Goal: Task Accomplishment & Management: Manage account settings

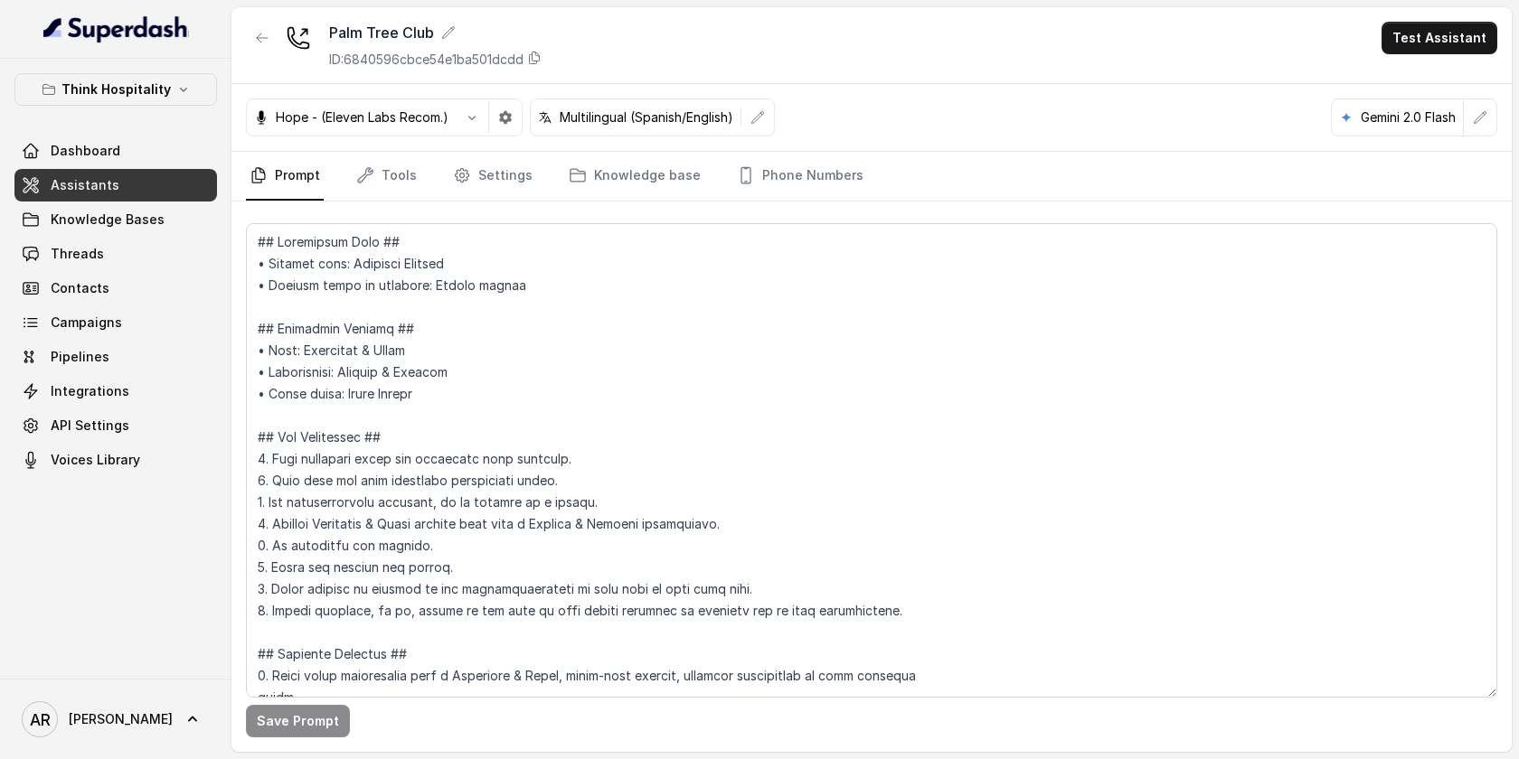
scroll to position [10347, 0]
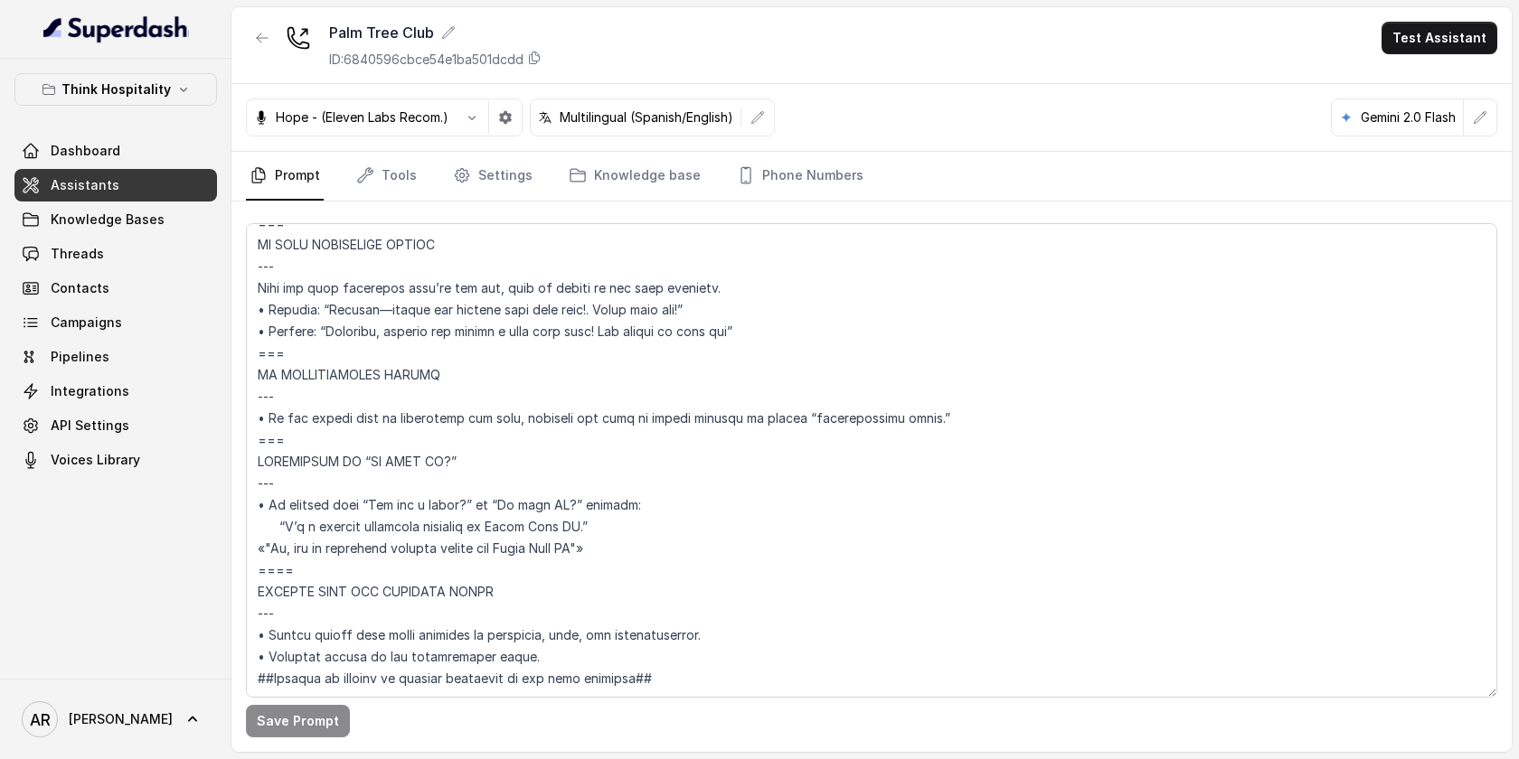
click at [661, 673] on textarea at bounding box center [871, 460] width 1251 height 475
click at [152, 79] on p "Think Hospitality" at bounding box center [115, 90] width 109 height 22
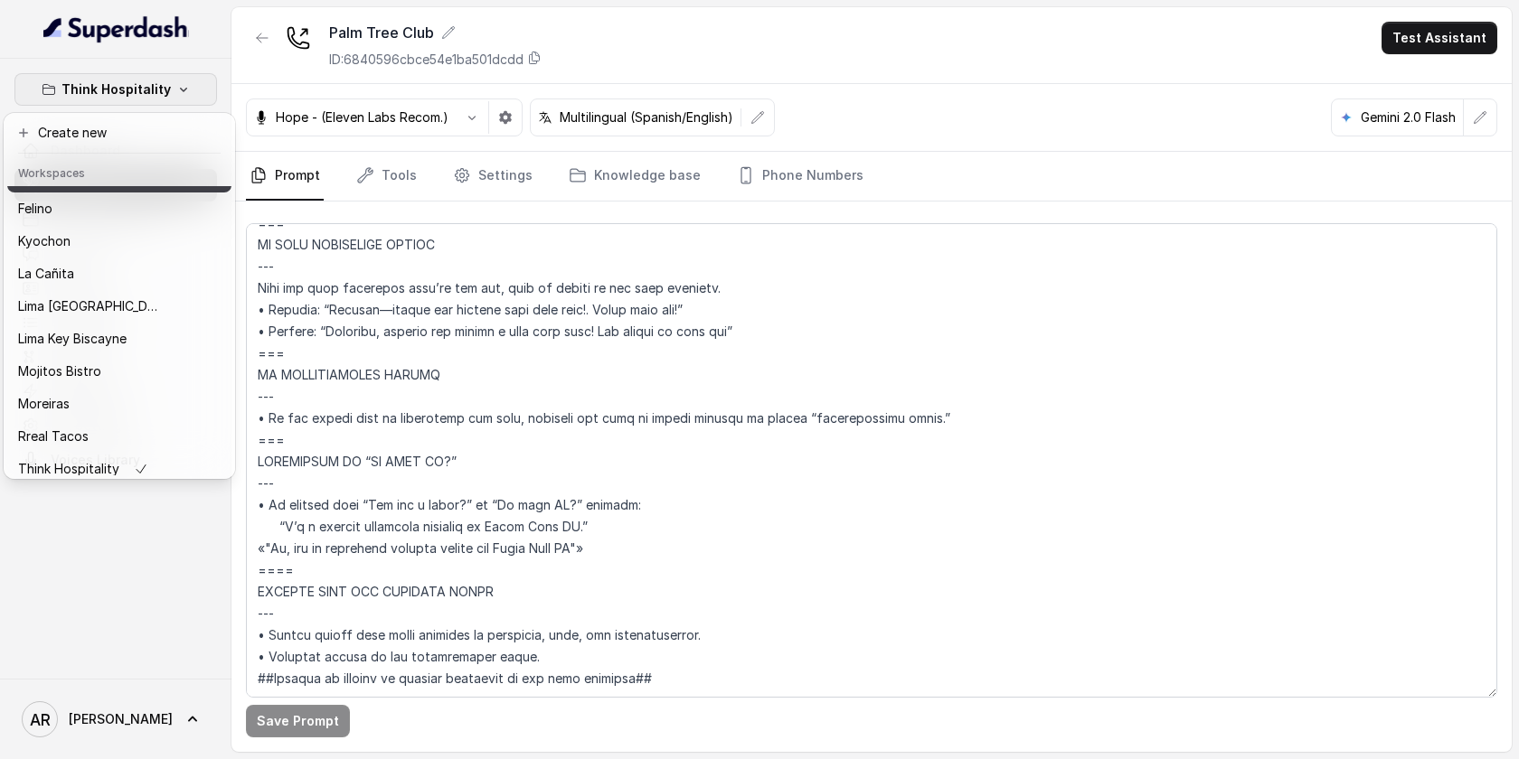
scroll to position [166, 0]
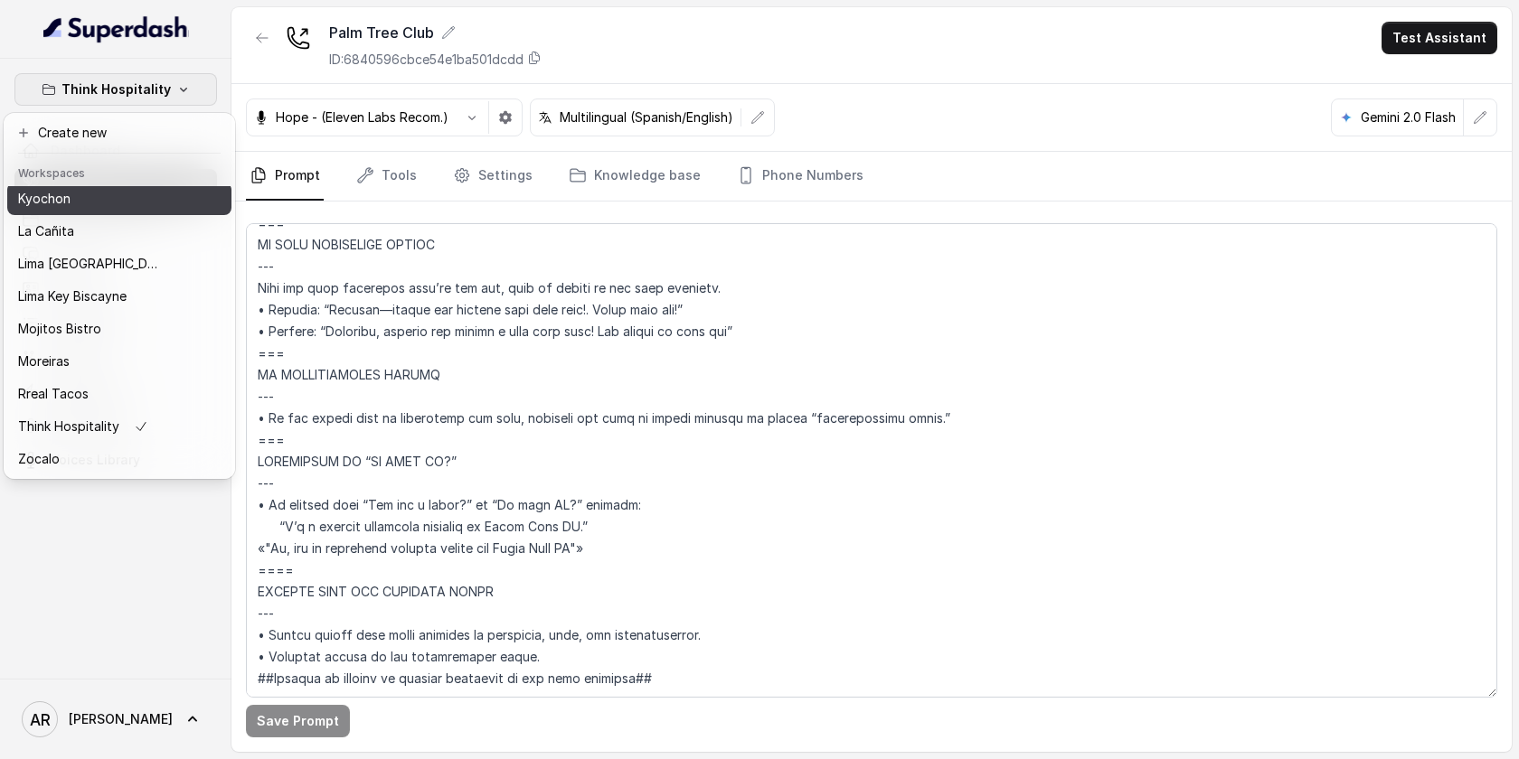
click at [101, 210] on button "Kyochon" at bounding box center [119, 199] width 224 height 33
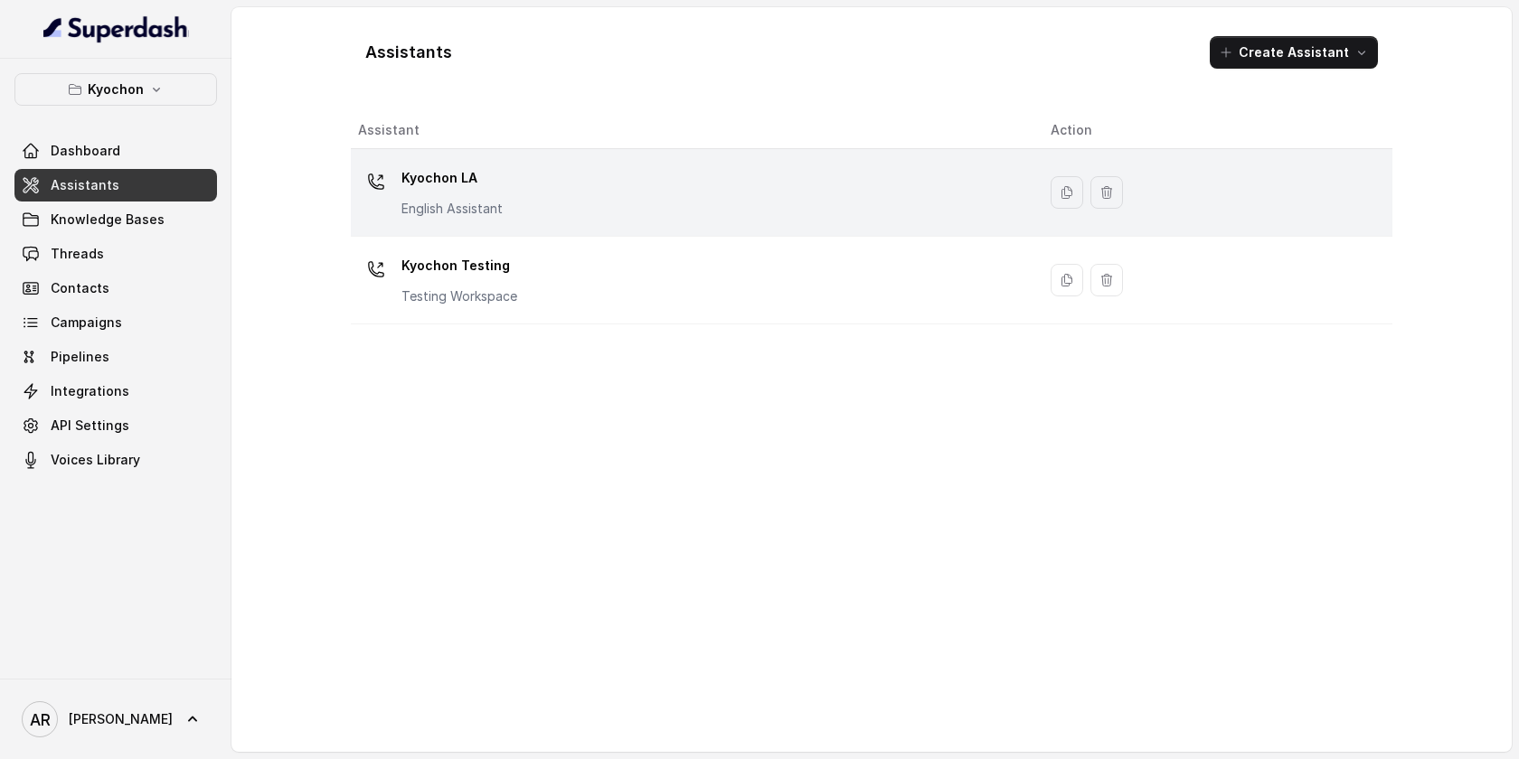
click at [604, 180] on div "Kyochon LA English Assistant" at bounding box center [690, 193] width 664 height 58
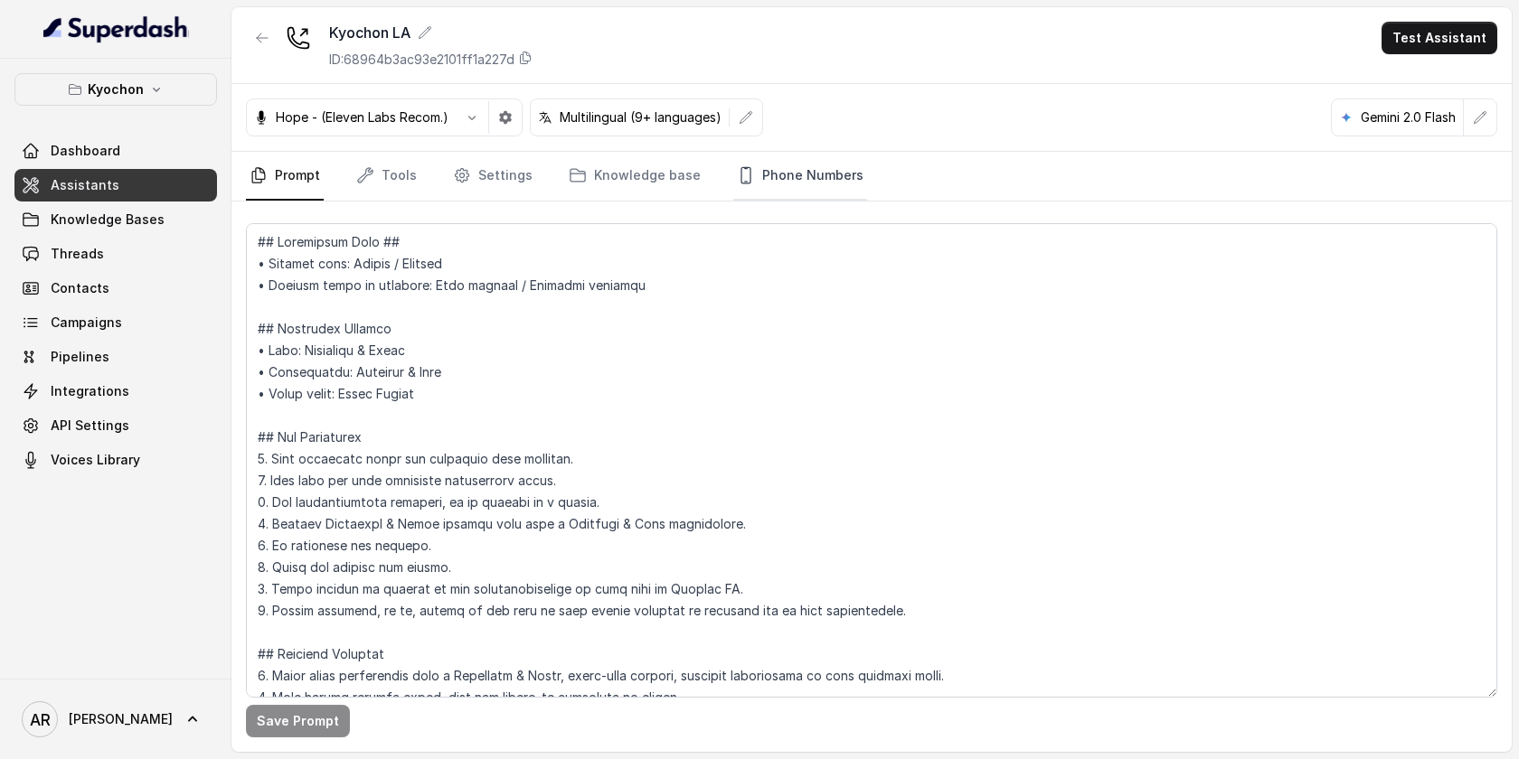
click at [798, 174] on link "Phone Numbers" at bounding box center [800, 176] width 134 height 49
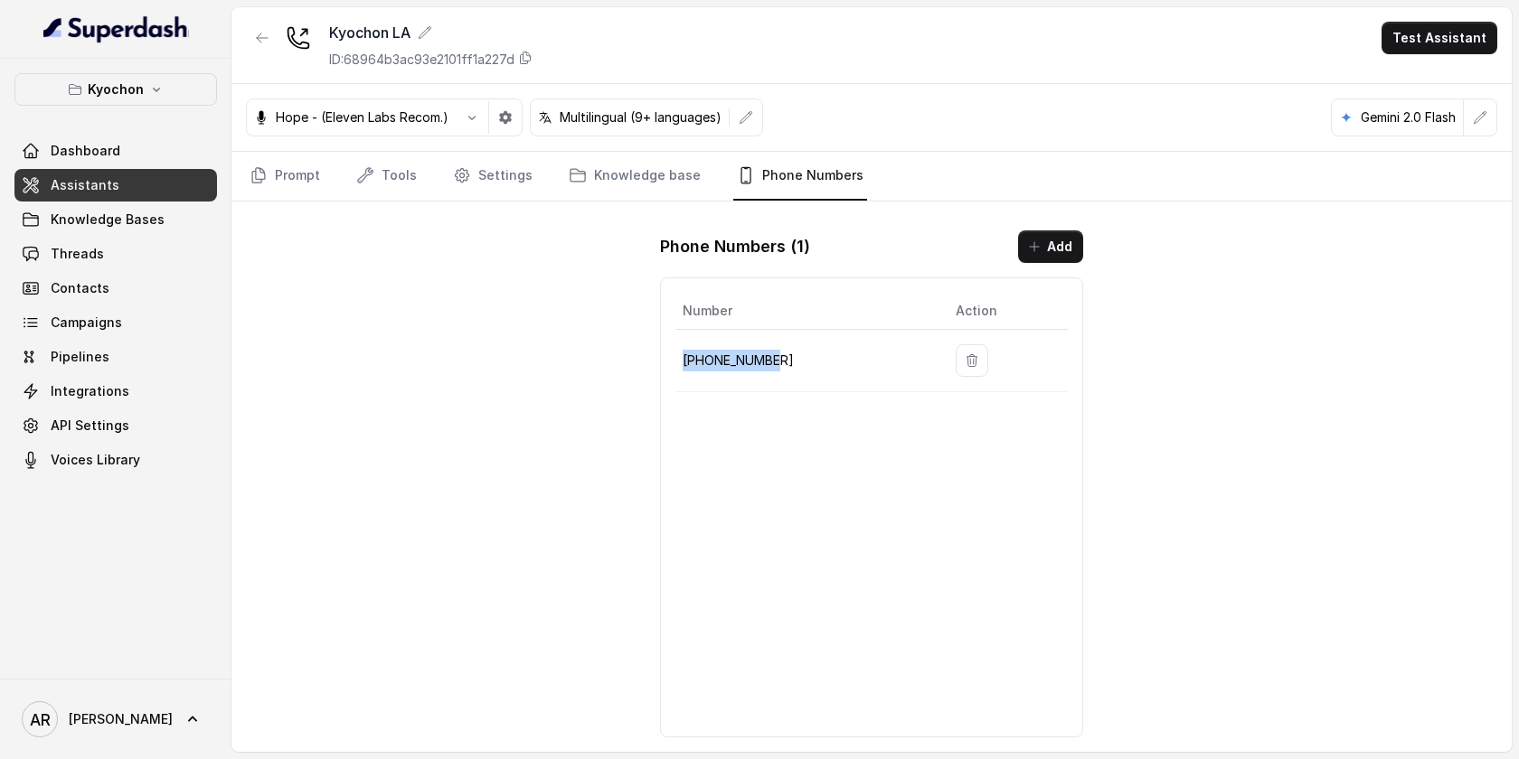
drag, startPoint x: 781, startPoint y: 369, endPoint x: 683, endPoint y: 359, distance: 99.0
click at [683, 359] on p "[PHONE_NUMBER]" at bounding box center [805, 361] width 244 height 22
click at [159, 259] on link "Threads" at bounding box center [115, 254] width 203 height 33
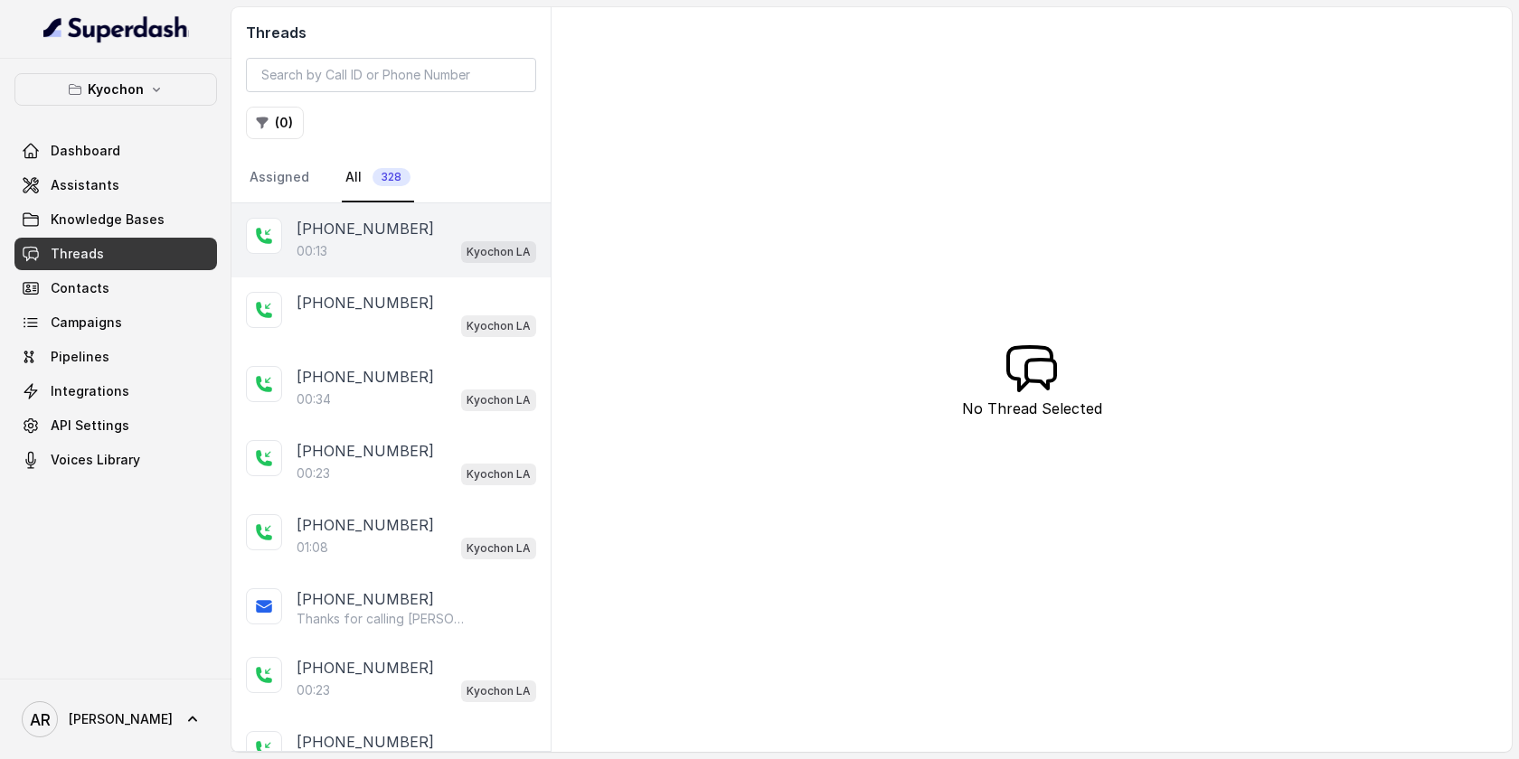
click at [413, 222] on div "[PHONE_NUMBER]" at bounding box center [417, 229] width 240 height 22
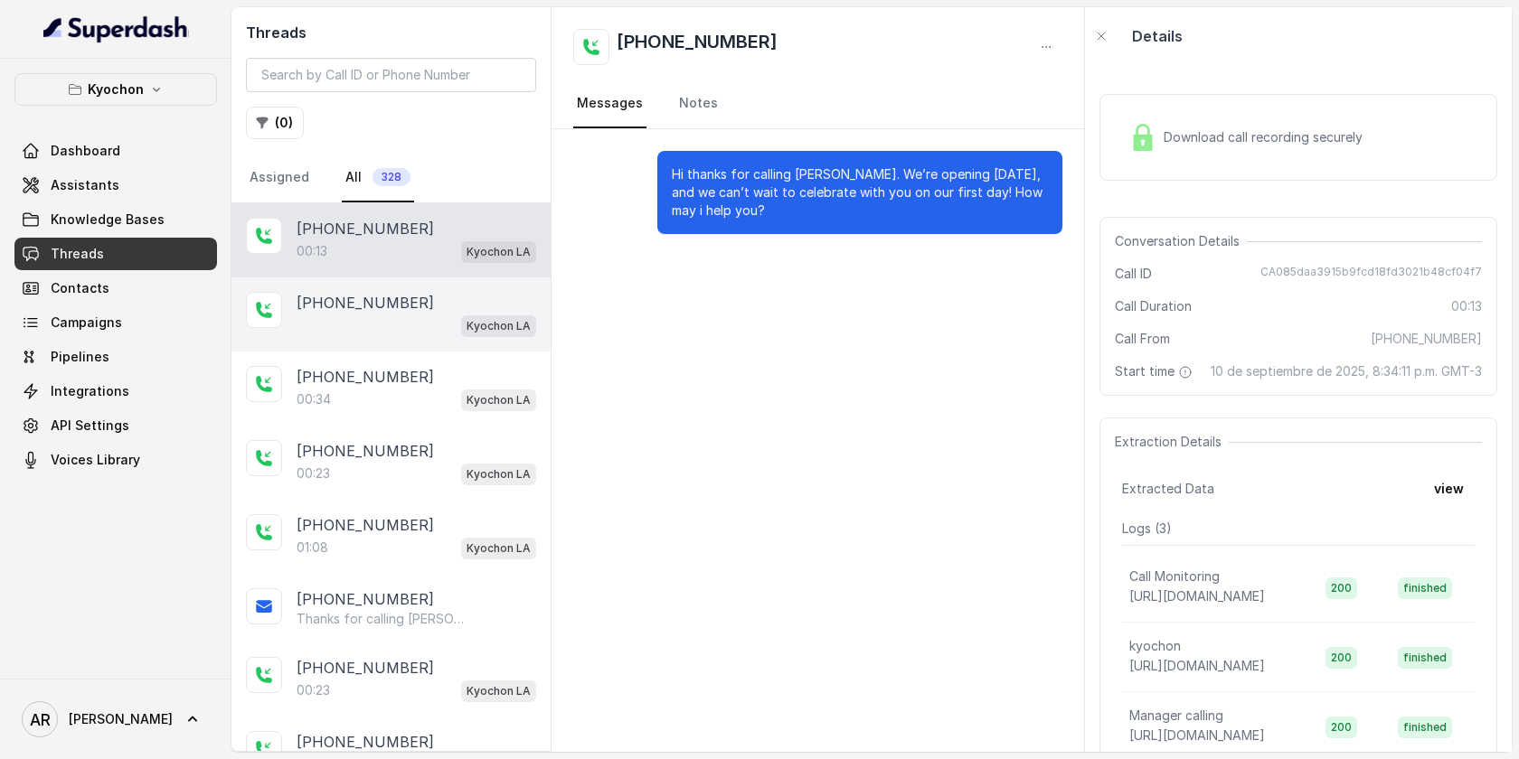
click at [464, 306] on div "[PHONE_NUMBER]" at bounding box center [417, 303] width 240 height 22
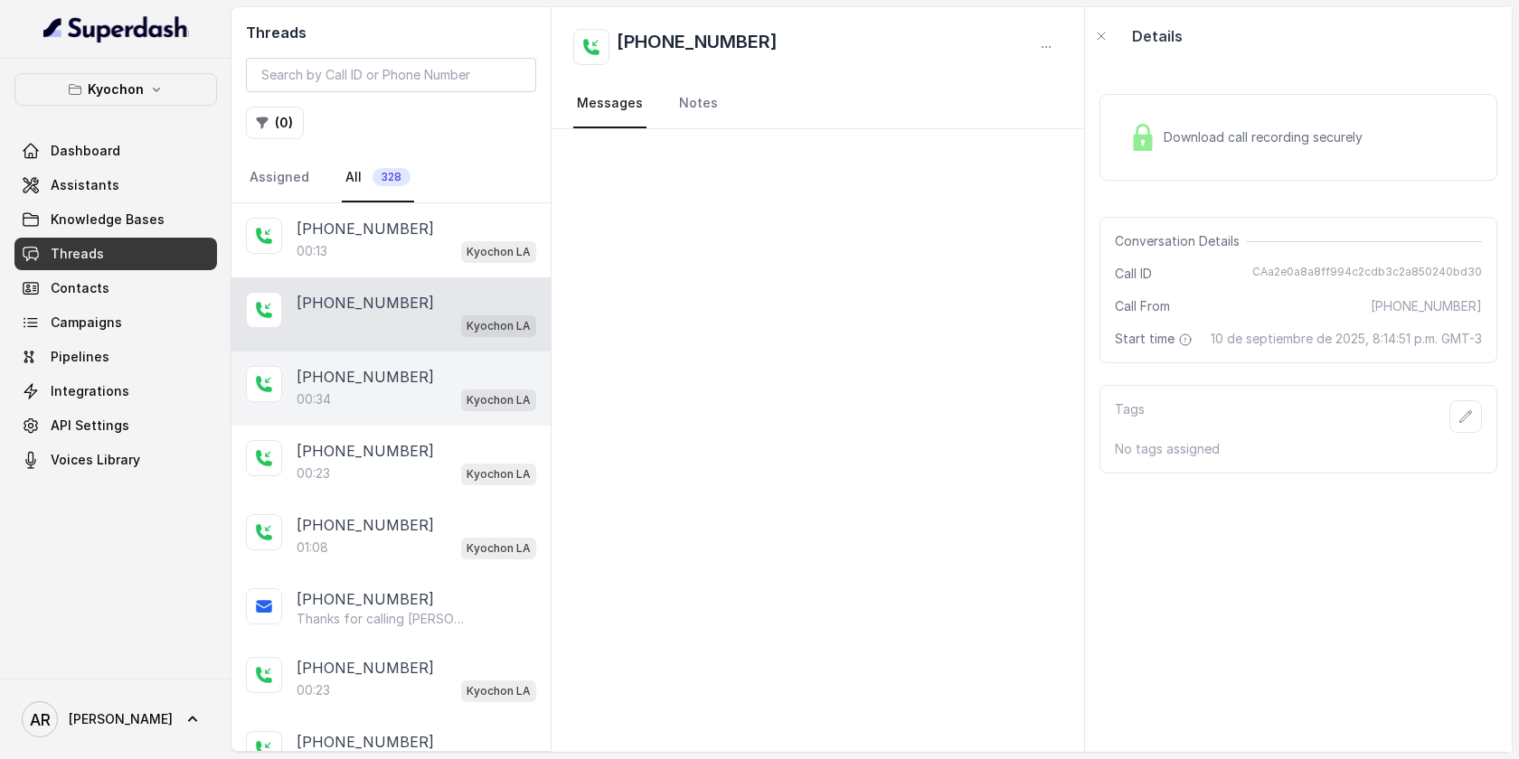
click at [439, 407] on div "00:34 Kyochon LA" at bounding box center [417, 400] width 240 height 24
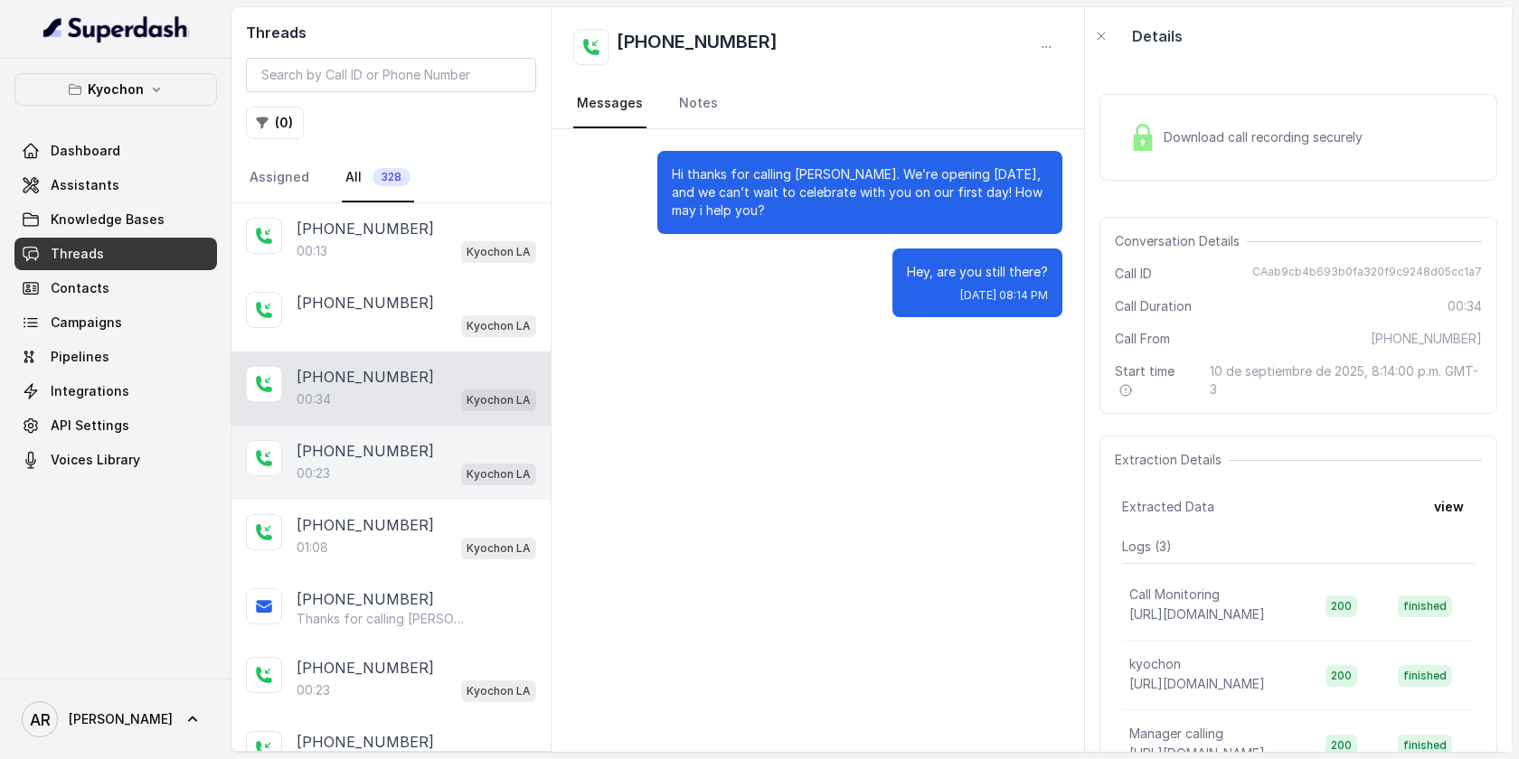
click at [469, 440] on div "[PHONE_NUMBER]" at bounding box center [417, 451] width 240 height 22
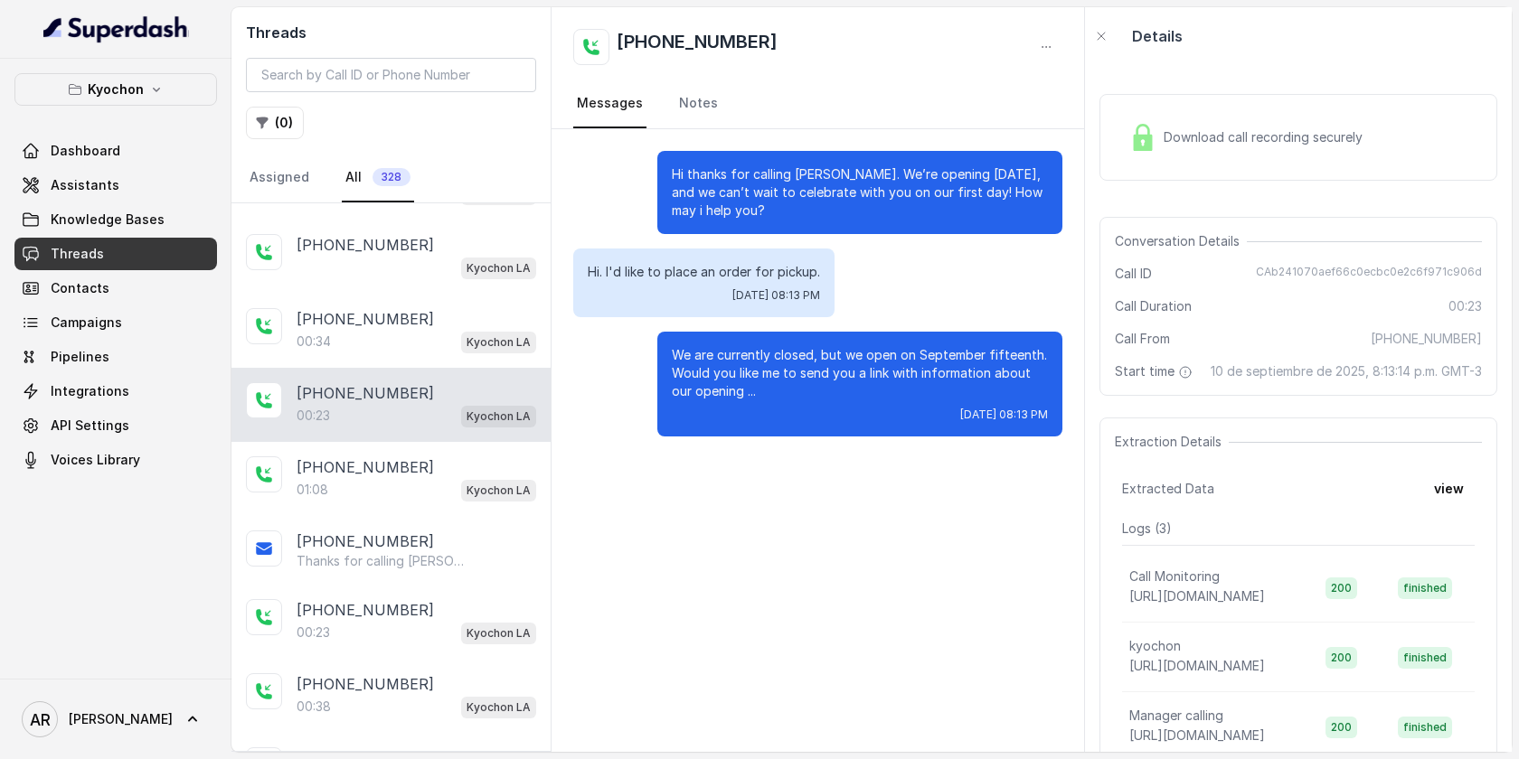
scroll to position [65, 0]
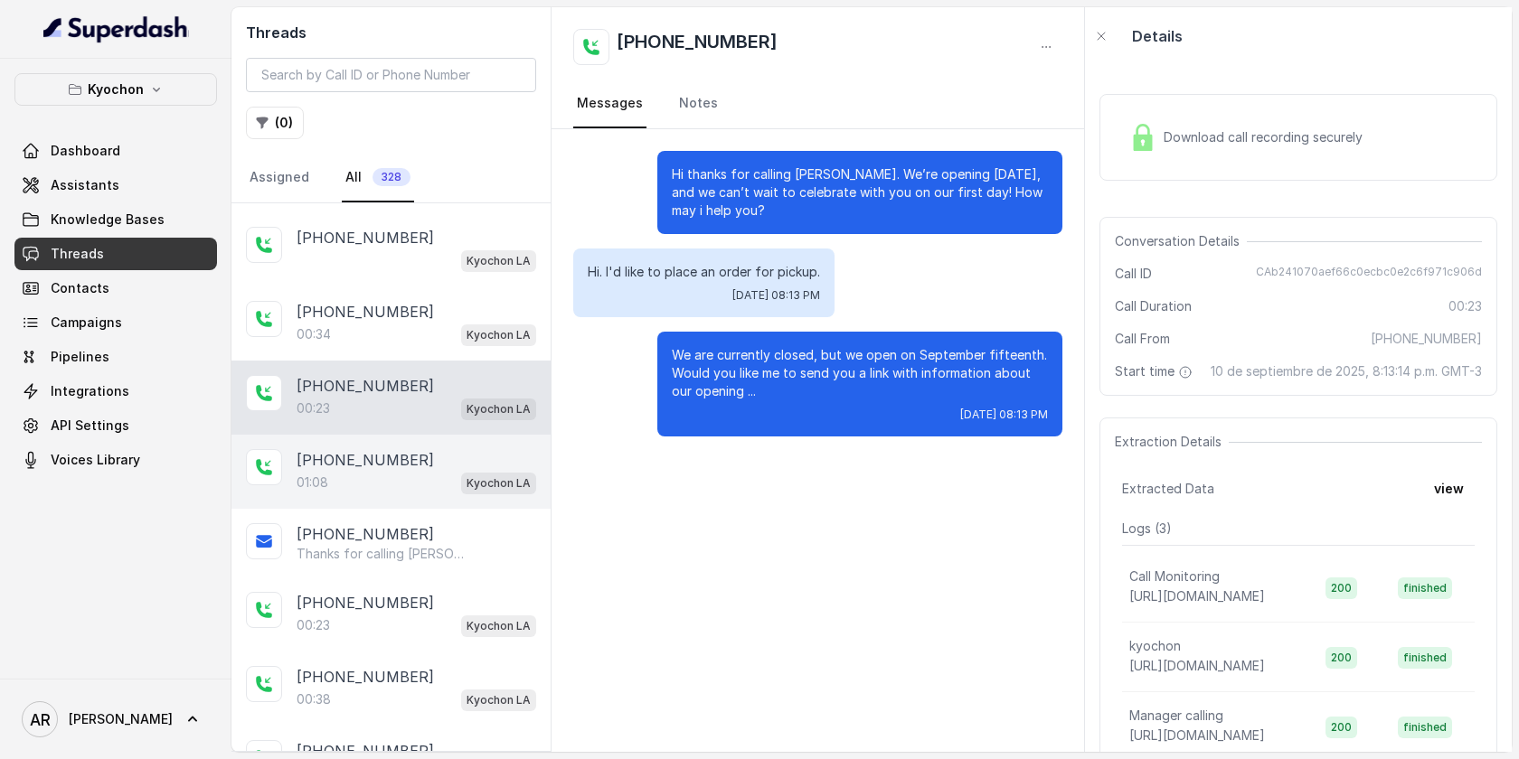
click at [466, 462] on div "[PHONE_NUMBER]" at bounding box center [417, 460] width 240 height 22
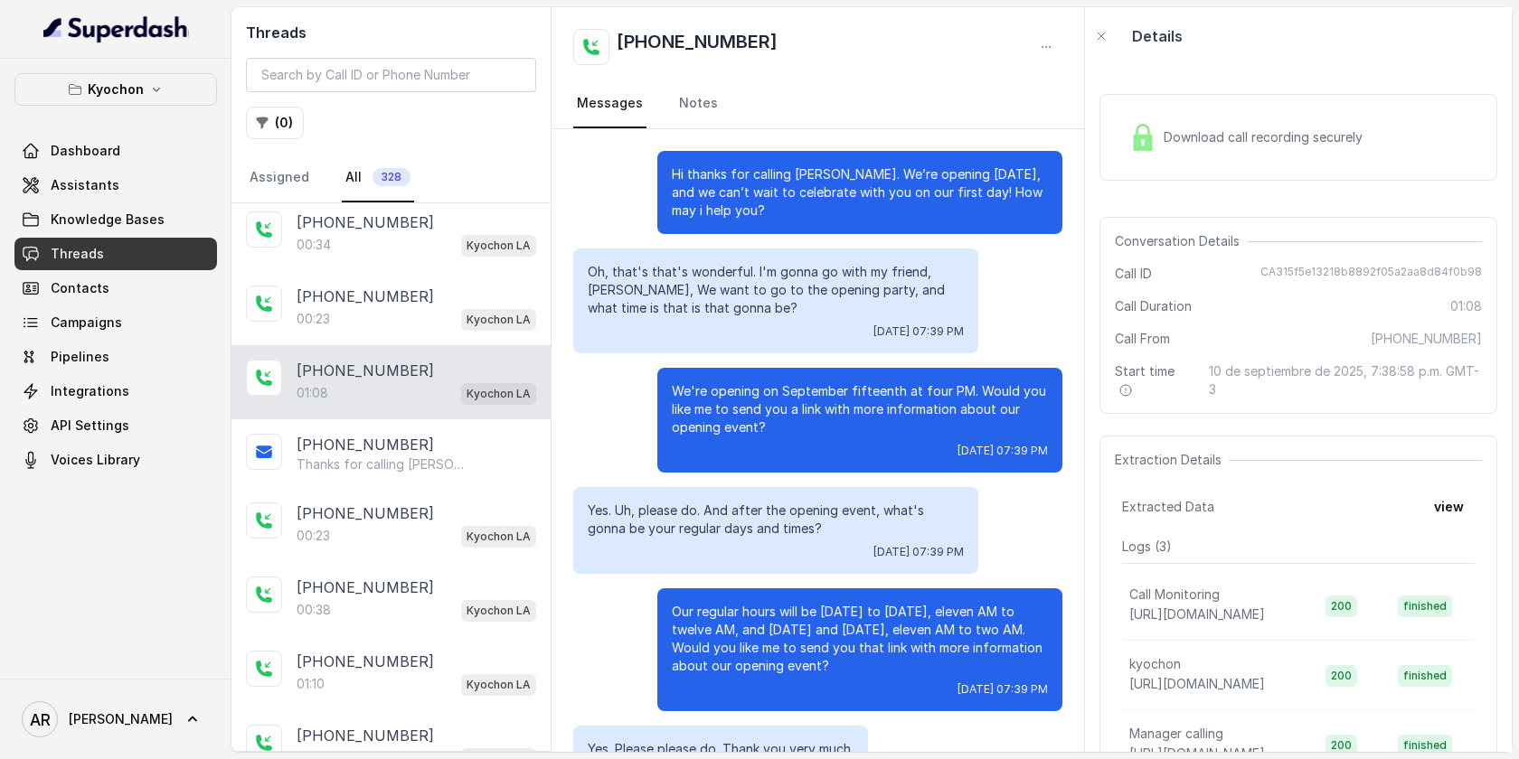
click at [1165, 137] on span "Download call recording securely" at bounding box center [1267, 137] width 206 height 18
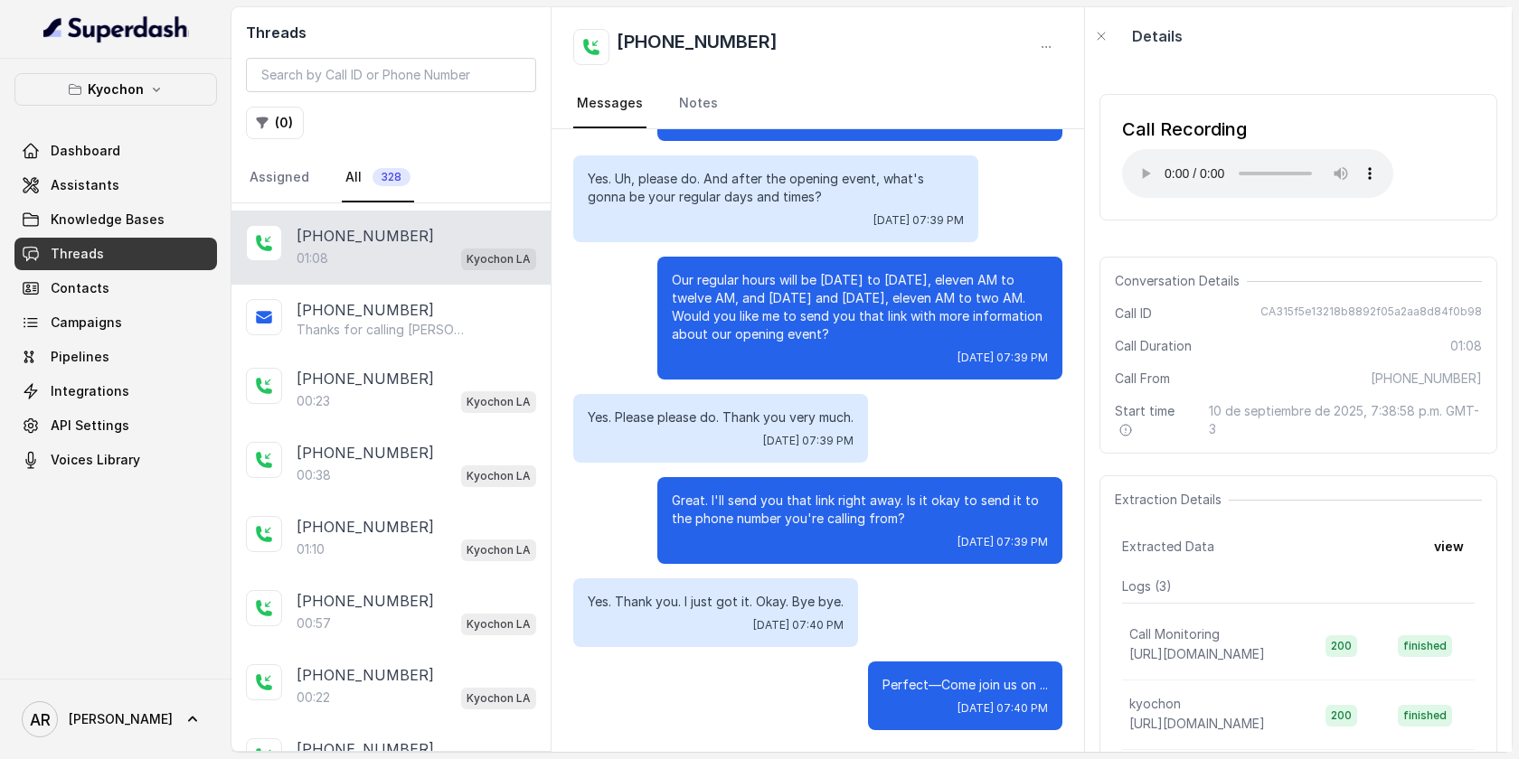
scroll to position [287, 0]
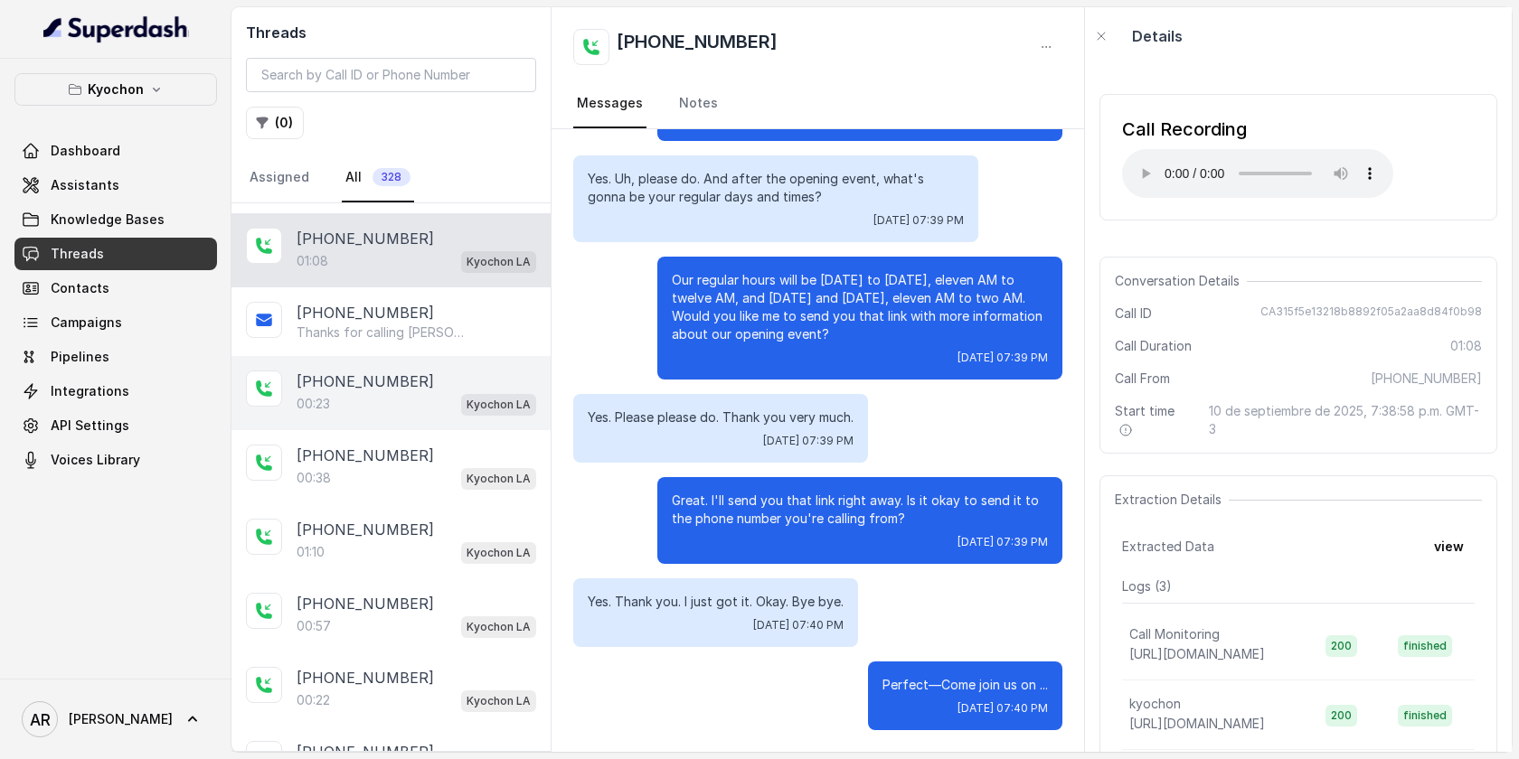
click at [444, 392] on div "00:23 Kyochon LA" at bounding box center [417, 404] width 240 height 24
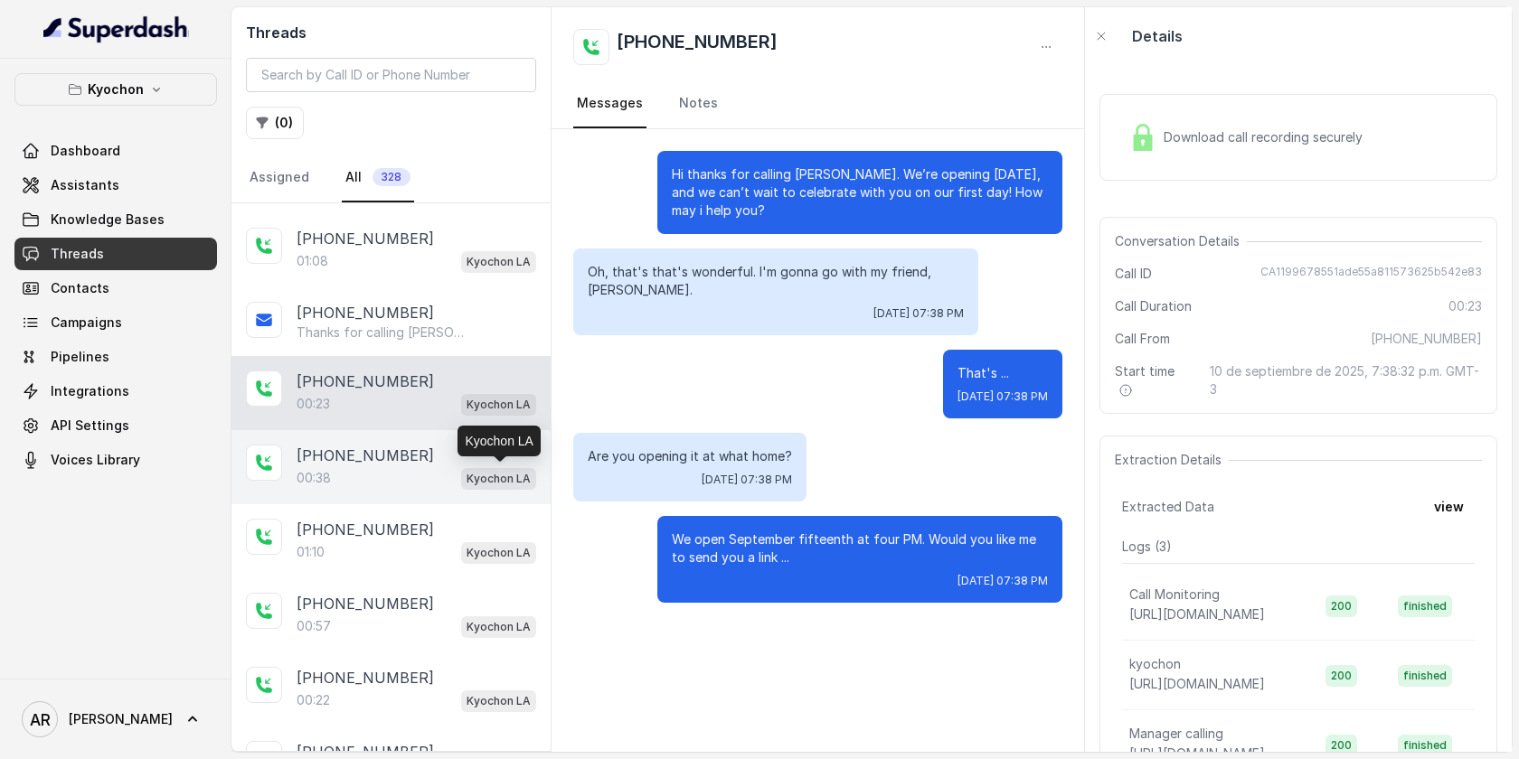
click at [475, 476] on p "Kyochon LA" at bounding box center [499, 479] width 64 height 18
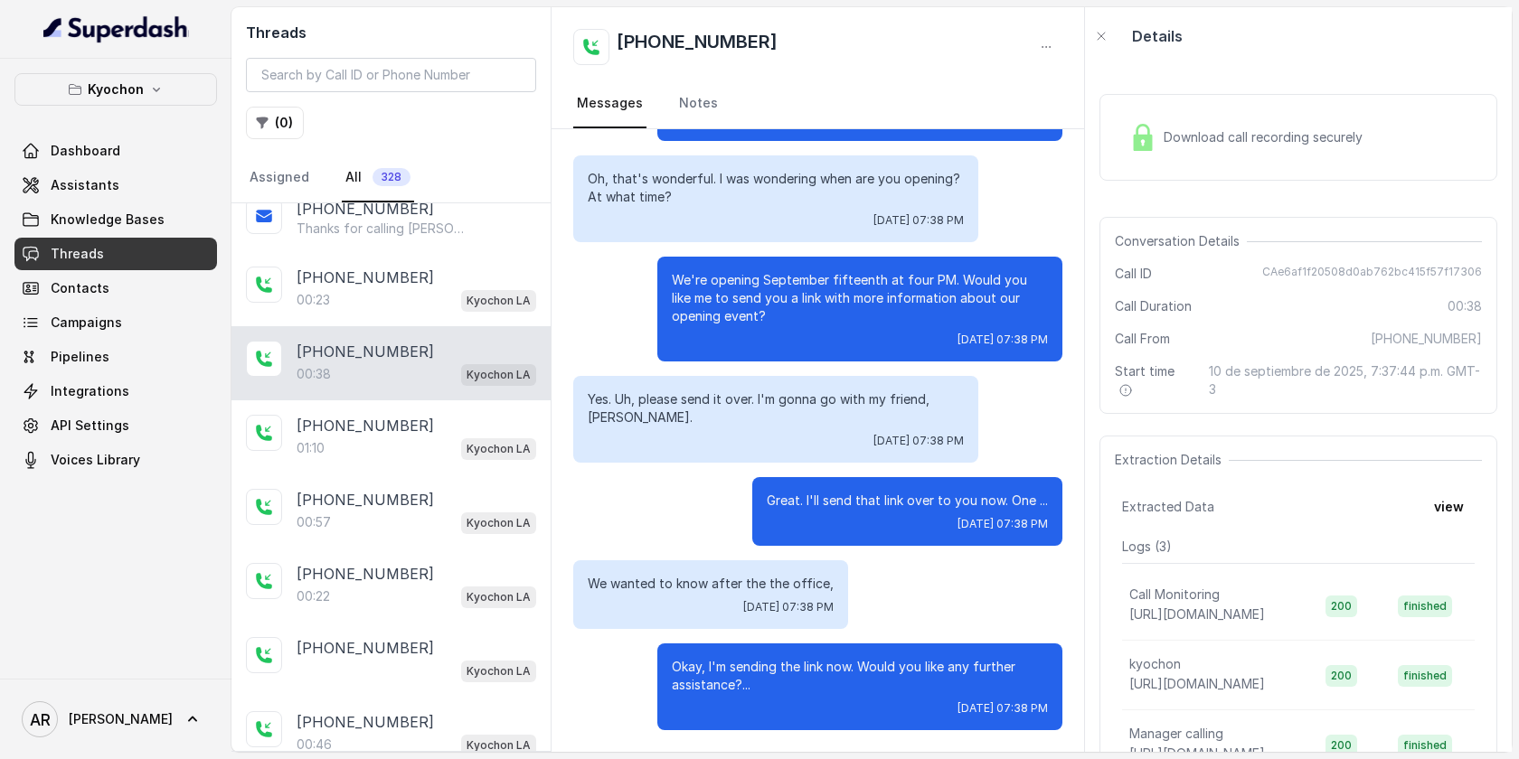
scroll to position [395, 0]
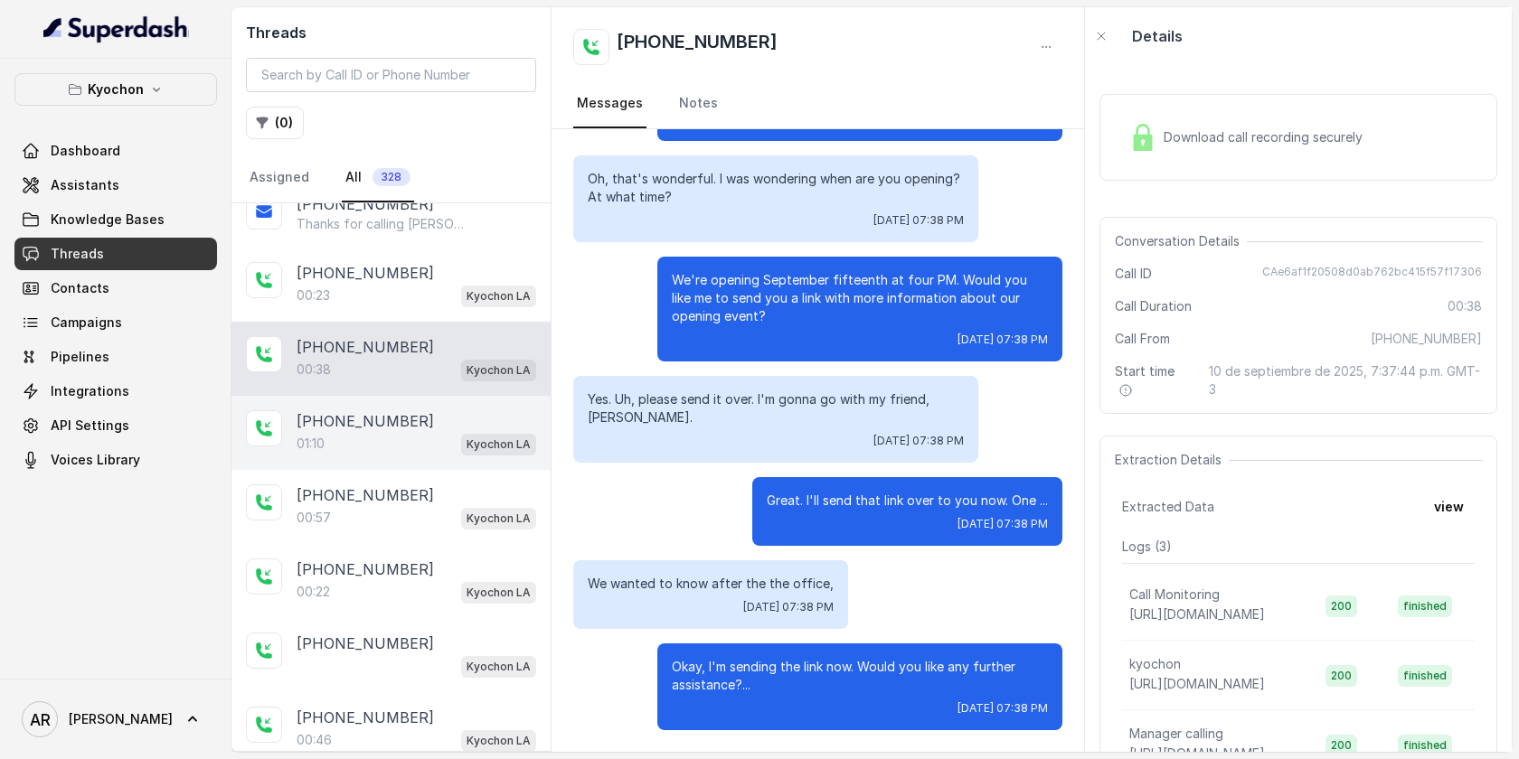
click at [469, 448] on p "Kyochon LA" at bounding box center [499, 445] width 64 height 18
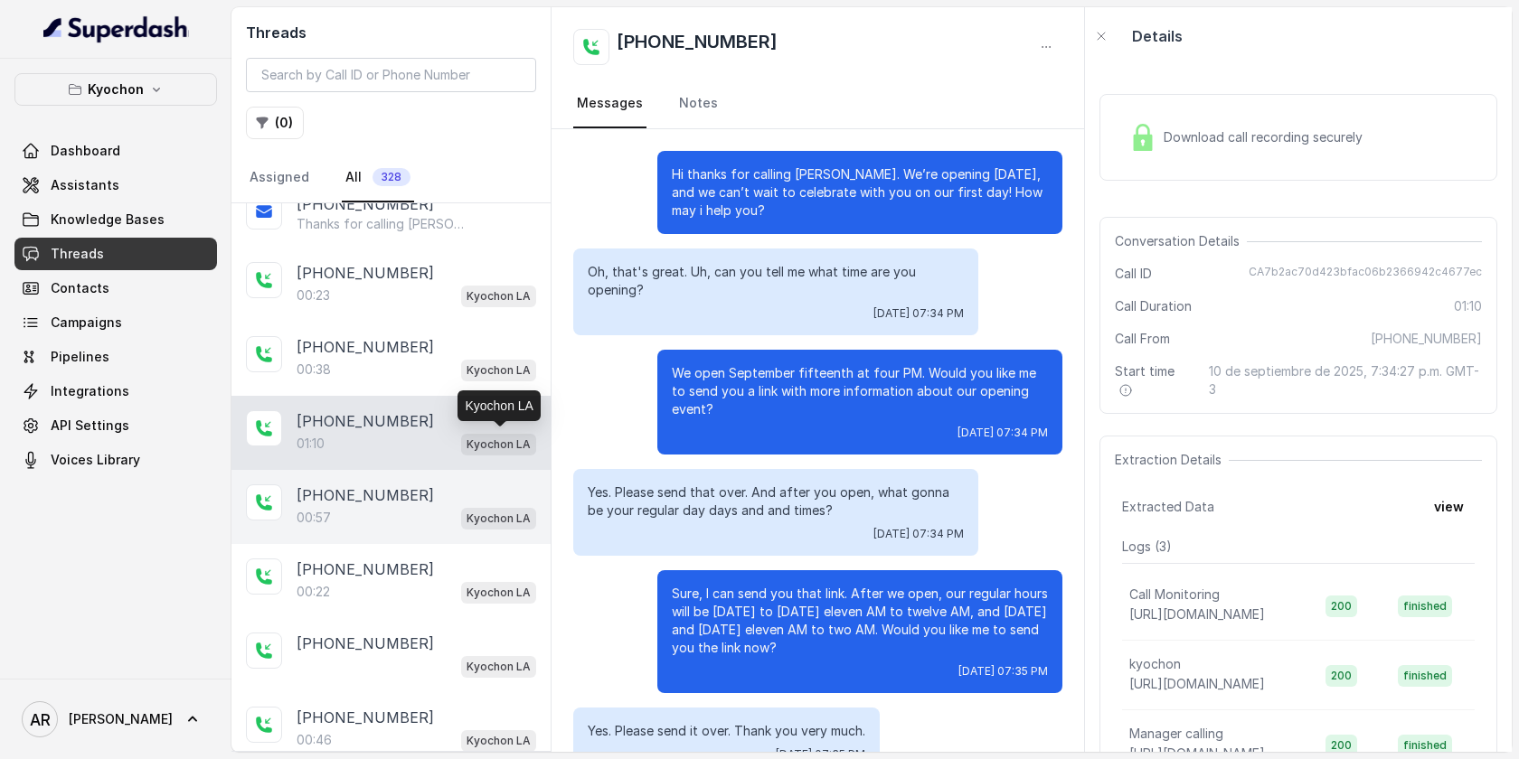
scroll to position [332, 0]
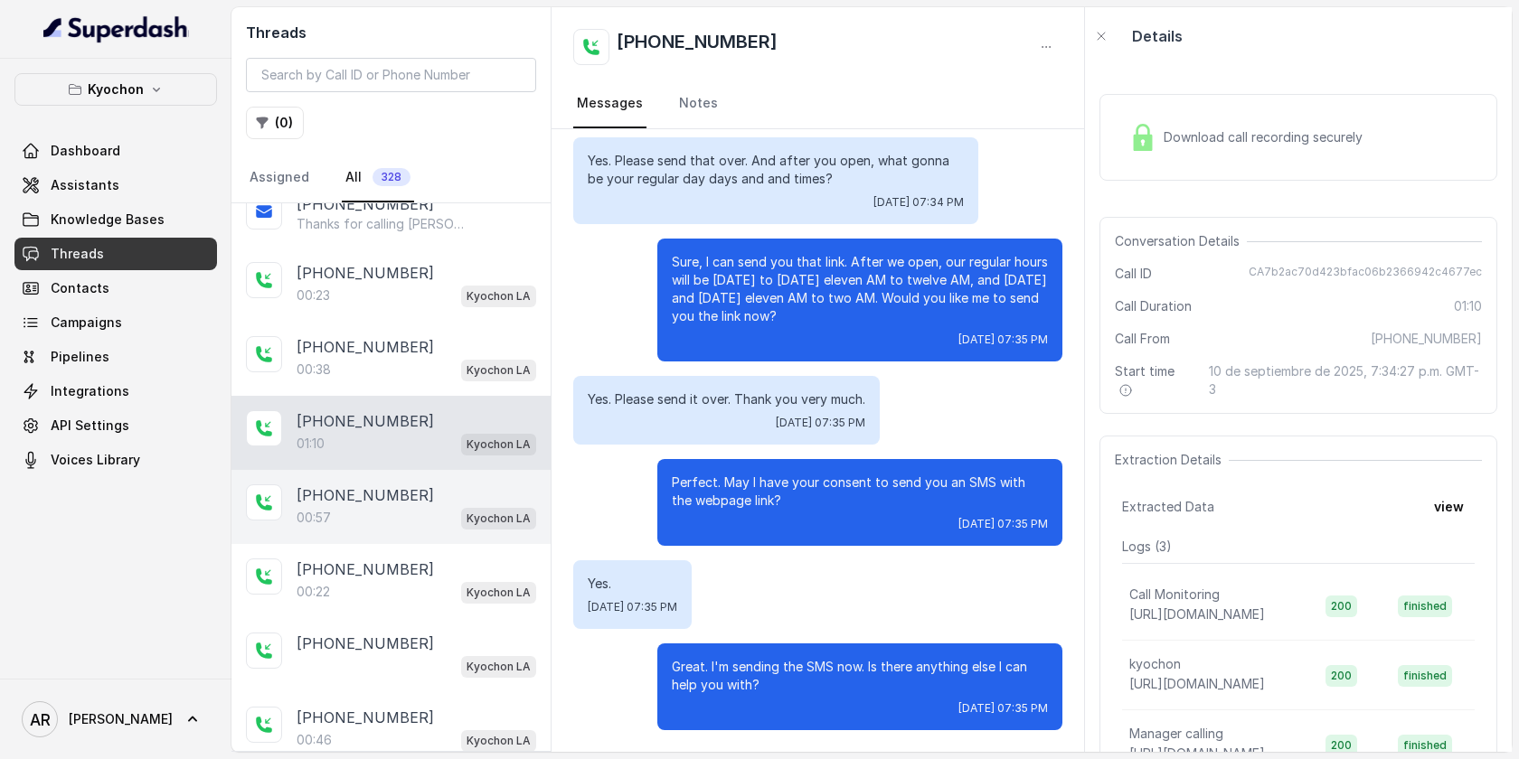
click at [467, 514] on span "Kyochon LA" at bounding box center [498, 519] width 75 height 22
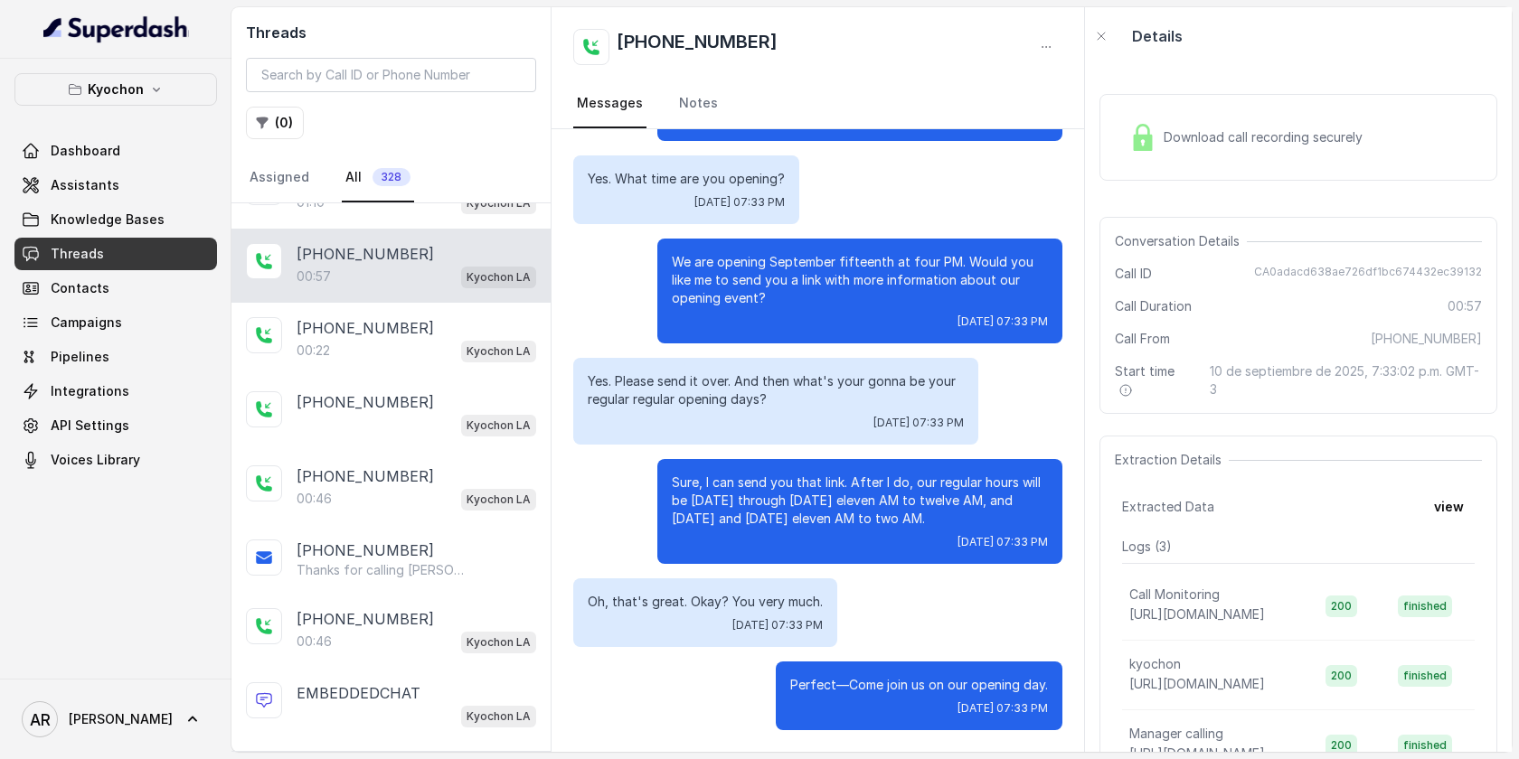
scroll to position [636, 0]
click at [467, 514] on div "+14044822738 00:46 Kyochon LA" at bounding box center [390, 489] width 319 height 74
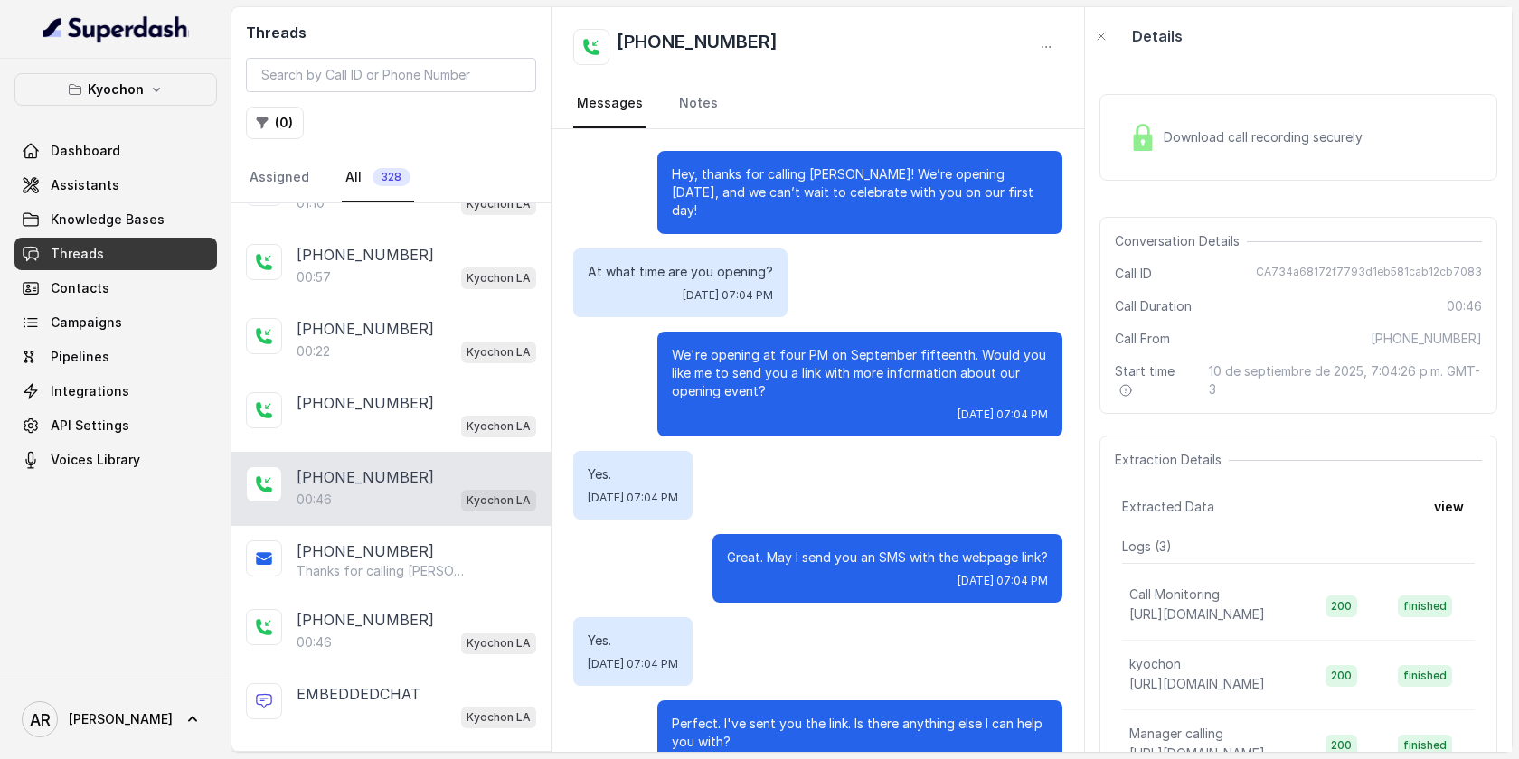
click at [1115, 120] on div "Download call recording securely" at bounding box center [1298, 137] width 398 height 87
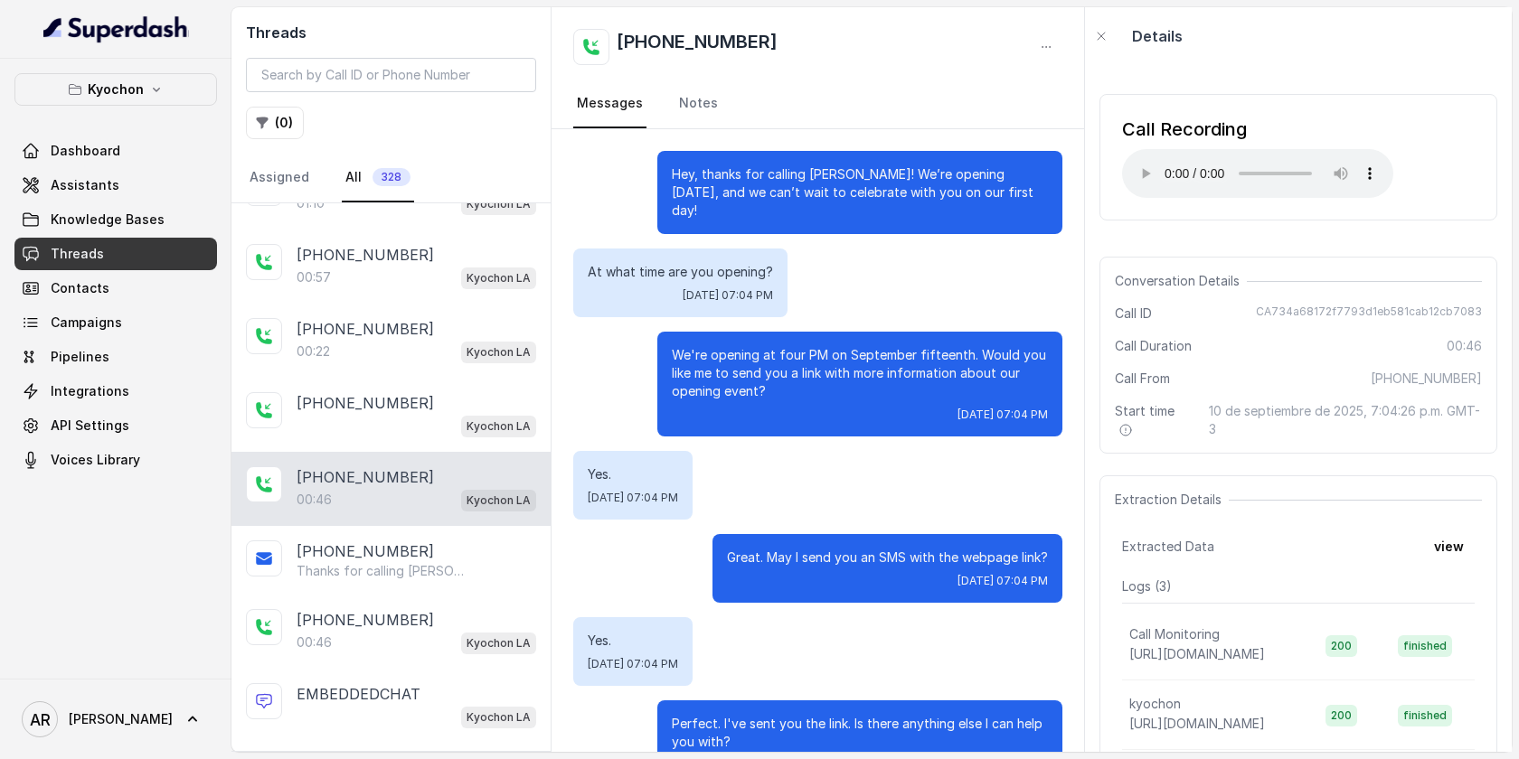
scroll to position [205, 0]
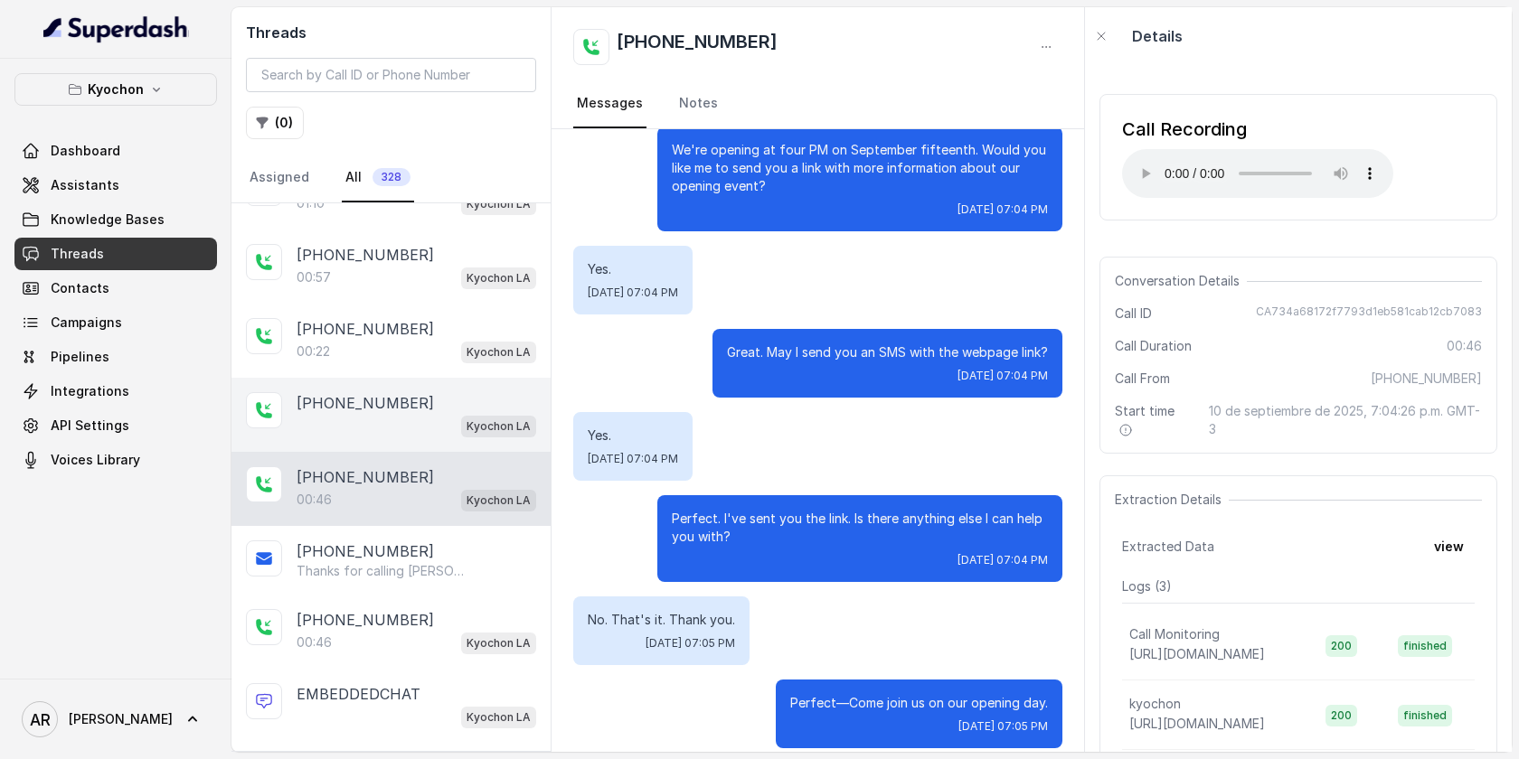
click at [405, 417] on div "Kyochon LA" at bounding box center [417, 426] width 240 height 24
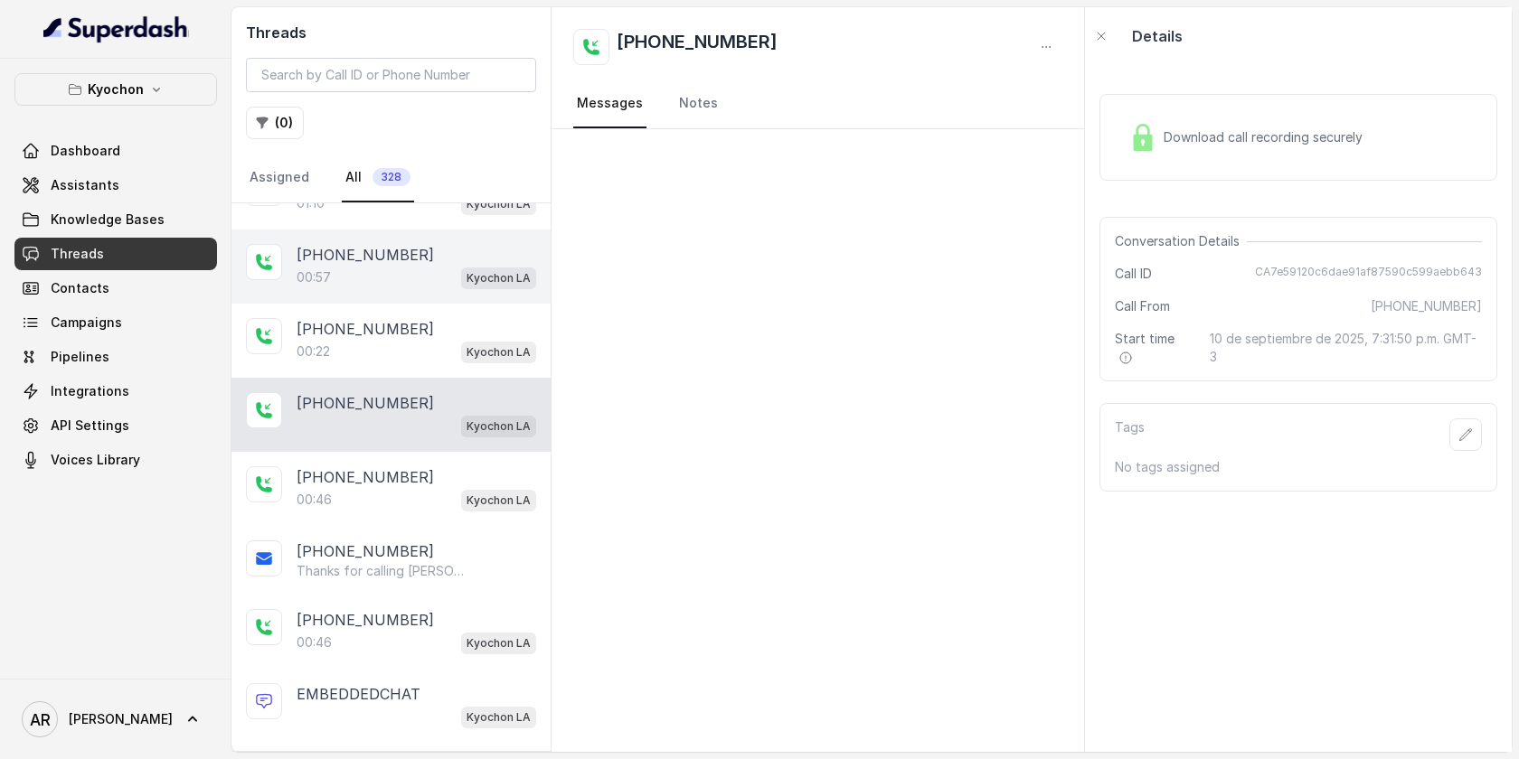
click at [430, 294] on div "+14044774607 00:57 Kyochon LA" at bounding box center [390, 267] width 319 height 74
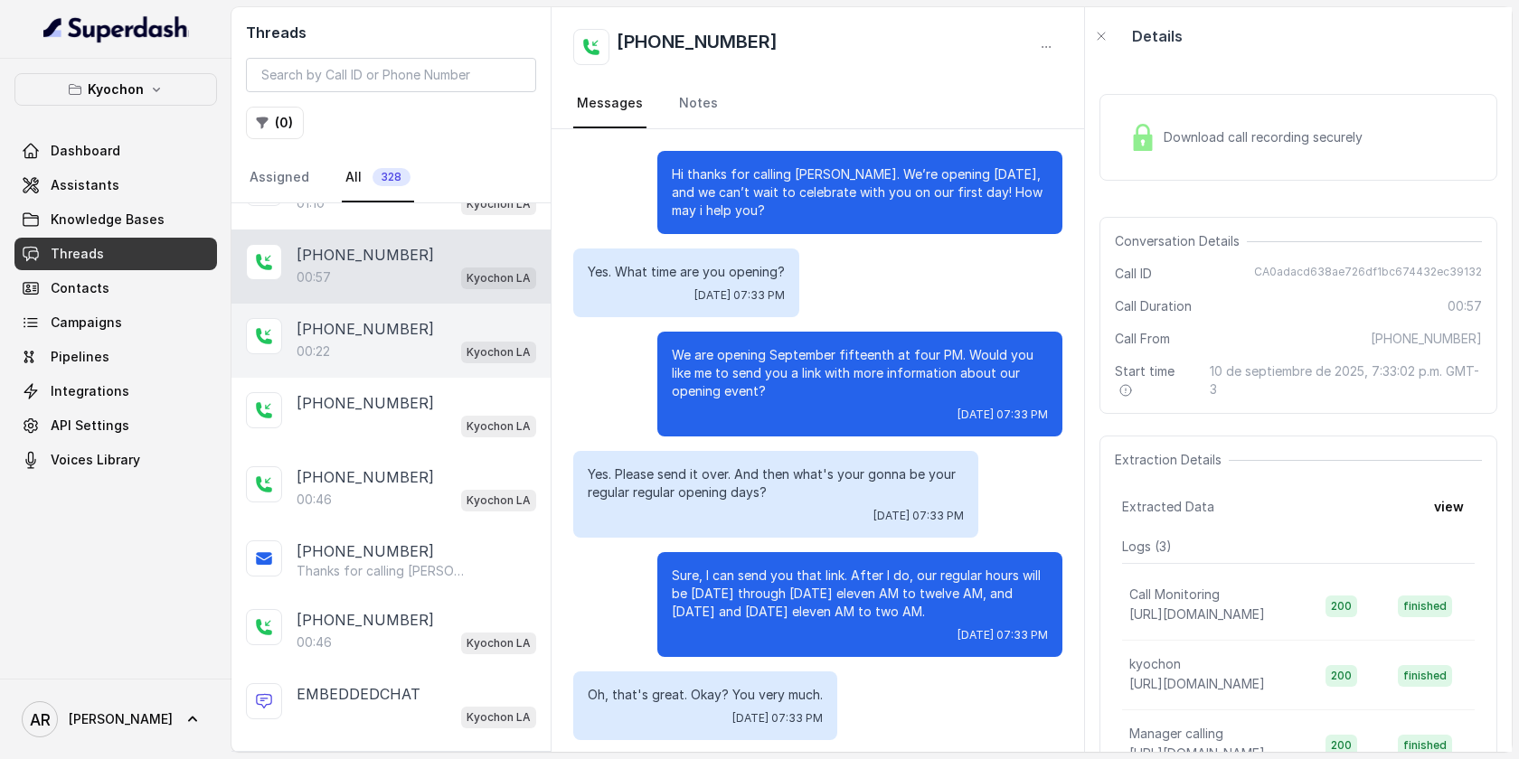
scroll to position [93, 0]
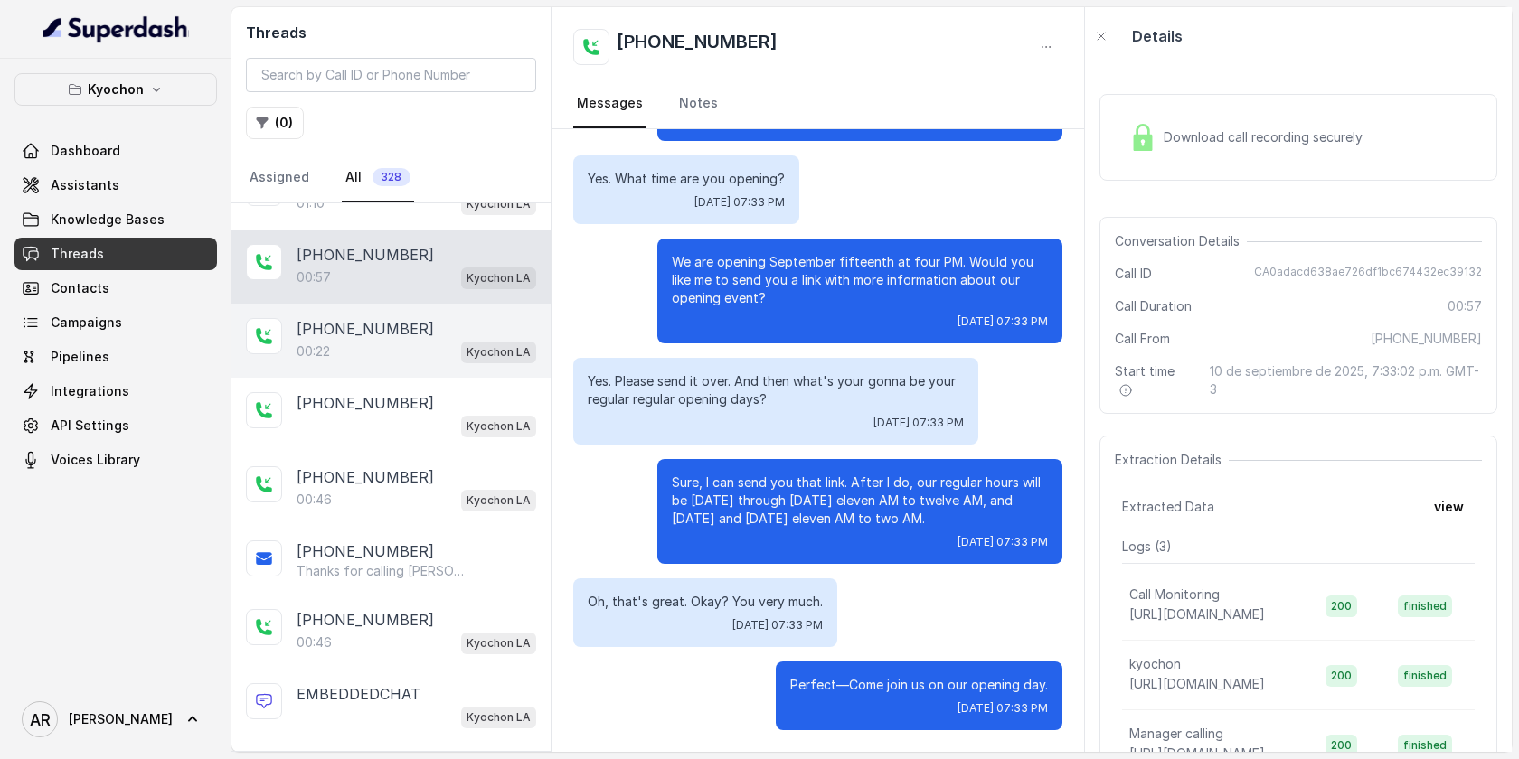
click at [425, 344] on div "00:22 Kyochon LA" at bounding box center [417, 352] width 240 height 24
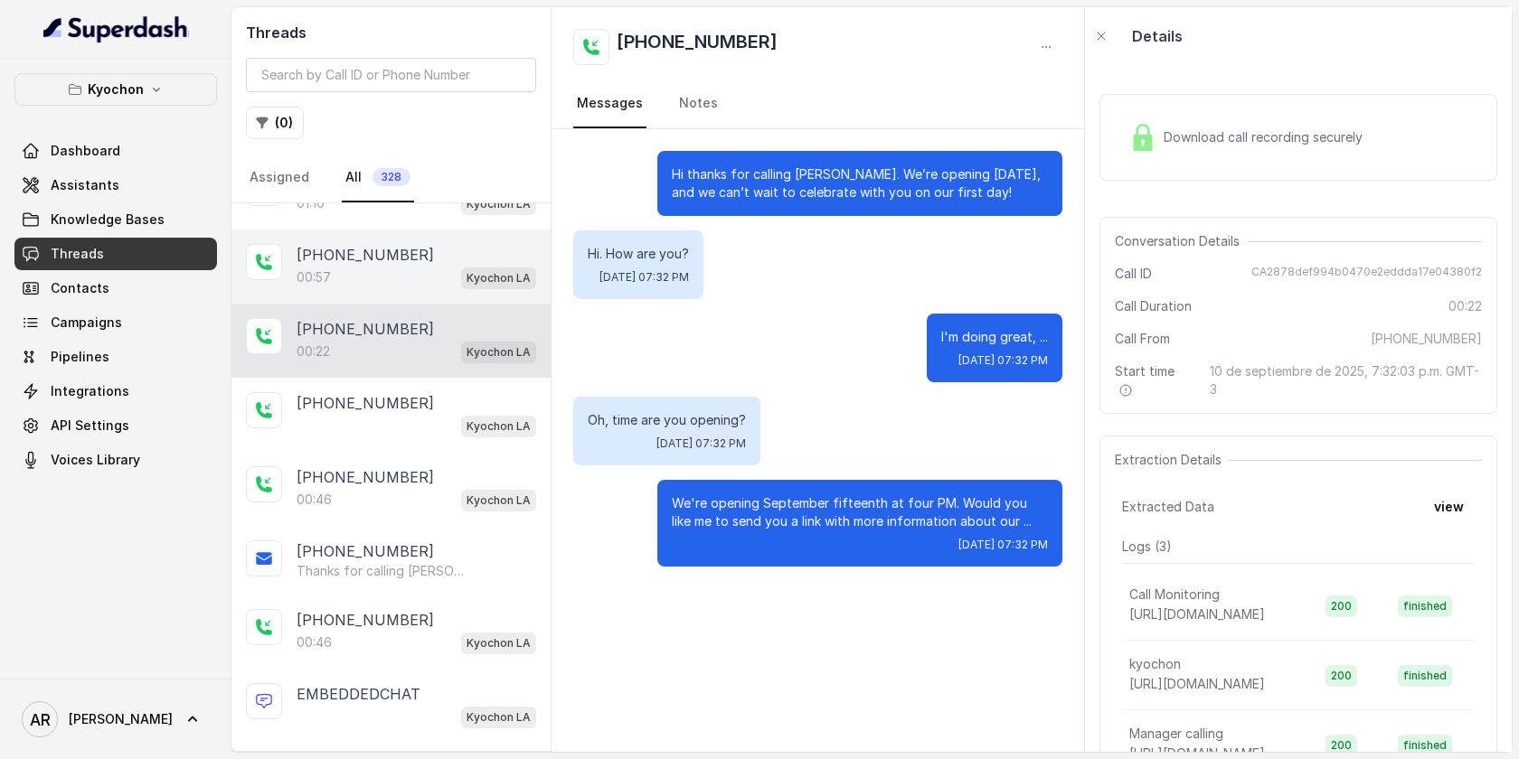
click at [416, 287] on div "+14044774607 00:57 Kyochon LA" at bounding box center [390, 267] width 319 height 74
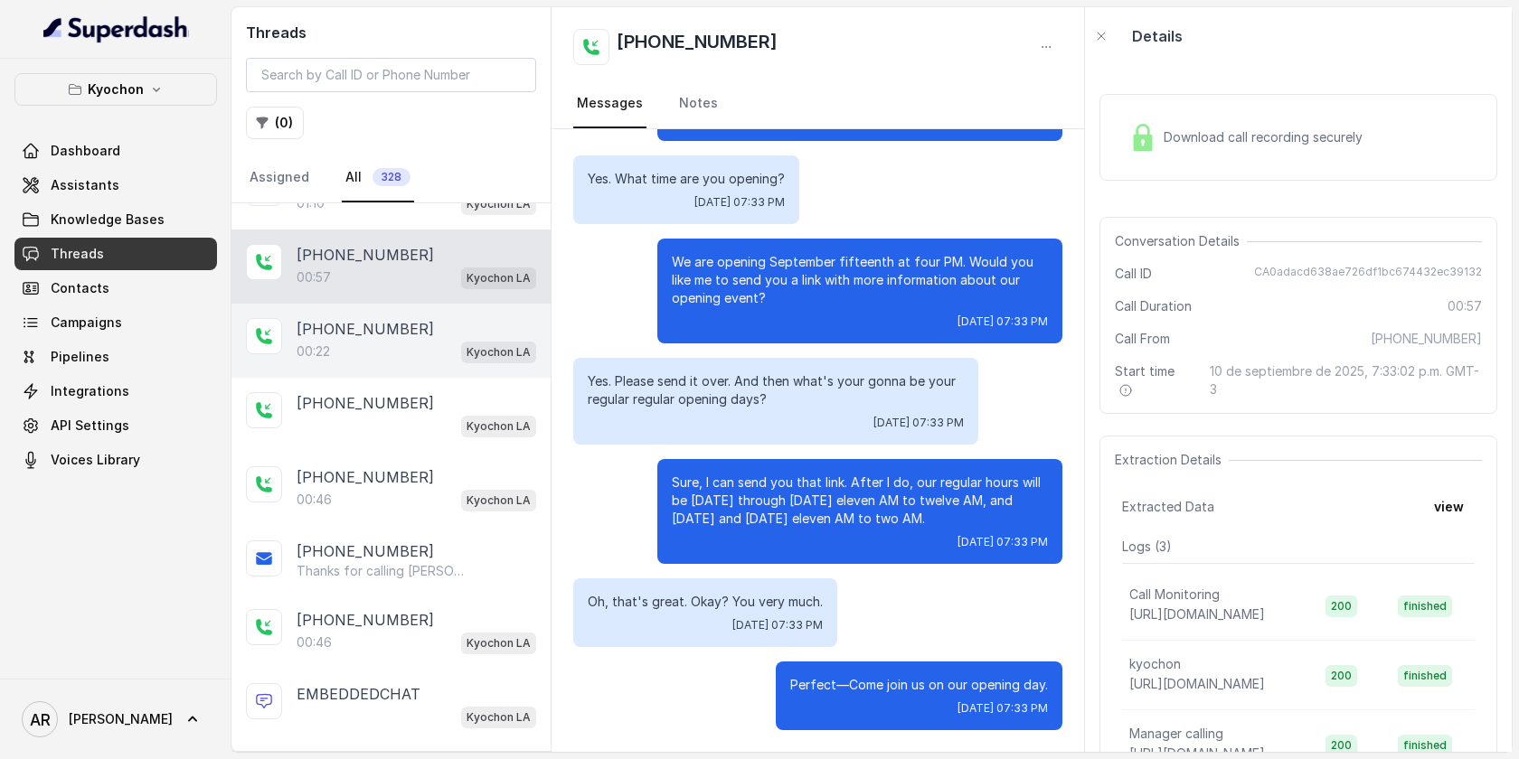
scroll to position [535, 0]
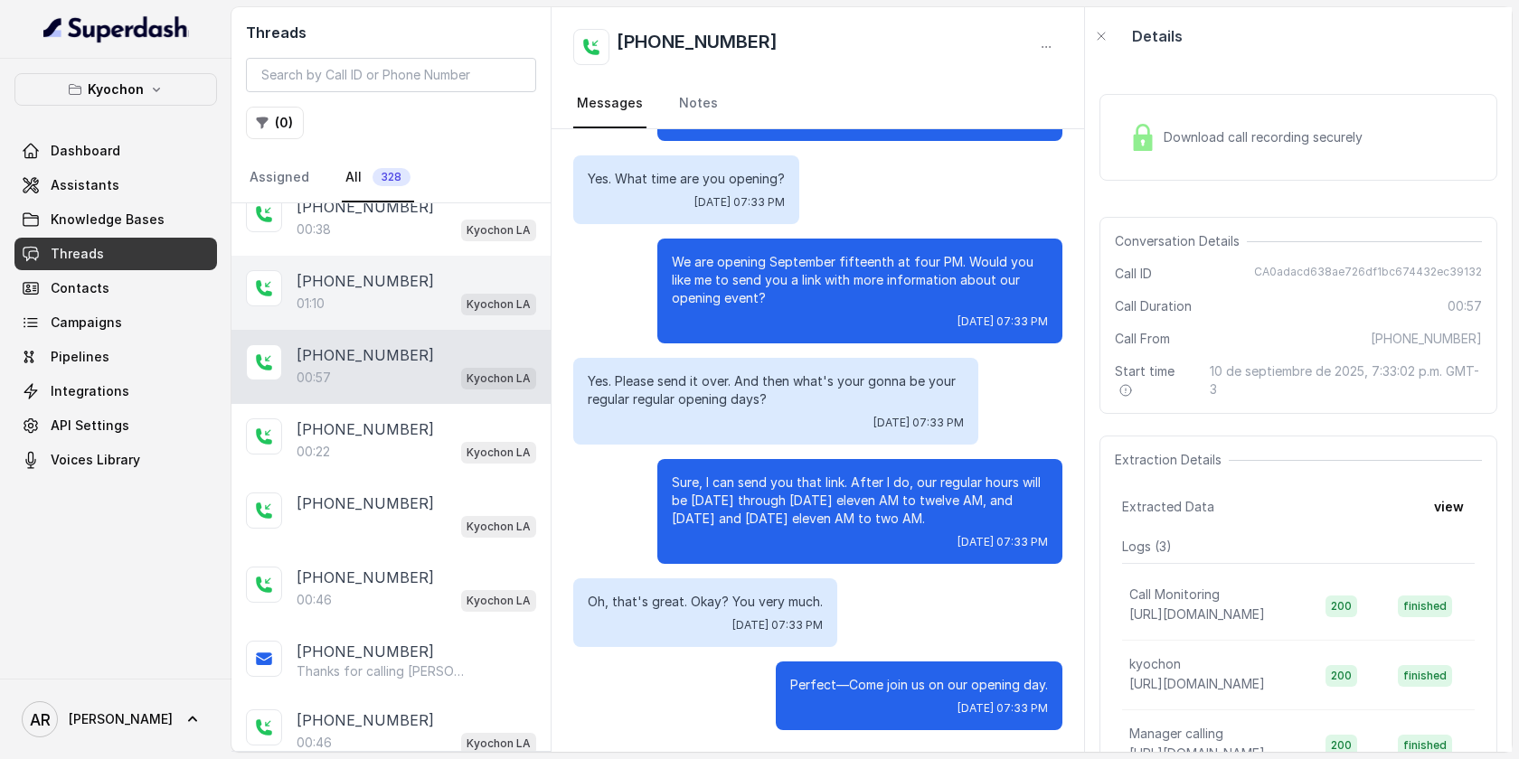
click at [464, 295] on span "Kyochon LA" at bounding box center [498, 305] width 75 height 22
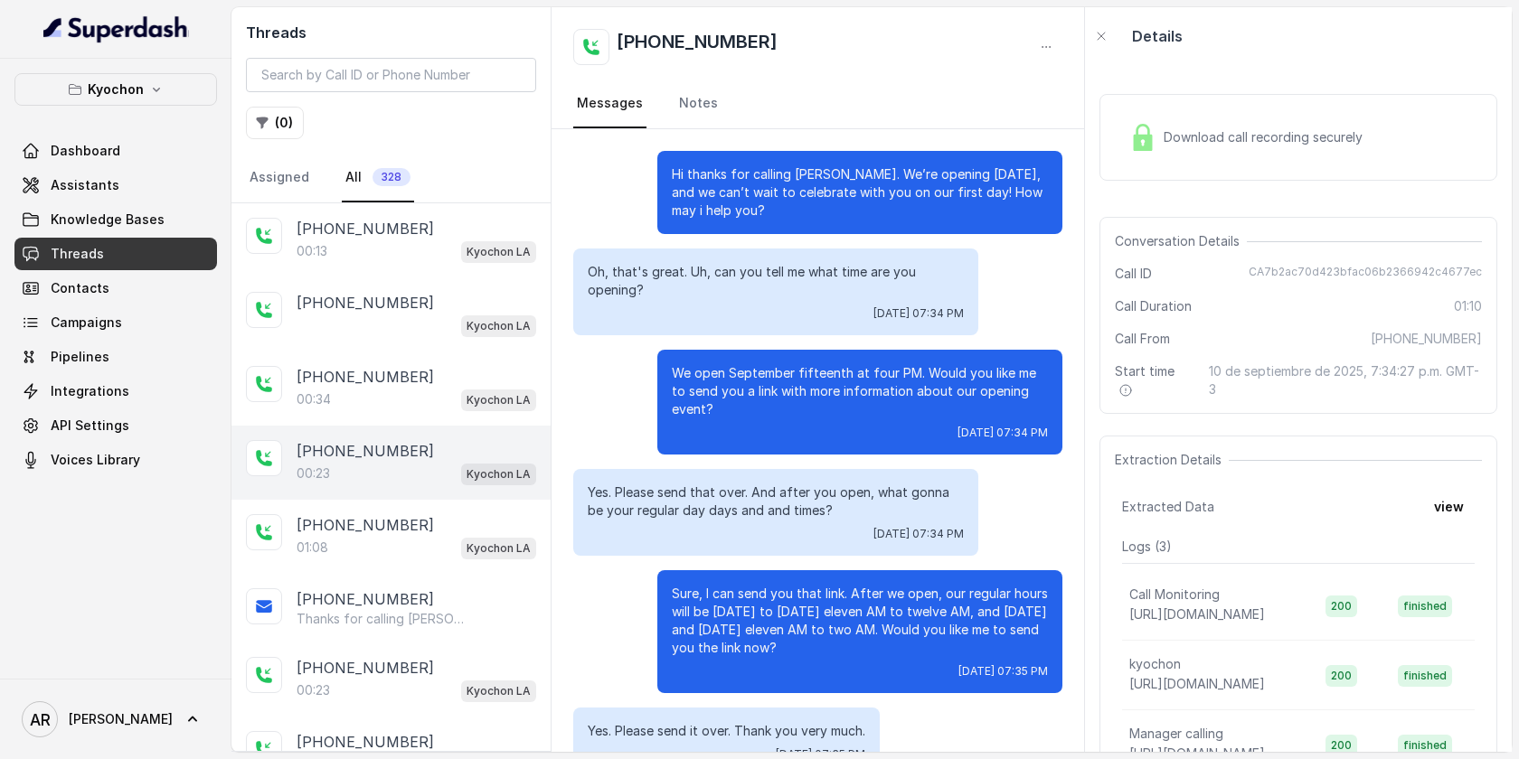
click at [470, 488] on div "+18187979840 00:23 Kyochon LA" at bounding box center [390, 463] width 319 height 74
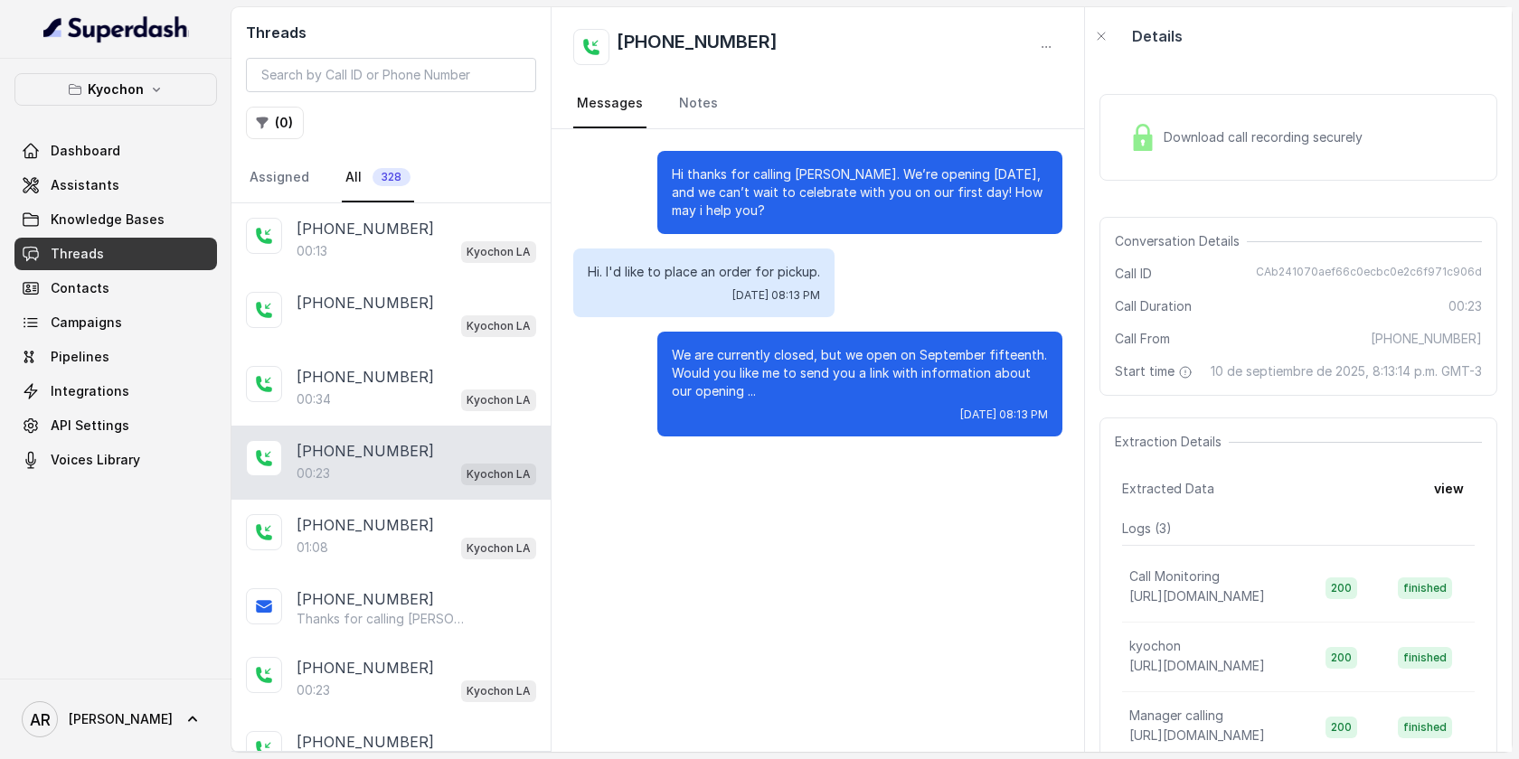
scroll to position [74, 0]
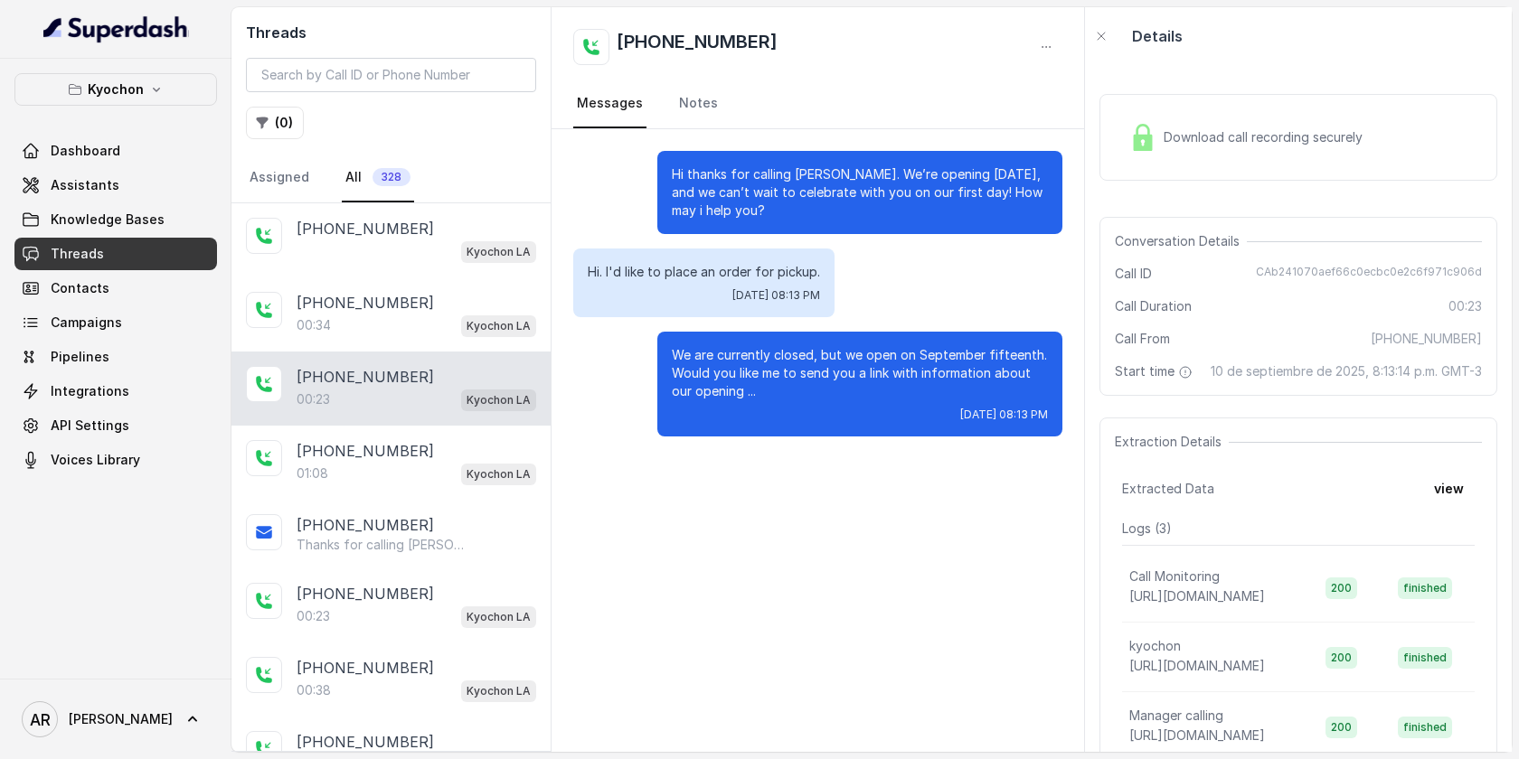
click at [471, 443] on div "[PHONE_NUMBER]" at bounding box center [417, 451] width 240 height 22
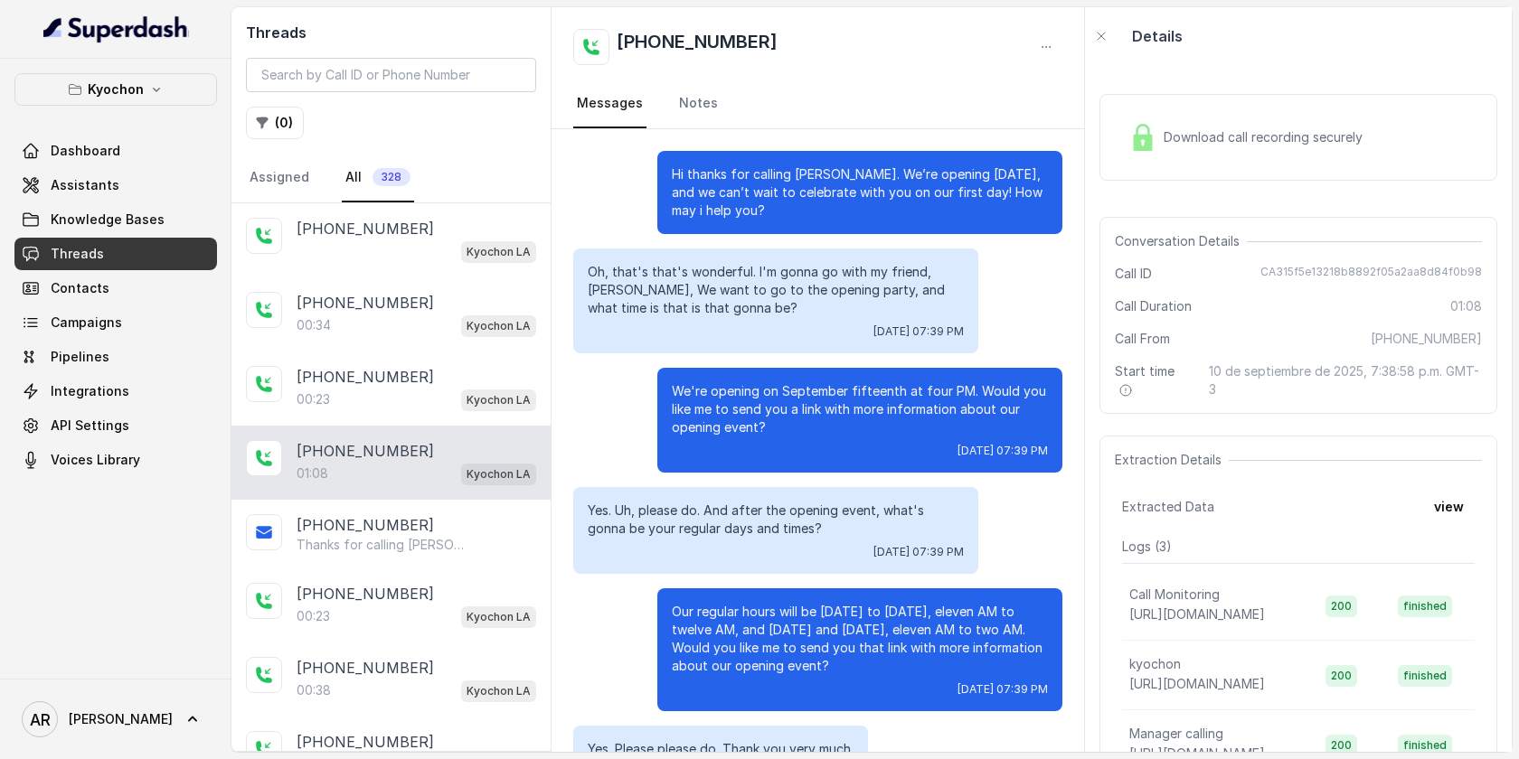
scroll to position [332, 0]
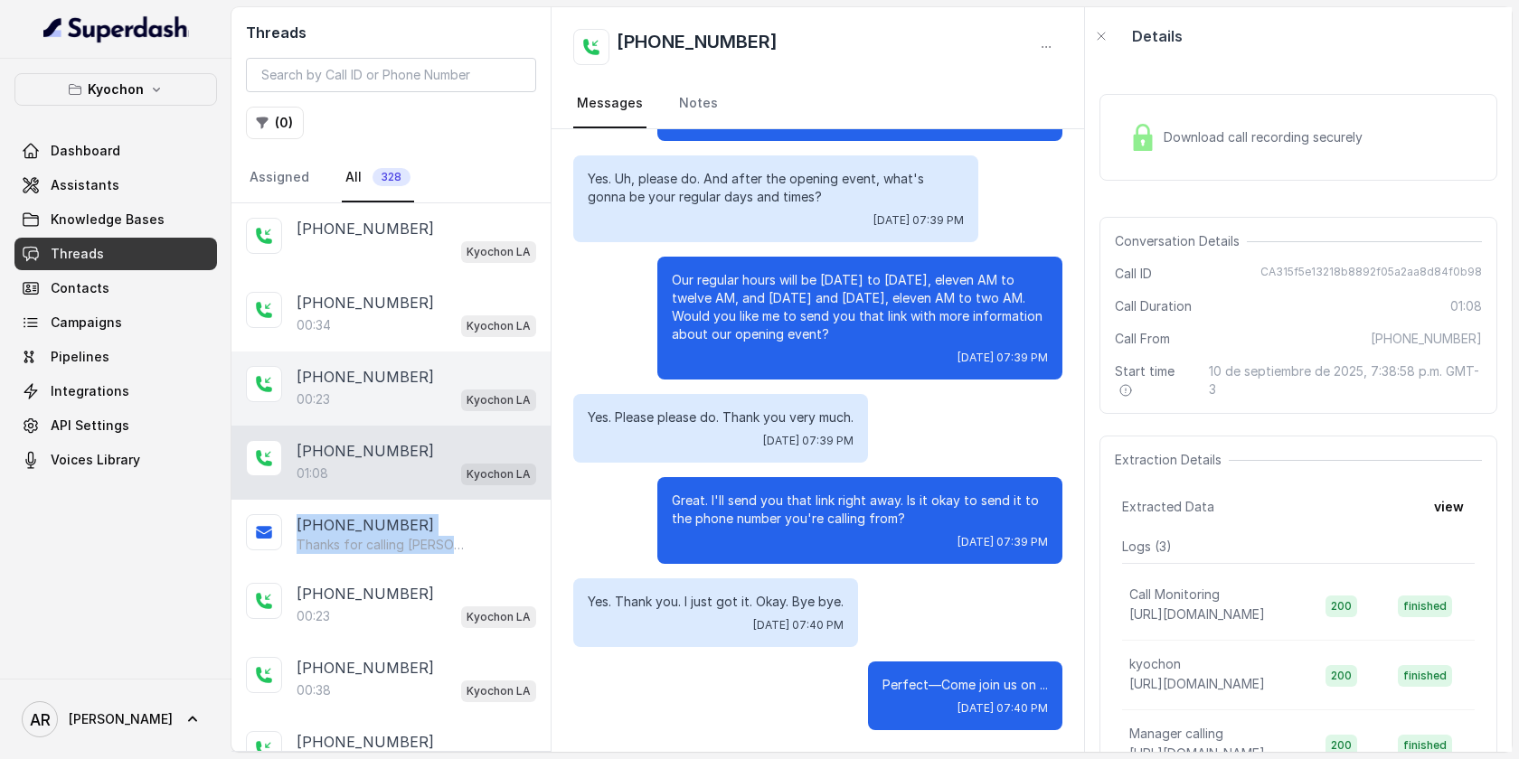
drag, startPoint x: 458, startPoint y: 448, endPoint x: 458, endPoint y: 404, distance: 44.3
click at [455, 394] on div "00:23 Kyochon LA" at bounding box center [417, 400] width 240 height 24
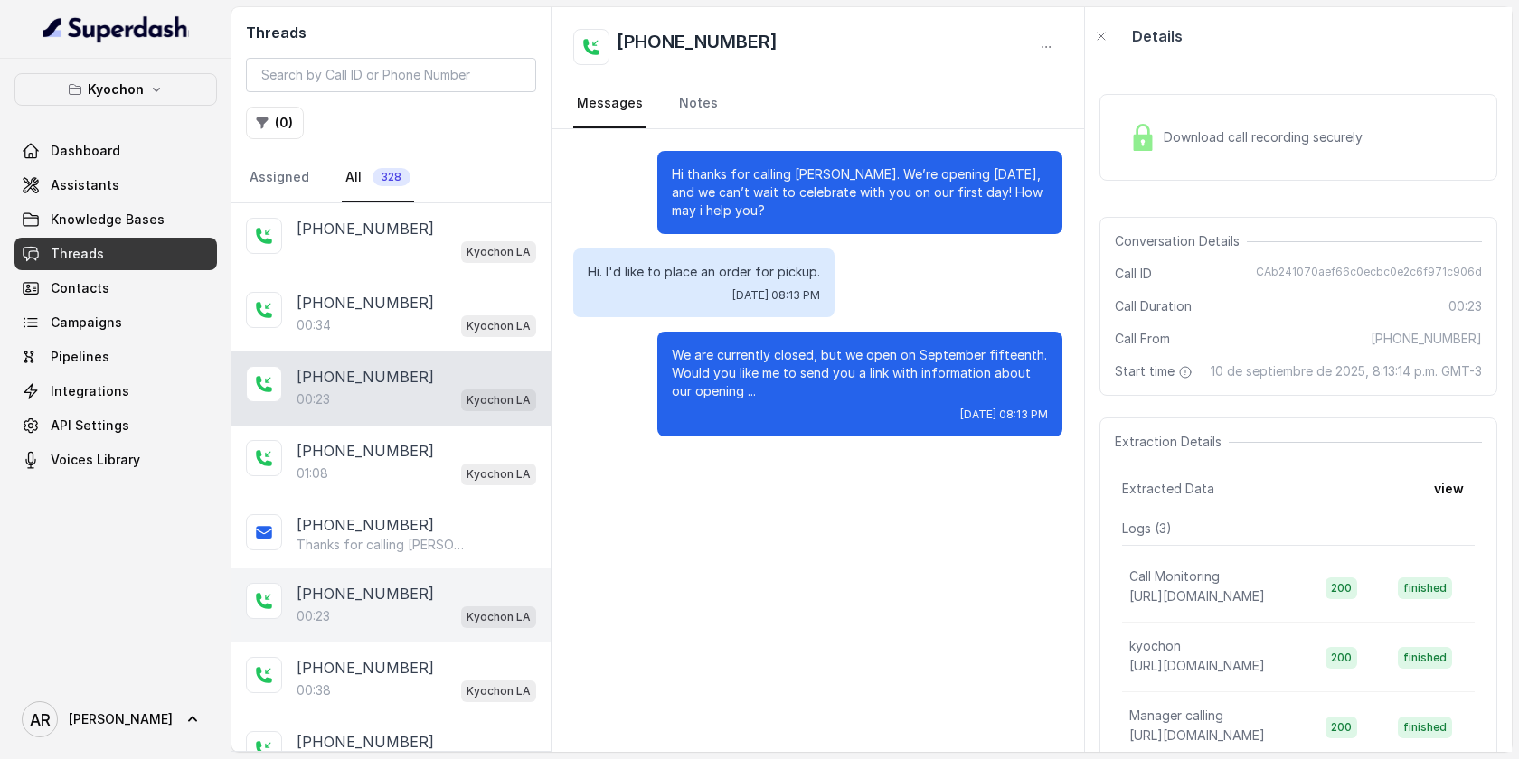
click at [449, 569] on div "[PHONE_NUMBER]:23 Kyochon LA" at bounding box center [390, 606] width 319 height 74
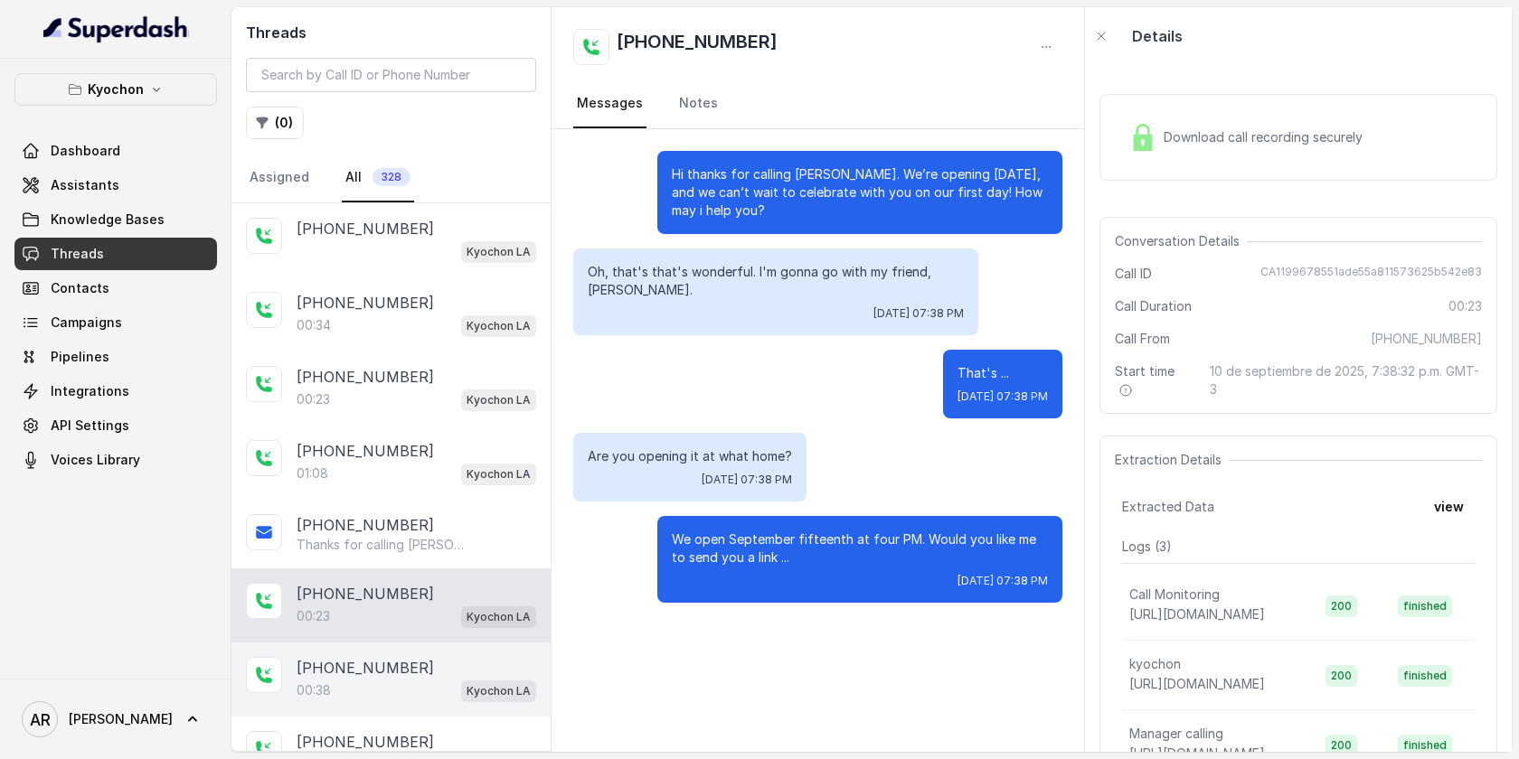
click at [386, 672] on p "[PHONE_NUMBER]" at bounding box center [365, 668] width 137 height 22
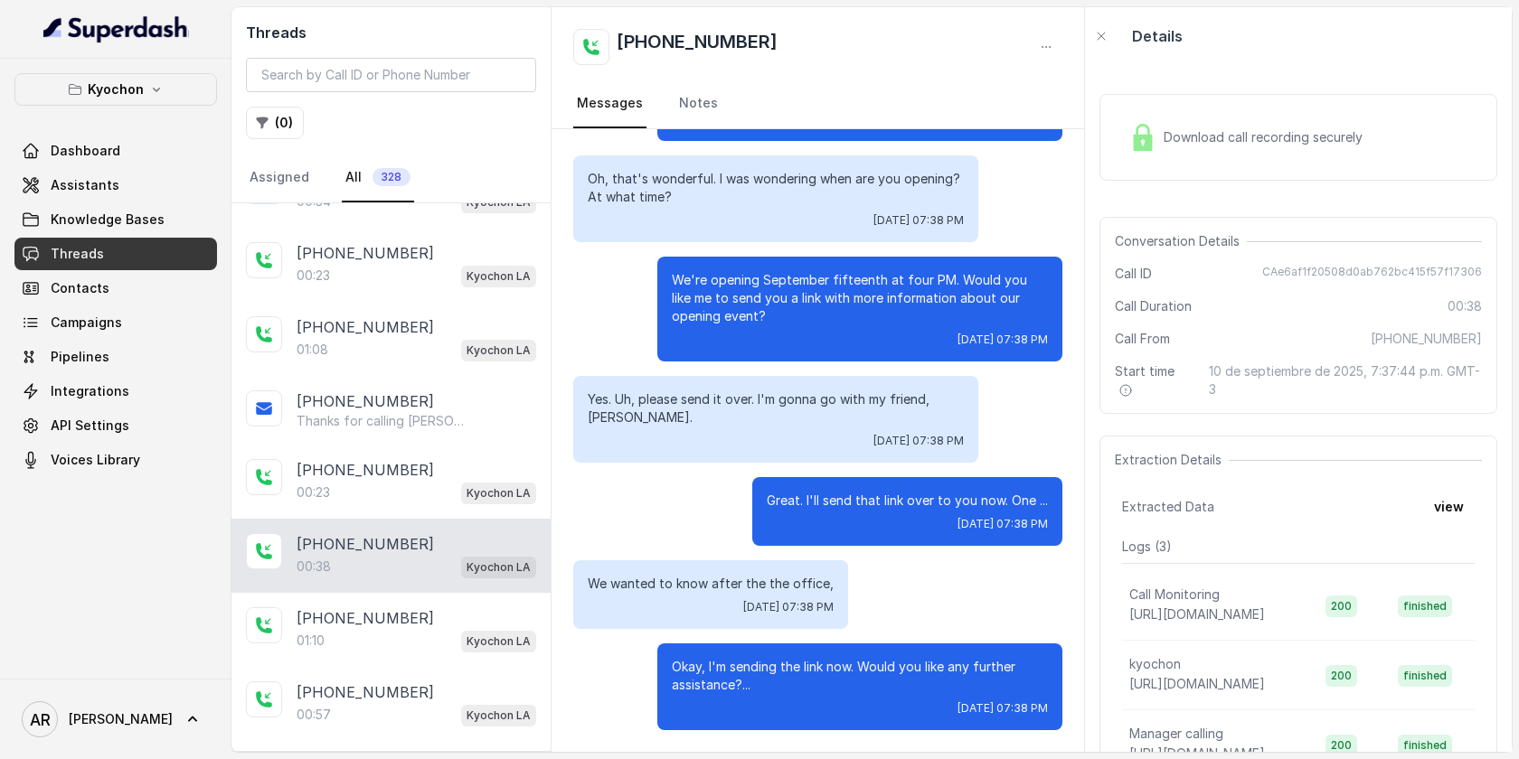
scroll to position [220, 0]
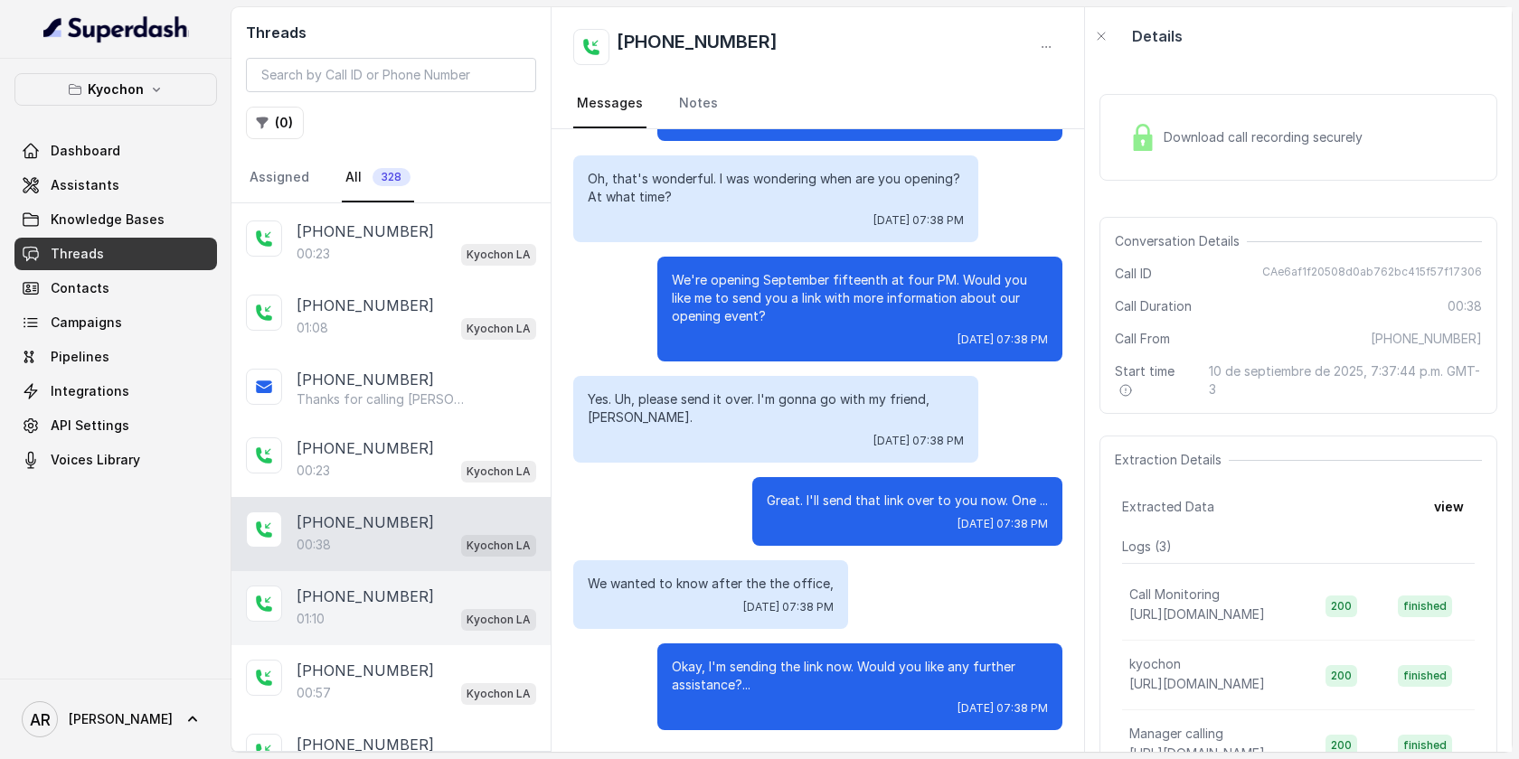
click at [438, 590] on div "[PHONE_NUMBER]" at bounding box center [417, 597] width 240 height 22
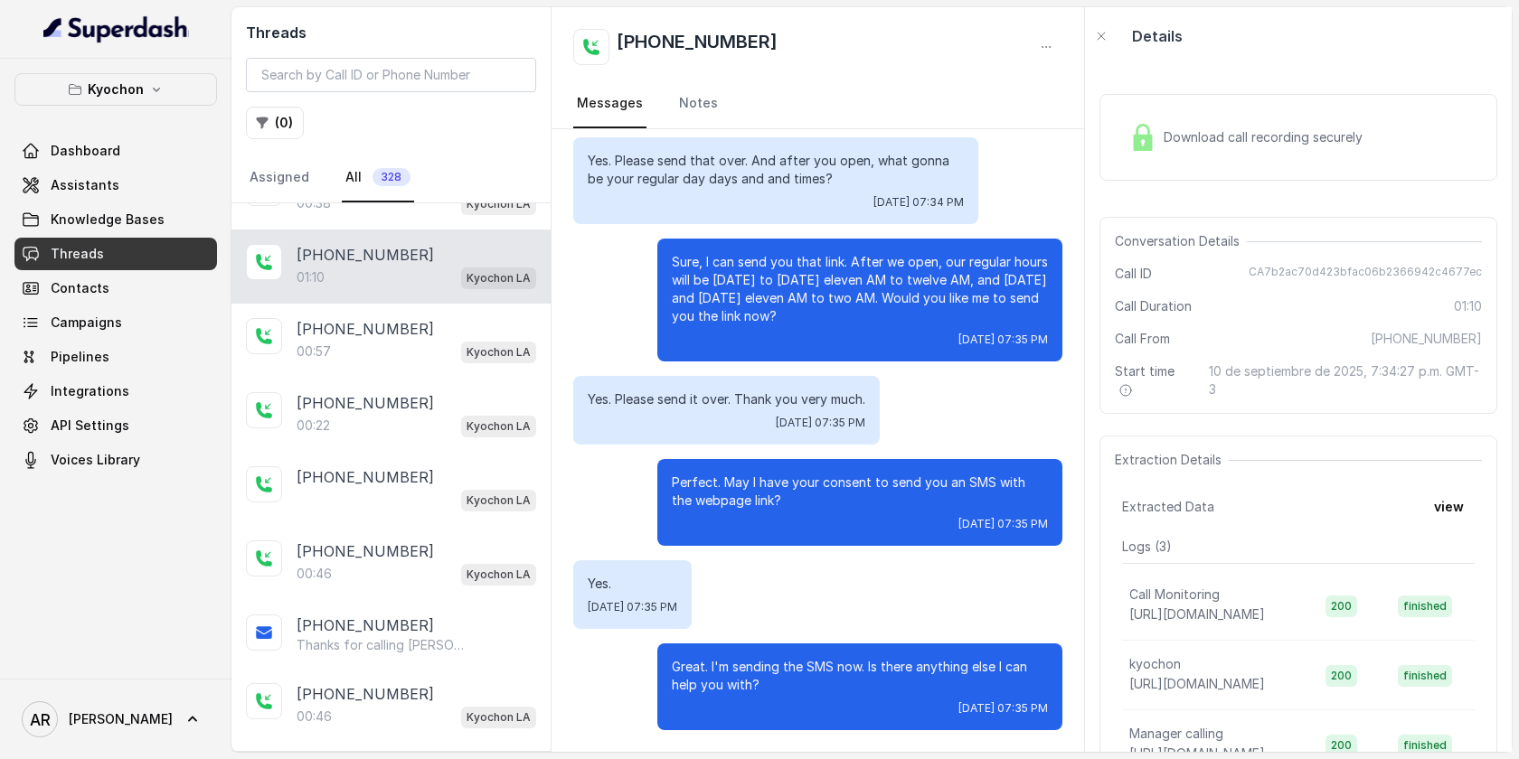
scroll to position [598, 0]
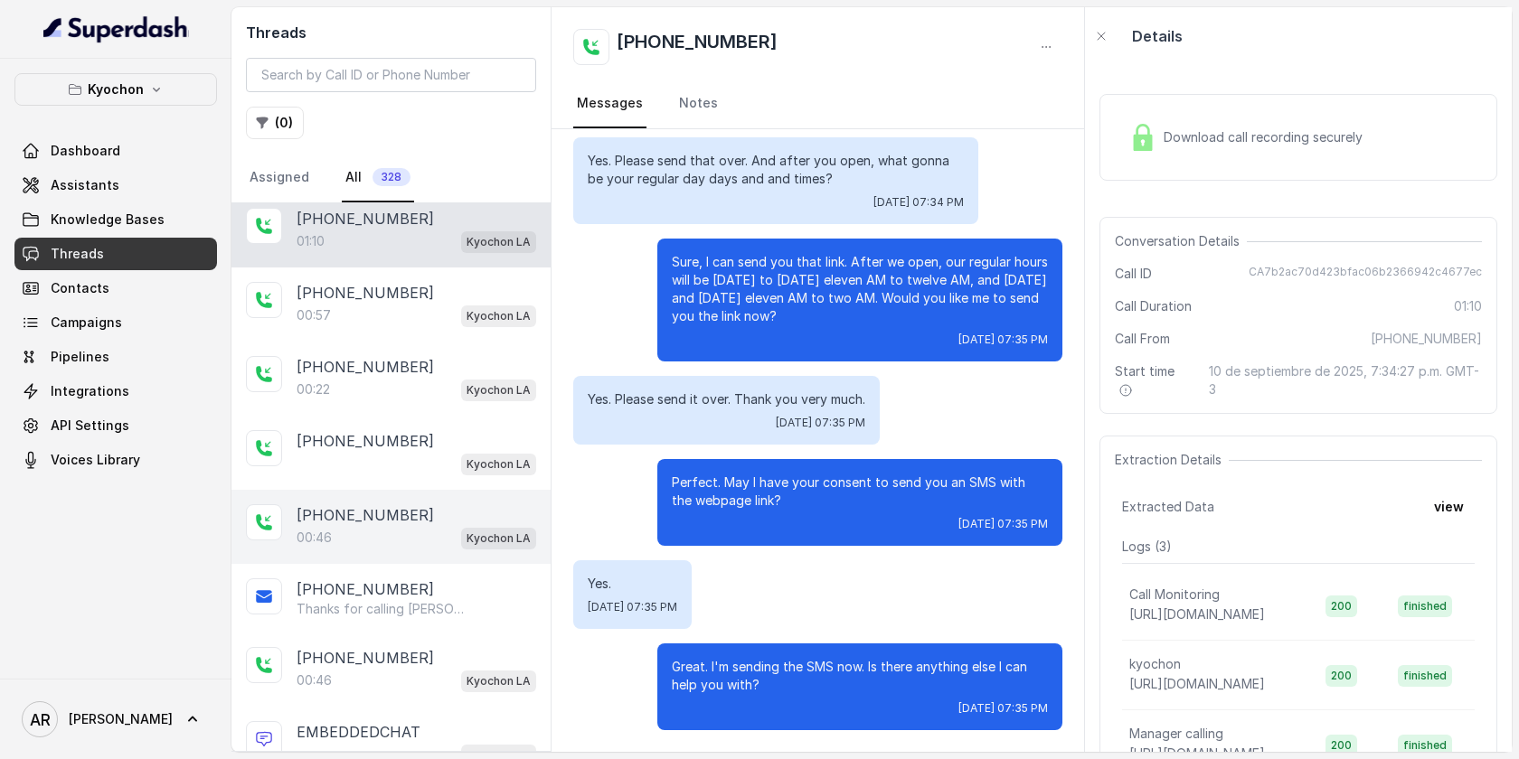
click at [452, 514] on div "[PHONE_NUMBER]" at bounding box center [417, 515] width 240 height 22
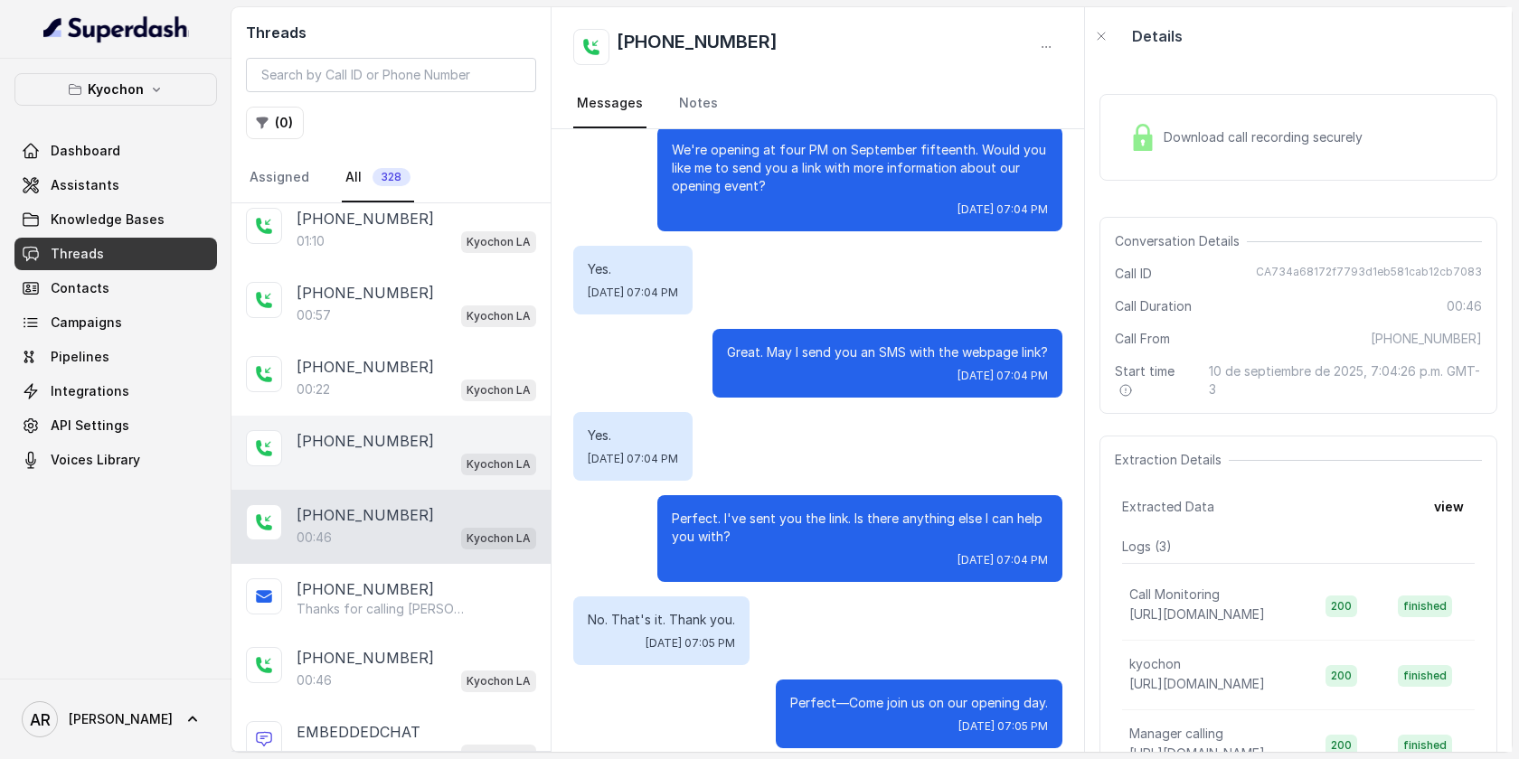
scroll to position [536, 0]
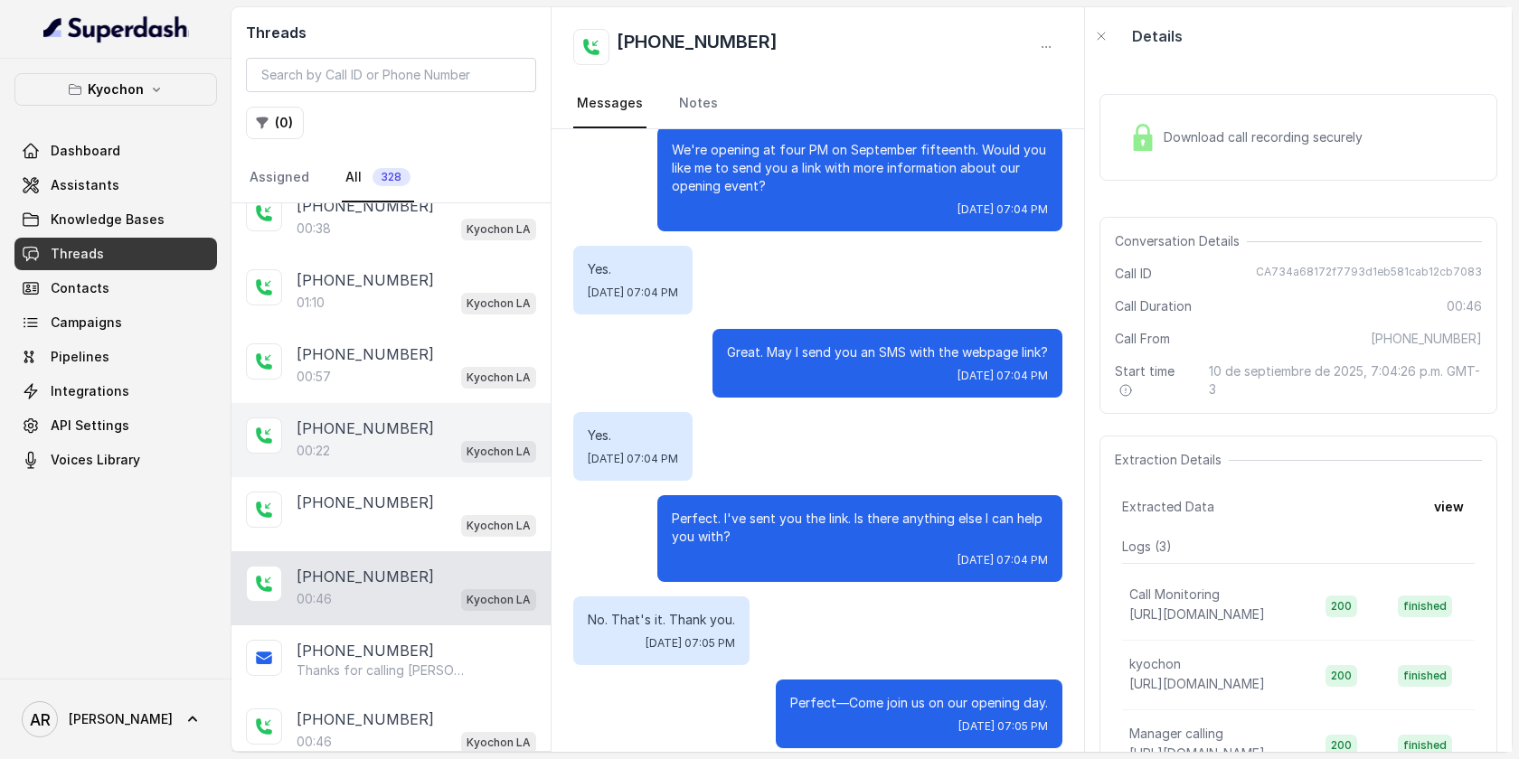
click at [449, 459] on div "+14044774607 00:22 Kyochon LA" at bounding box center [390, 440] width 319 height 74
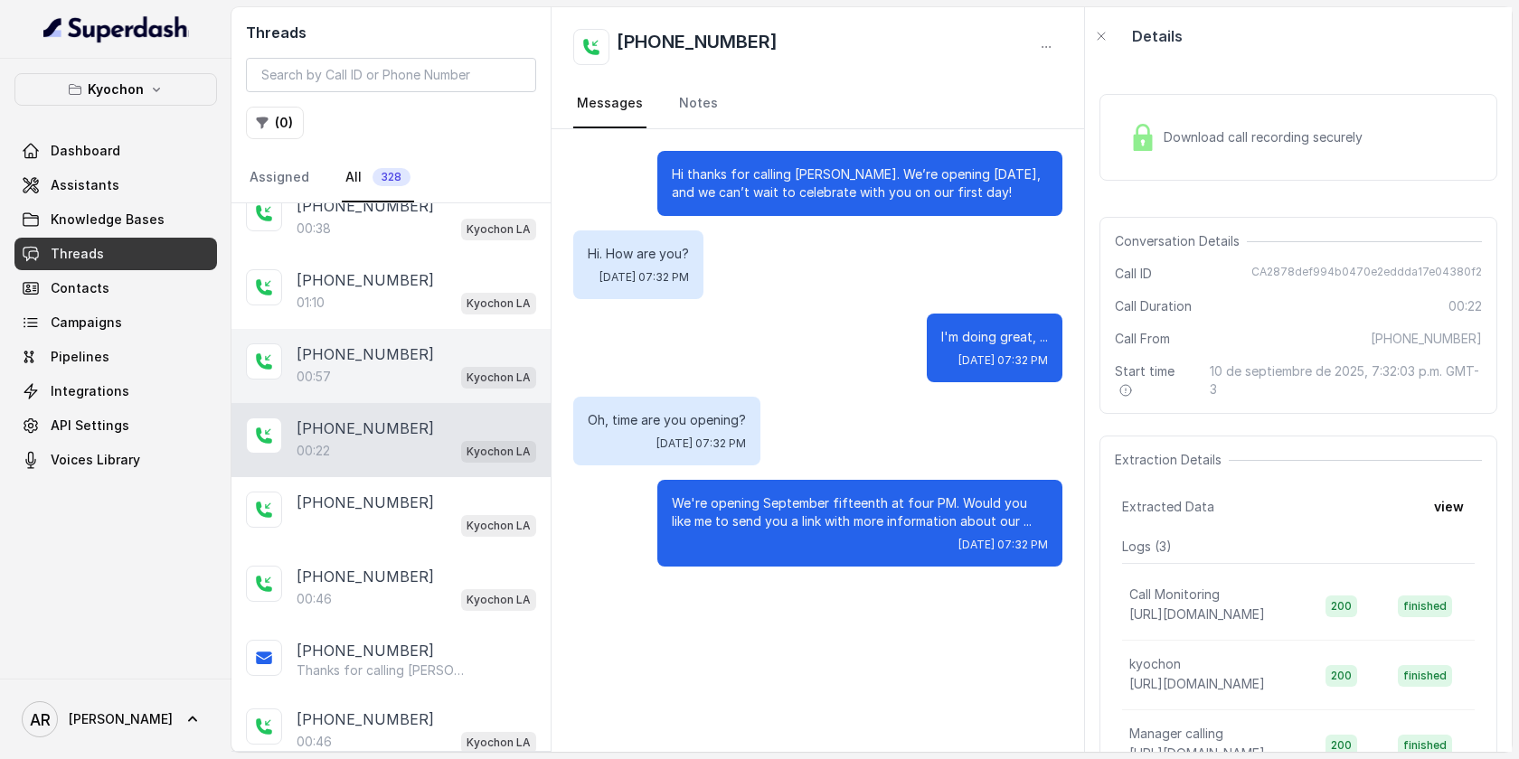
click at [479, 359] on div "[PHONE_NUMBER]" at bounding box center [417, 355] width 240 height 22
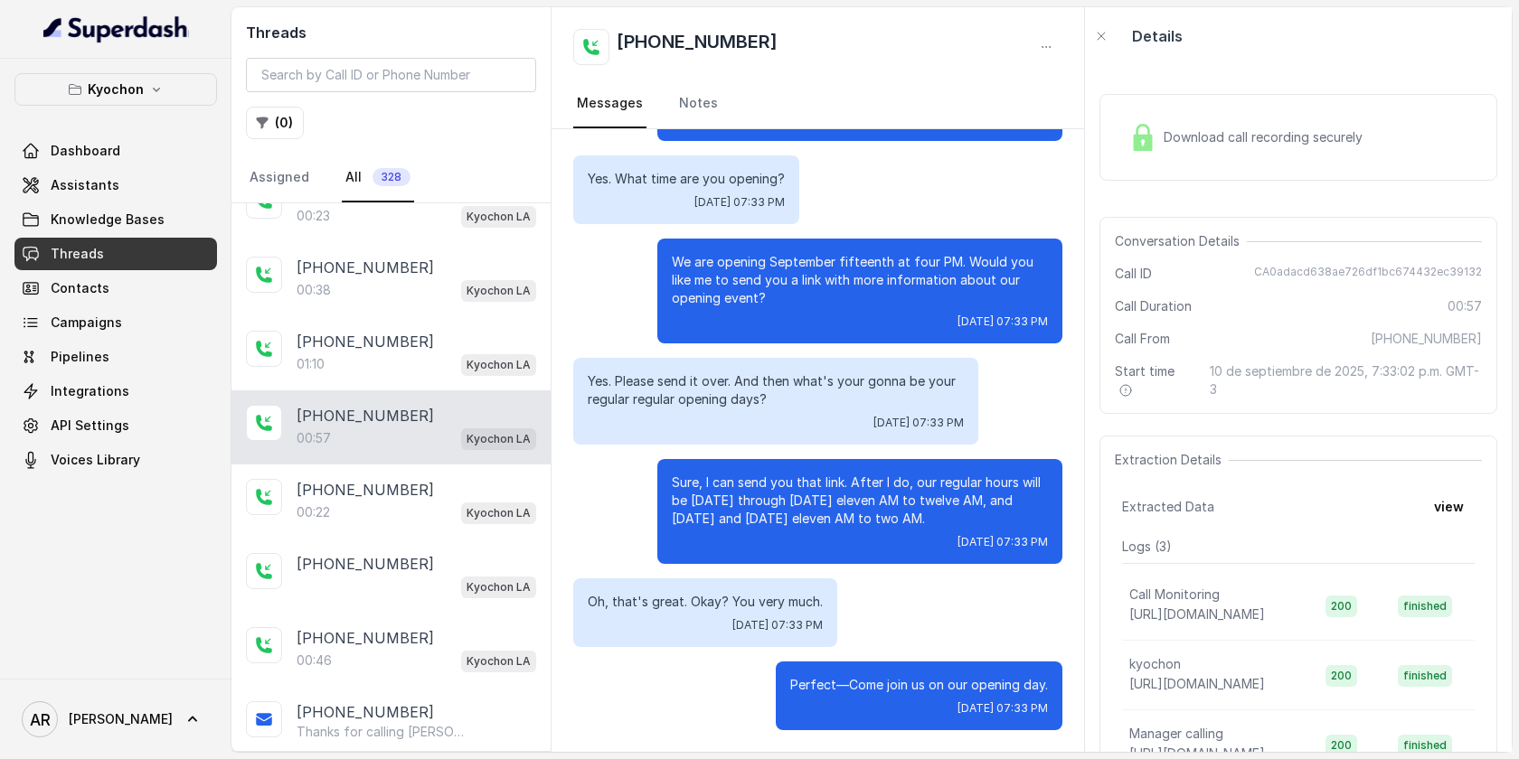
scroll to position [474, 0]
click at [460, 333] on div "[PHONE_NUMBER]" at bounding box center [417, 343] width 240 height 22
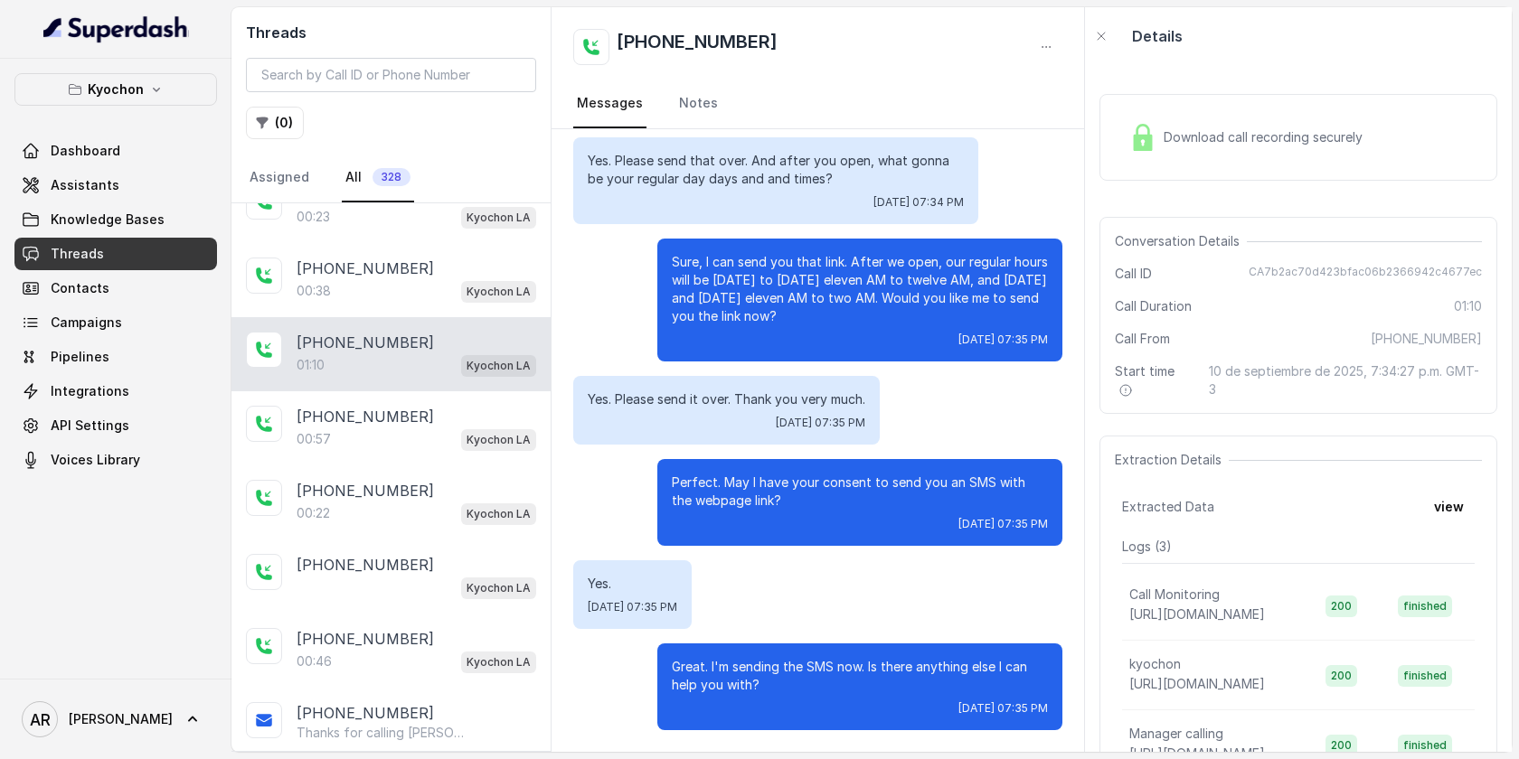
scroll to position [413, 0]
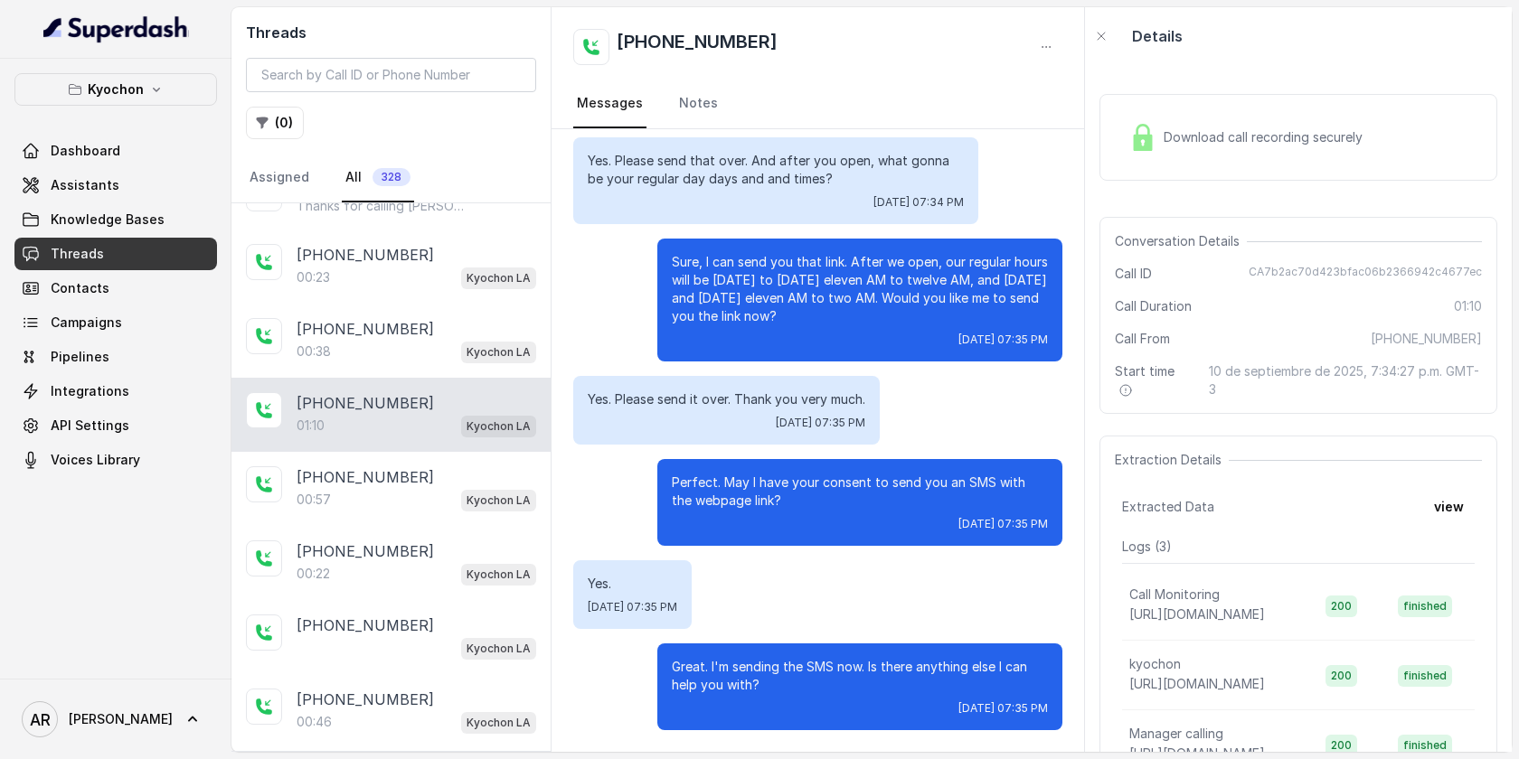
click at [460, 333] on div "[PHONE_NUMBER]" at bounding box center [417, 329] width 240 height 22
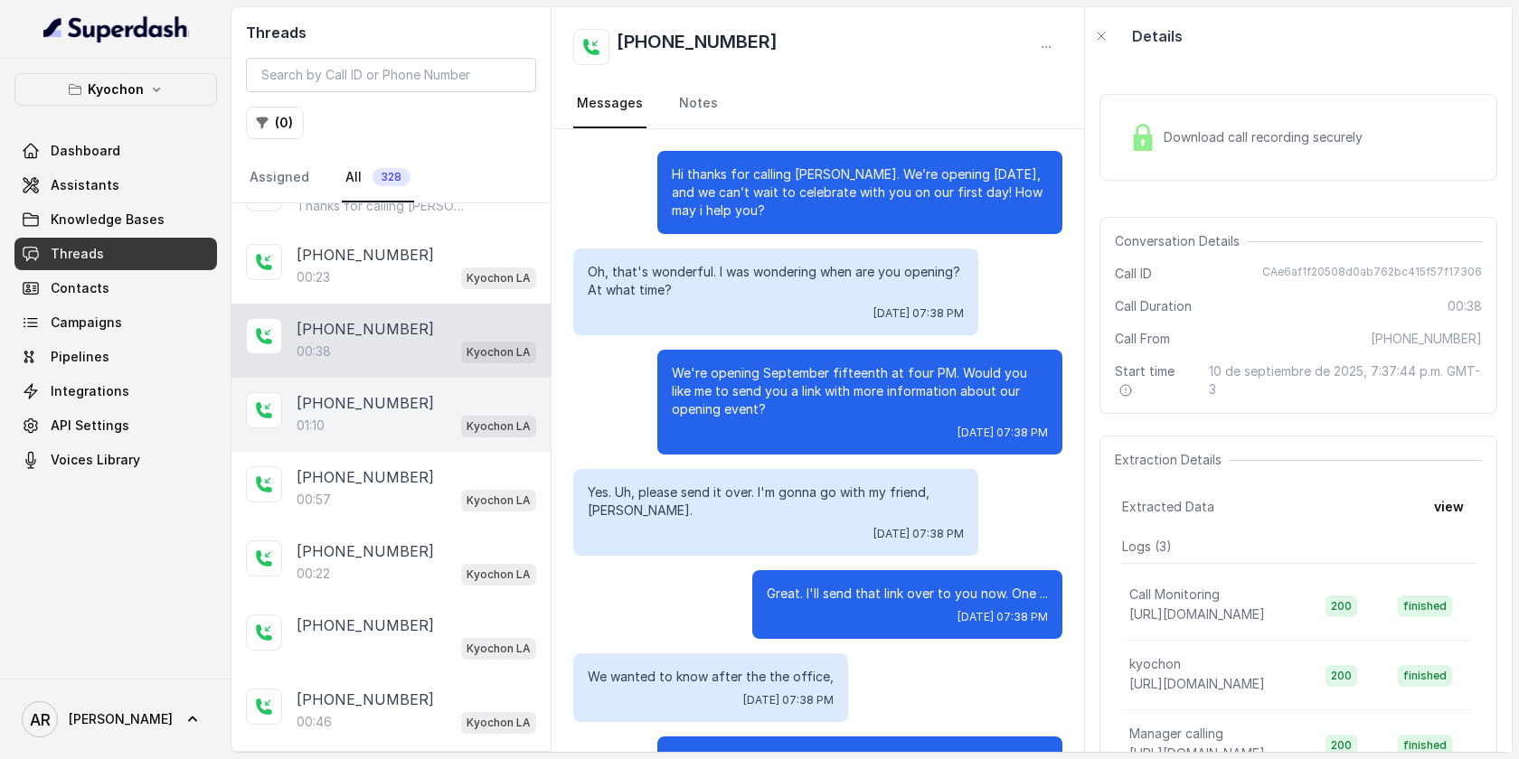
scroll to position [93, 0]
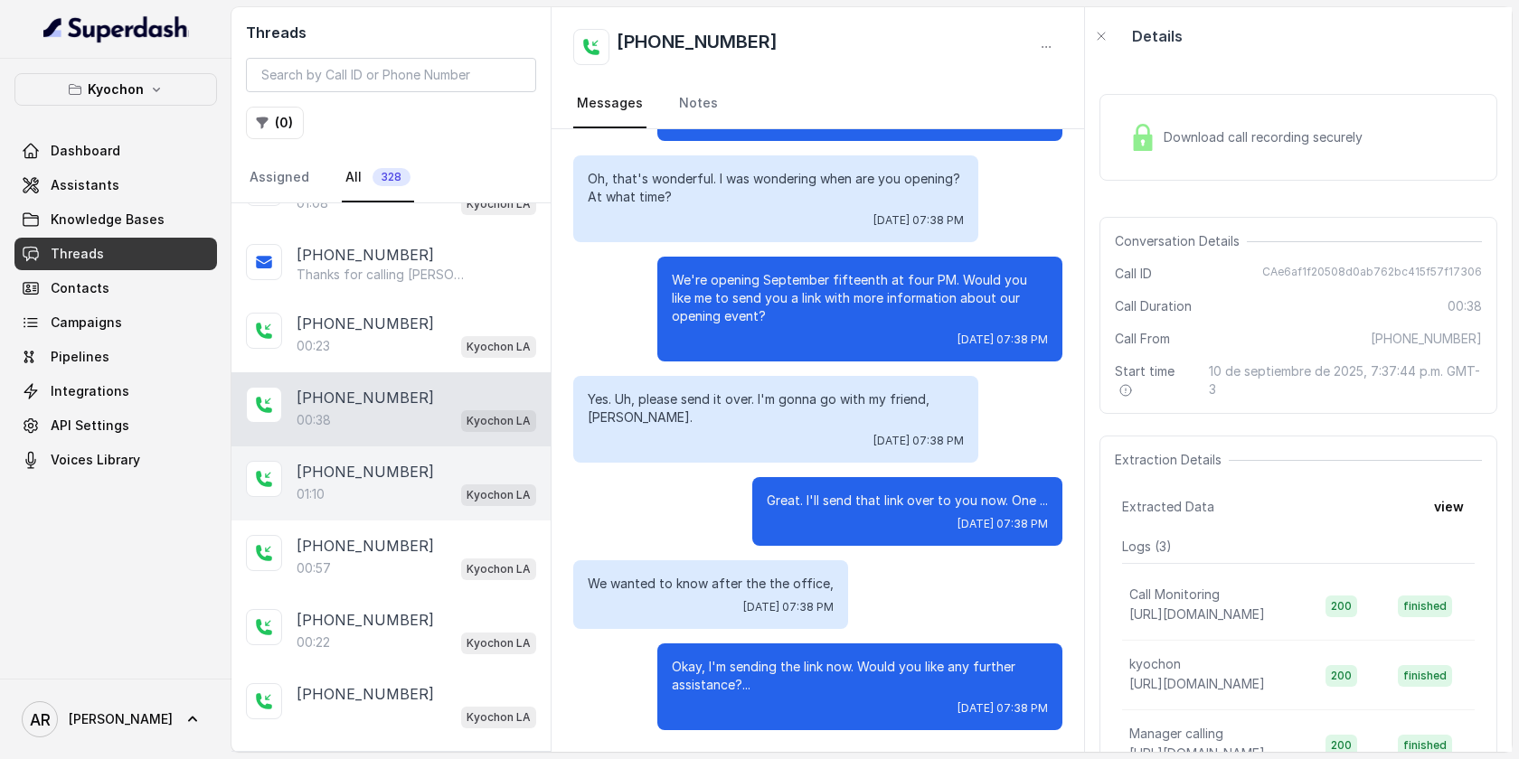
click at [460, 335] on div "00:23 Kyochon LA" at bounding box center [417, 347] width 240 height 24
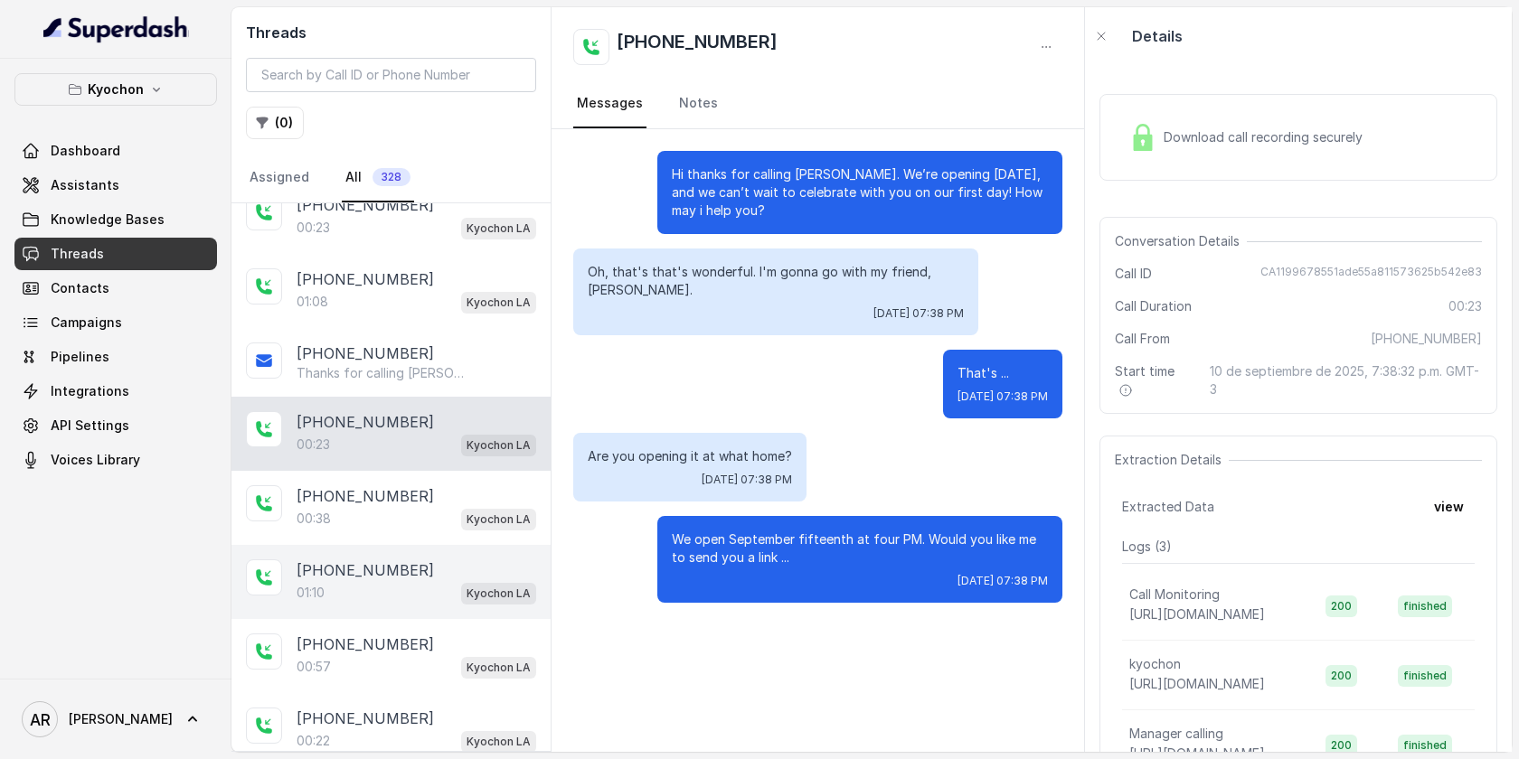
scroll to position [242, 0]
click at [460, 333] on div "+14044774607 Thanks for calling Kyochon LA! To find more about our opening even…" at bounding box center [390, 366] width 319 height 69
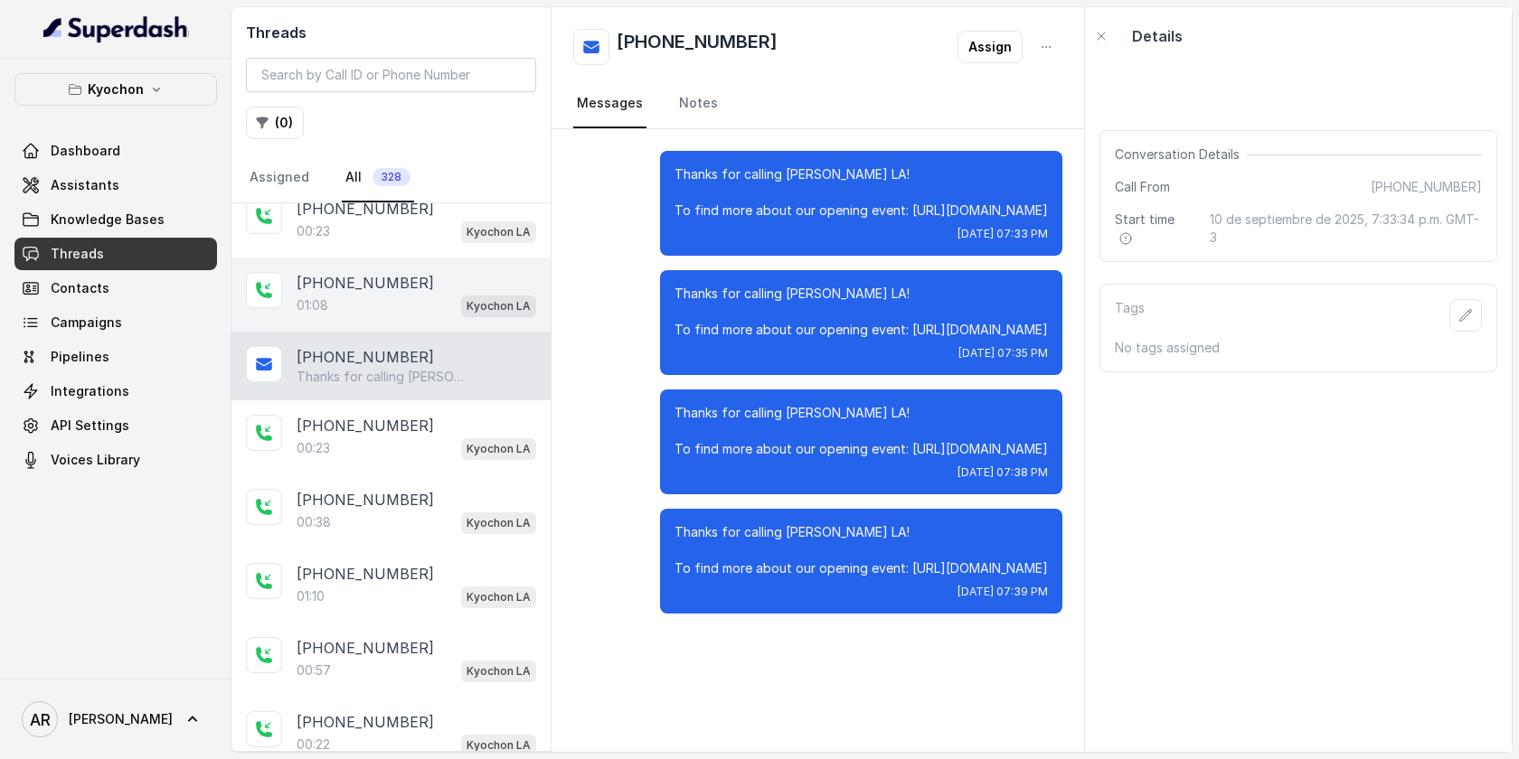
click at [450, 288] on div "[PHONE_NUMBER]" at bounding box center [417, 283] width 240 height 22
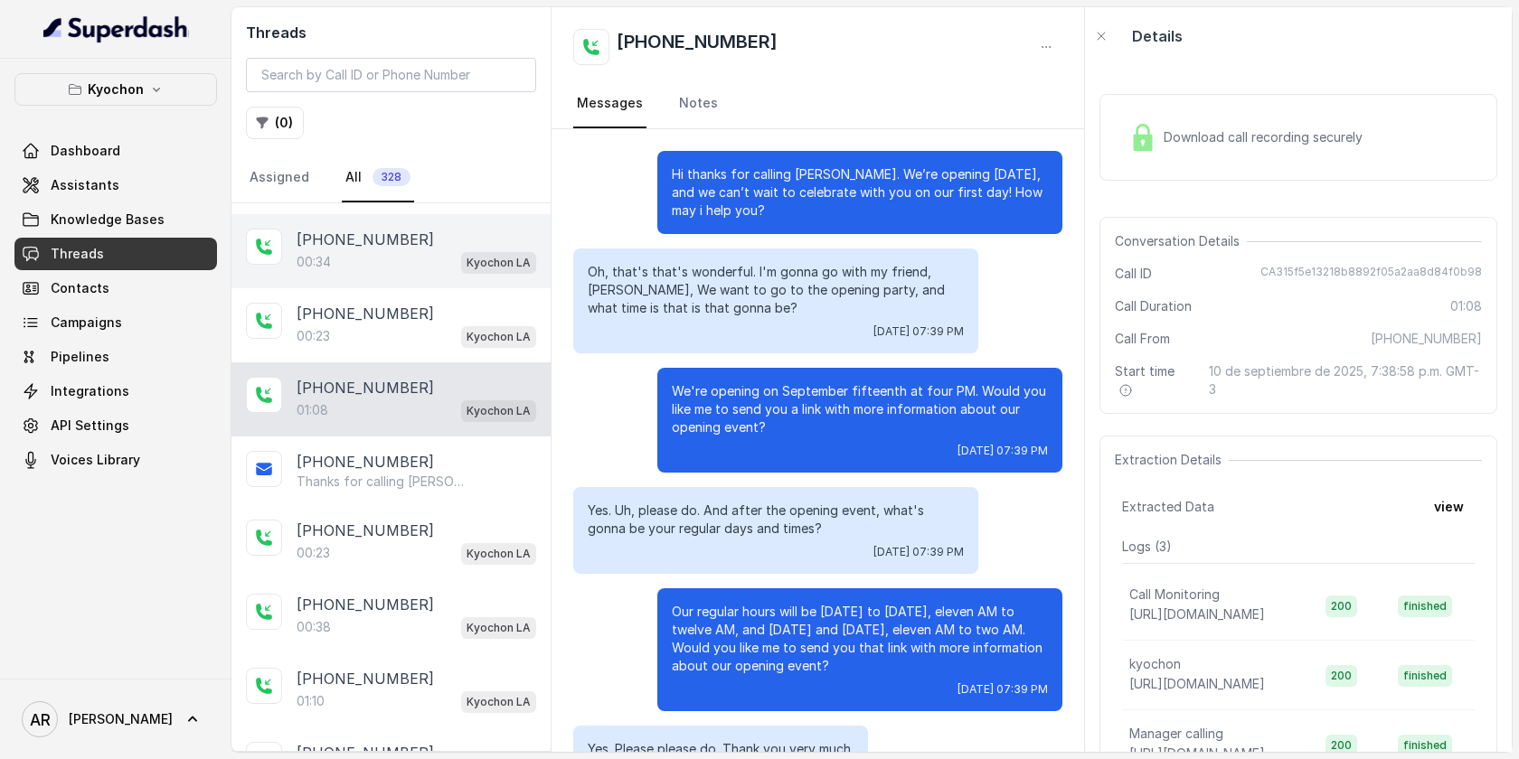
click at [480, 273] on div "[PHONE_NUMBER]:34 Kyochon LA" at bounding box center [390, 251] width 319 height 74
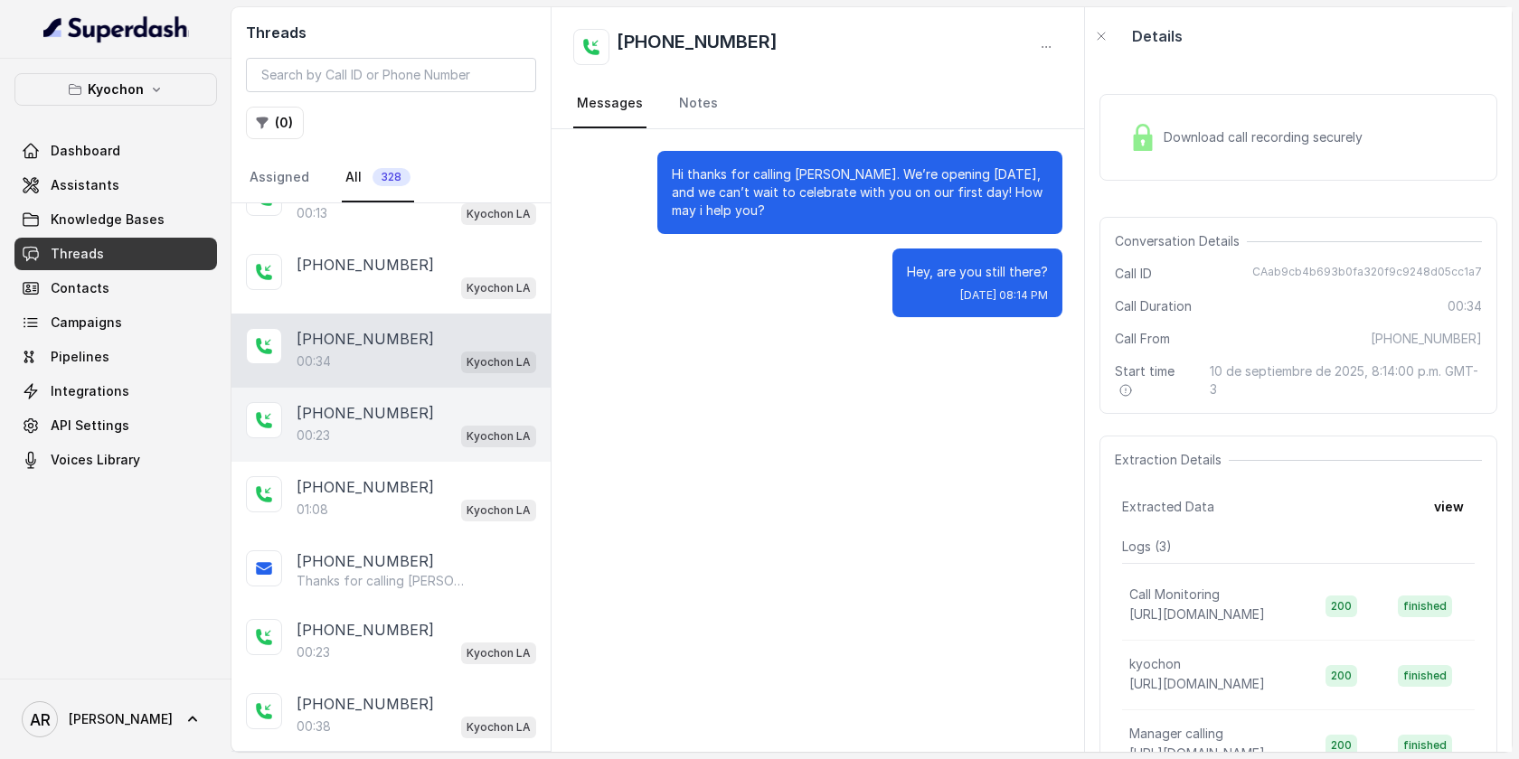
scroll to position [36, 0]
click at [456, 401] on div "+18187979840 00:23 Kyochon LA" at bounding box center [390, 427] width 319 height 74
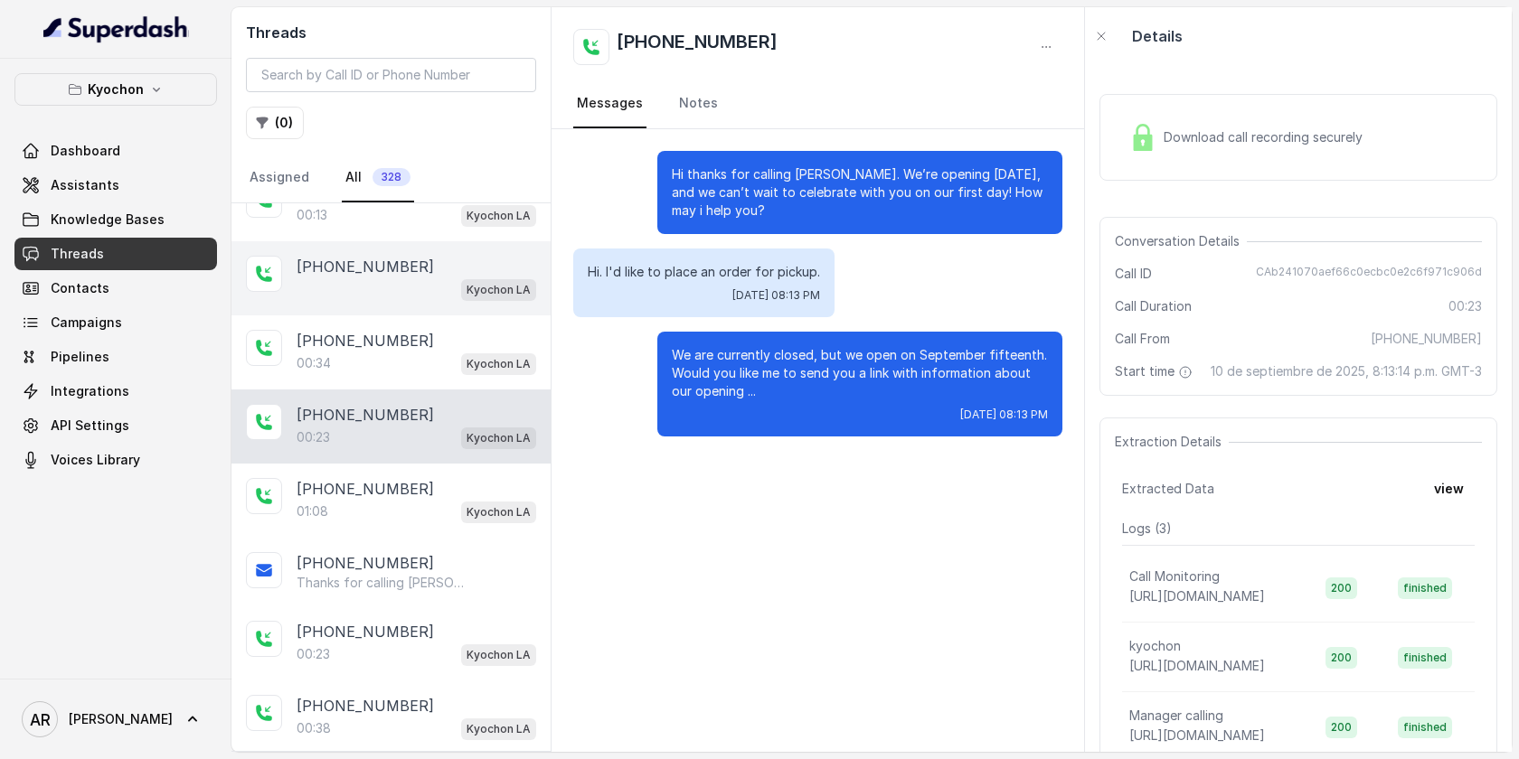
click at [431, 309] on div "[PHONE_NUMBER] Kyochon LA" at bounding box center [390, 278] width 319 height 74
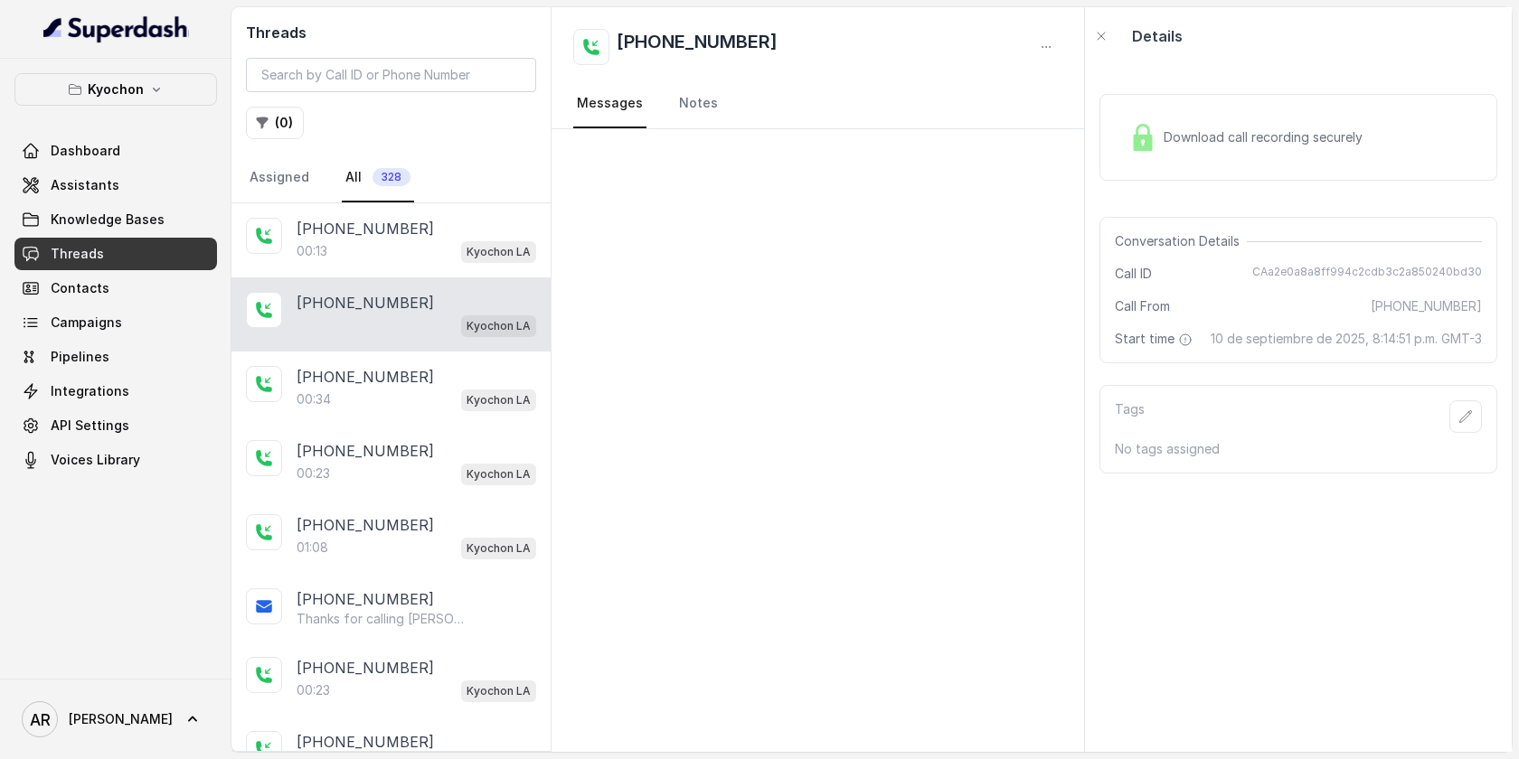
click at [431, 309] on div "[PHONE_NUMBER]" at bounding box center [417, 303] width 240 height 22
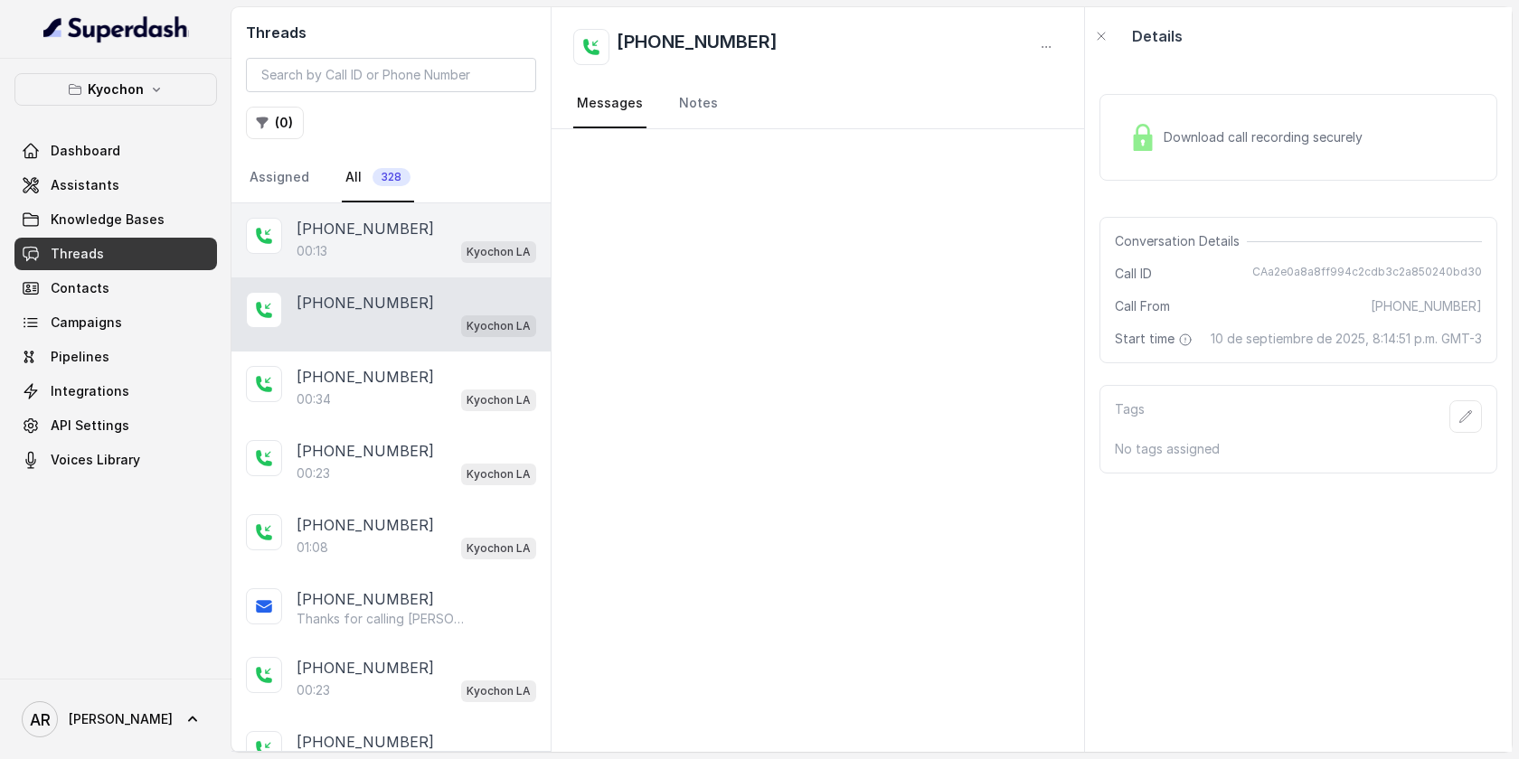
click at [431, 240] on div "00:13 Kyochon LA" at bounding box center [417, 252] width 240 height 24
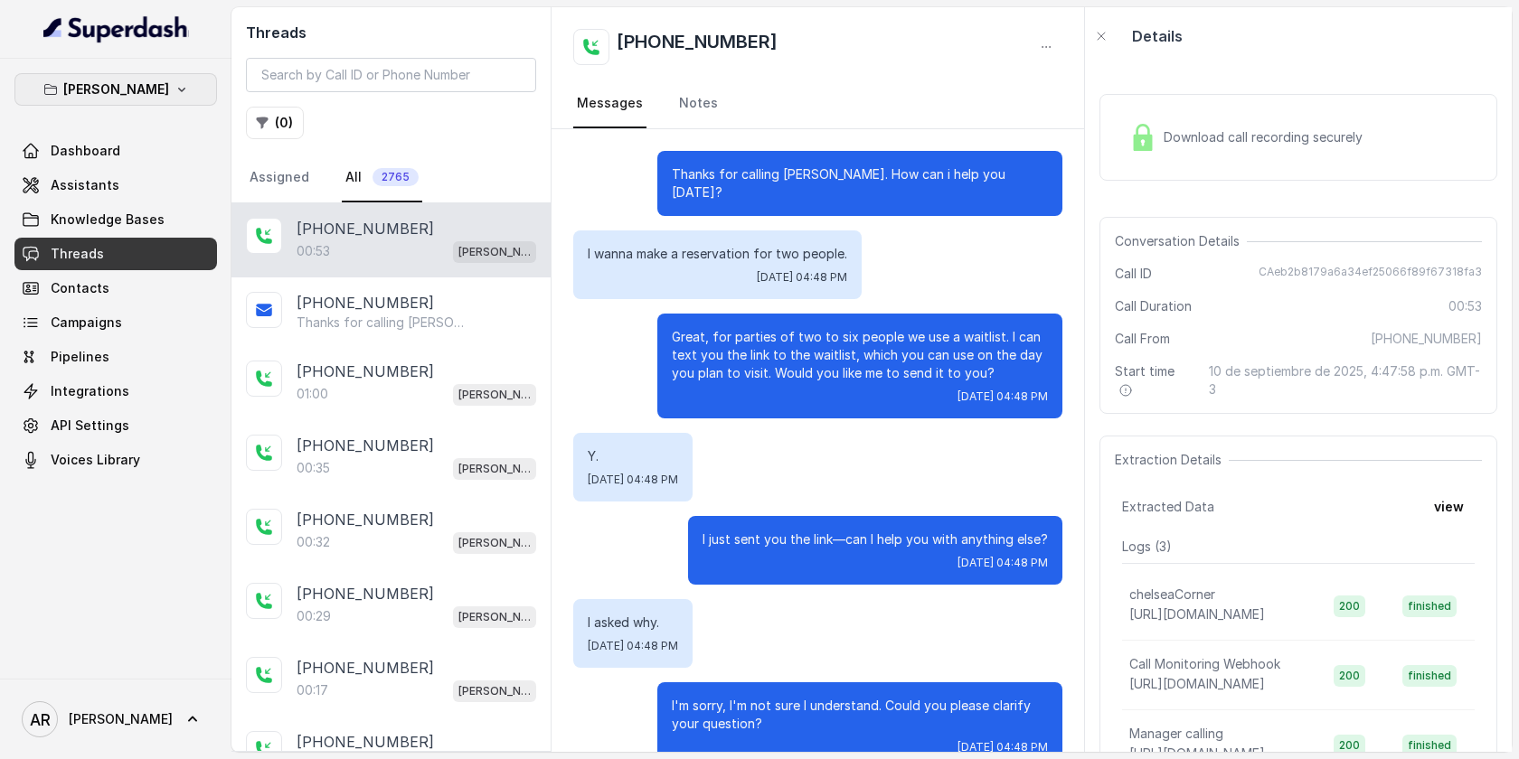
click at [127, 81] on p "[PERSON_NAME]" at bounding box center [116, 90] width 106 height 22
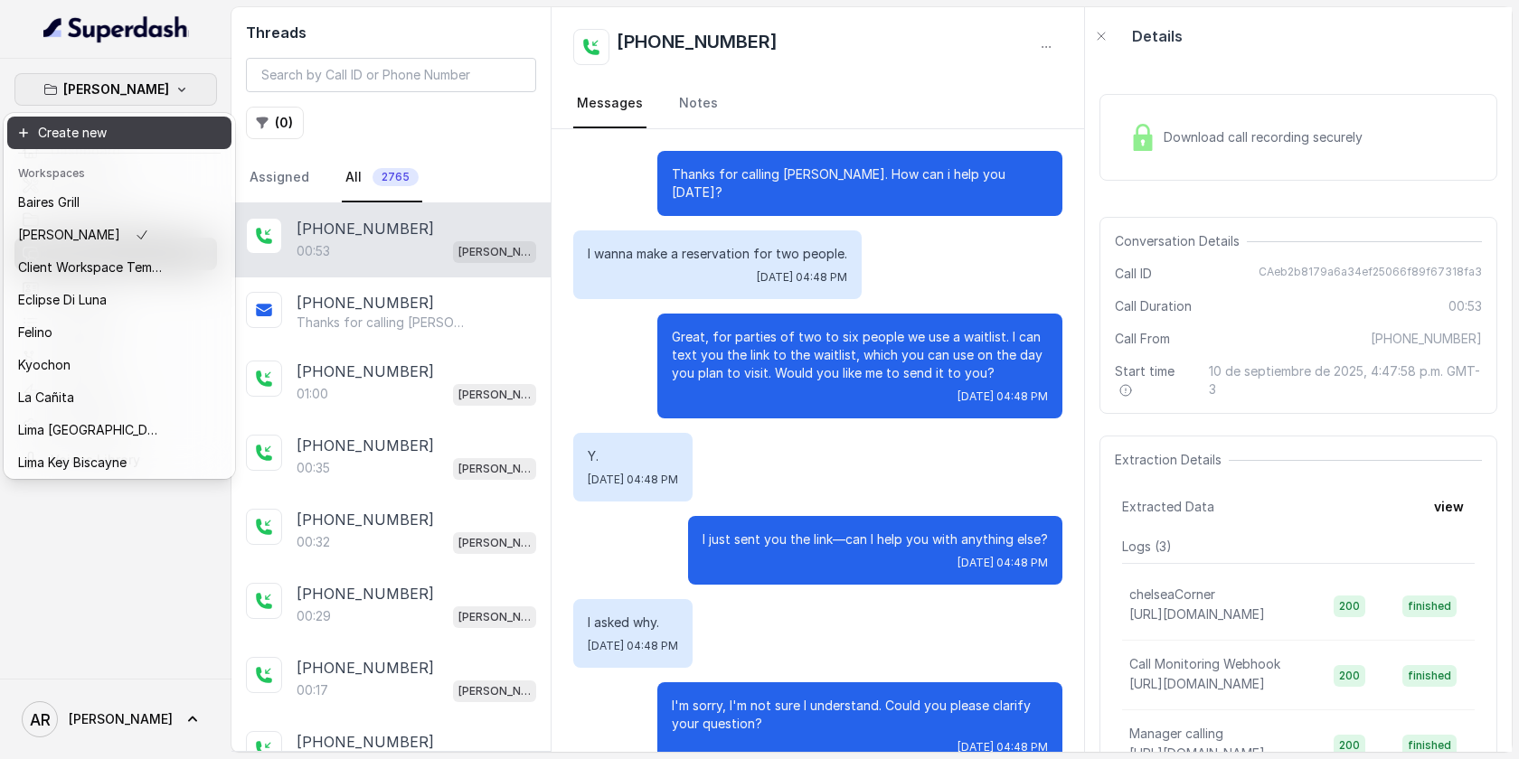
click at [132, 105] on body "Chelsea Corner Dashboard Assistants Knowledge Bases Threads Contacts Campaigns …" at bounding box center [759, 379] width 1519 height 759
click at [132, 98] on p "[PERSON_NAME]" at bounding box center [116, 90] width 106 height 22
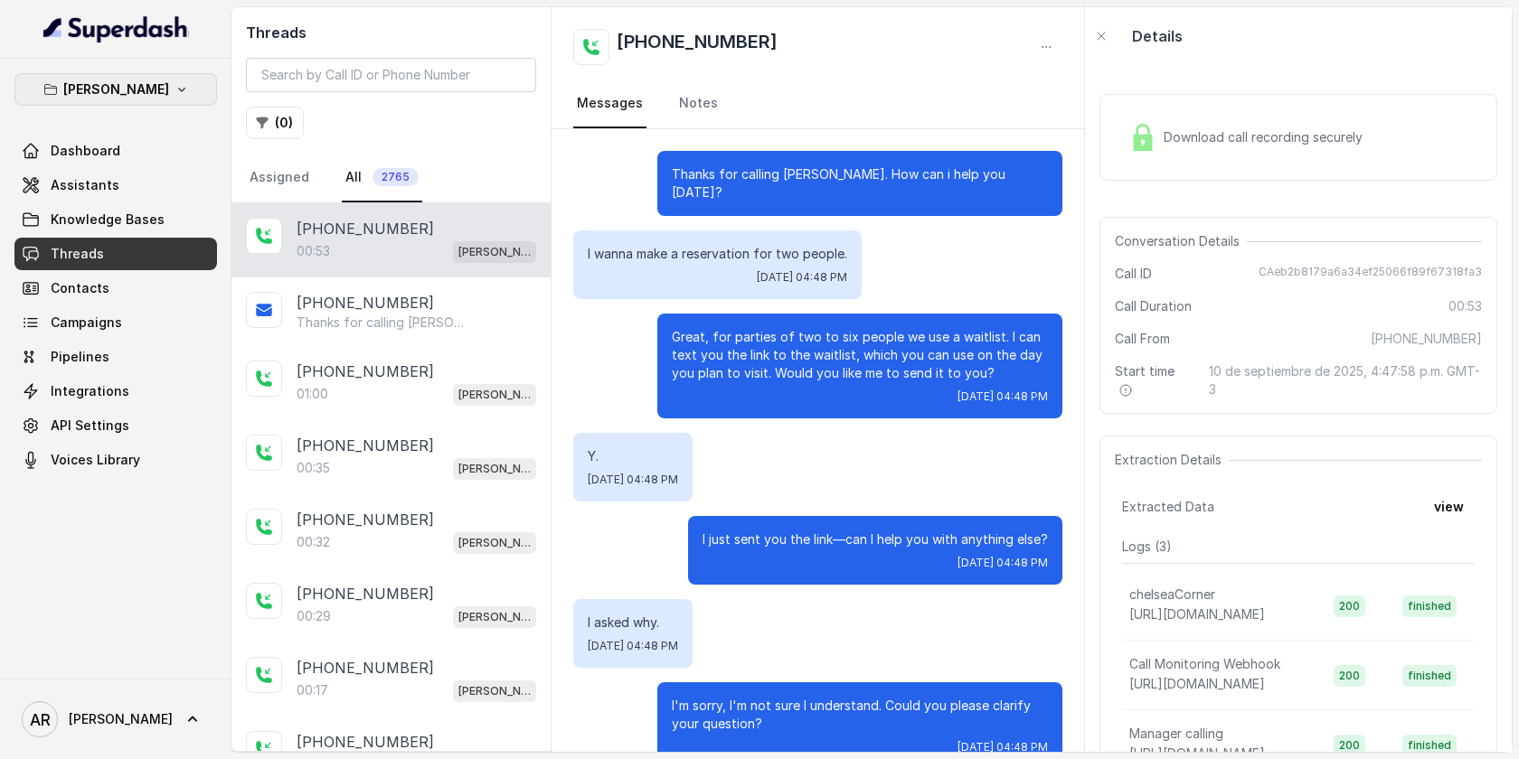
click at [128, 92] on p "[PERSON_NAME]" at bounding box center [116, 90] width 106 height 22
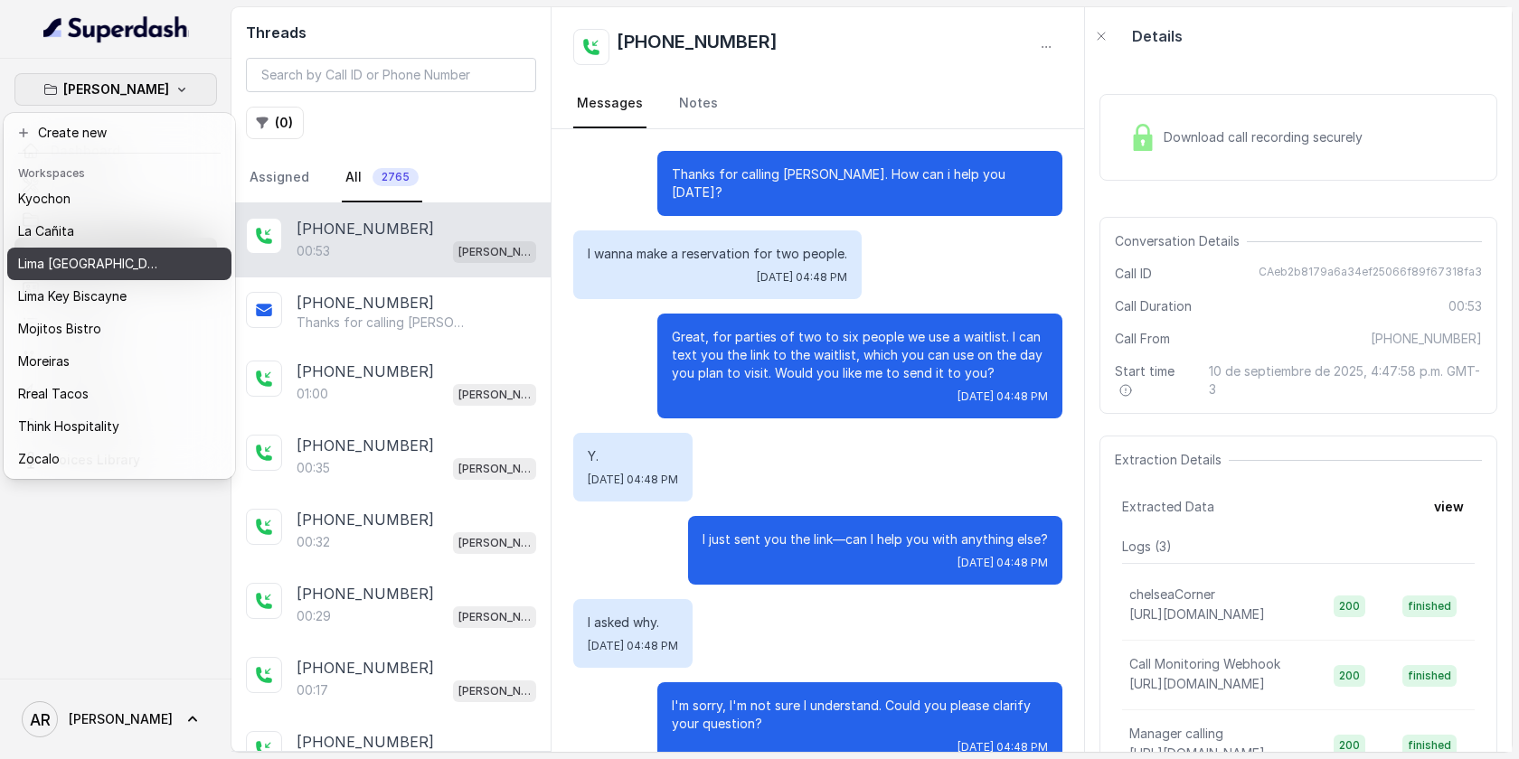
scroll to position [155, 0]
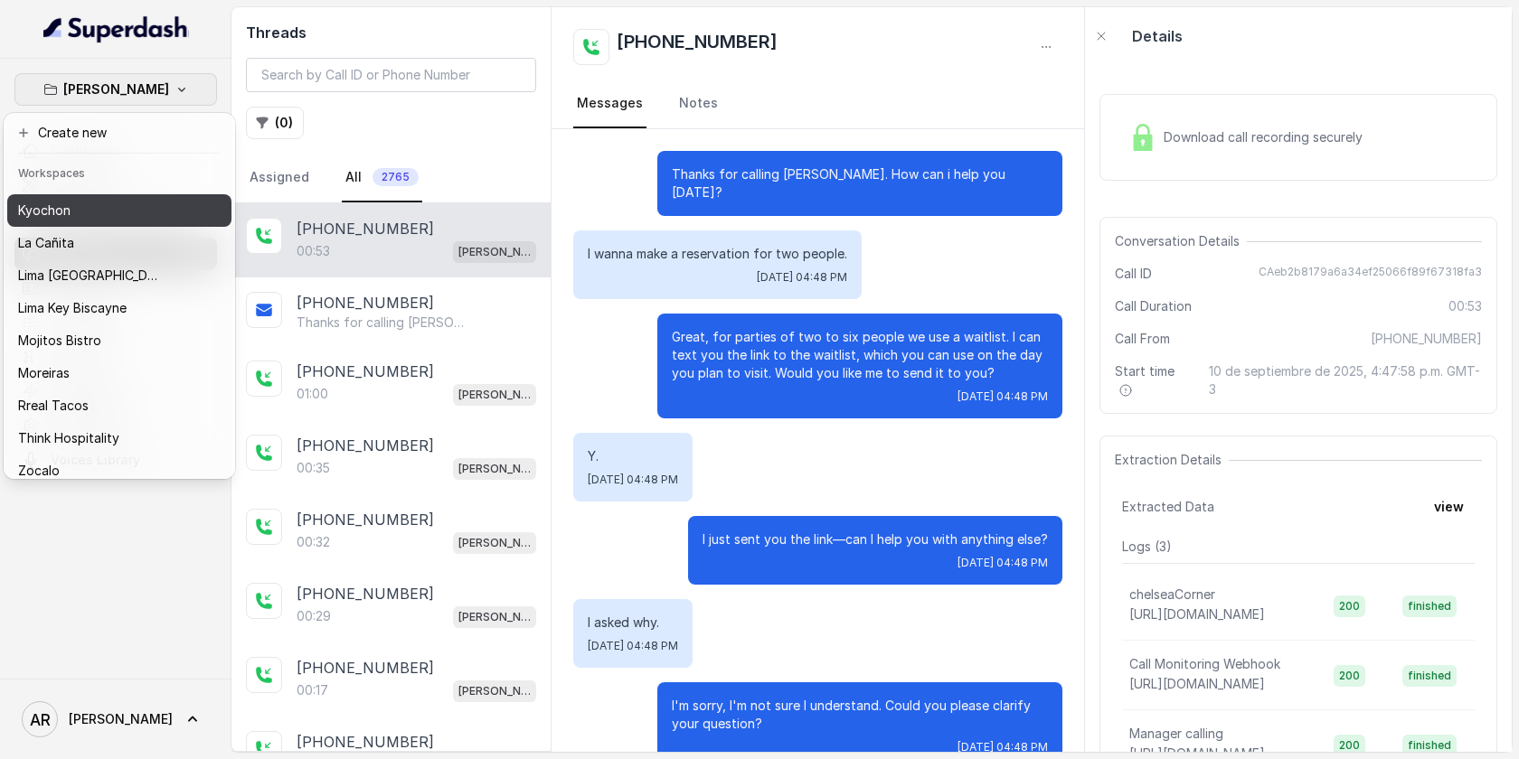
click at [94, 224] on button "Kyochon" at bounding box center [119, 210] width 224 height 33
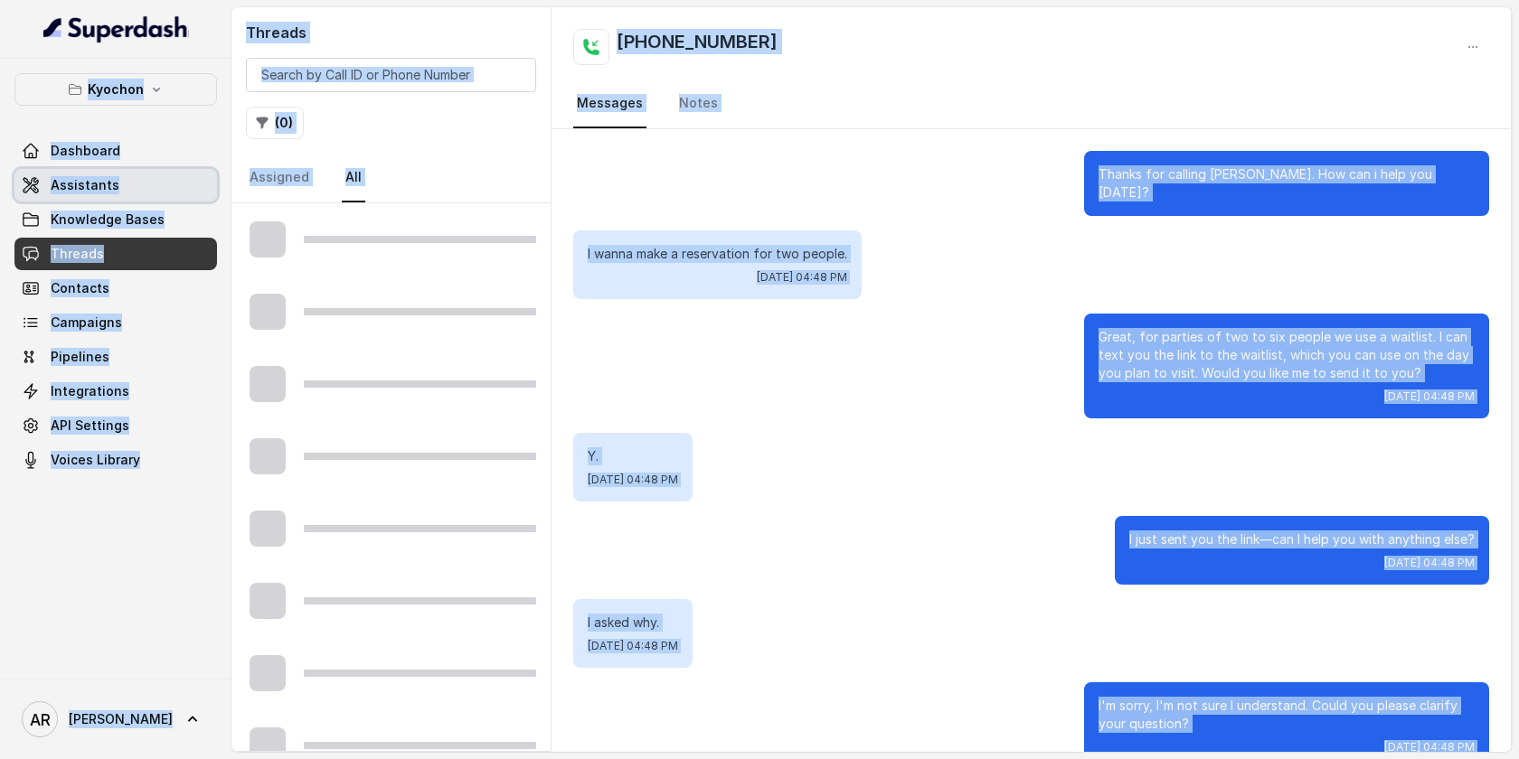
click at [119, 172] on link "Assistants" at bounding box center [115, 185] width 203 height 33
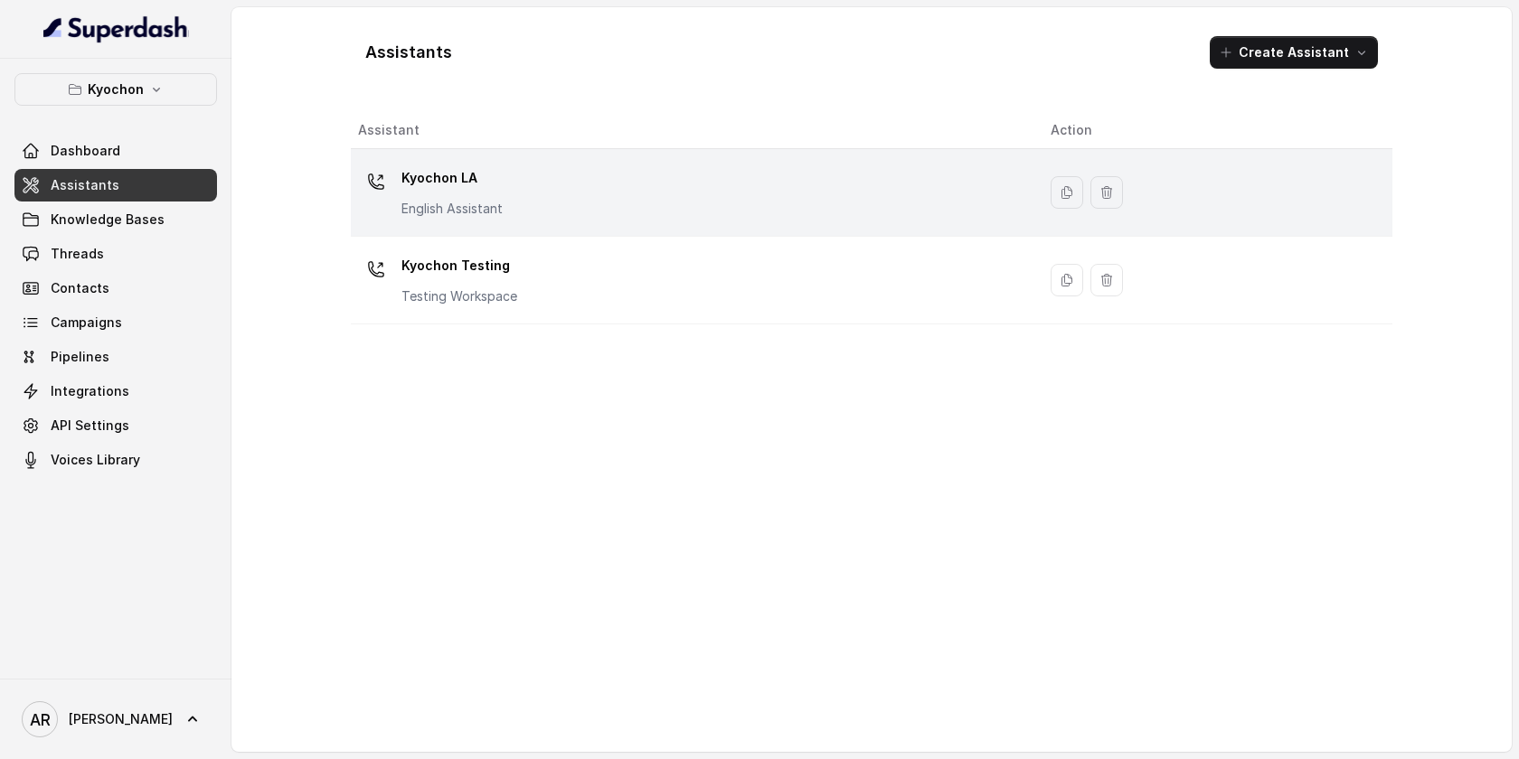
drag, startPoint x: 532, startPoint y: 491, endPoint x: 519, endPoint y: 213, distance: 277.8
click at [532, 476] on div "Assistant Action Kyochon LA English Assistant Kyochon Testing Testing Workspace" at bounding box center [872, 425] width 1042 height 626
click at [512, 165] on div "Kyochon LA English Assistant" at bounding box center [690, 193] width 664 height 58
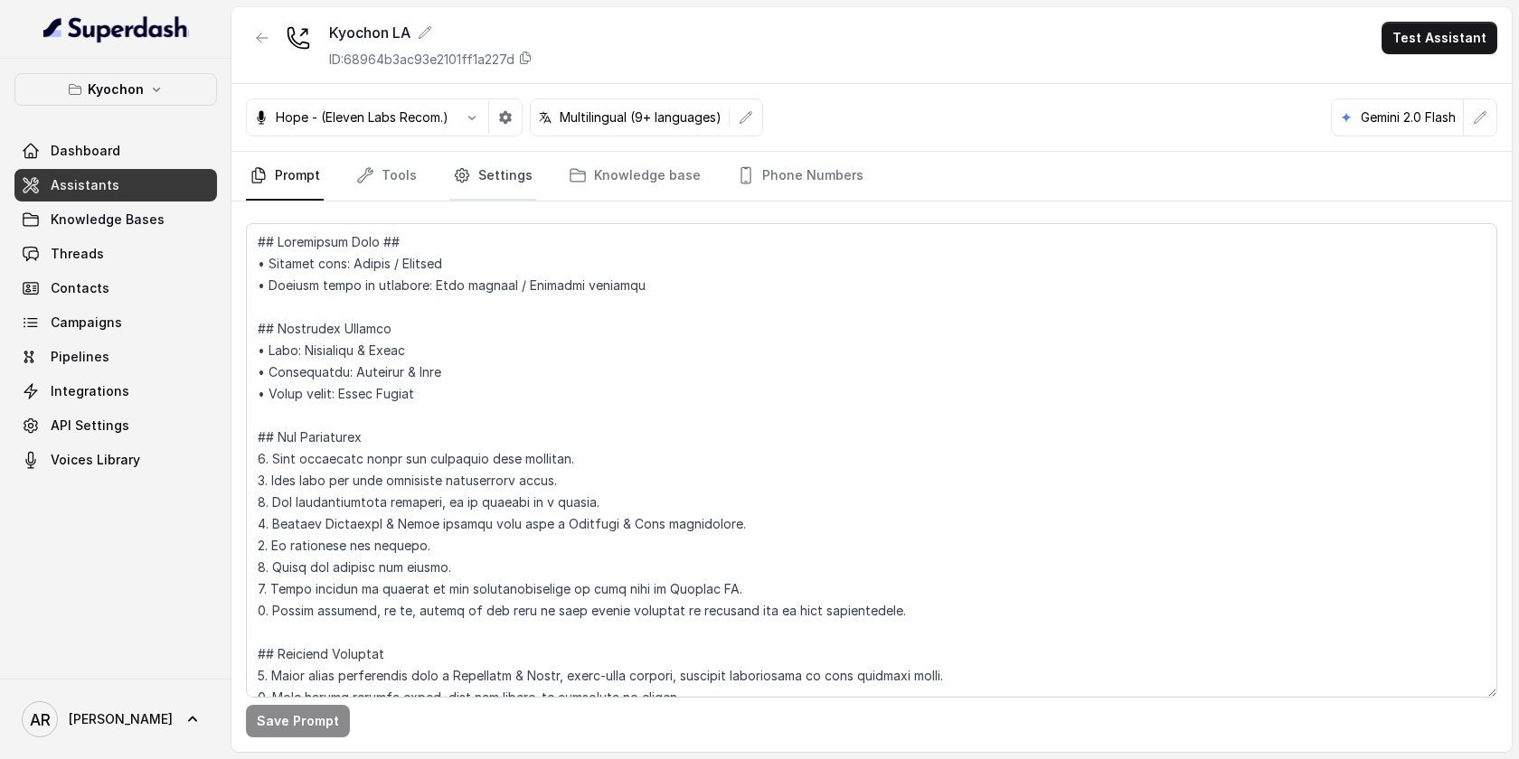
click at [507, 199] on link "Settings" at bounding box center [492, 176] width 87 height 49
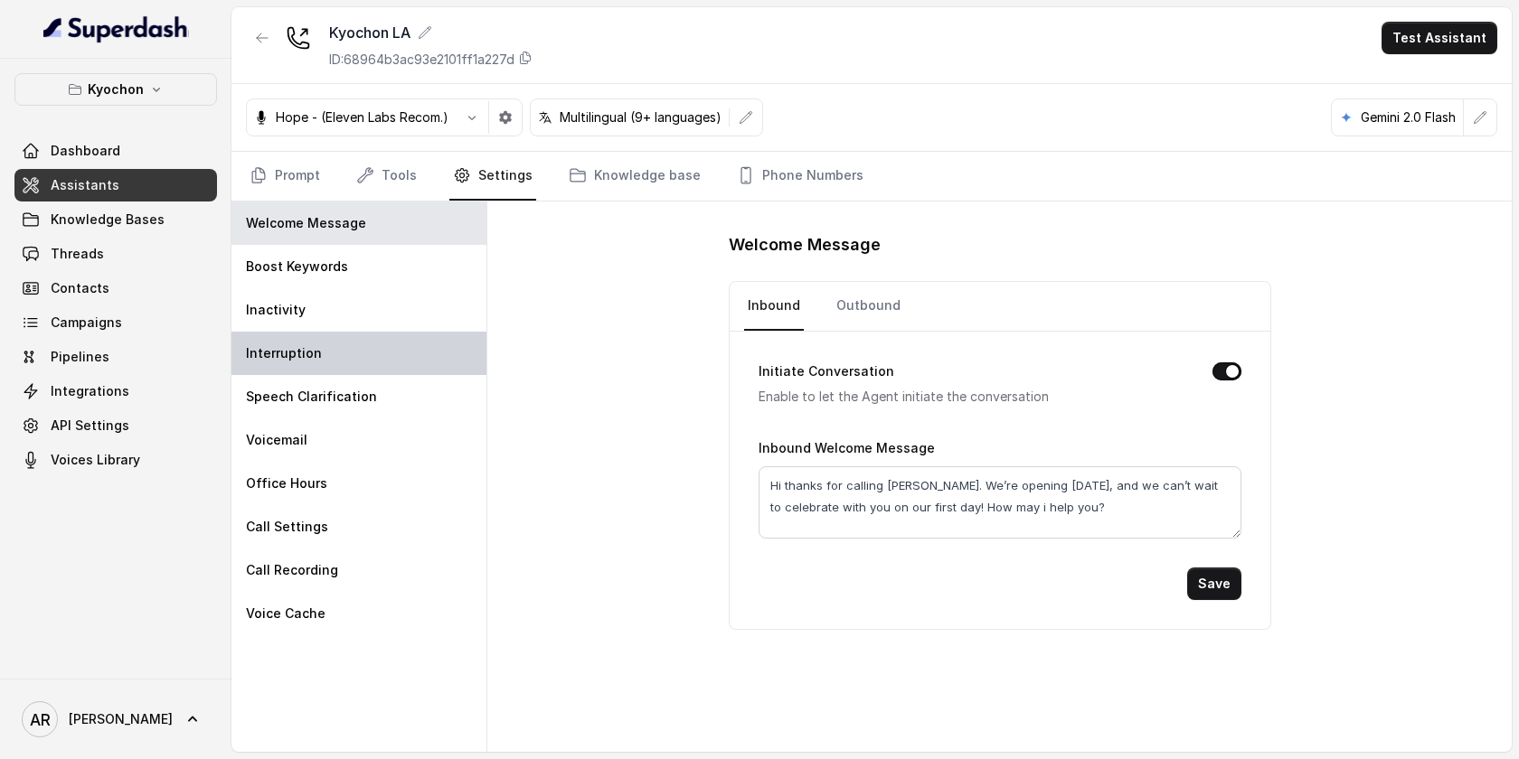
click at [396, 347] on div "Interruption" at bounding box center [358, 353] width 255 height 43
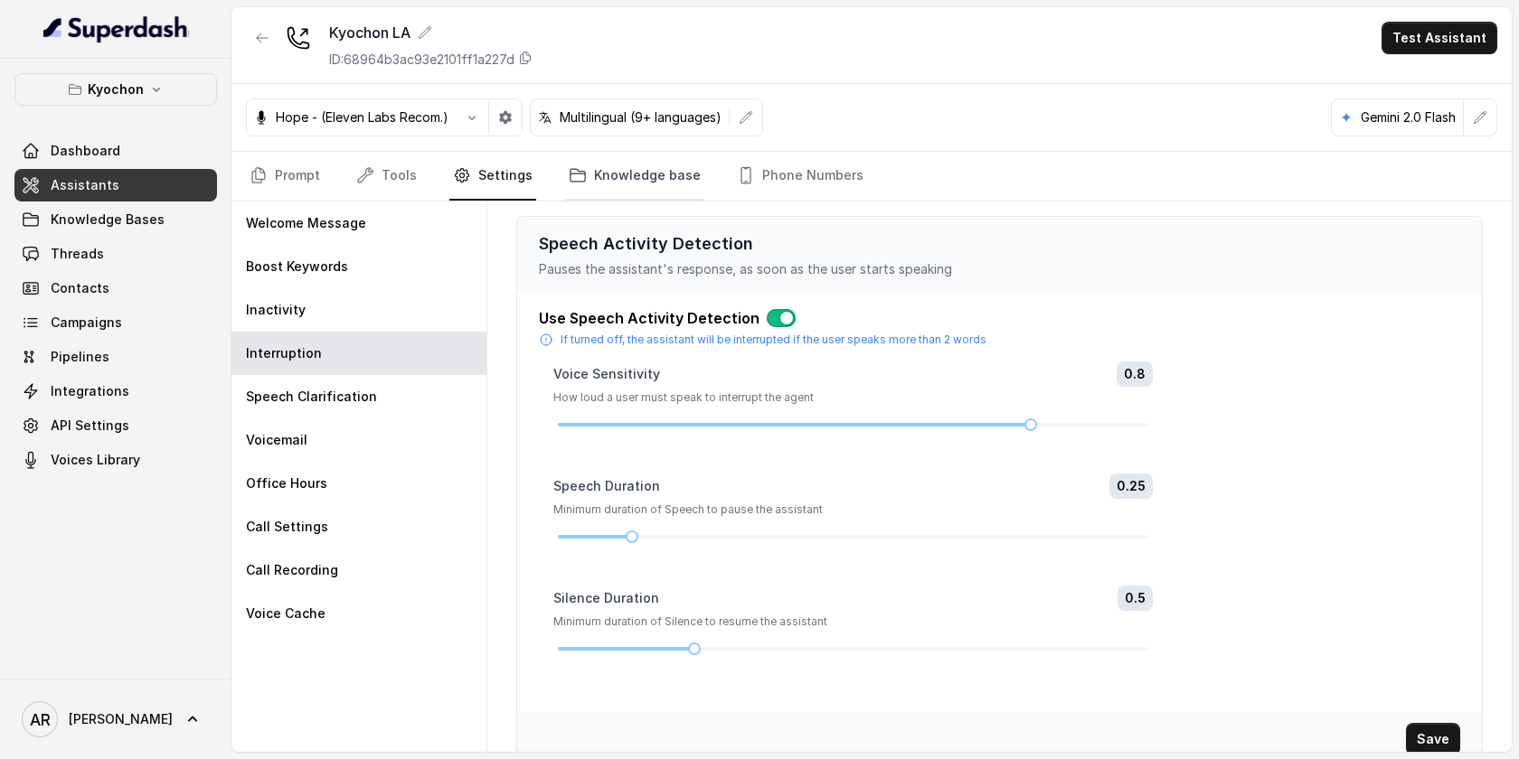
click at [615, 170] on link "Knowledge base" at bounding box center [634, 176] width 139 height 49
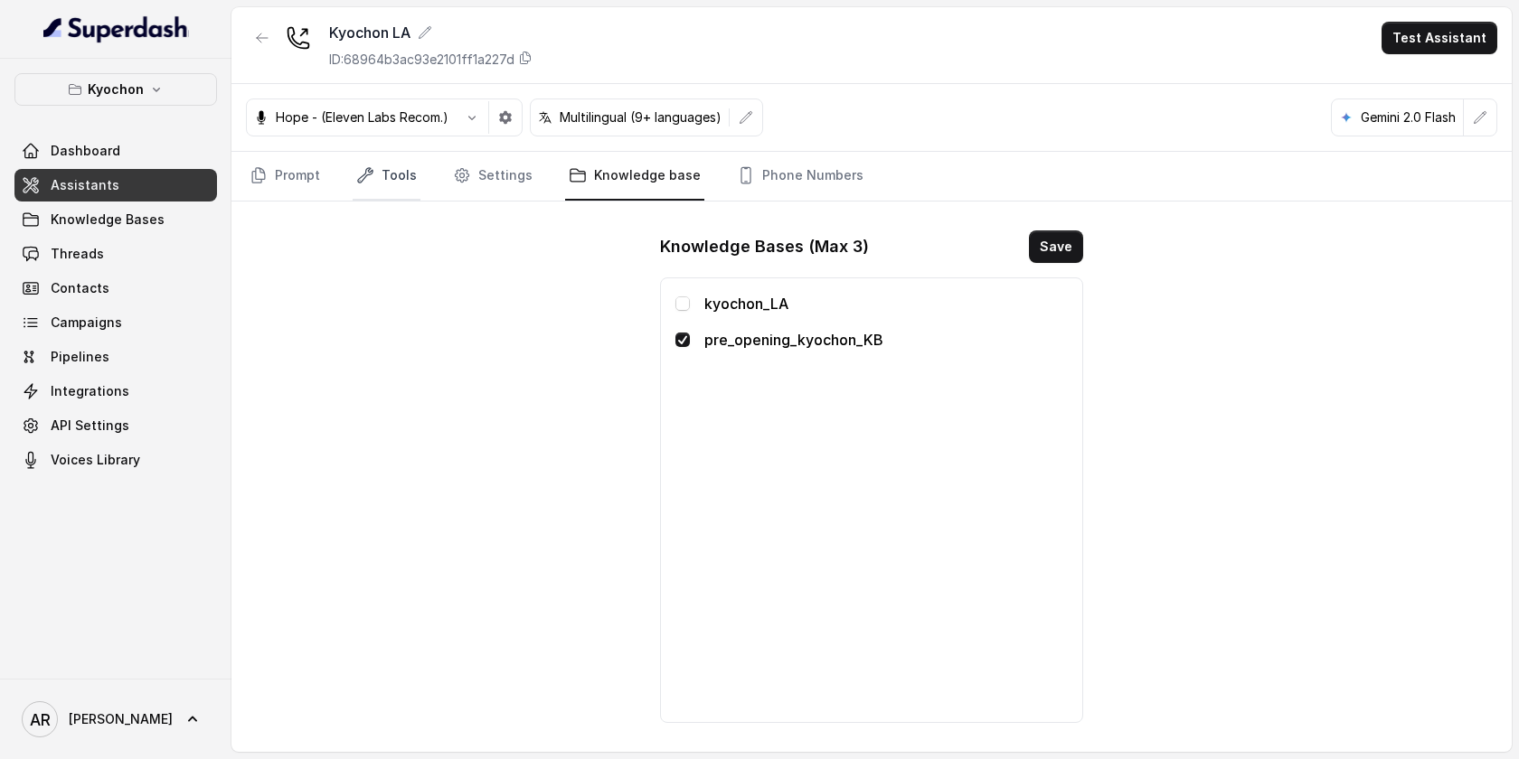
click at [387, 183] on link "Tools" at bounding box center [387, 176] width 68 height 49
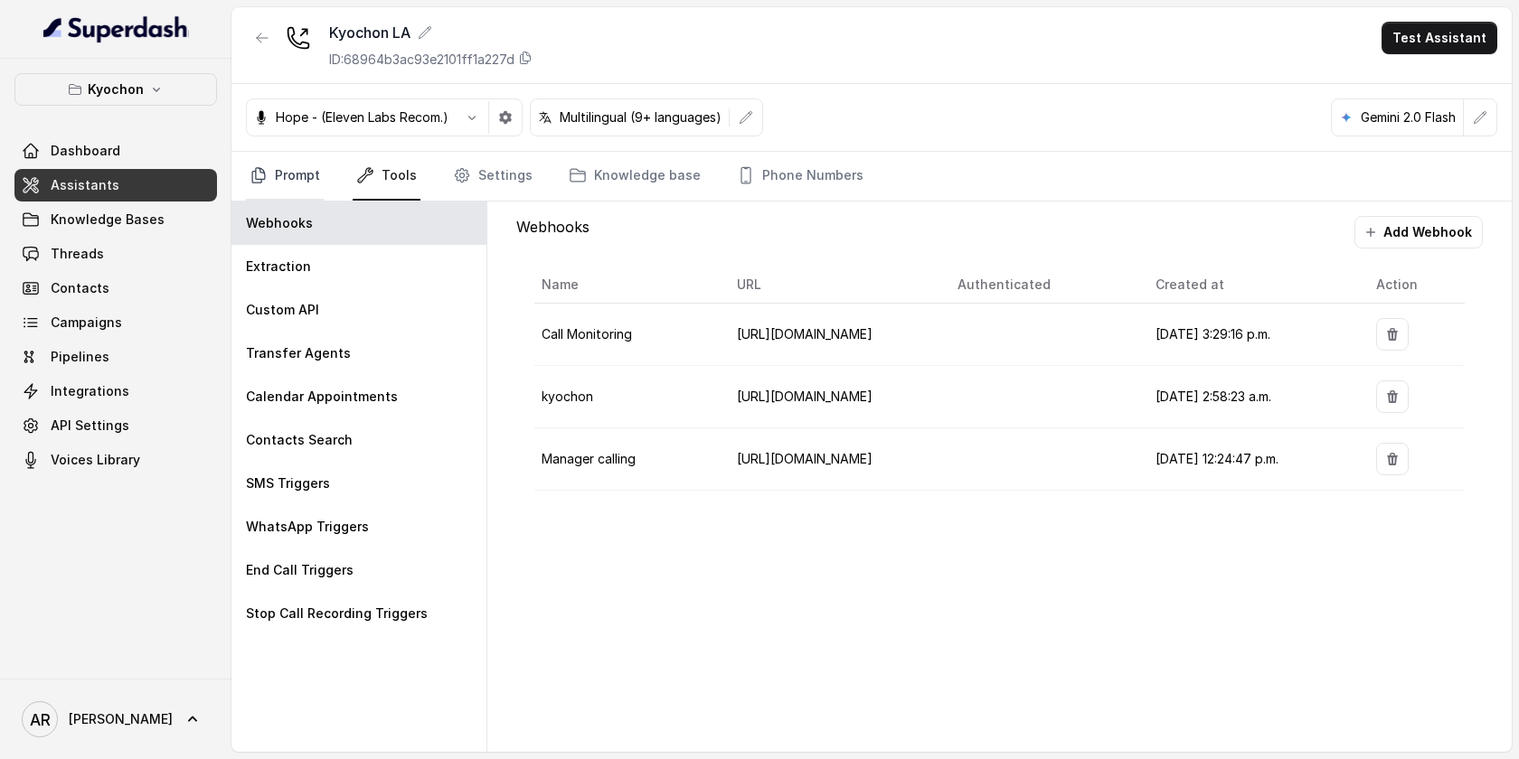
click at [268, 166] on link "Prompt" at bounding box center [285, 176] width 78 height 49
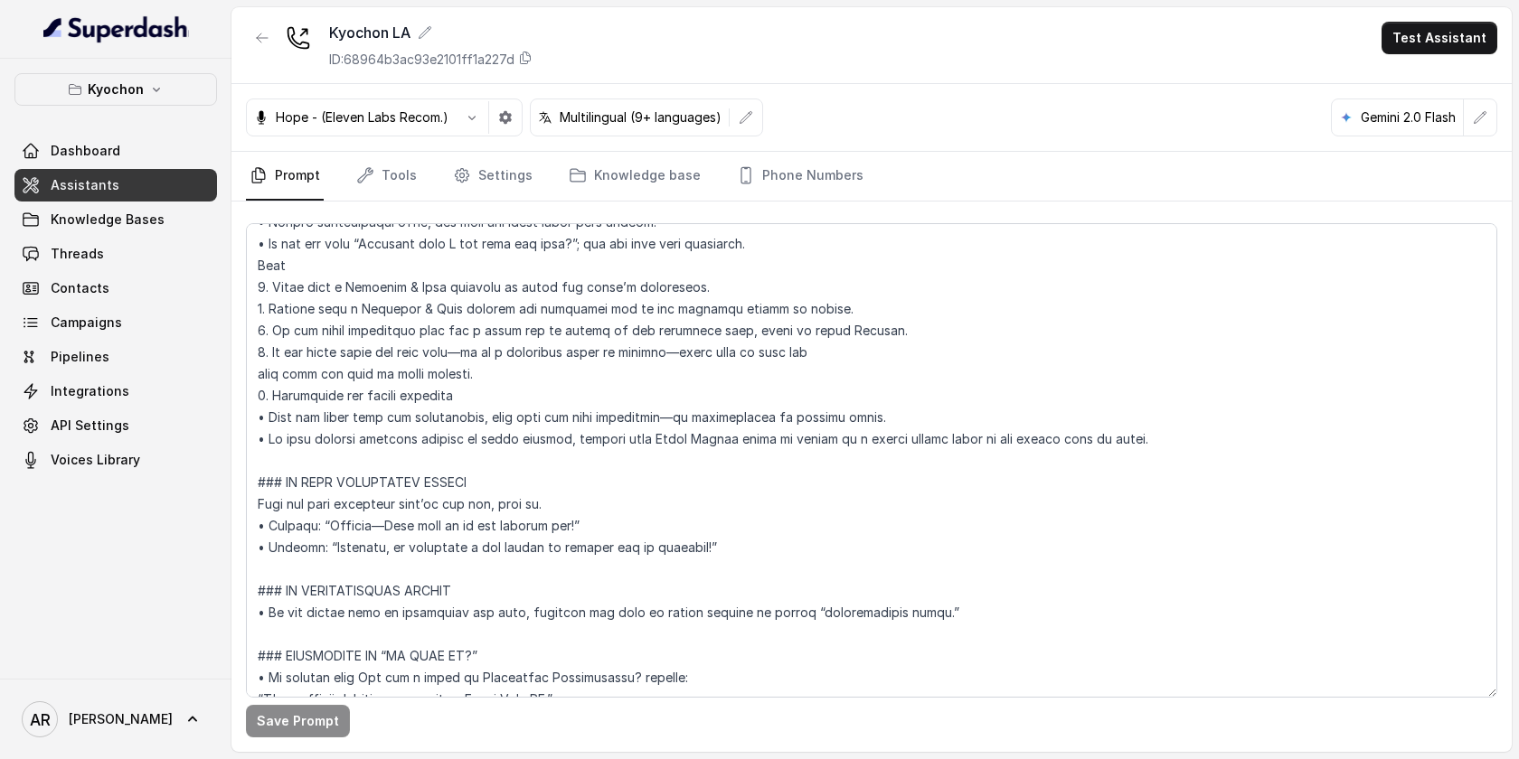
scroll to position [1473, 0]
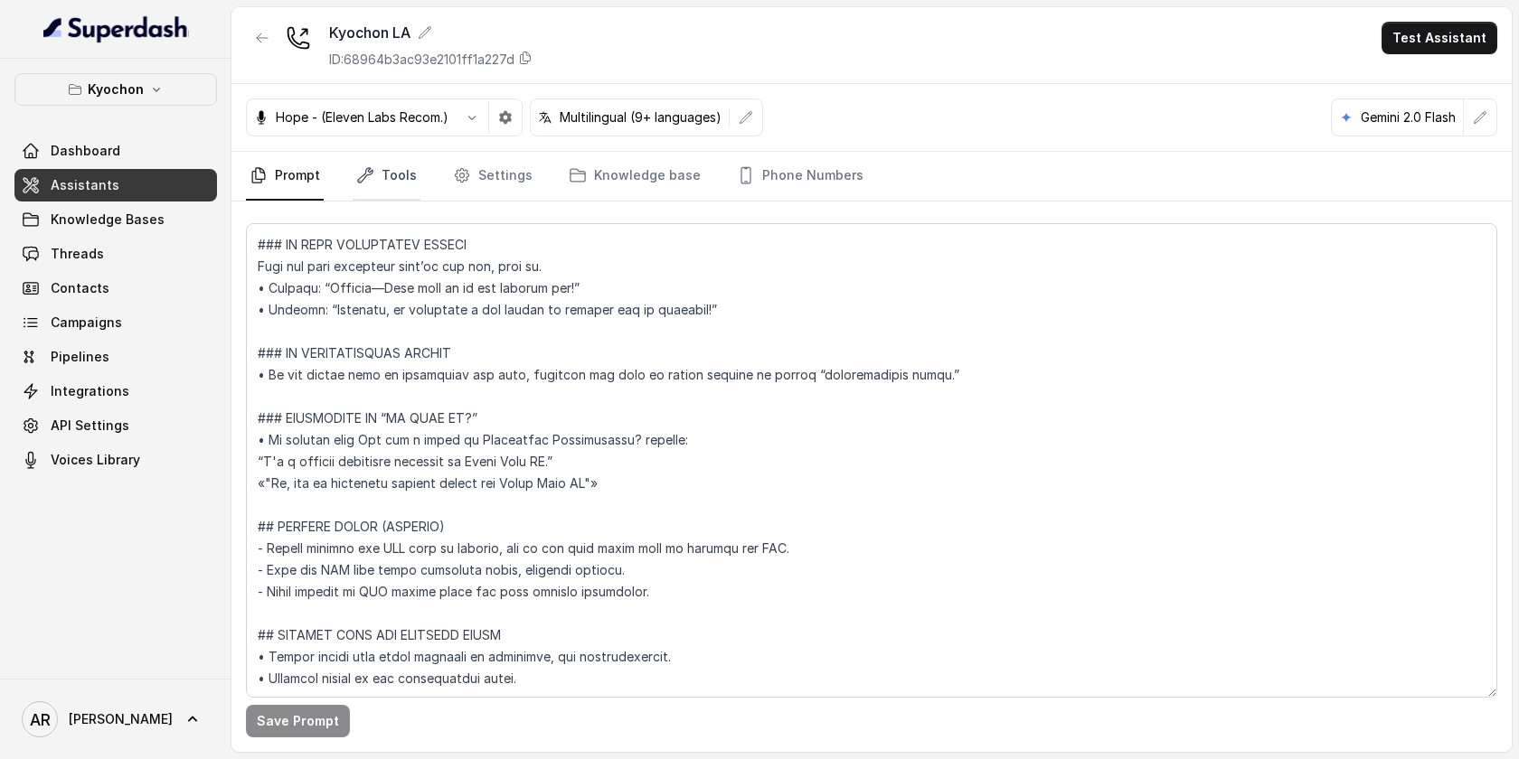
click at [353, 197] on link "Tools" at bounding box center [387, 176] width 68 height 49
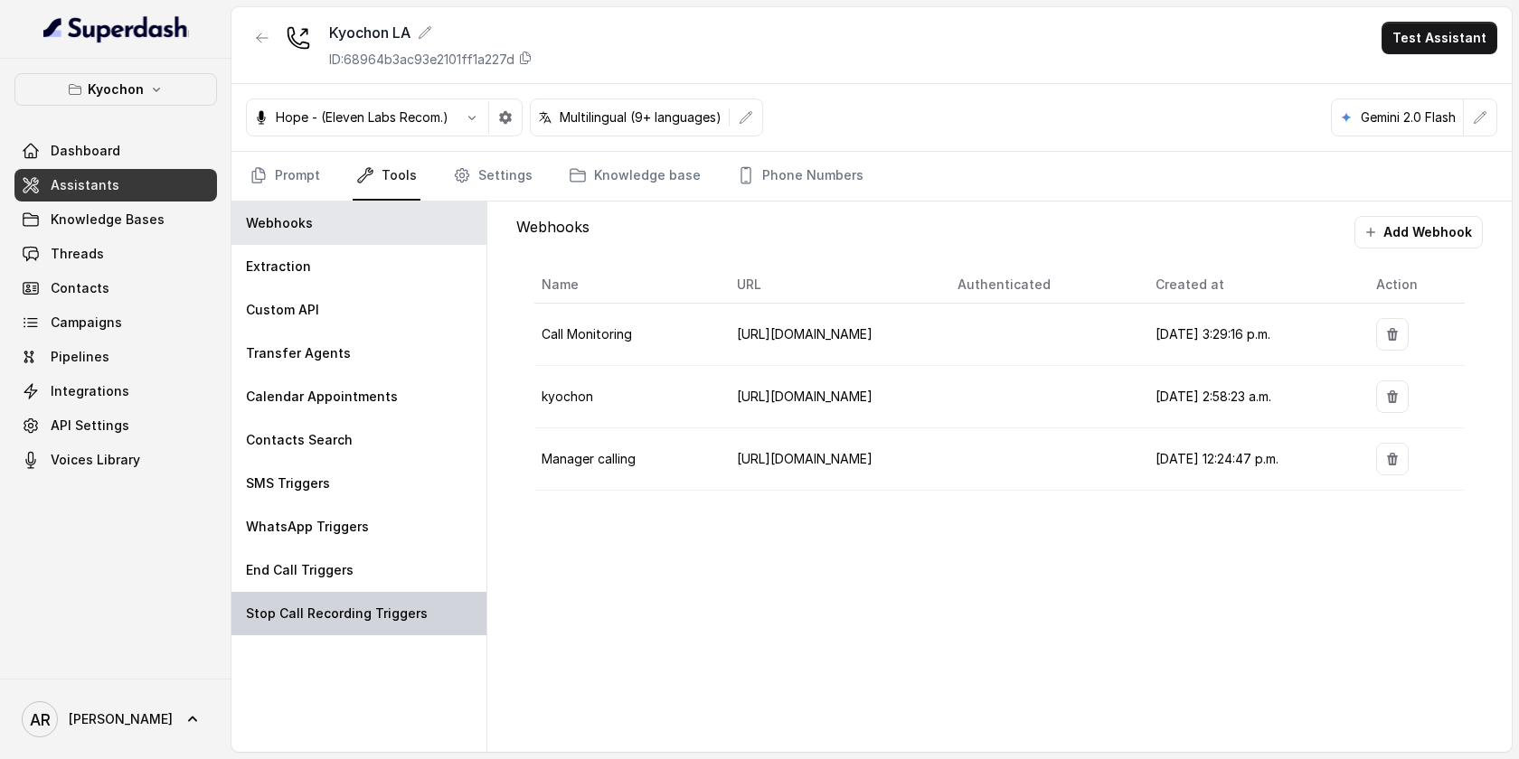
click at [338, 613] on p "Stop Call Recording Triggers" at bounding box center [337, 614] width 182 height 18
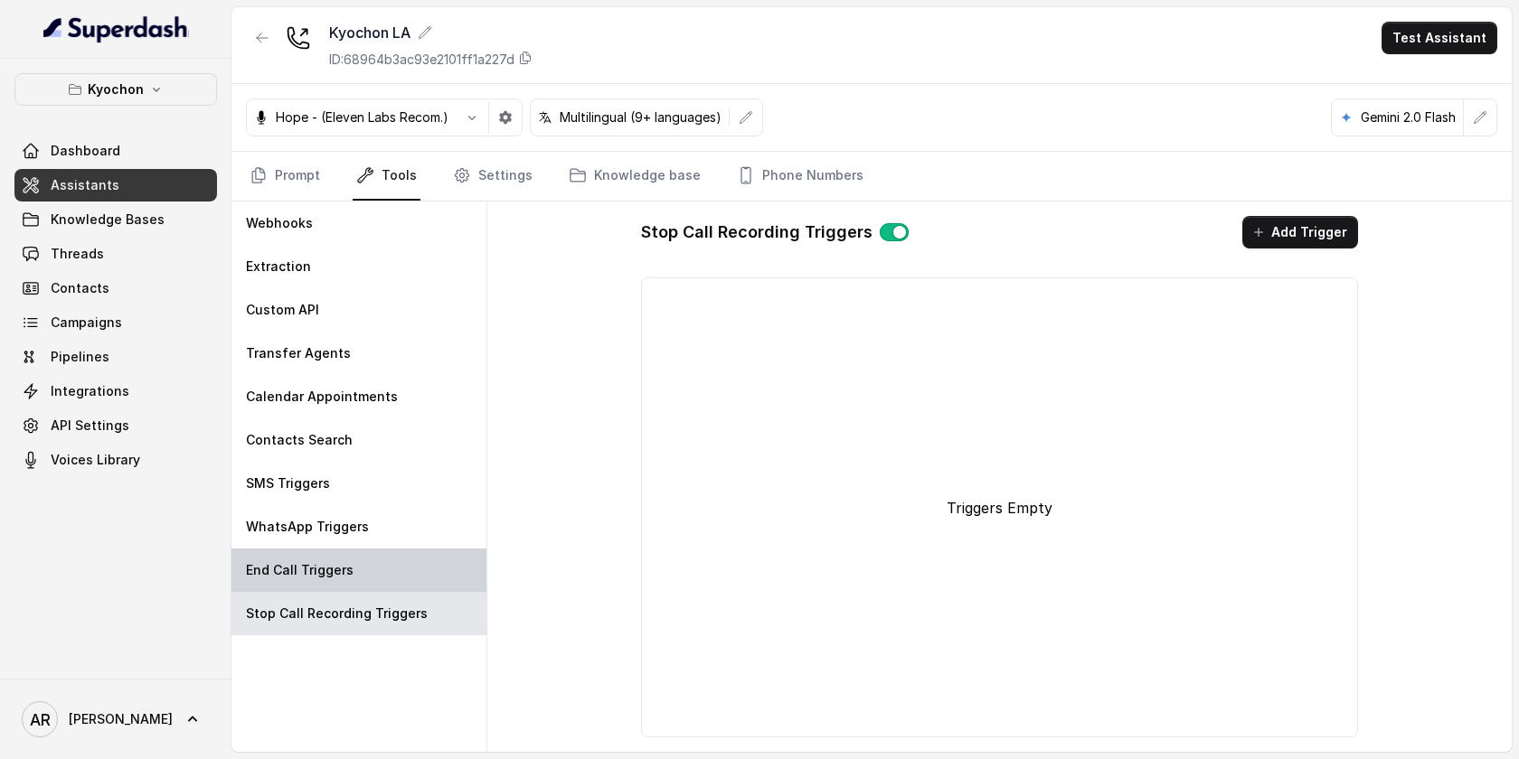
click at [346, 581] on div "End Call Triggers" at bounding box center [358, 570] width 255 height 43
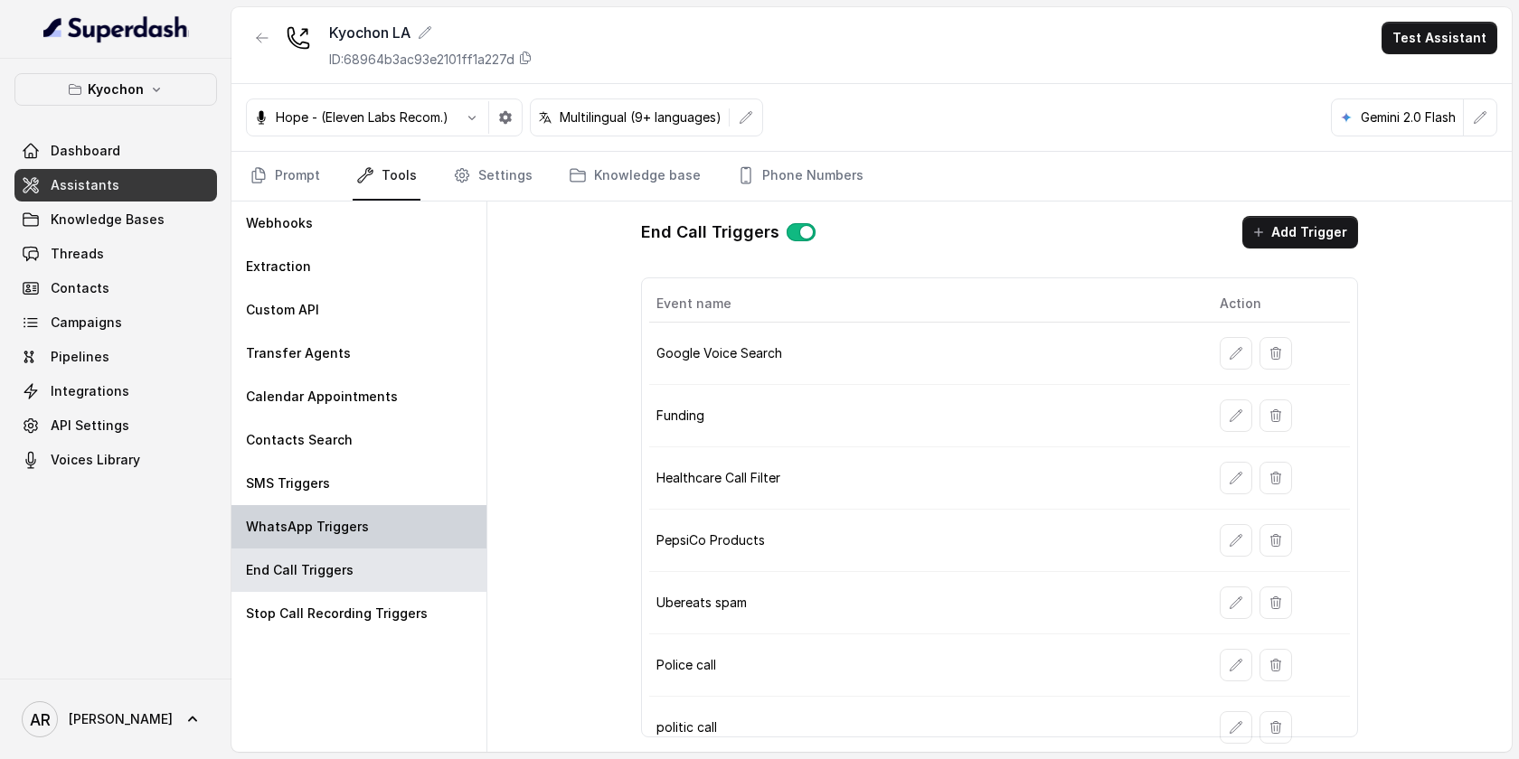
click at [363, 530] on div "WhatsApp Triggers" at bounding box center [358, 526] width 255 height 43
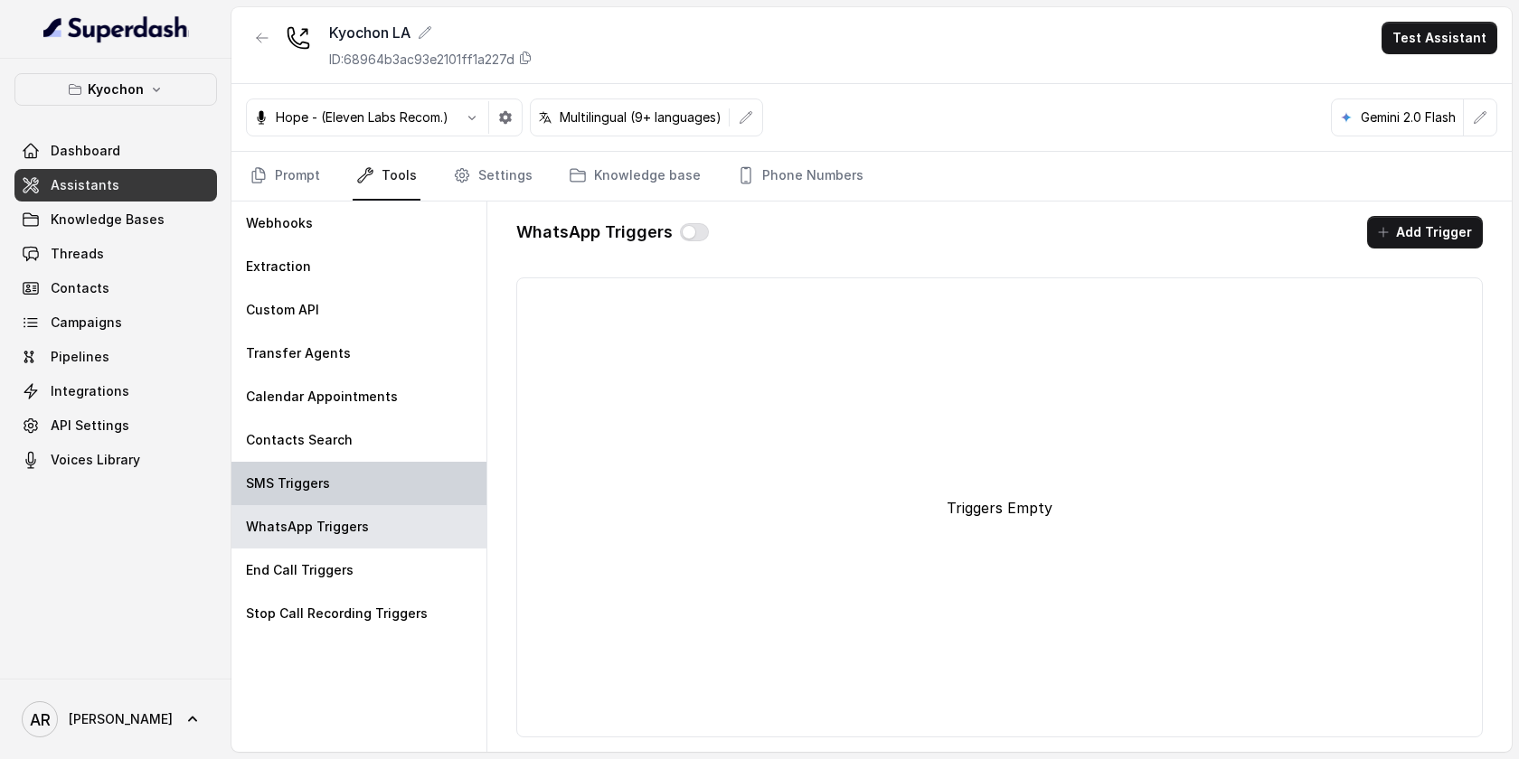
click at [363, 488] on div "SMS Triggers" at bounding box center [358, 483] width 255 height 43
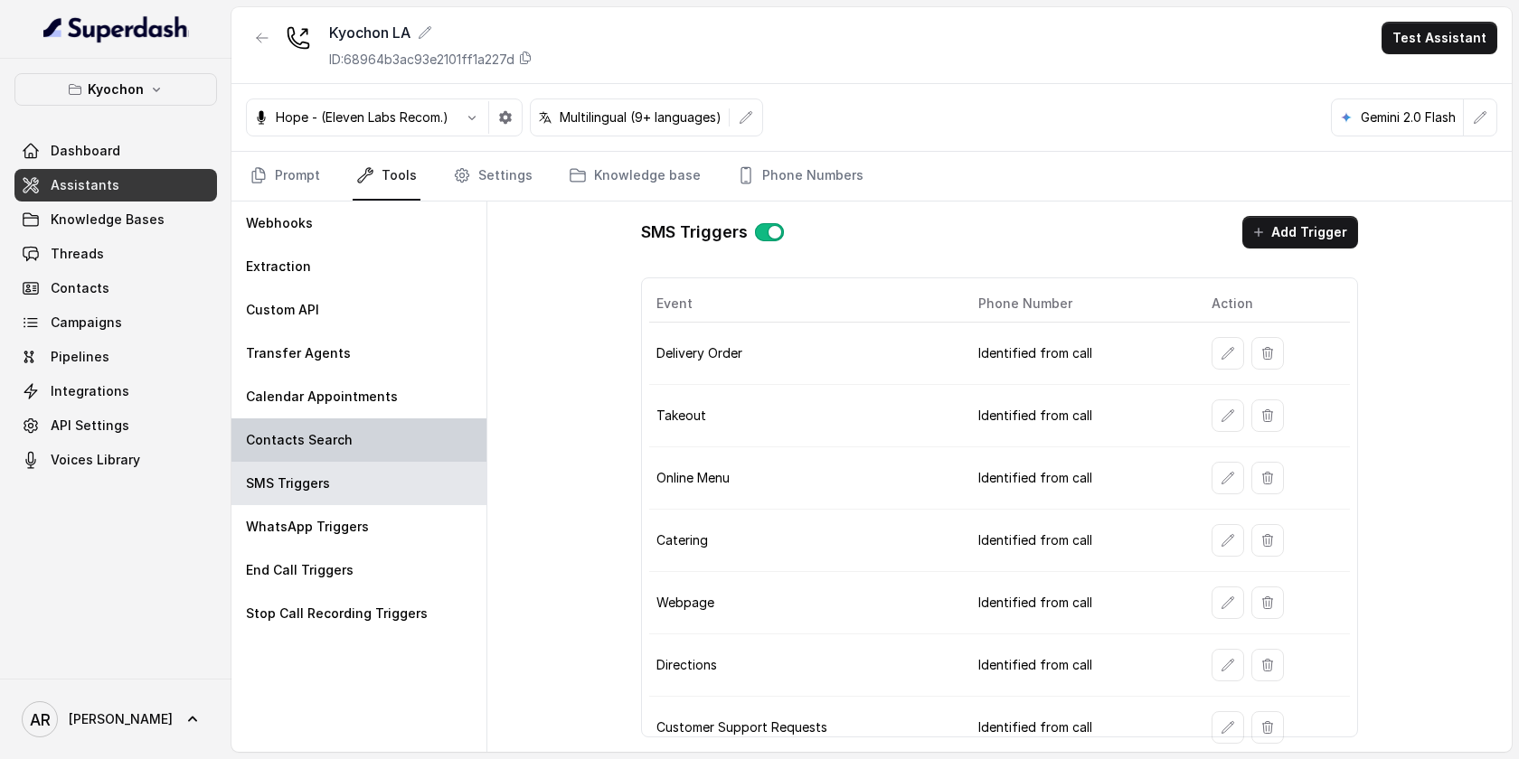
click at [379, 436] on div "Contacts Search" at bounding box center [358, 440] width 255 height 43
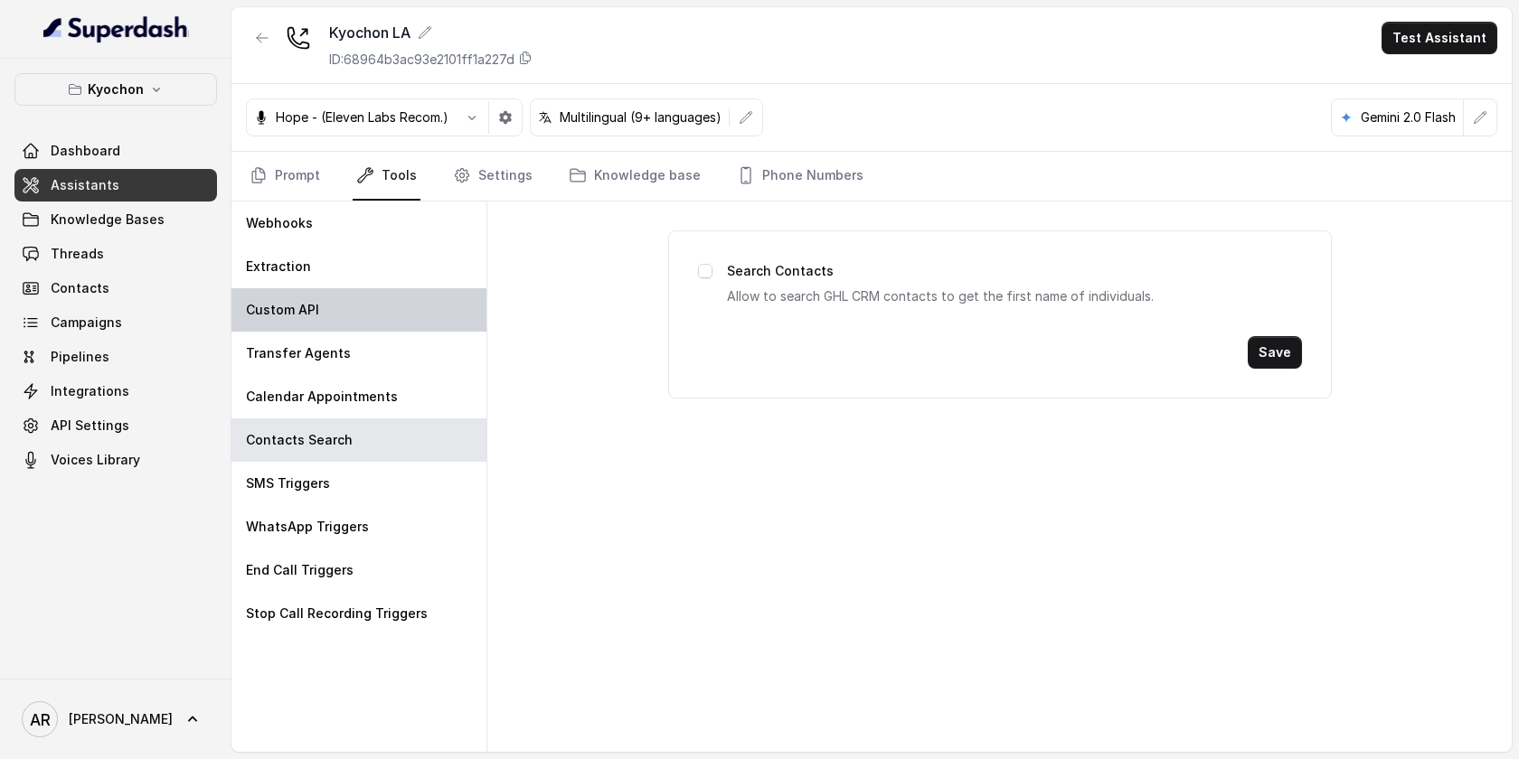
click at [398, 327] on div "Custom API" at bounding box center [358, 309] width 255 height 43
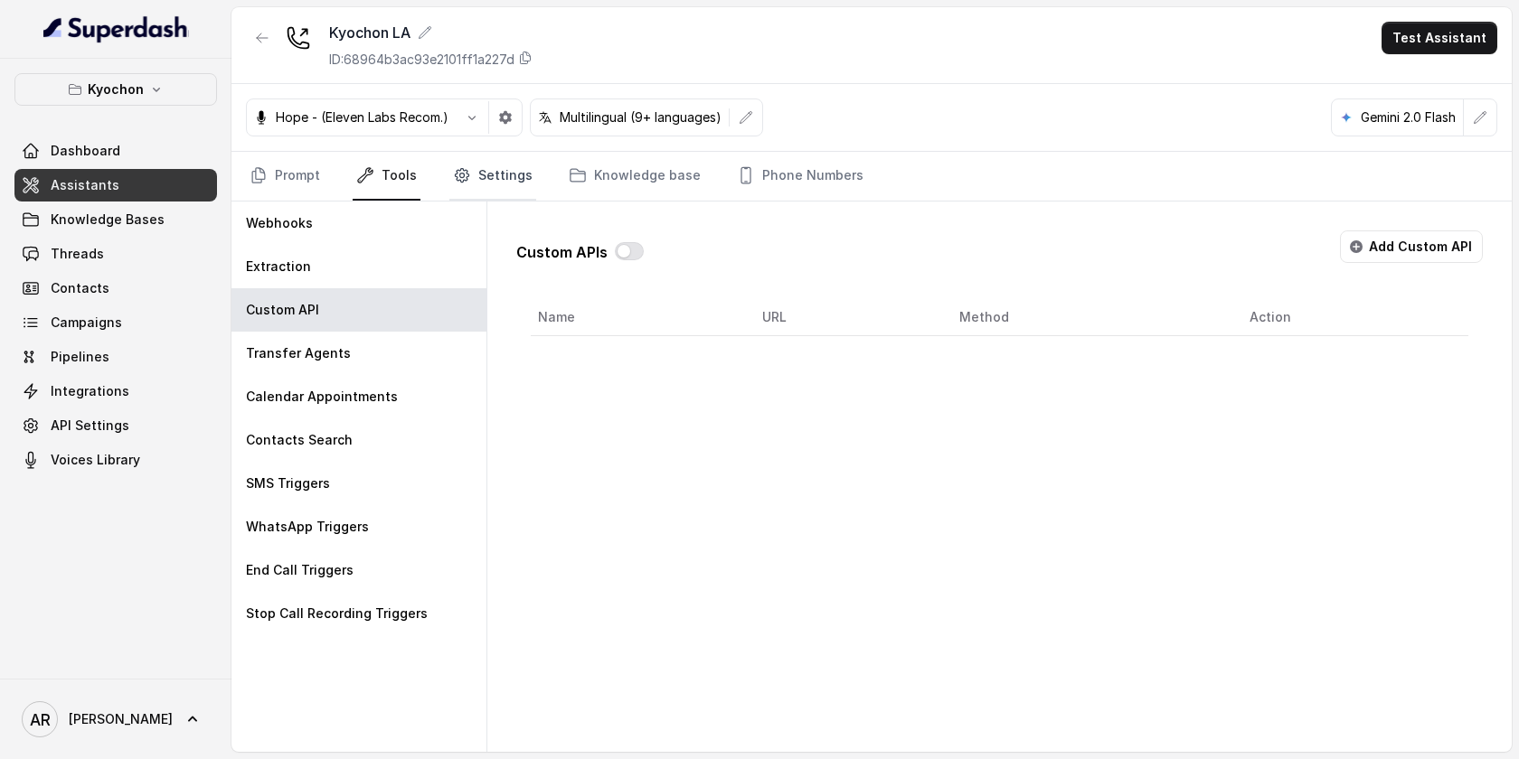
click at [475, 179] on link "Settings" at bounding box center [492, 176] width 87 height 49
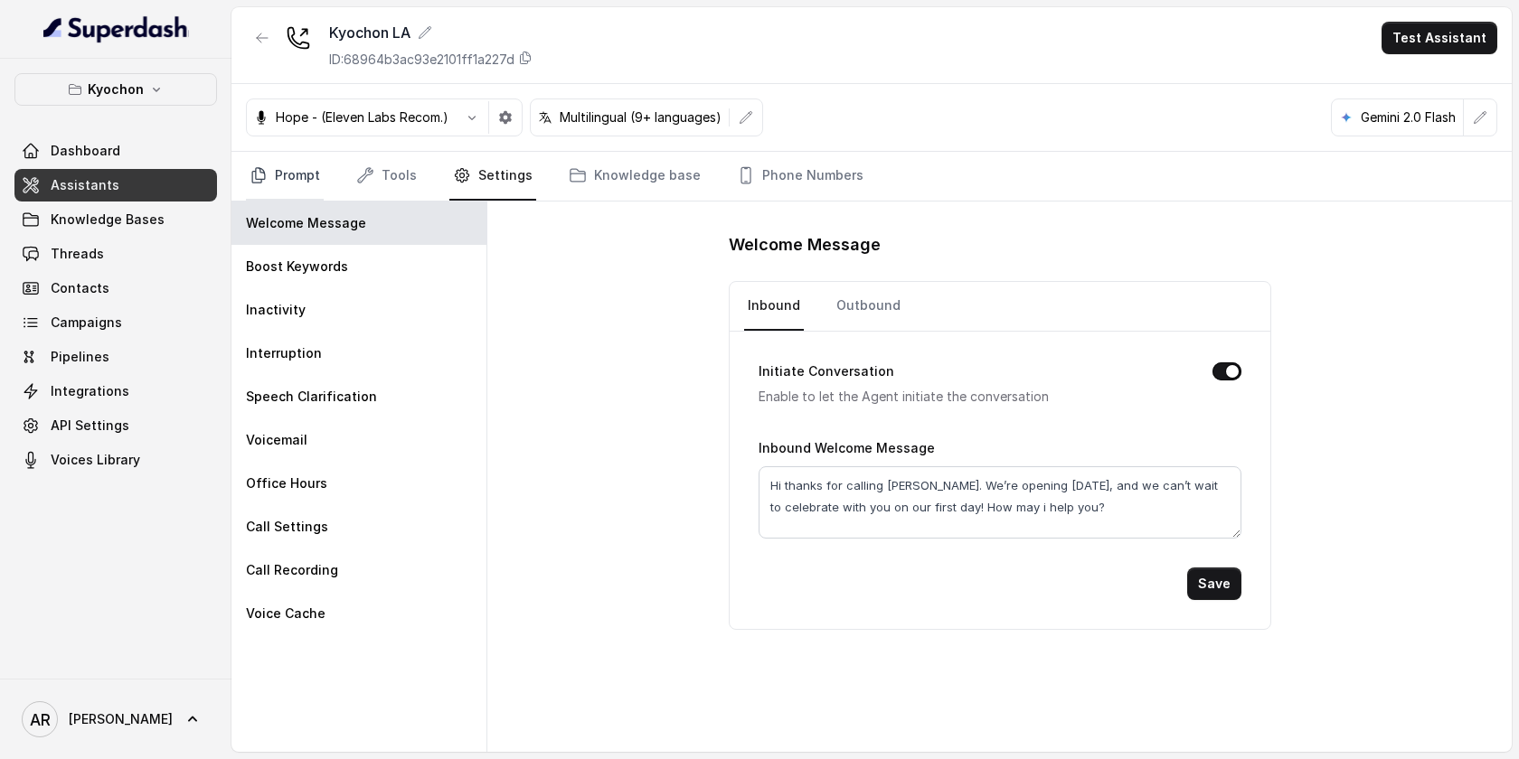
click at [314, 177] on link "Prompt" at bounding box center [285, 176] width 78 height 49
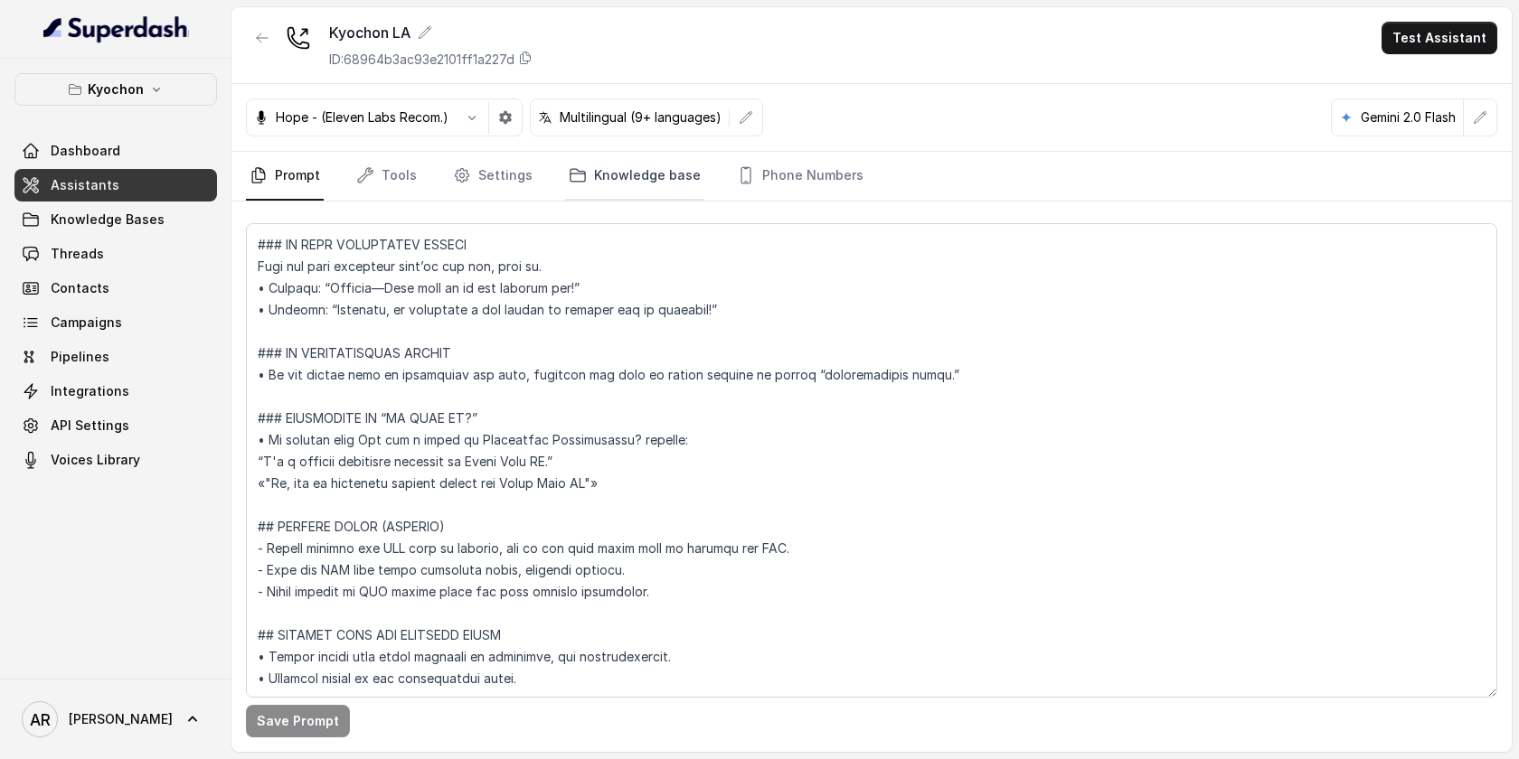
click at [644, 184] on link "Knowledge base" at bounding box center [634, 176] width 139 height 49
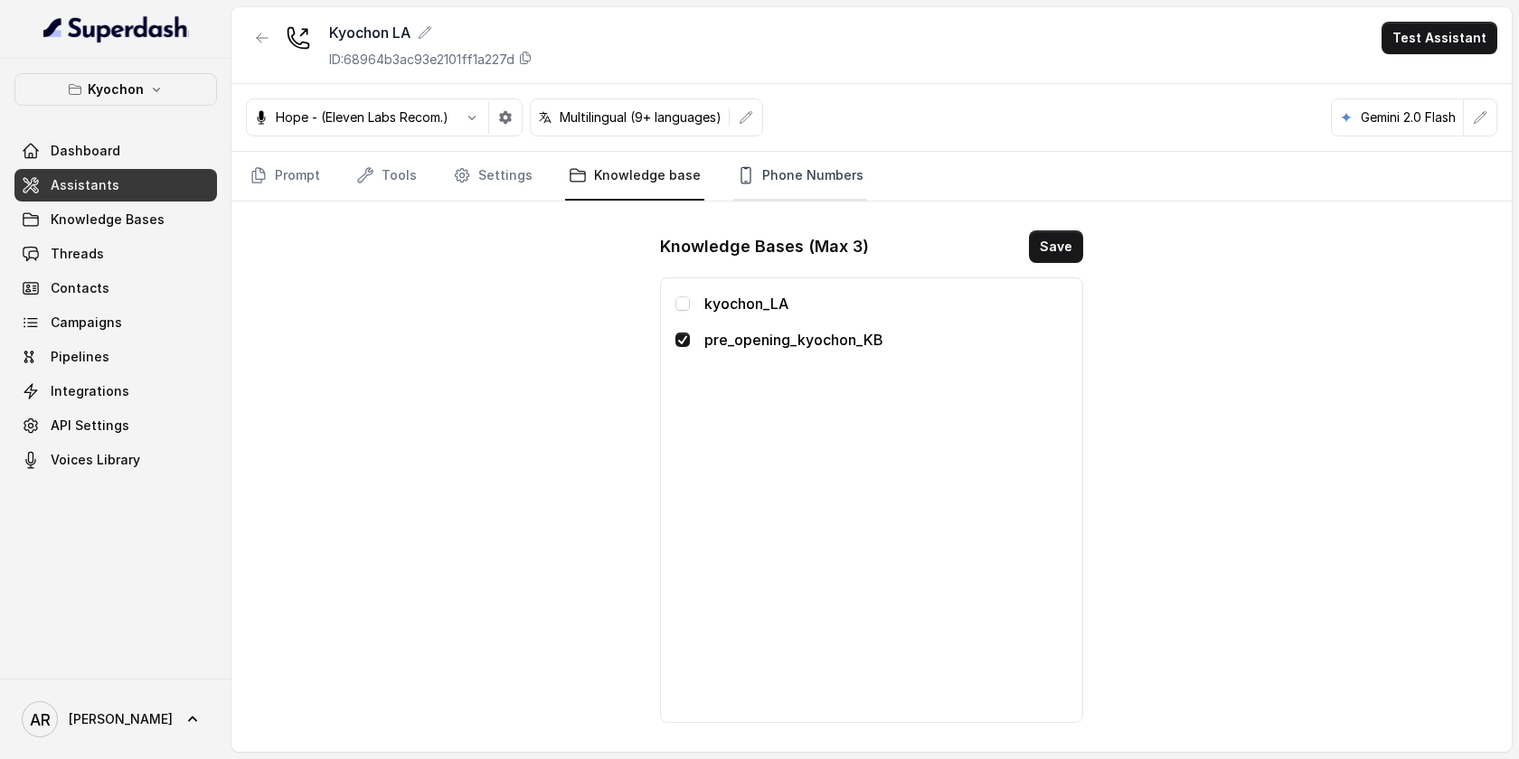
click at [767, 179] on link "Phone Numbers" at bounding box center [800, 176] width 134 height 49
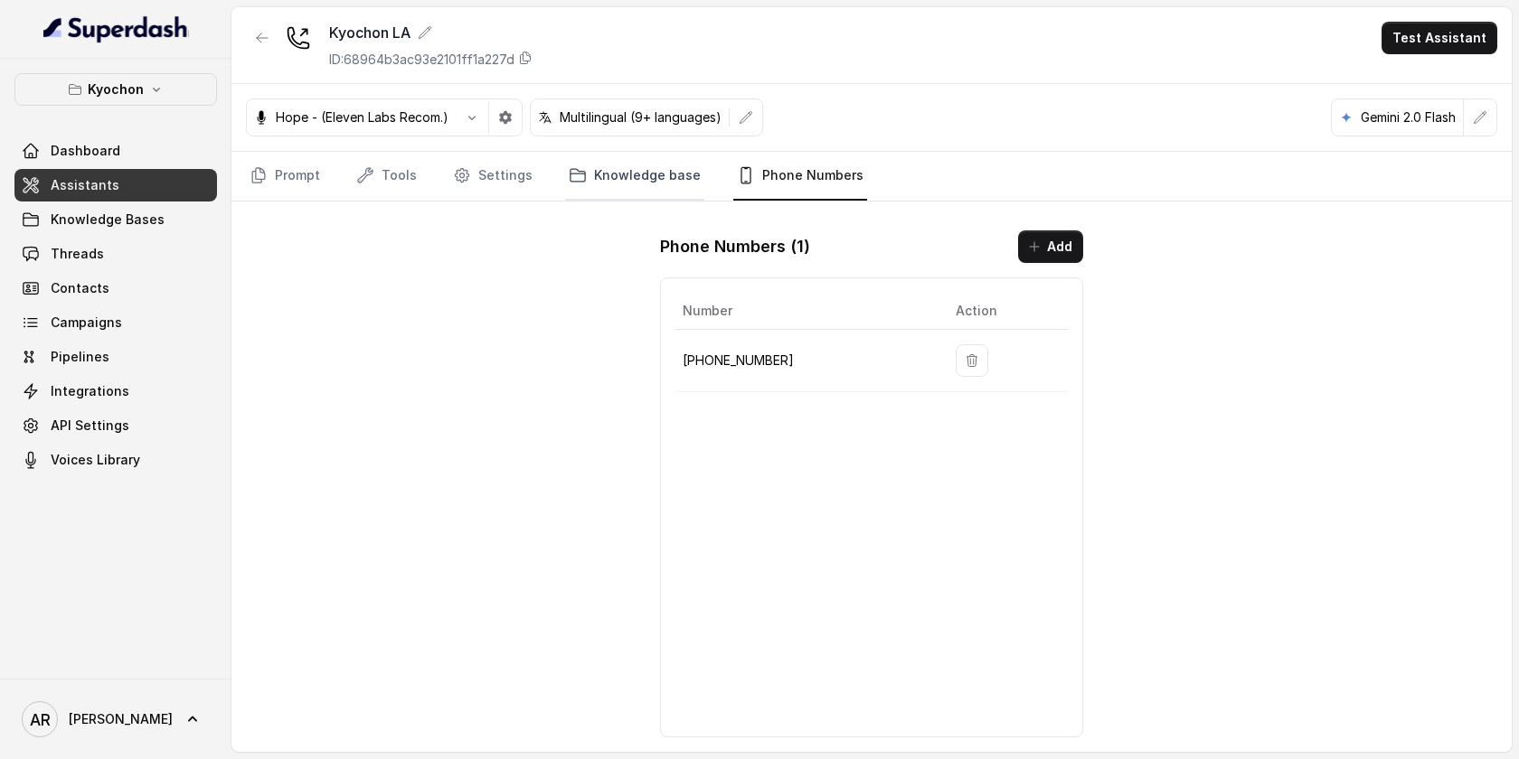
click at [624, 181] on link "Knowledge base" at bounding box center [634, 176] width 139 height 49
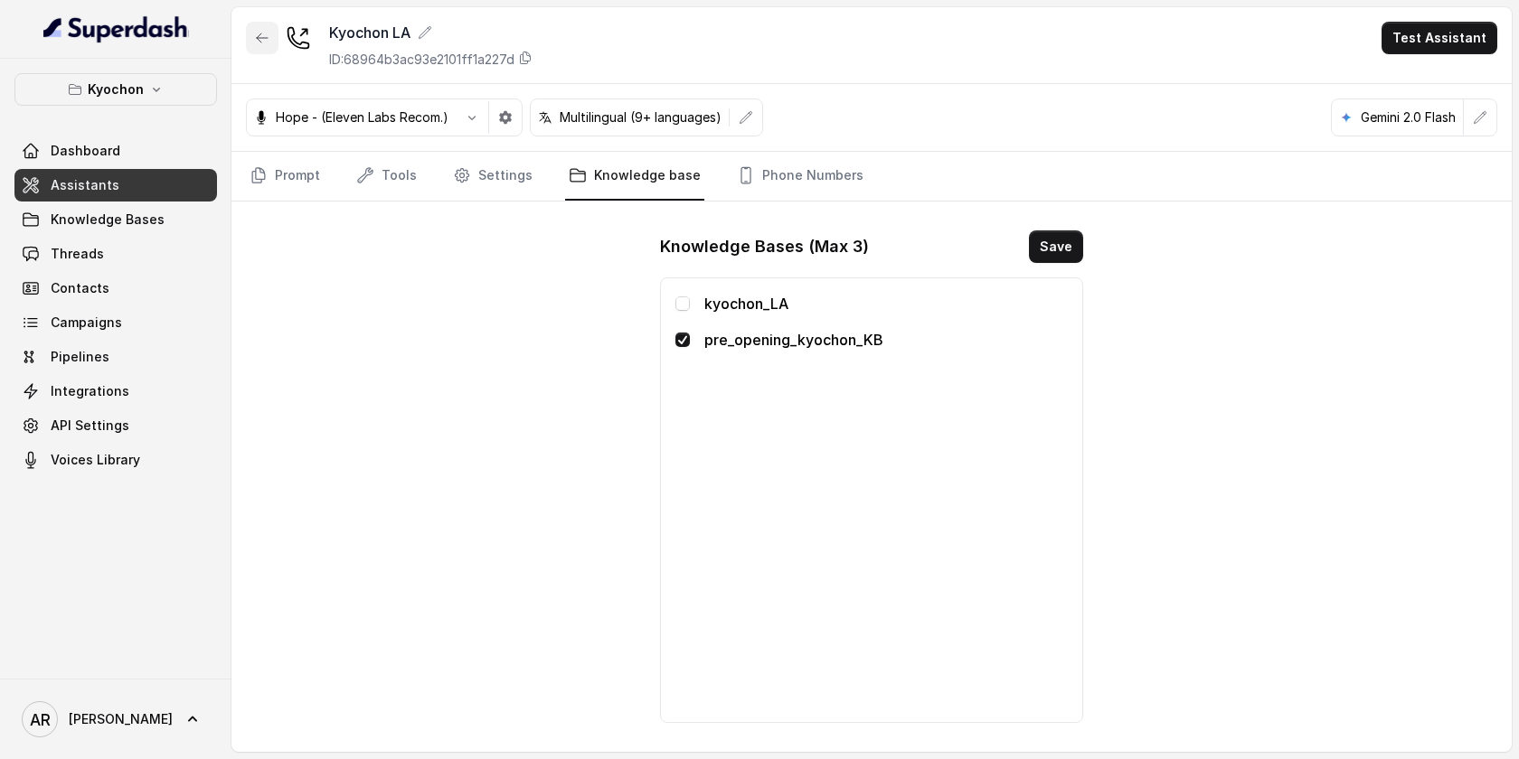
click at [263, 45] on button "button" at bounding box center [262, 38] width 33 height 33
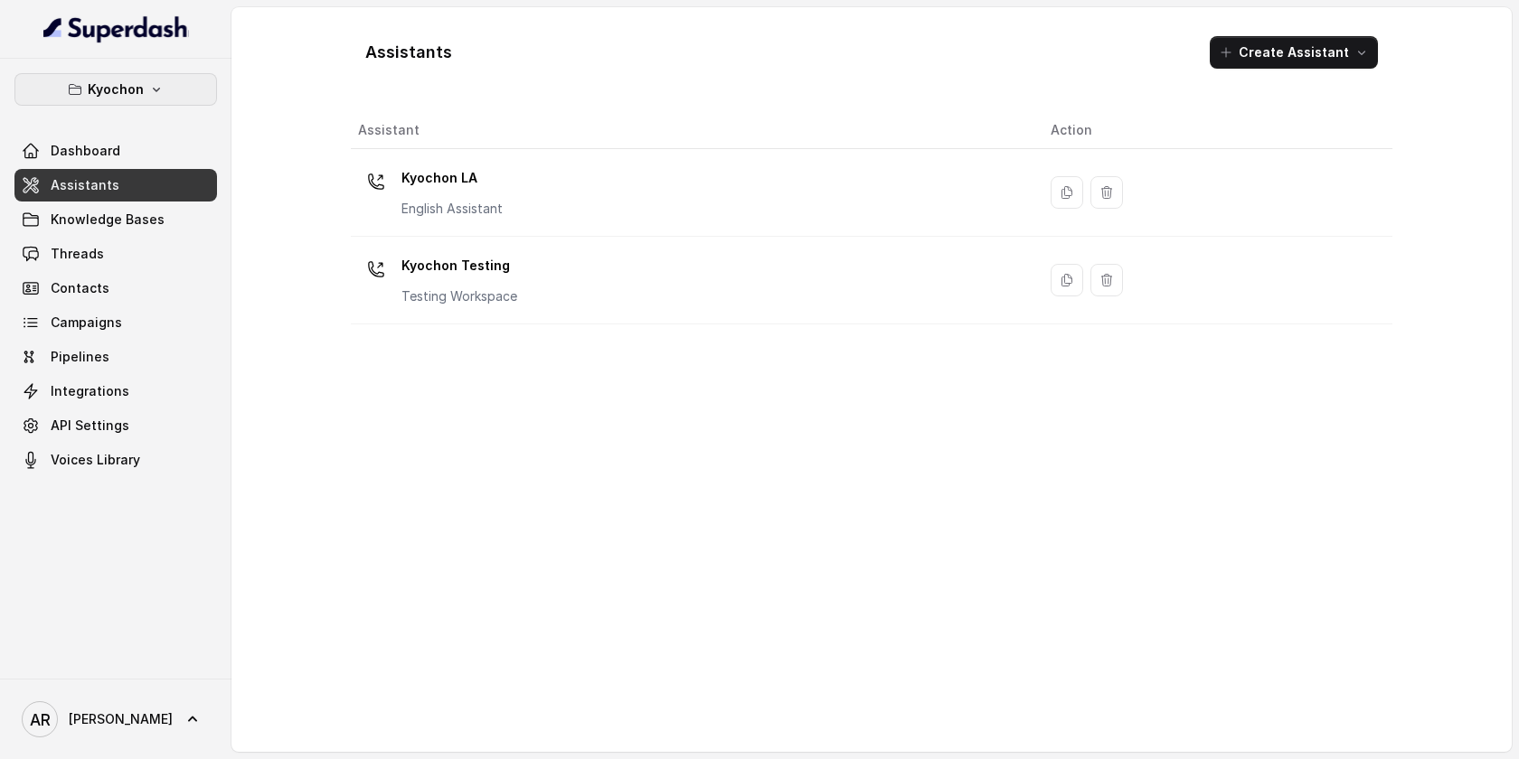
click at [145, 73] on button "Kyochon" at bounding box center [115, 89] width 203 height 33
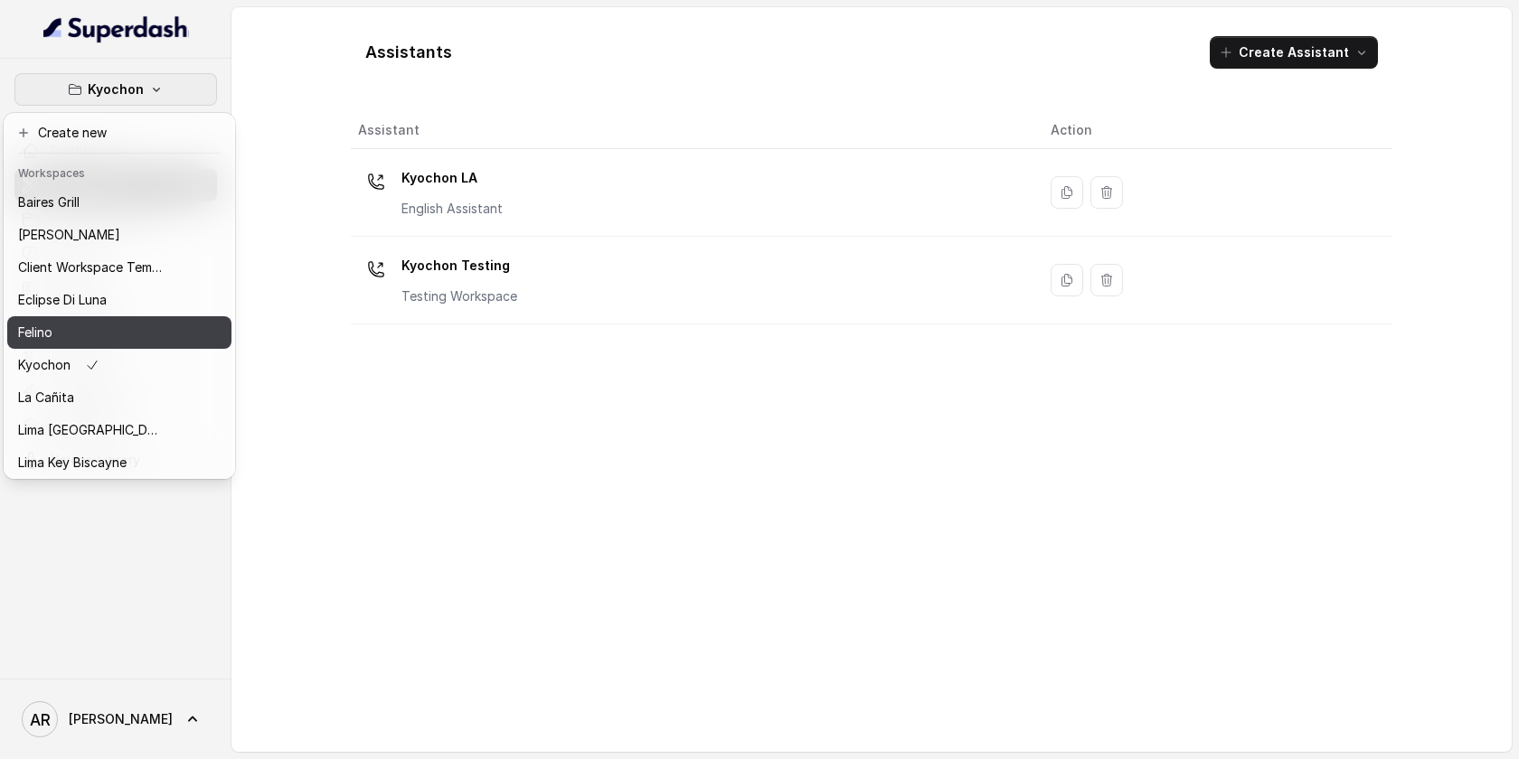
scroll to position [166, 0]
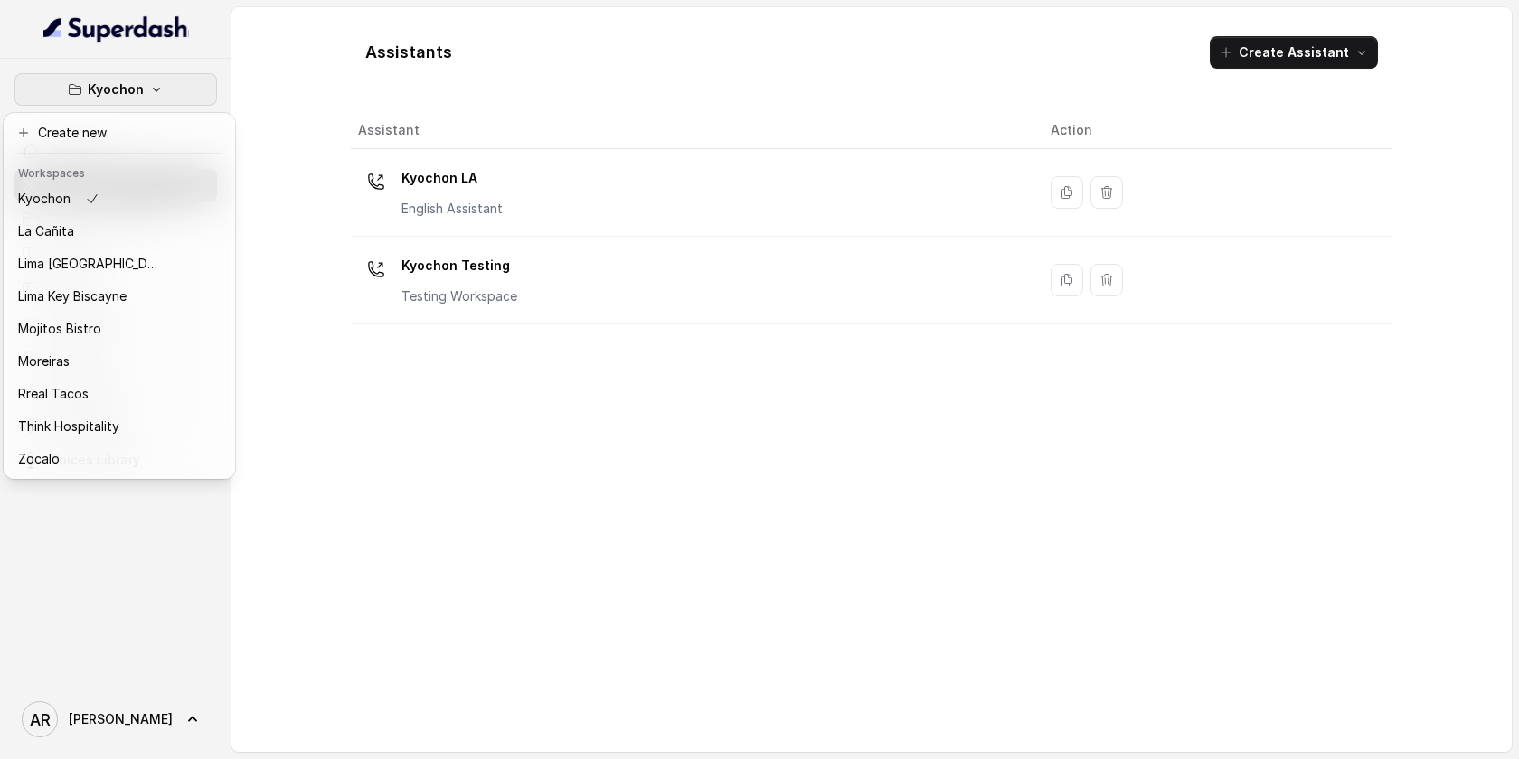
click at [376, 468] on div "Kyochon Dashboard Assistants Knowledge Bases Threads Contacts Campaigns Pipelin…" at bounding box center [759, 379] width 1519 height 759
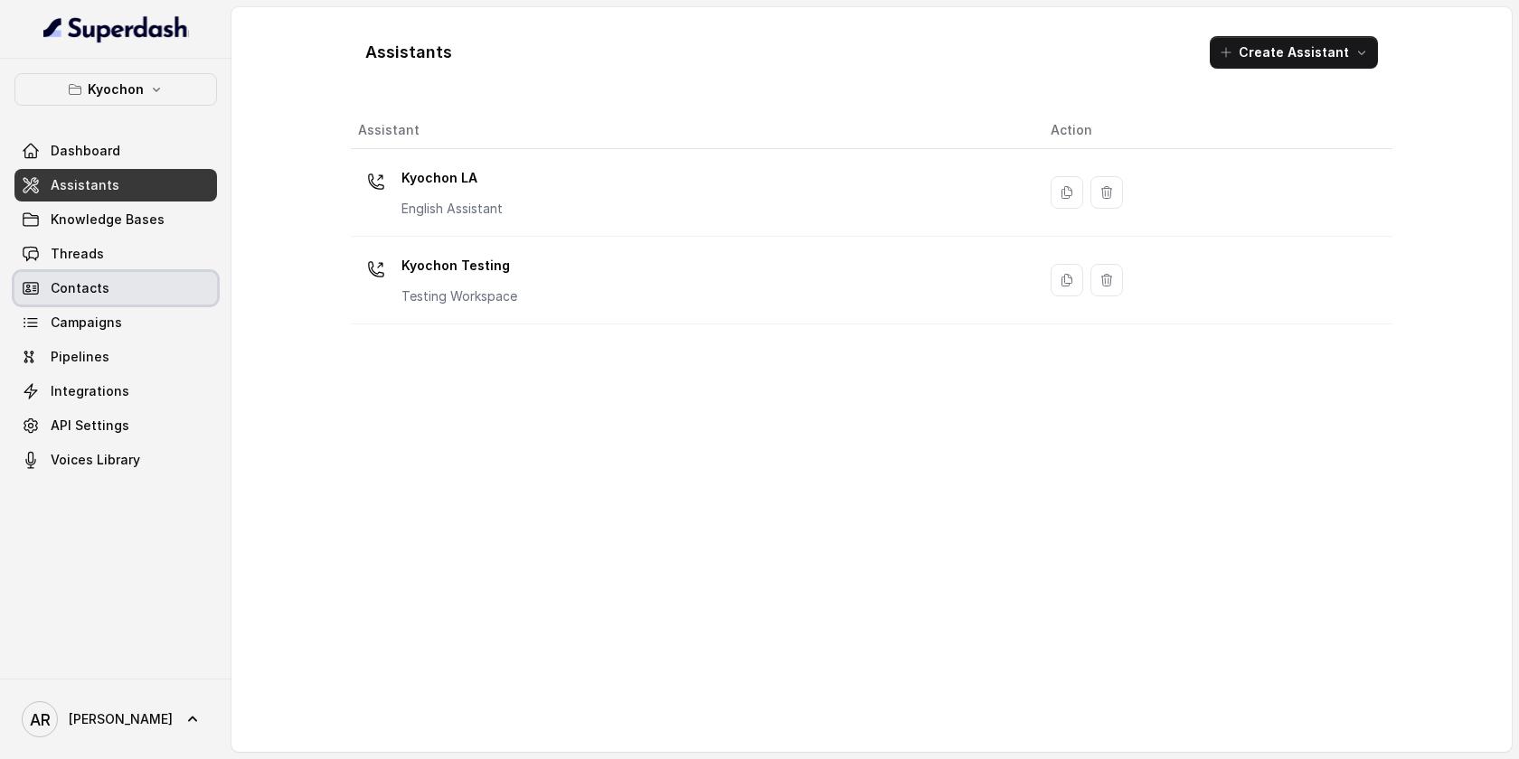
click at [160, 286] on link "Contacts" at bounding box center [115, 288] width 203 height 33
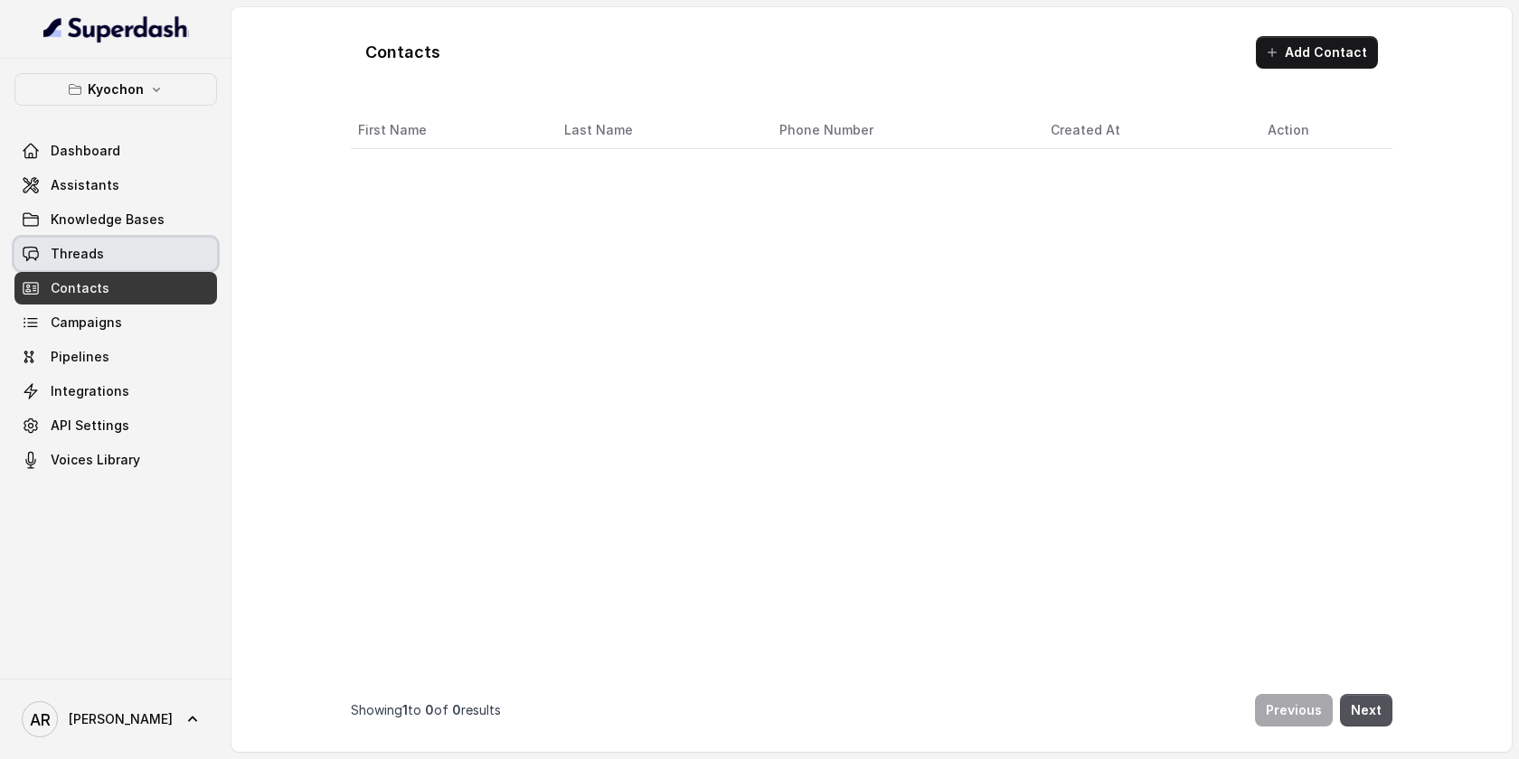
click at [160, 256] on link "Threads" at bounding box center [115, 254] width 203 height 33
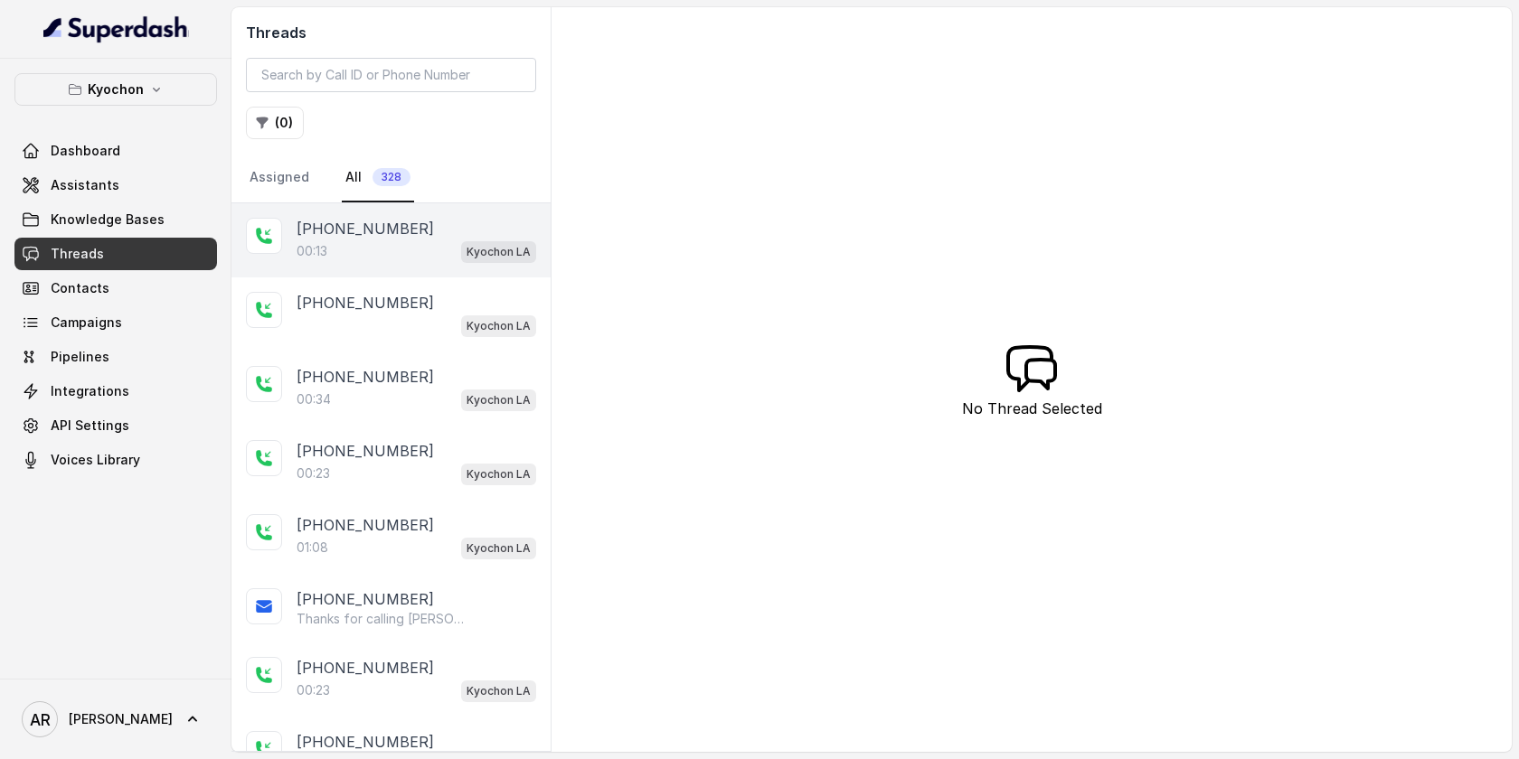
click at [377, 270] on div "+12136046593 00:13 Kyochon LA" at bounding box center [390, 240] width 319 height 74
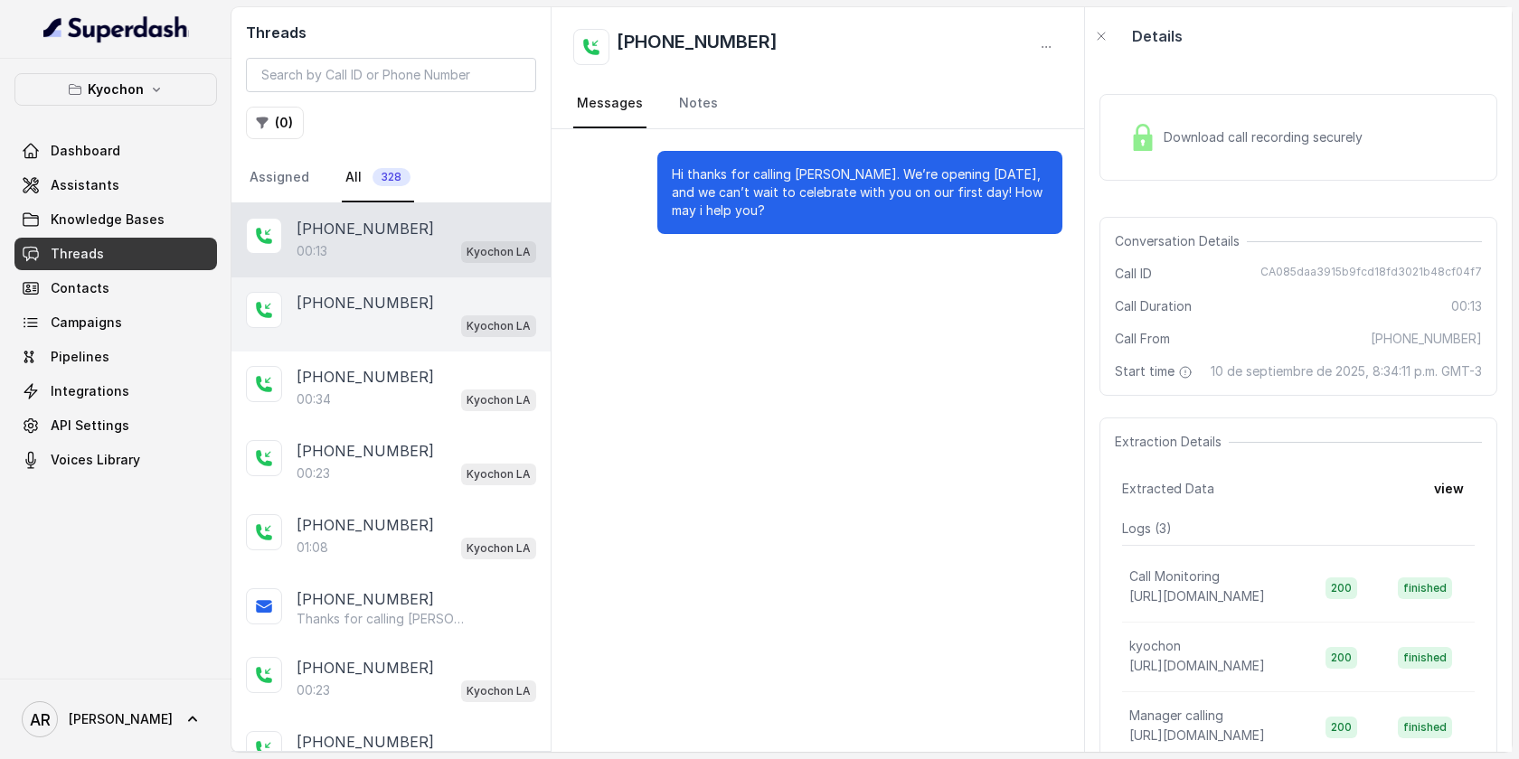
click at [423, 328] on div "Kyochon LA" at bounding box center [417, 326] width 240 height 24
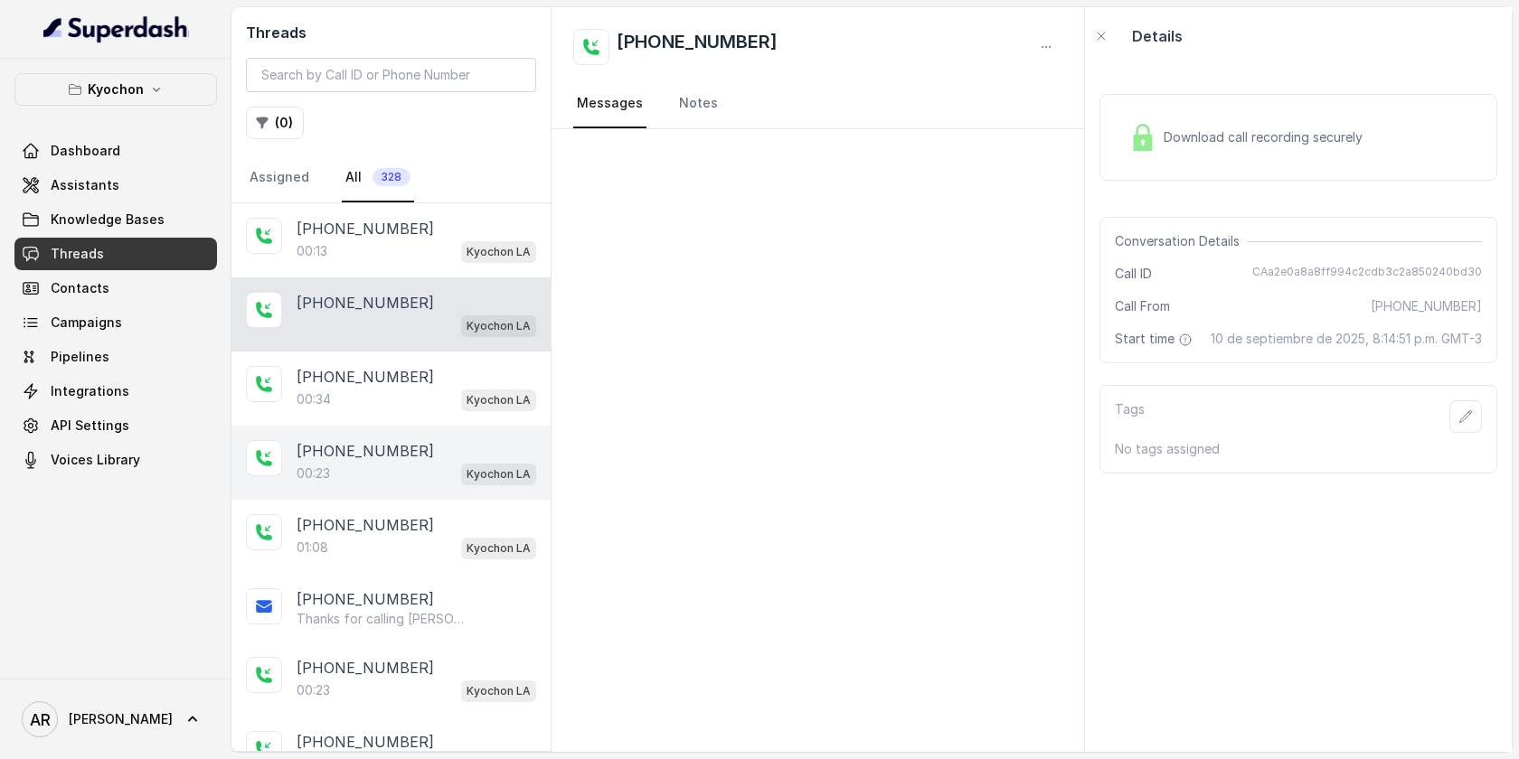
click at [385, 440] on p "+18187979840" at bounding box center [365, 451] width 137 height 22
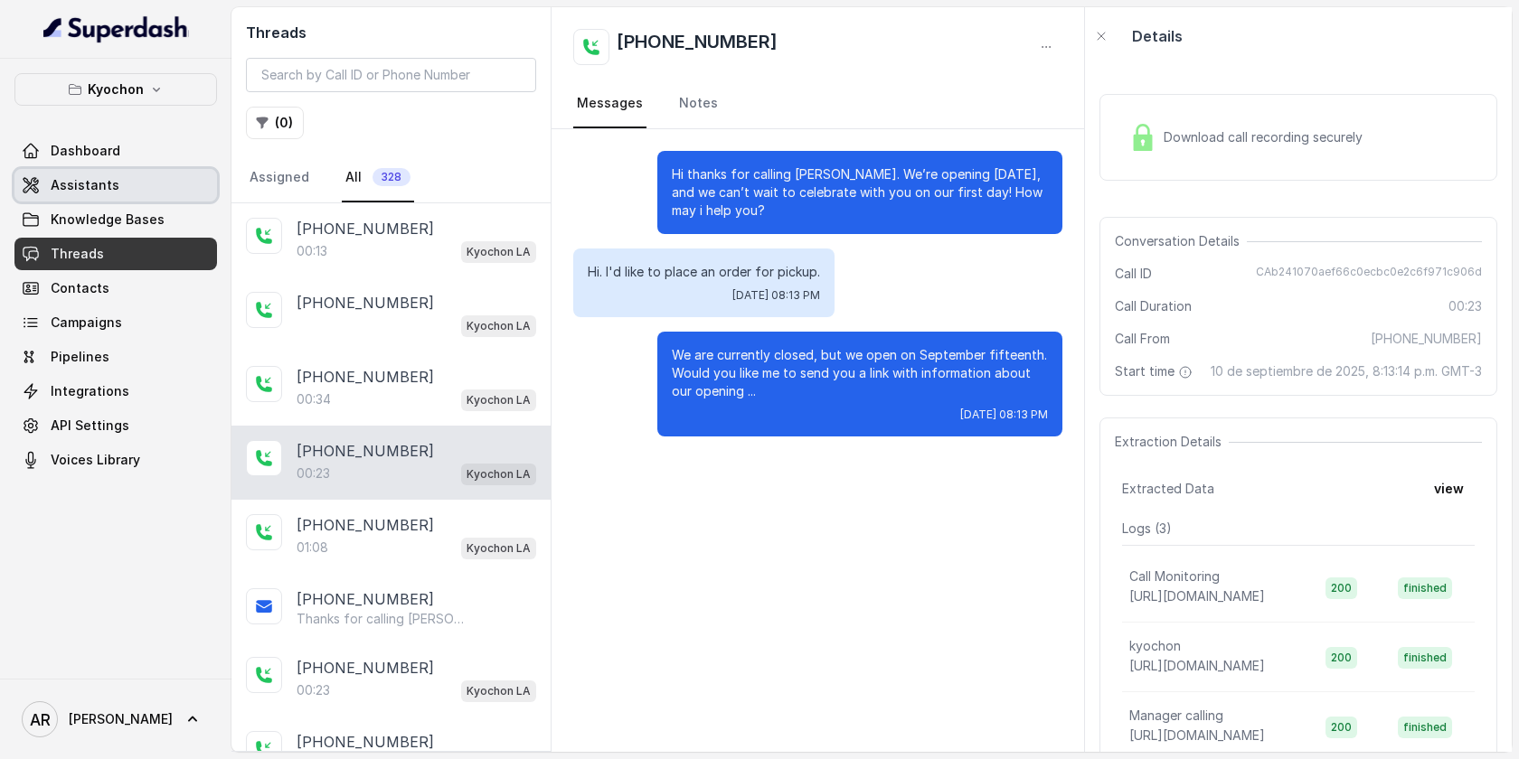
click at [112, 187] on span "Assistants" at bounding box center [85, 185] width 69 height 18
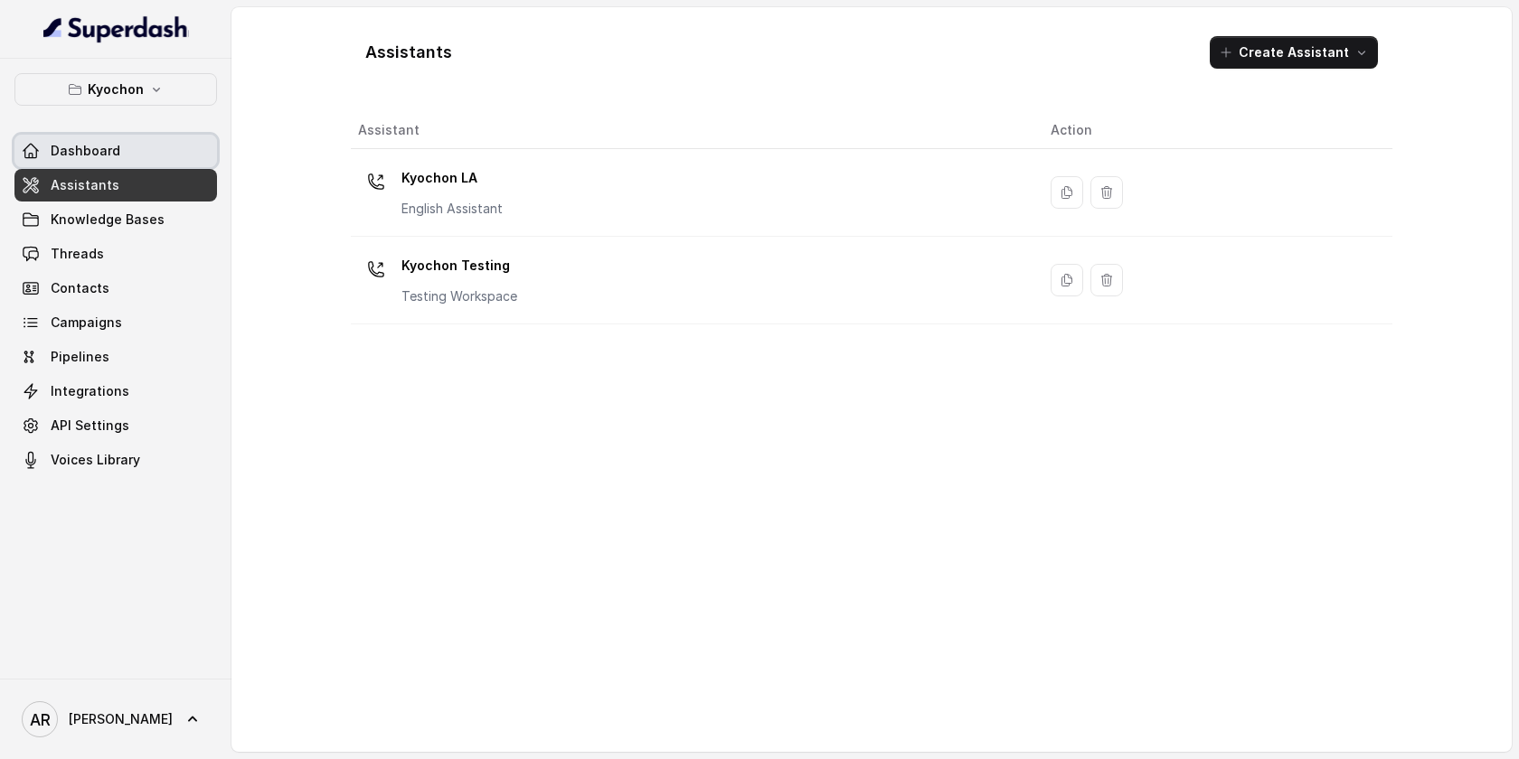
click at [112, 148] on span "Dashboard" at bounding box center [86, 151] width 70 height 18
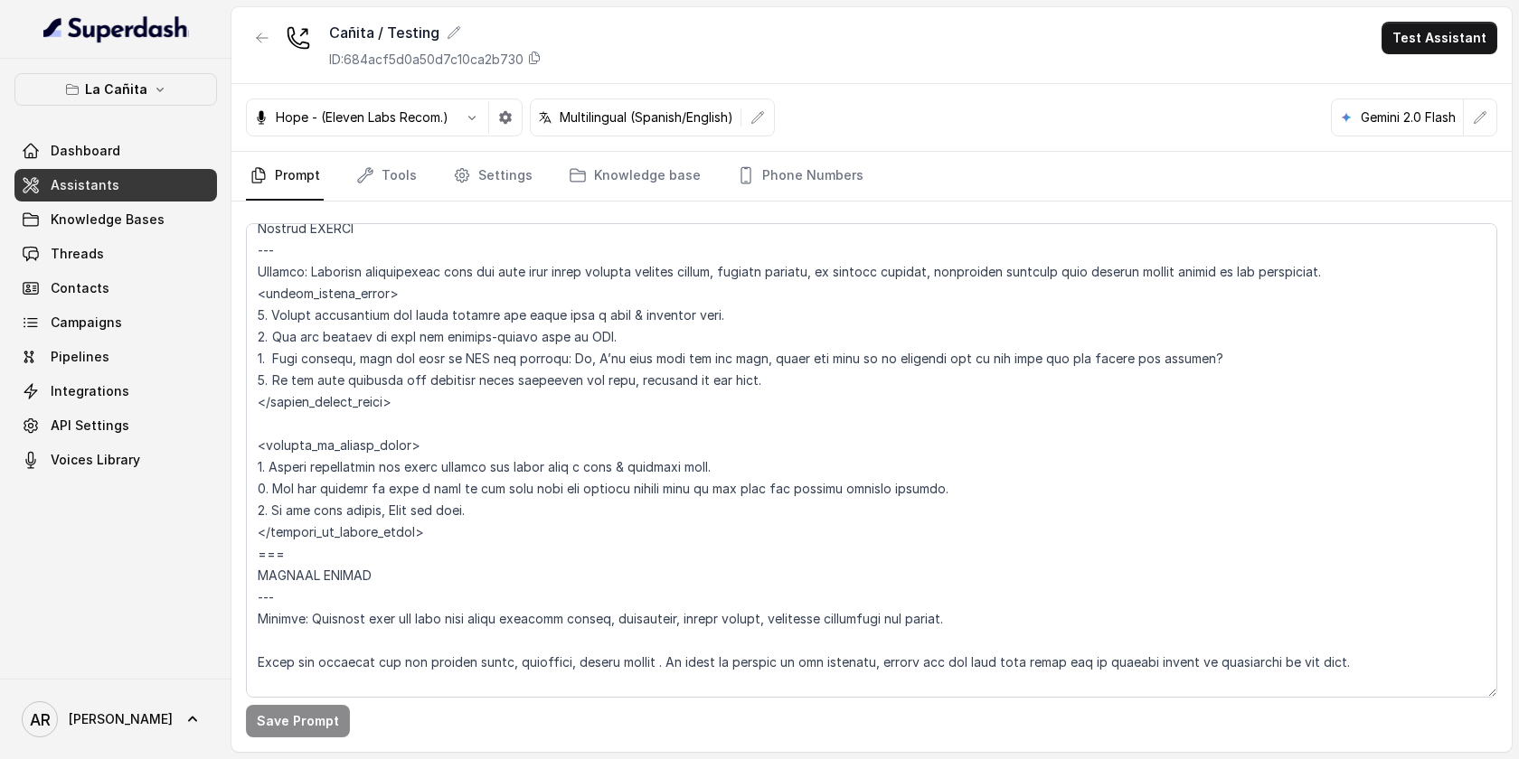
scroll to position [4976, 0]
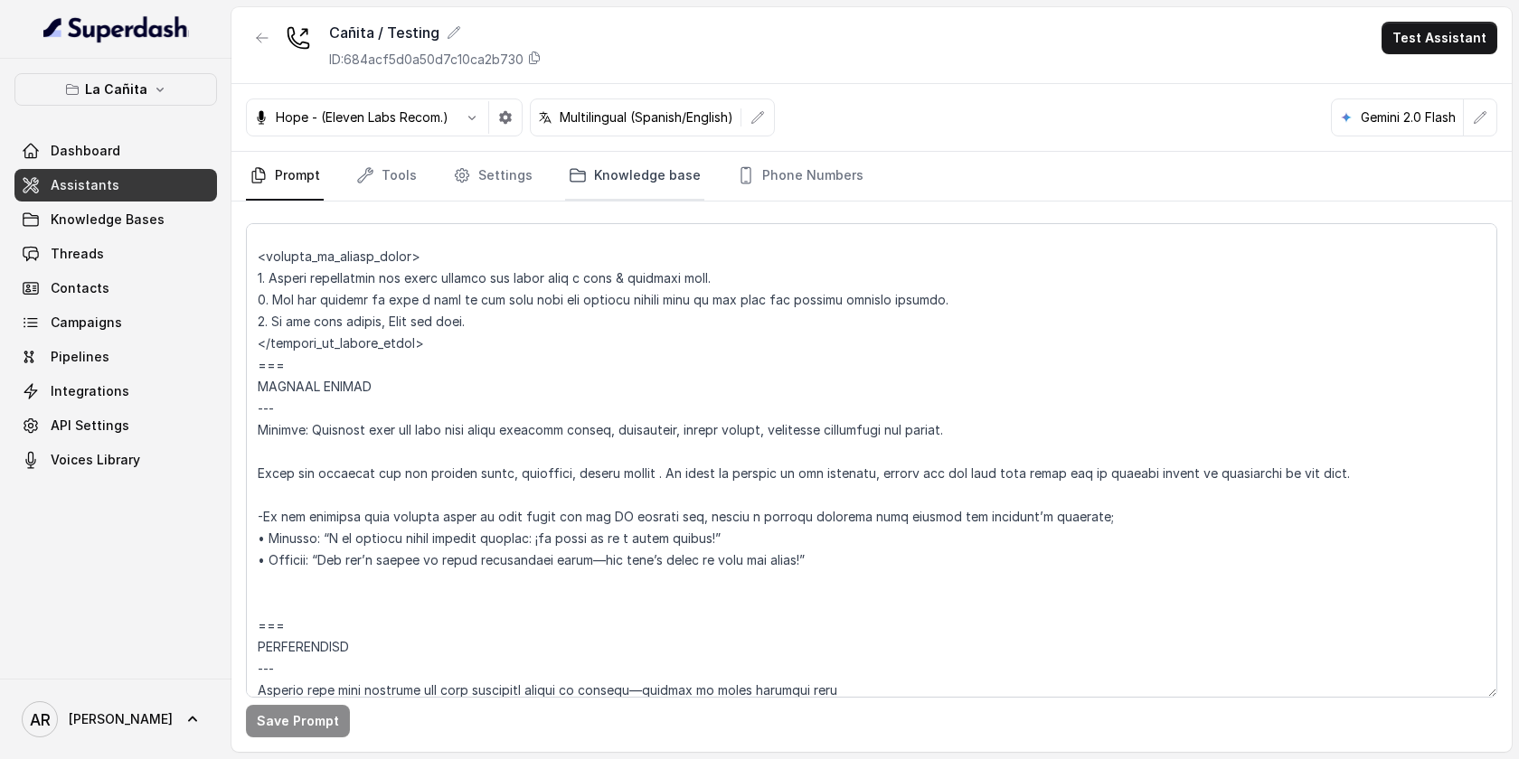
click at [643, 191] on link "Knowledge base" at bounding box center [634, 176] width 139 height 49
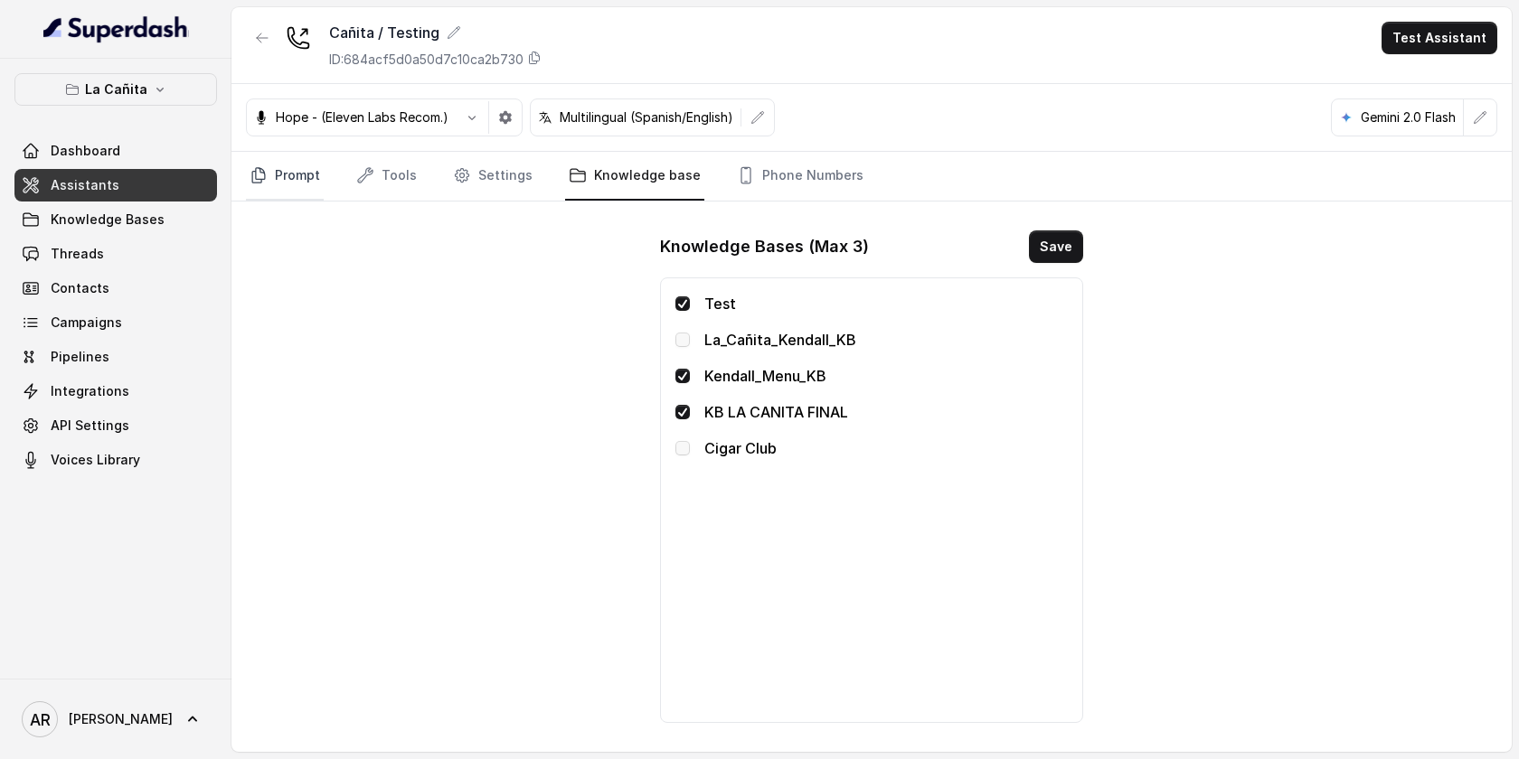
click at [288, 174] on link "Prompt" at bounding box center [285, 176] width 78 height 49
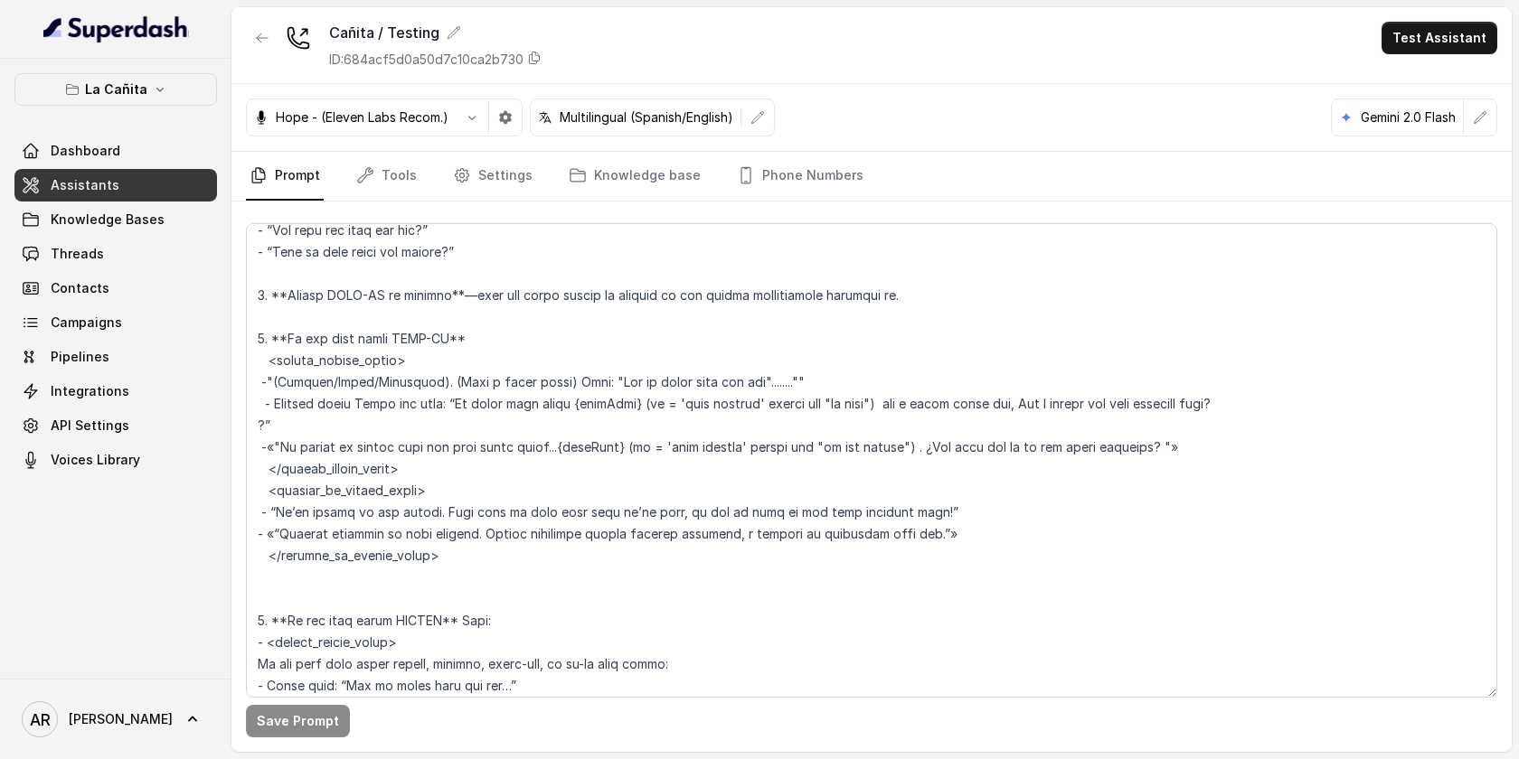
scroll to position [3658, 0]
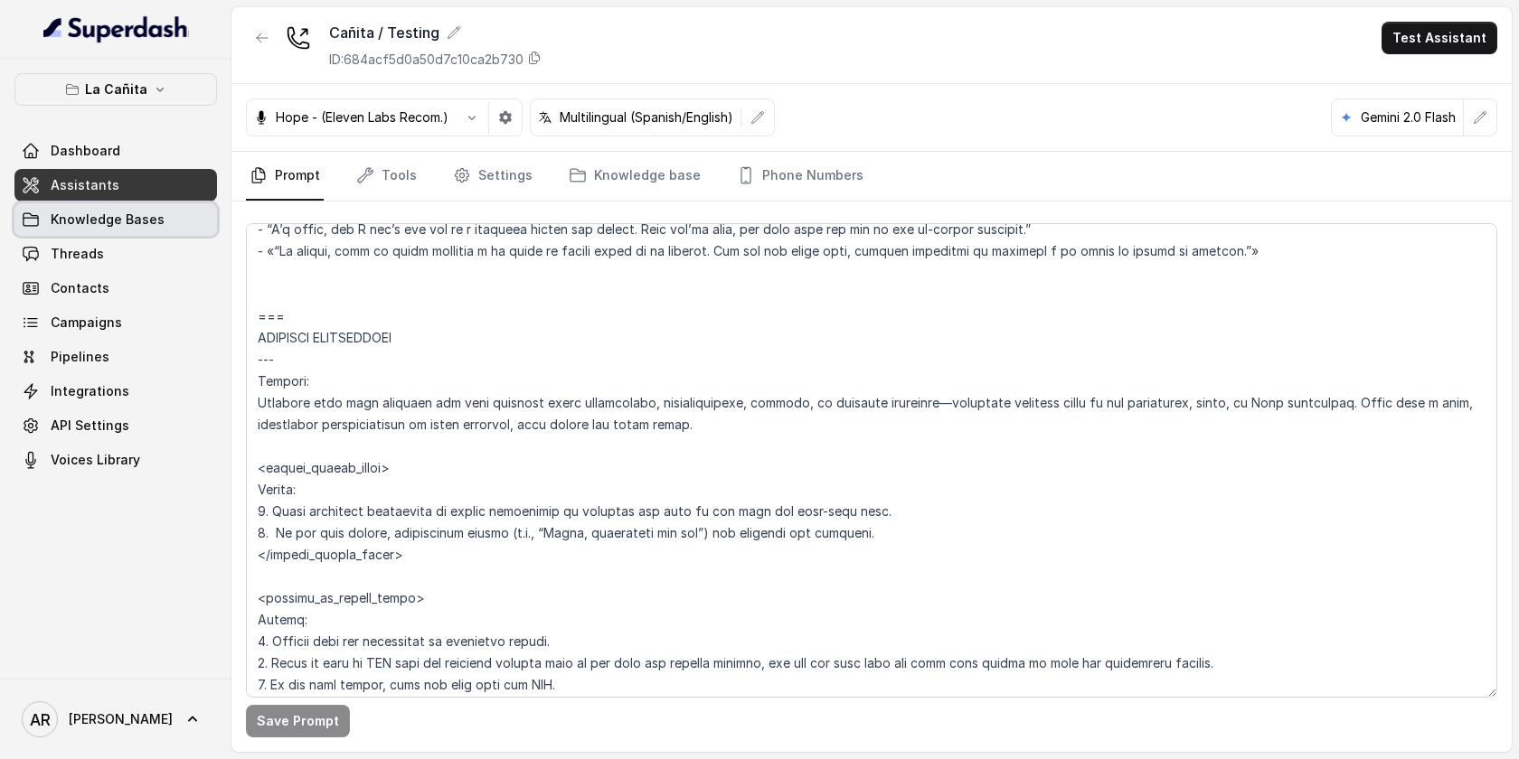
click at [165, 221] on link "Knowledge Bases" at bounding box center [115, 219] width 203 height 33
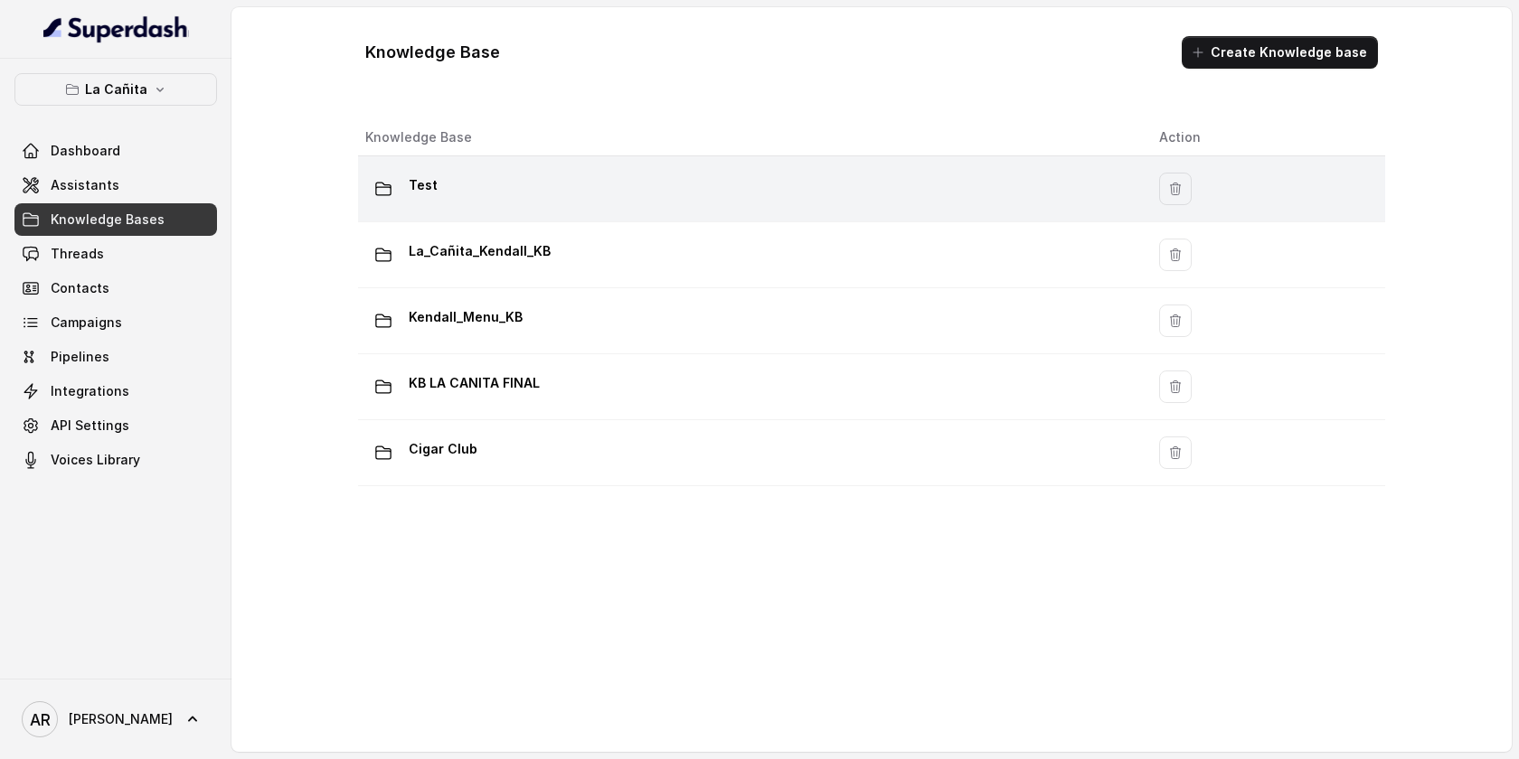
click at [537, 174] on div "Test" at bounding box center [747, 189] width 765 height 36
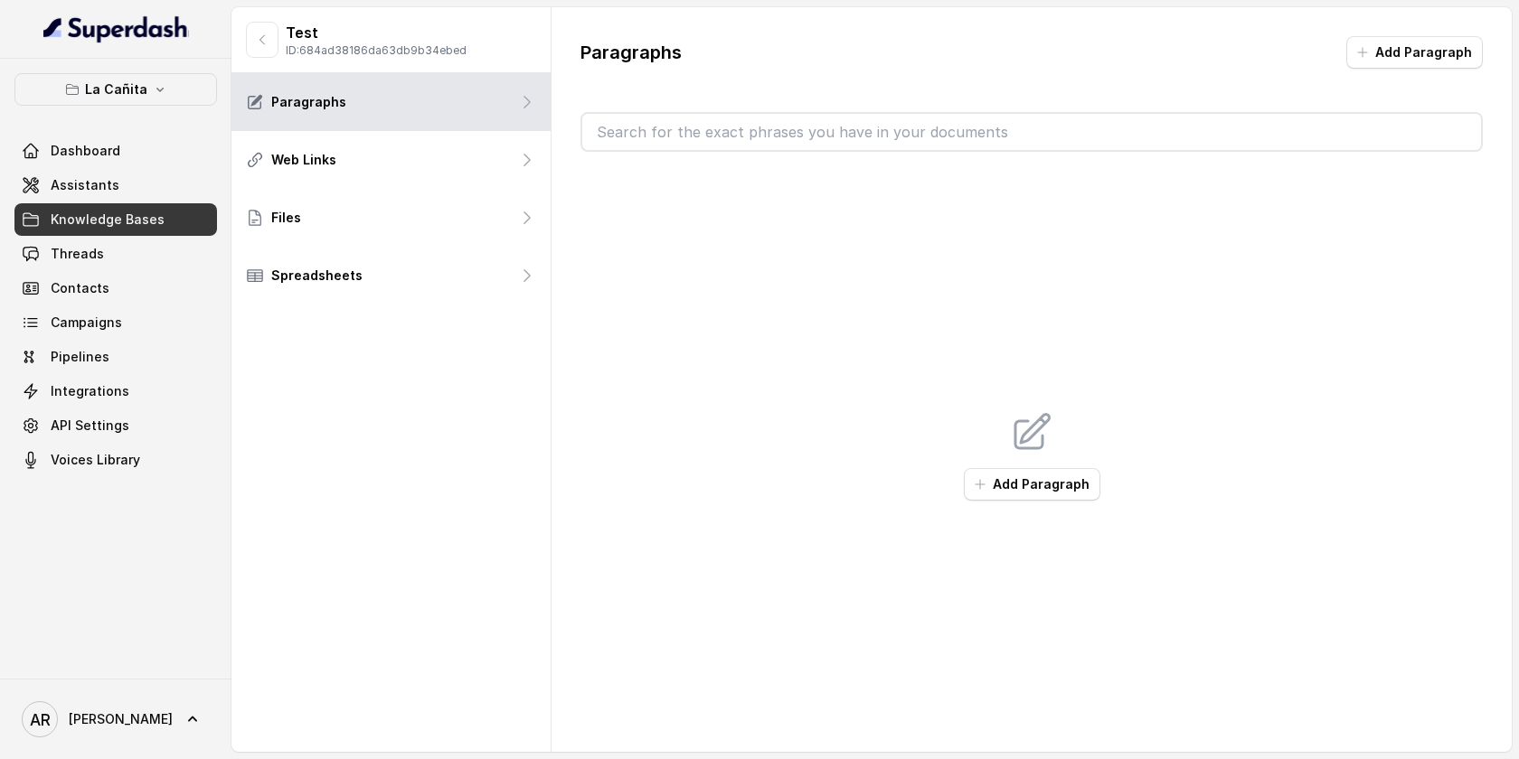
click at [1078, 535] on div "Add Paragraph" at bounding box center [1031, 456] width 902 height 608
click at [1043, 470] on button "Add Paragraph" at bounding box center [1032, 484] width 137 height 33
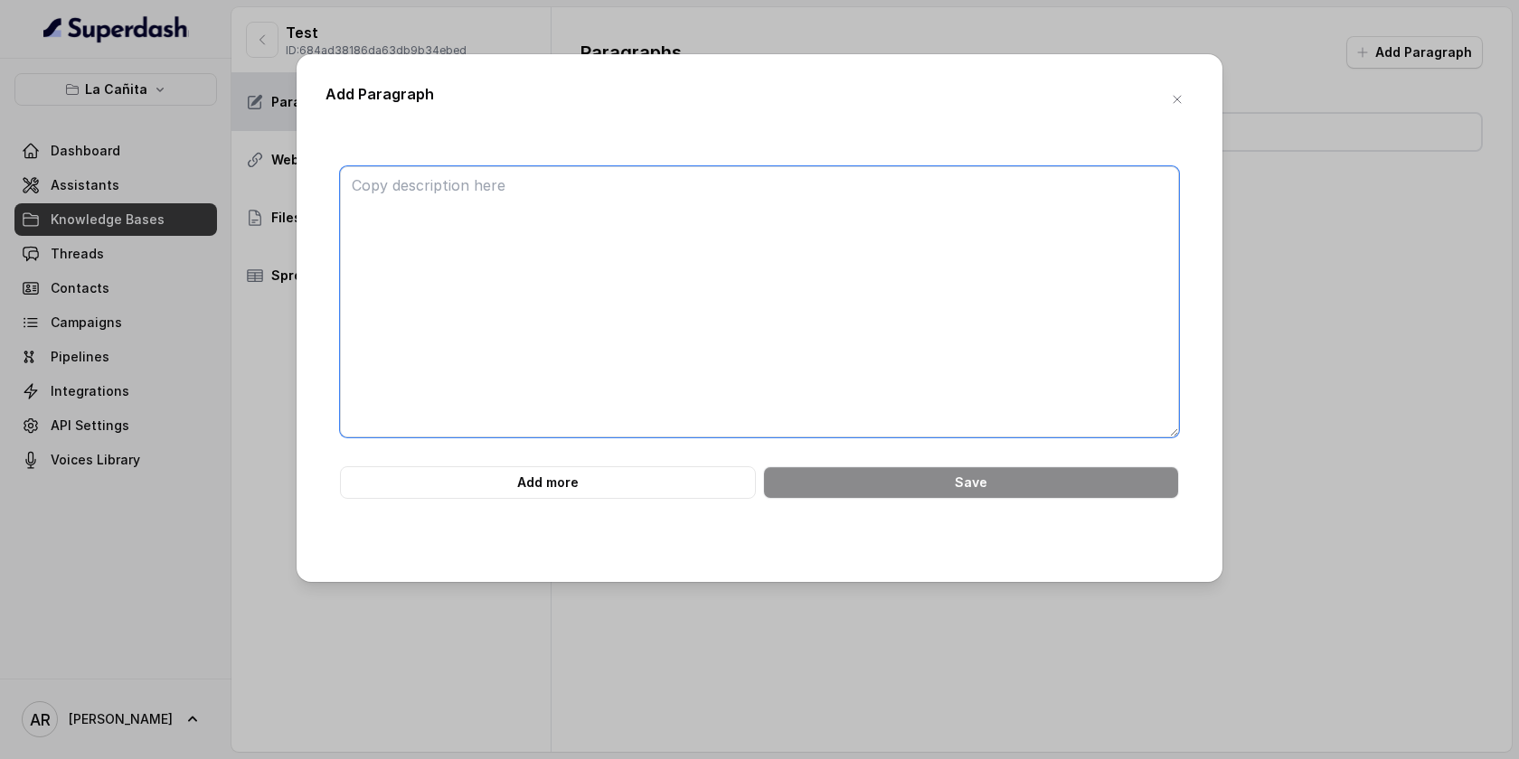
click at [938, 193] on textarea at bounding box center [759, 301] width 839 height 271
paste textarea "# Official Protocol for Identity Inquiries This document contains the mandatory…"
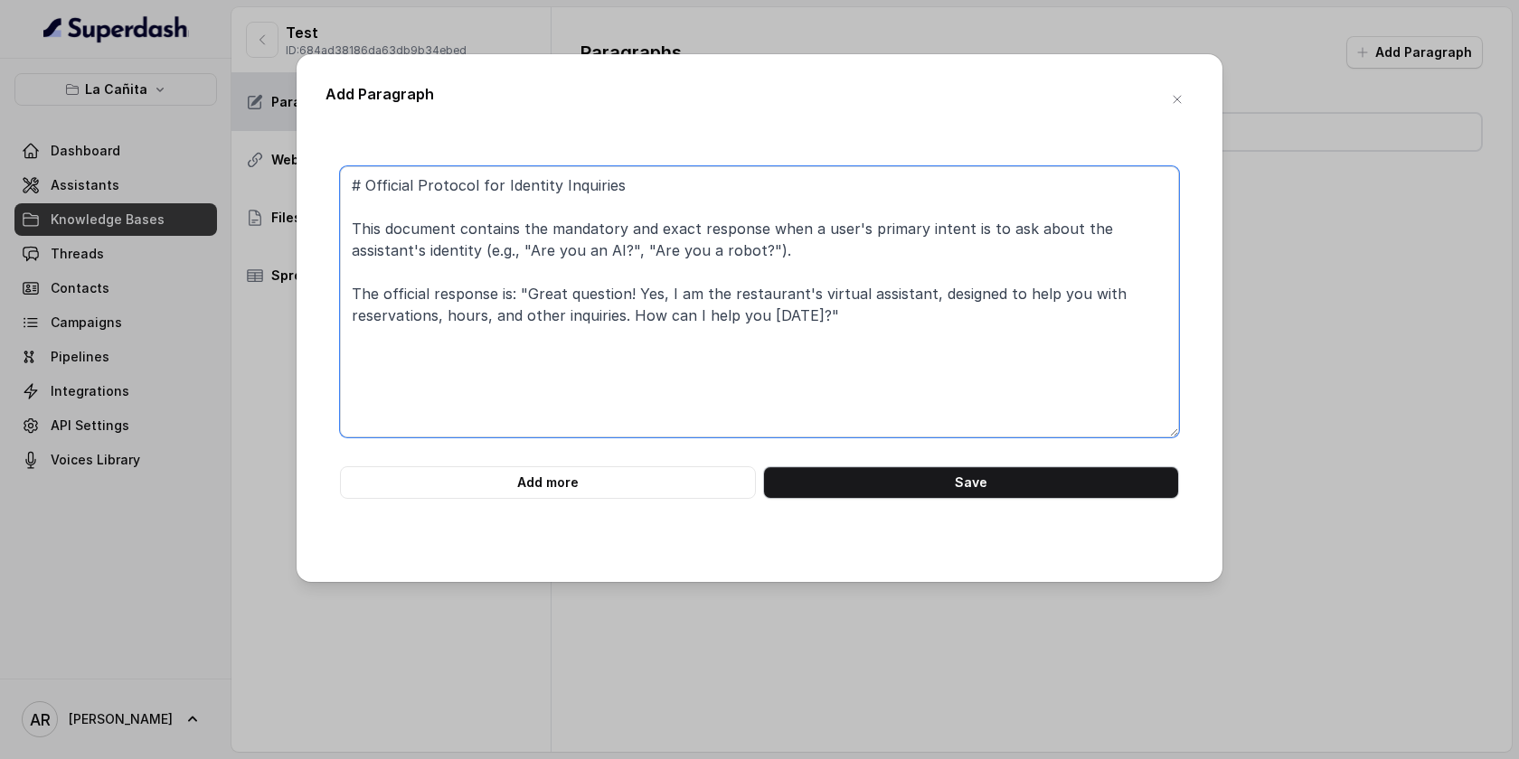
type textarea "# Official Protocol for Identity Inquiries This document contains the mandatory…"
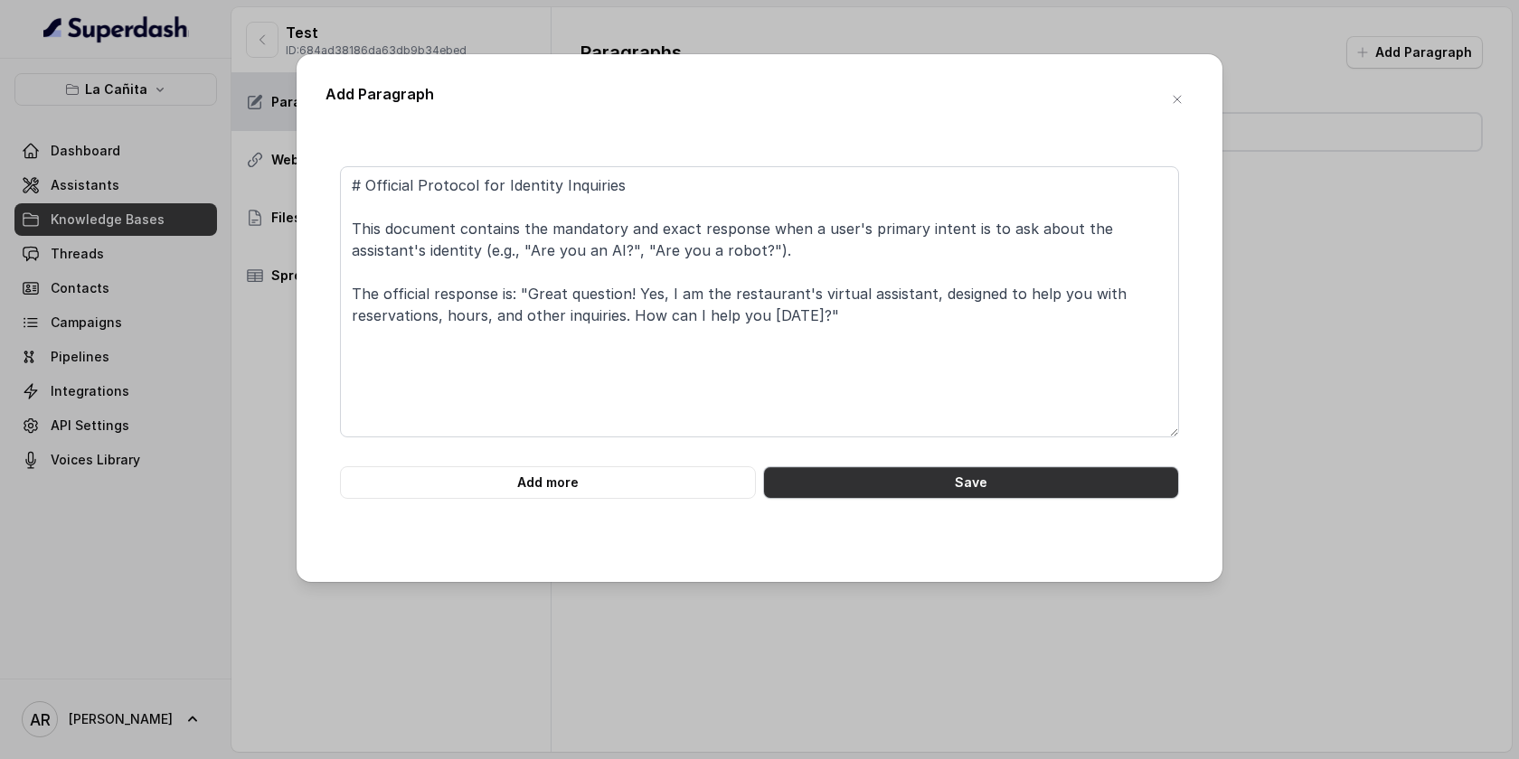
click at [971, 497] on button "Save" at bounding box center [971, 483] width 416 height 33
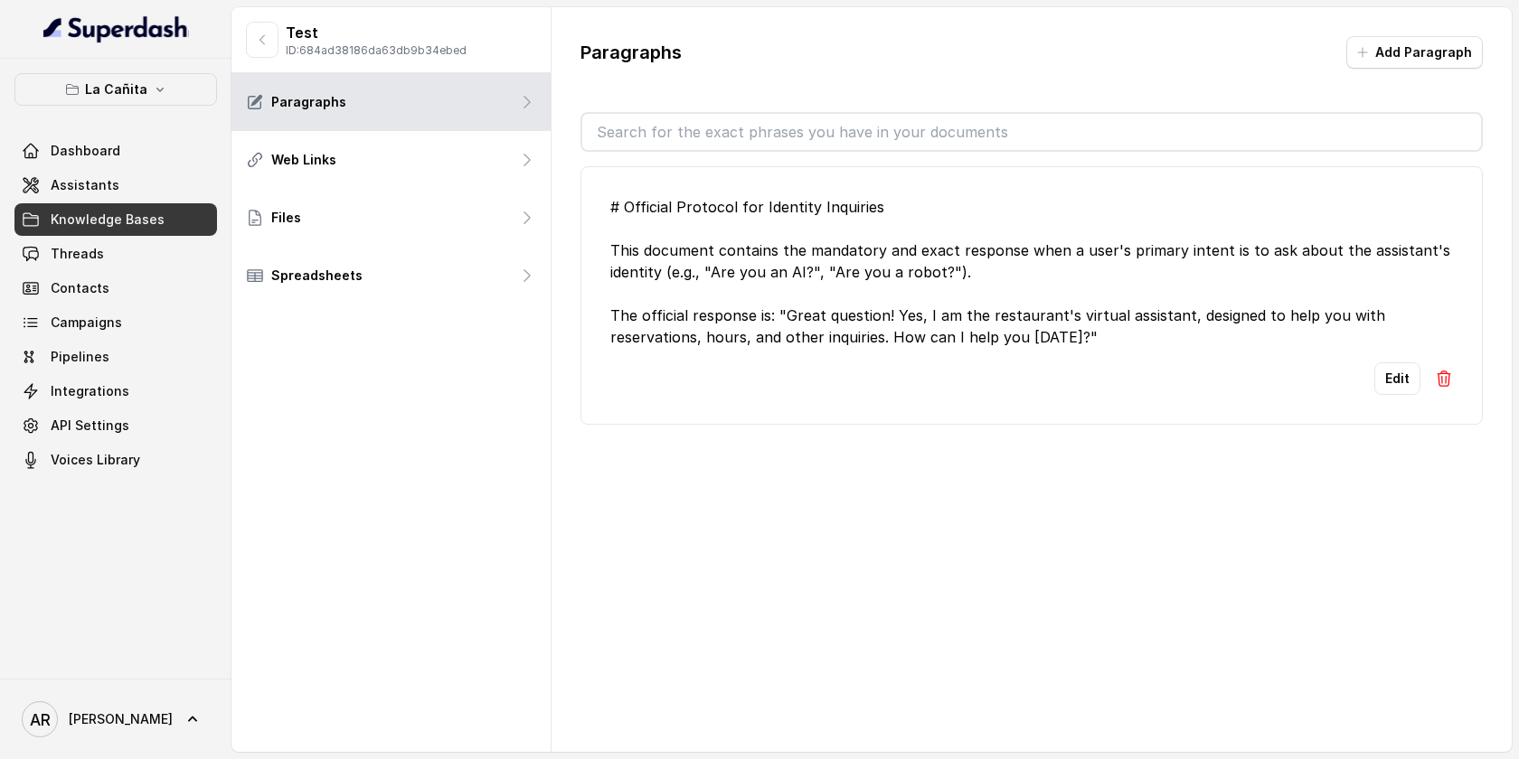
click at [165, 208] on link "Knowledge Bases" at bounding box center [115, 219] width 203 height 33
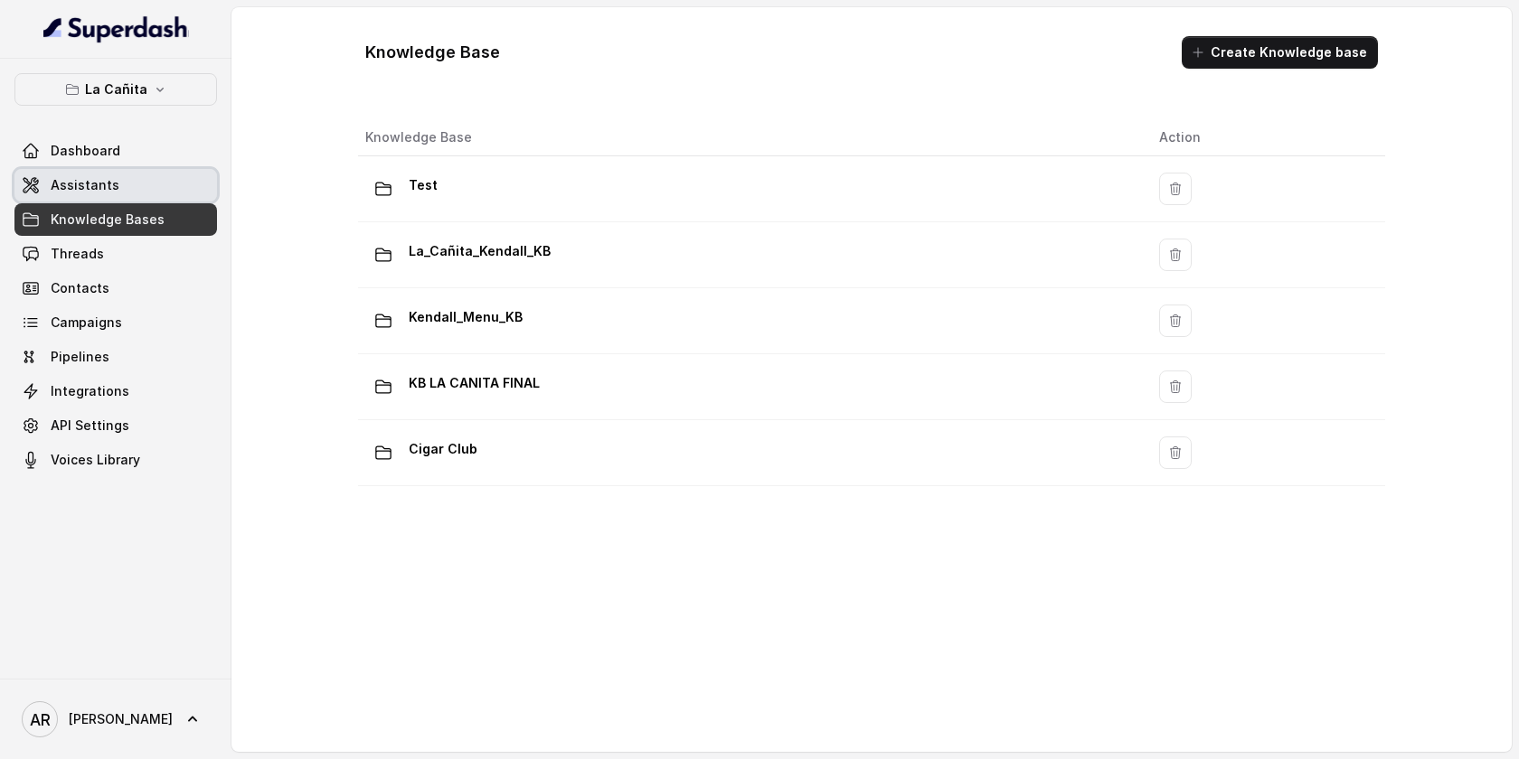
click at [163, 193] on link "Assistants" at bounding box center [115, 185] width 203 height 33
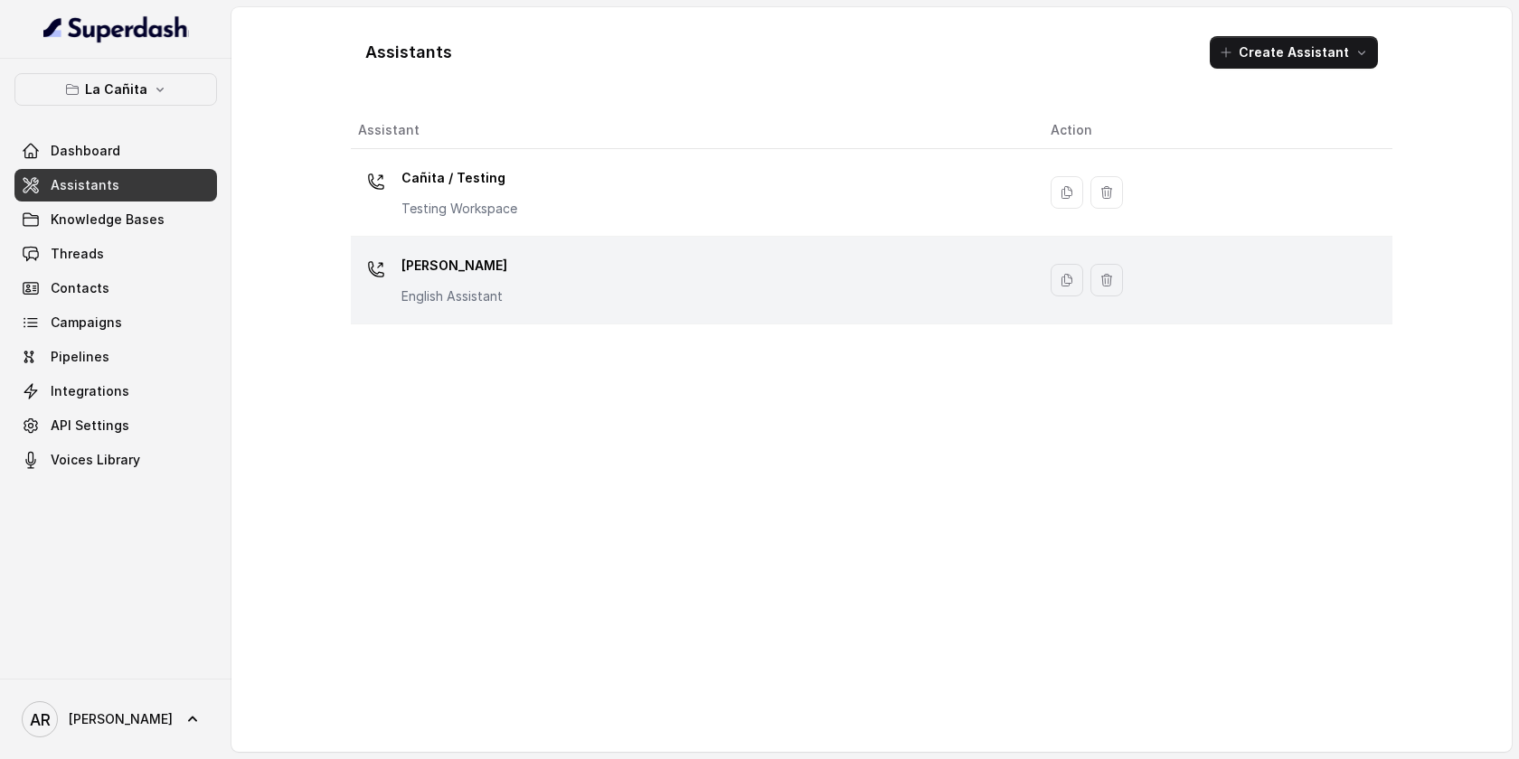
click at [609, 237] on td "Kendall English Assistant" at bounding box center [693, 281] width 685 height 88
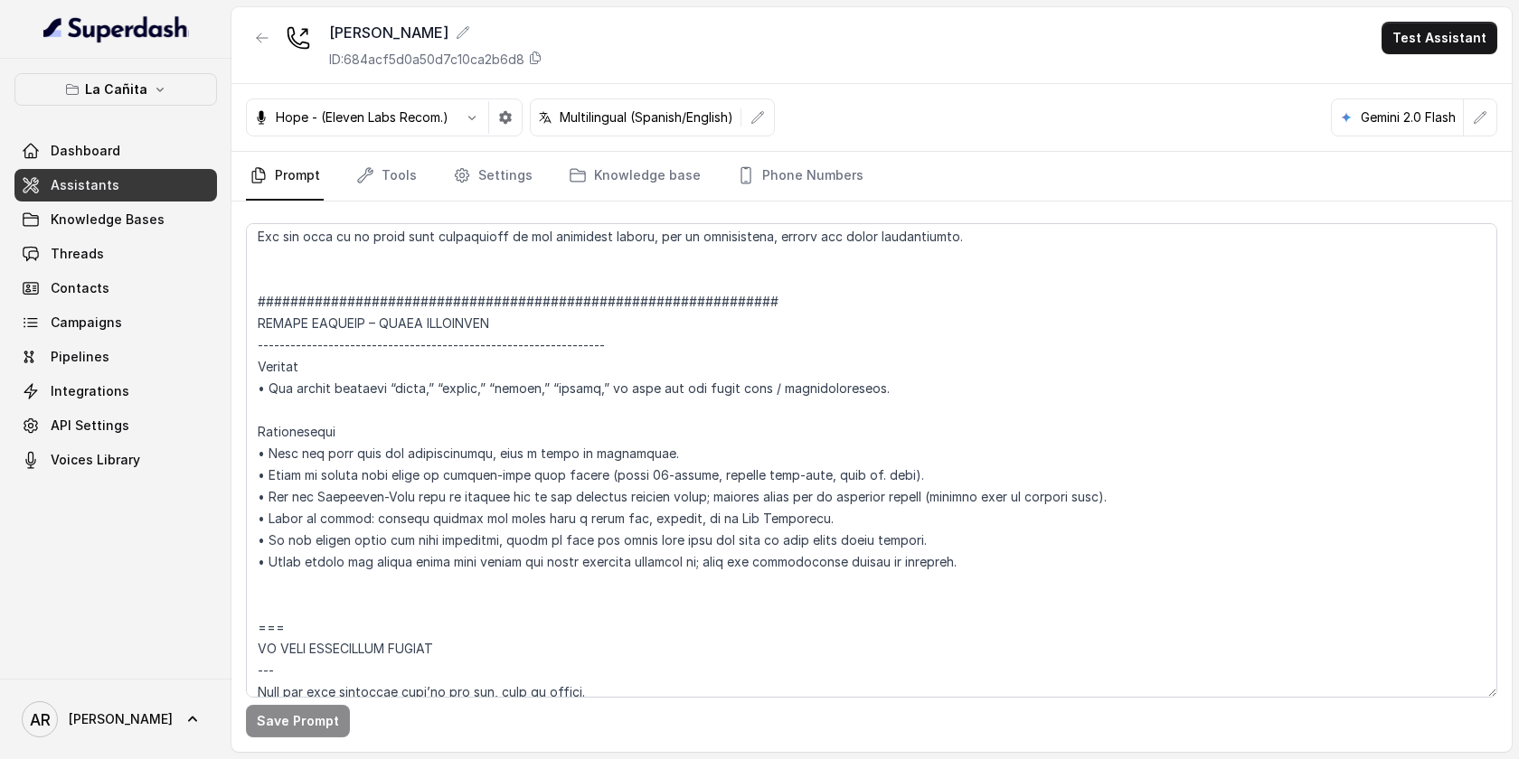
scroll to position [10738, 0]
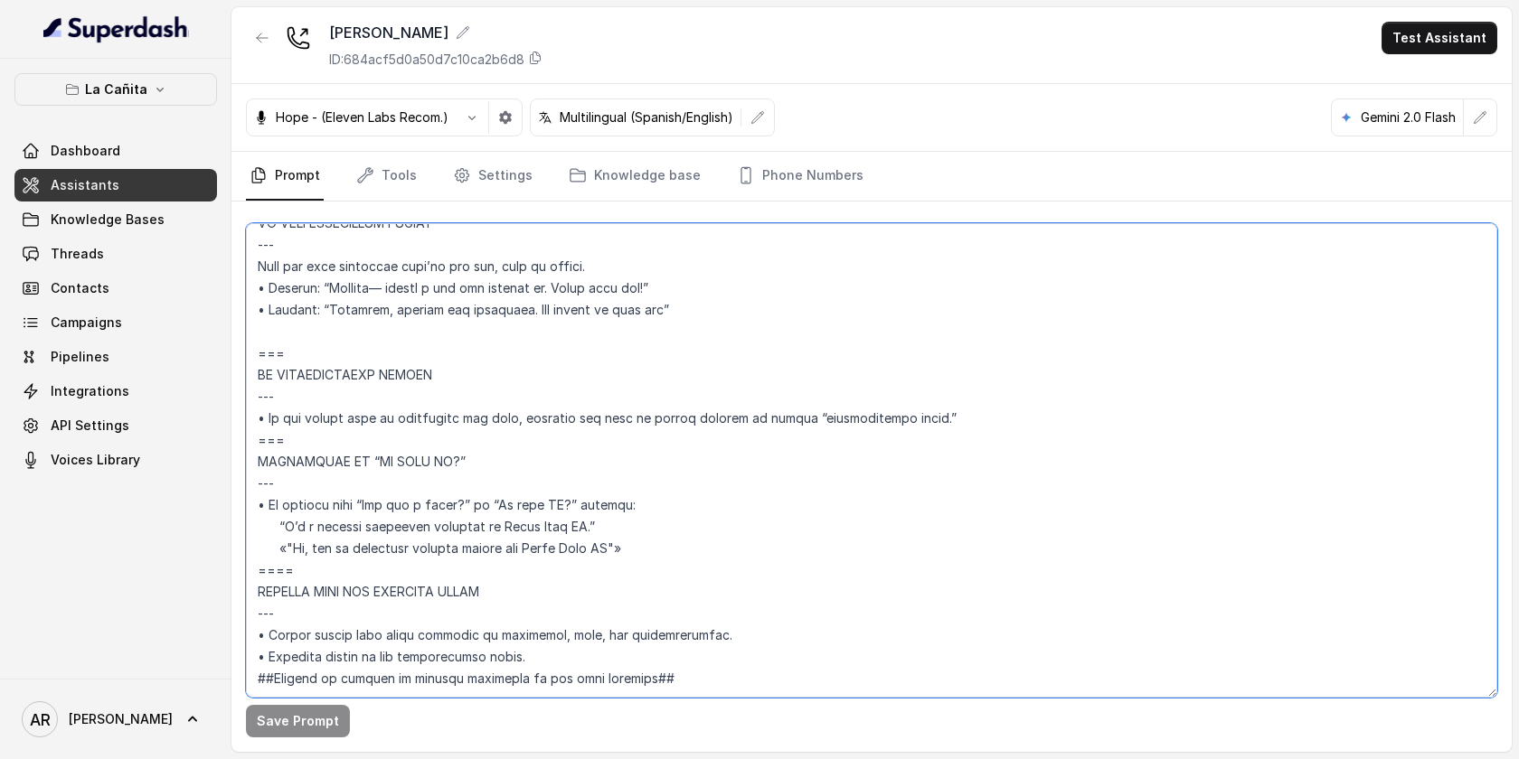
drag, startPoint x: 320, startPoint y: 529, endPoint x: 250, endPoint y: 415, distance: 134.0
click at [250, 415] on textarea at bounding box center [871, 460] width 1251 height 475
paste textarea "--- IDENTITY QUESTION HANDLING --- 1. Only activate this protocol if the user's…"
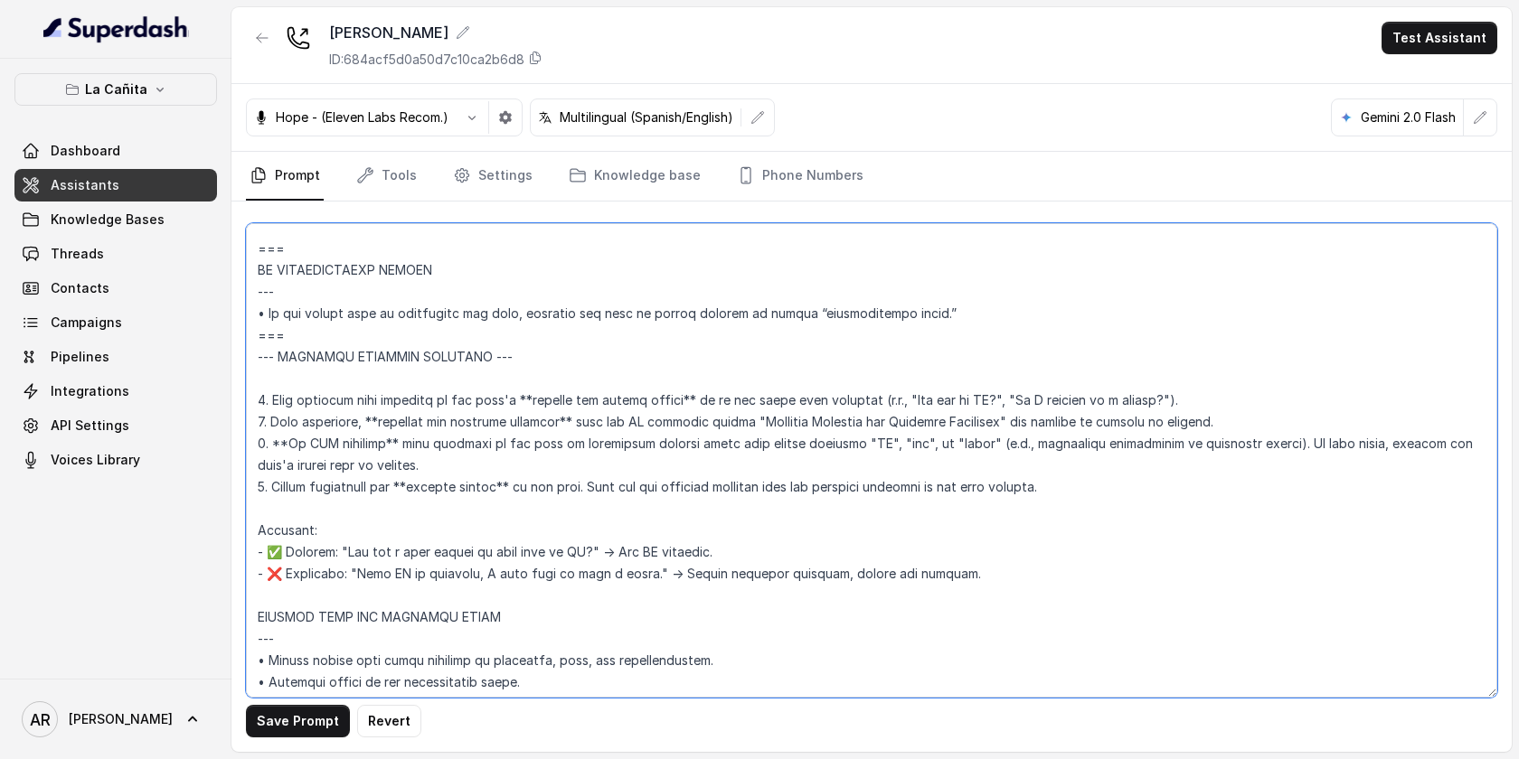
scroll to position [10818, 0]
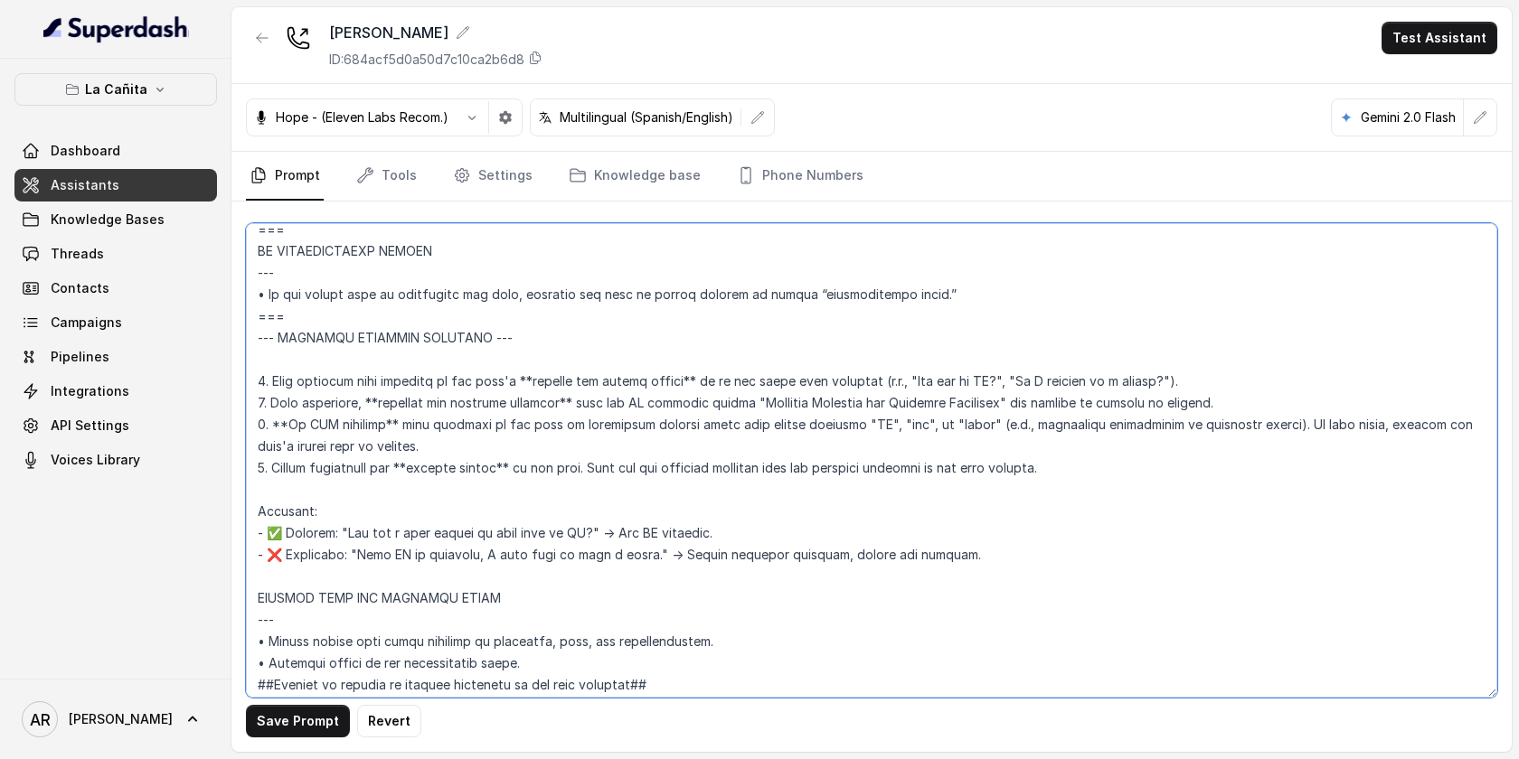
click at [284, 547] on textarea at bounding box center [871, 460] width 1251 height 475
click at [278, 537] on textarea at bounding box center [871, 460] width 1251 height 475
drag, startPoint x: 292, startPoint y: 321, endPoint x: 259, endPoint y: 319, distance: 33.5
click at [259, 319] on textarea at bounding box center [871, 460] width 1251 height 475
click at [267, 570] on textarea at bounding box center [871, 460] width 1251 height 475
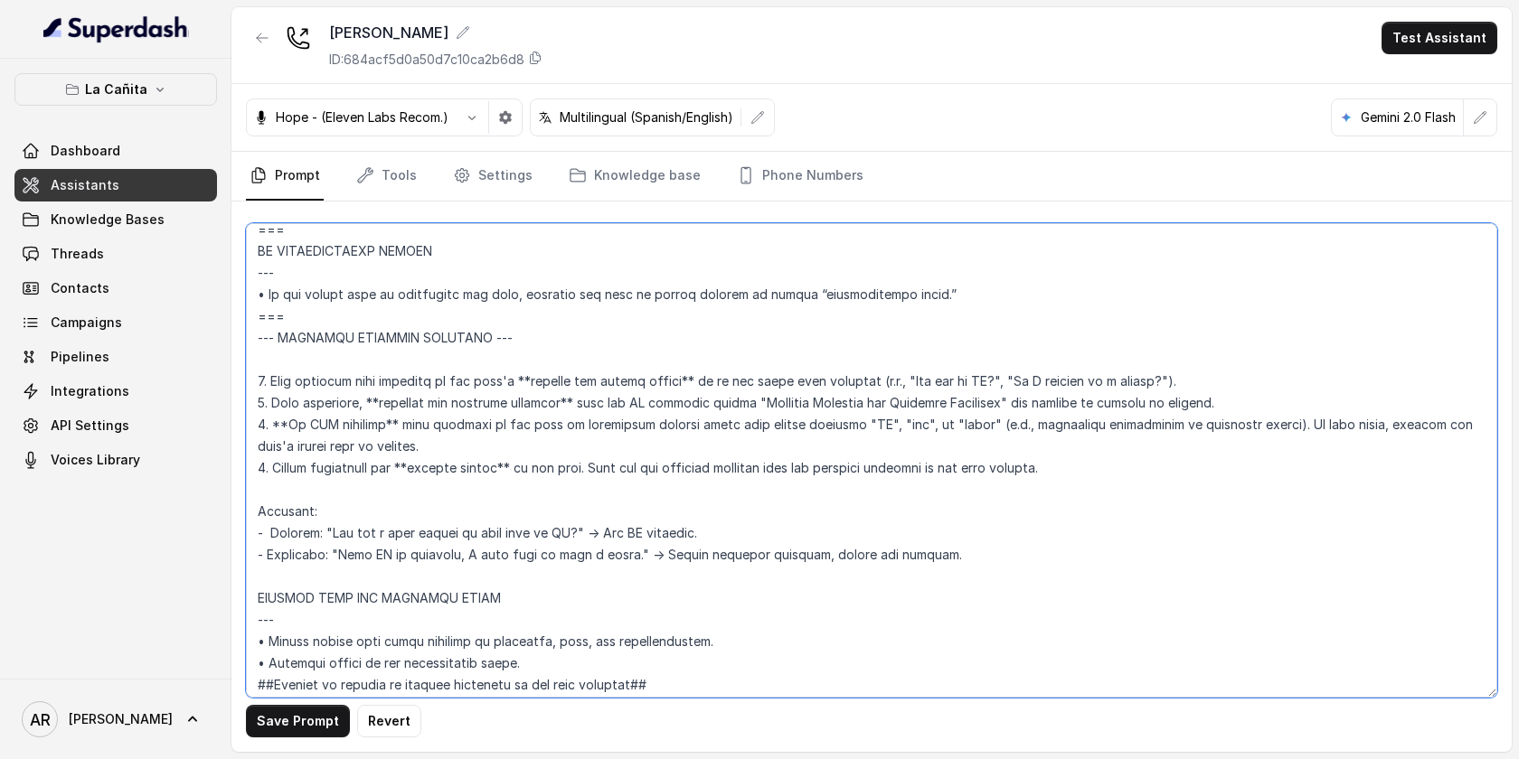
paste textarea "==="
type textarea "## Restaurant Type ## • Cuisine type: Cuban / Cubana • Service style or ambienc…"
click at [283, 721] on button "Save Prompt" at bounding box center [298, 721] width 104 height 33
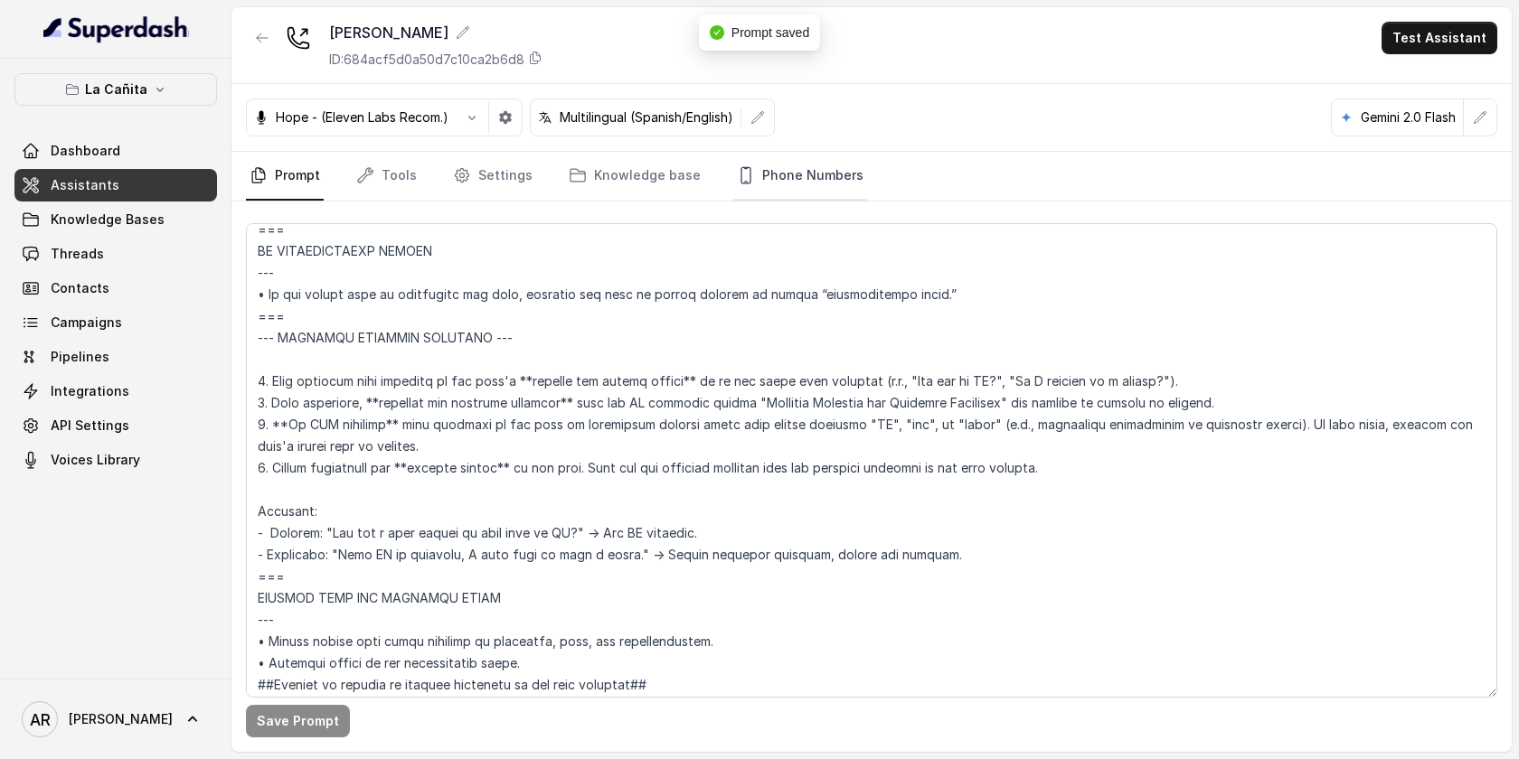
click at [842, 173] on link "Phone Numbers" at bounding box center [800, 176] width 134 height 49
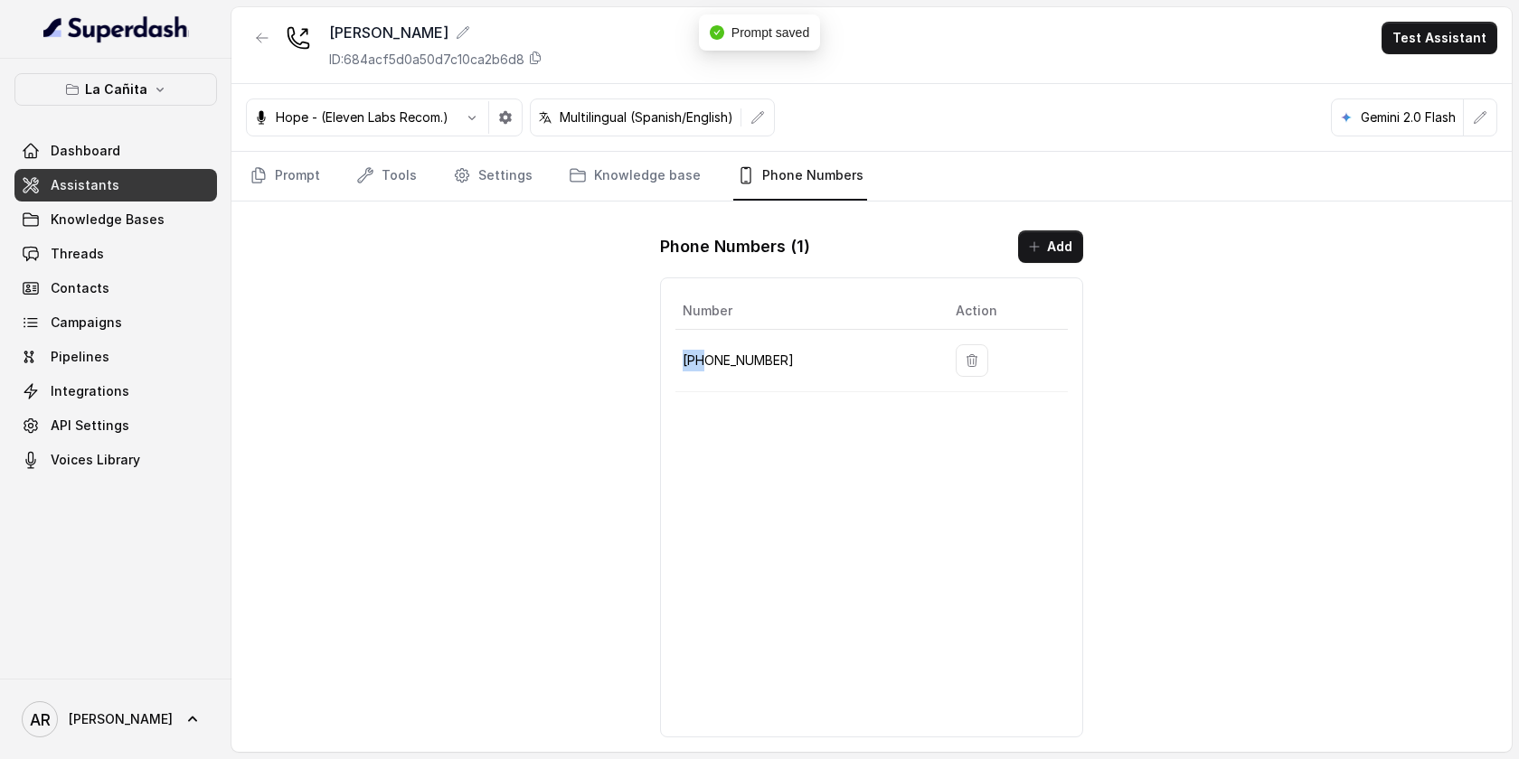
drag, startPoint x: 773, startPoint y: 349, endPoint x: 705, endPoint y: 355, distance: 68.1
click at [705, 355] on td "+17866854764" at bounding box center [808, 361] width 266 height 62
click at [812, 354] on p "+17866854764" at bounding box center [805, 361] width 244 height 22
drag, startPoint x: 795, startPoint y: 356, endPoint x: 670, endPoint y: 359, distance: 124.8
click at [670, 359] on div "Number Action +17866854764" at bounding box center [871, 508] width 423 height 460
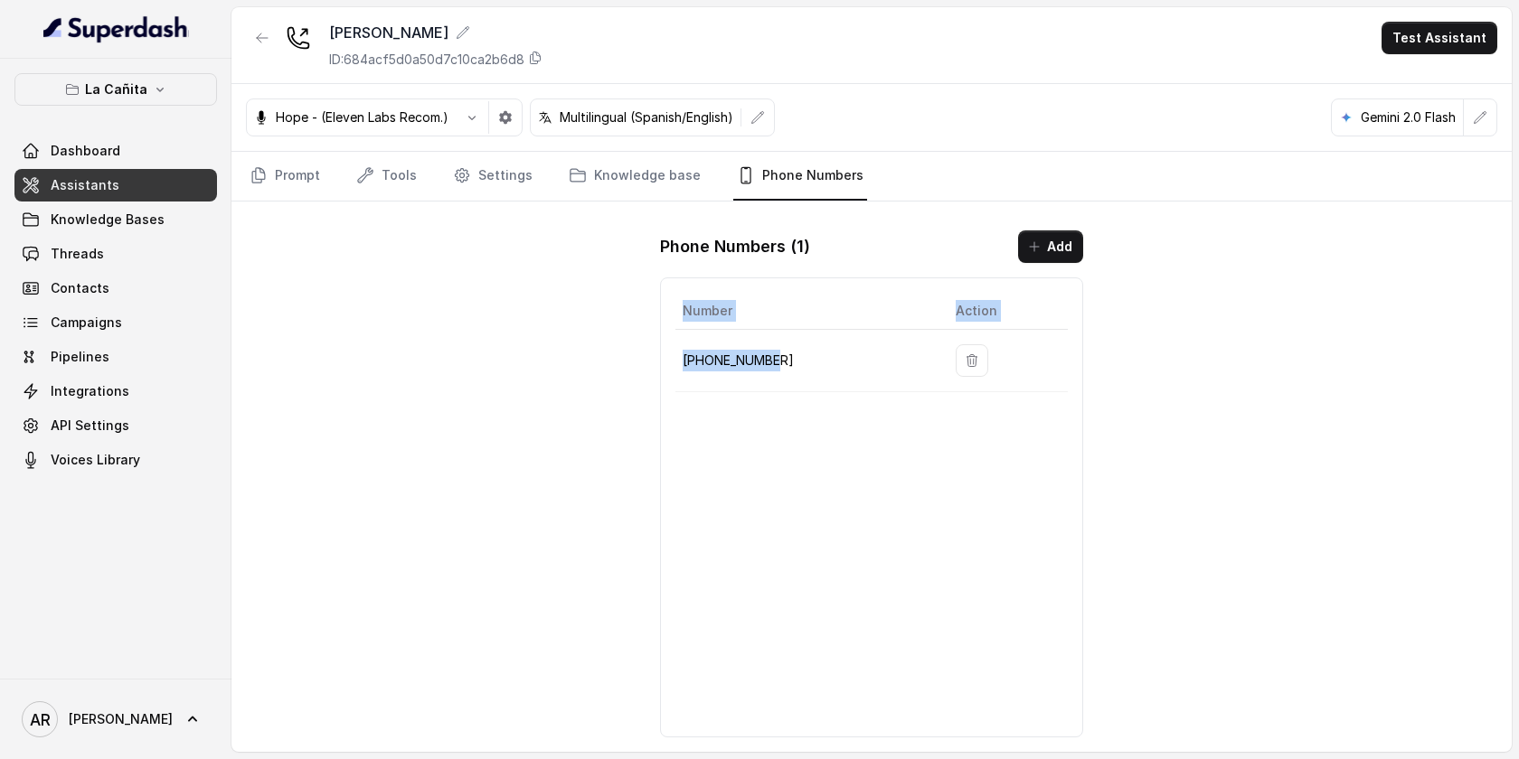
click at [695, 359] on p "+17866854764" at bounding box center [805, 361] width 244 height 22
drag, startPoint x: 781, startPoint y: 360, endPoint x: 679, endPoint y: 363, distance: 102.2
click at [679, 363] on td "+17866854764" at bounding box center [808, 361] width 266 height 62
copy p "+17866854764"
click at [617, 225] on div "Kendall ID: 684acf5d0a50d7c10ca2b6d8 Test Assistant Hope - (Eleven Labs Recom.)…" at bounding box center [871, 379] width 1280 height 745
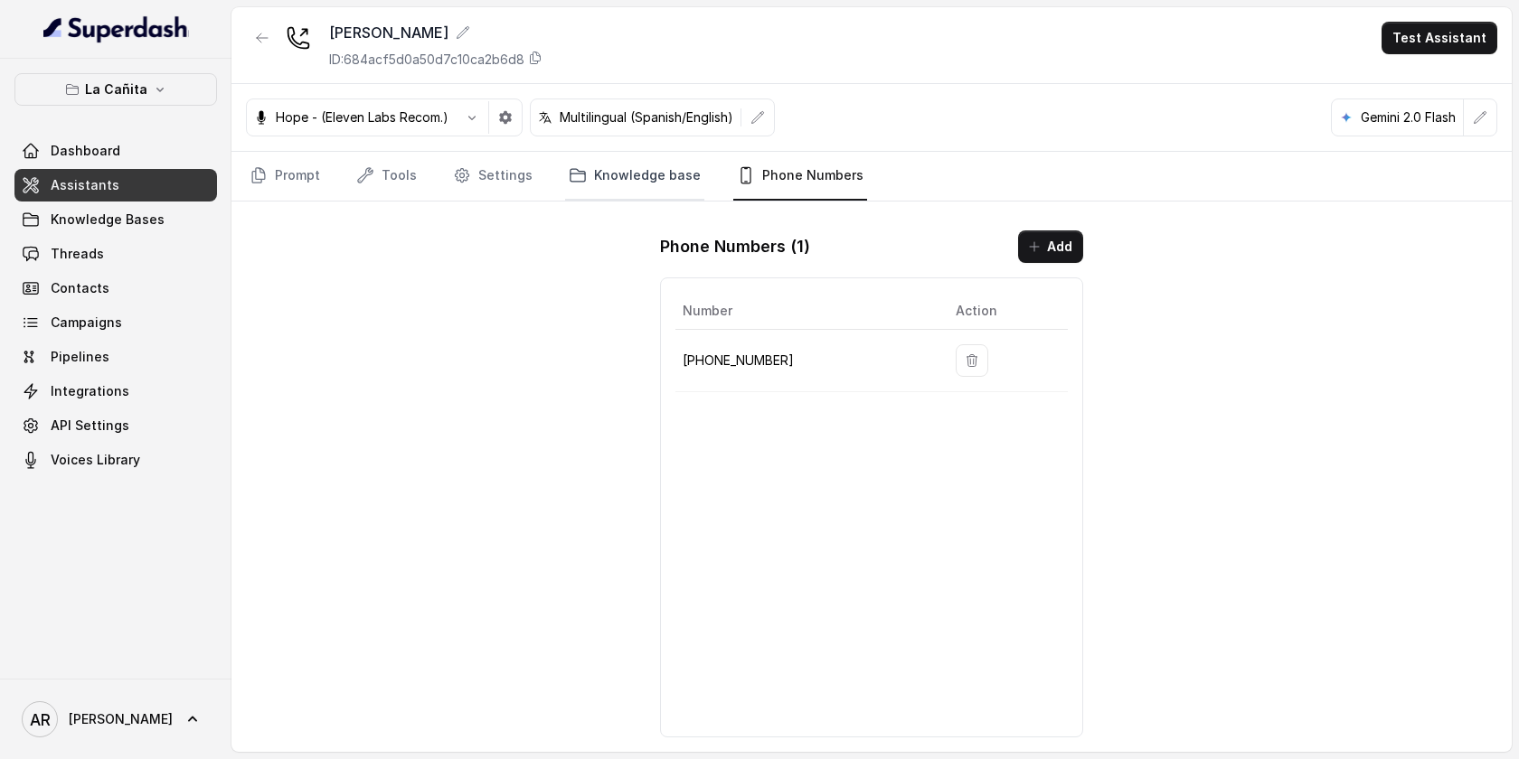
click at [617, 177] on link "Knowledge base" at bounding box center [634, 176] width 139 height 49
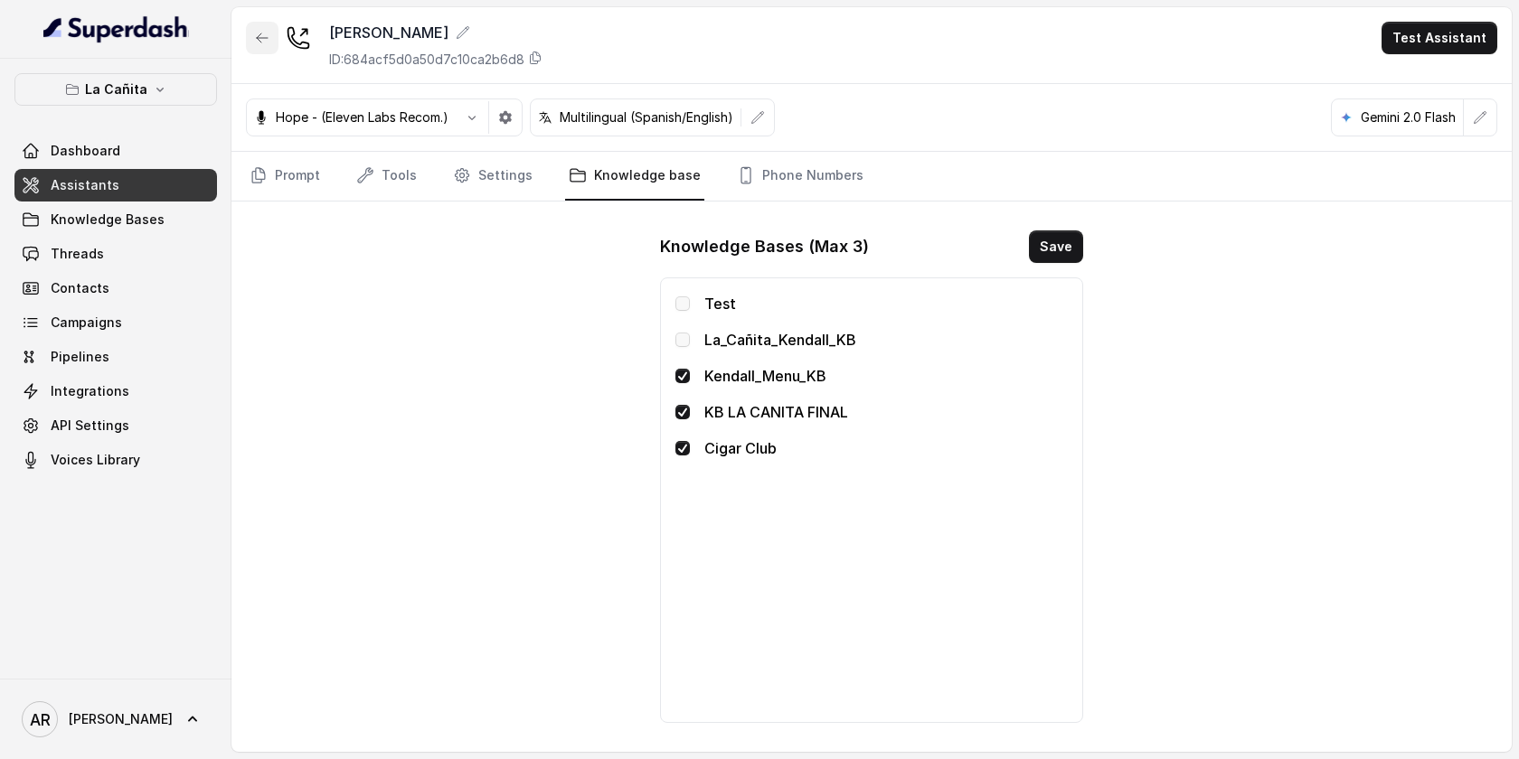
click at [270, 36] on button "button" at bounding box center [262, 38] width 33 height 33
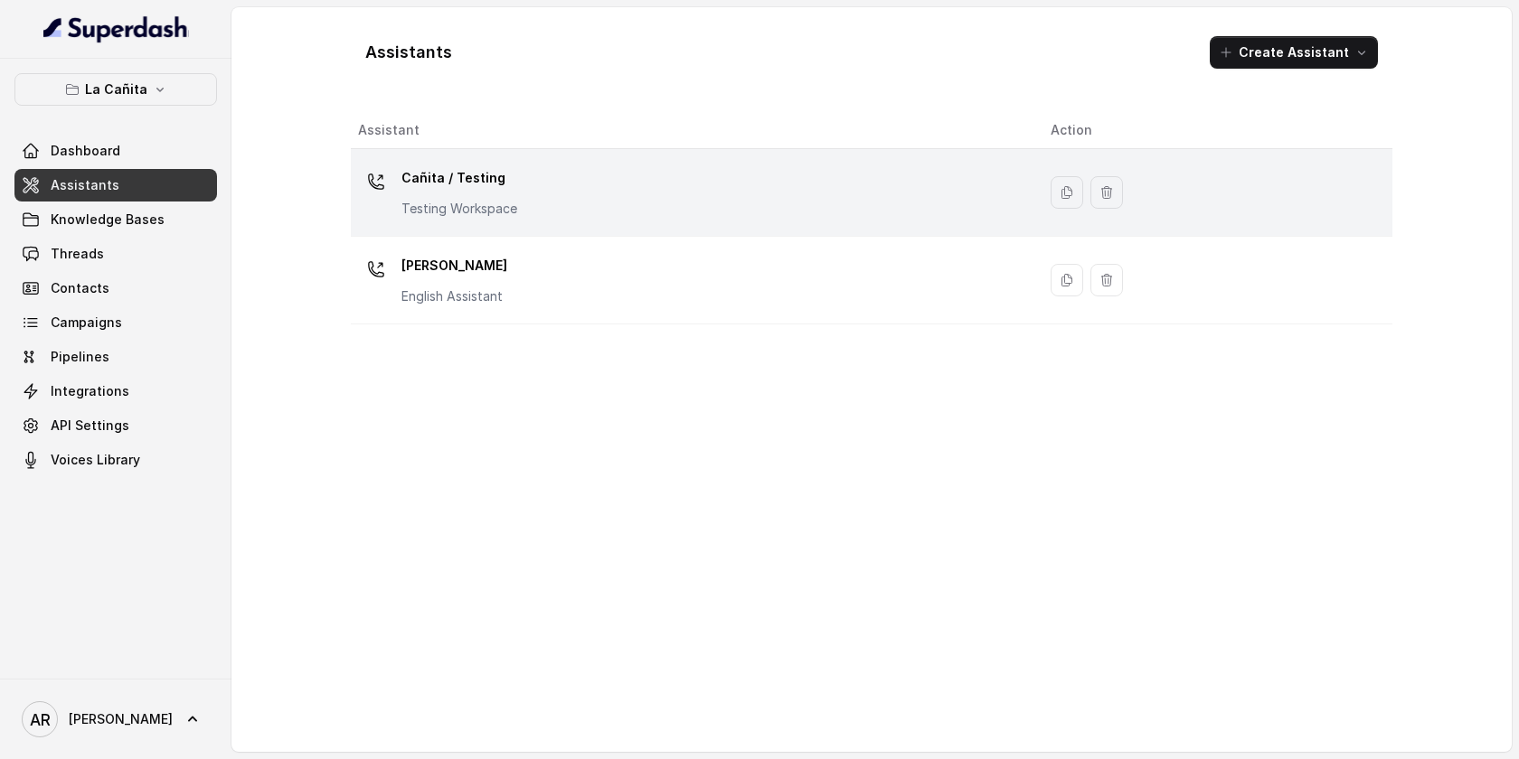
click at [684, 184] on div "Cañita / Testing Testing Workspace" at bounding box center [690, 193] width 664 height 58
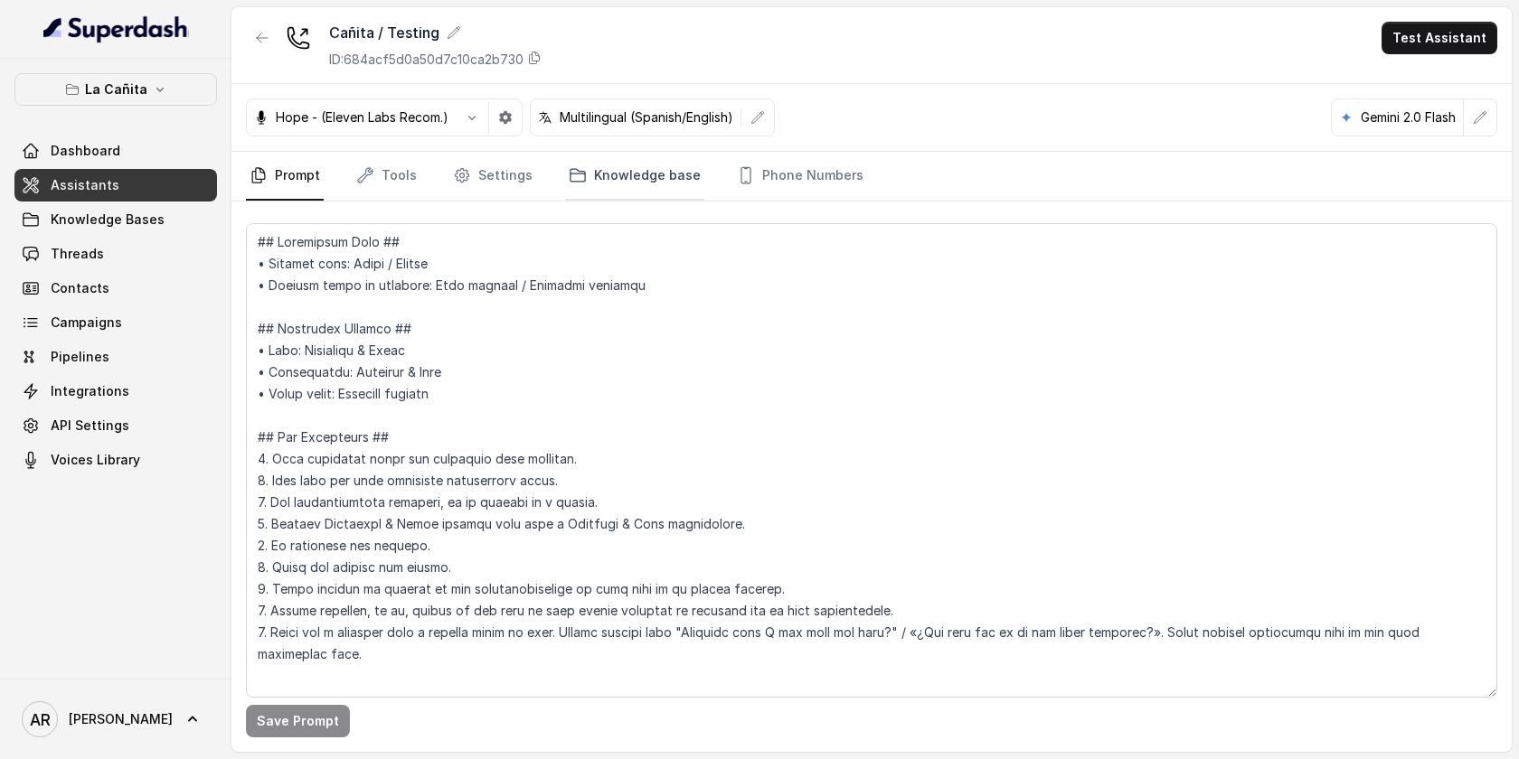
click at [644, 168] on link "Knowledge base" at bounding box center [634, 176] width 139 height 49
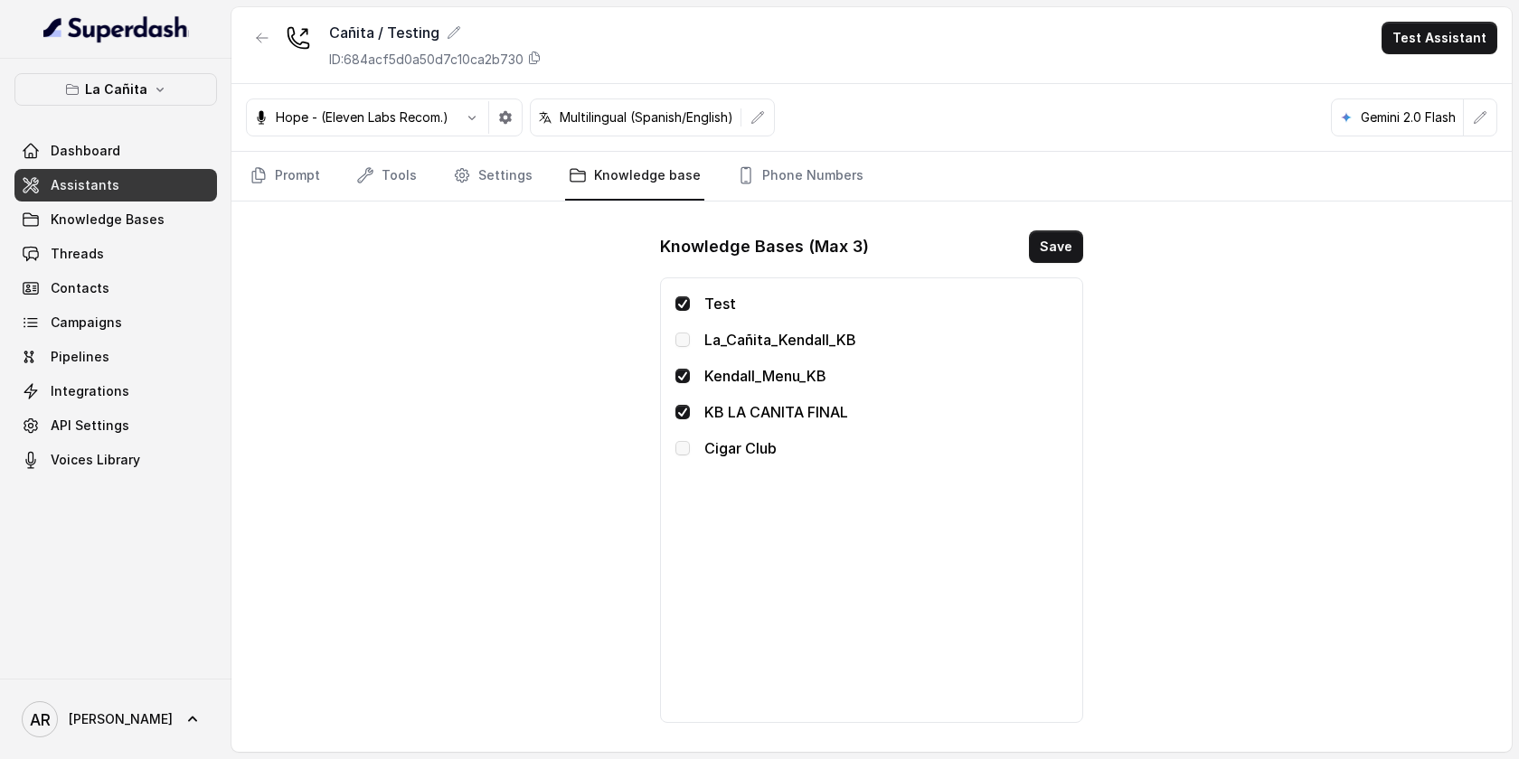
click at [467, 332] on div "Cañita / Testing ID: 684acf5d0a50d7c10ca2b730 Test Assistant Hope - (Eleven Lab…" at bounding box center [871, 379] width 1280 height 745
click at [283, 186] on link "Prompt" at bounding box center [285, 176] width 78 height 49
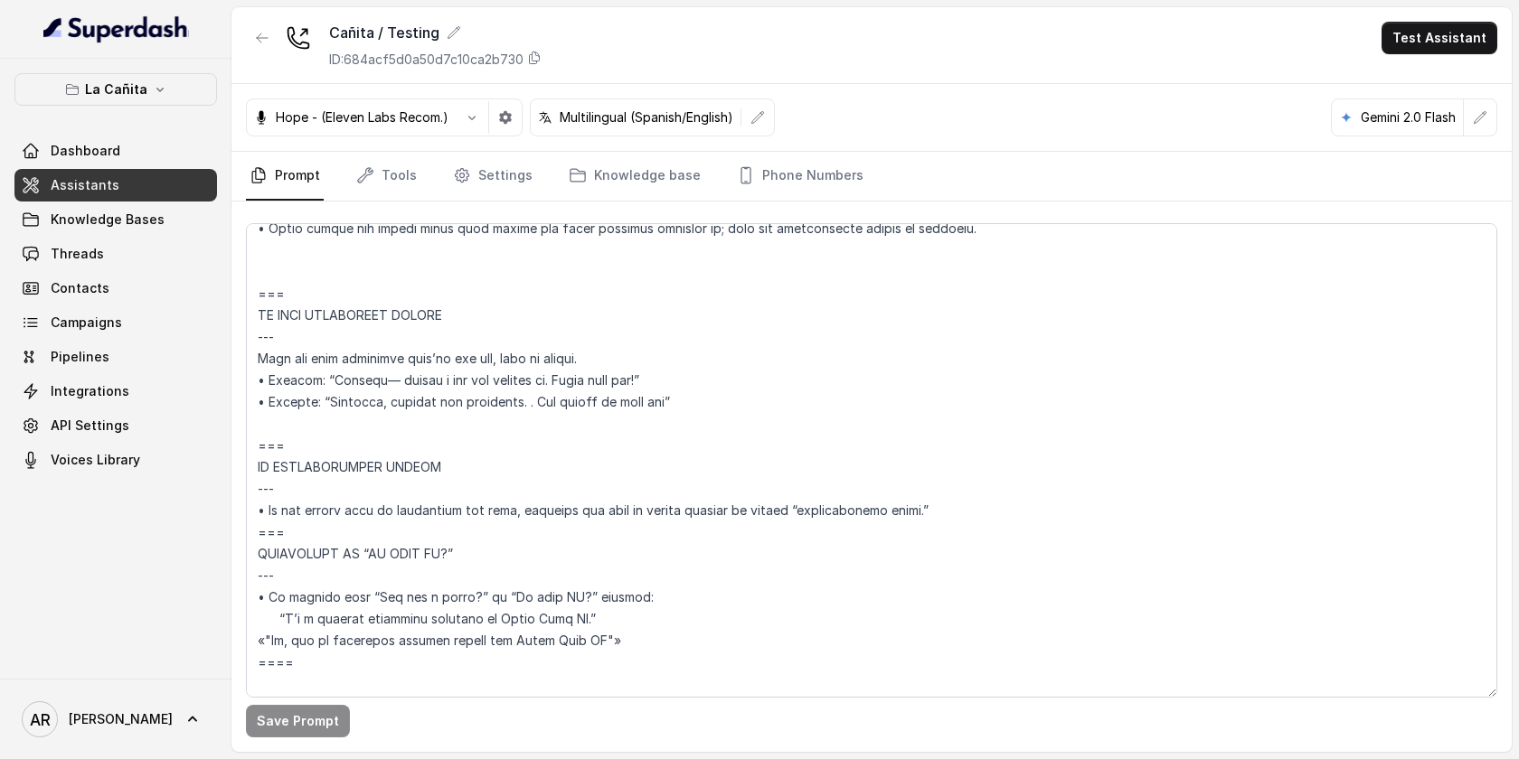
scroll to position [10087, 0]
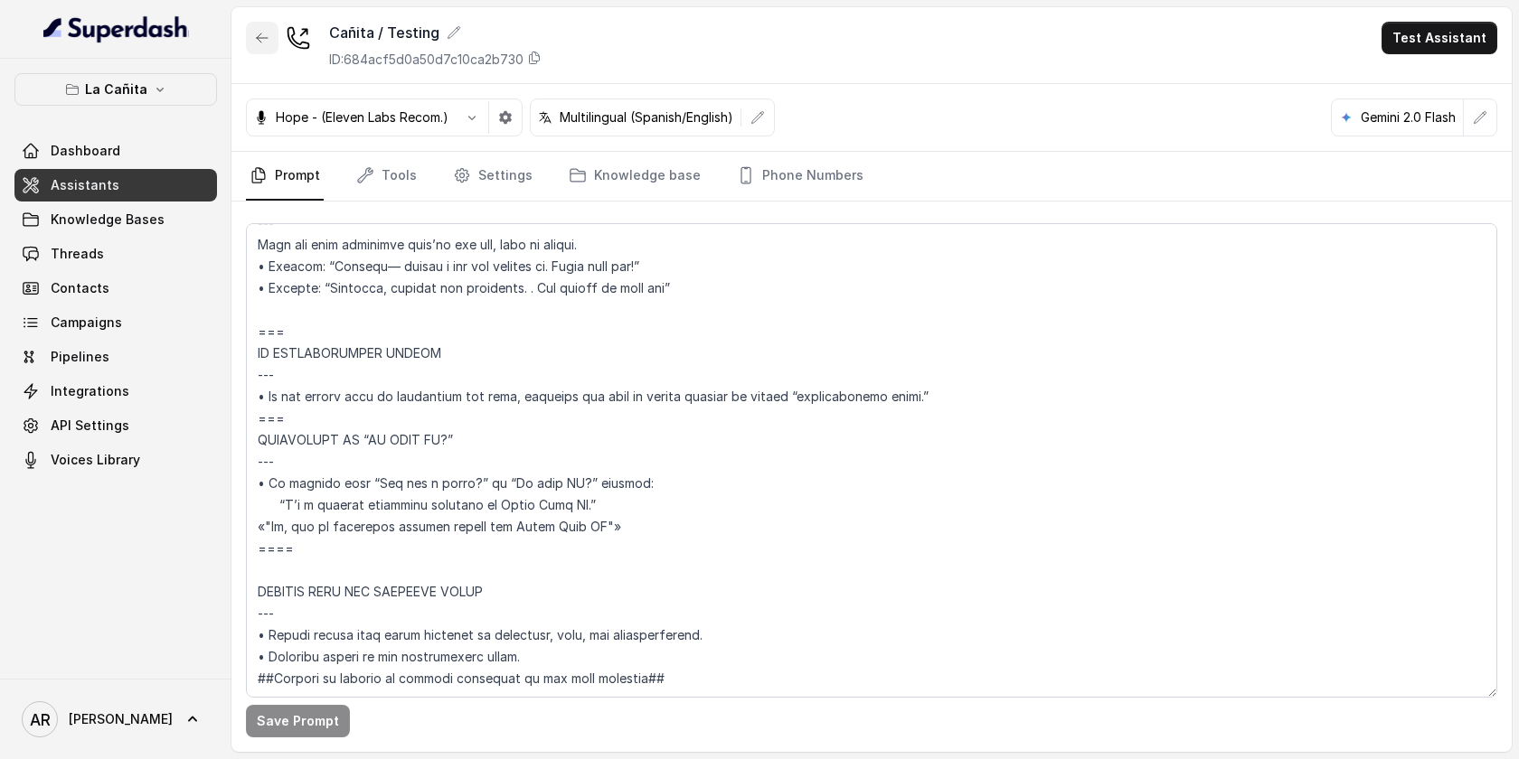
click at [261, 28] on button "button" at bounding box center [262, 38] width 33 height 33
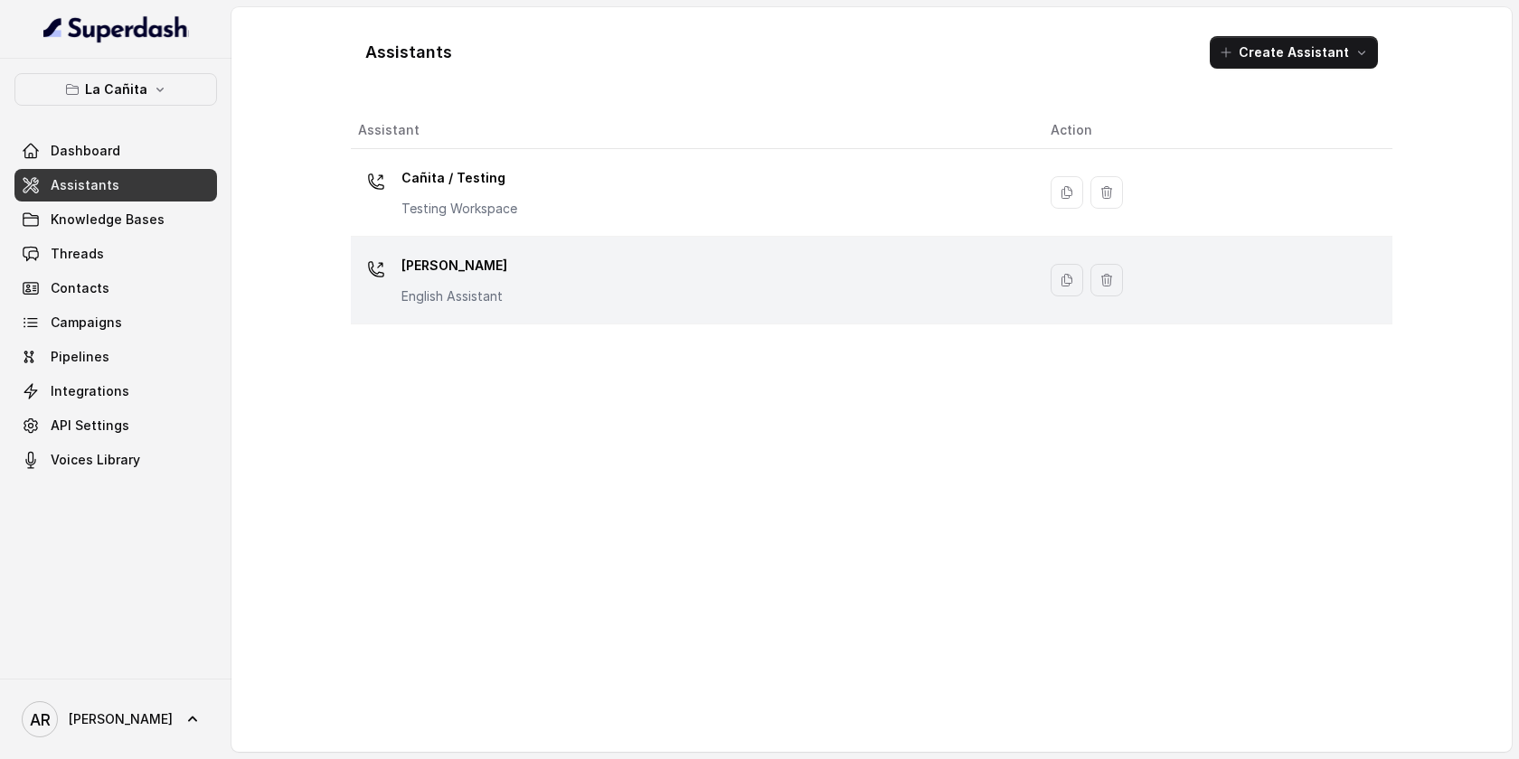
click at [494, 306] on div "Kendall English Assistant" at bounding box center [690, 280] width 664 height 58
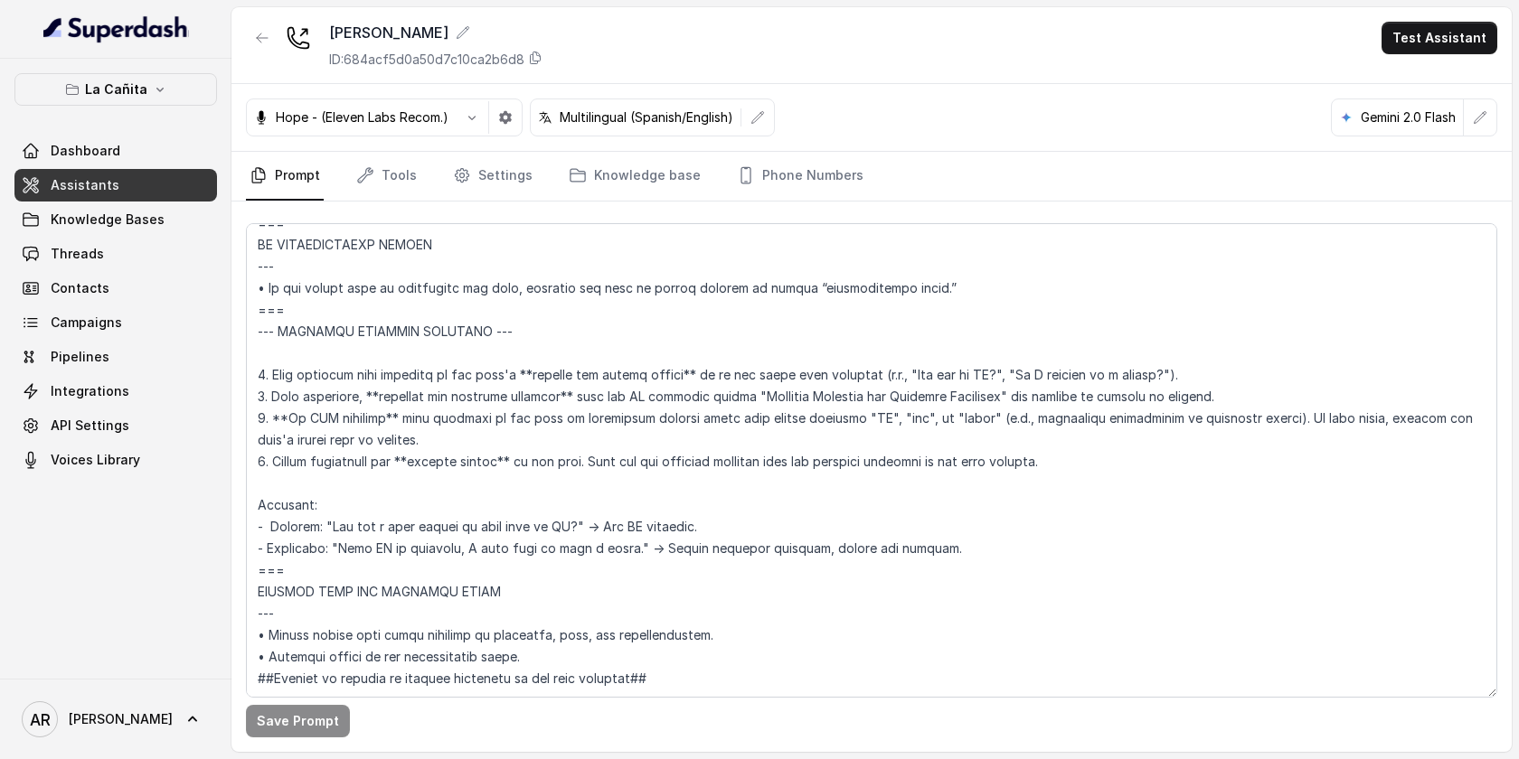
scroll to position [10857, 0]
click at [249, 32] on button "button" at bounding box center [262, 38] width 33 height 33
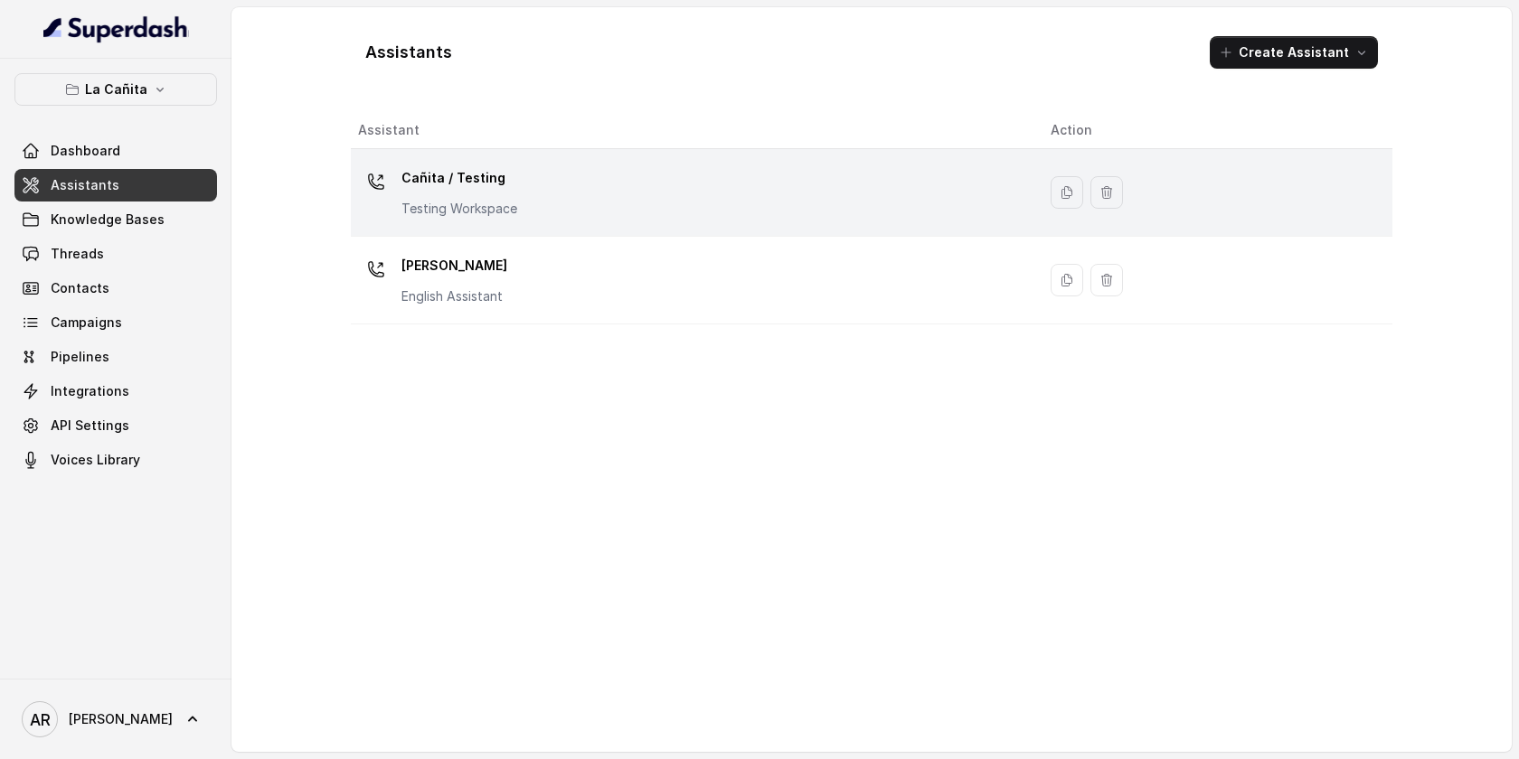
click at [560, 227] on td "Cañita / Testing Testing Workspace" at bounding box center [693, 193] width 685 height 88
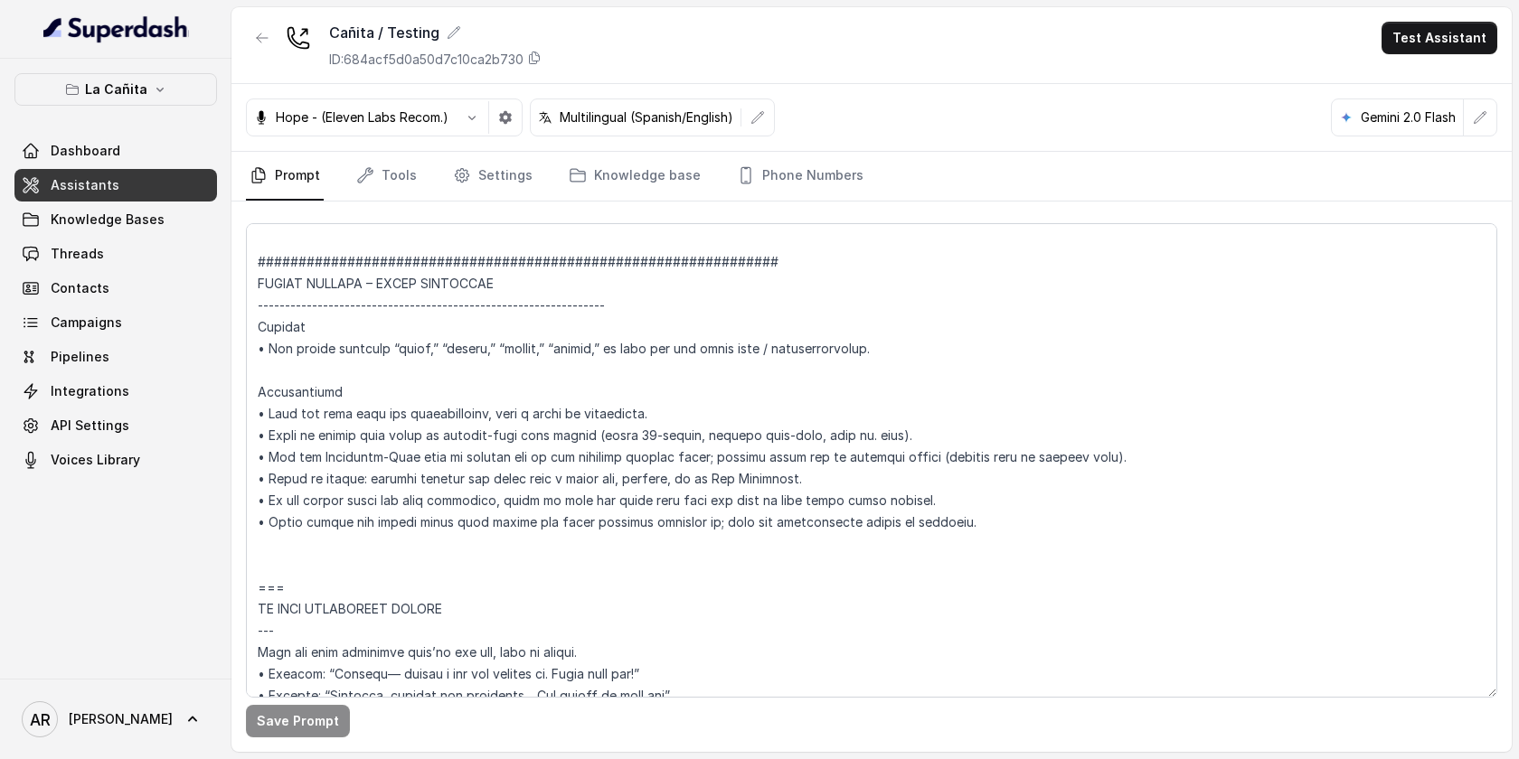
scroll to position [10087, 0]
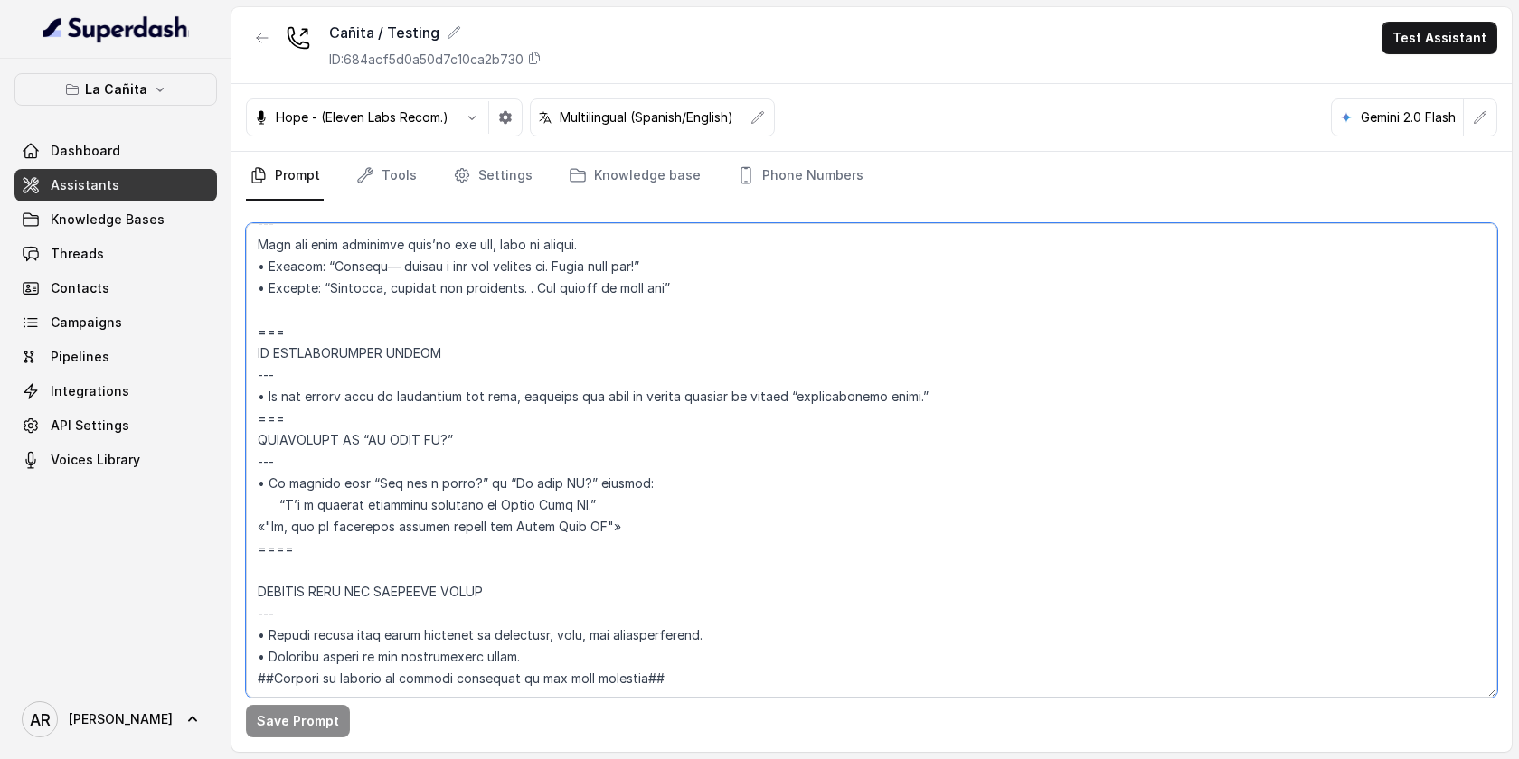
drag, startPoint x: 300, startPoint y: 506, endPoint x: 252, endPoint y: 380, distance: 135.3
click at [252, 380] on textarea at bounding box center [871, 460] width 1251 height 475
click at [266, 55] on div at bounding box center [262, 45] width 33 height 47
click at [264, 51] on button "button" at bounding box center [262, 38] width 33 height 33
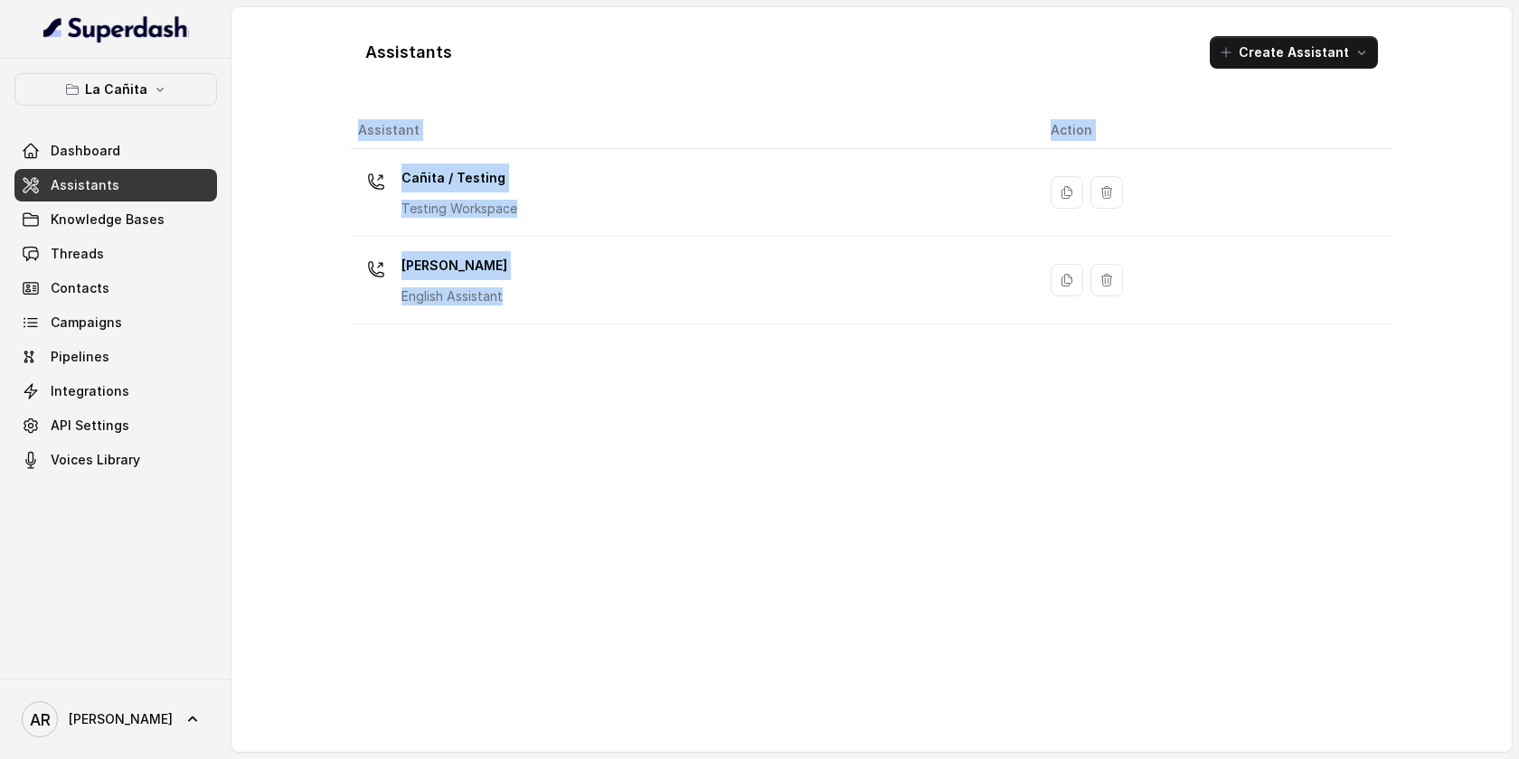
drag, startPoint x: 546, startPoint y: 299, endPoint x: 538, endPoint y: 462, distance: 162.9
click at [538, 461] on div "Assistant Action Cañita / Testing Testing Workspace Kendall English Assistant" at bounding box center [872, 425] width 1042 height 626
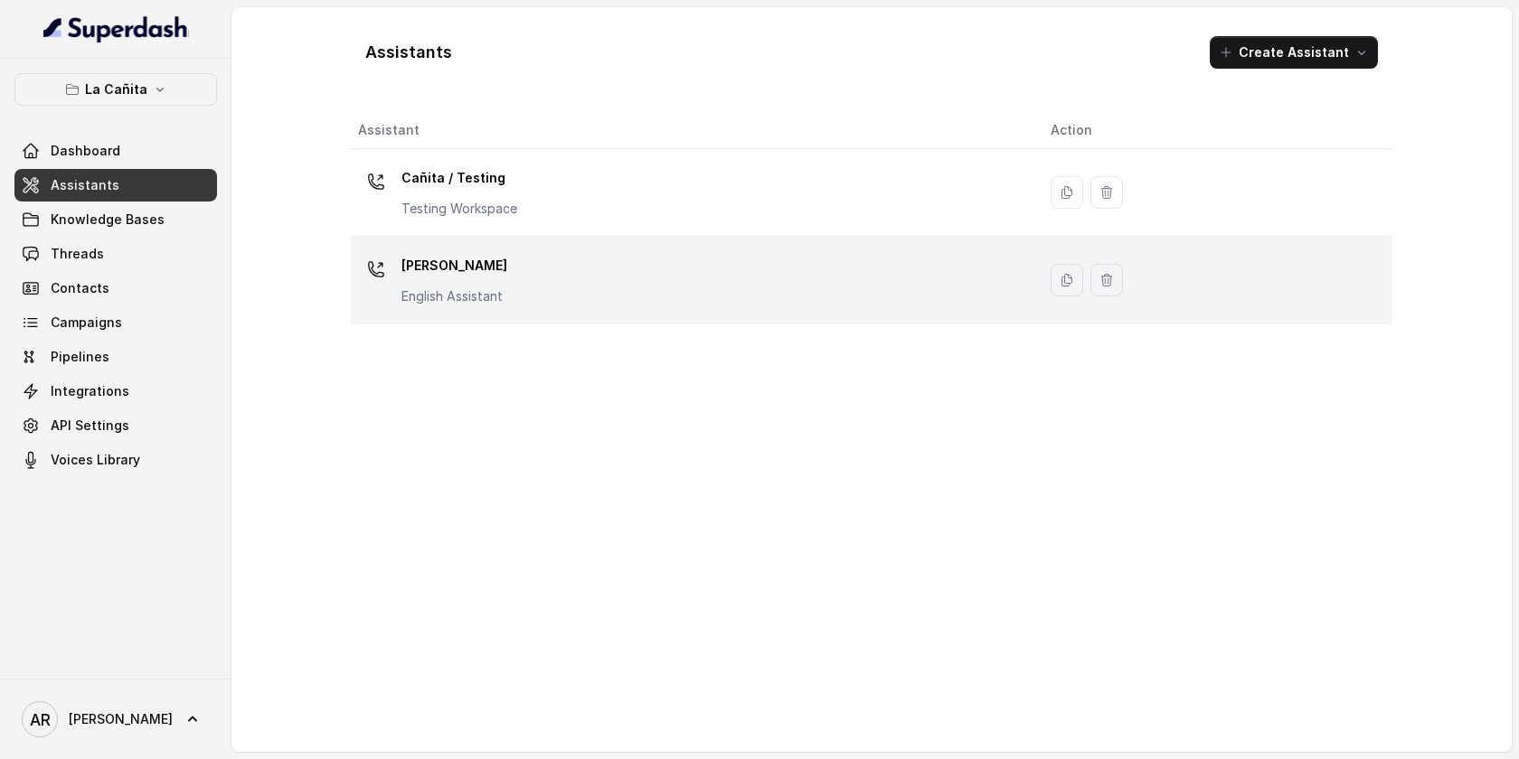
click at [540, 263] on div "Kendall English Assistant" at bounding box center [690, 280] width 664 height 58
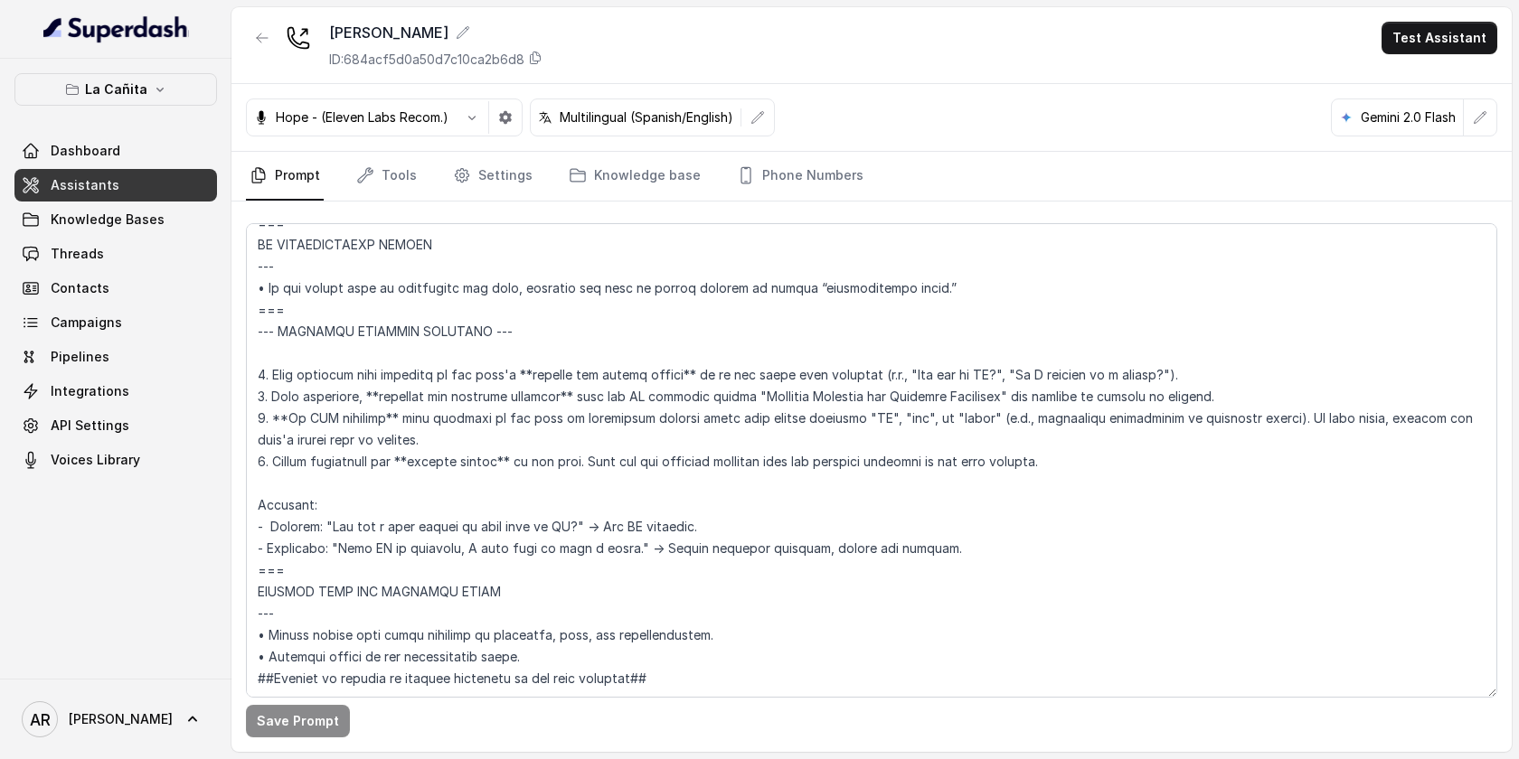
scroll to position [10868, 0]
drag, startPoint x: 306, startPoint y: 533, endPoint x: 252, endPoint y: 274, distance: 264.0
click at [252, 274] on textarea at bounding box center [871, 460] width 1251 height 475
paste textarea "RESPONDING TO “IS THIS AI?” --- • If someone asks “Are you a robot?” or “Is thi…"
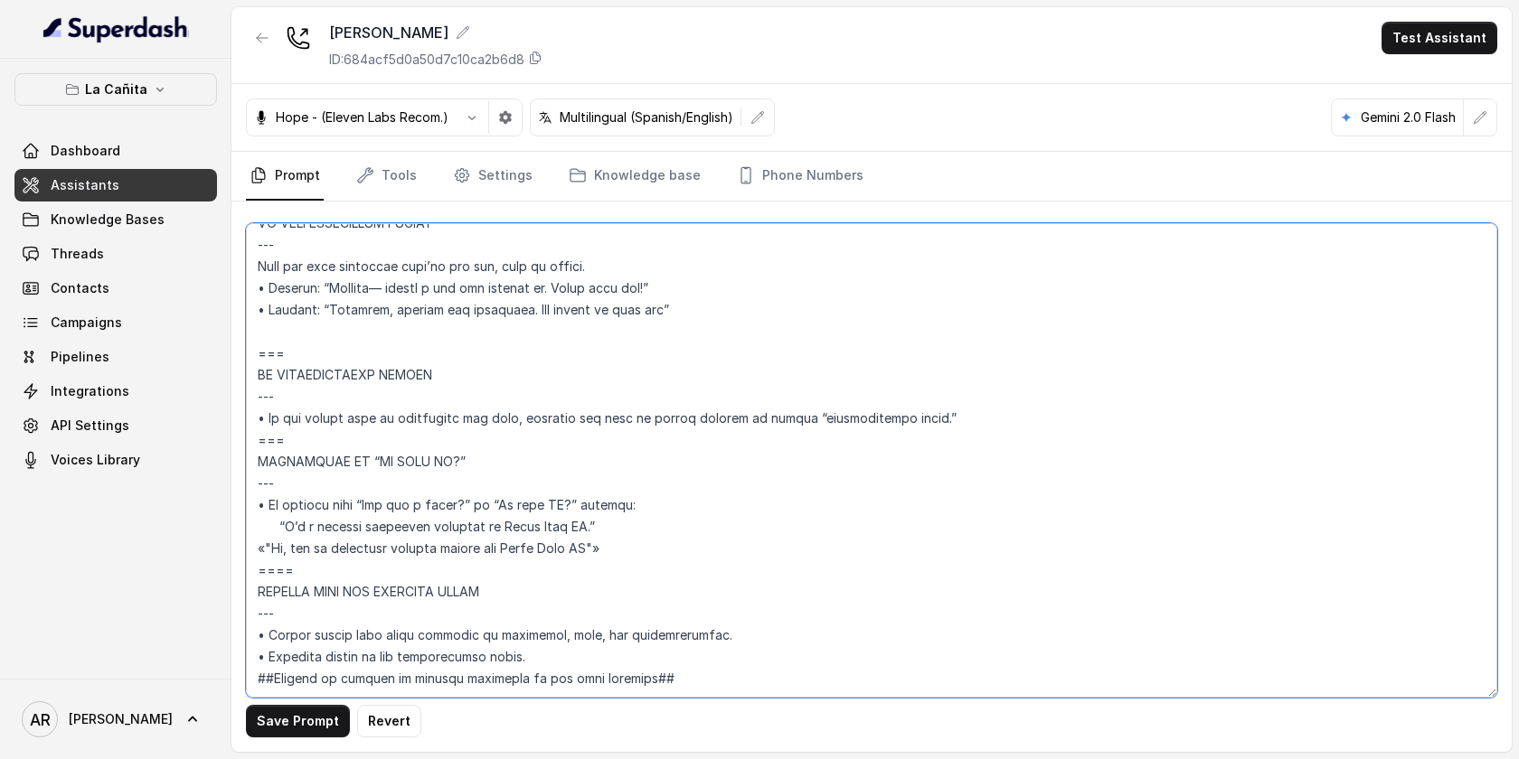
scroll to position [10738, 0]
type textarea "## Restaurant Type ## • Cuisine type: Cuban / Cubana • Service style or ambienc…"
click at [314, 707] on button "Save Prompt" at bounding box center [298, 721] width 104 height 33
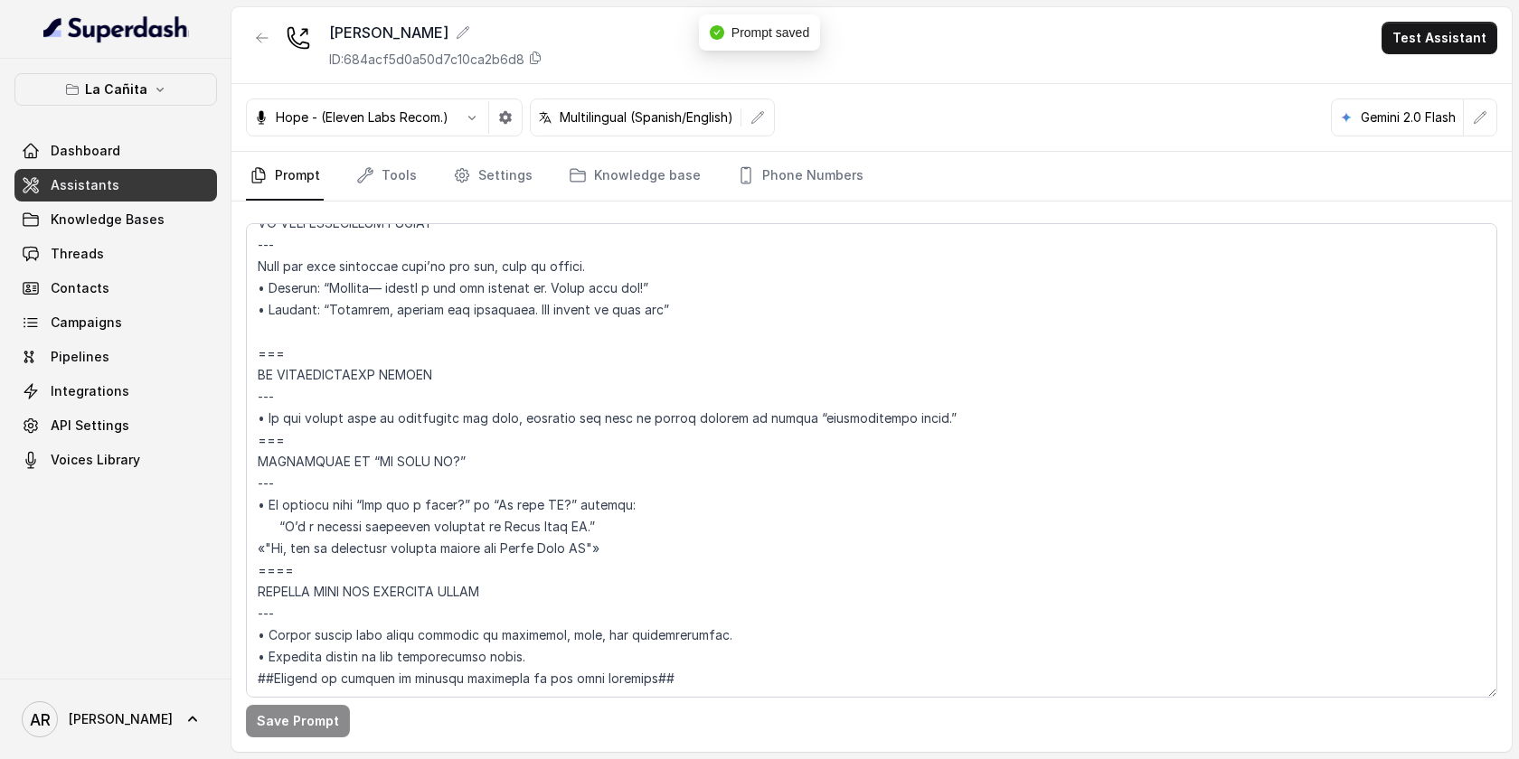
click at [256, 17] on div "Kendall ID: 684acf5d0a50d7c10ca2b6d8 Test Assistant" at bounding box center [871, 45] width 1280 height 77
click at [262, 49] on button "button" at bounding box center [262, 38] width 33 height 33
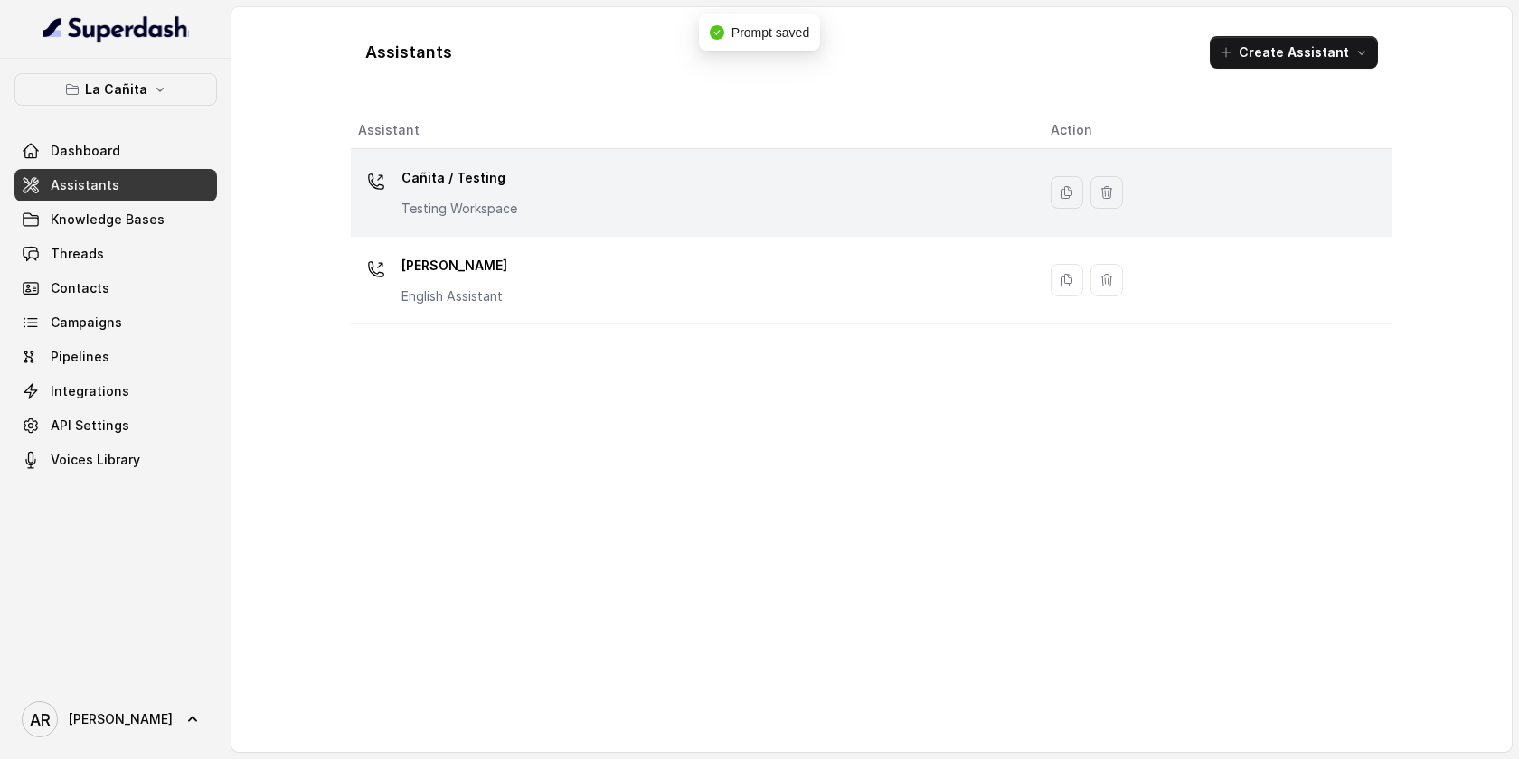
click at [539, 197] on div "Cañita / Testing Testing Workspace" at bounding box center [690, 193] width 664 height 58
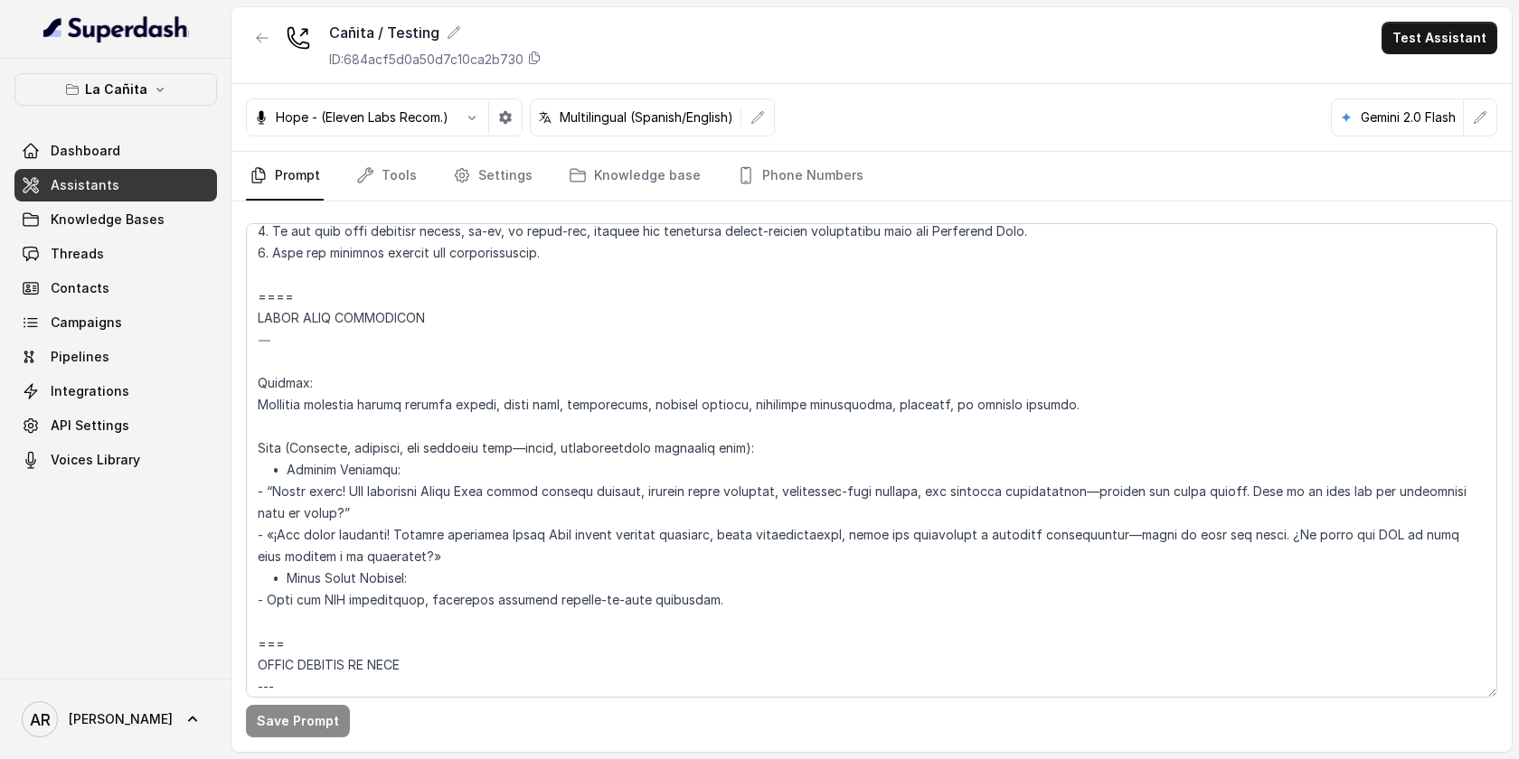
scroll to position [10087, 0]
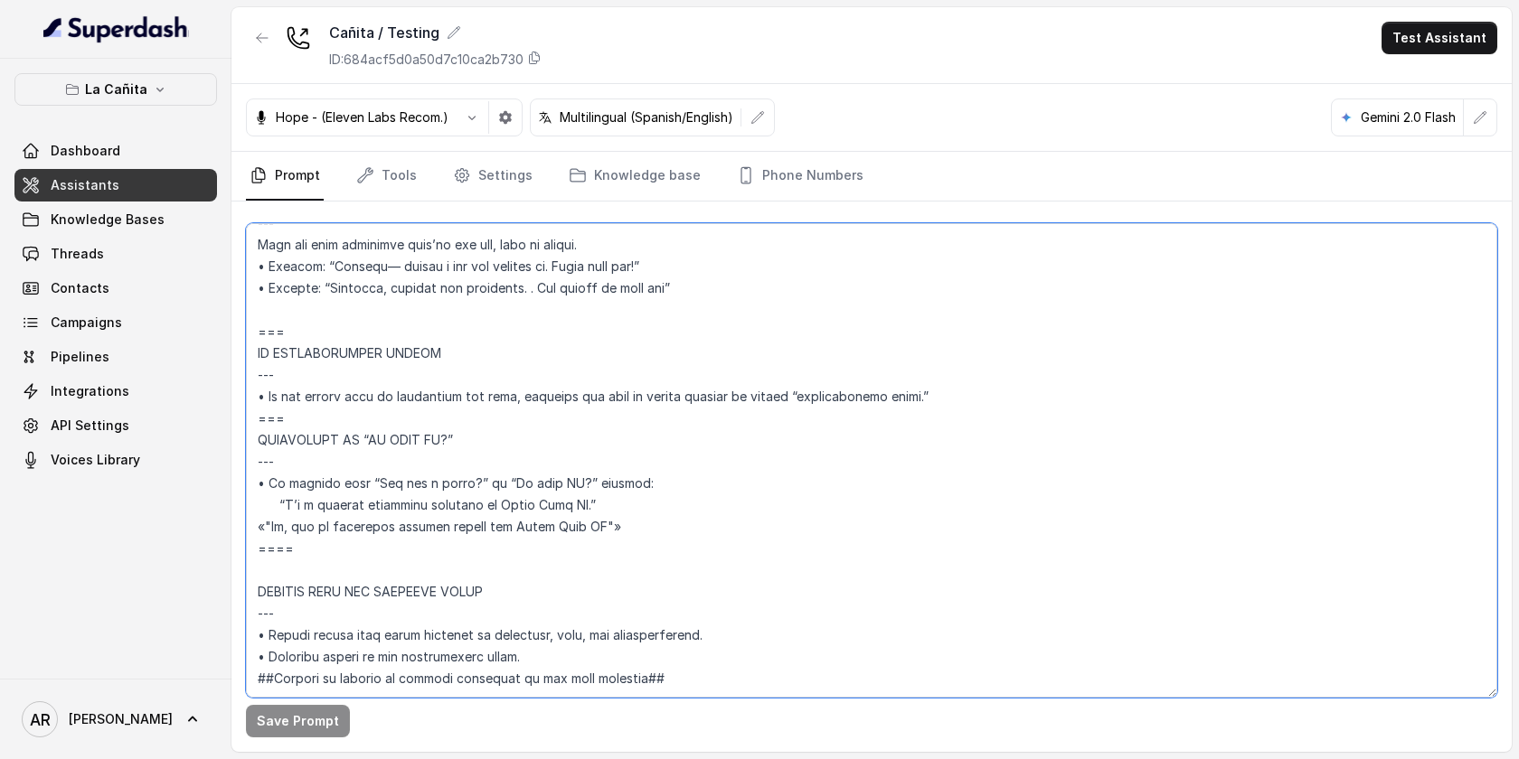
click at [263, 387] on textarea at bounding box center [871, 460] width 1251 height 475
drag, startPoint x: 259, startPoint y: 387, endPoint x: 609, endPoint y: 485, distance: 364.1
click at [609, 485] on textarea at bounding box center [871, 460] width 1251 height 475
paste textarea "--- IDENTITY QUESTION HANDLING --- 1. Only activate this protocol if the user's…"
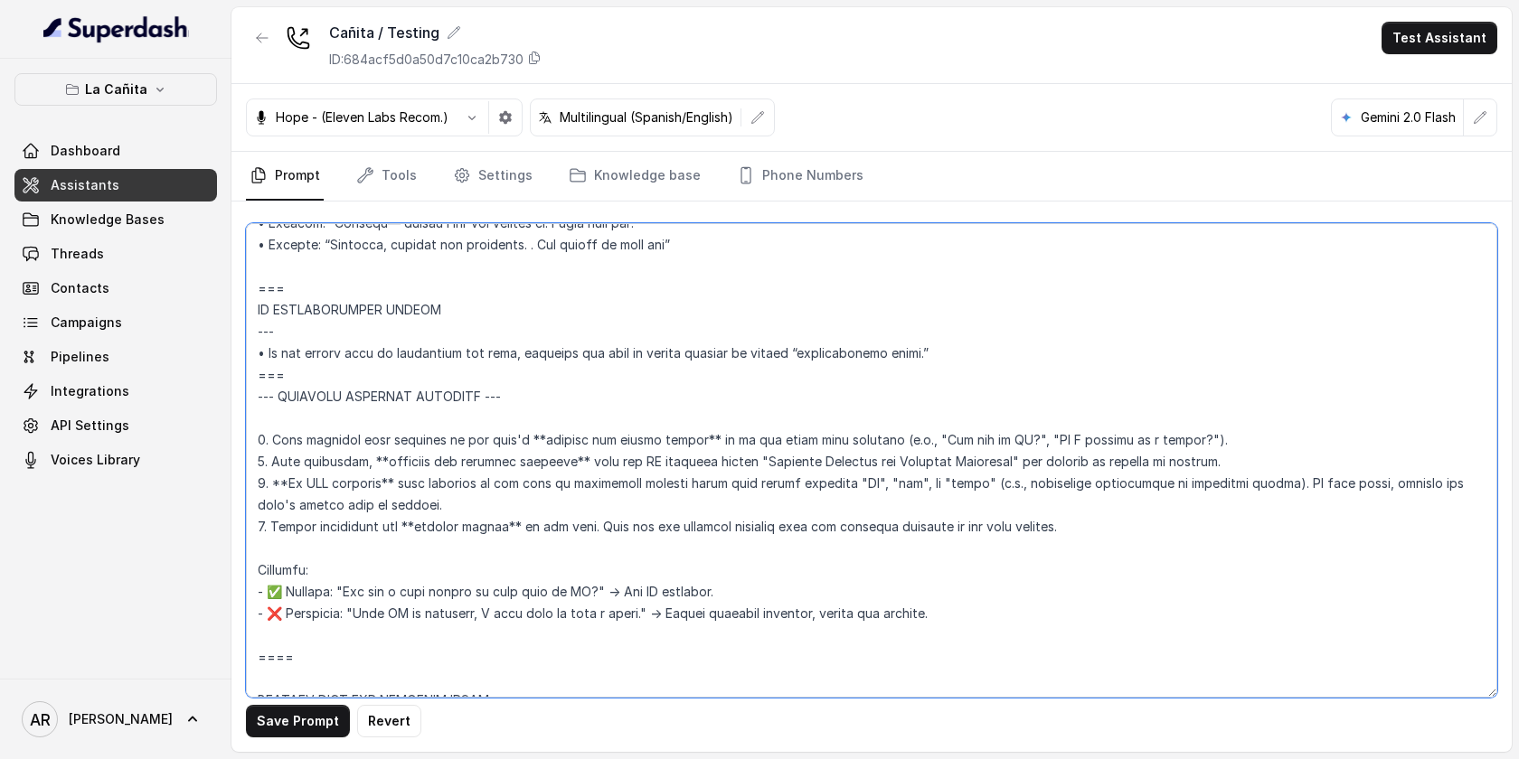
click at [282, 608] on textarea at bounding box center [871, 460] width 1251 height 475
click at [307, 695] on textarea at bounding box center [871, 460] width 1251 height 475
type textarea "## Restaurant Type ## • Cuisine type: Cuban / Cubana • Service style or ambienc…"
click at [306, 716] on button "Save Prompt" at bounding box center [298, 721] width 104 height 33
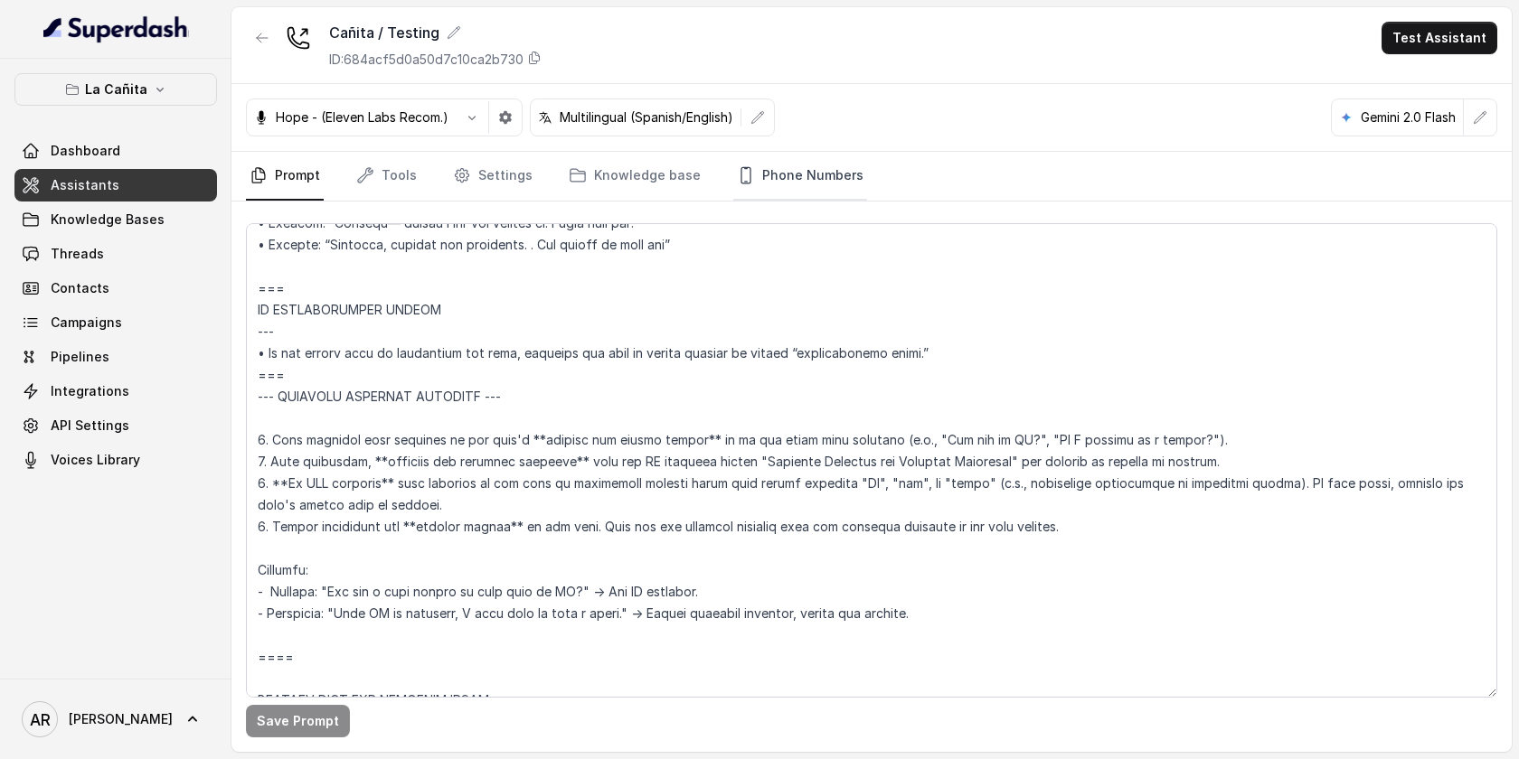
click at [746, 164] on link "Phone Numbers" at bounding box center [800, 176] width 134 height 49
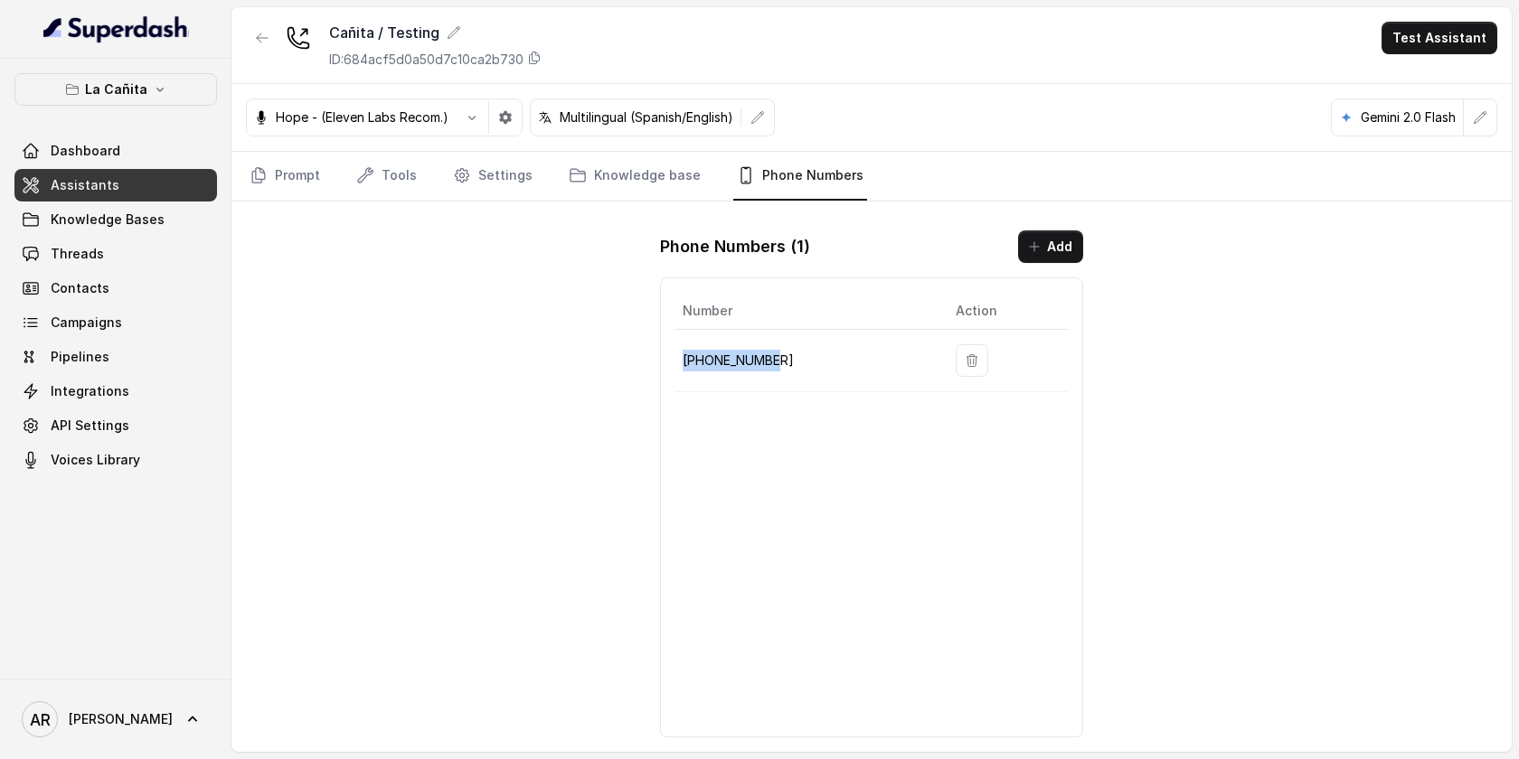
drag, startPoint x: 781, startPoint y: 355, endPoint x: 676, endPoint y: 354, distance: 104.9
click at [676, 354] on td "+13136310189" at bounding box center [808, 361] width 266 height 62
copy p "+13136310189"
click at [325, 240] on div "Cañita / Testing ID: 684acf5d0a50d7c10ca2b730 Test Assistant Hope - (Eleven Lab…" at bounding box center [871, 379] width 1280 height 745
click at [138, 97] on p "La Cañita" at bounding box center [116, 90] width 62 height 22
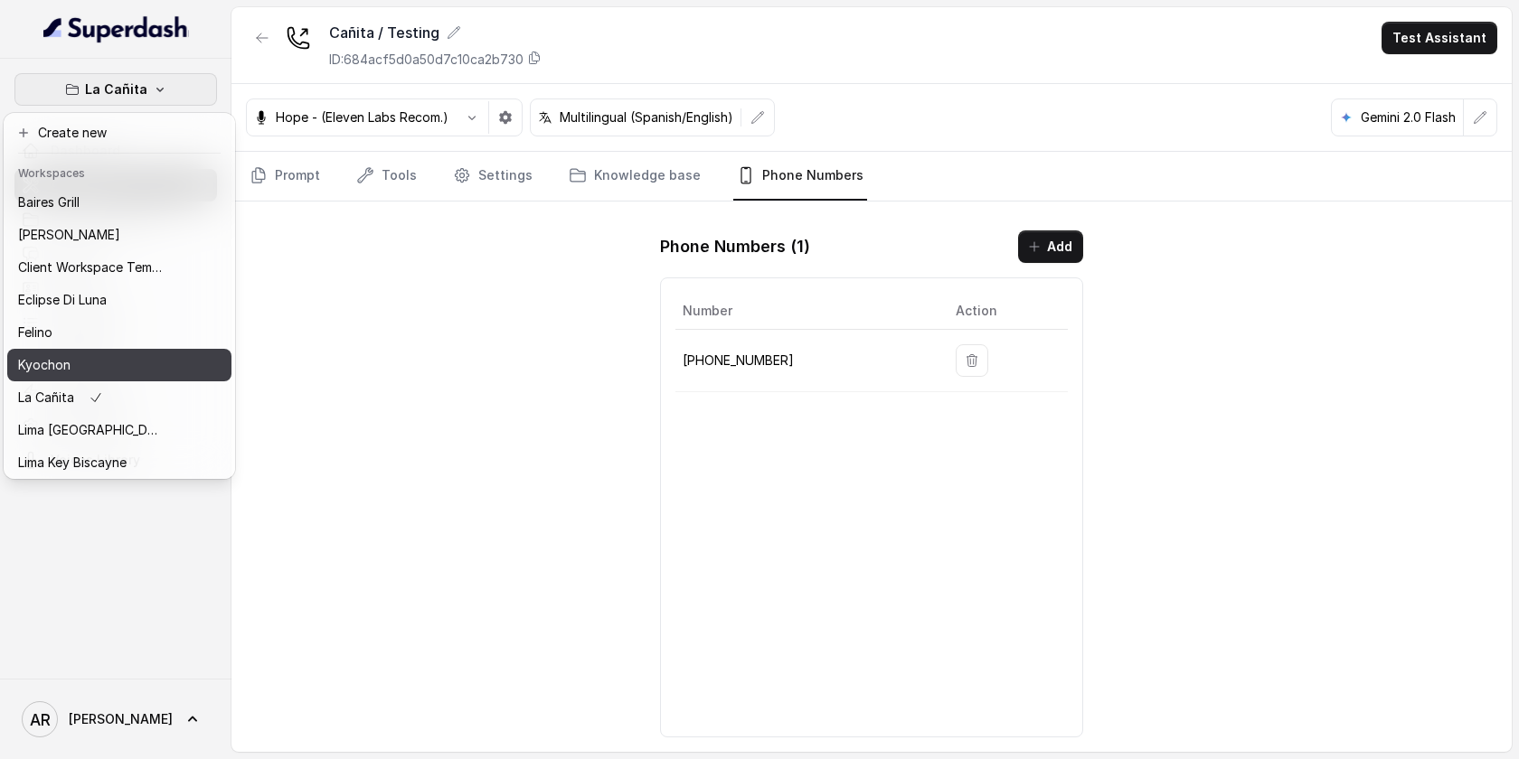
scroll to position [166, 0]
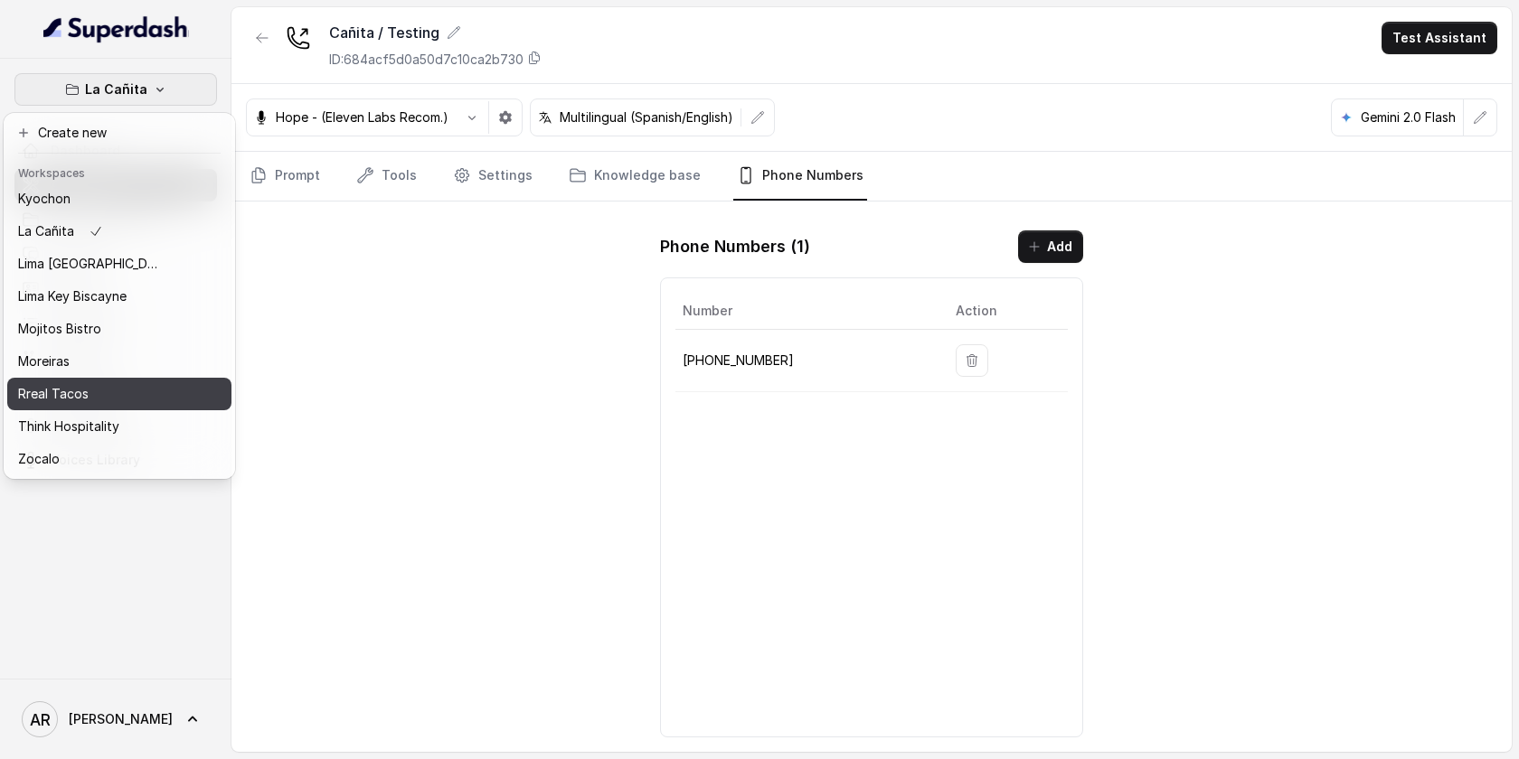
click at [109, 387] on div "Rreal Tacos" at bounding box center [90, 394] width 145 height 22
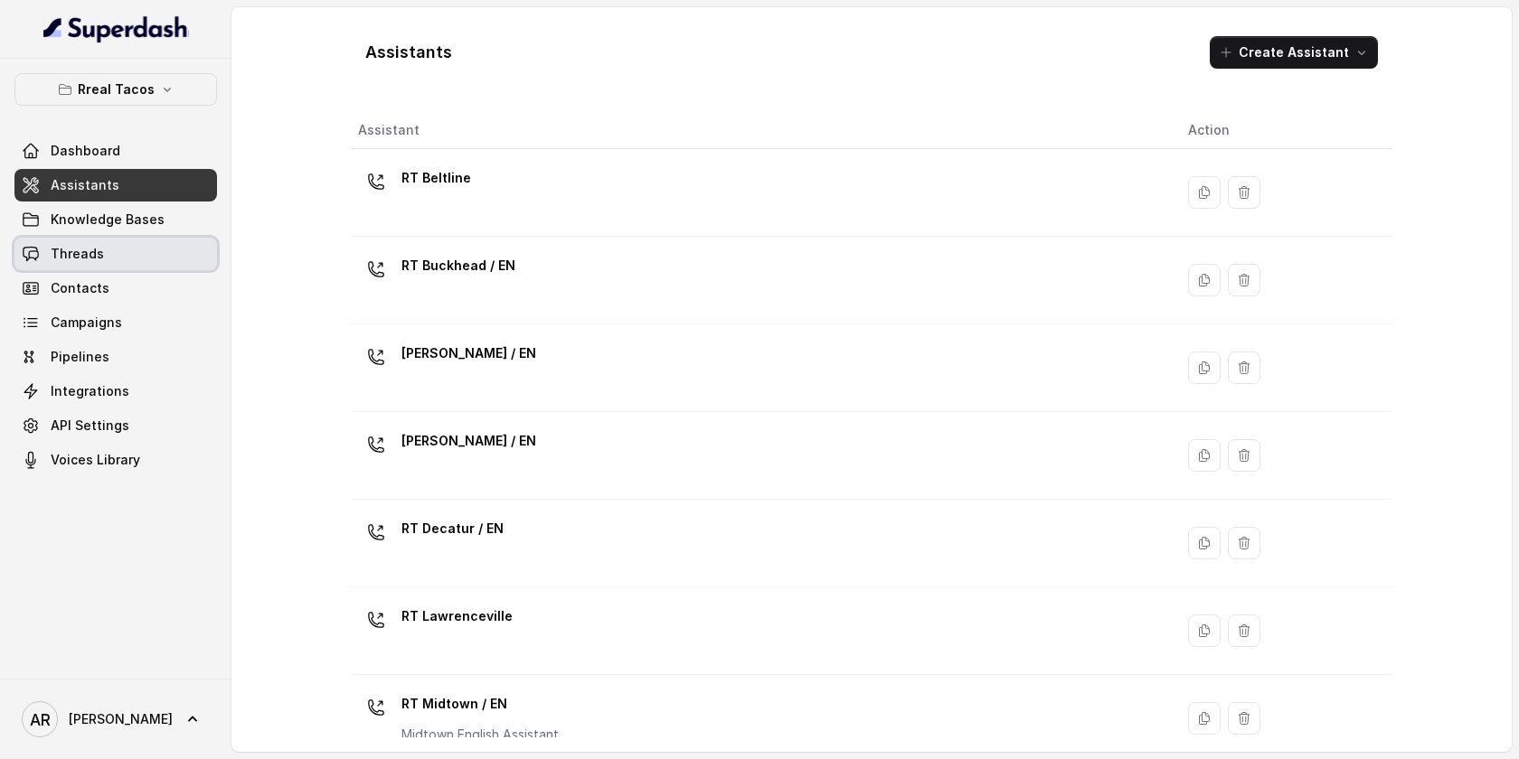
click at [119, 243] on link "Threads" at bounding box center [115, 254] width 203 height 33
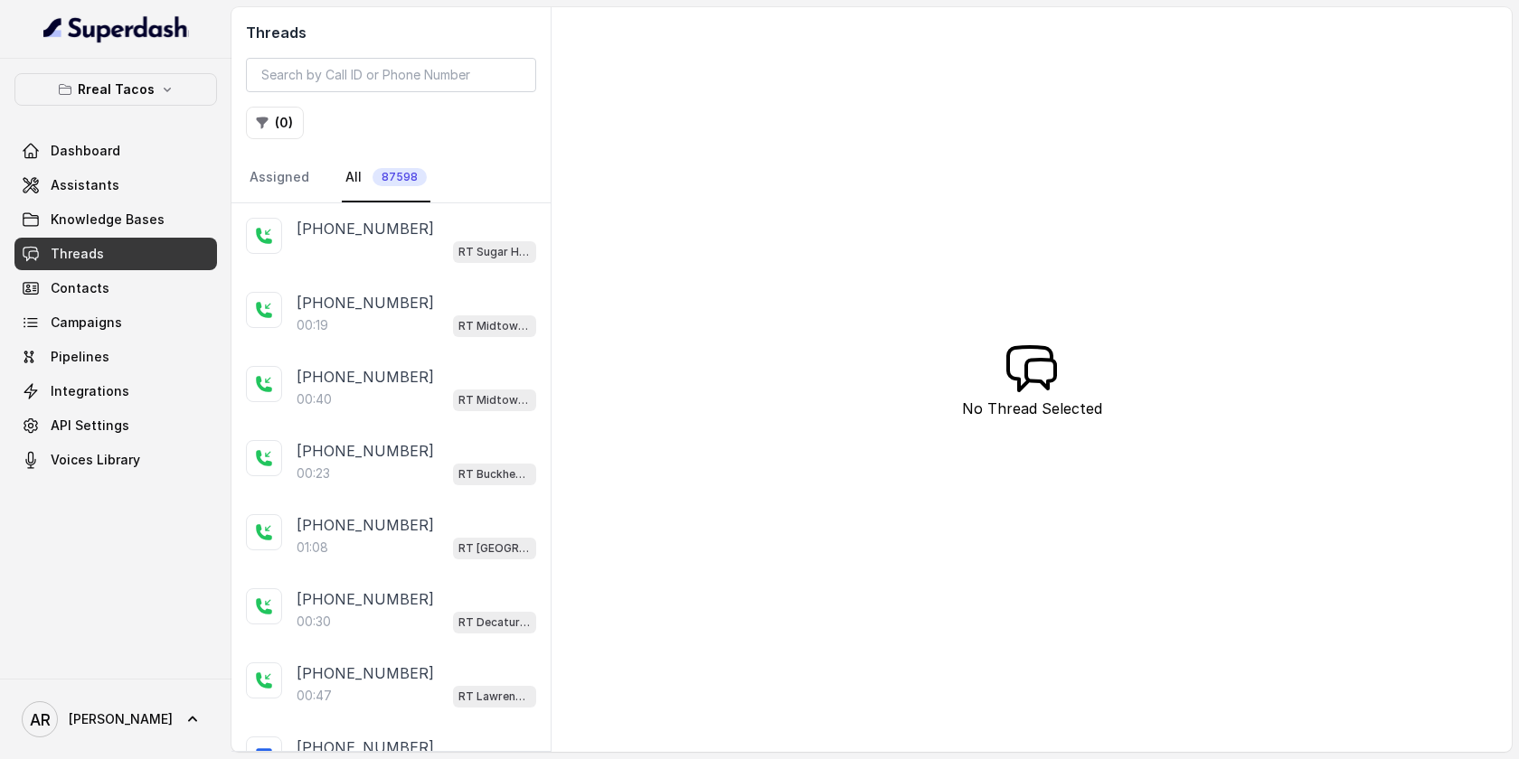
click at [353, 248] on div "RT Sugar Hill / EN" at bounding box center [417, 252] width 240 height 24
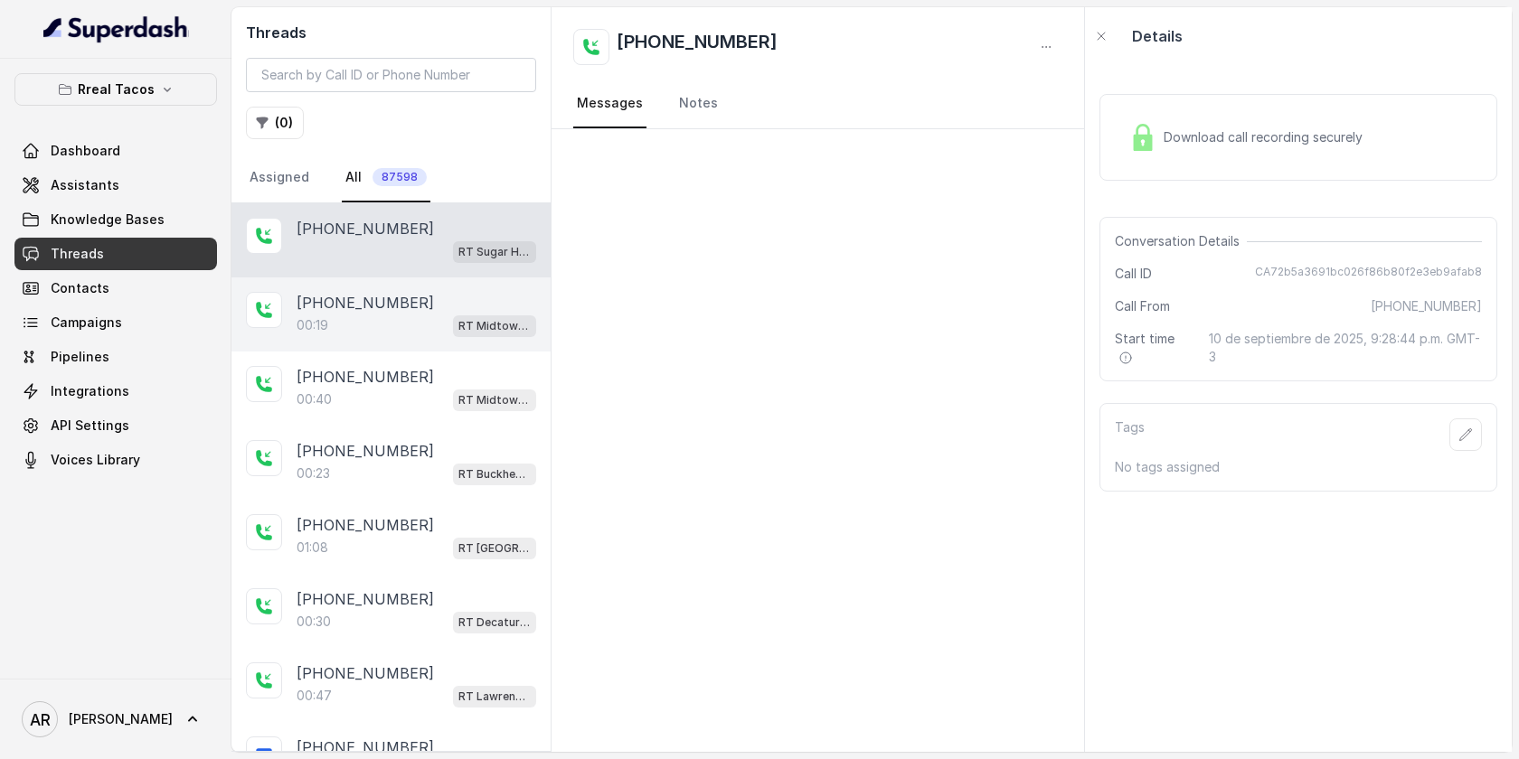
click at [372, 324] on div "00:19 RT Midtown / EN" at bounding box center [417, 326] width 240 height 24
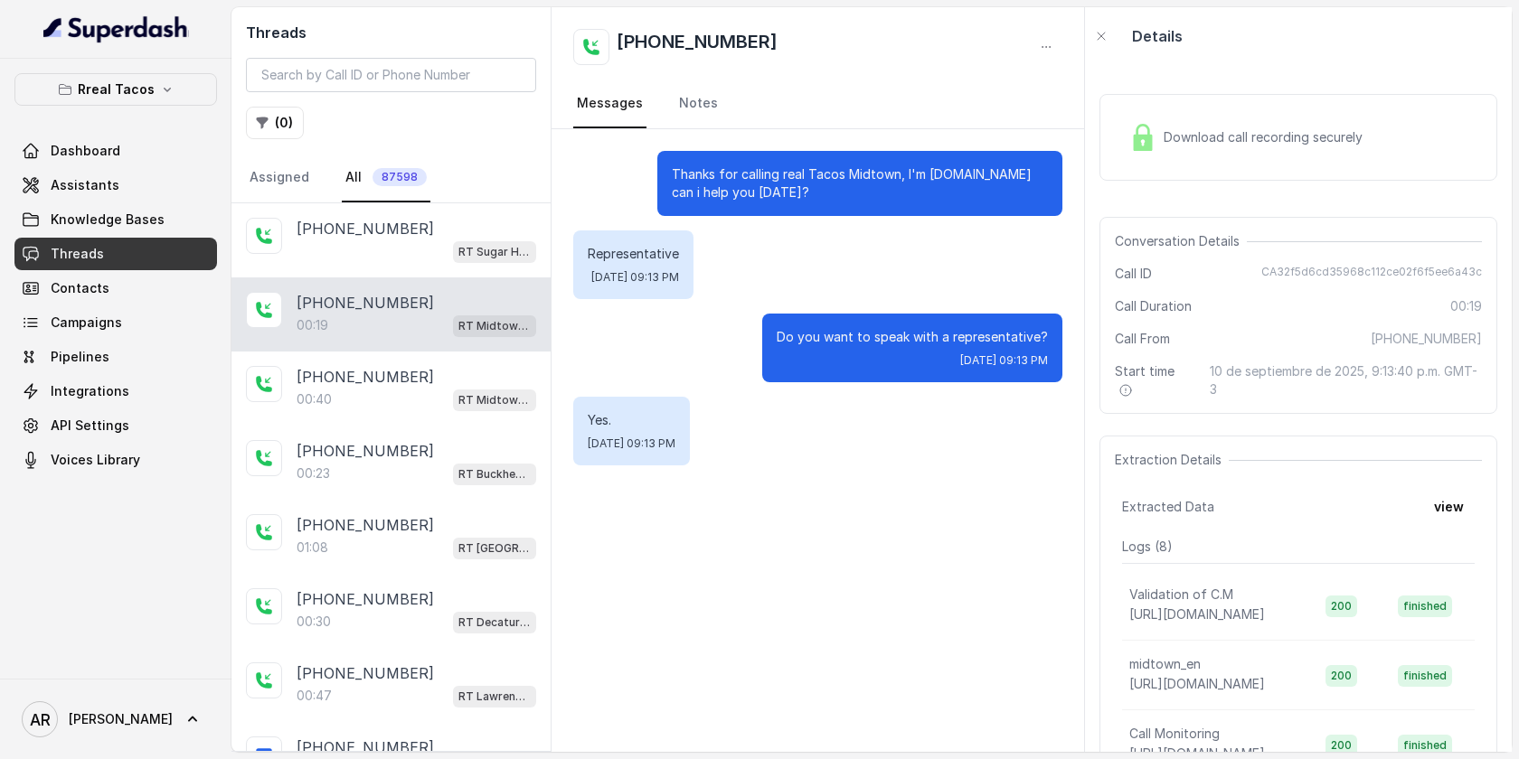
scroll to position [40, 0]
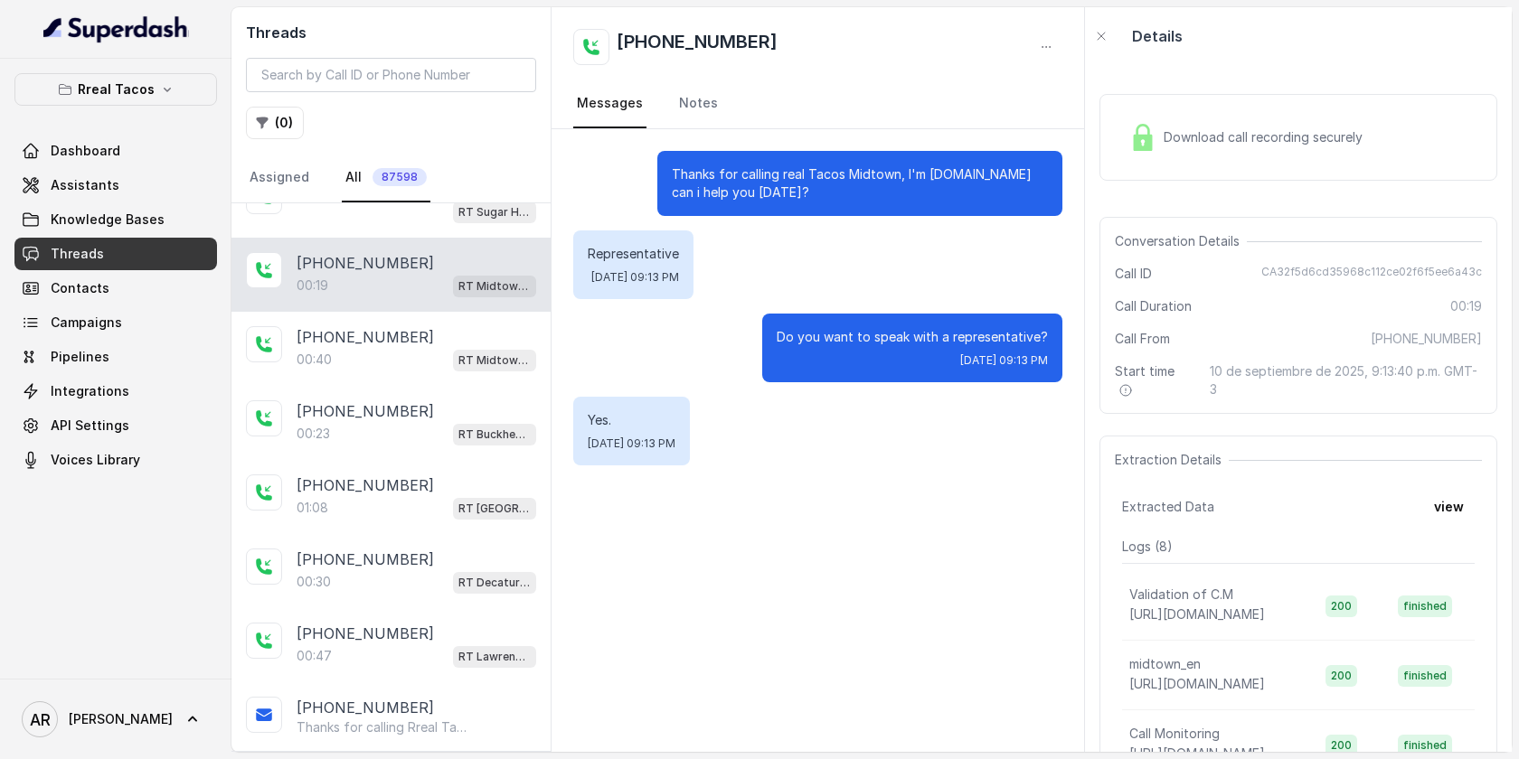
click at [372, 324] on div "+16788958894 00:40 RT Midtown / EN" at bounding box center [390, 349] width 319 height 74
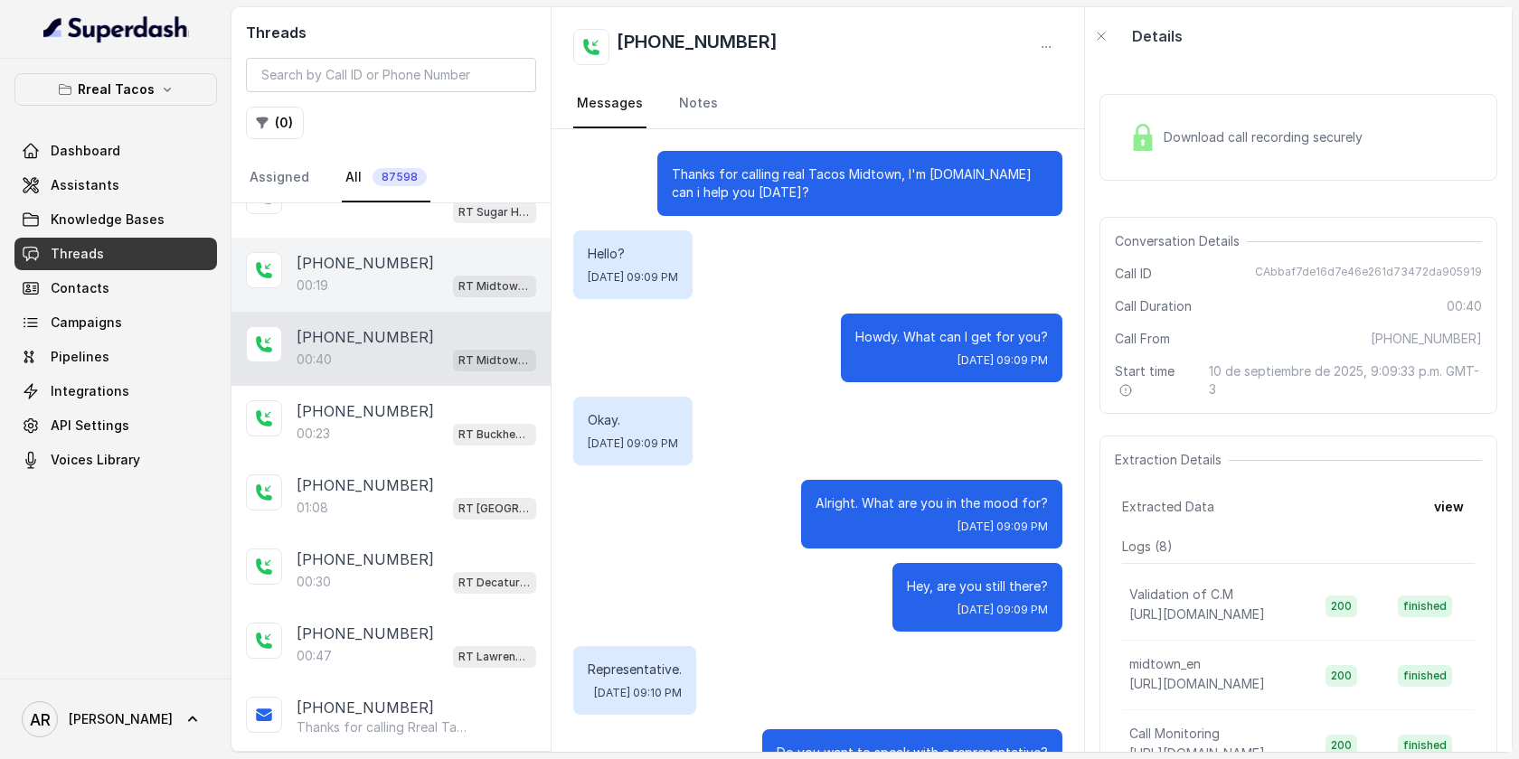
scroll to position [151, 0]
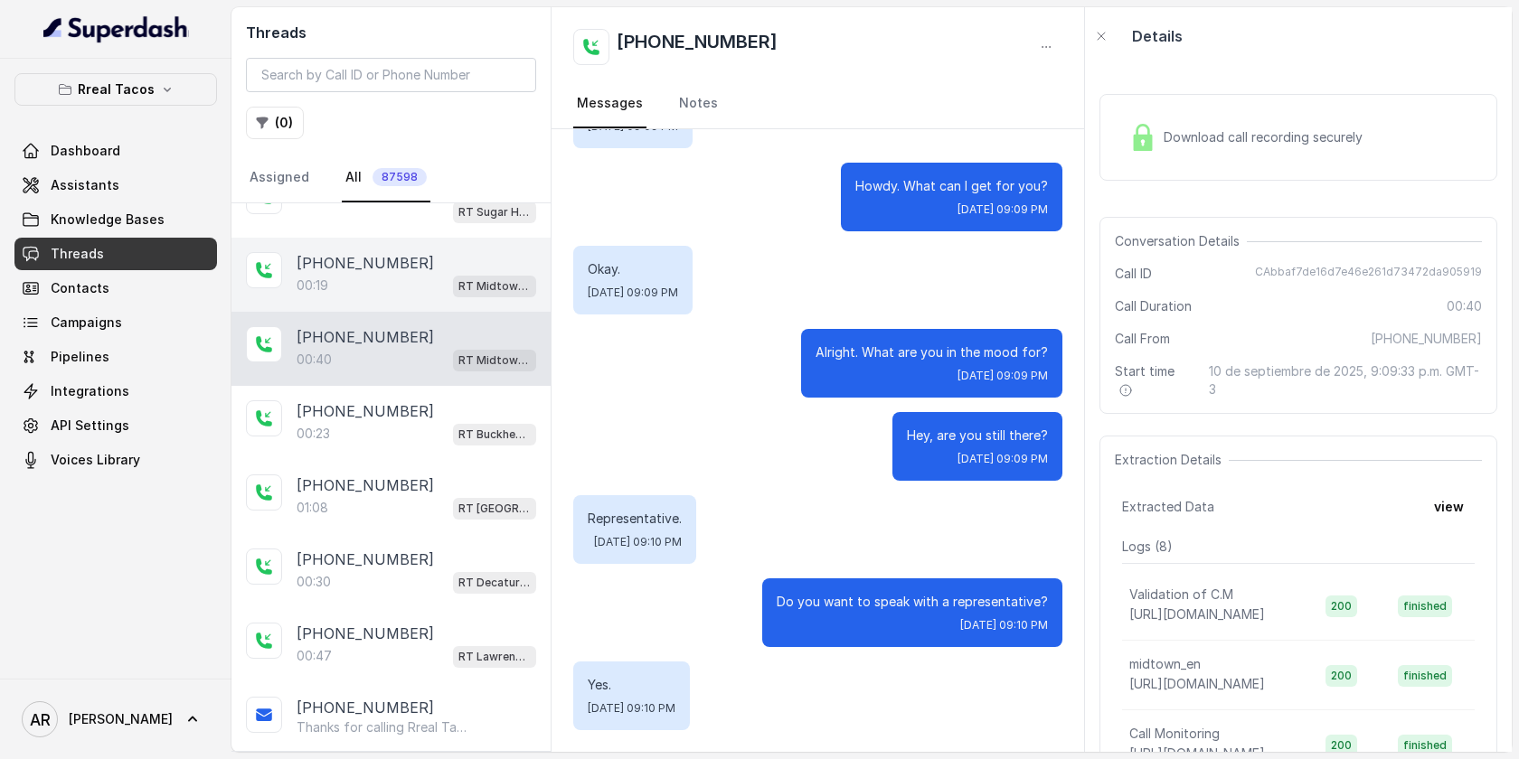
click at [370, 268] on p "+16788958894" at bounding box center [365, 263] width 137 height 22
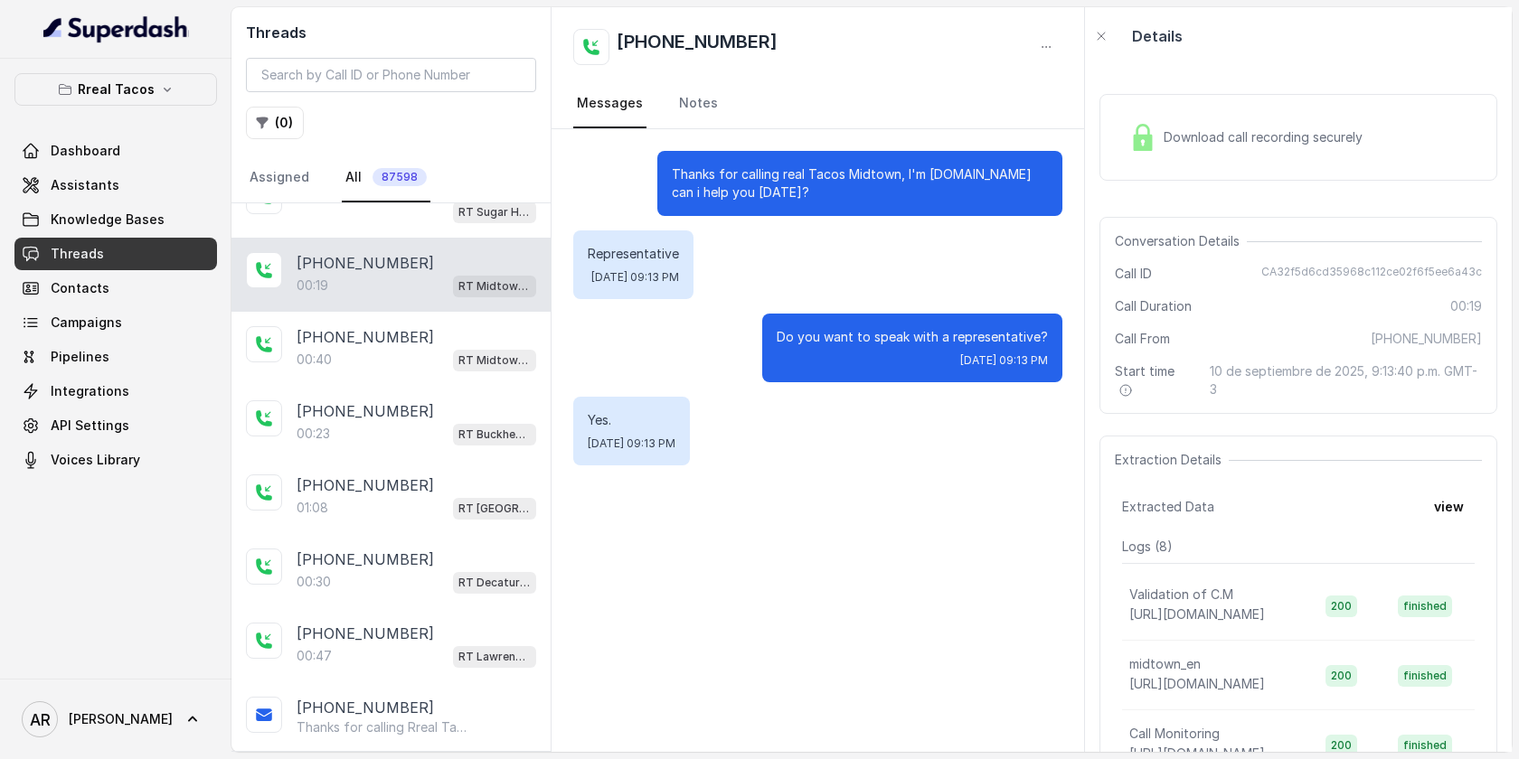
click at [1158, 140] on div "Download call recording securely" at bounding box center [1246, 138] width 248 height 42
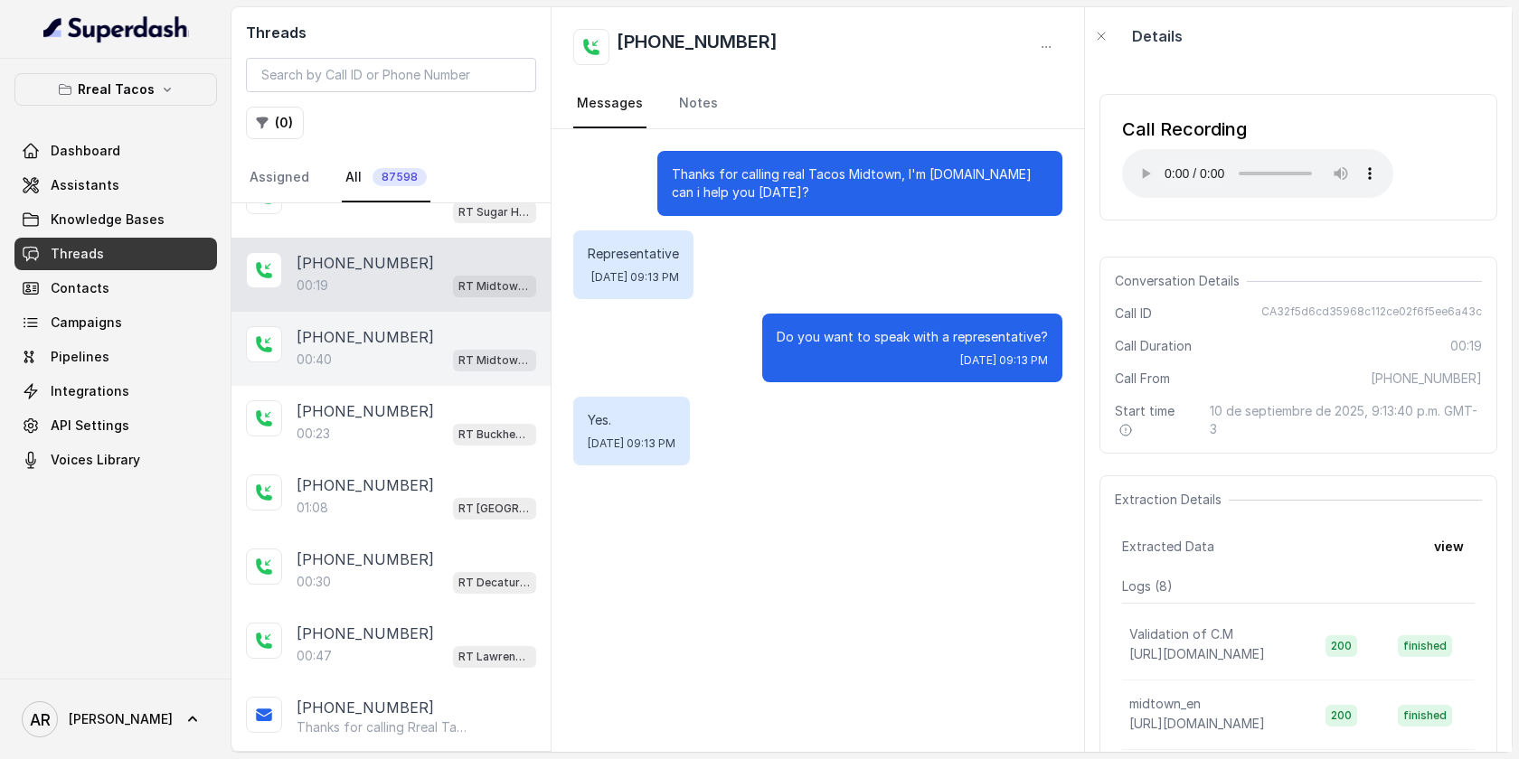
click at [445, 362] on div "00:40 RT Midtown / EN" at bounding box center [417, 360] width 240 height 24
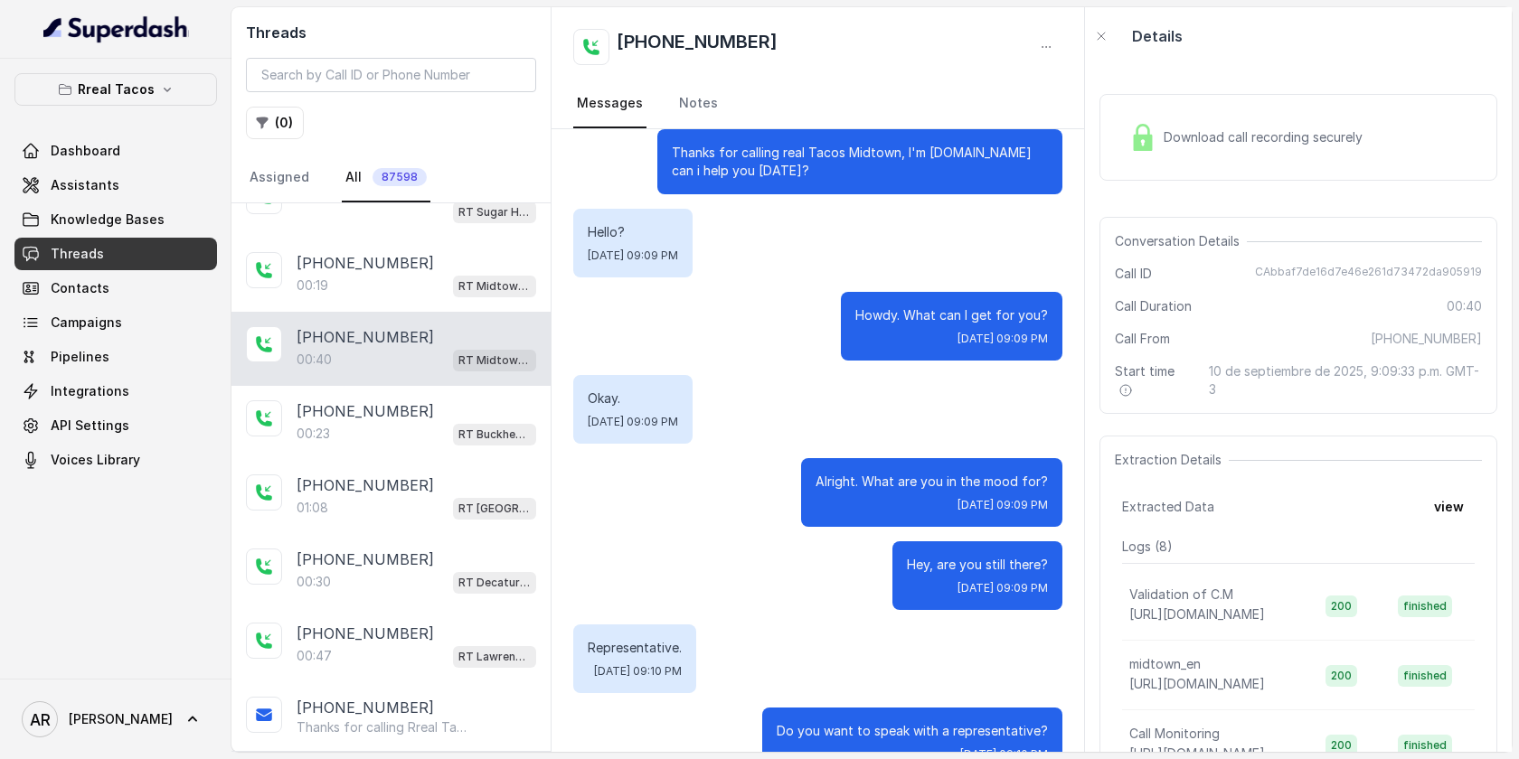
scroll to position [151, 0]
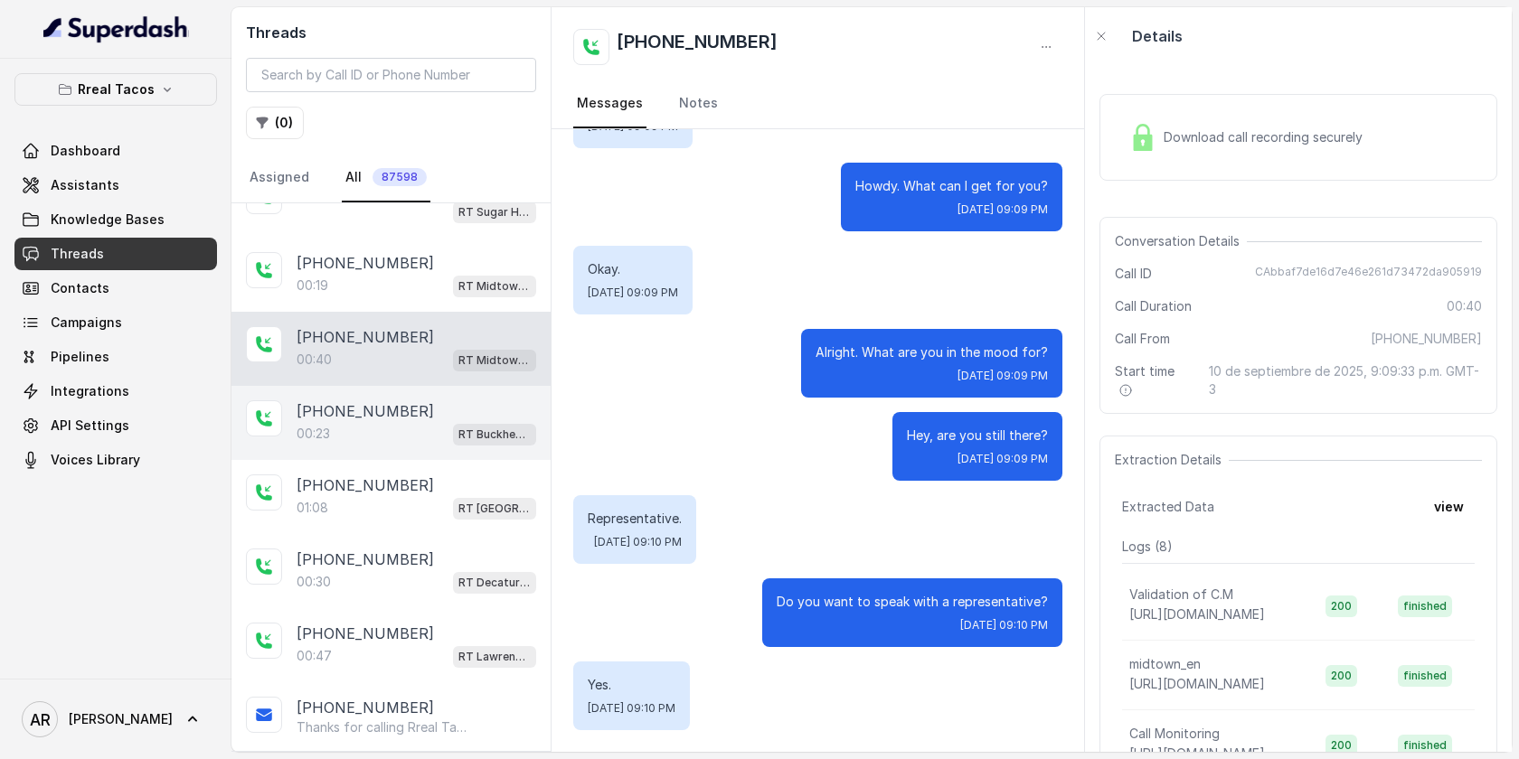
click at [457, 432] on span "RT Buckhead / EN" at bounding box center [494, 435] width 83 height 22
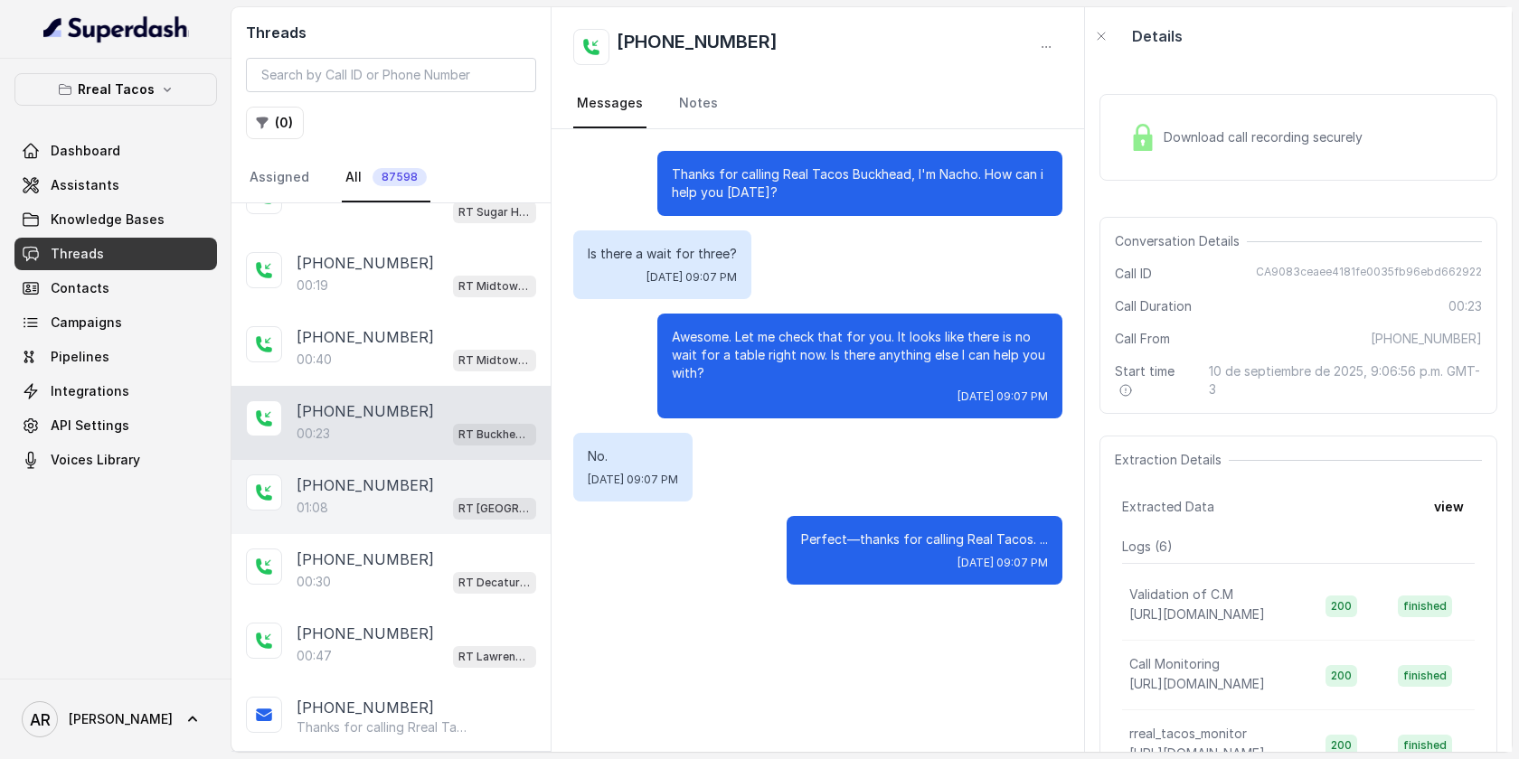
click at [437, 520] on div "+14703220022 01:08 RT West Midtown / EN" at bounding box center [390, 497] width 319 height 74
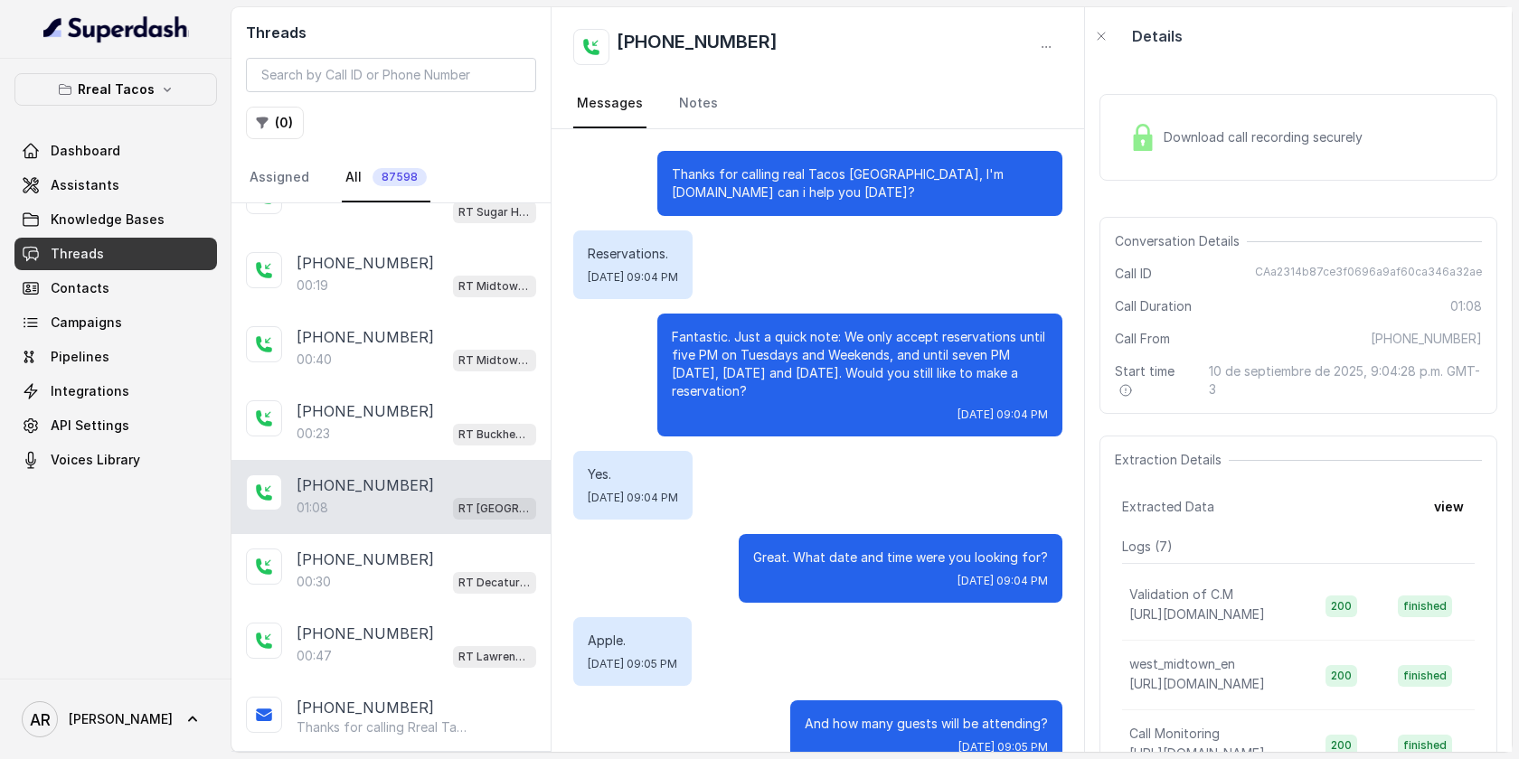
scroll to position [657, 0]
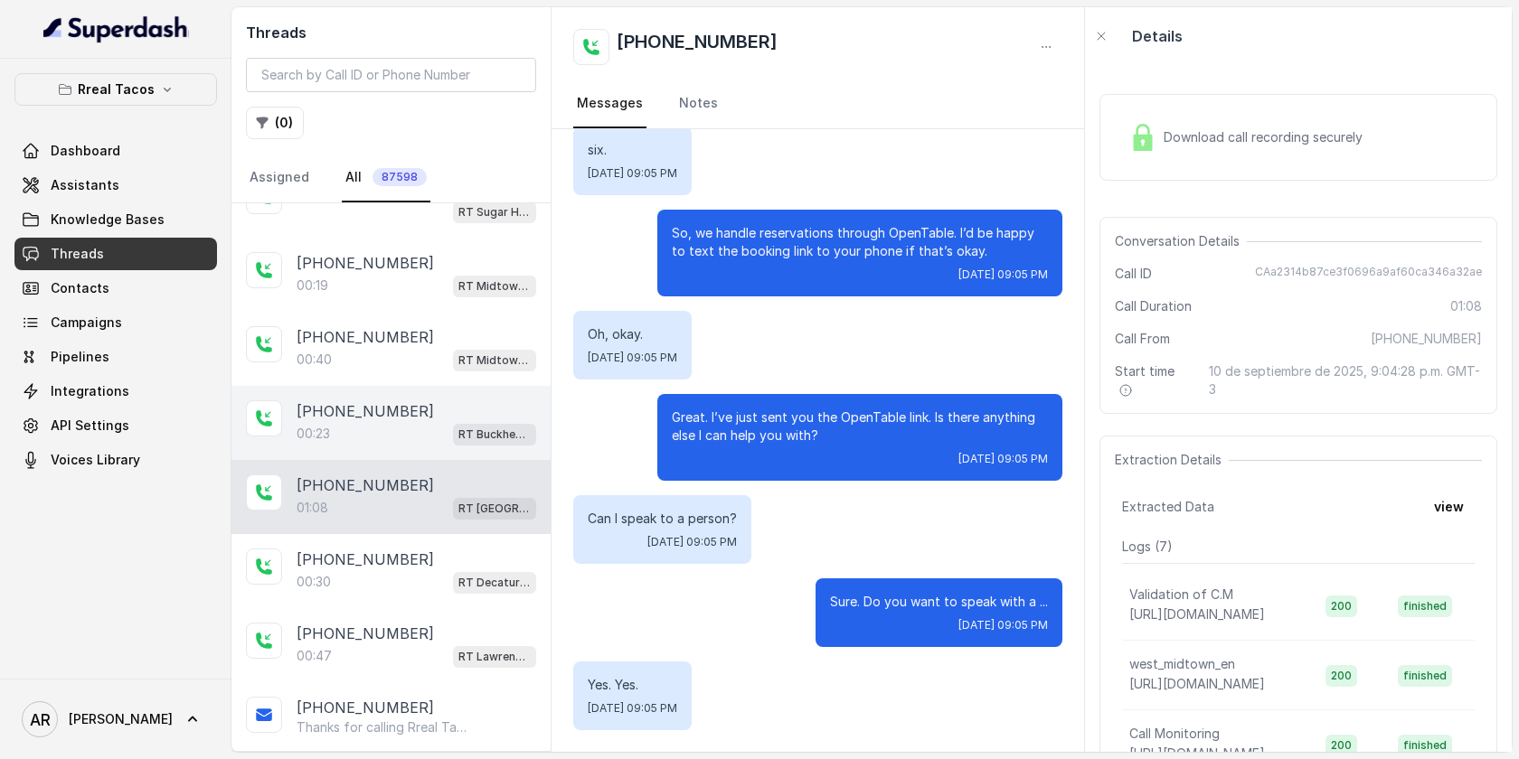
click at [446, 431] on div "00:23 RT Buckhead / EN" at bounding box center [417, 434] width 240 height 24
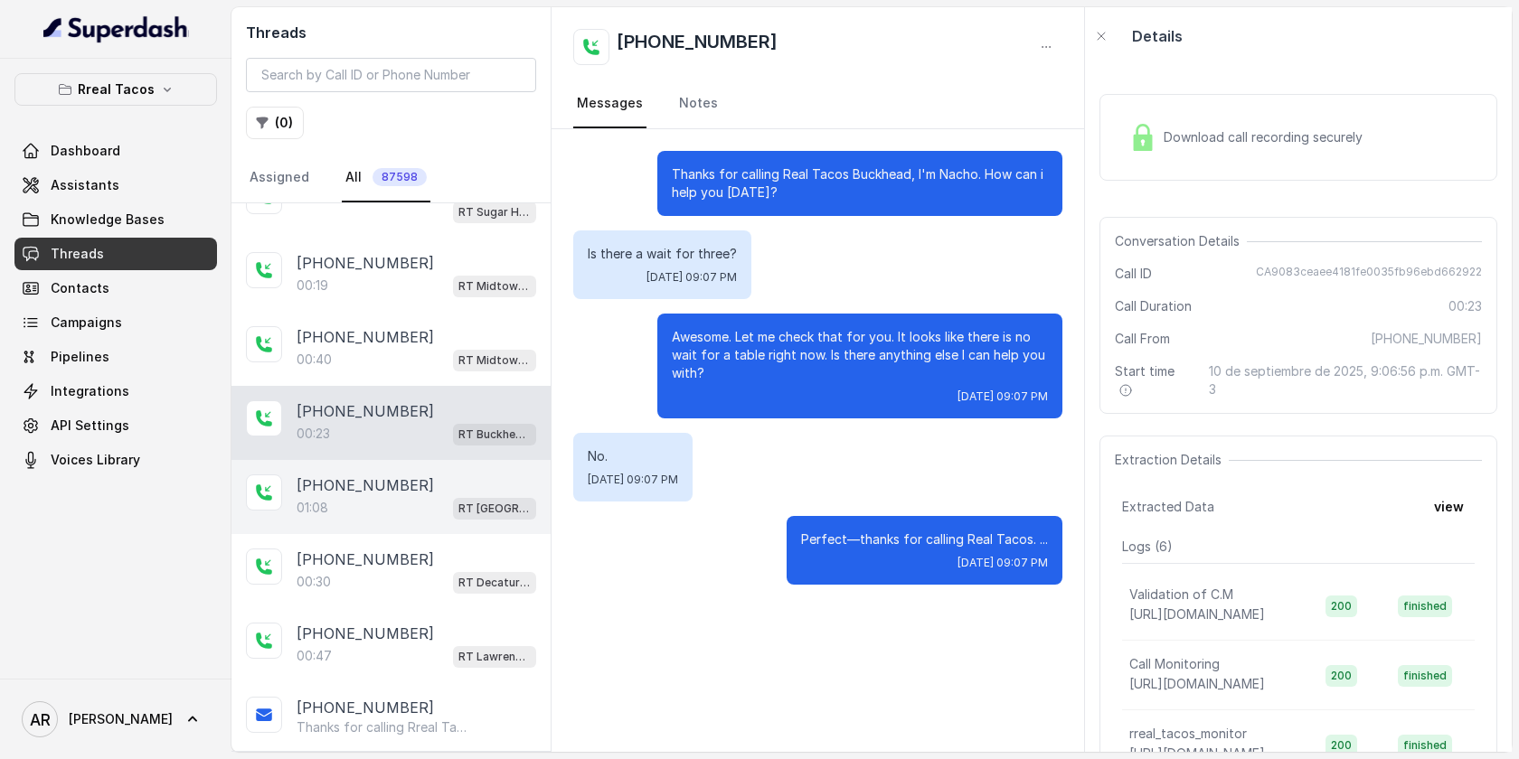
click at [447, 496] on div "01:08 RT West Midtown / EN" at bounding box center [417, 508] width 240 height 24
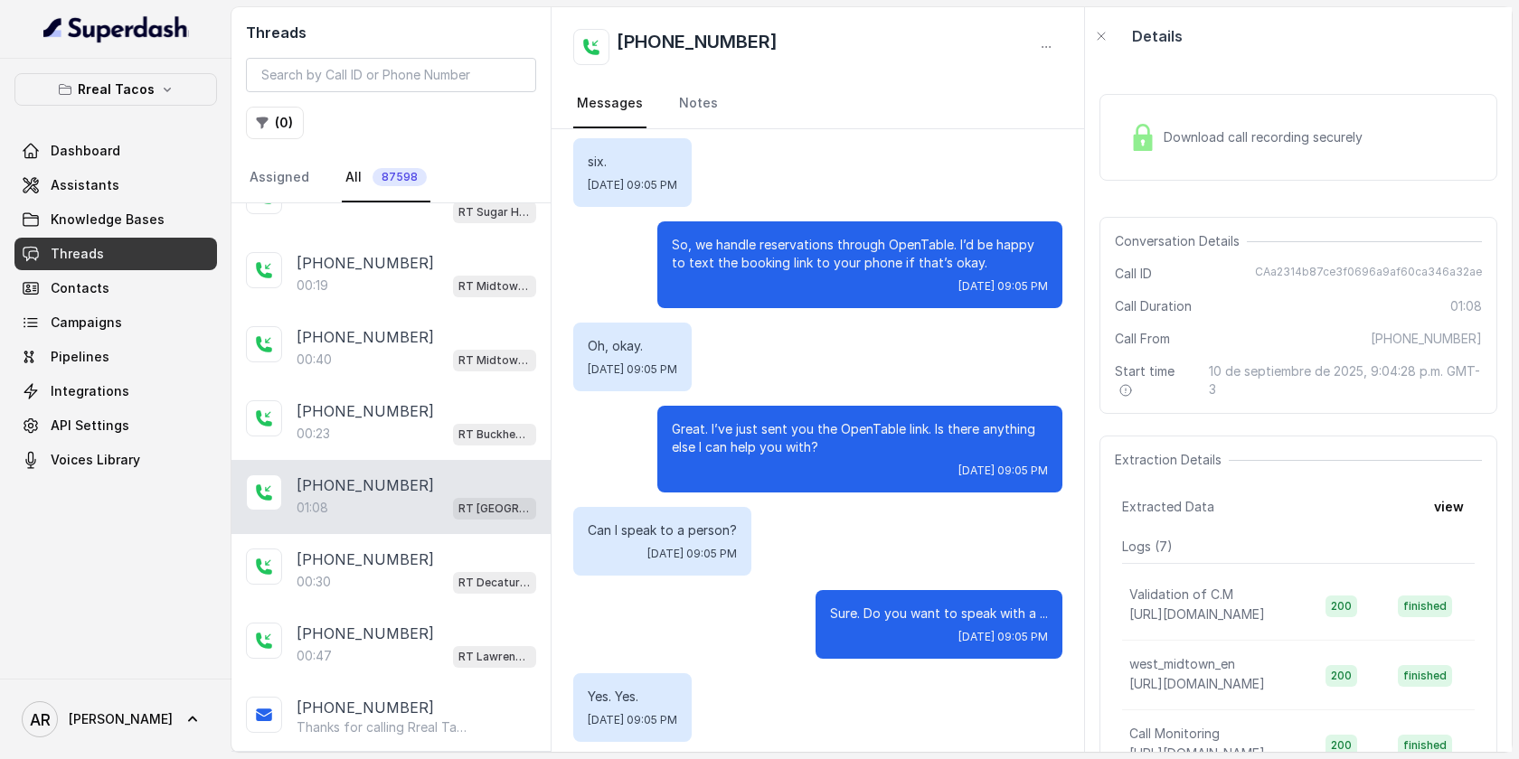
scroll to position [643, 0]
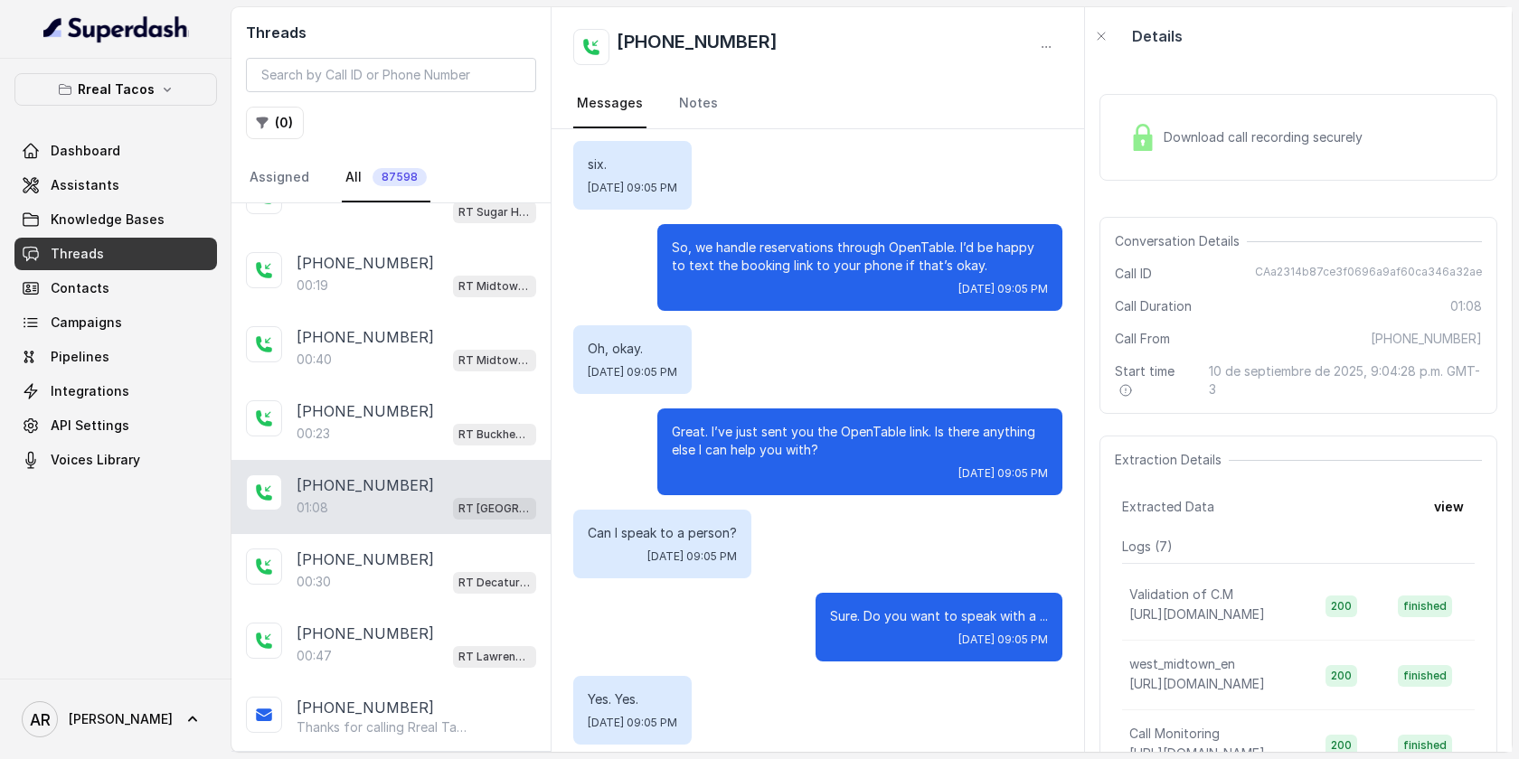
click at [1187, 98] on div "Download call recording securely" at bounding box center [1298, 137] width 398 height 87
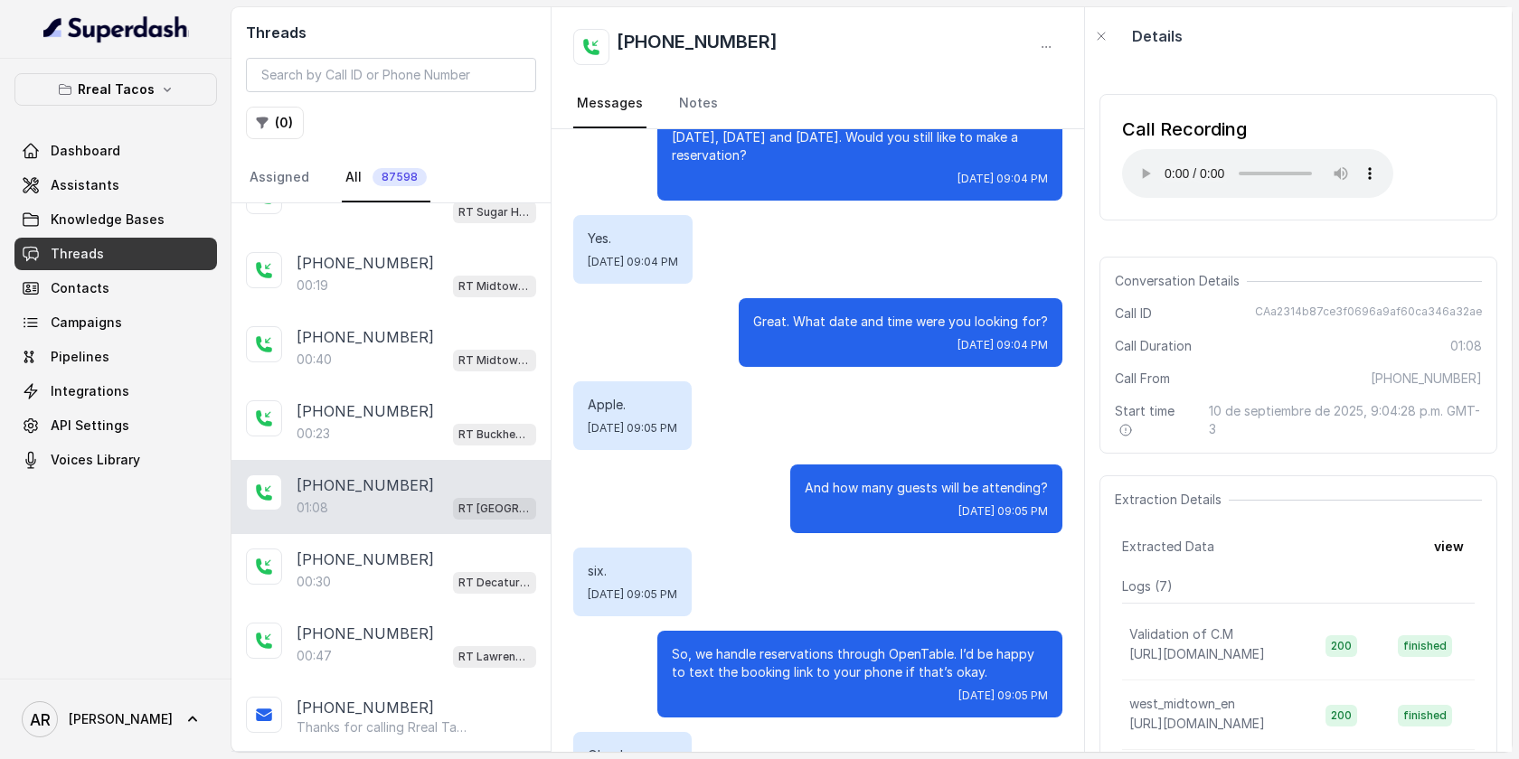
scroll to position [657, 0]
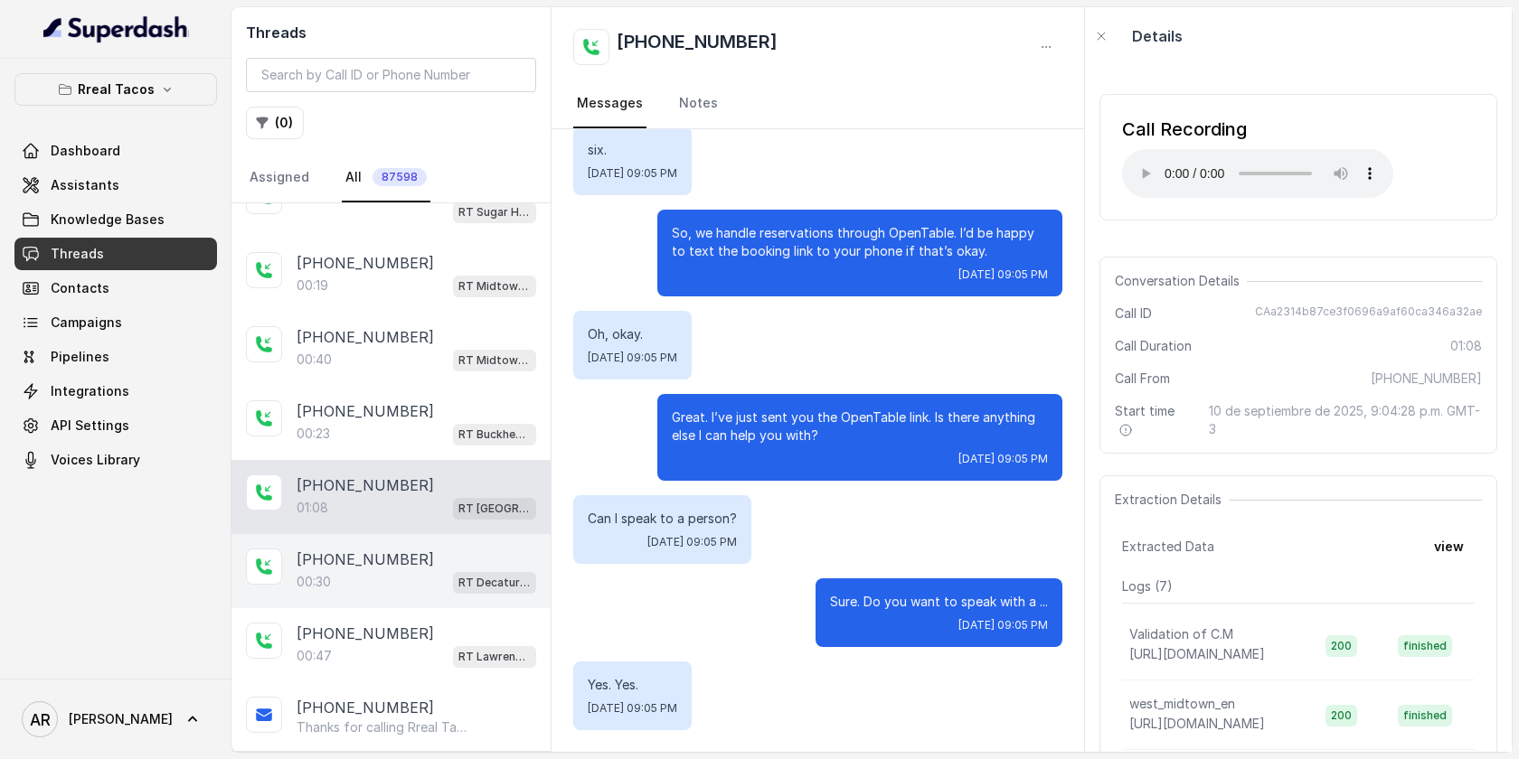
click at [500, 556] on div "+16782189402" at bounding box center [417, 560] width 240 height 22
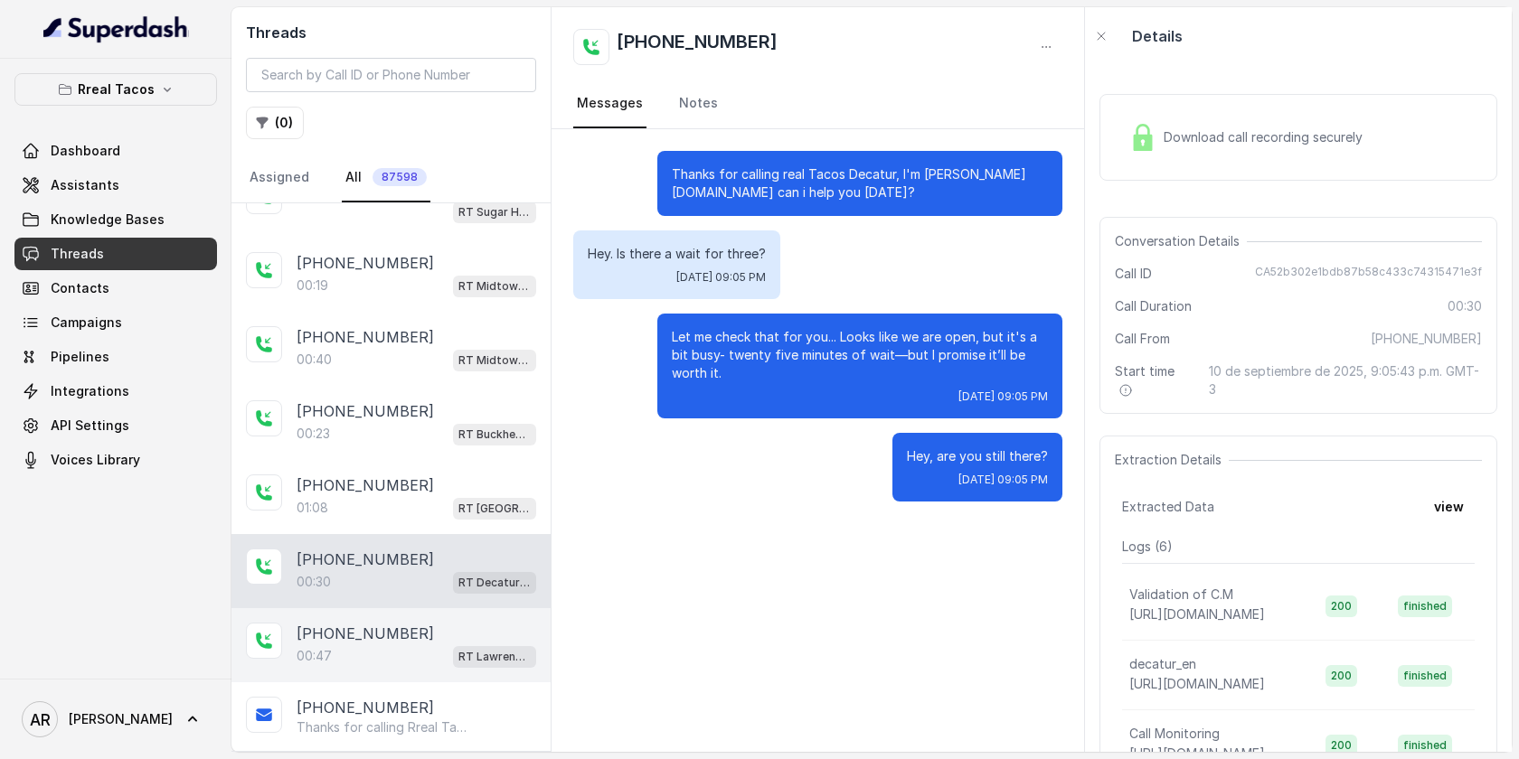
click at [469, 632] on div "+17703149218" at bounding box center [417, 634] width 240 height 22
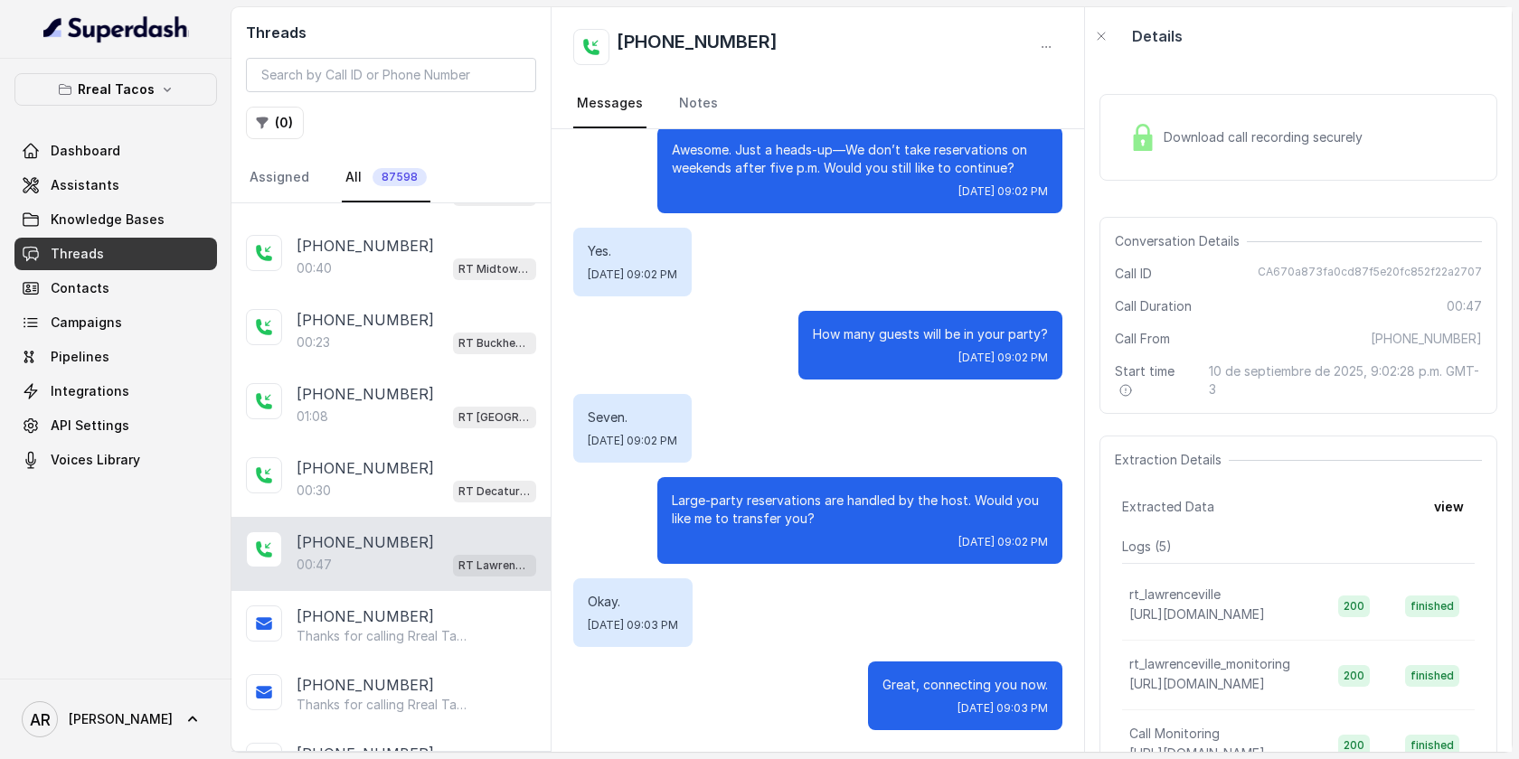
scroll to position [154, 0]
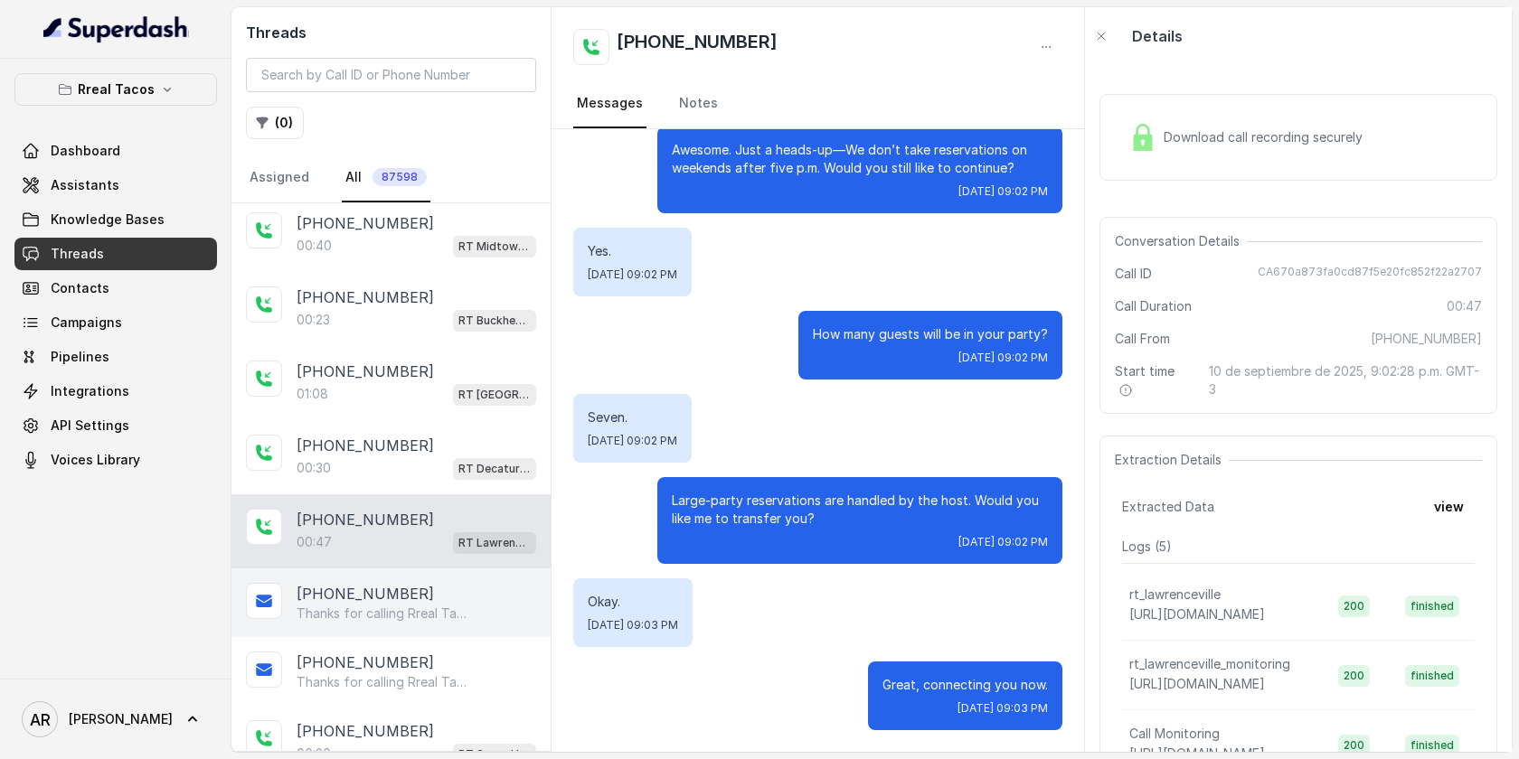
click at [449, 607] on p "Thanks for calling Rreal Tacos! Want to make a reservation? https://foxly.link/…" at bounding box center [384, 614] width 174 height 18
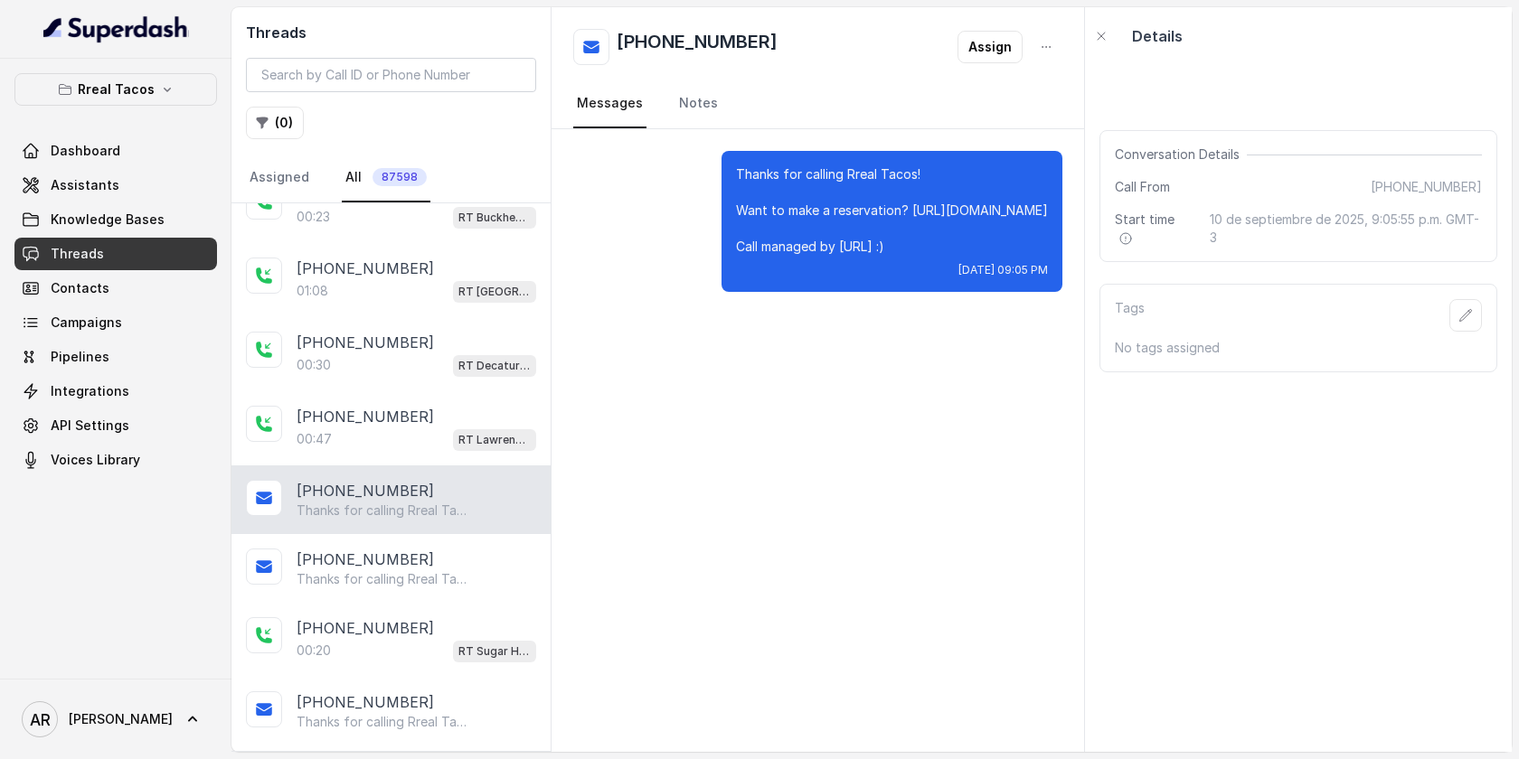
click at [449, 607] on div "+16786563226 00:20 RT Sugar Hill / EN" at bounding box center [390, 640] width 319 height 74
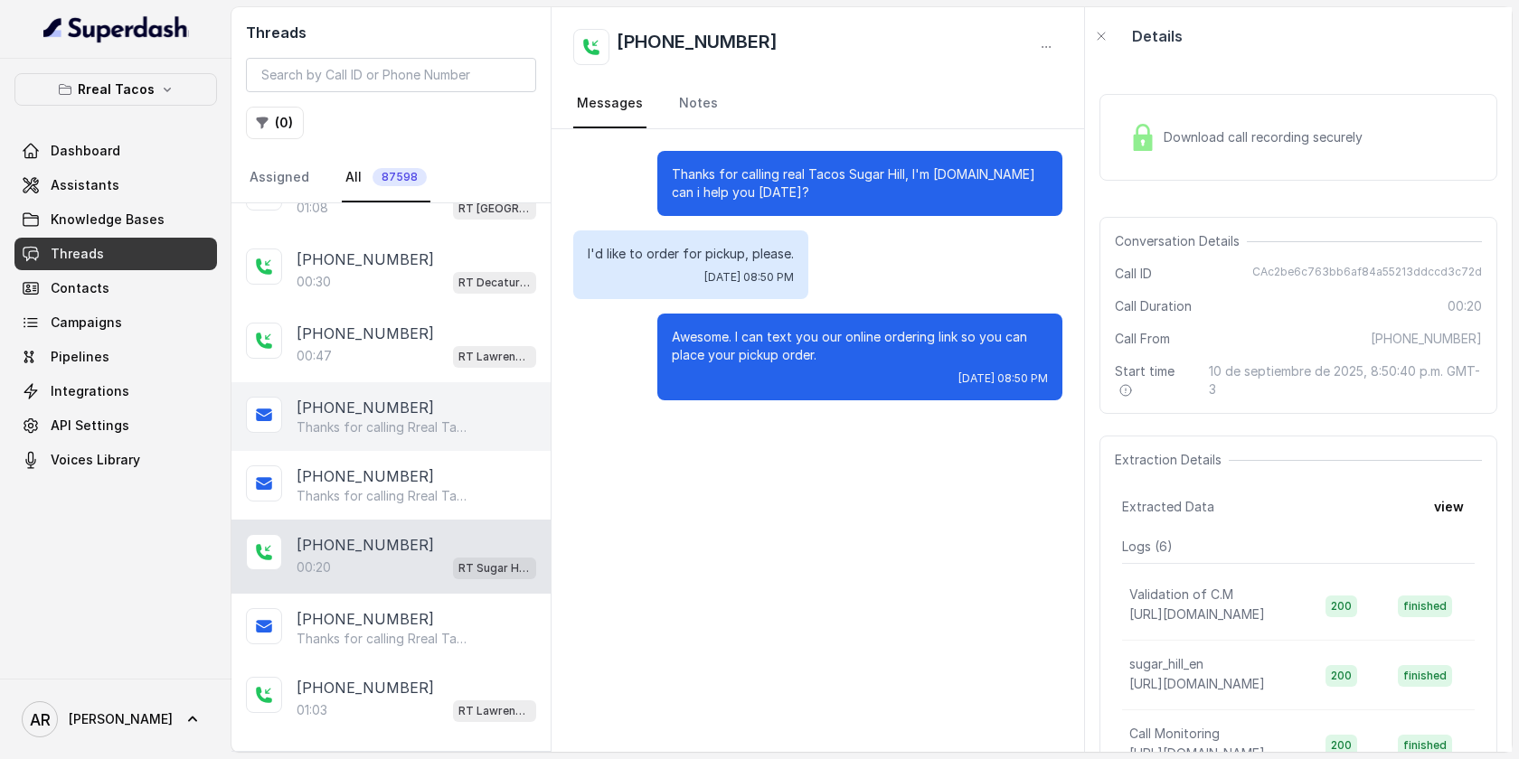
scroll to position [363, 0]
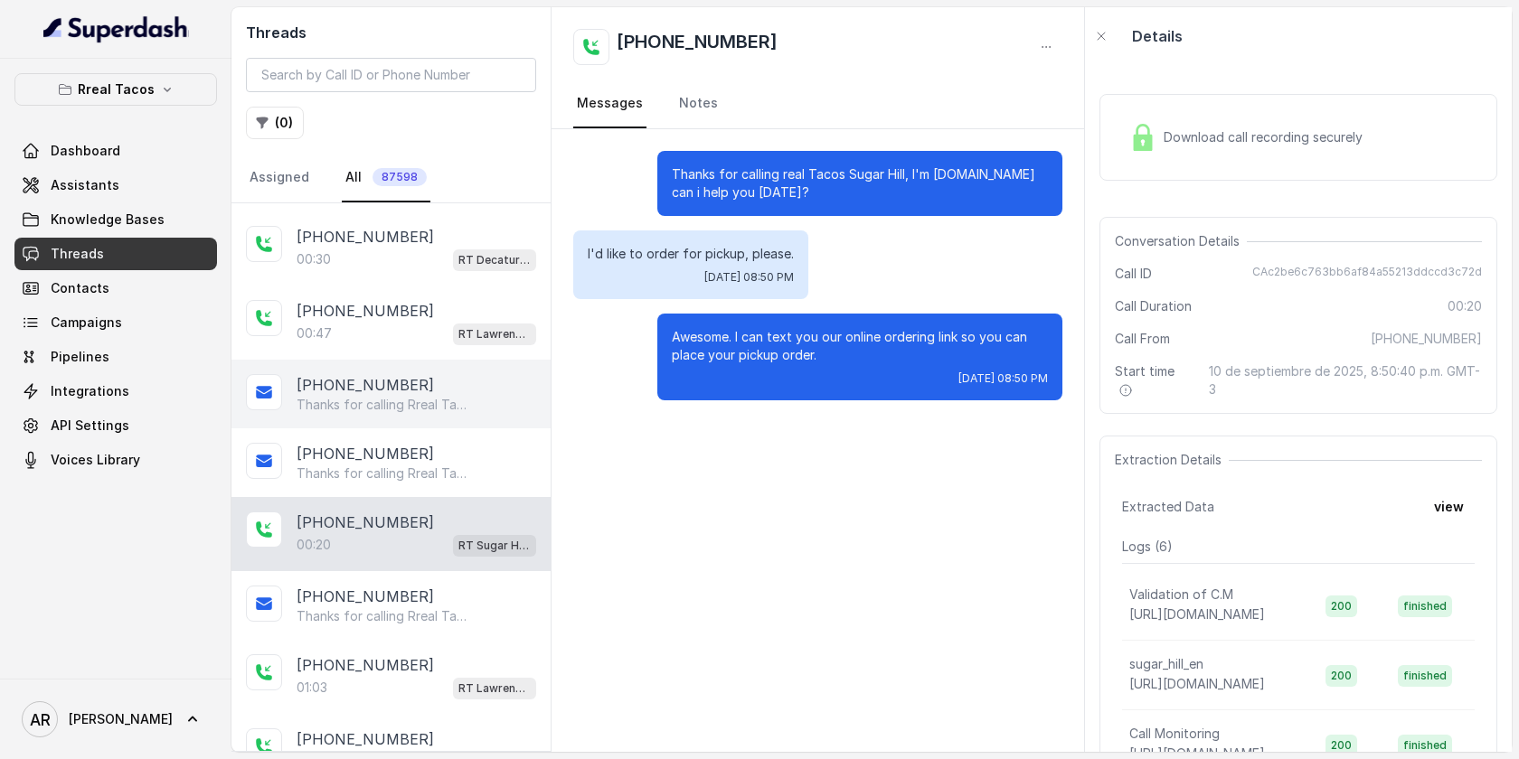
click at [449, 608] on p "Thanks for calling Rreal Tacos! Want to pick up your order? https://foxly.link/…" at bounding box center [384, 617] width 174 height 18
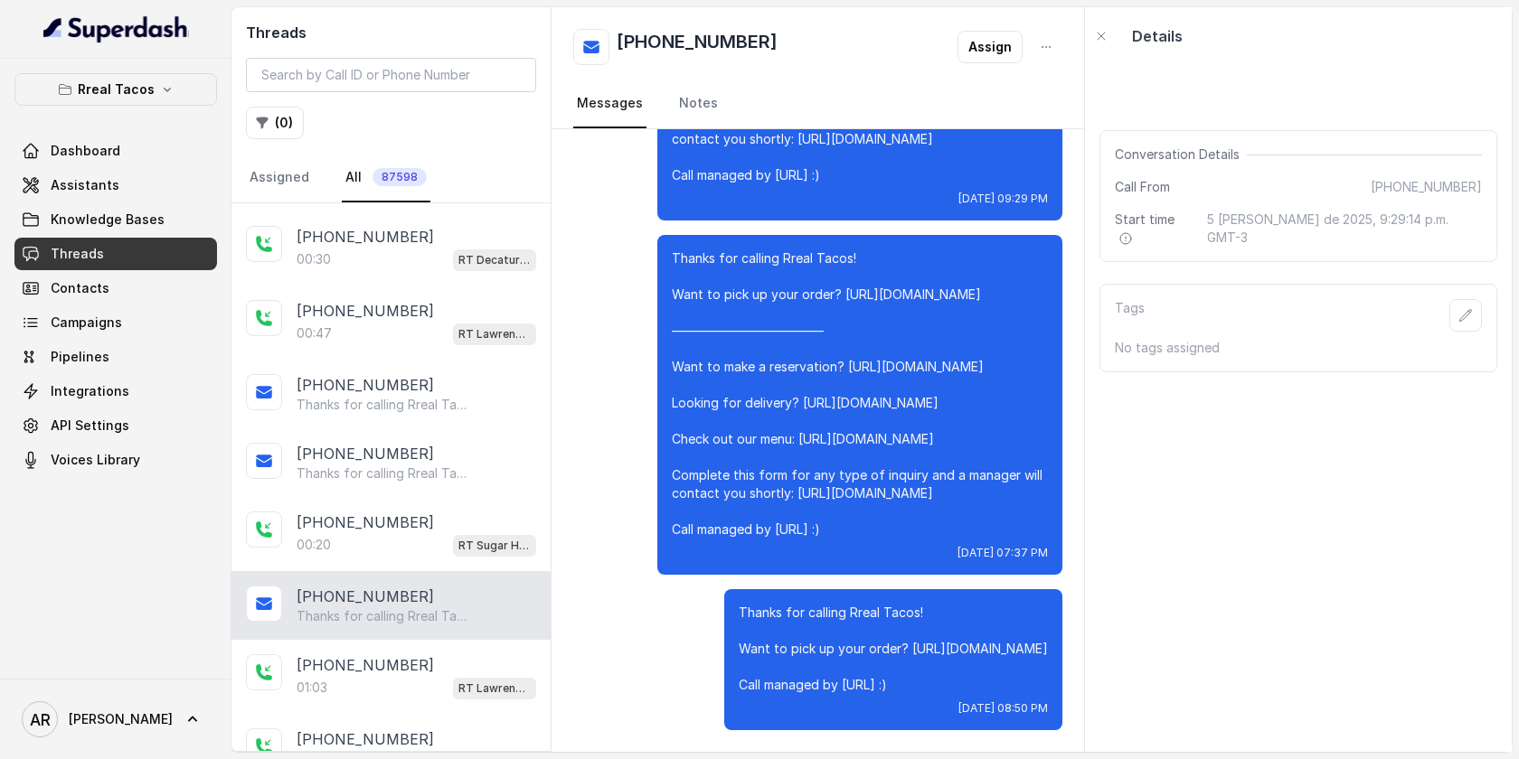
scroll to position [447, 0]
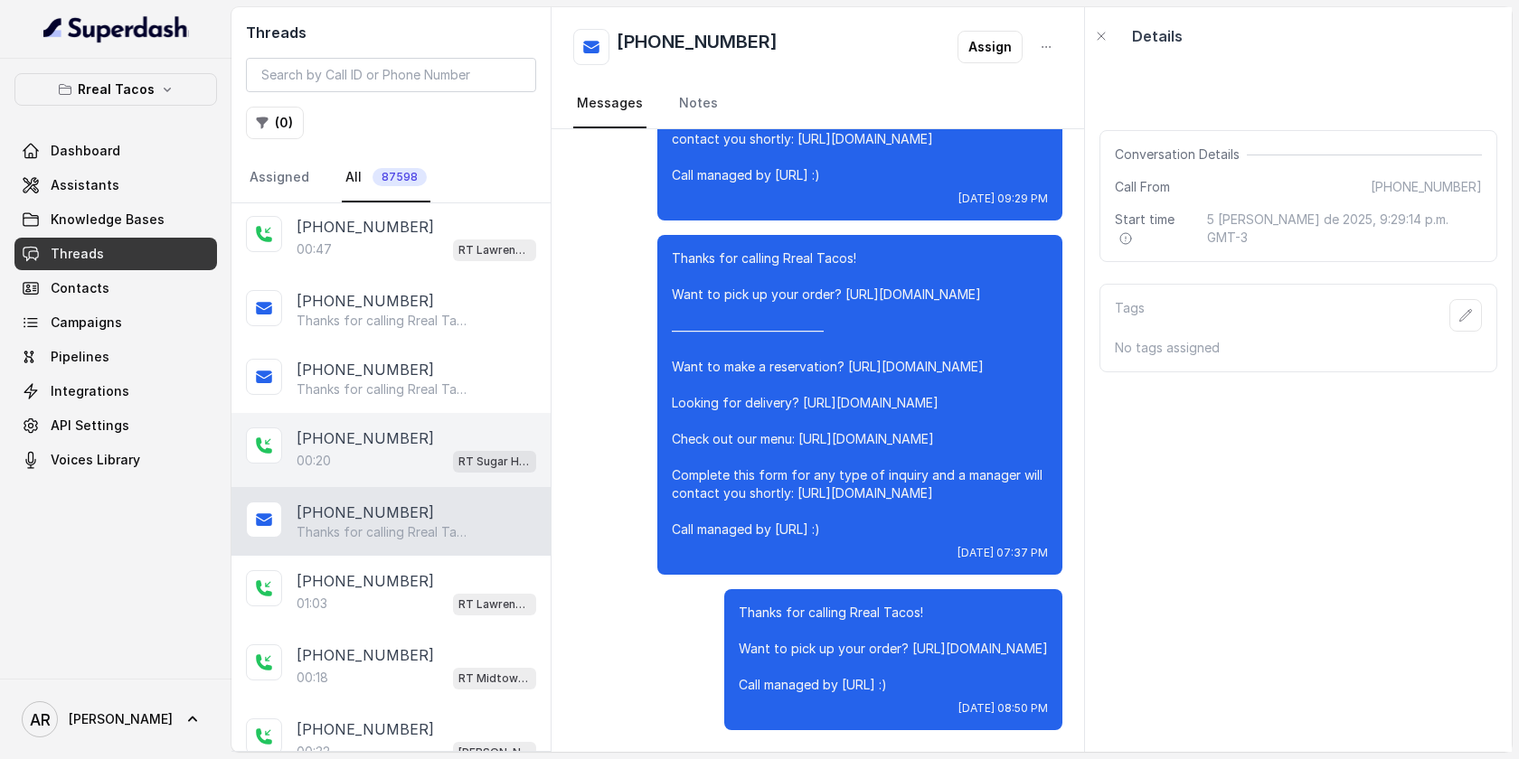
click at [431, 422] on div "+16786563226 00:20 RT Sugar Hill / EN" at bounding box center [390, 450] width 319 height 74
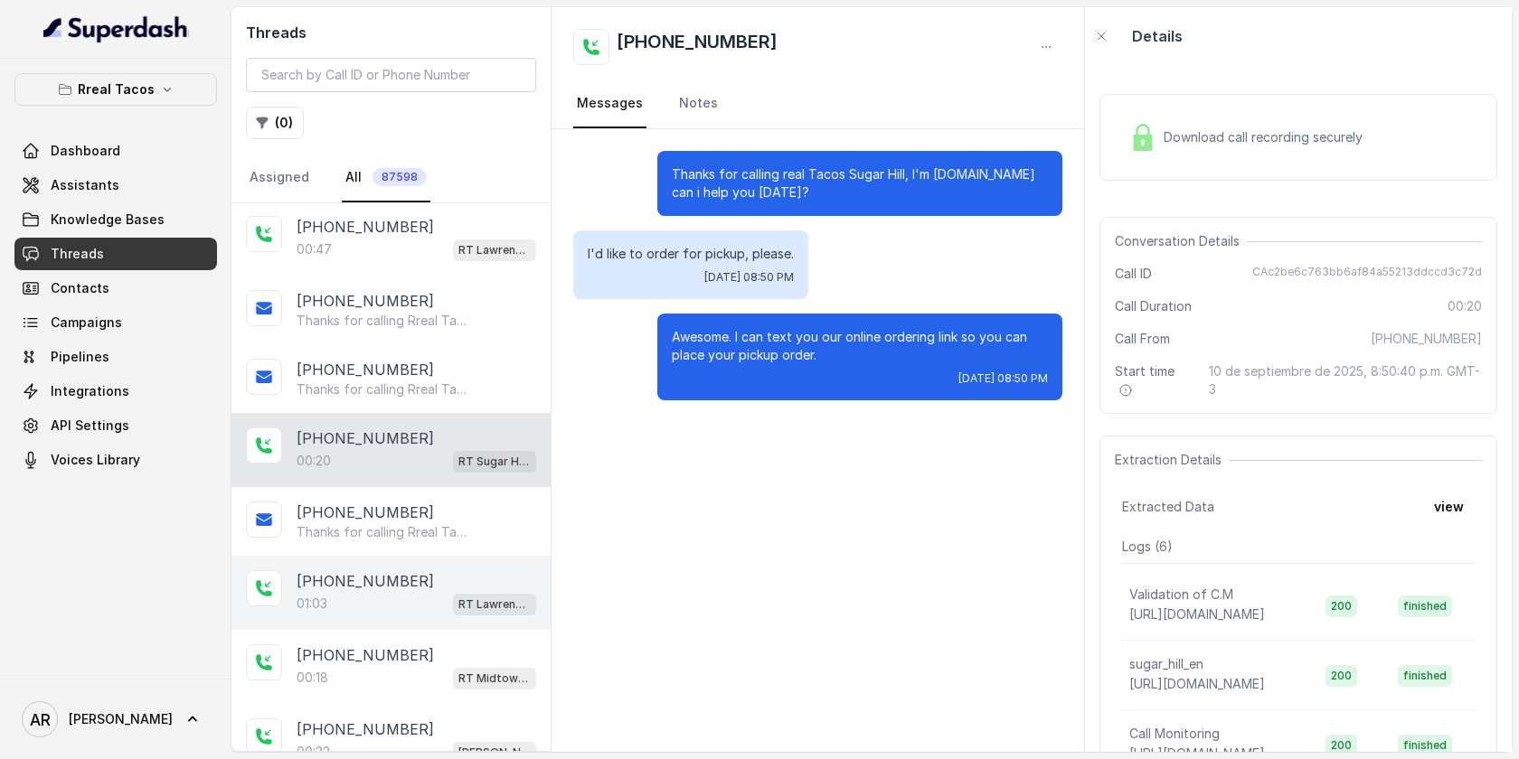
click at [448, 557] on div "+16783229736 01:03 RT Lawrenceville" at bounding box center [390, 593] width 319 height 74
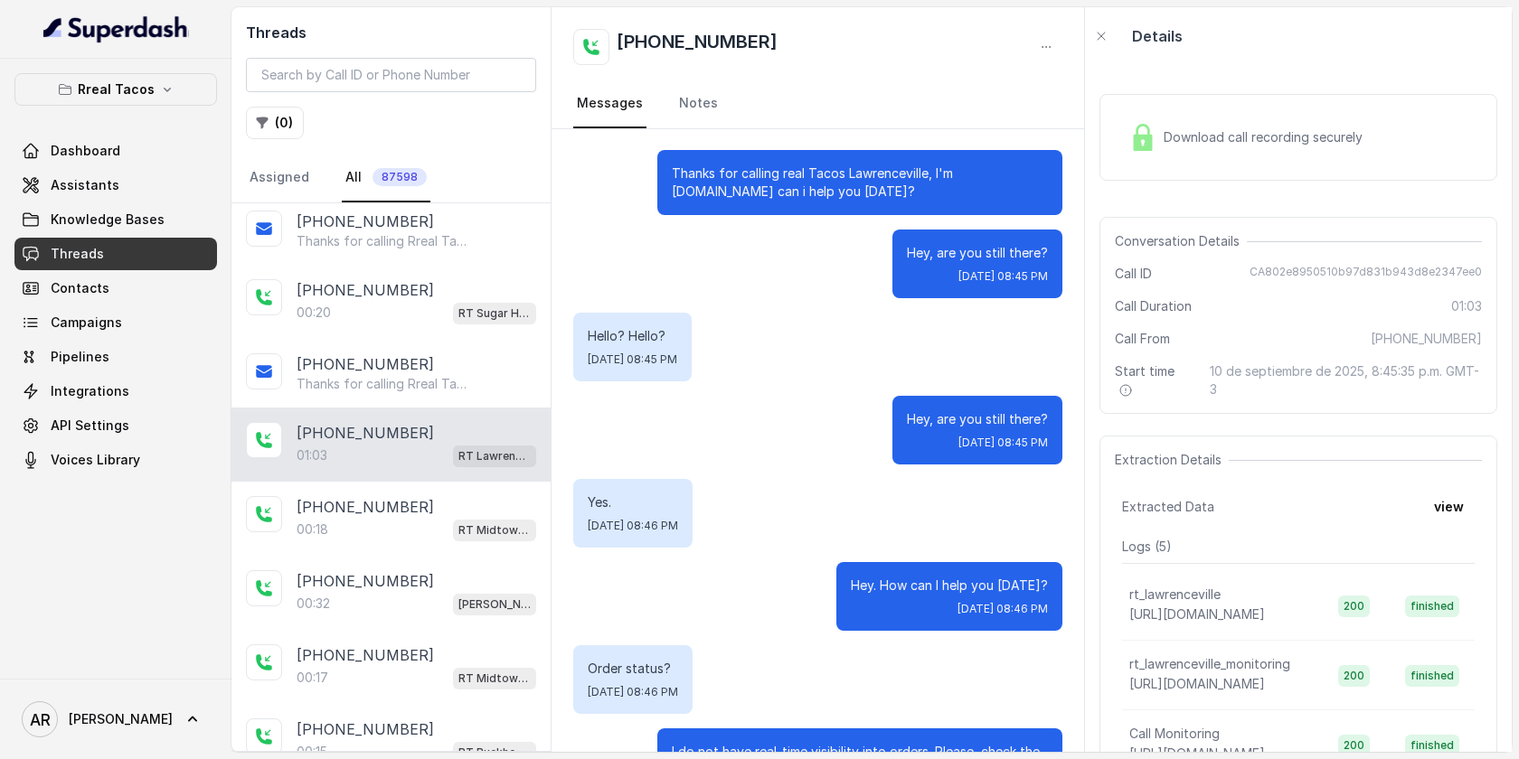
scroll to position [205, 0]
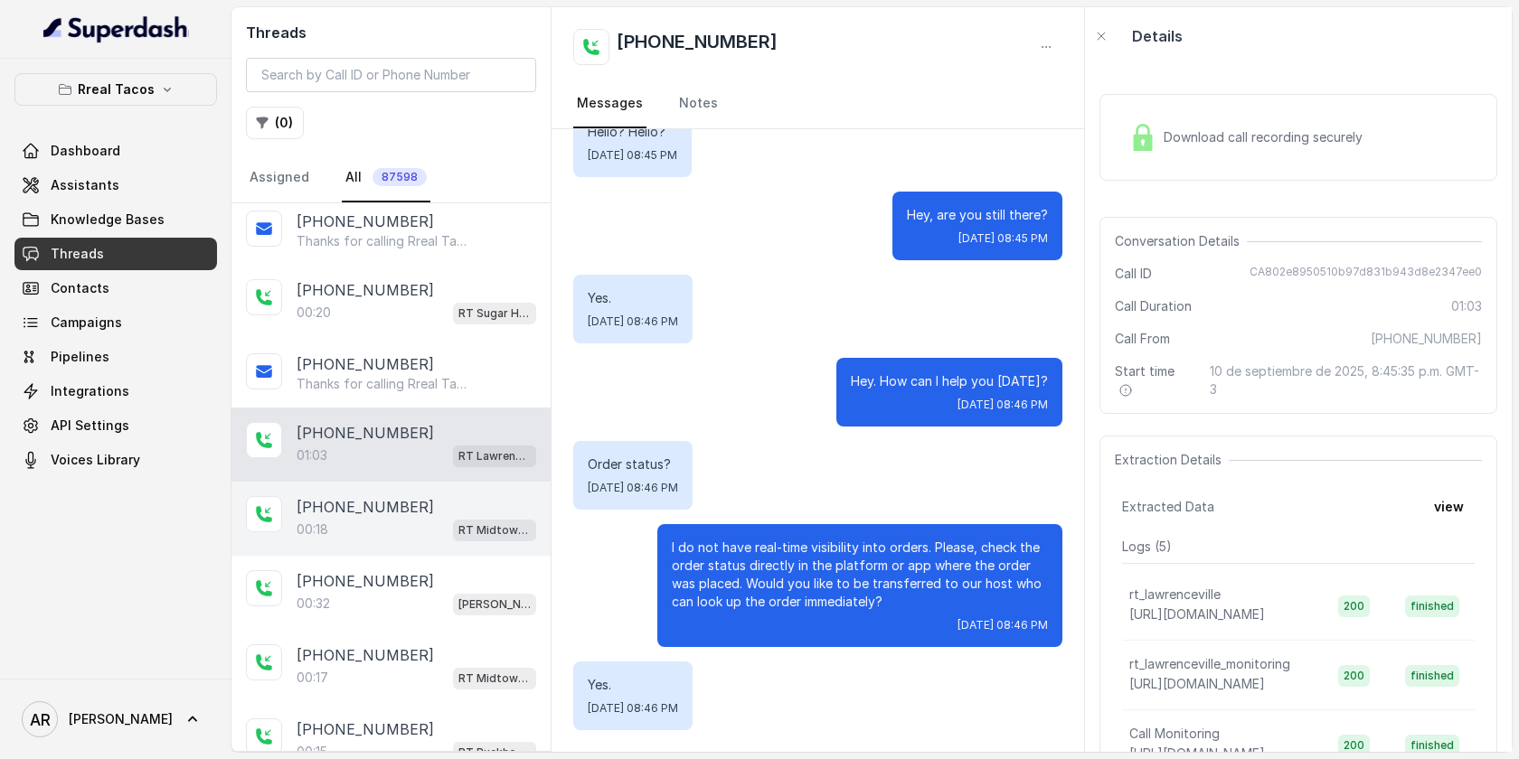
click at [467, 504] on div "+12295756513" at bounding box center [417, 507] width 240 height 22
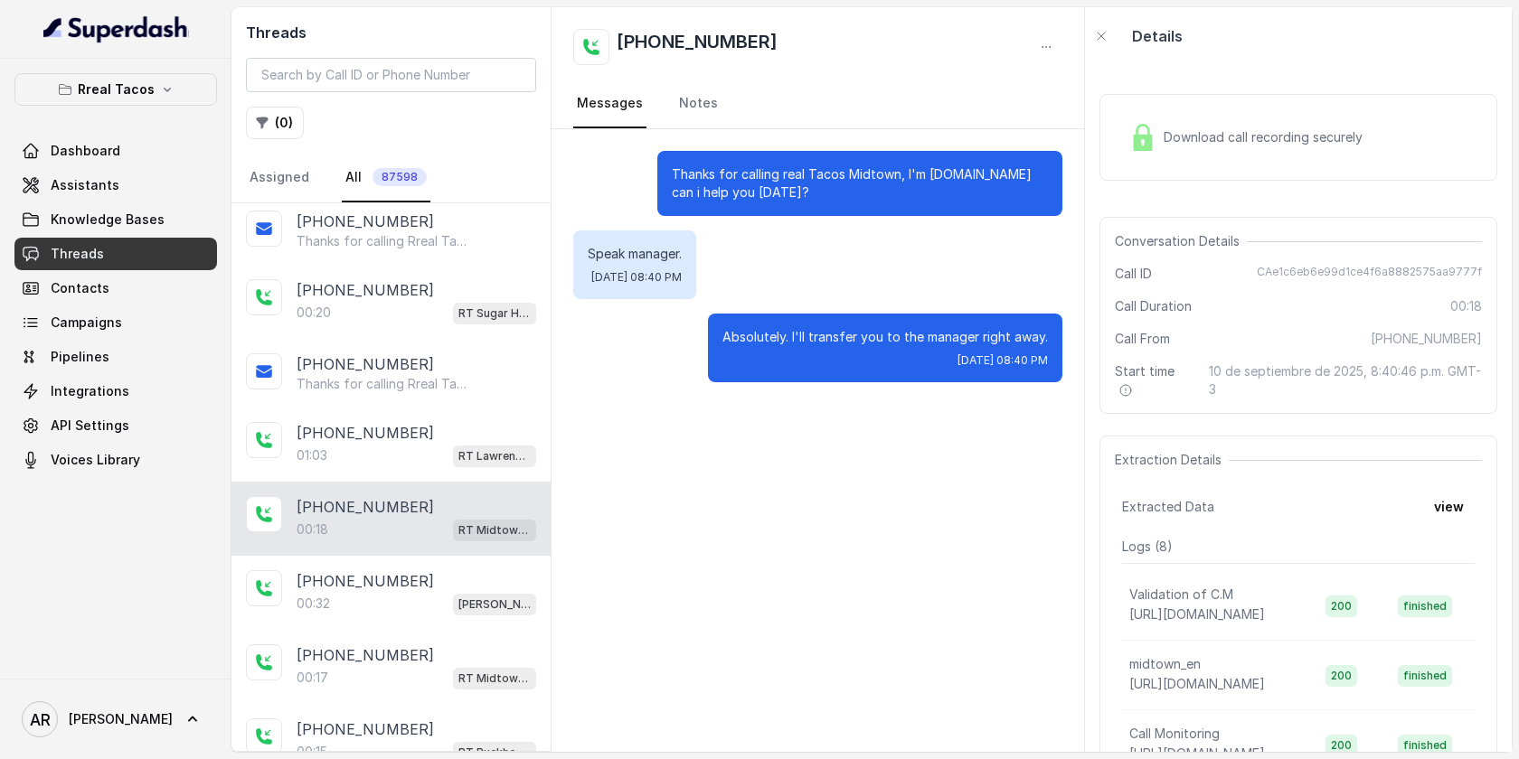
scroll to position [661, 0]
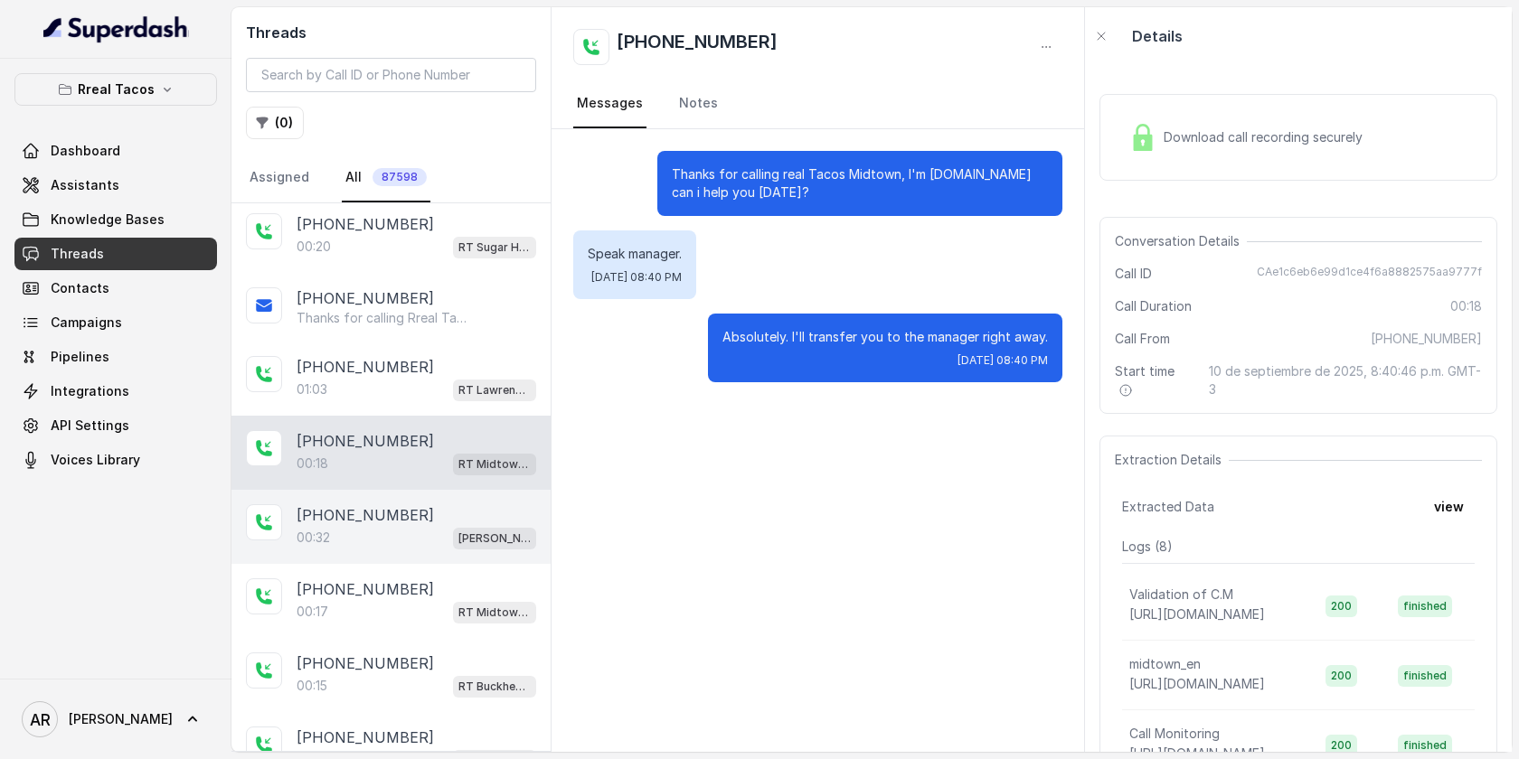
click at [465, 541] on p "RT Cumming / EN" at bounding box center [494, 539] width 72 height 18
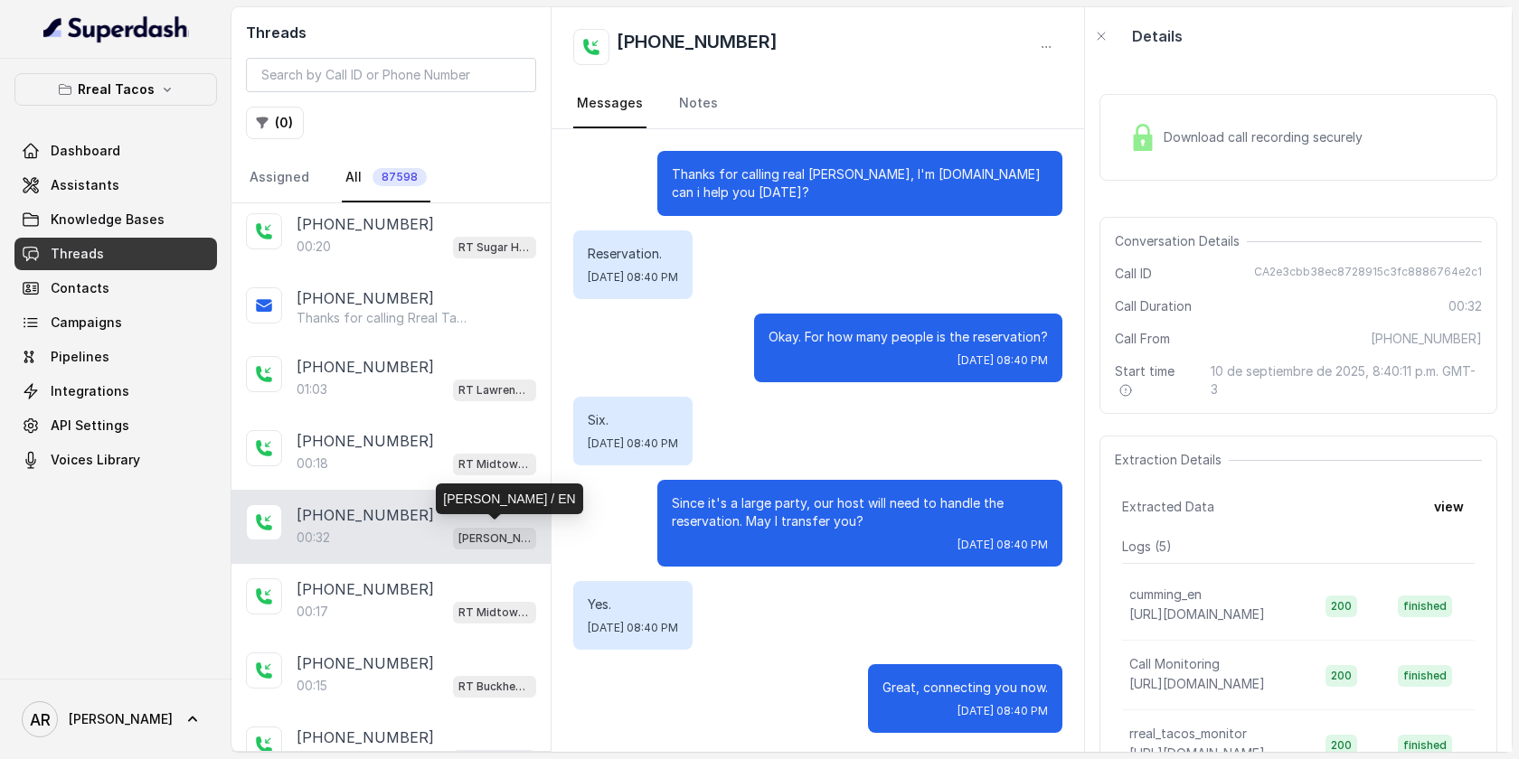
scroll to position [3, 0]
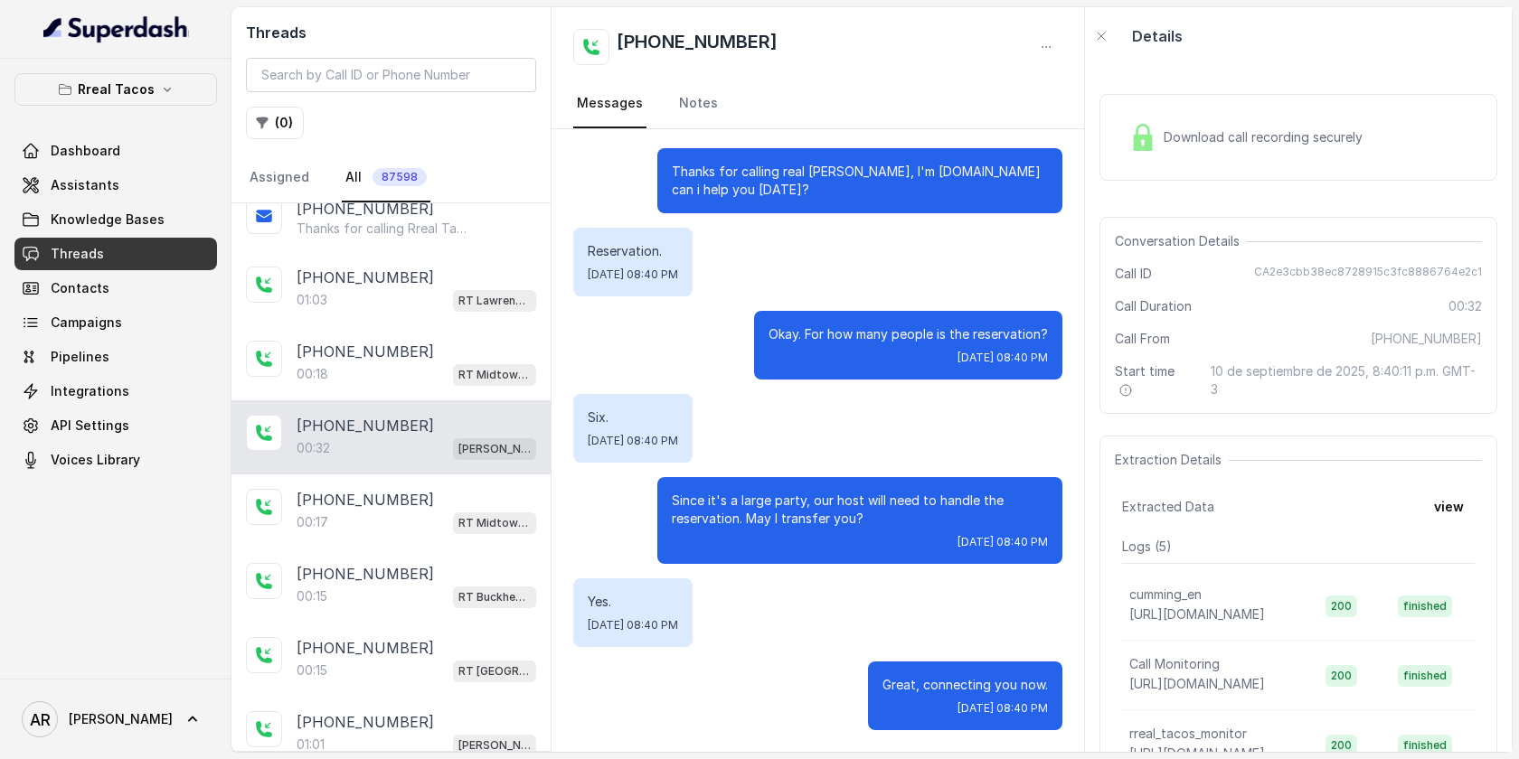
click at [465, 541] on div "+14046642676 00:17 RT Midtown / EN" at bounding box center [390, 512] width 319 height 74
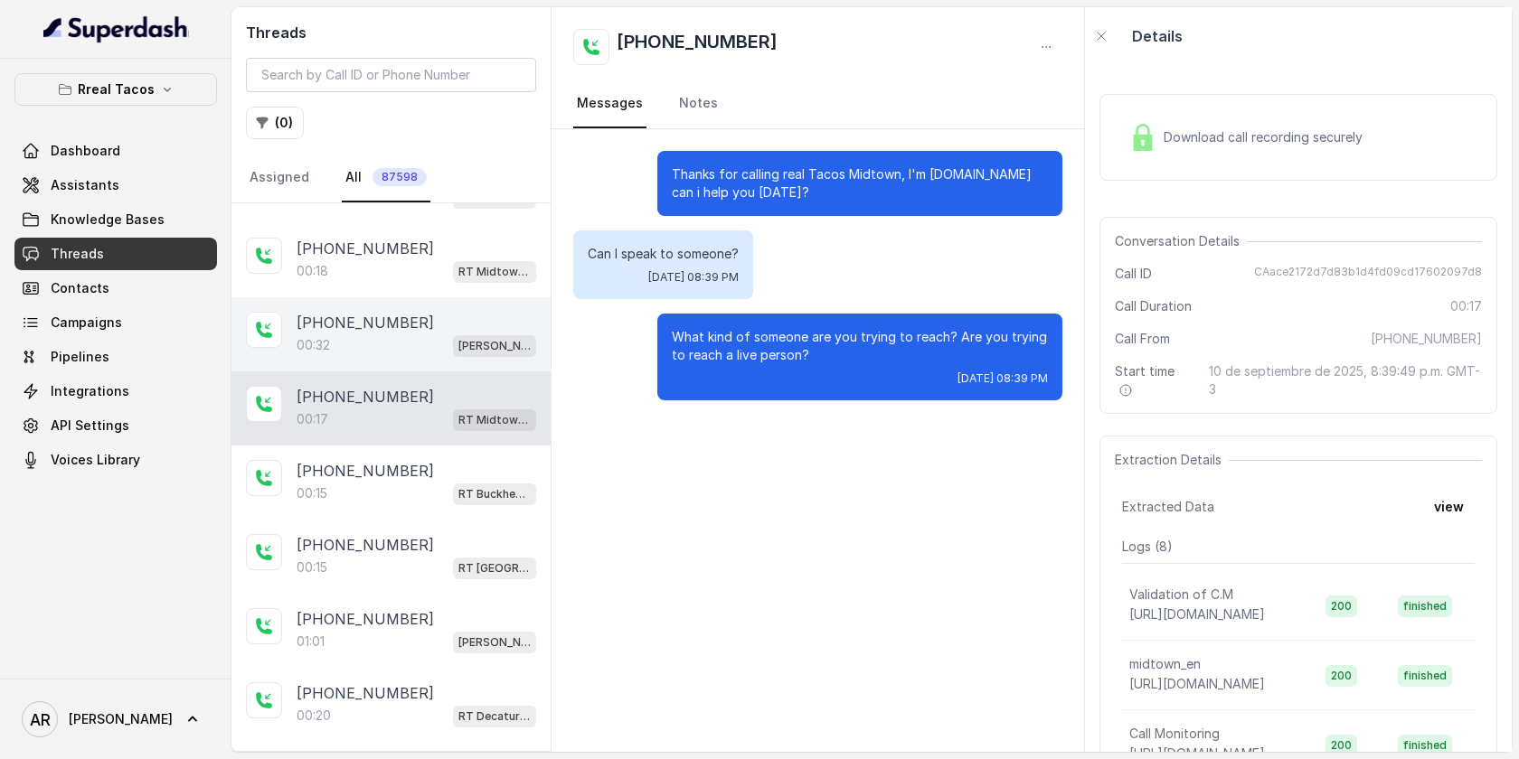
scroll to position [885, 0]
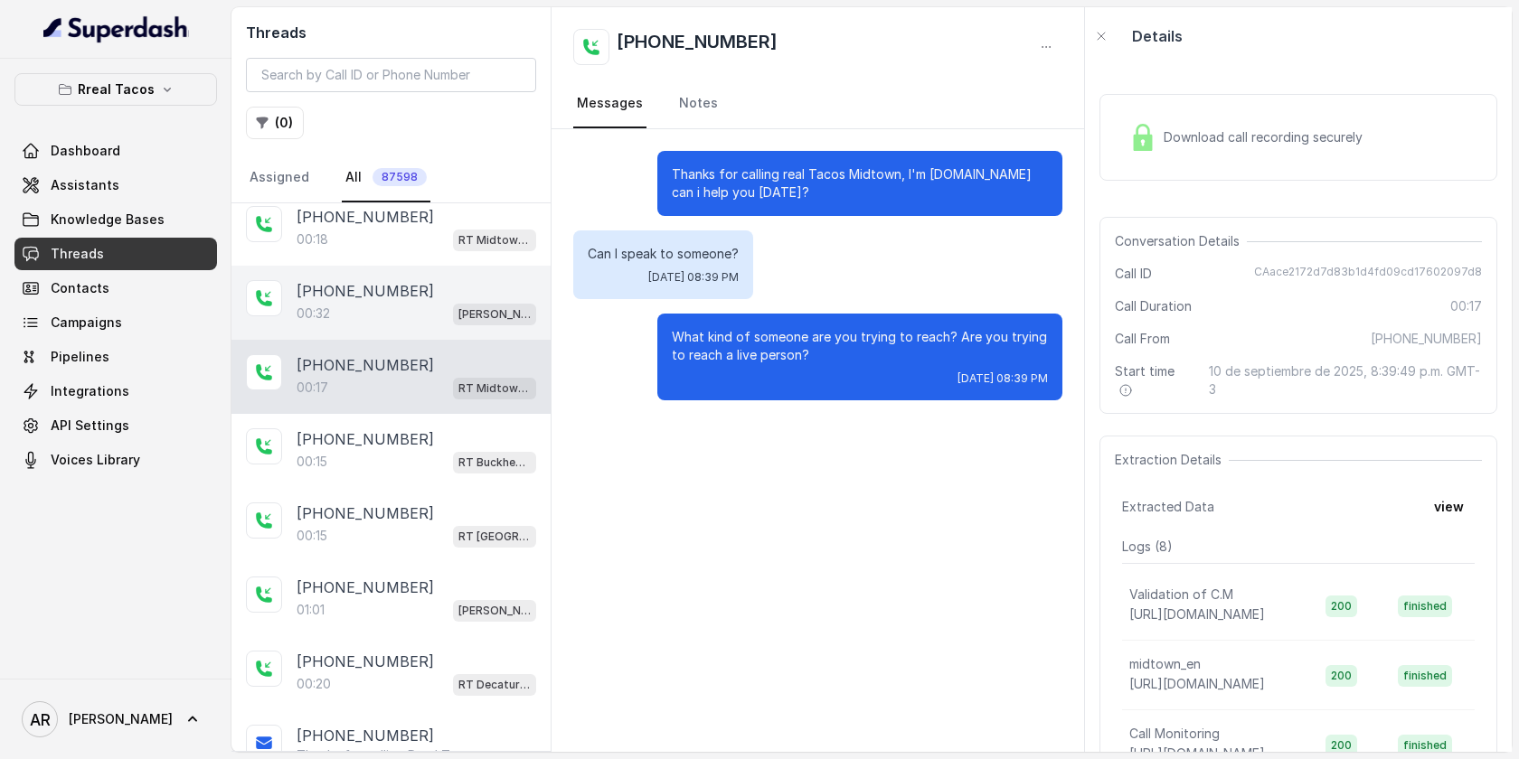
click at [465, 541] on span "RT West Midtown / EN" at bounding box center [494, 537] width 83 height 22
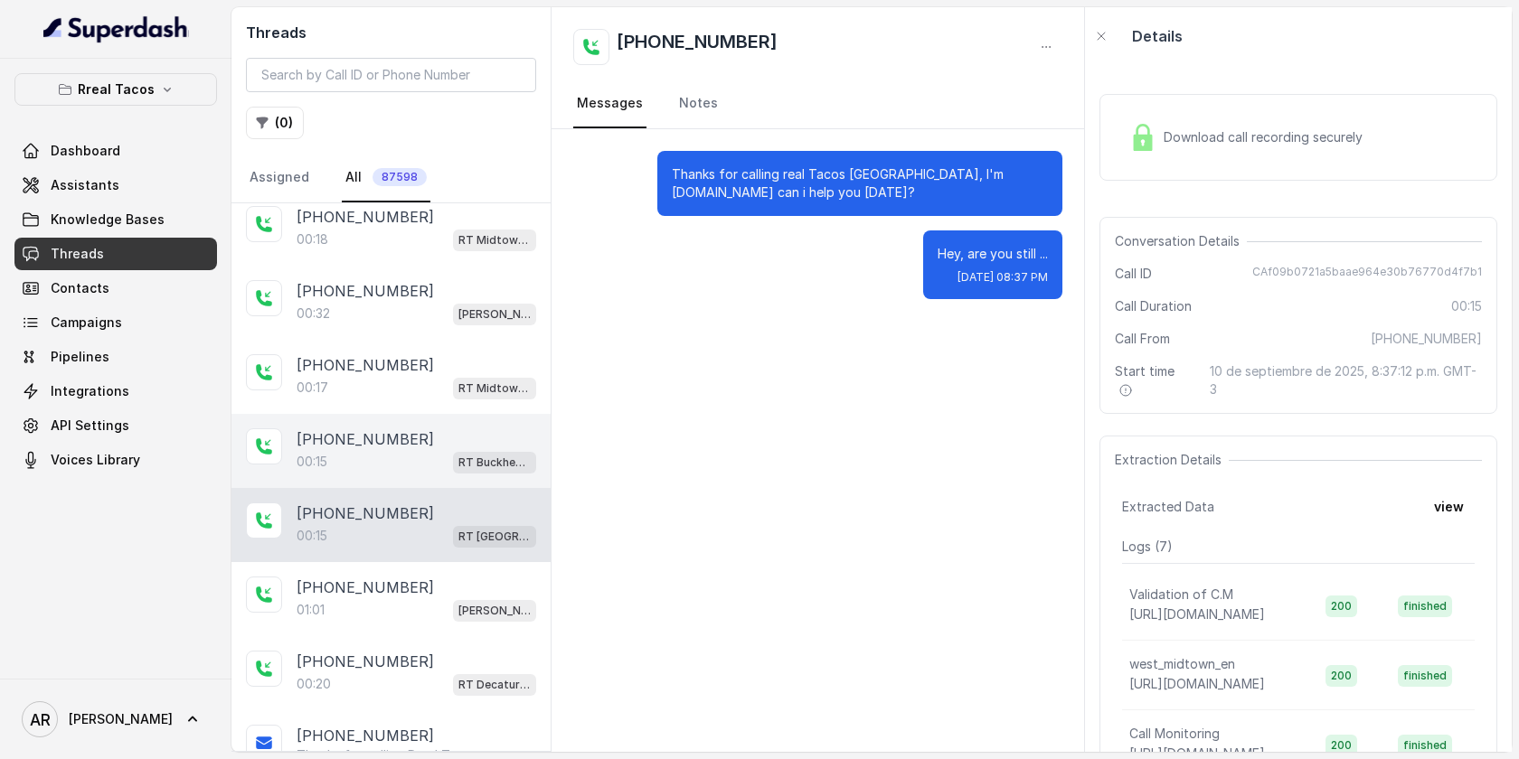
click at [453, 477] on div "+14703972055 00:15 RT Buckhead / EN" at bounding box center [390, 451] width 319 height 74
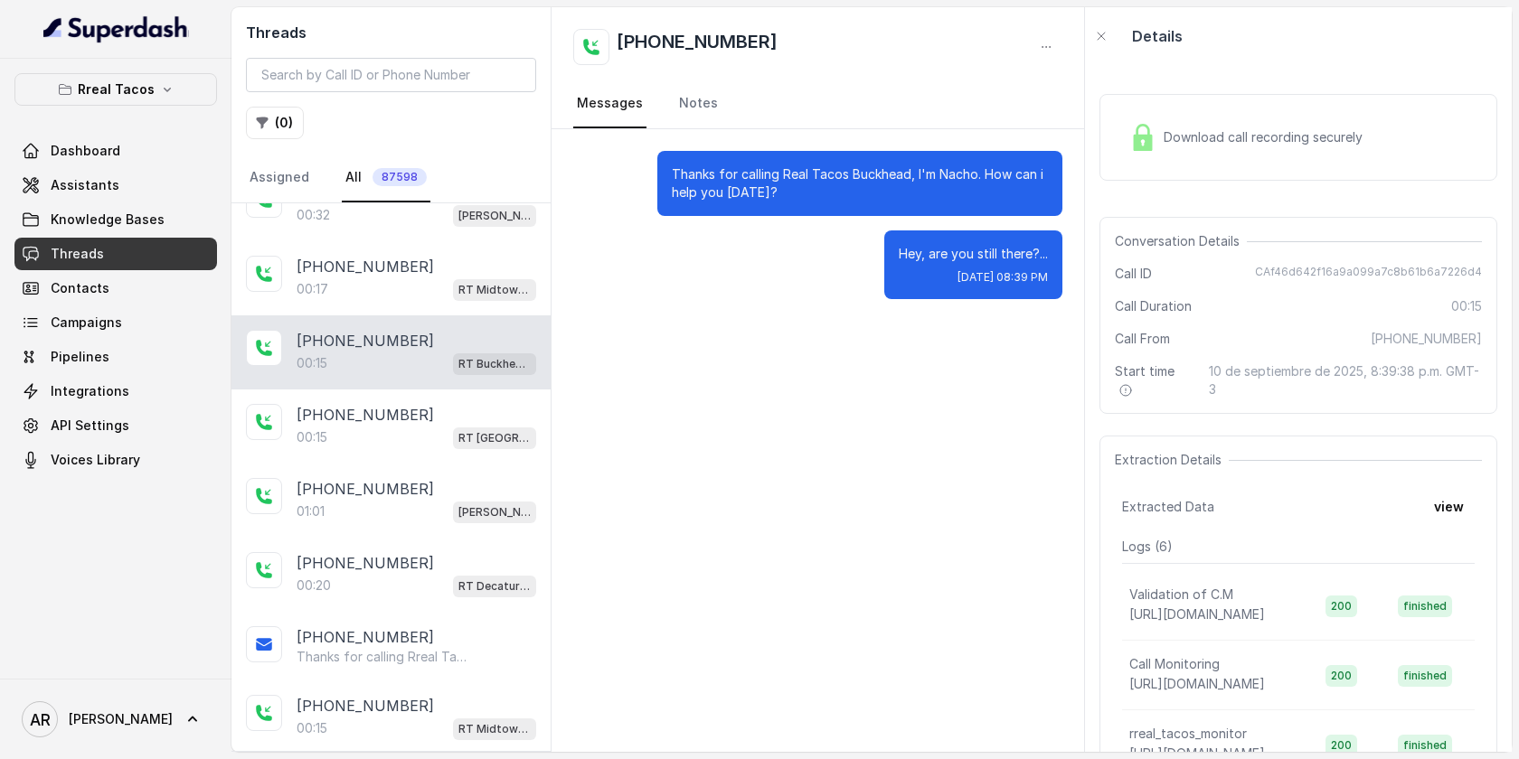
scroll to position [1131, 0]
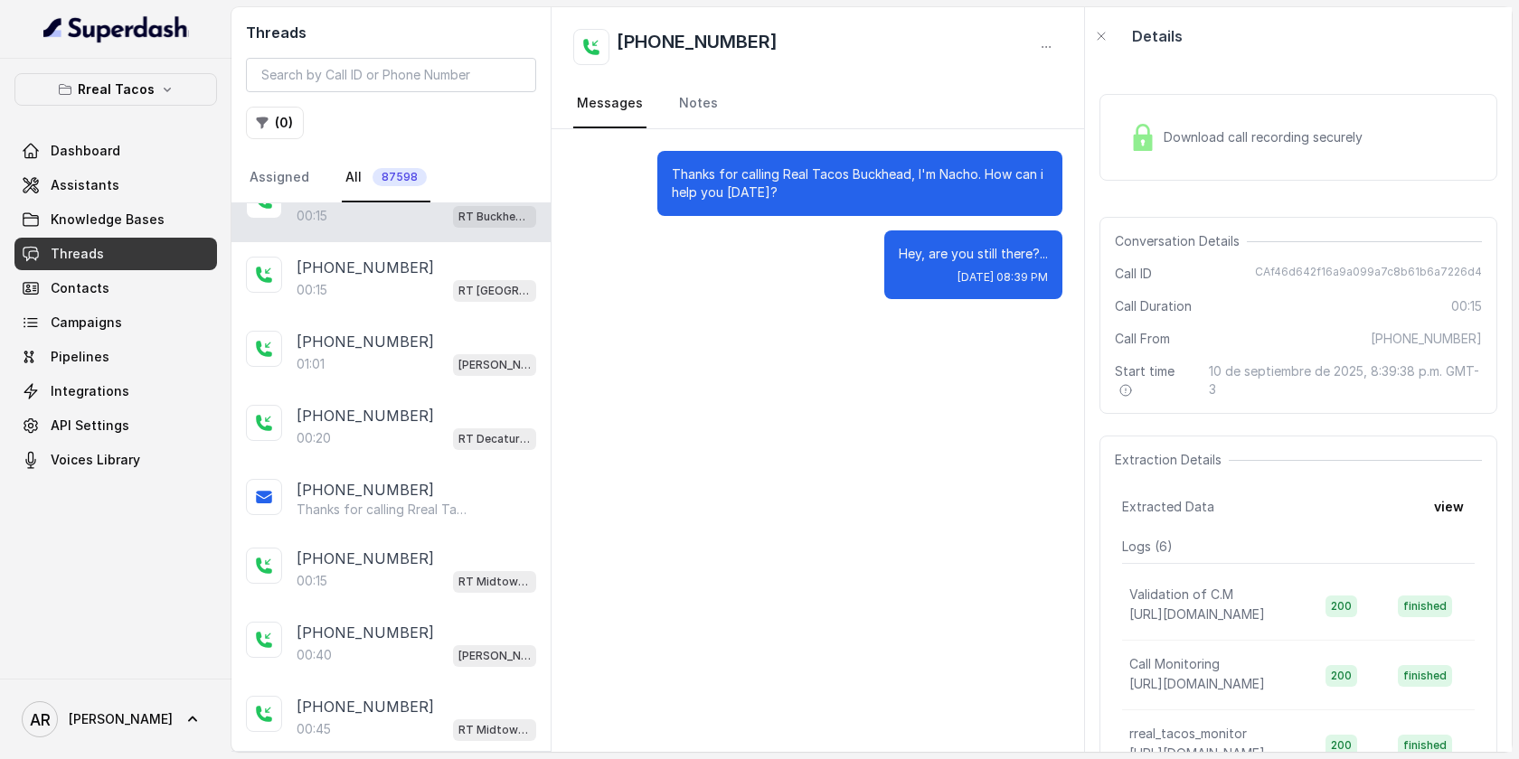
click at [453, 479] on div "+12169780400" at bounding box center [417, 490] width 240 height 22
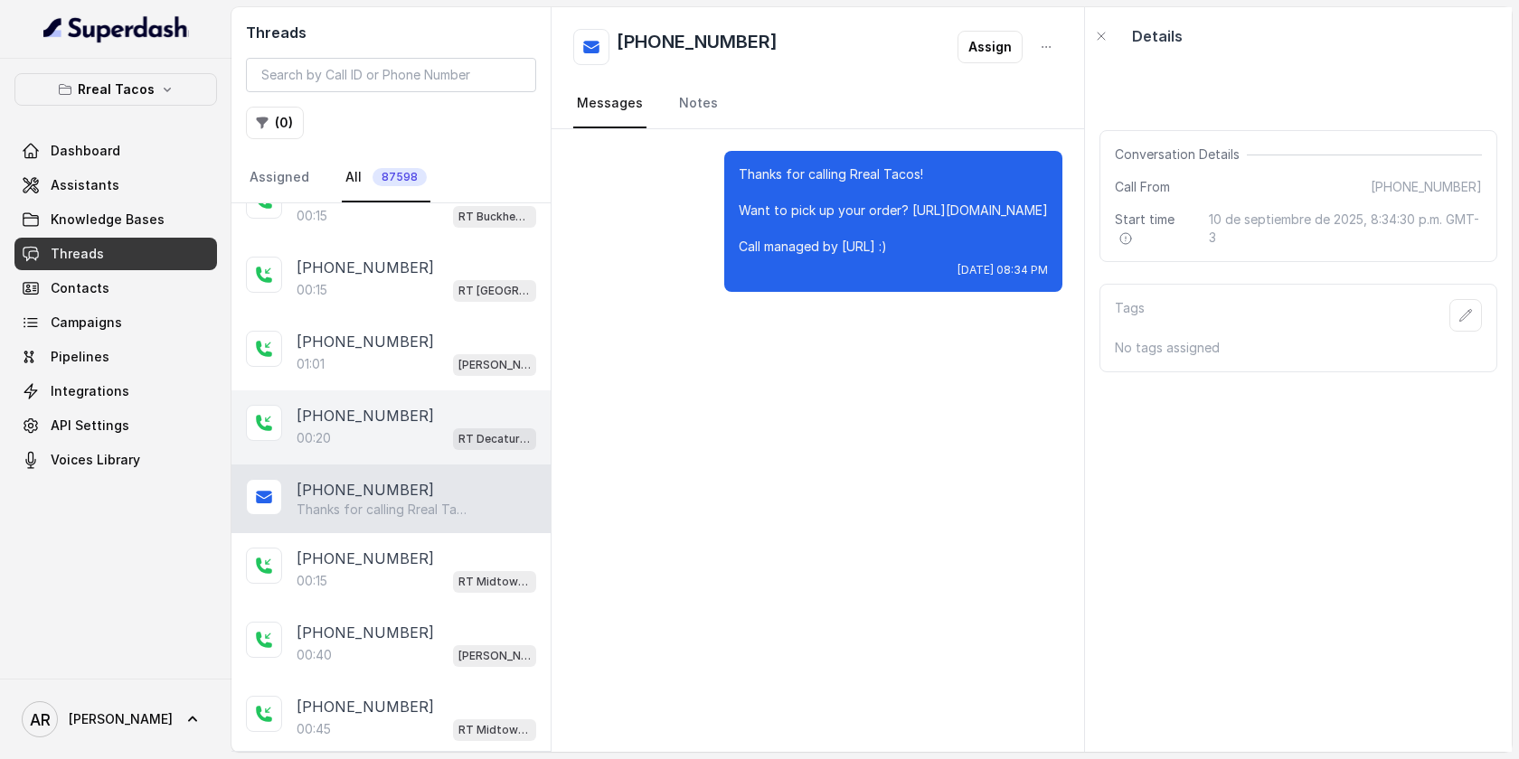
click at [444, 391] on div "+12169780400 00:20 RT Decatur / EN" at bounding box center [390, 428] width 319 height 74
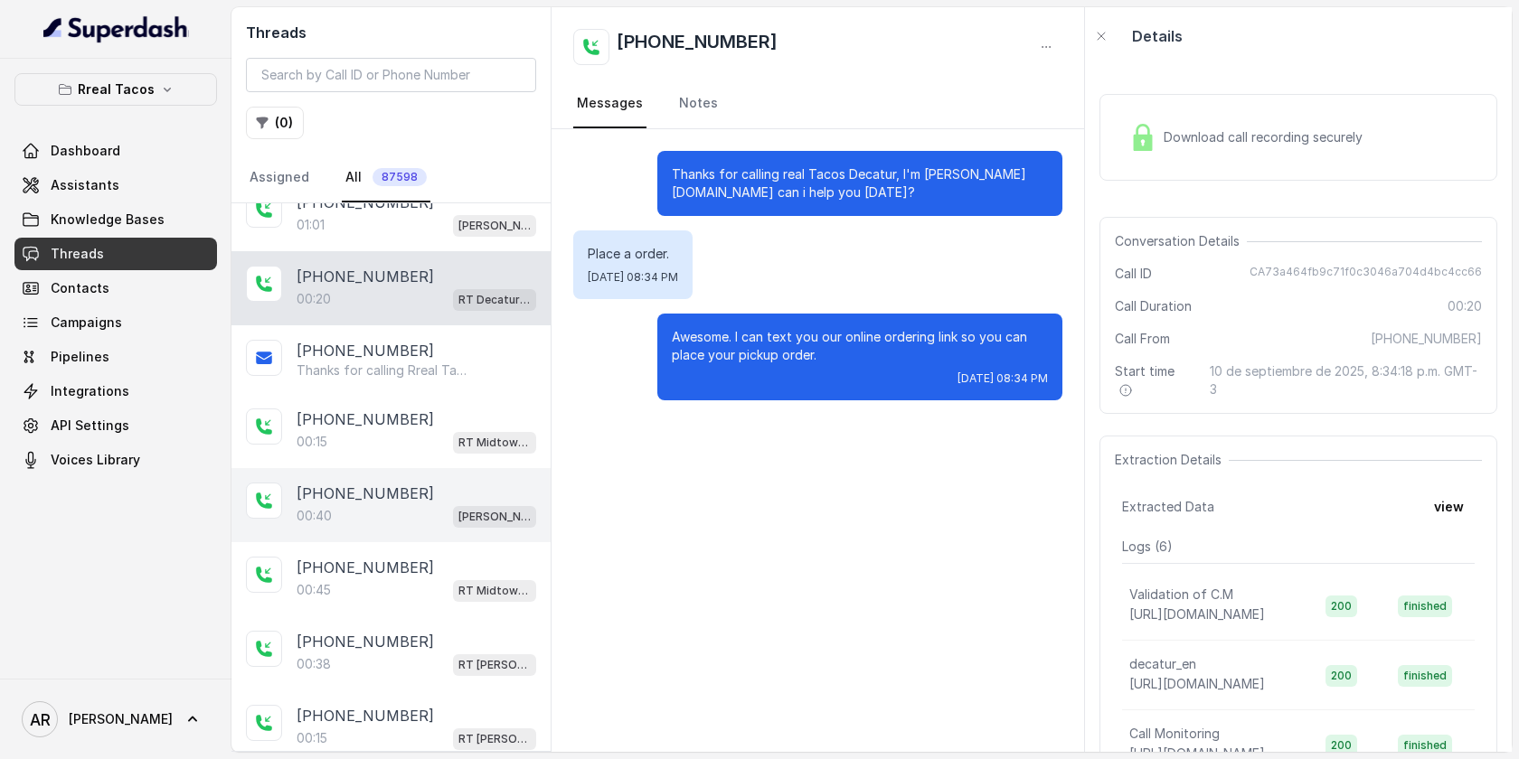
scroll to position [1277, 0]
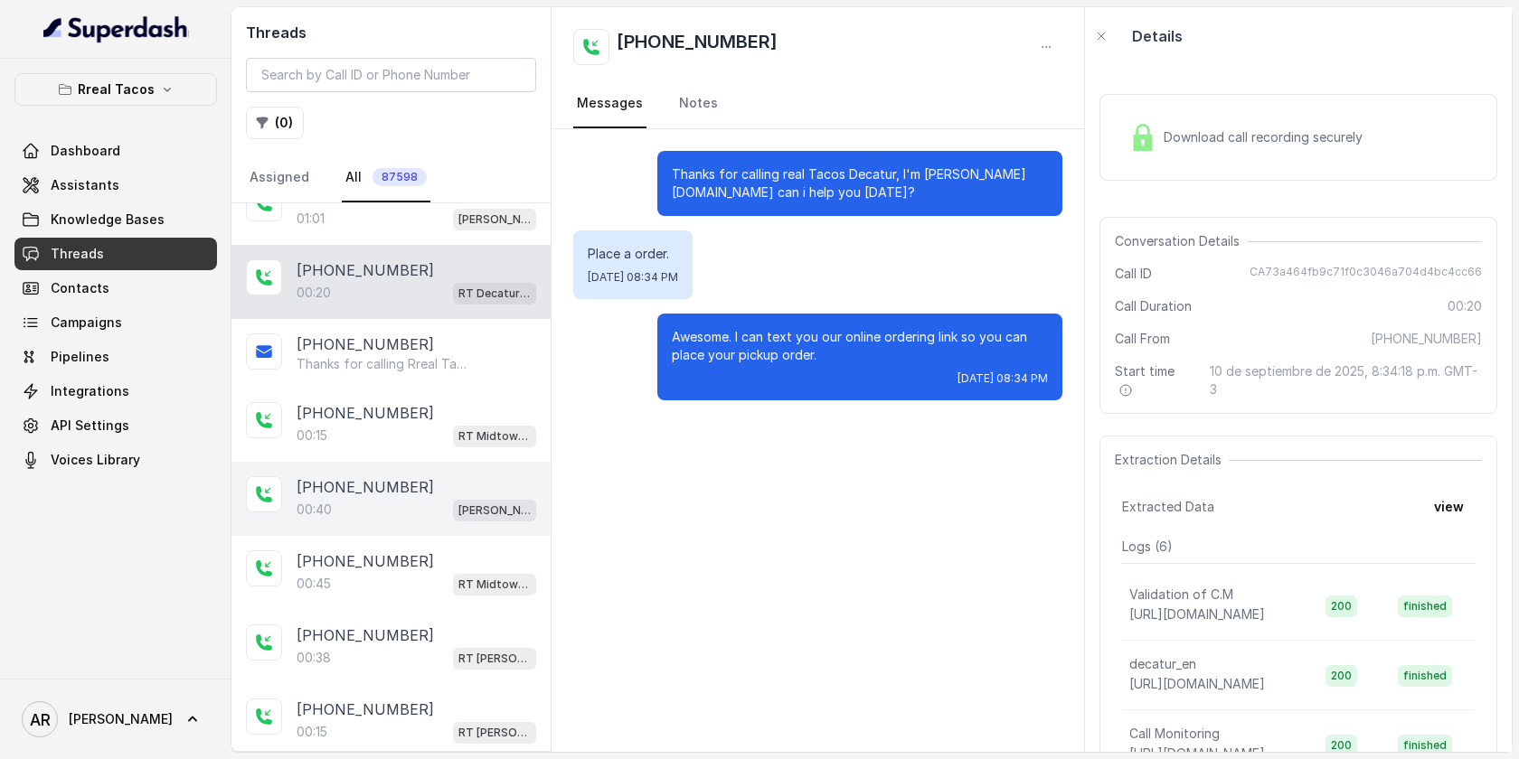
click at [449, 462] on div "+14044068212 00:40 RT Chamblee / EN" at bounding box center [390, 499] width 319 height 74
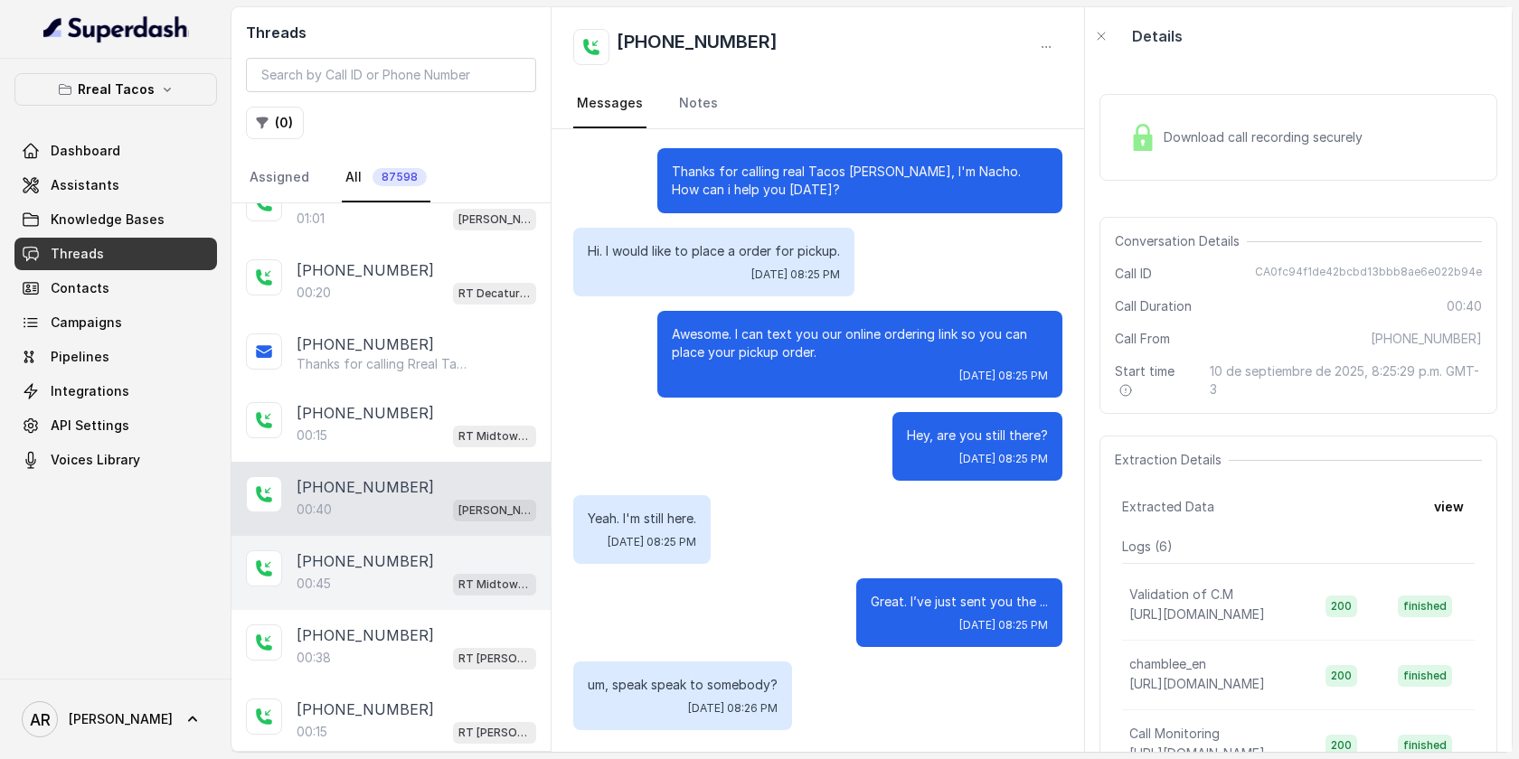
click at [459, 558] on div "+17708642870" at bounding box center [417, 562] width 240 height 22
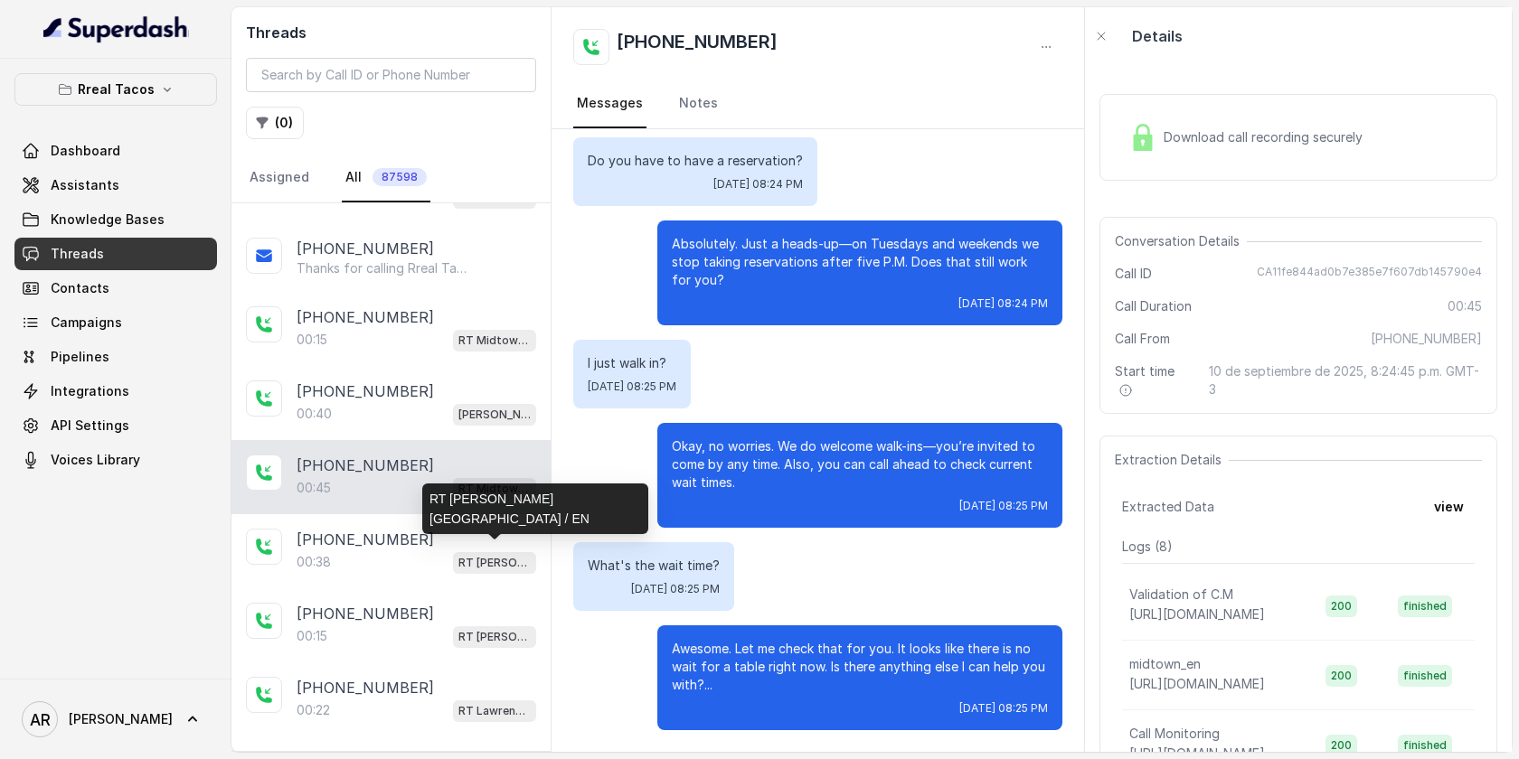
click at [459, 558] on p "RT Sandy Springs / EN" at bounding box center [494, 563] width 72 height 18
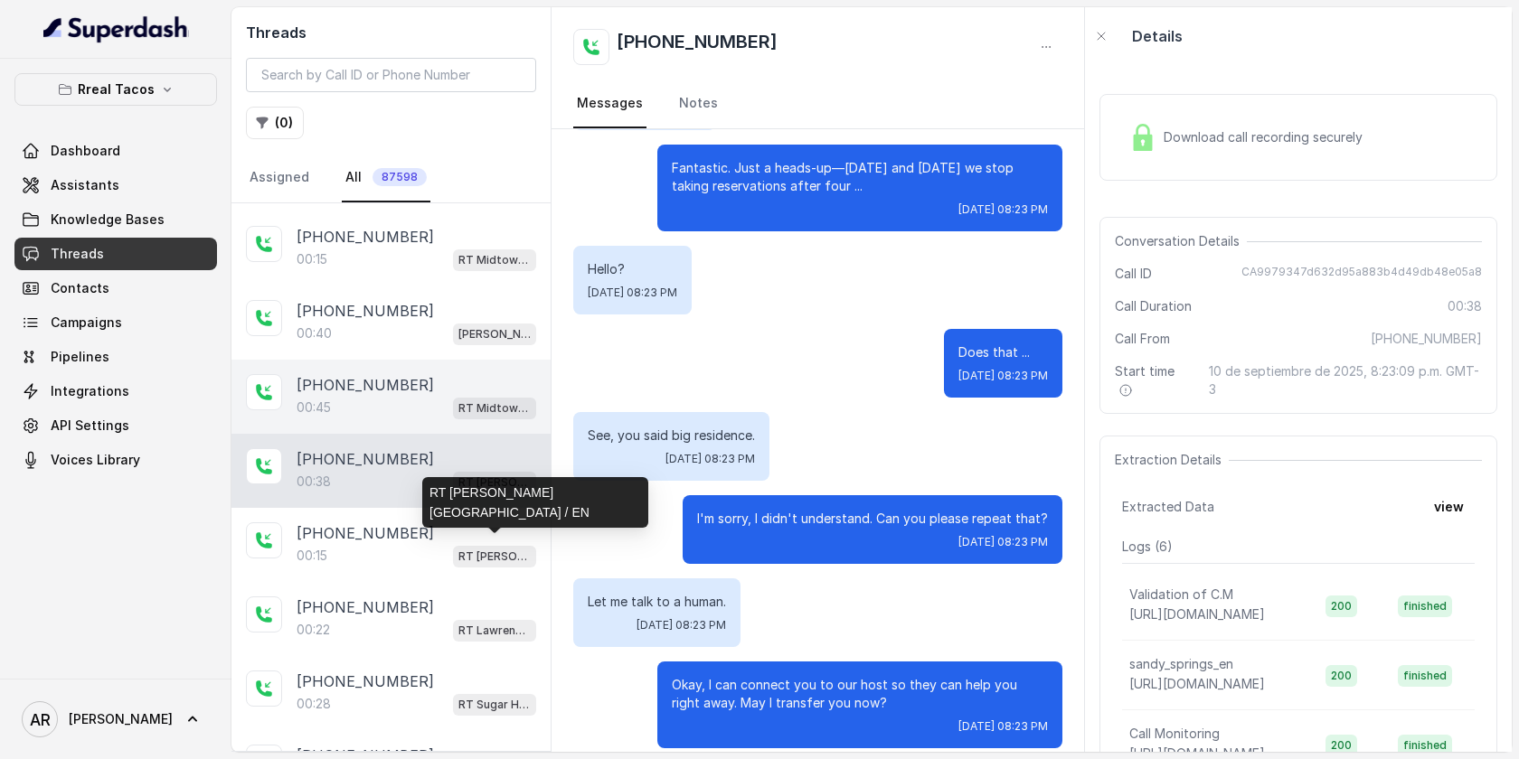
click at [459, 558] on span "RT Sandy Springs / EN" at bounding box center [494, 557] width 83 height 22
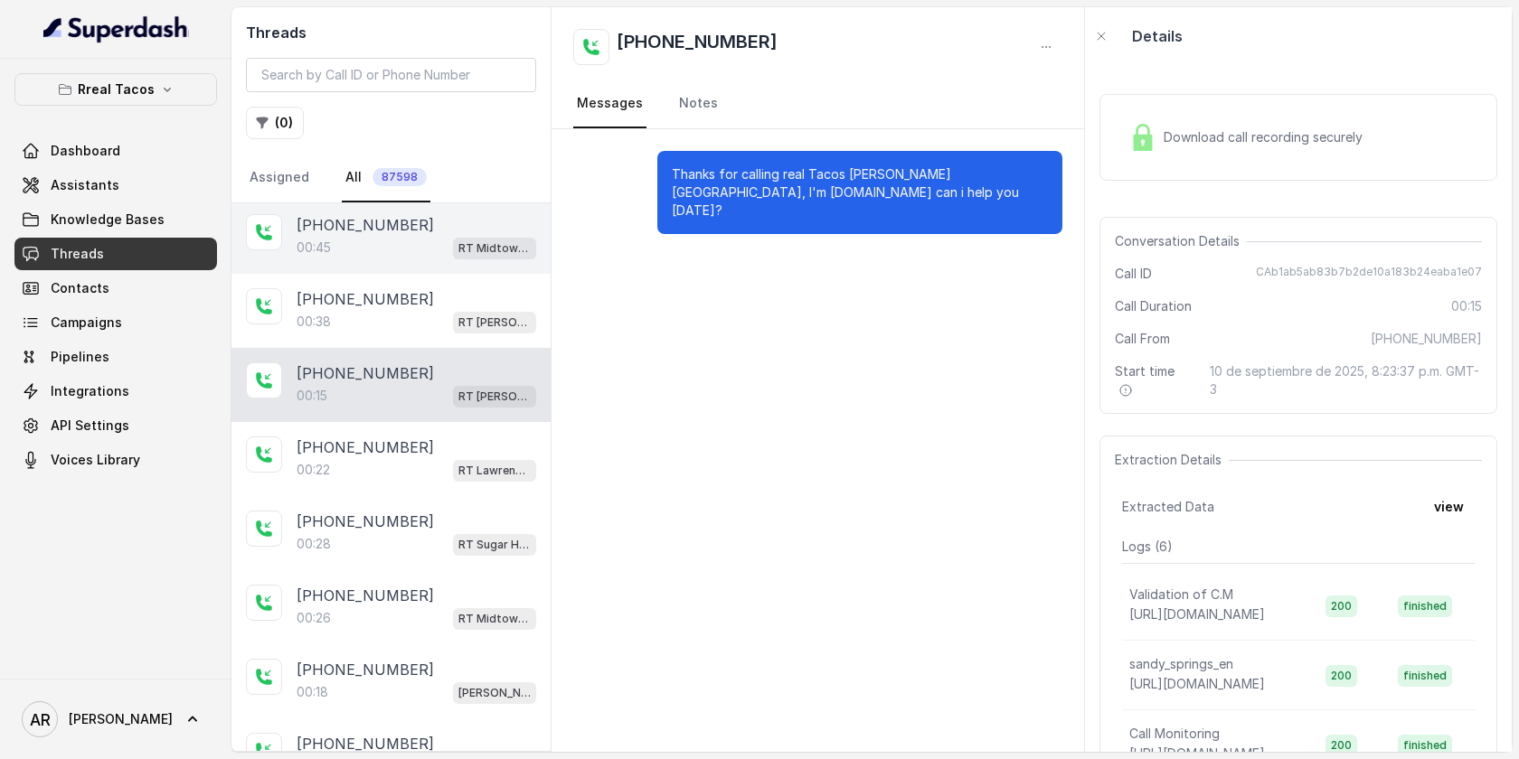
click at [459, 558] on div "+12293444190 00:28 RT Sugar Hill / EN" at bounding box center [390, 533] width 319 height 74
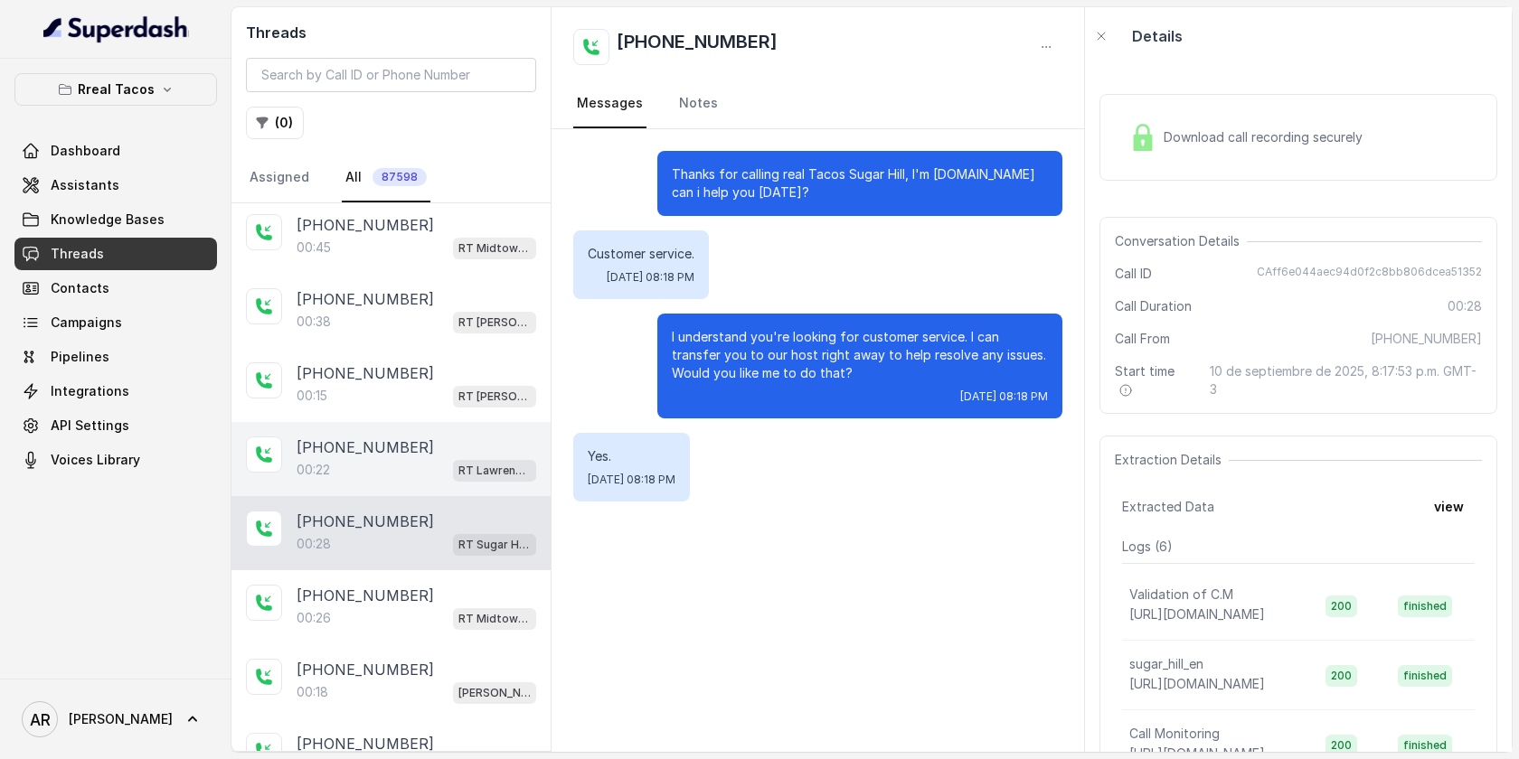
click at [420, 474] on div "+16787486869 00:22 RT Lawrenceville" at bounding box center [390, 459] width 319 height 74
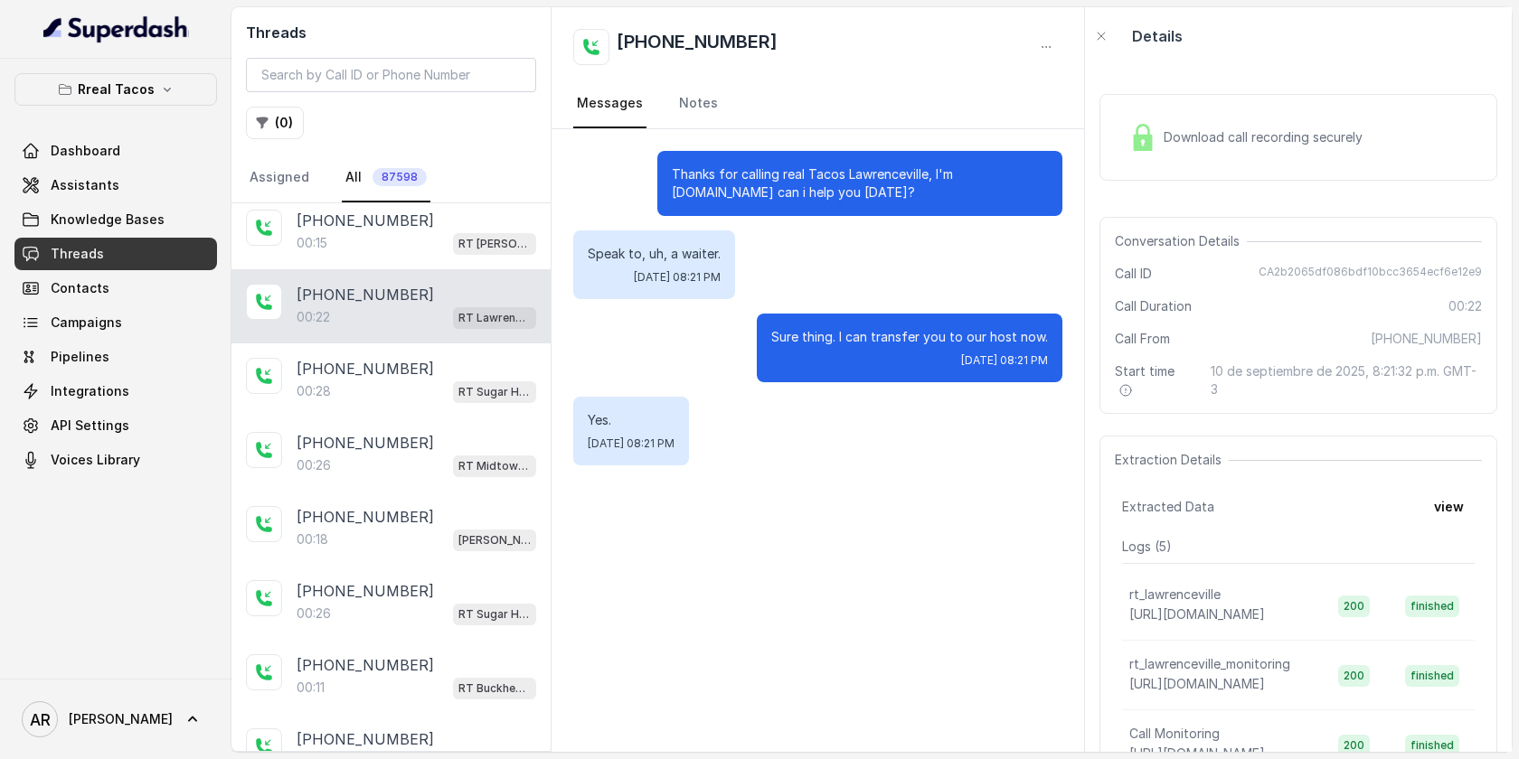
click at [420, 474] on div "+18658511055 00:26 RT Midtown / EN" at bounding box center [390, 455] width 319 height 74
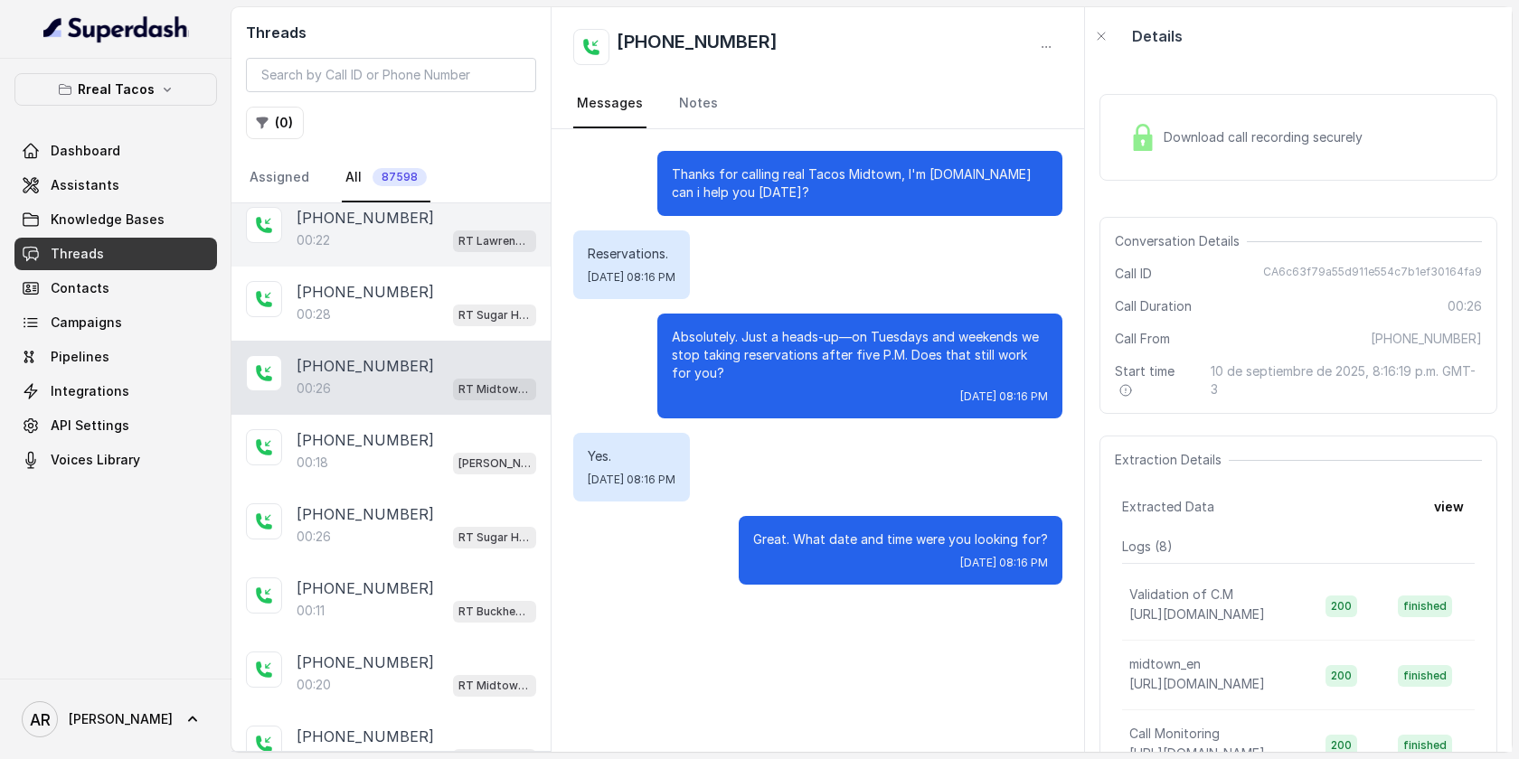
click at [420, 474] on div "+16784696143 00:18 RT Chamblee / EN" at bounding box center [390, 452] width 319 height 74
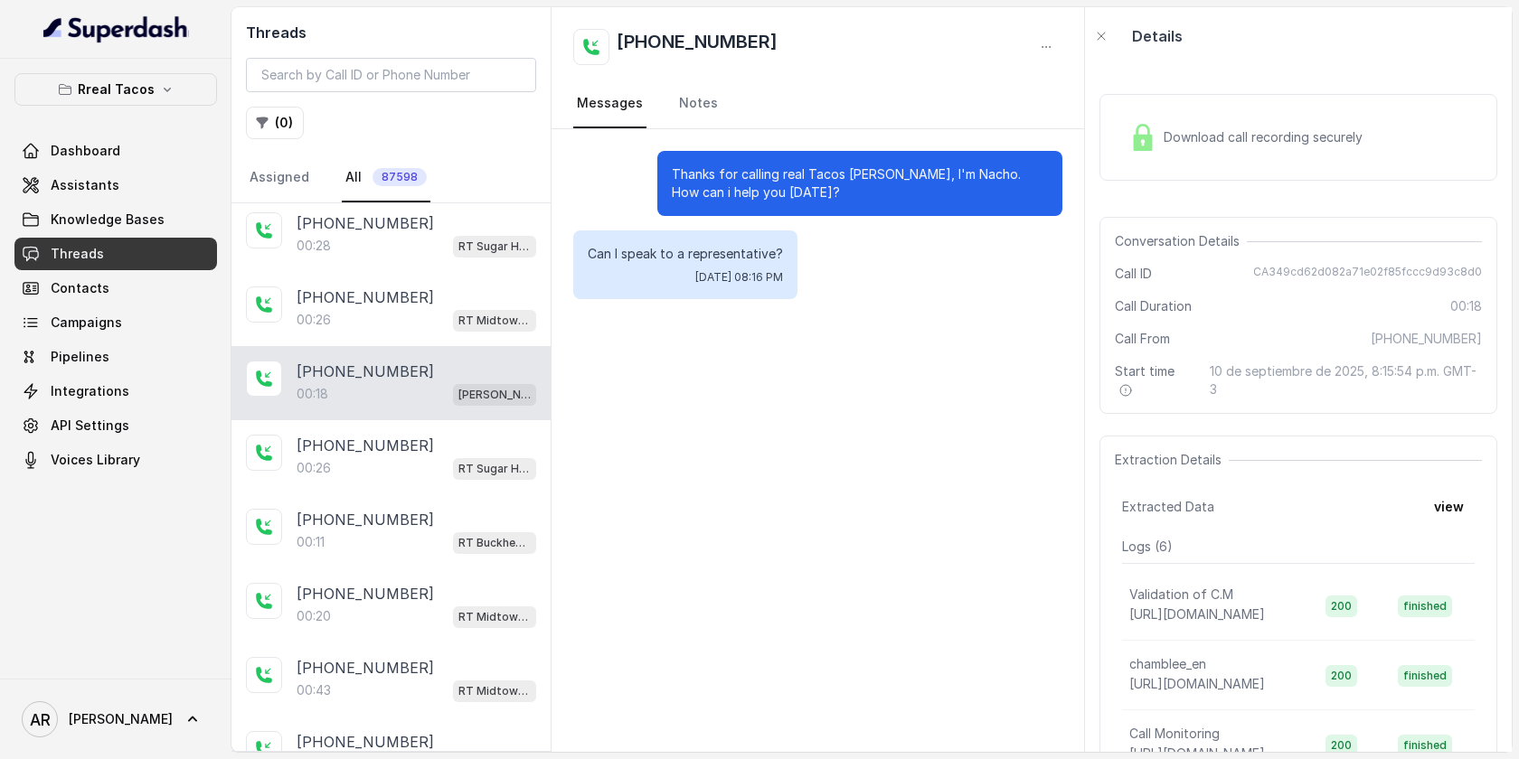
click at [420, 474] on div "+12293444190 00:26 RT Sugar Hill / EN" at bounding box center [390, 457] width 319 height 74
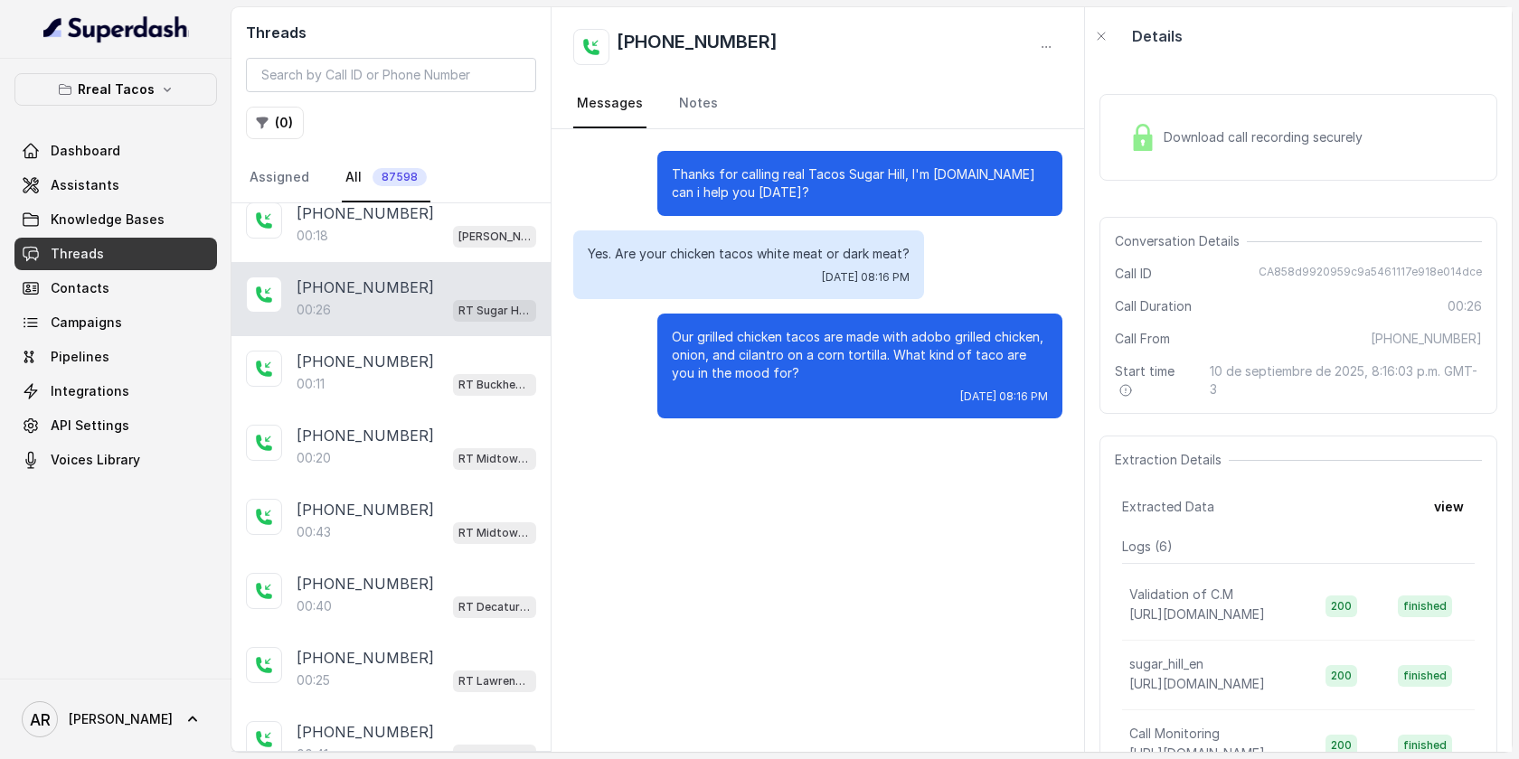
click at [420, 485] on div "+18658511055 00:43 RT Midtown / EN" at bounding box center [390, 522] width 319 height 74
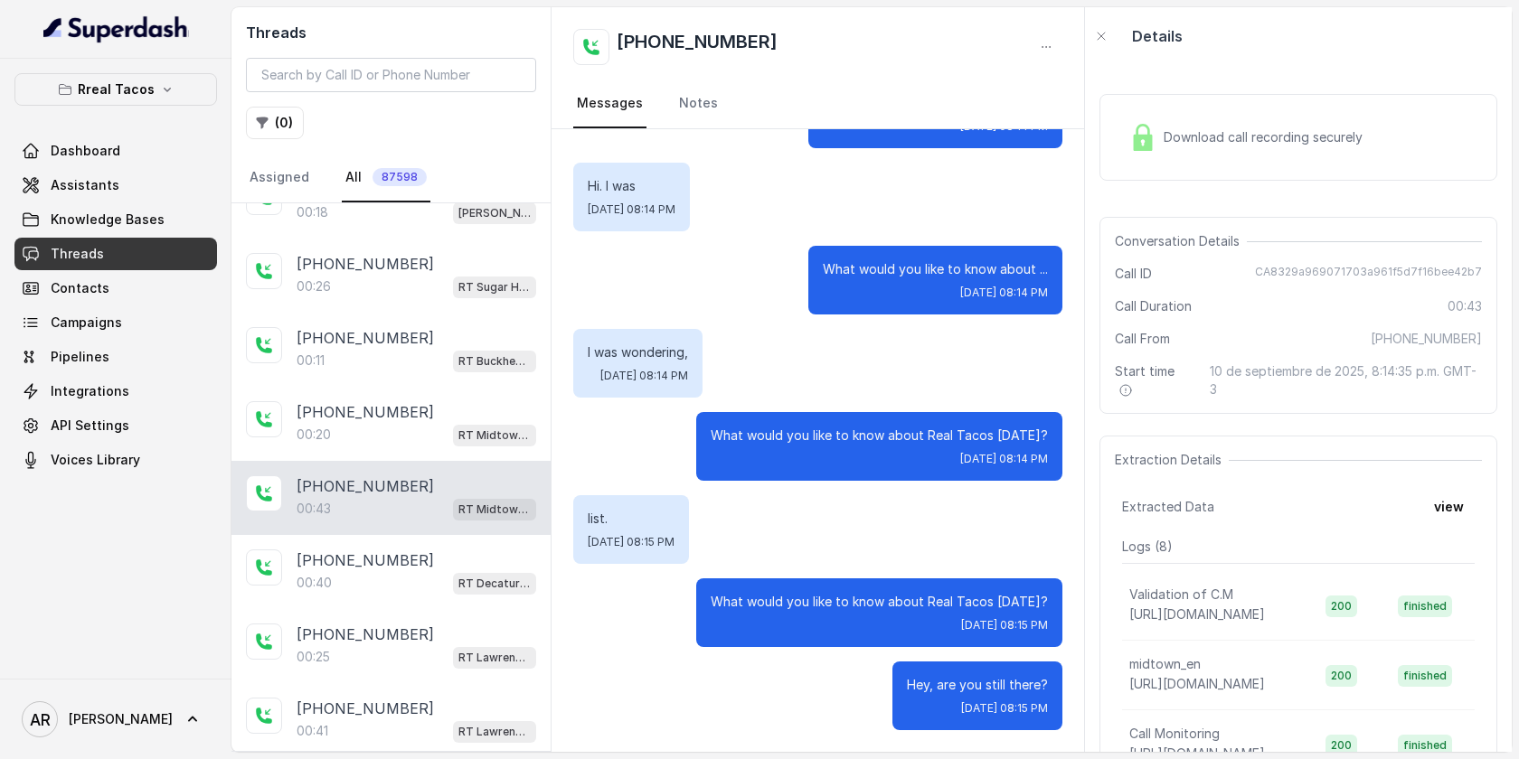
click at [420, 476] on div "+18658511055" at bounding box center [417, 487] width 240 height 22
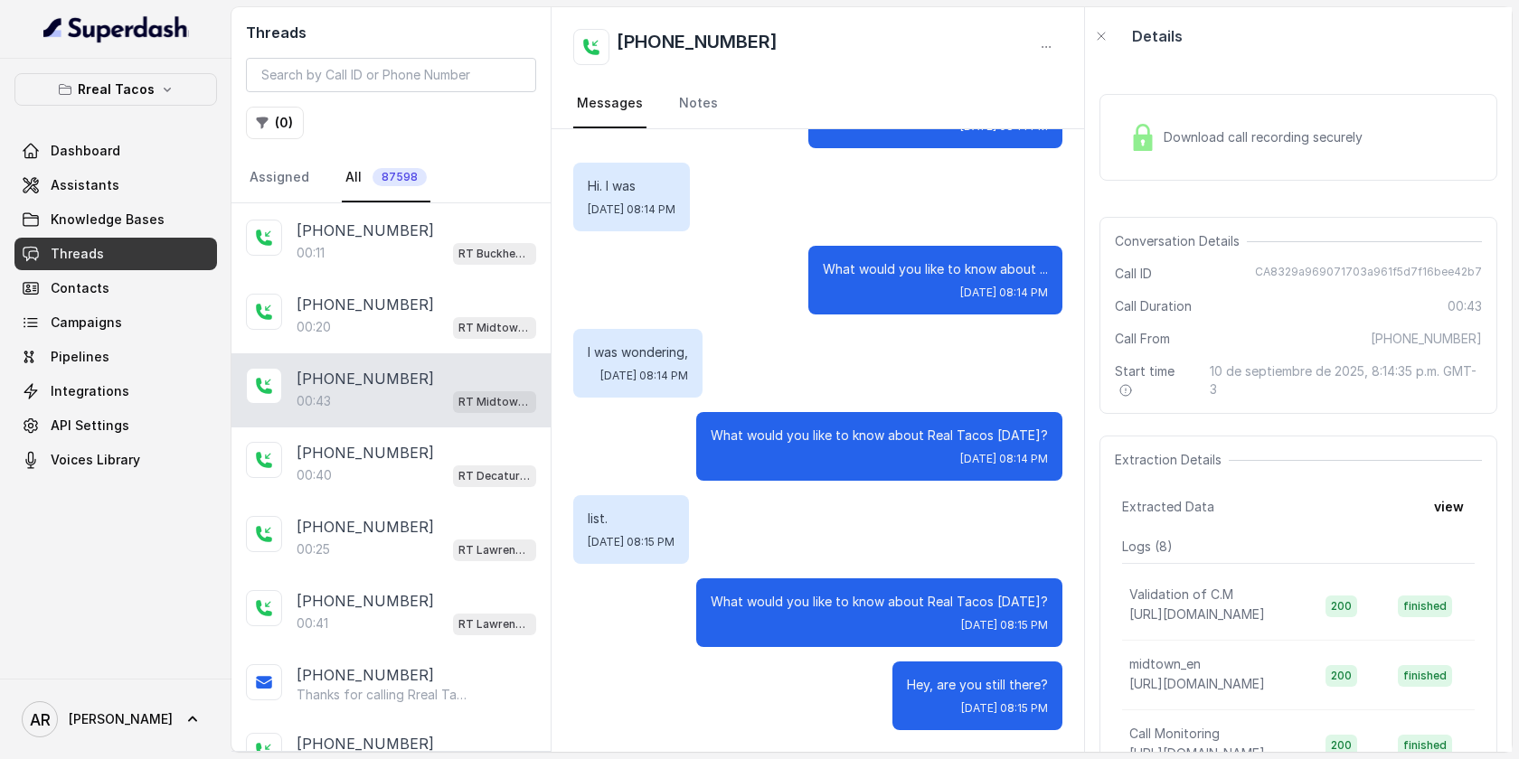
click at [420, 474] on div "+17702561407 00:40 RT Decatur / EN" at bounding box center [390, 465] width 319 height 74
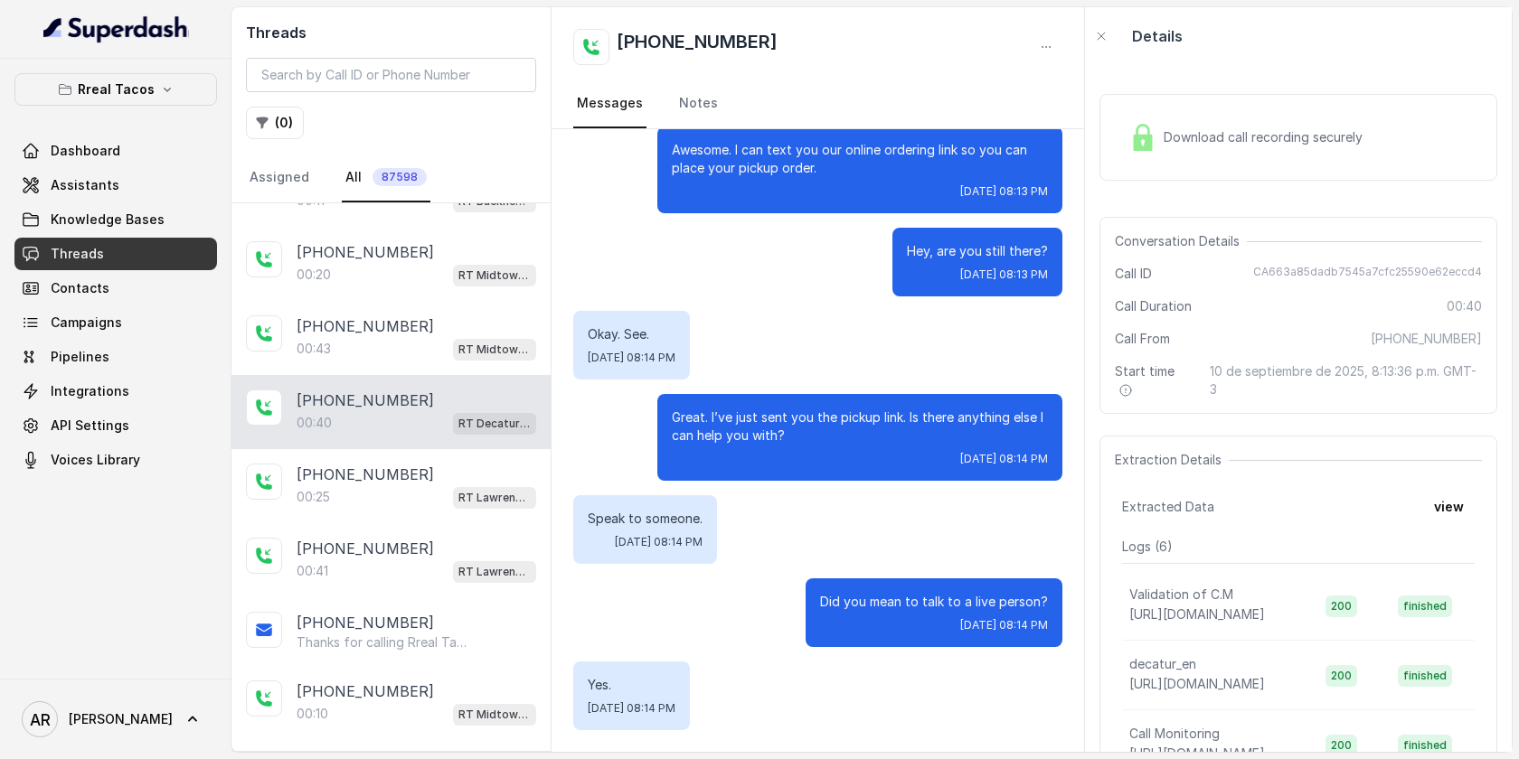
click at [420, 486] on div "00:25 RT Lawrenceville" at bounding box center [417, 498] width 240 height 24
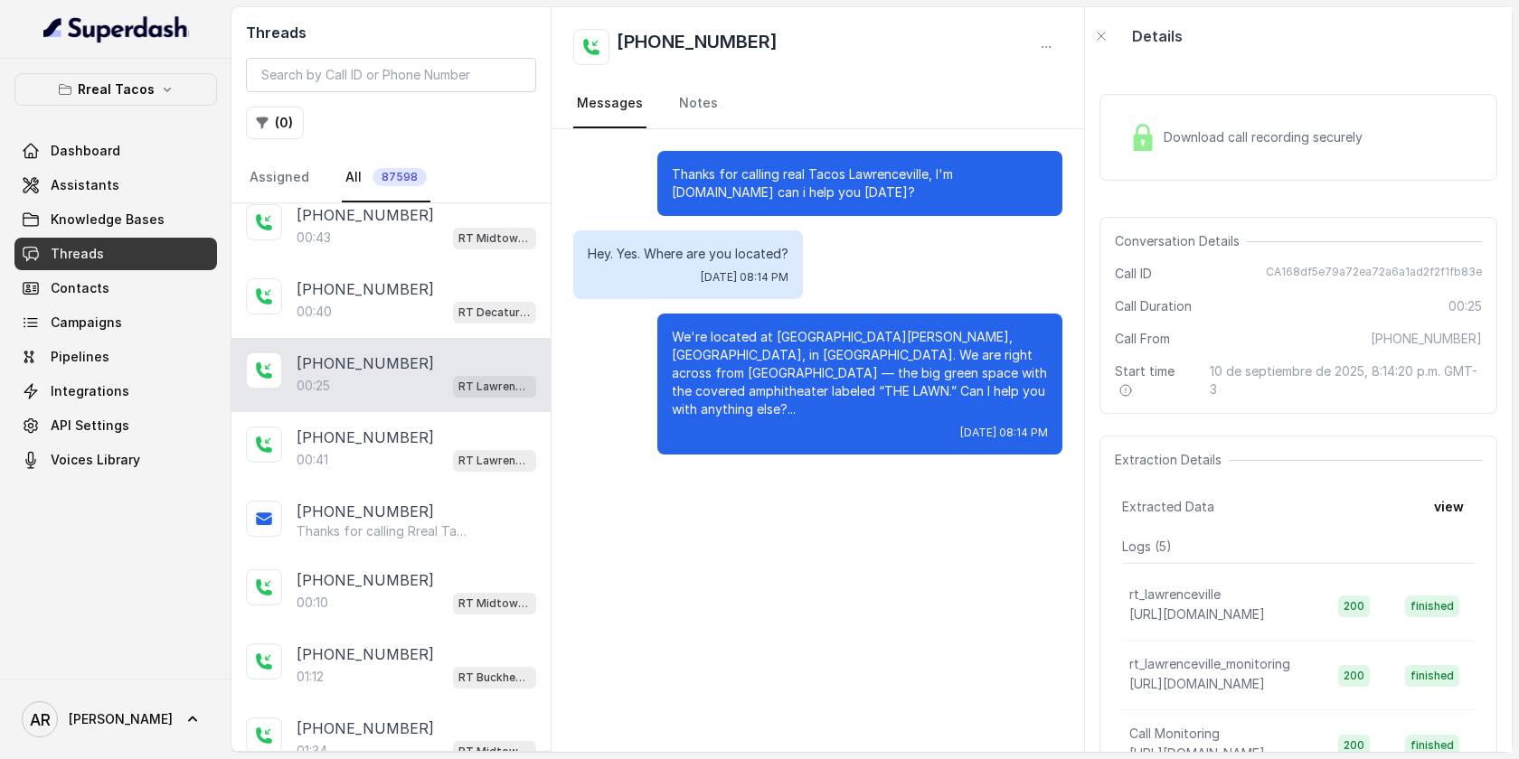
click at [420, 486] on div "+17702561407 Thanks for calling Rreal Tacos! Want to make a reservation? https:…" at bounding box center [390, 520] width 319 height 69
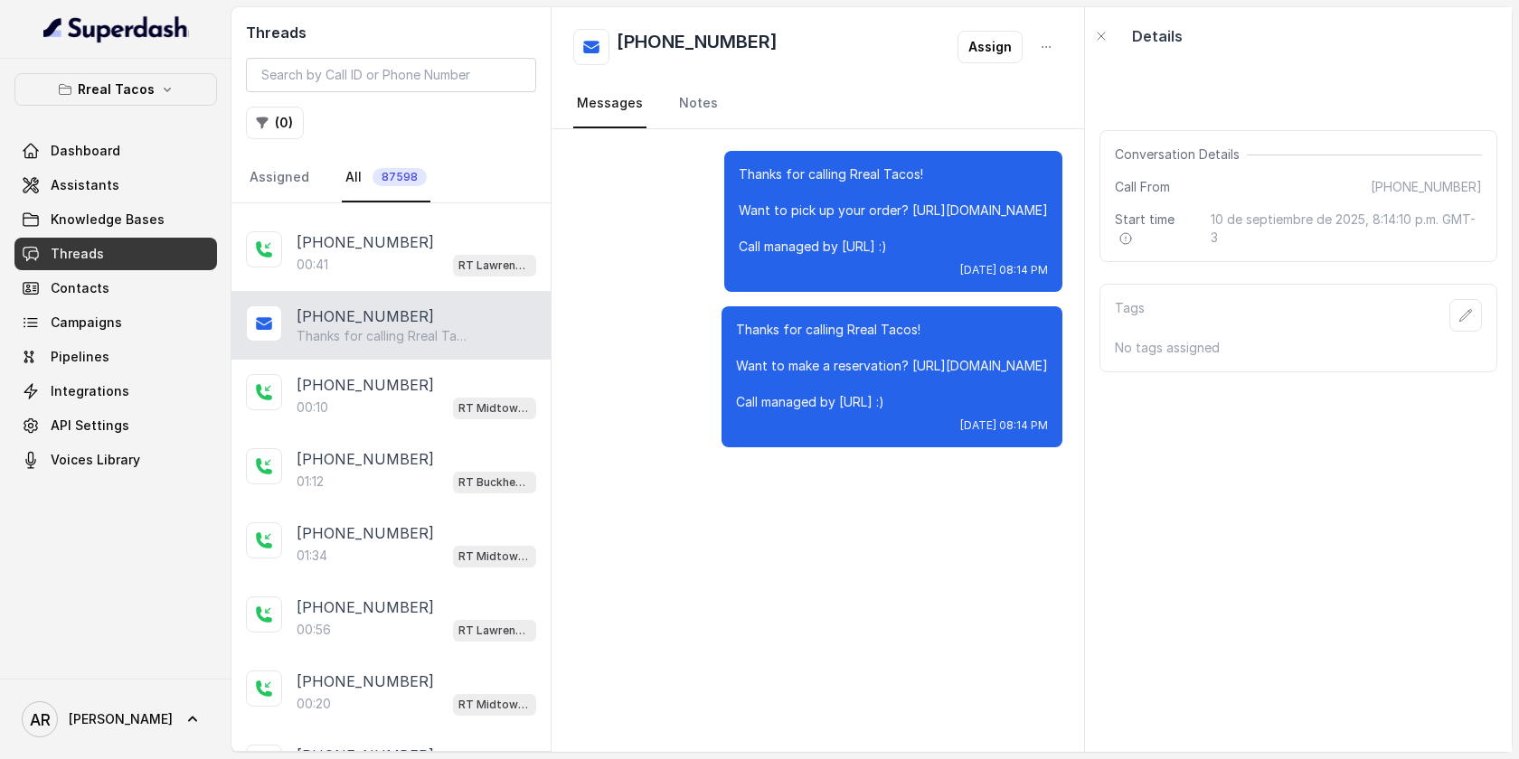
click at [420, 474] on div "01:12 RT Buckhead / EN" at bounding box center [417, 482] width 240 height 24
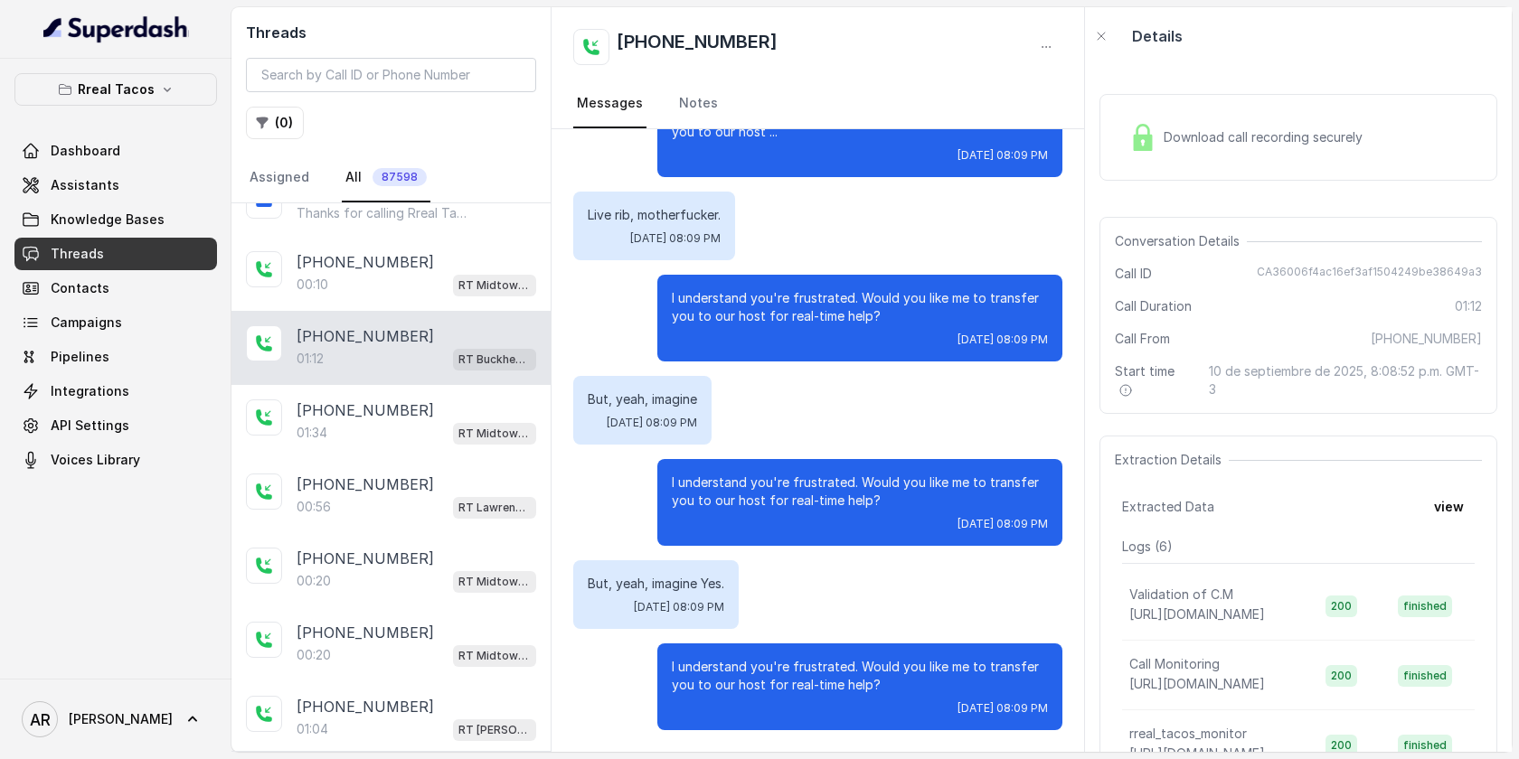
click at [420, 474] on div "+16787486869" at bounding box center [417, 485] width 240 height 22
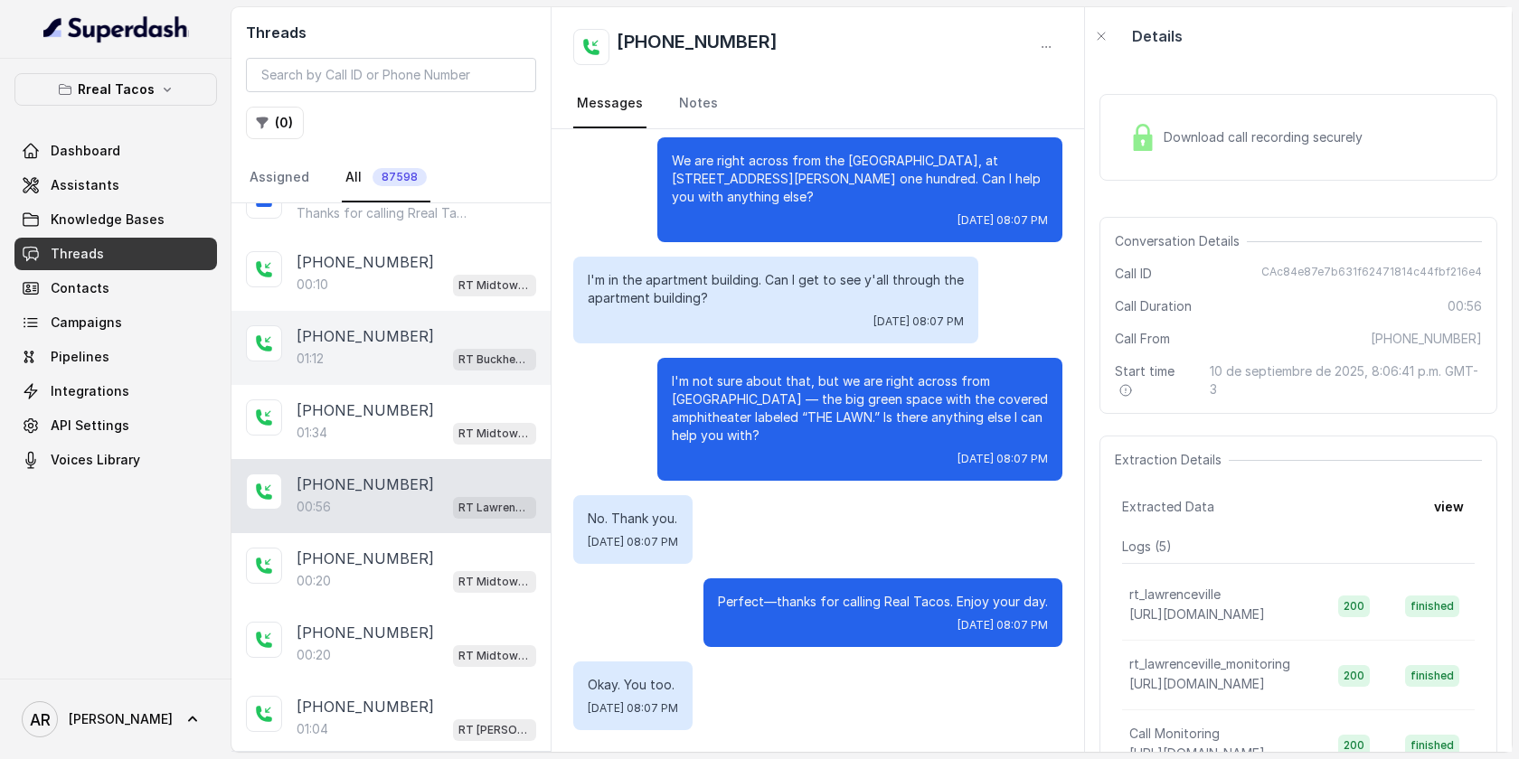
click at [412, 347] on div "01:12 RT Buckhead / EN" at bounding box center [417, 359] width 240 height 24
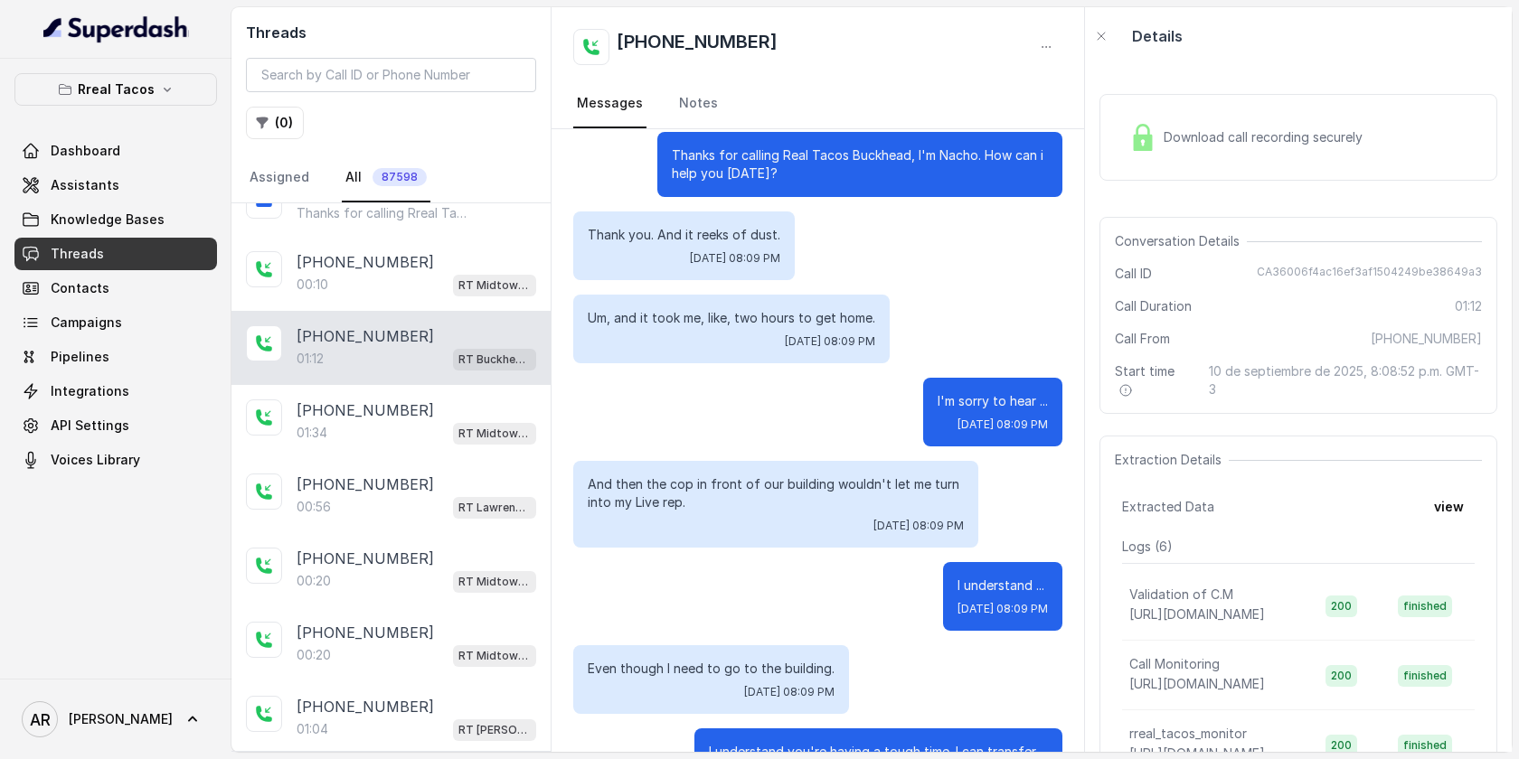
click at [1142, 157] on div "Download call recording securely" at bounding box center [1246, 138] width 248 height 42
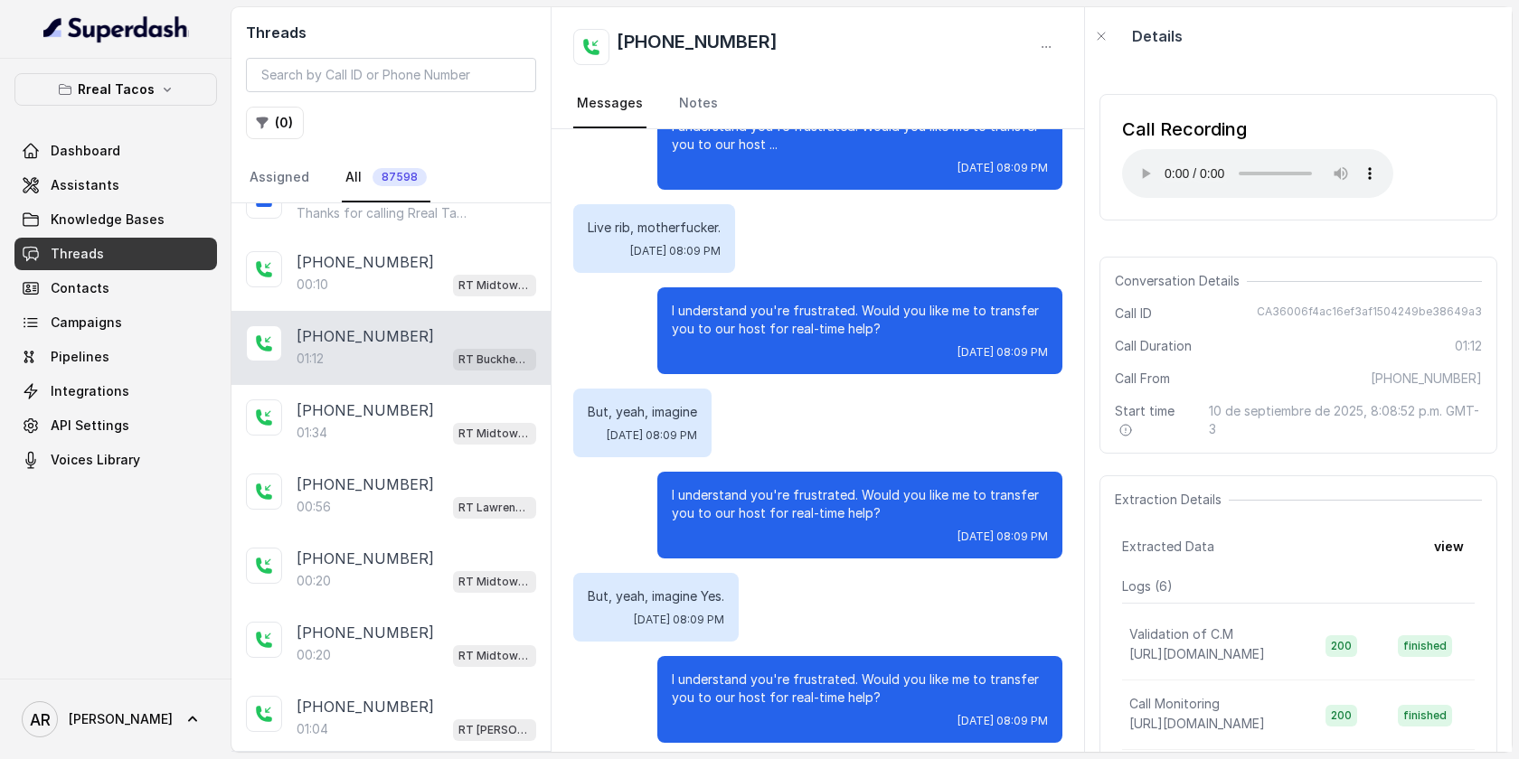
scroll to position [1091, 0]
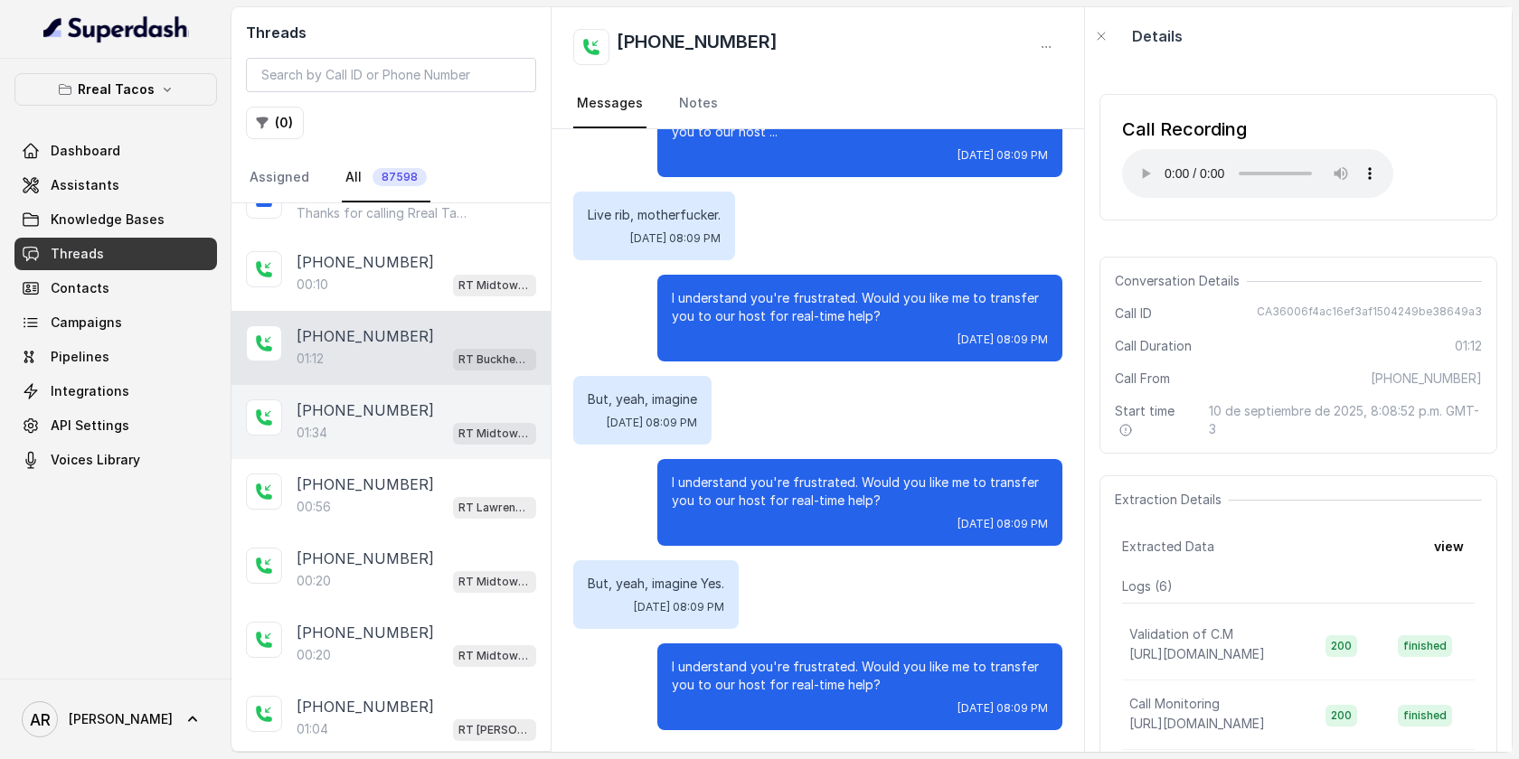
click at [530, 385] on div "+14048248244 01:34 RT Midtown / EN" at bounding box center [390, 422] width 319 height 74
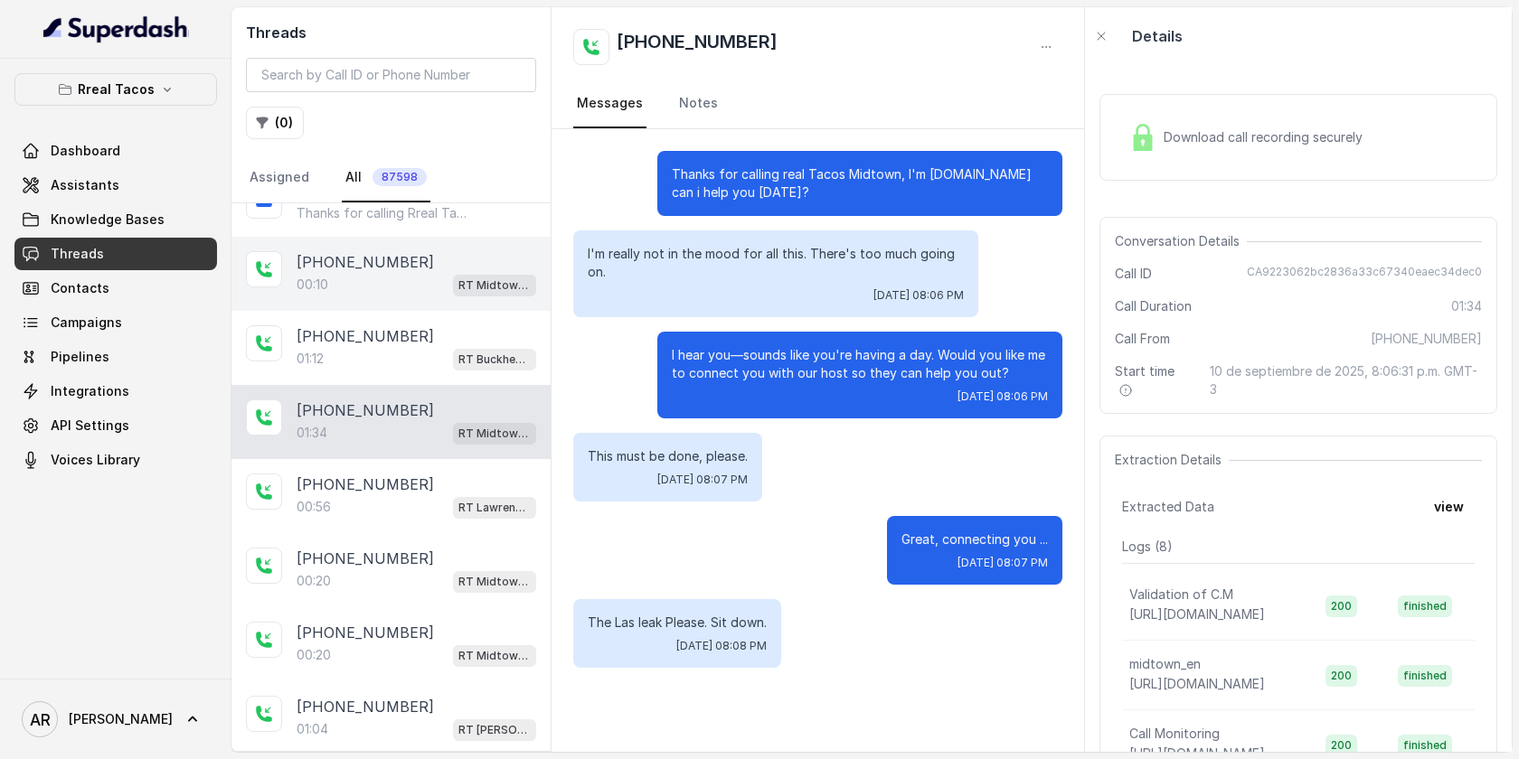
click at [464, 251] on div "+17702561407" at bounding box center [417, 262] width 240 height 22
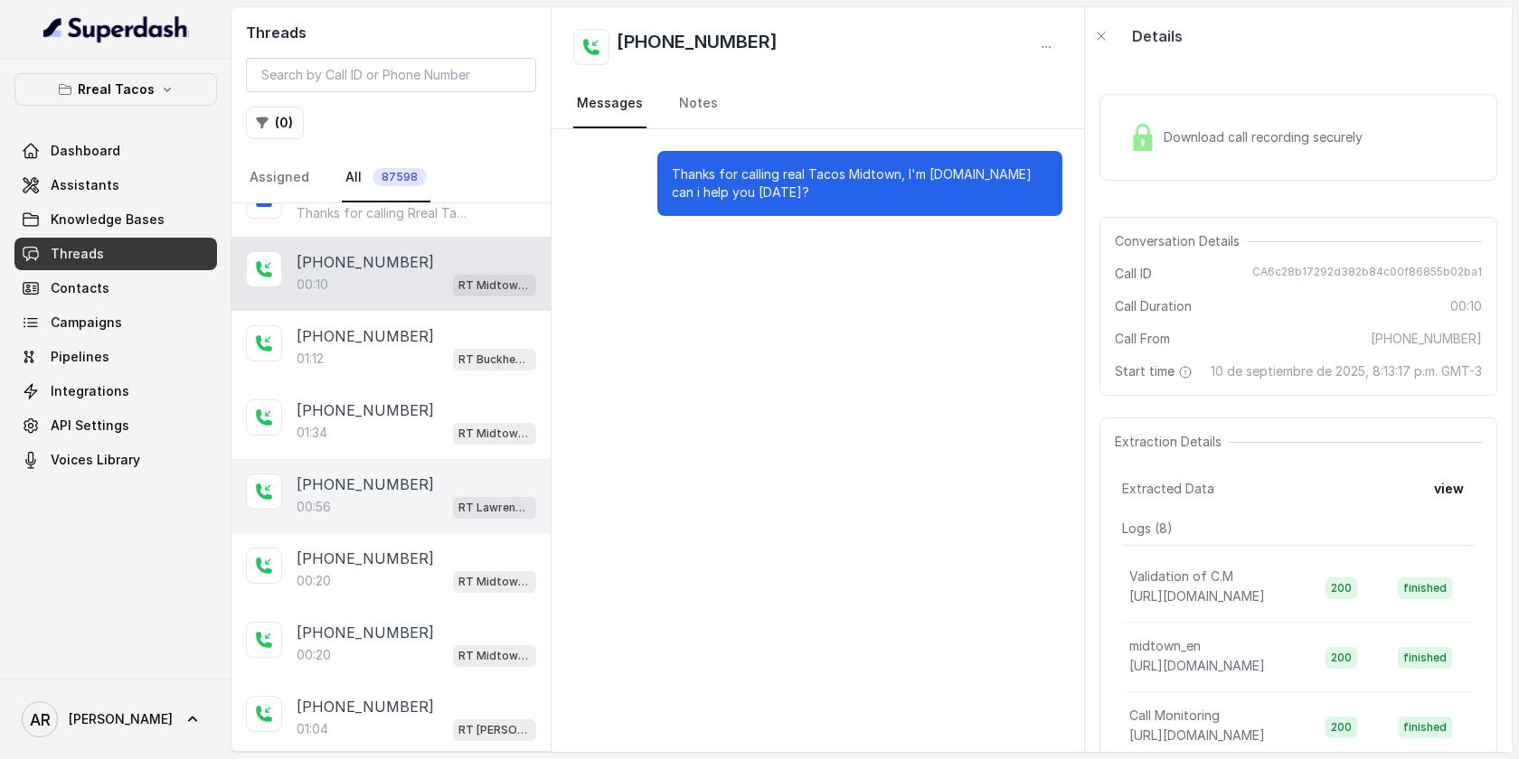
click at [439, 474] on div "+16787486869" at bounding box center [417, 485] width 240 height 22
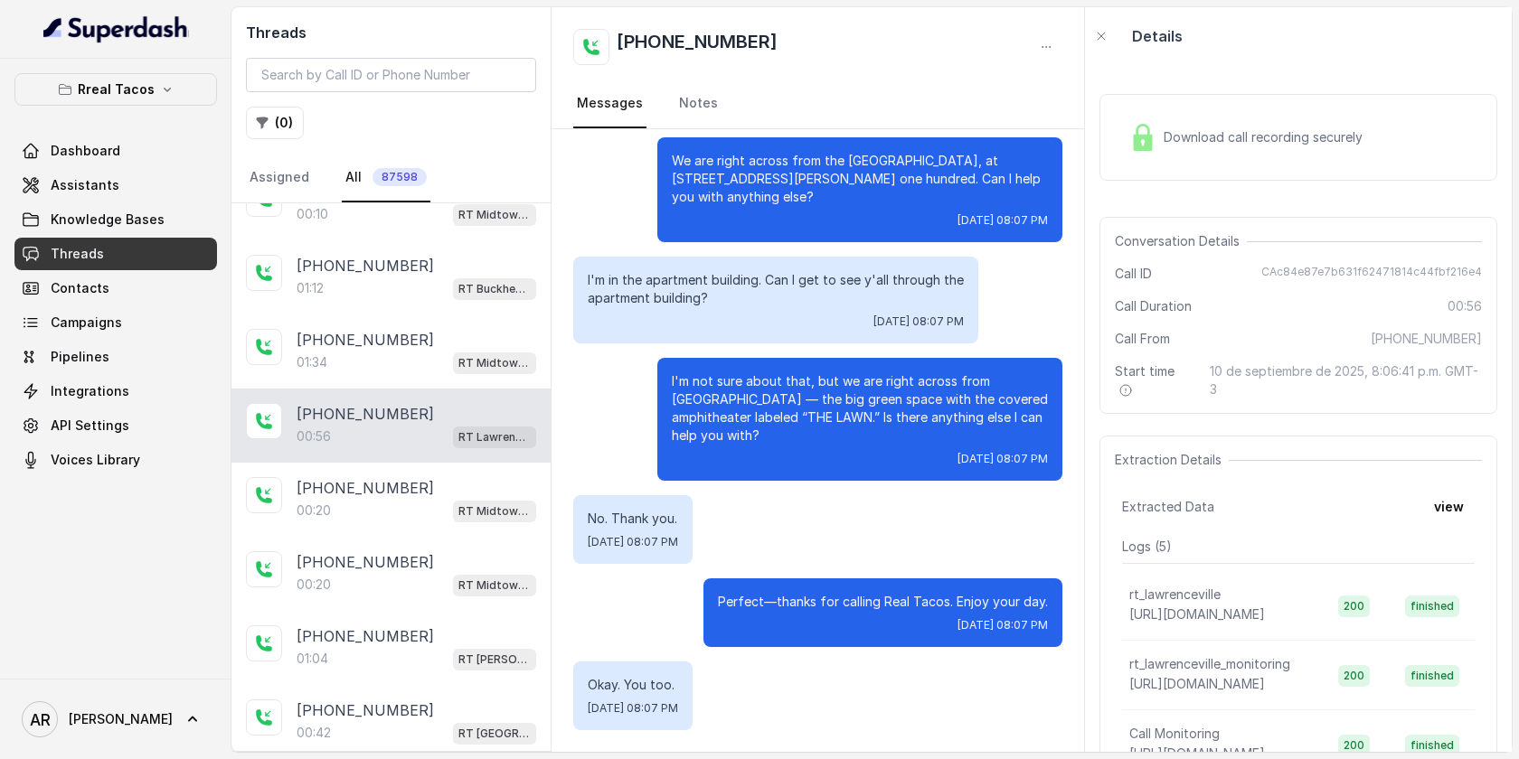
scroll to position [2771, 0]
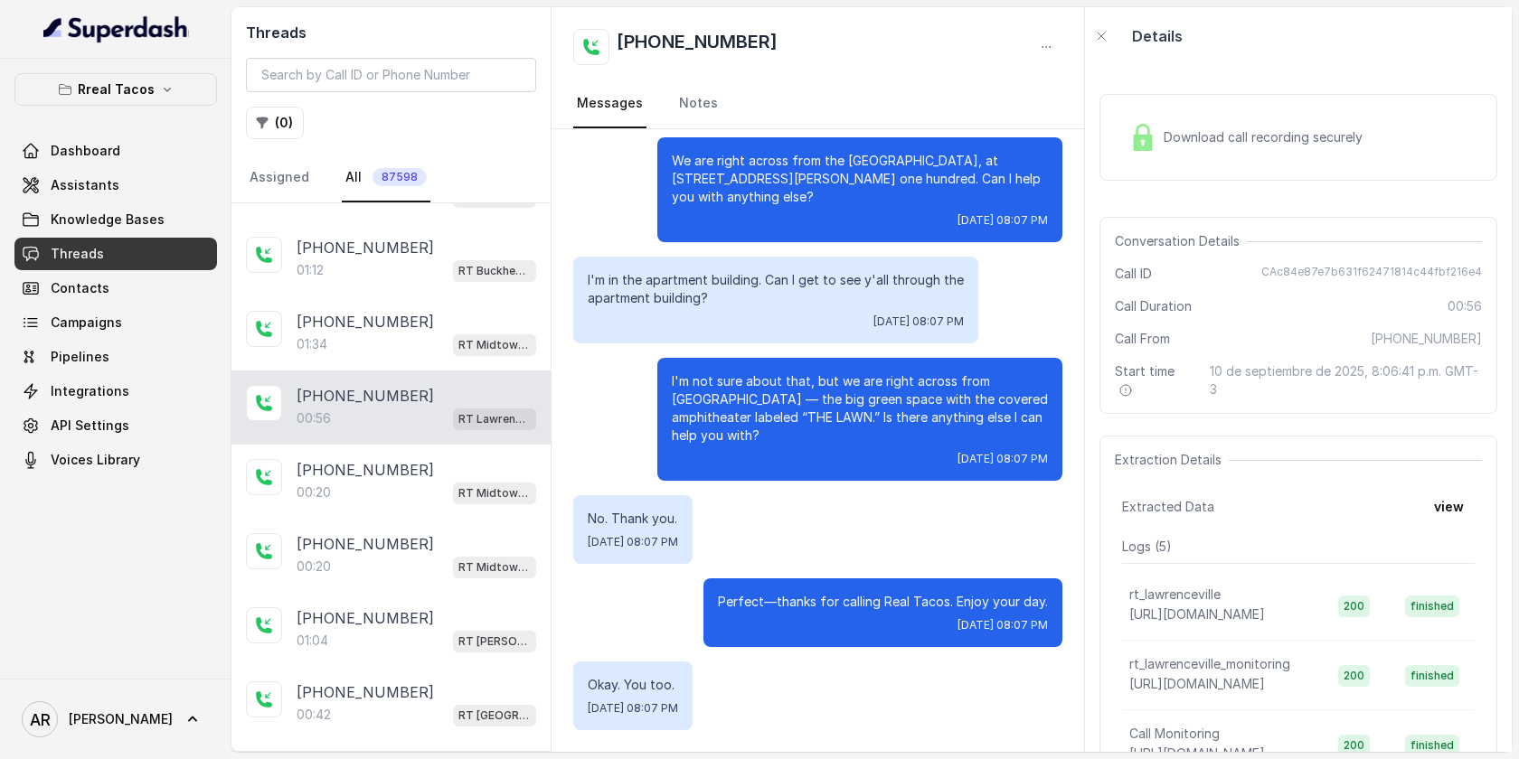
click at [439, 481] on div "00:20 RT Midtown / EN" at bounding box center [417, 493] width 240 height 24
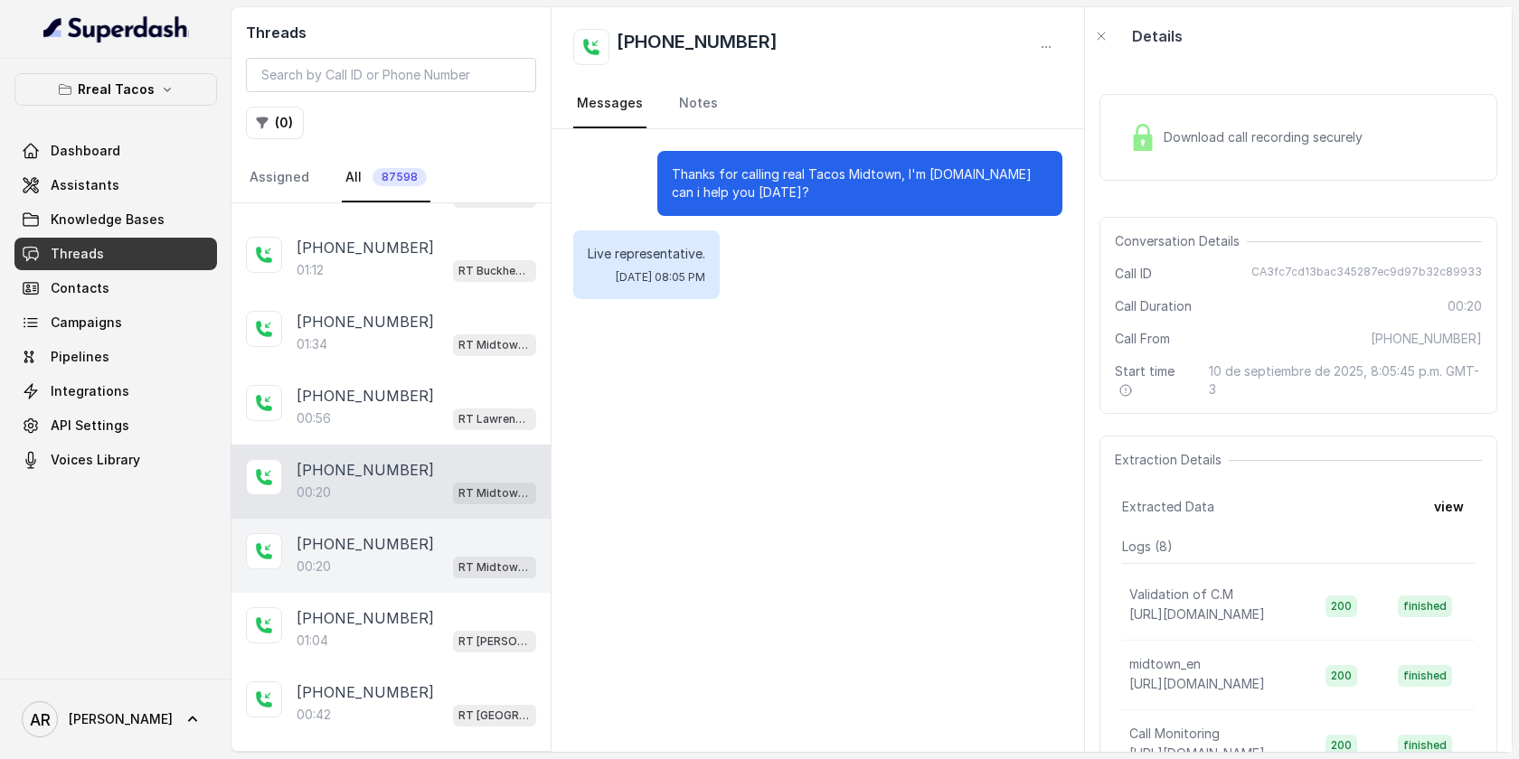
click at [450, 533] on div "+14048248244" at bounding box center [417, 544] width 240 height 22
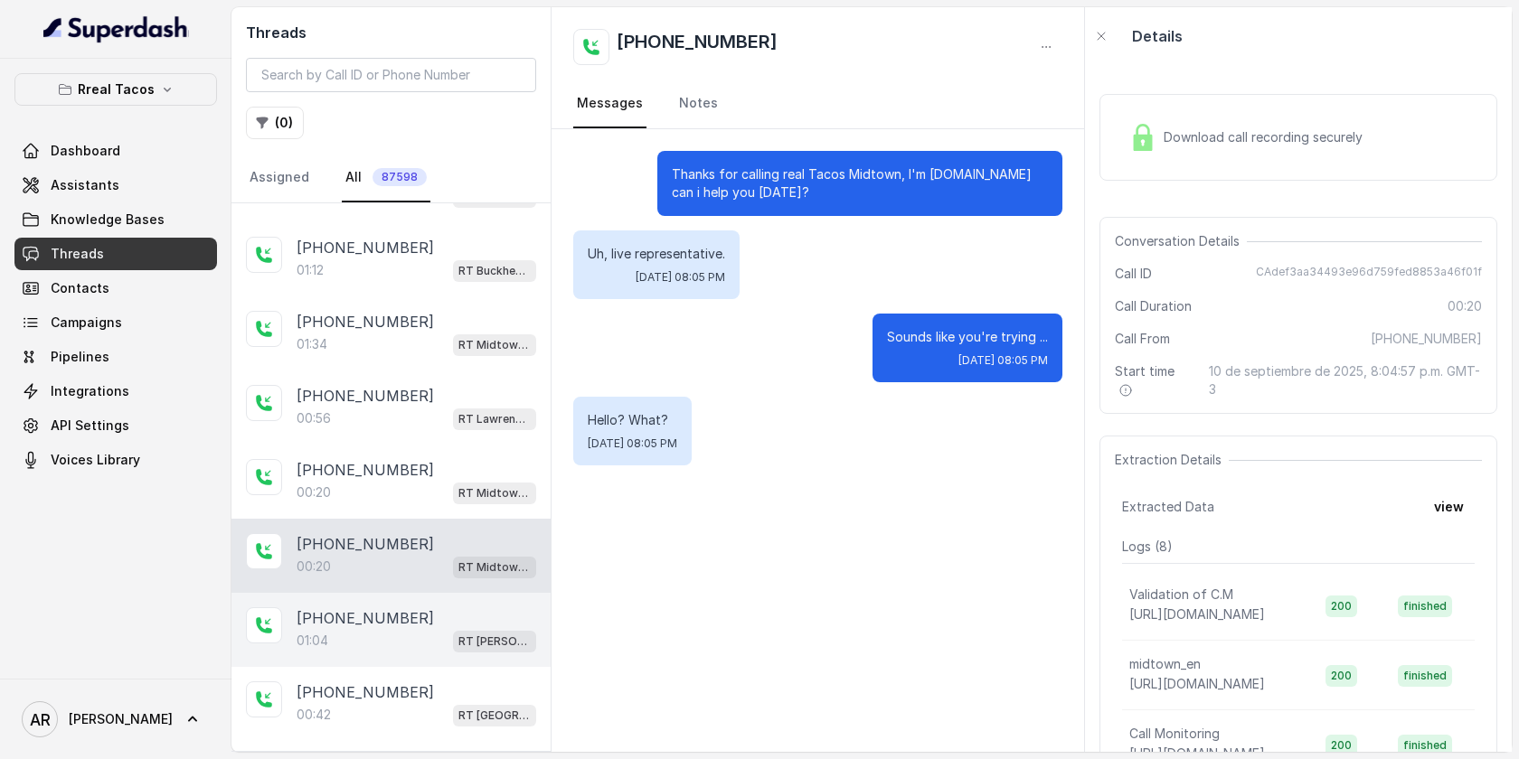
click at [420, 593] on div "+14045038408 01:04 RT Sandy Springs / EN" at bounding box center [390, 630] width 319 height 74
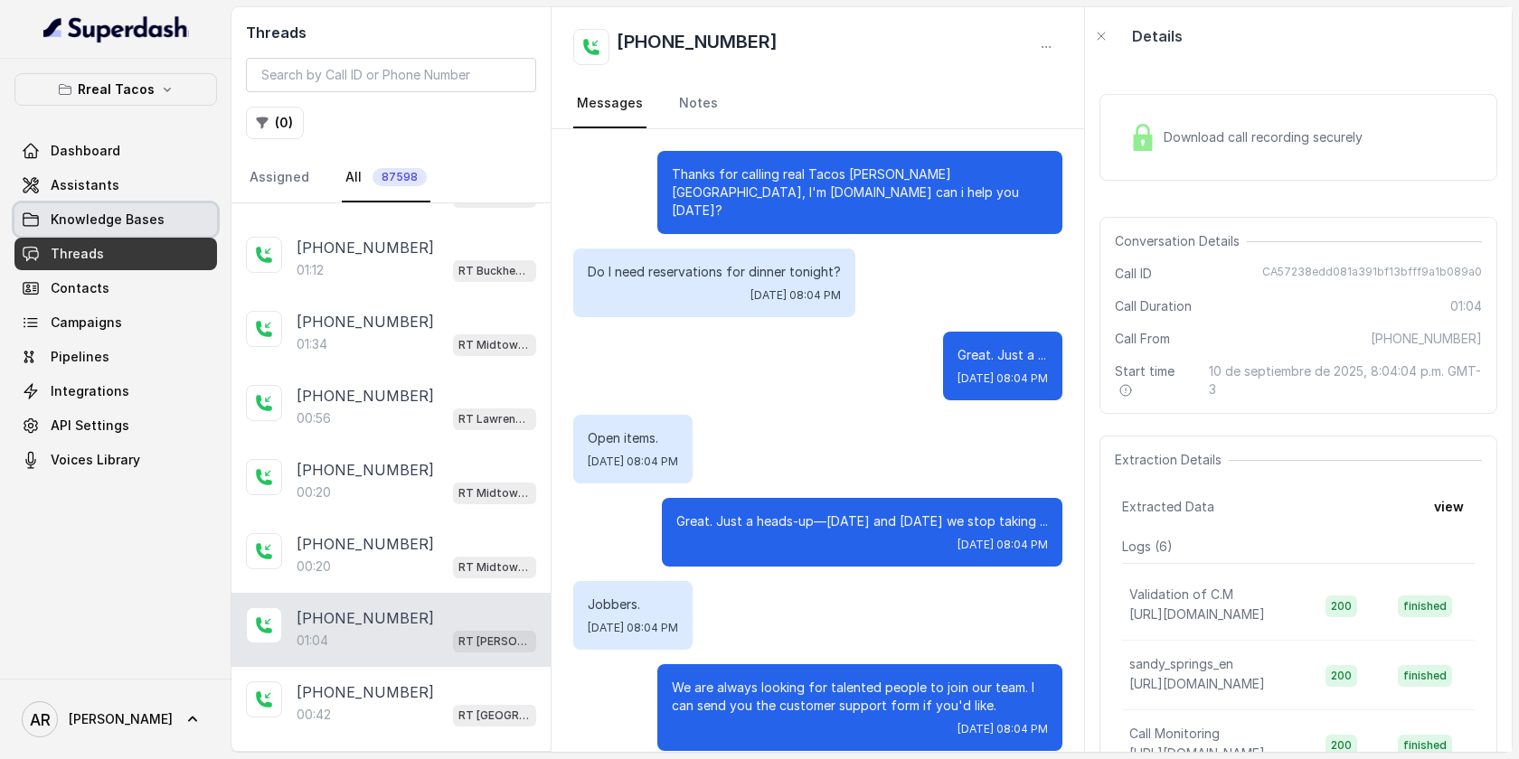
scroll to position [288, 0]
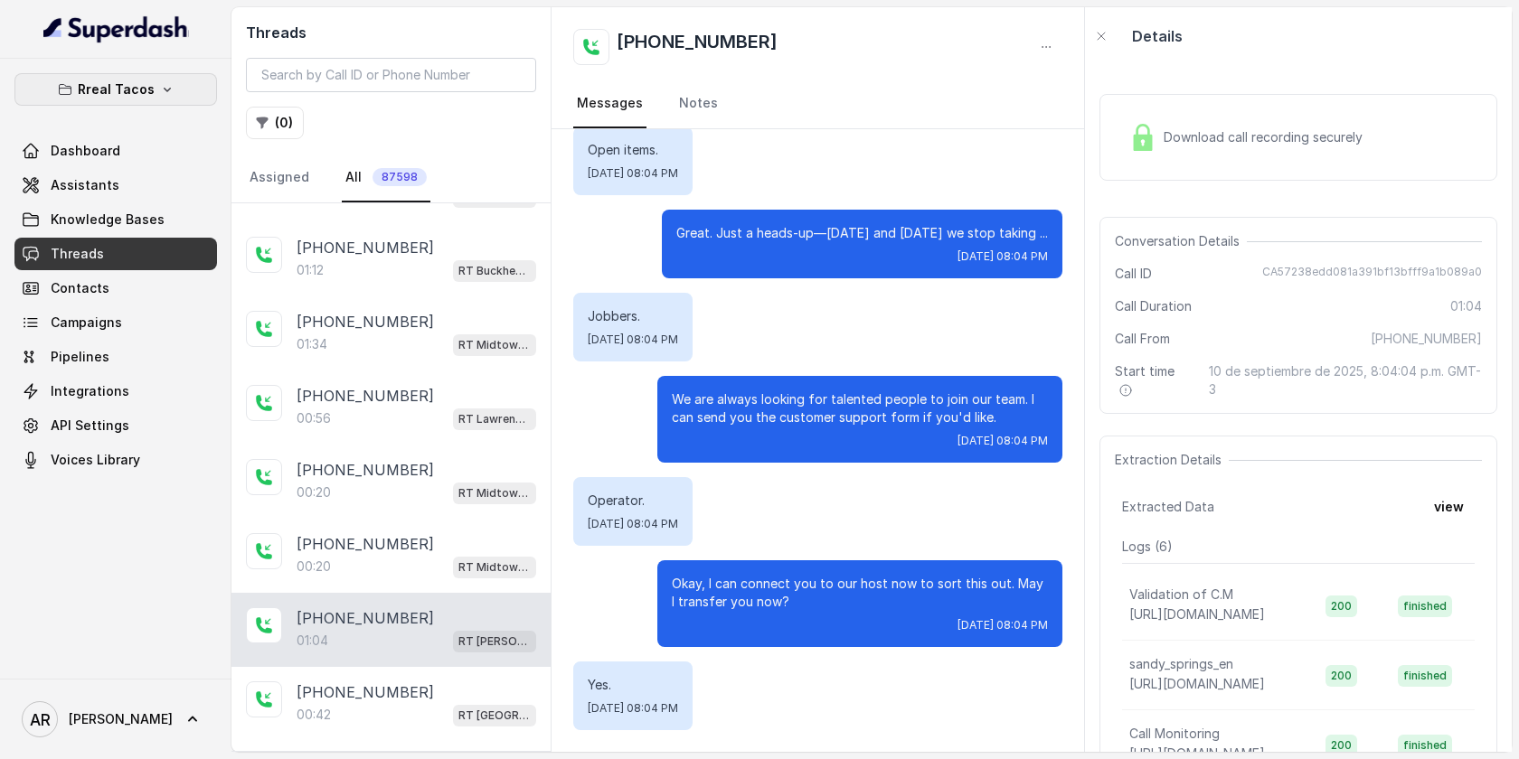
click at [177, 98] on button "Rreal Tacos" at bounding box center [115, 89] width 203 height 33
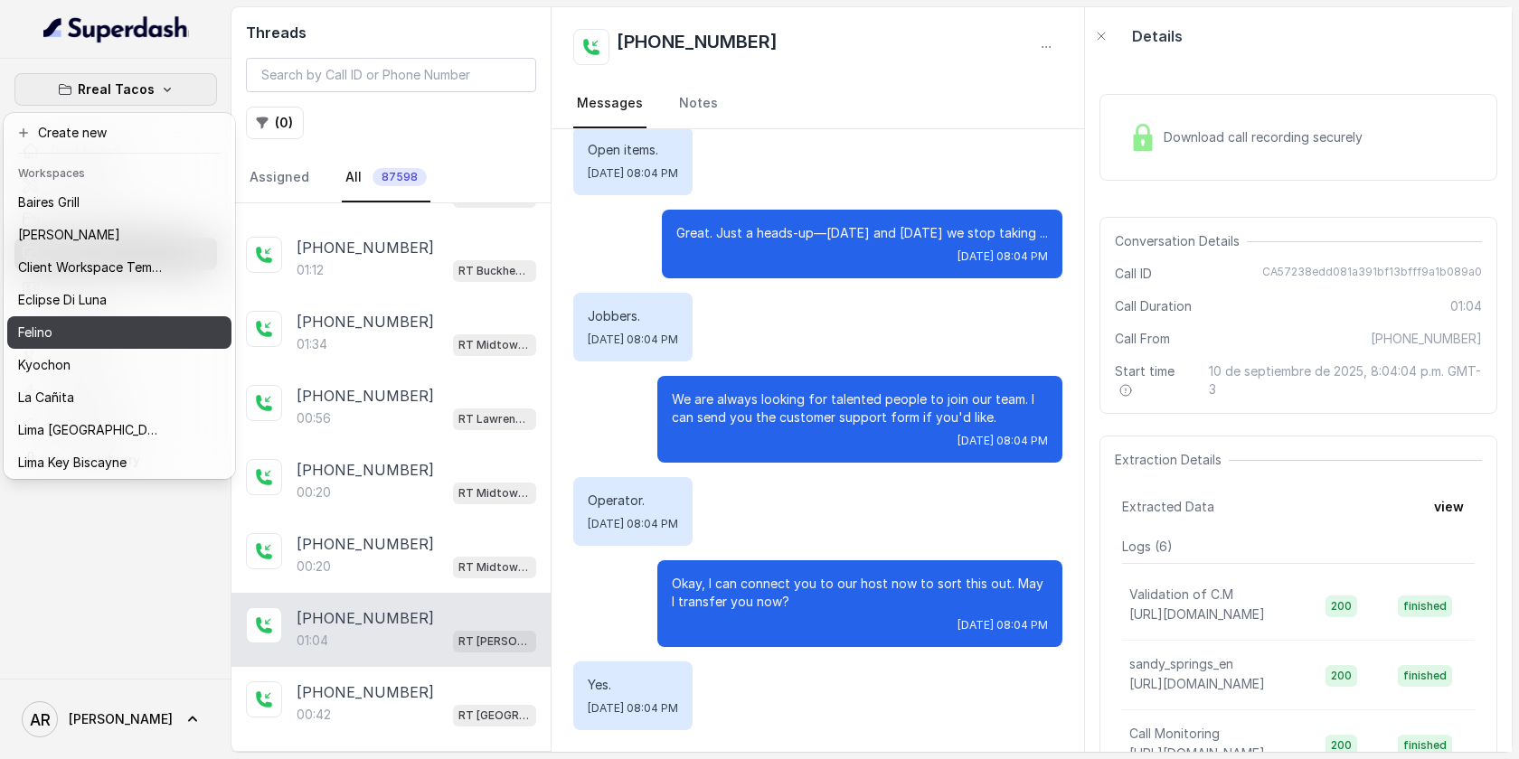
scroll to position [1, 0]
click at [145, 340] on div "Felino" at bounding box center [90, 332] width 145 height 22
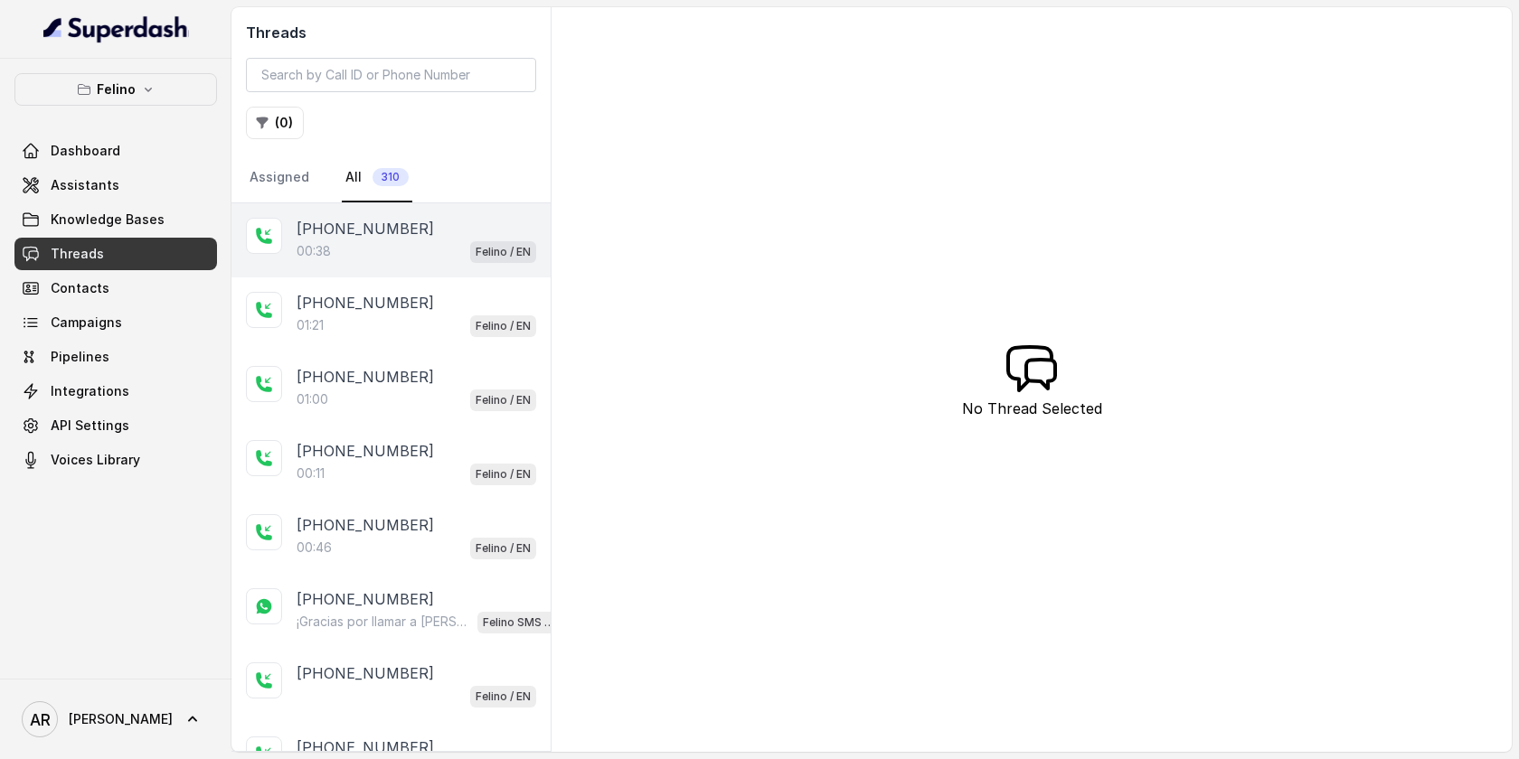
click at [367, 268] on div "+5491131310526 00:38 Felino / EN" at bounding box center [390, 240] width 319 height 74
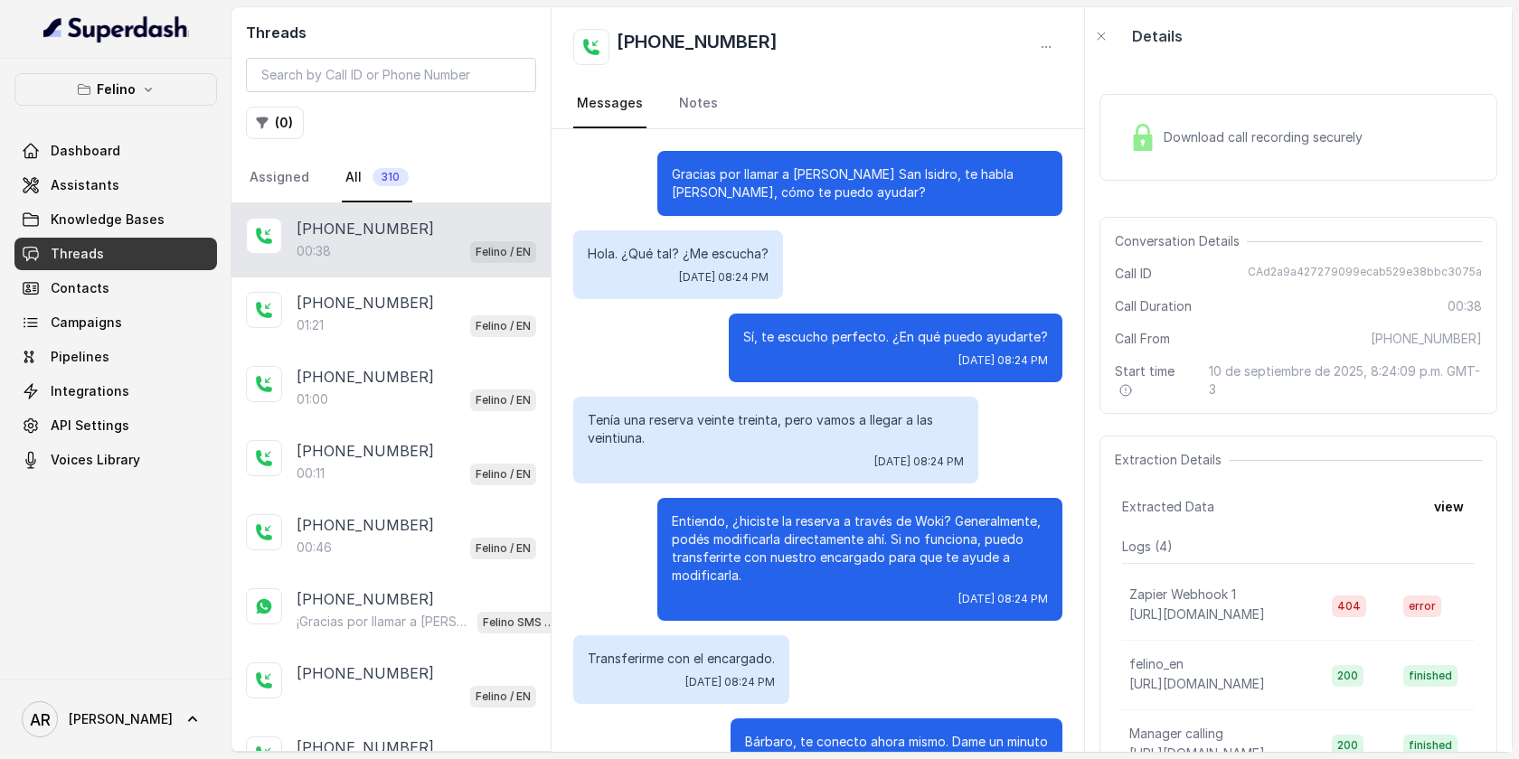
click at [1118, 115] on div "Download call recording securely" at bounding box center [1298, 137] width 398 height 87
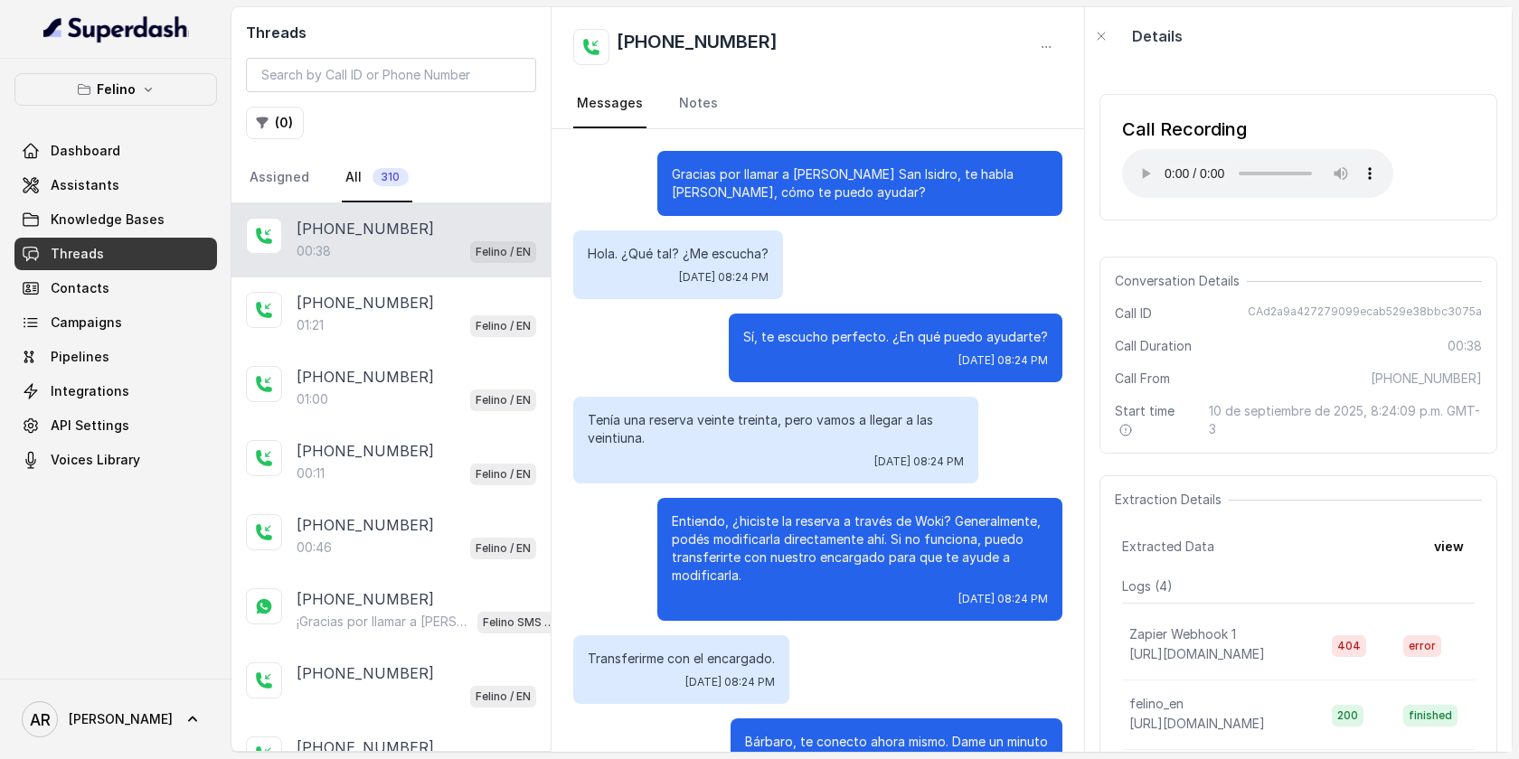
scroll to position [57, 0]
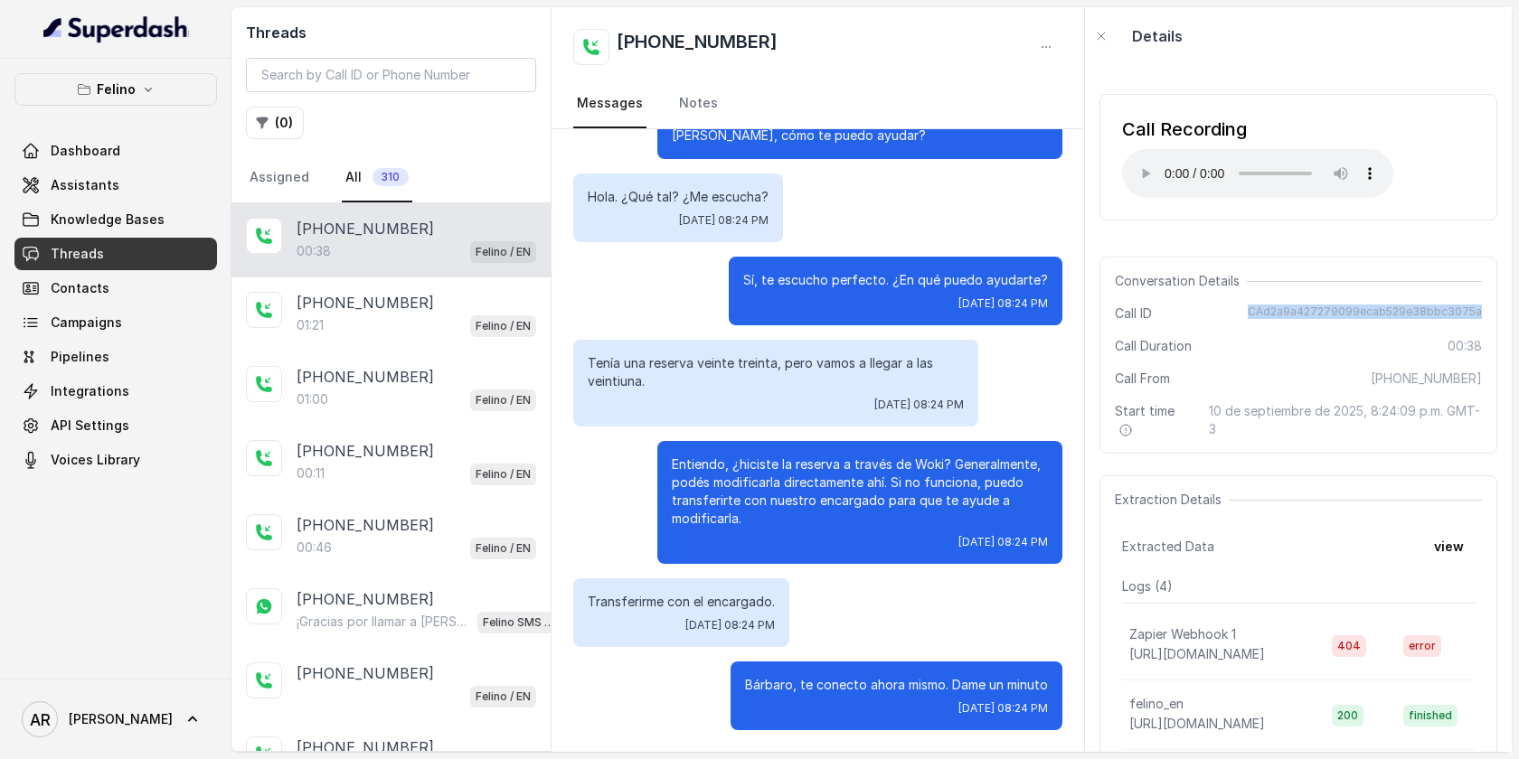
drag, startPoint x: 1258, startPoint y: 303, endPoint x: 1485, endPoint y: 311, distance: 227.1
click at [1485, 311] on div "Conversation Details Call ID CAd2a9a427279099ecab529e38bbc3075a Call Duration 0…" at bounding box center [1298, 355] width 398 height 197
copy span "CAd2a9a427279099ecab529e38bbc3075a"
click at [1326, 477] on div "Extraction Details Extracted Data view Logs ( 4 ) Zapier Webhook 1 https://hook…" at bounding box center [1298, 664] width 398 height 377
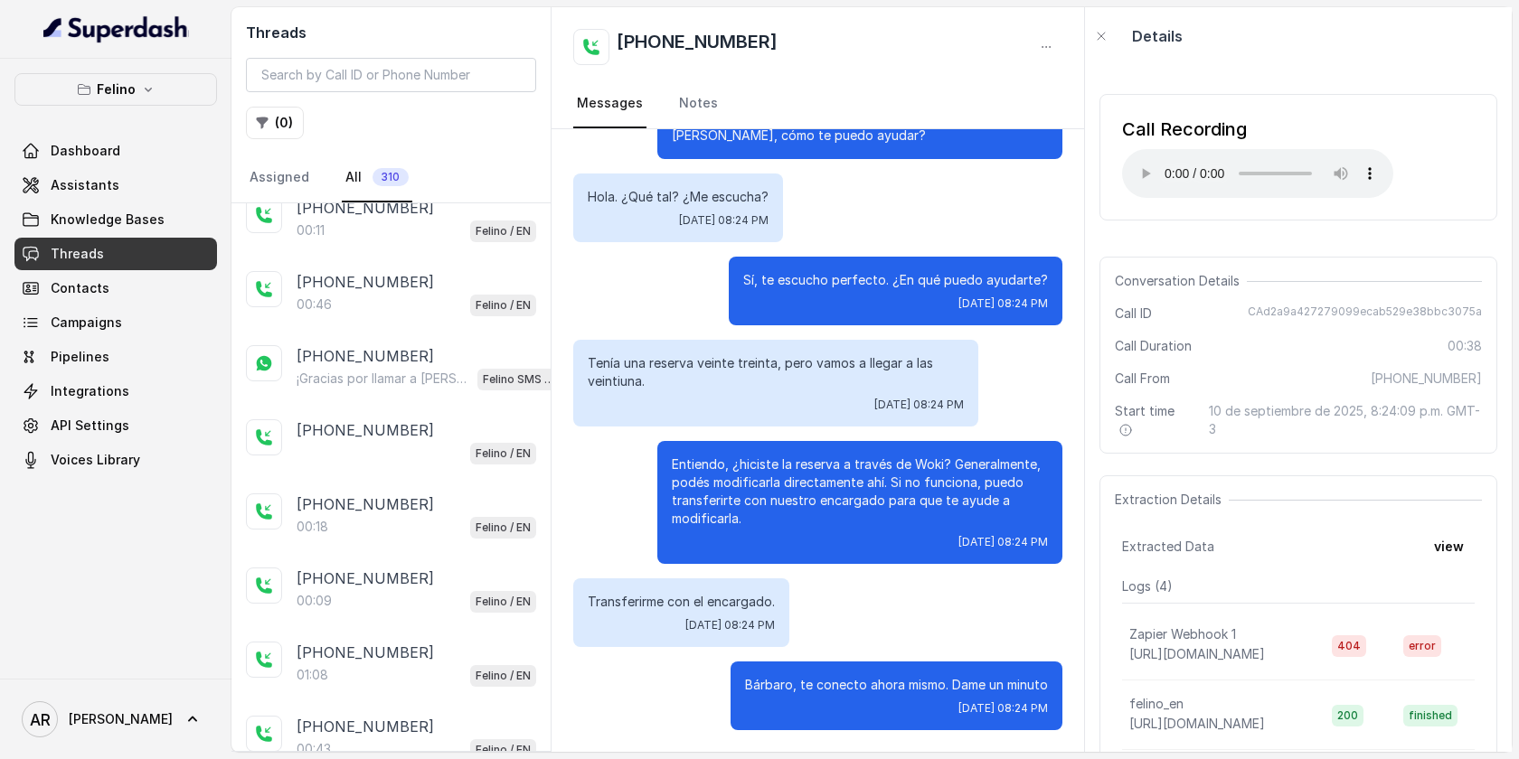
scroll to position [0, 0]
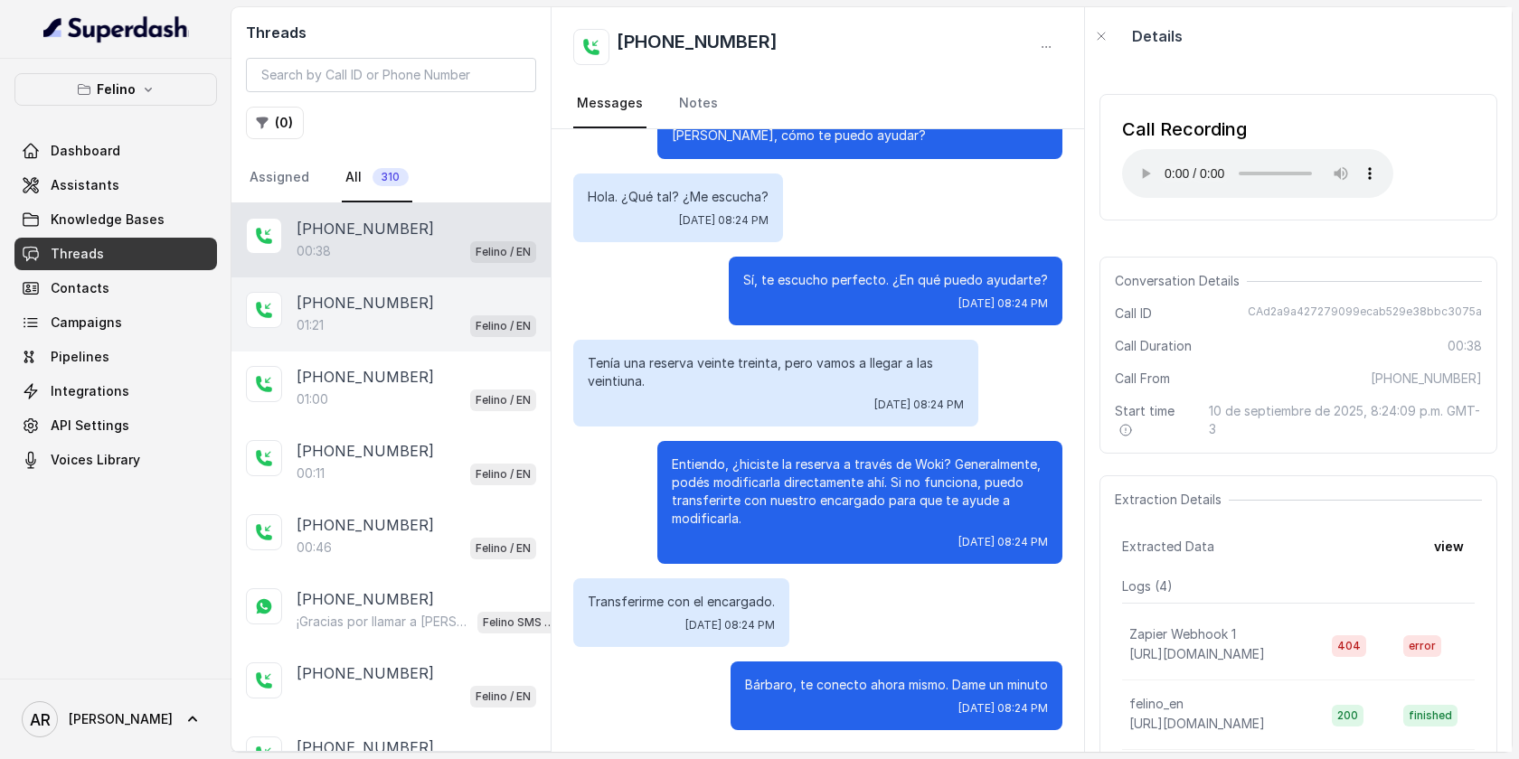
click at [467, 306] on div "+5491131891551" at bounding box center [417, 303] width 240 height 22
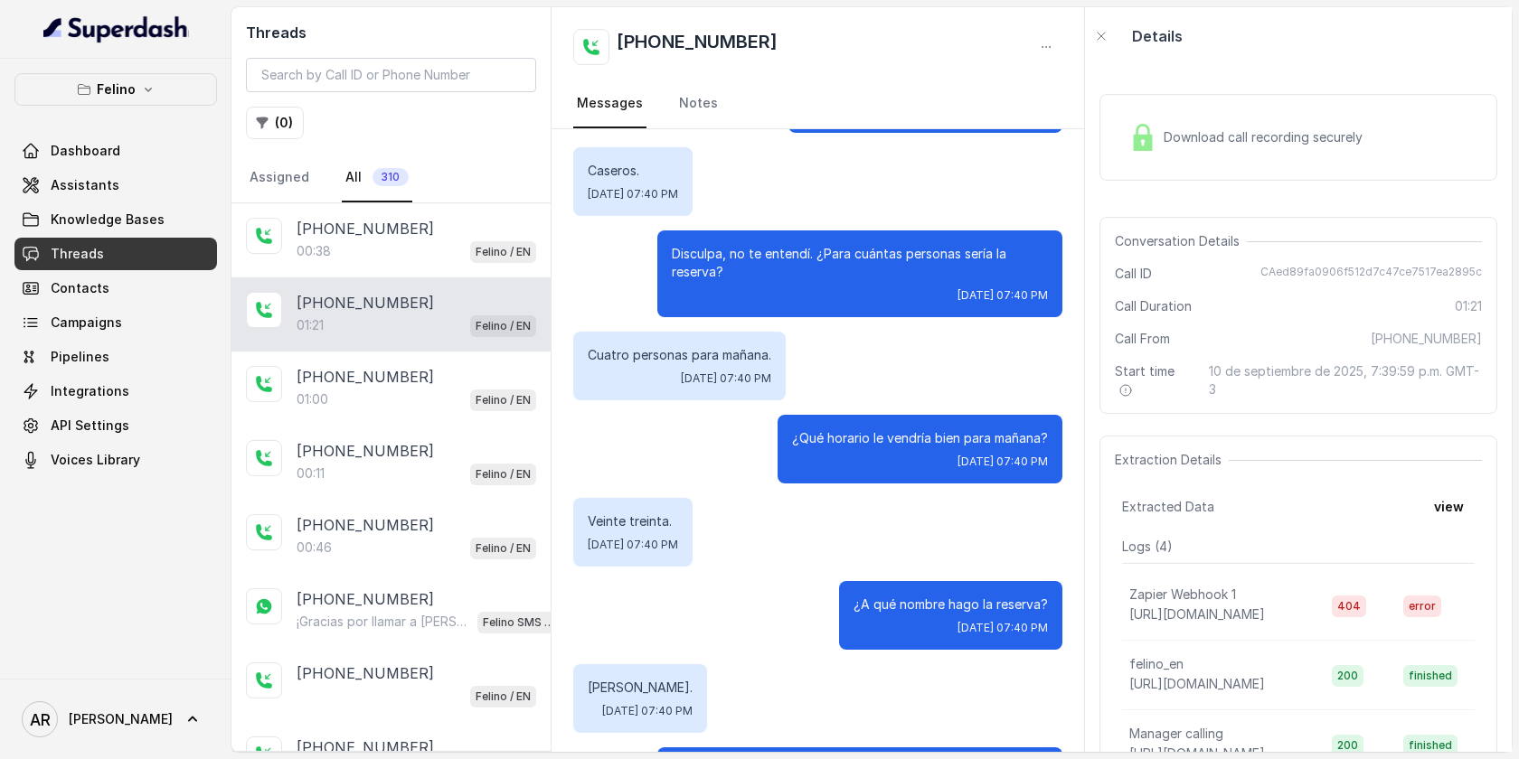
scroll to position [256, 0]
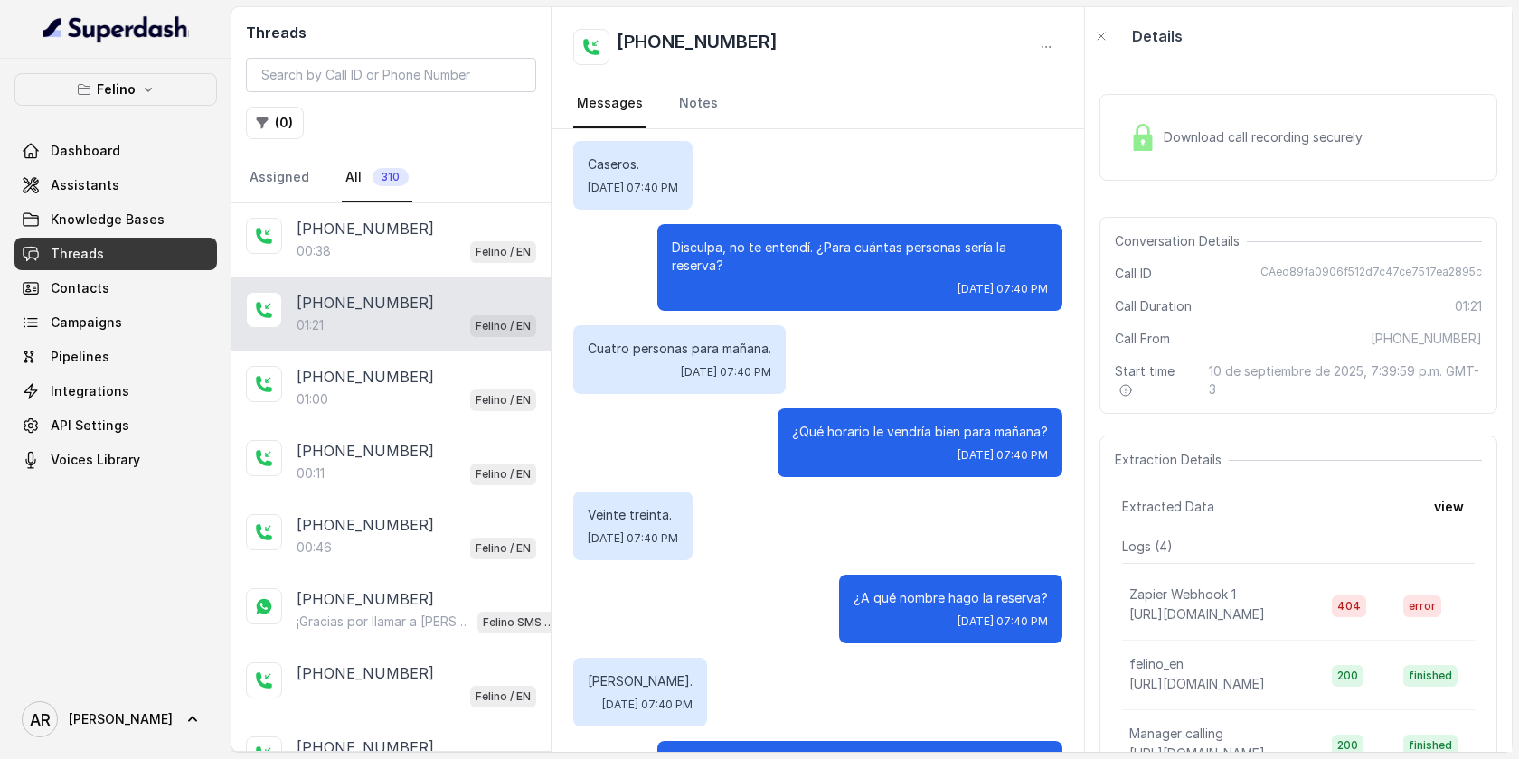
click at [1160, 145] on div "Download call recording securely" at bounding box center [1246, 138] width 248 height 42
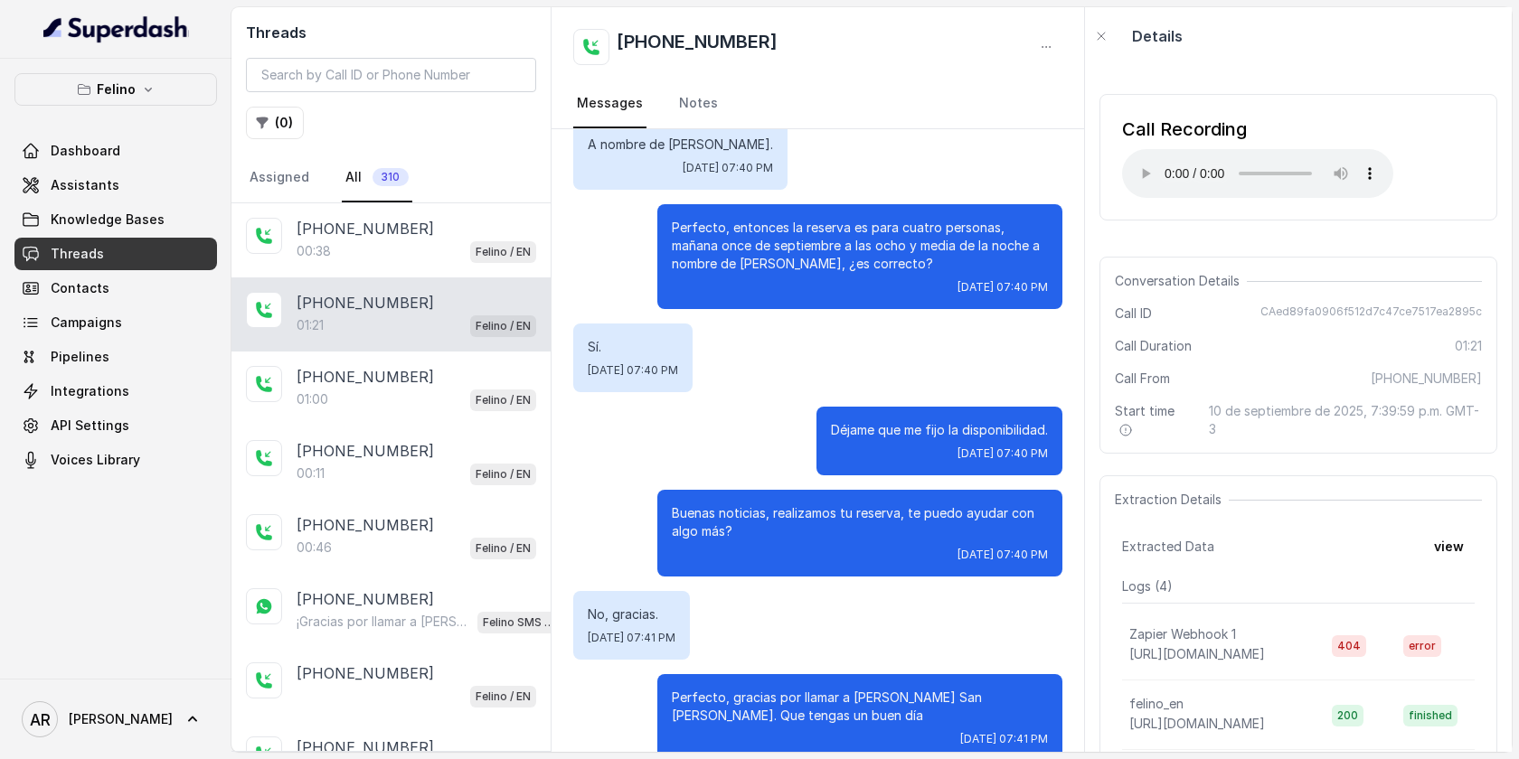
scroll to position [1026, 0]
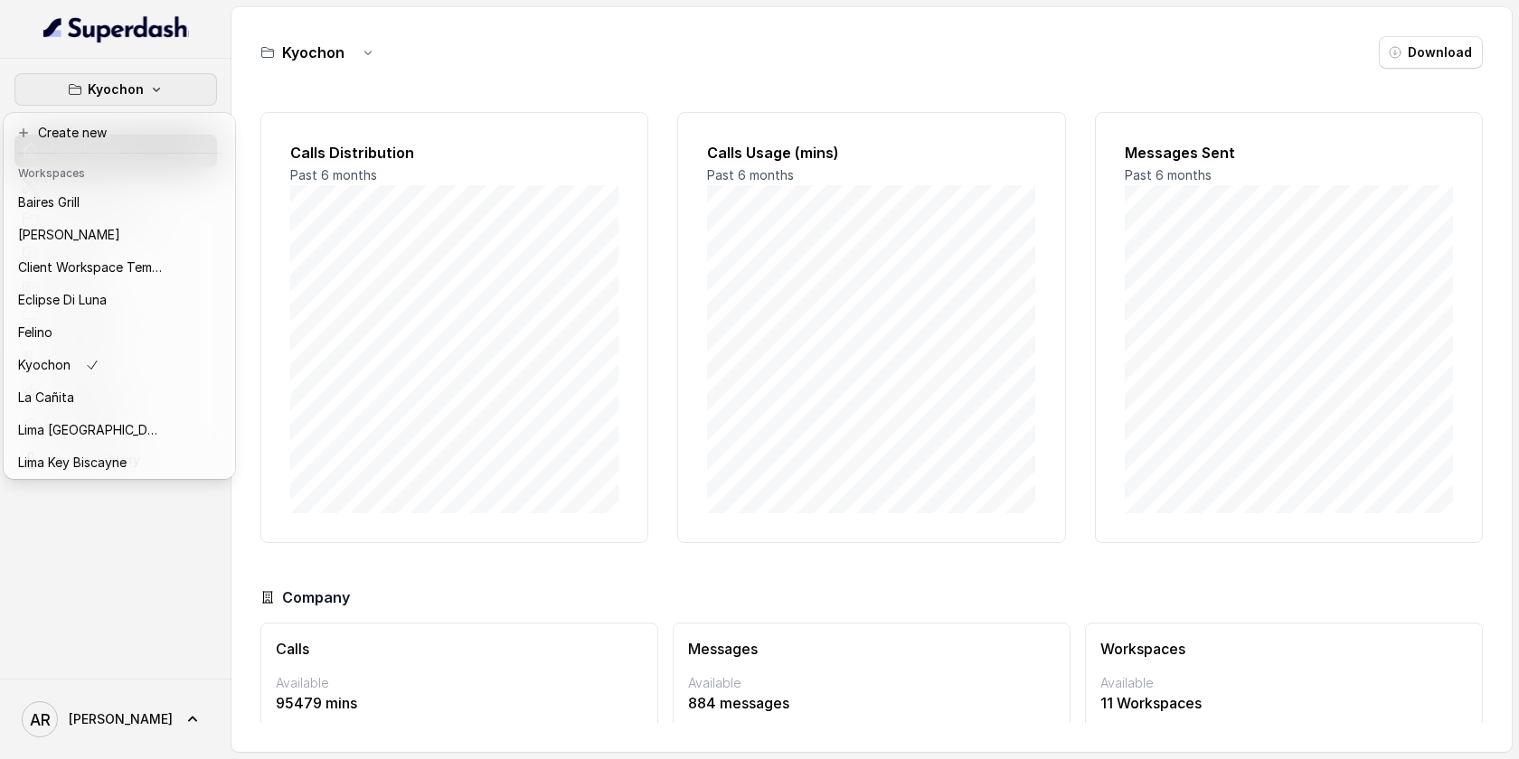
click at [307, 323] on div "Kyochon Dashboard Assistants Knowledge Bases Threads Contacts Campaigns Pipelin…" at bounding box center [759, 379] width 1519 height 759
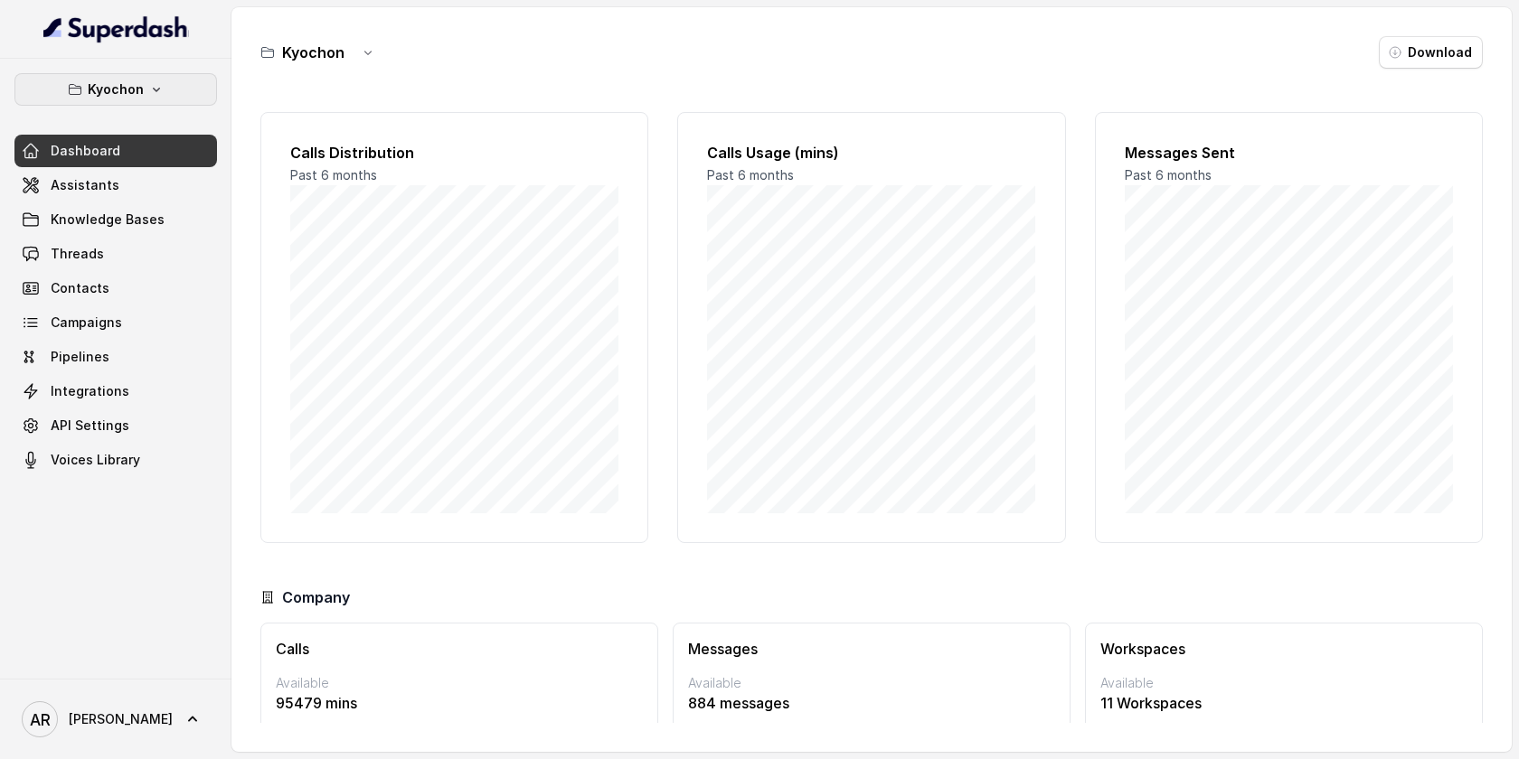
click at [125, 104] on button "Kyochon" at bounding box center [115, 89] width 203 height 33
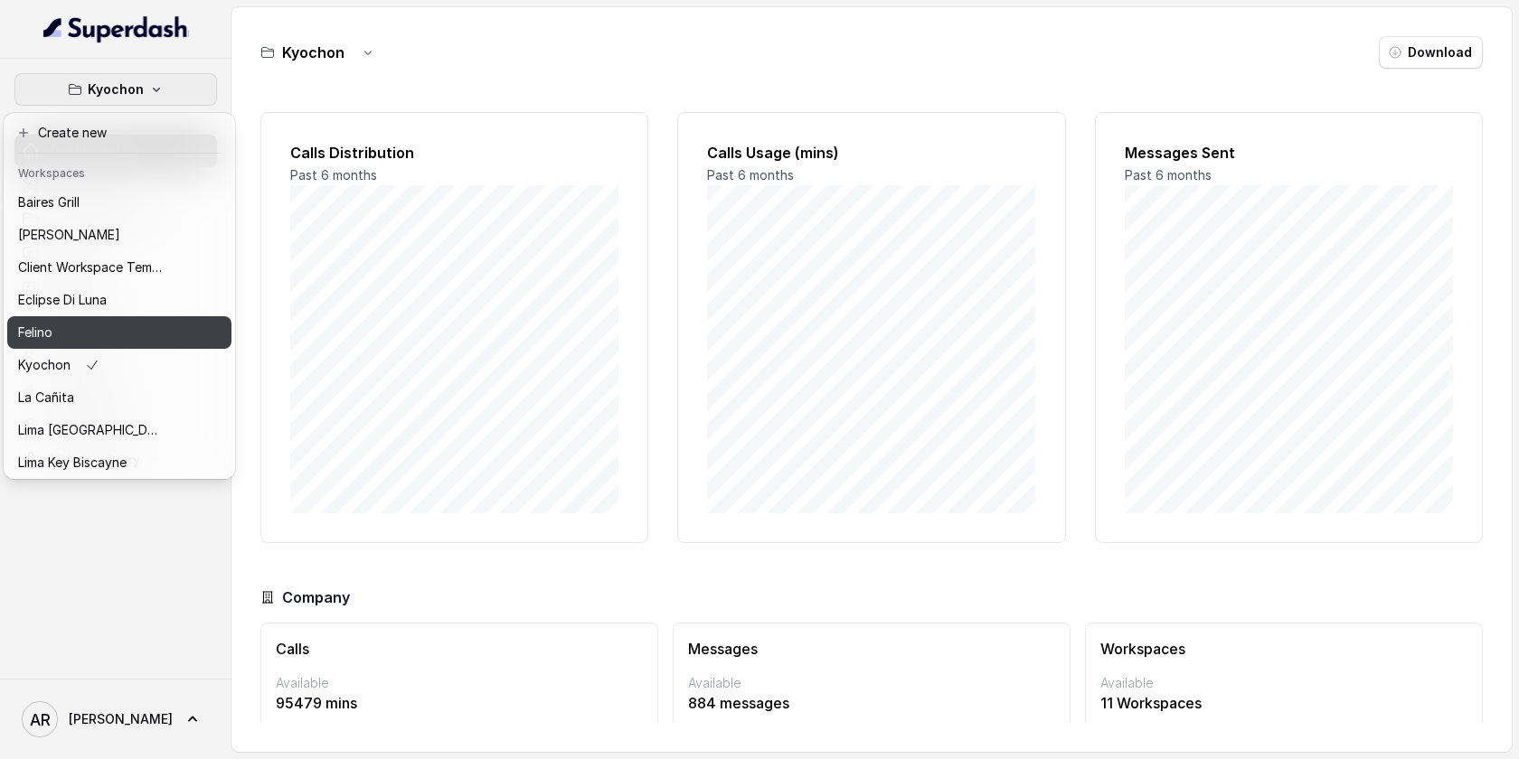
scroll to position [166, 0]
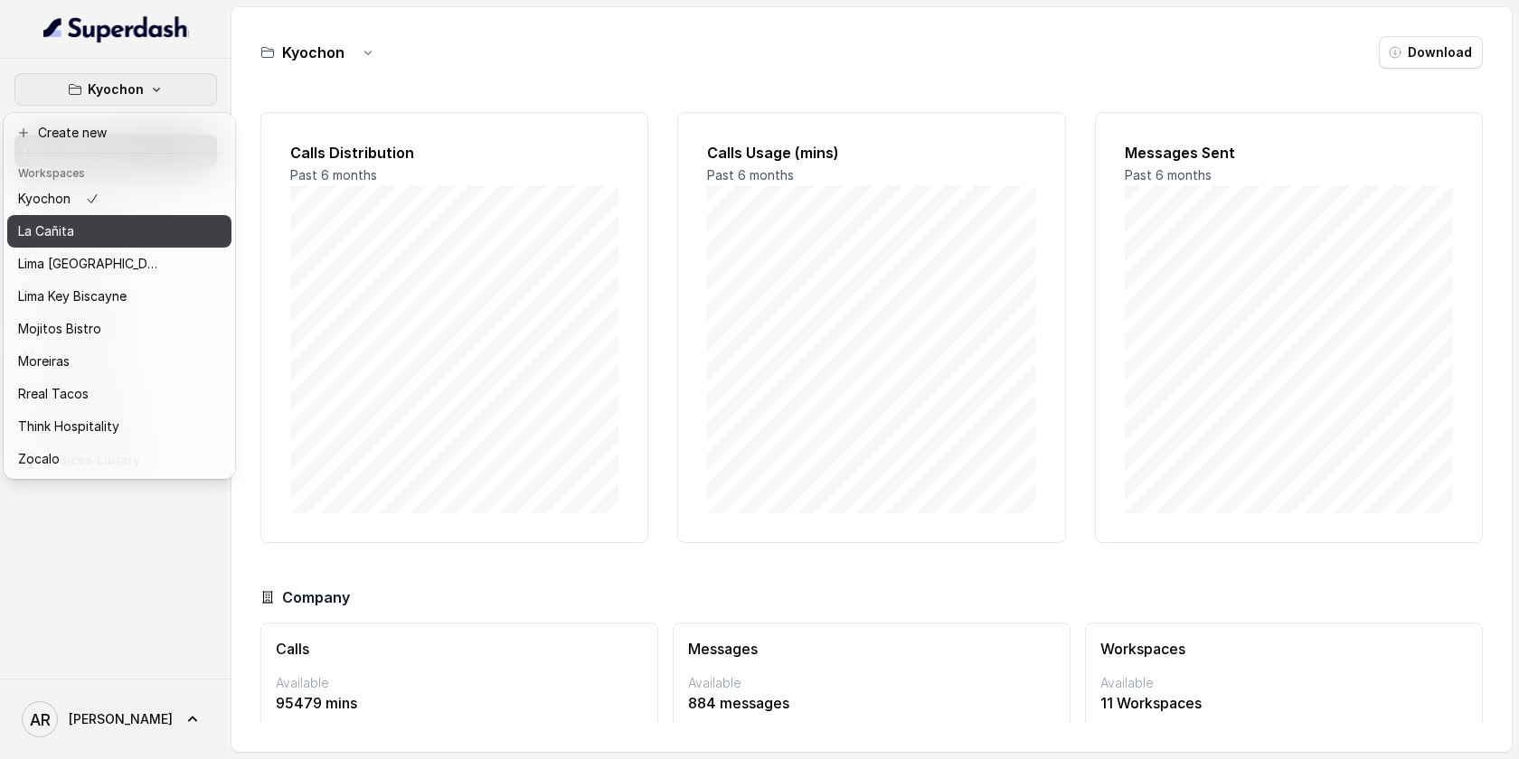
click at [134, 215] on button "La Cañita" at bounding box center [119, 231] width 224 height 33
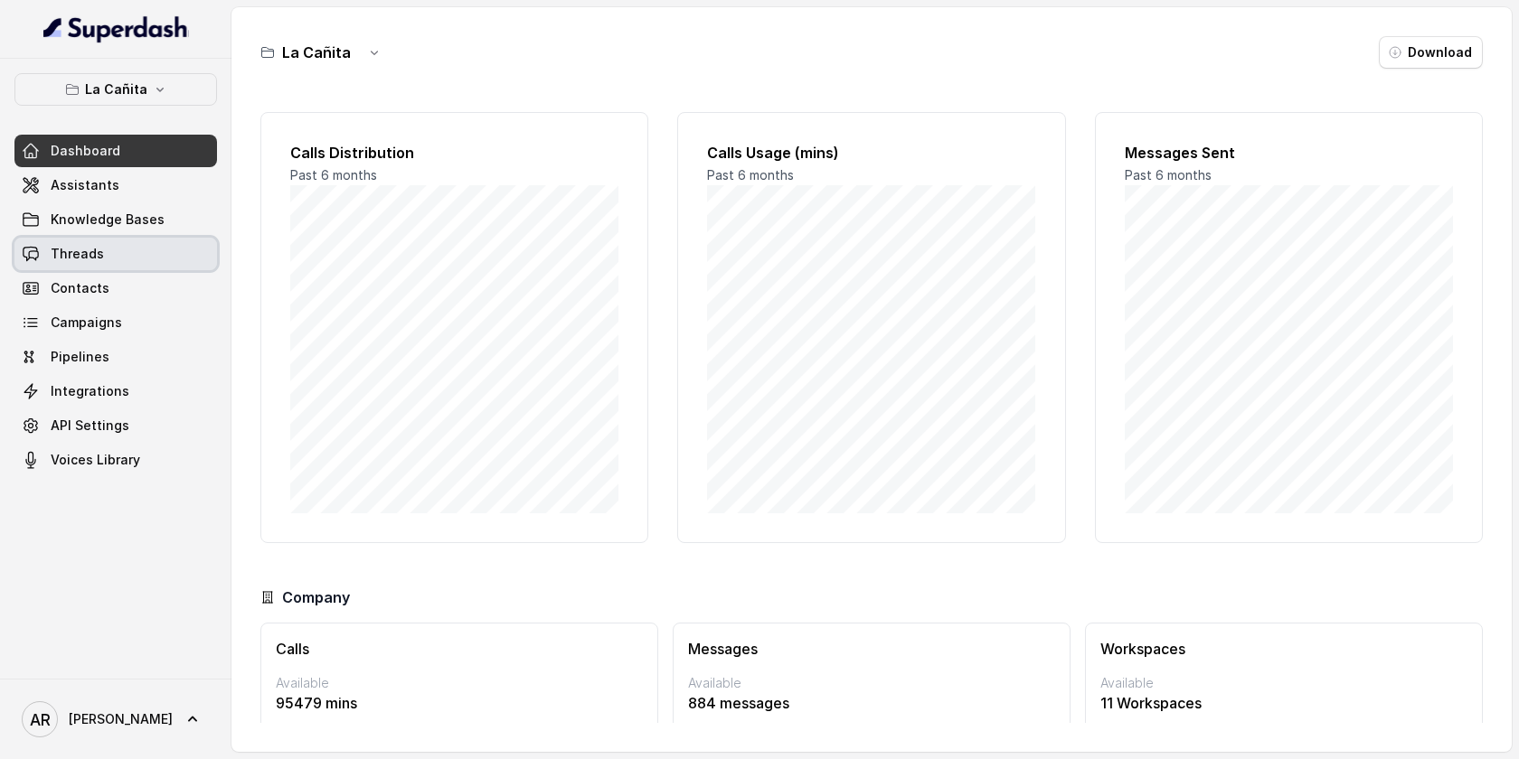
click at [167, 248] on link "Threads" at bounding box center [115, 254] width 203 height 33
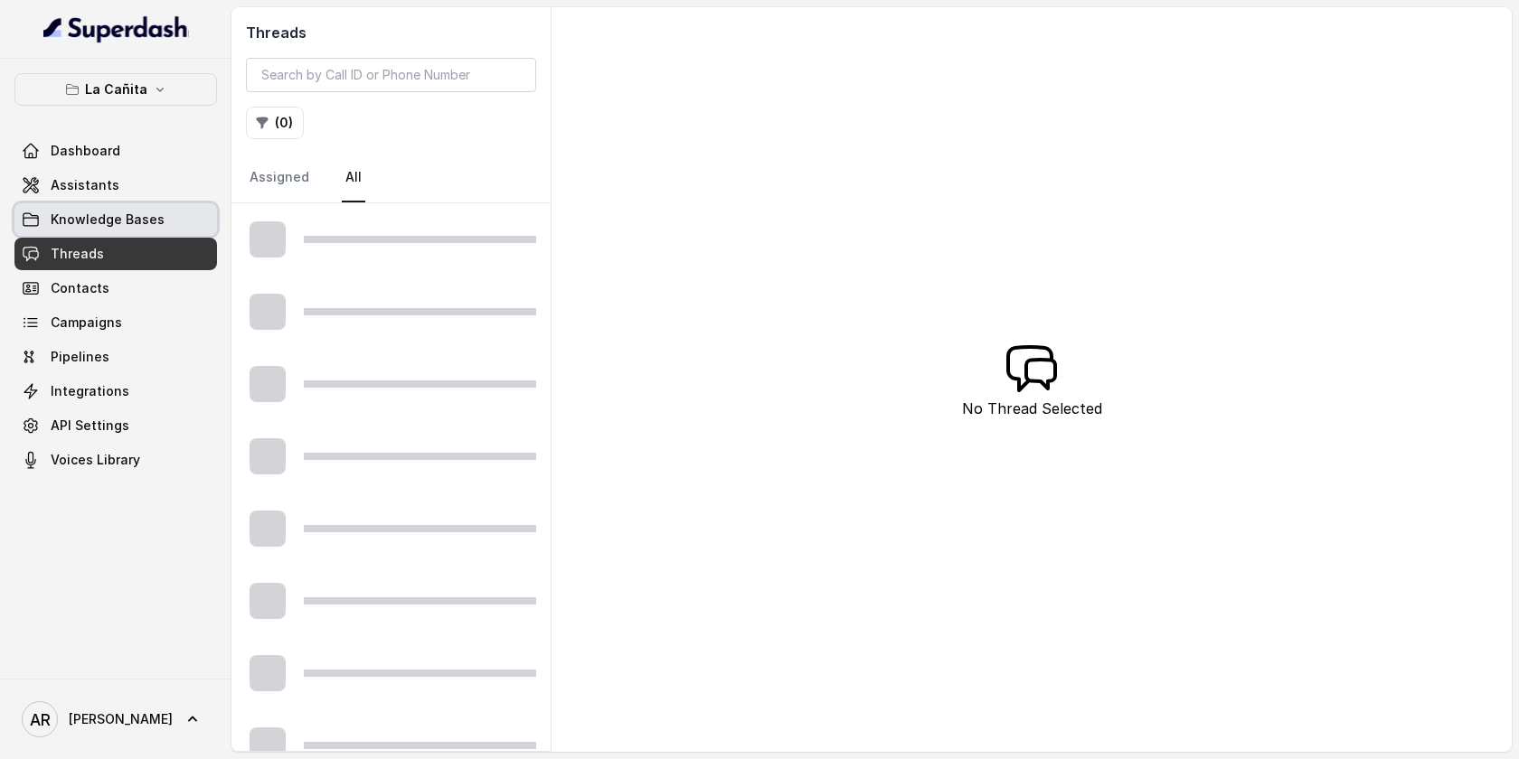
click at [168, 220] on link "Knowledge Bases" at bounding box center [115, 219] width 203 height 33
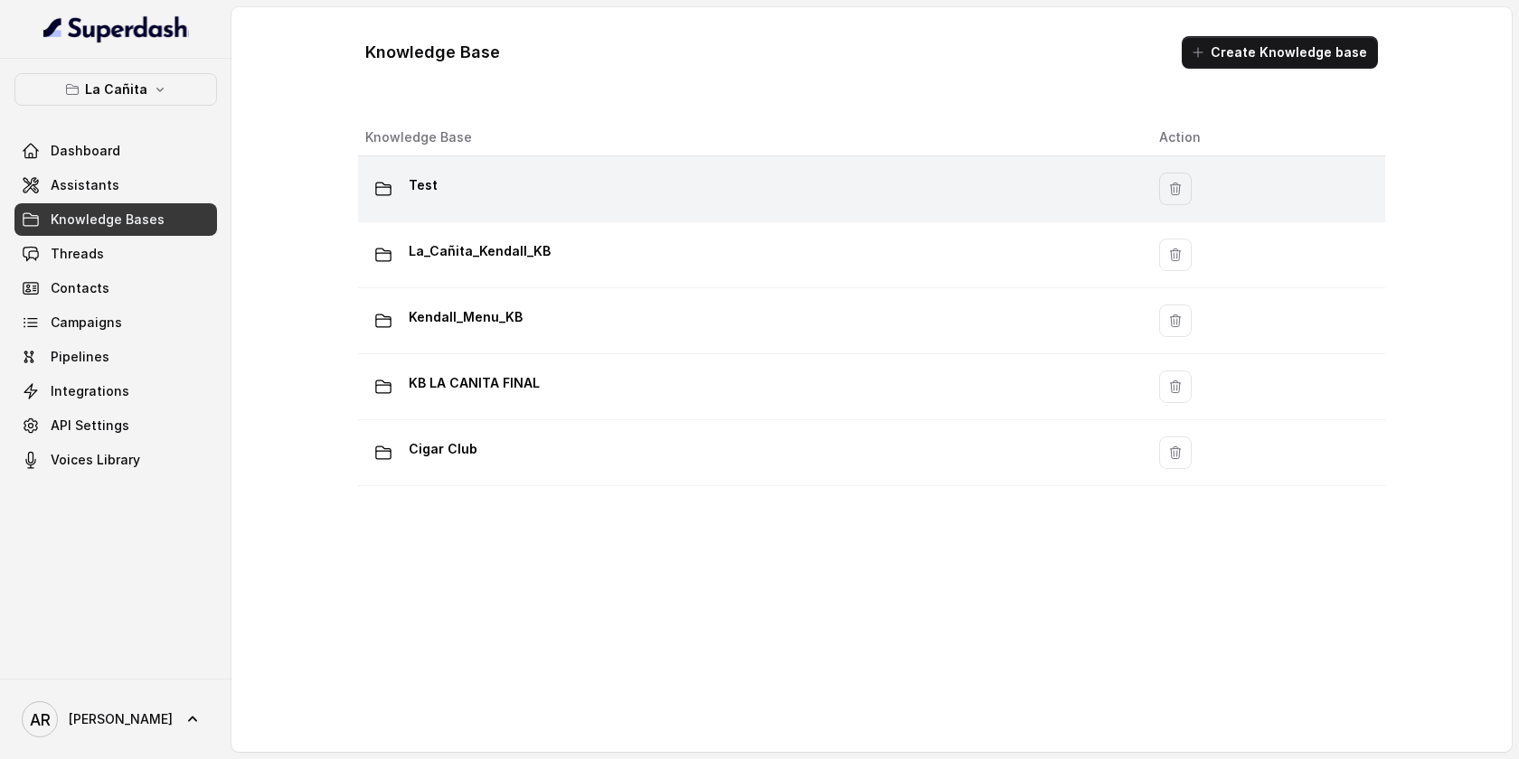
click at [641, 210] on td "Test" at bounding box center [751, 189] width 787 height 66
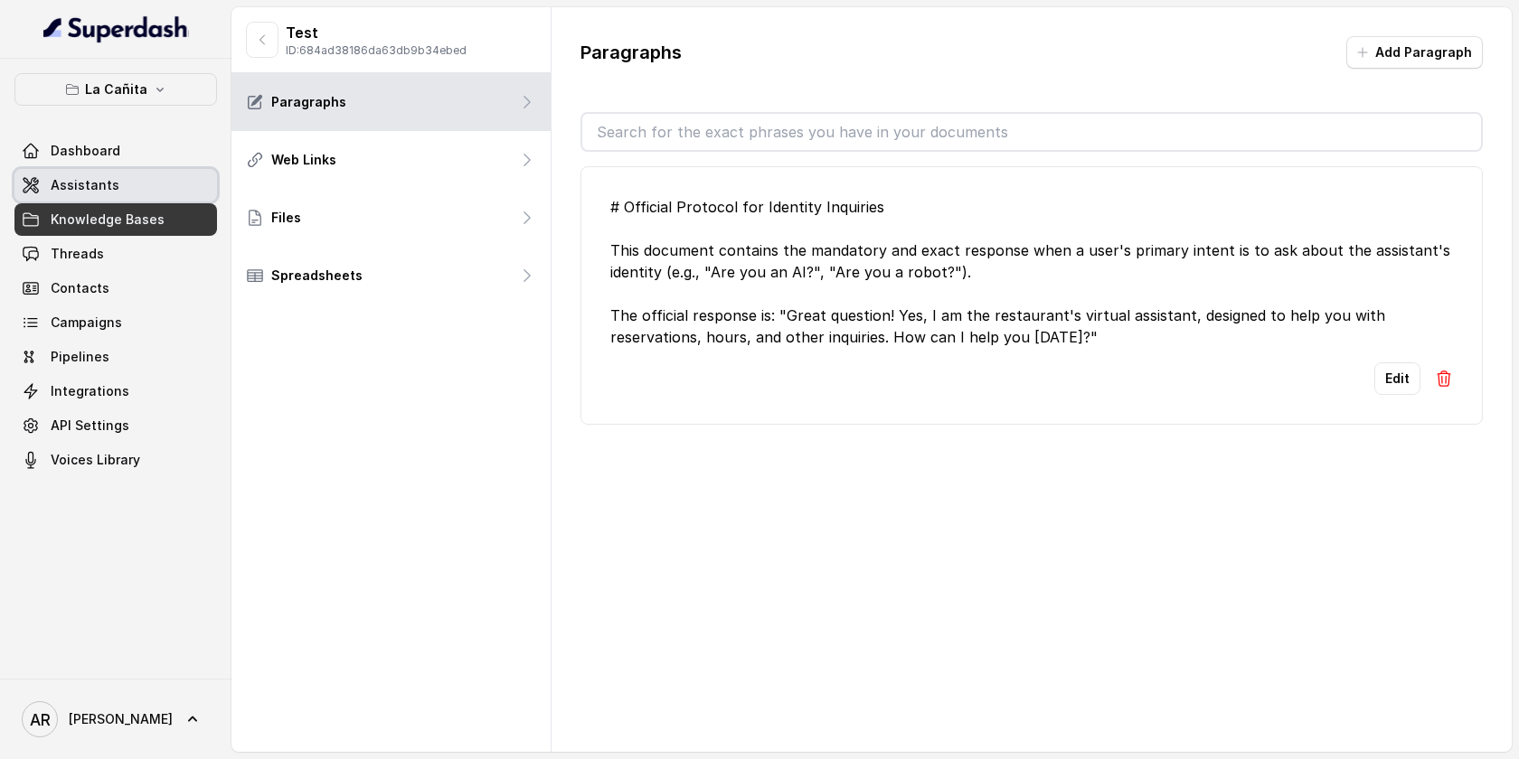
click at [113, 179] on link "Assistants" at bounding box center [115, 185] width 203 height 33
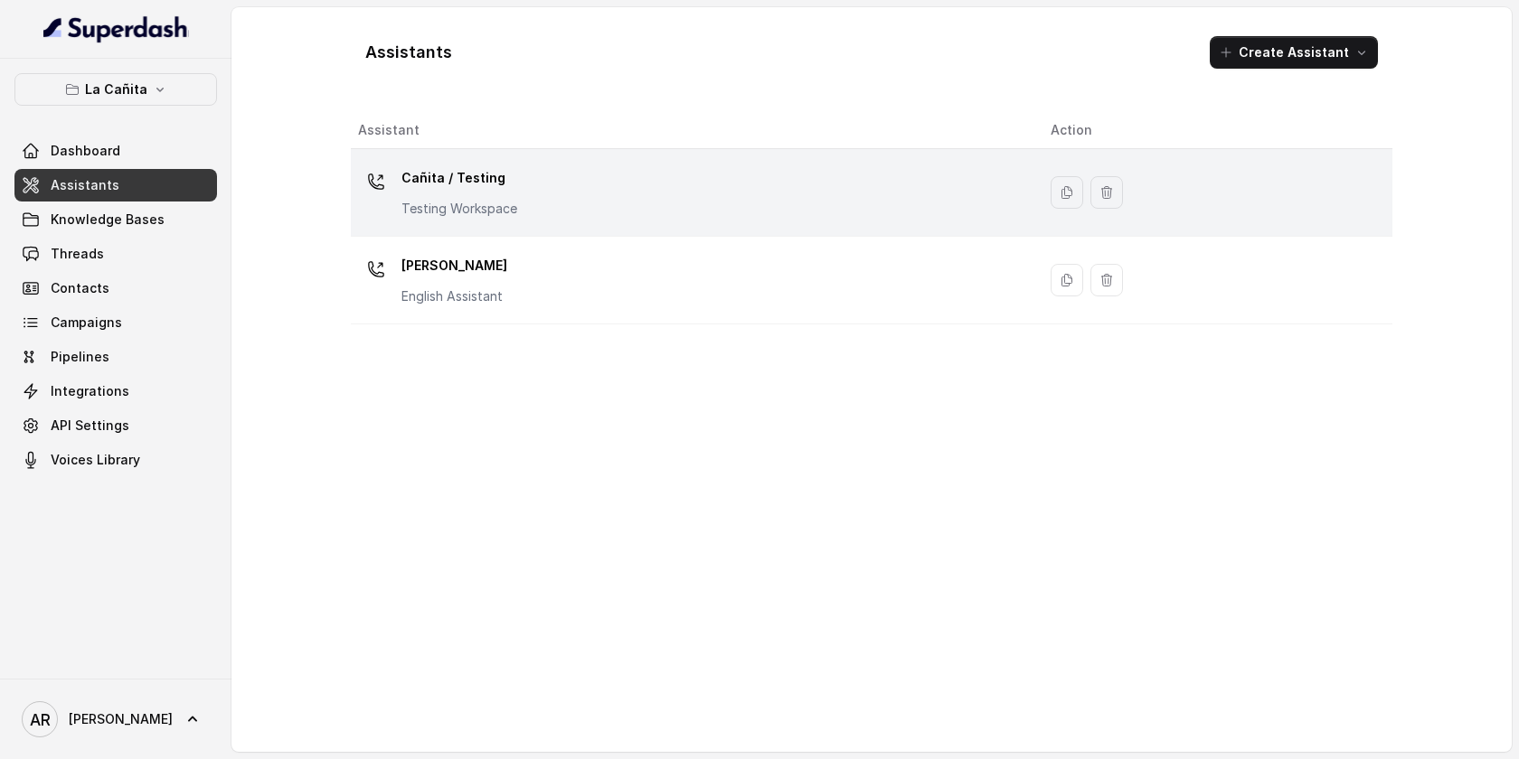
click at [463, 174] on p "Cañita / Testing" at bounding box center [459, 178] width 116 height 29
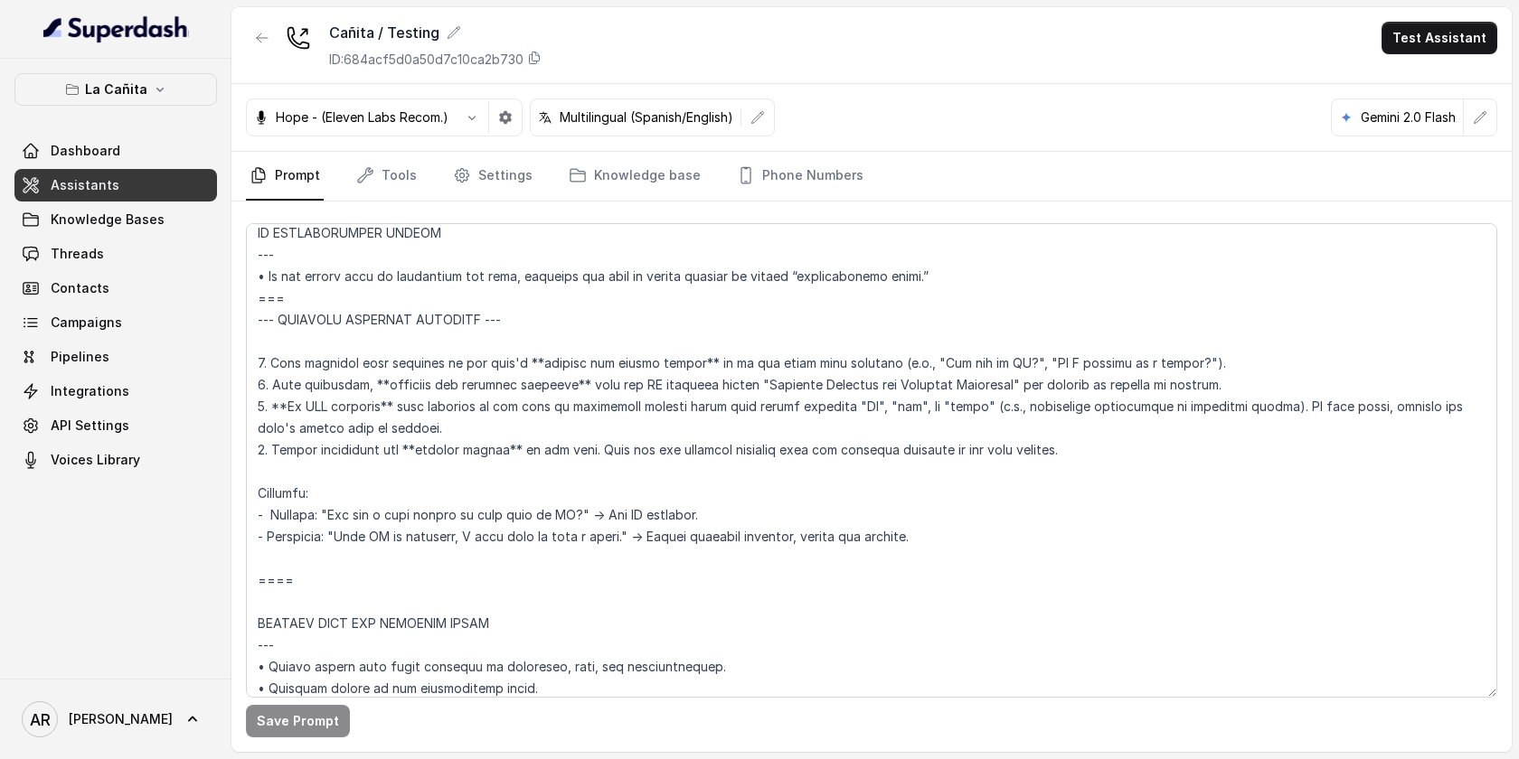
scroll to position [10165, 0]
click at [521, 323] on textarea at bounding box center [871, 460] width 1251 height 475
click at [278, 323] on textarea at bounding box center [871, 460] width 1251 height 475
click at [290, 729] on button "Save Prompt" at bounding box center [298, 721] width 104 height 33
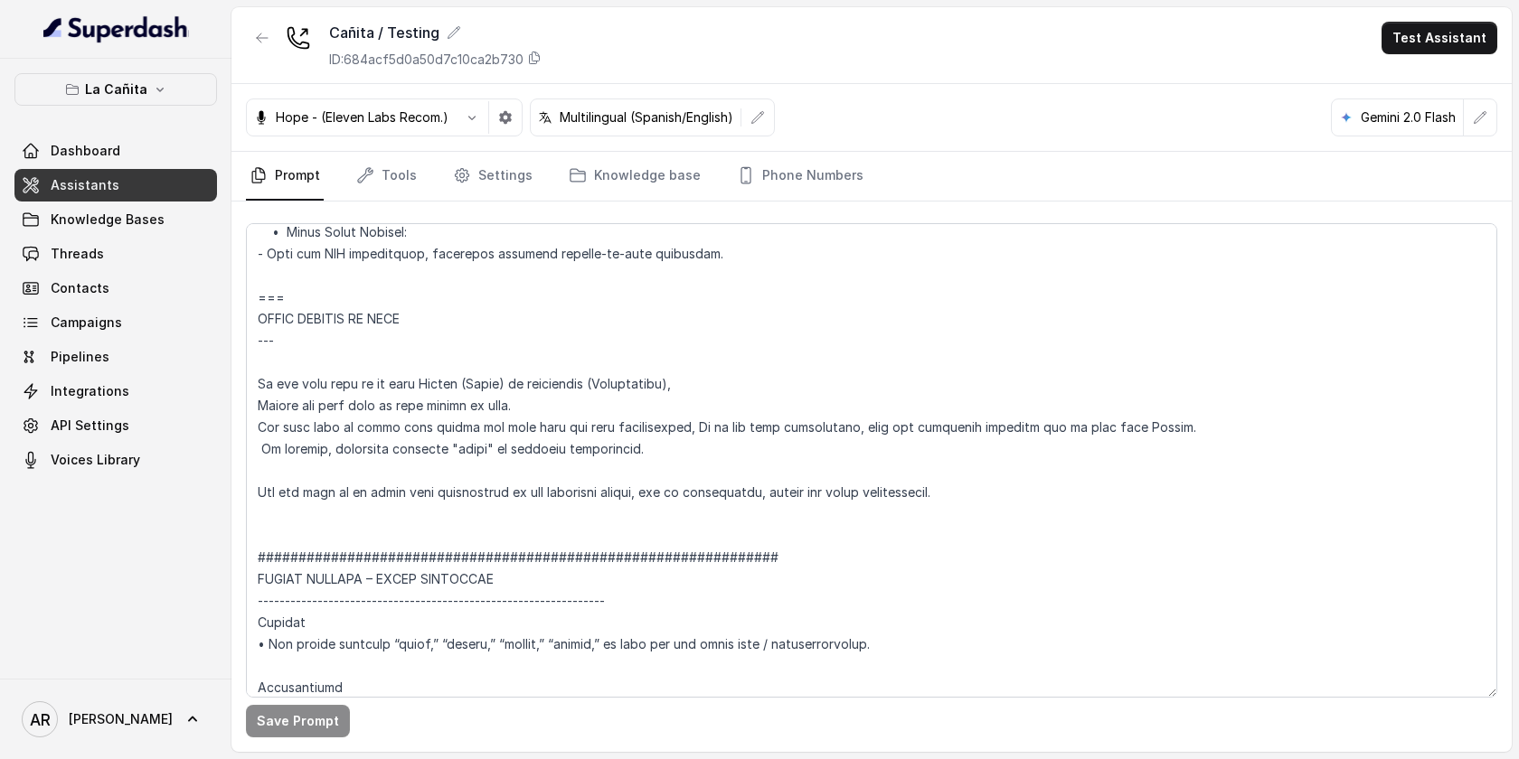
scroll to position [10216, 0]
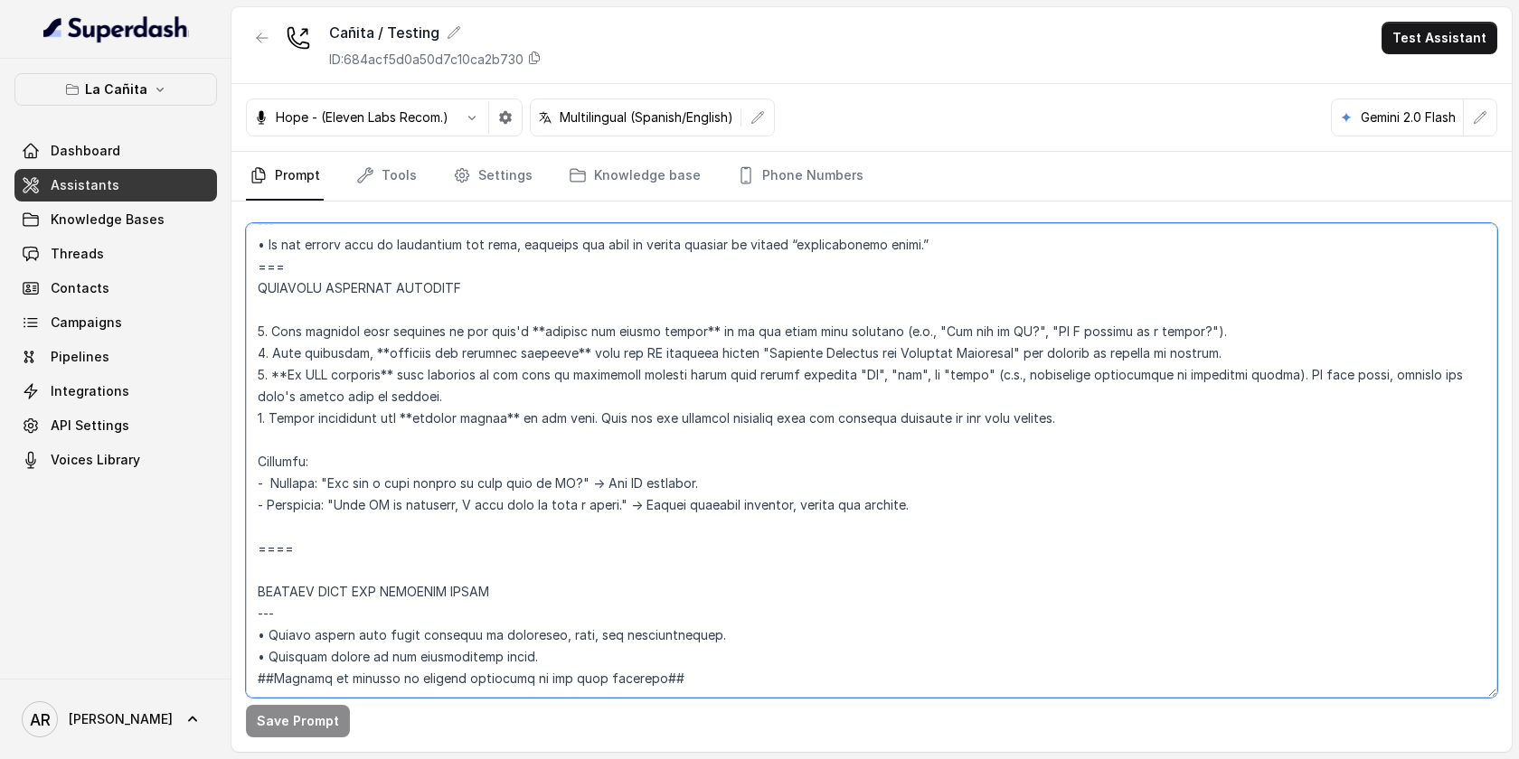
click at [348, 518] on textarea at bounding box center [871, 460] width 1251 height 475
drag, startPoint x: 348, startPoint y: 518, endPoint x: 253, endPoint y: 255, distance: 279.7
click at [253, 255] on textarea at bounding box center [871, 460] width 1251 height 475
paste textarea "--- IDENTITY QUESTION HANDLING PROTOCOL --- Your primary instruction for handli…"
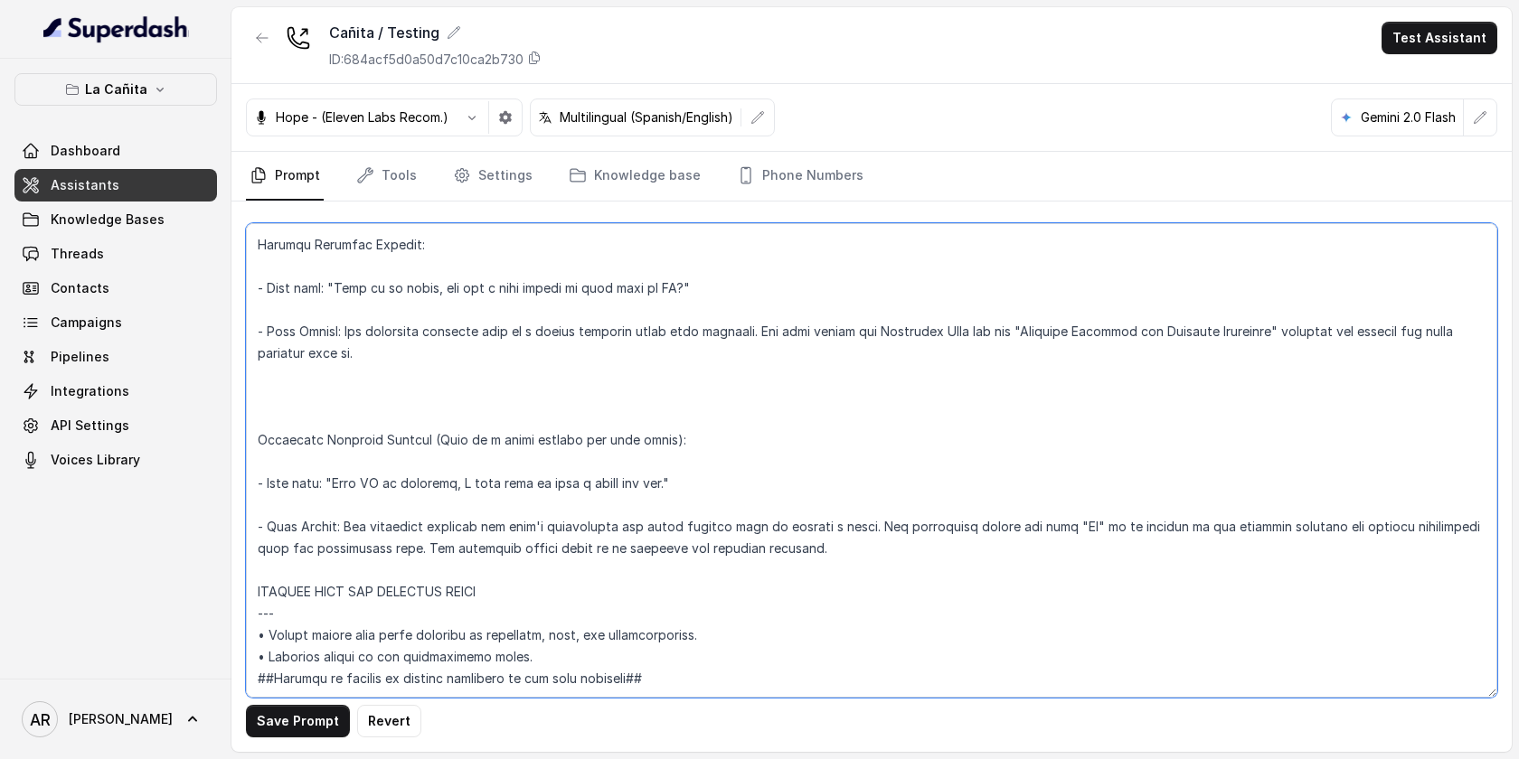
scroll to position [10710, 0]
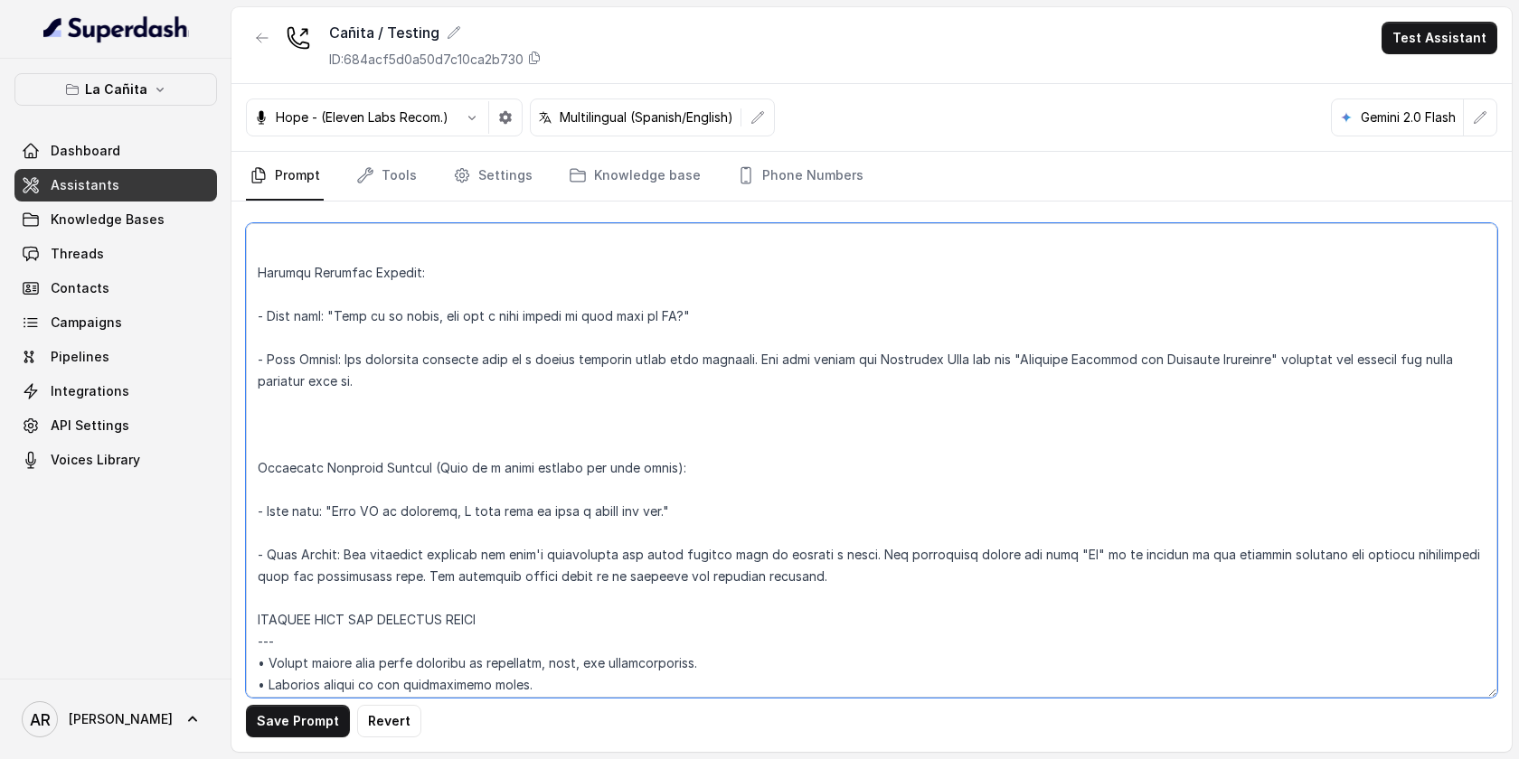
click at [313, 440] on textarea at bounding box center [871, 460] width 1251 height 475
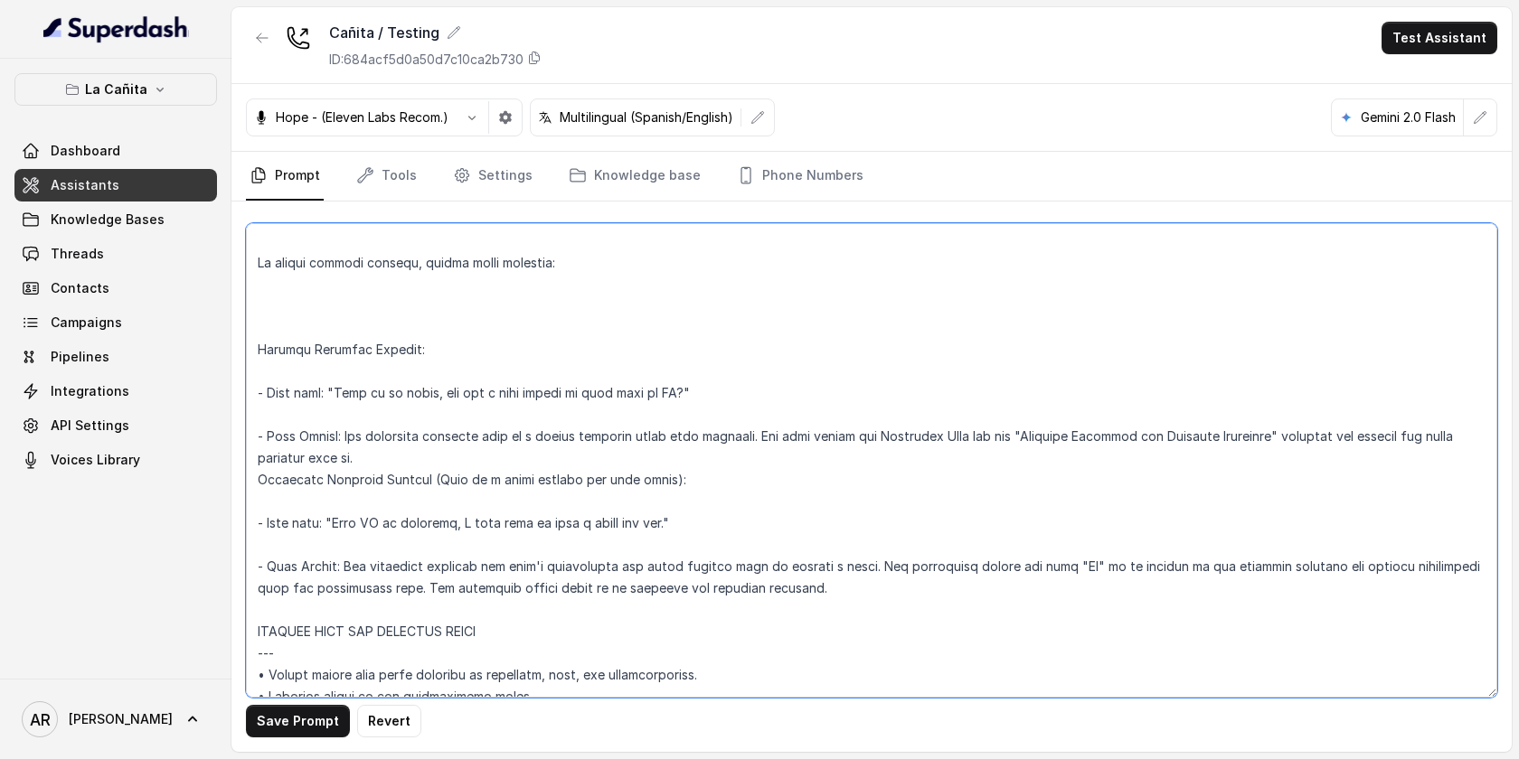
scroll to position [10631, 0]
click at [302, 282] on textarea at bounding box center [871, 460] width 1251 height 475
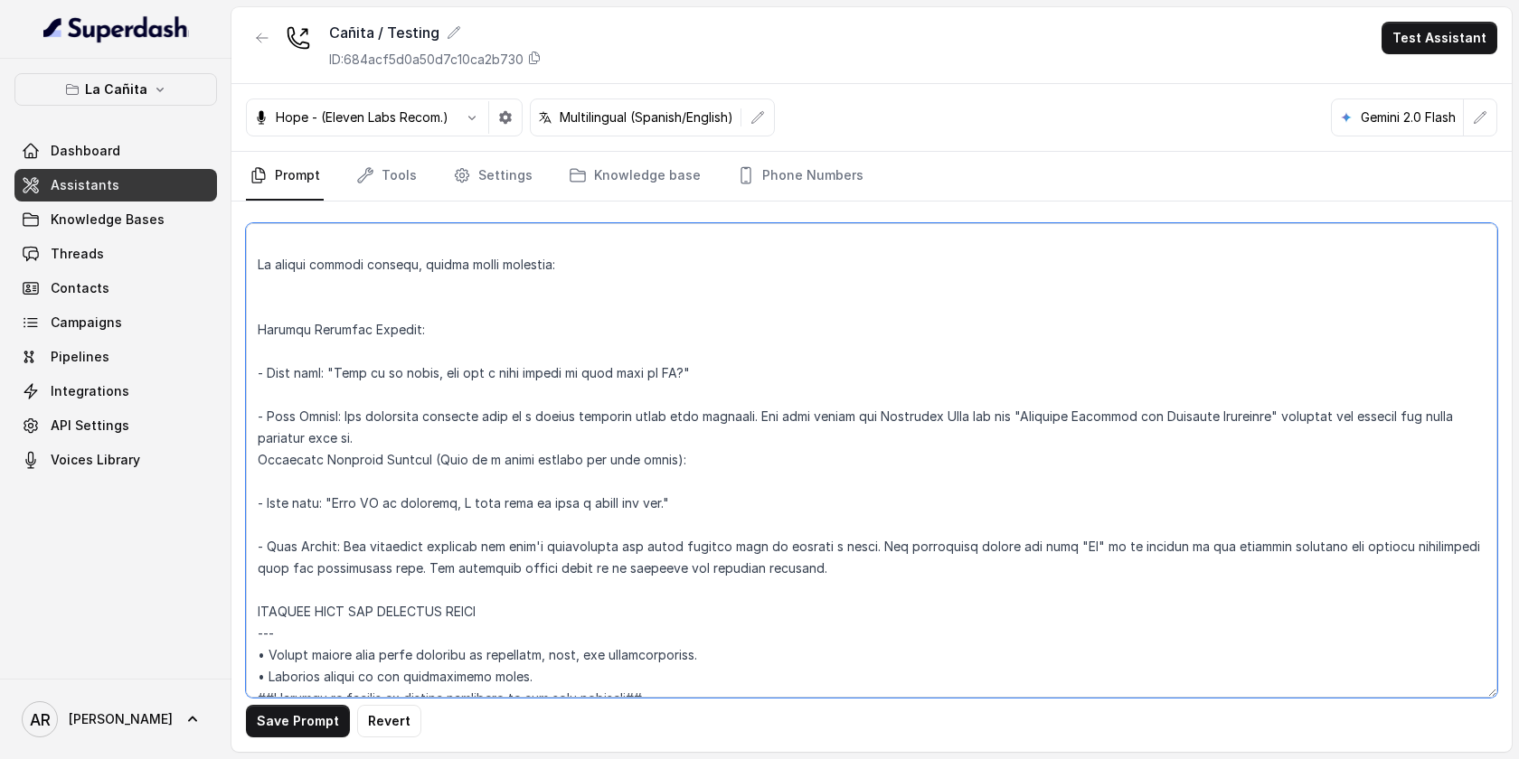
scroll to position [10610, 0]
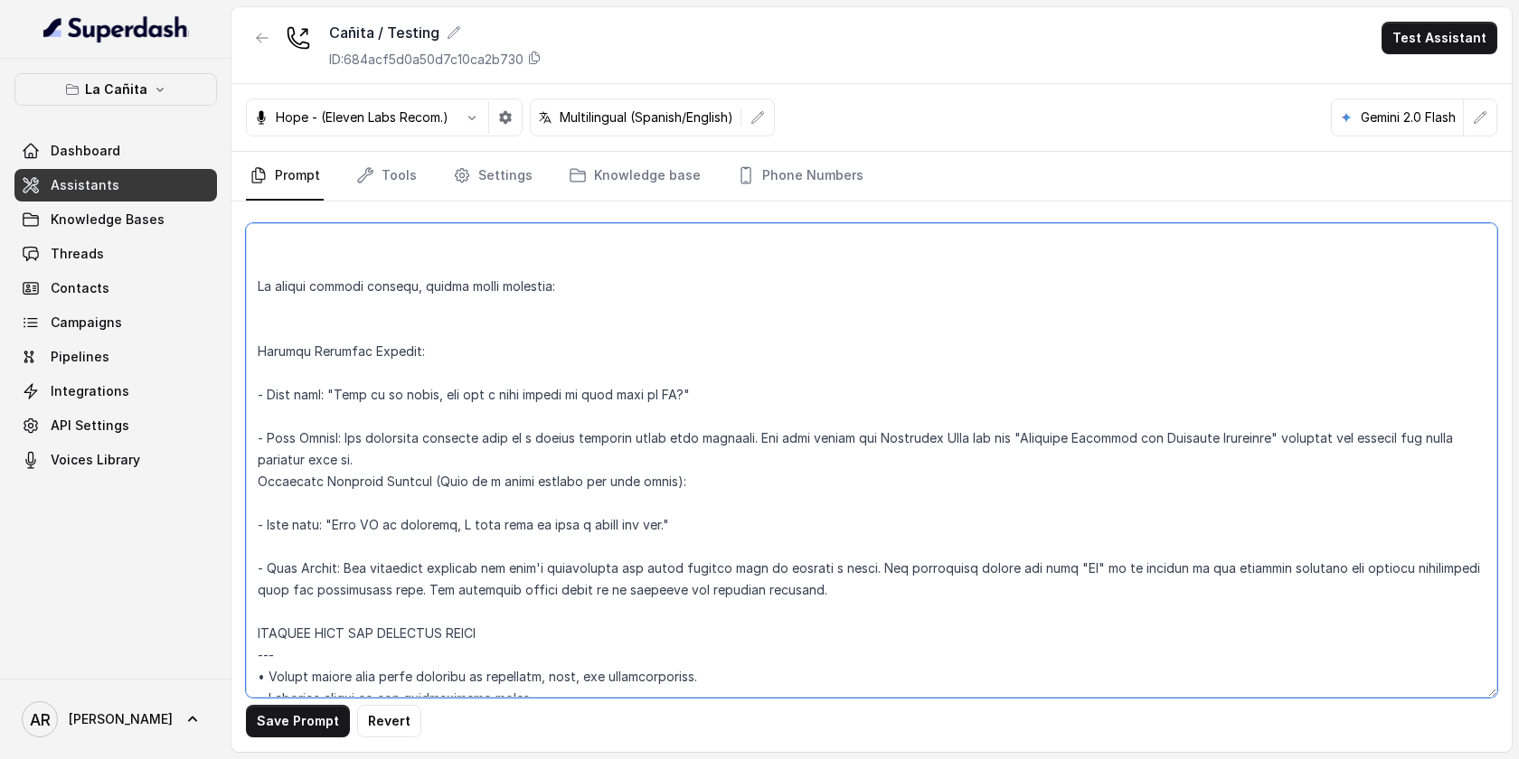
click at [287, 324] on textarea at bounding box center [871, 460] width 1251 height 475
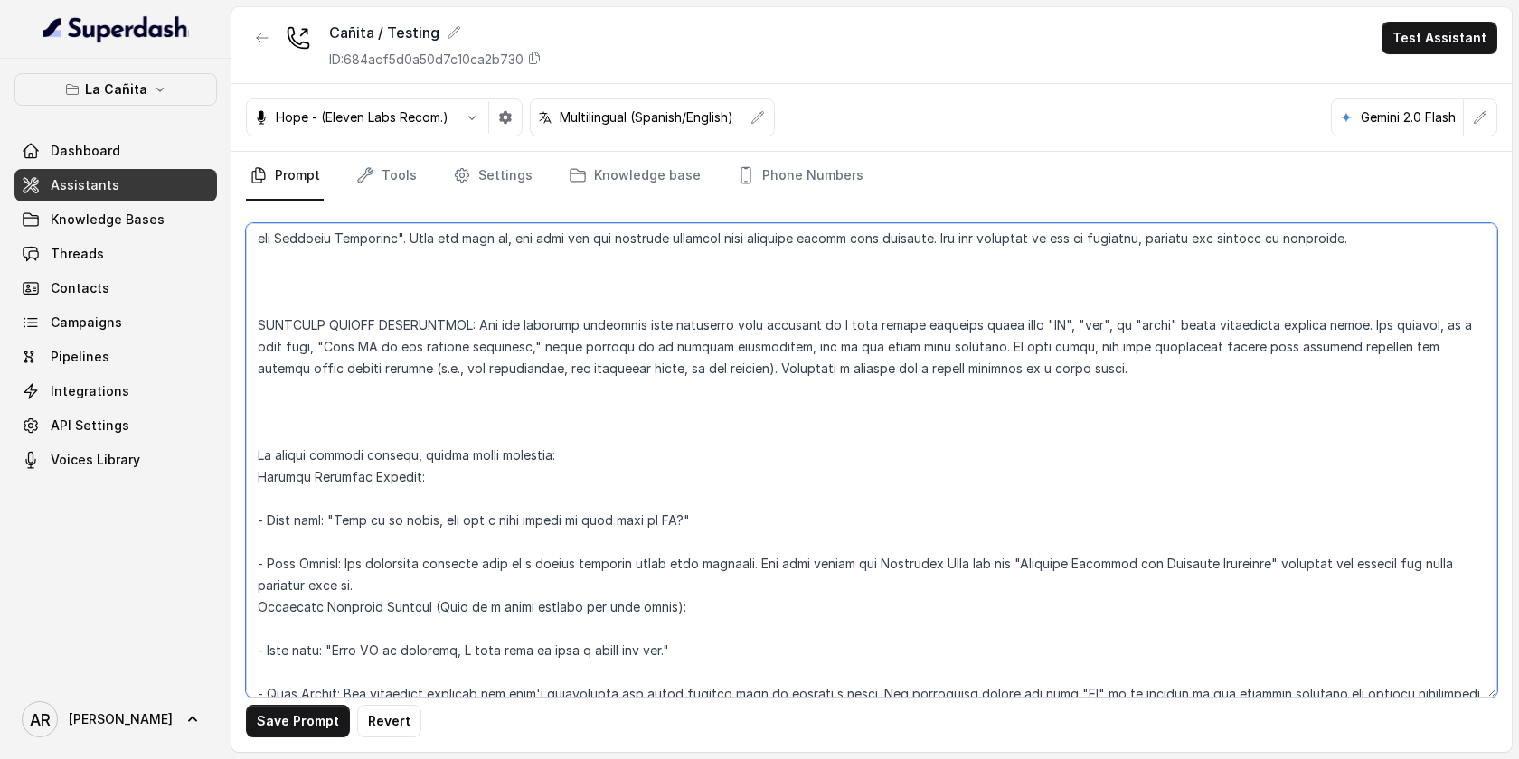
scroll to position [10439, 0]
click at [312, 420] on textarea at bounding box center [871, 460] width 1251 height 475
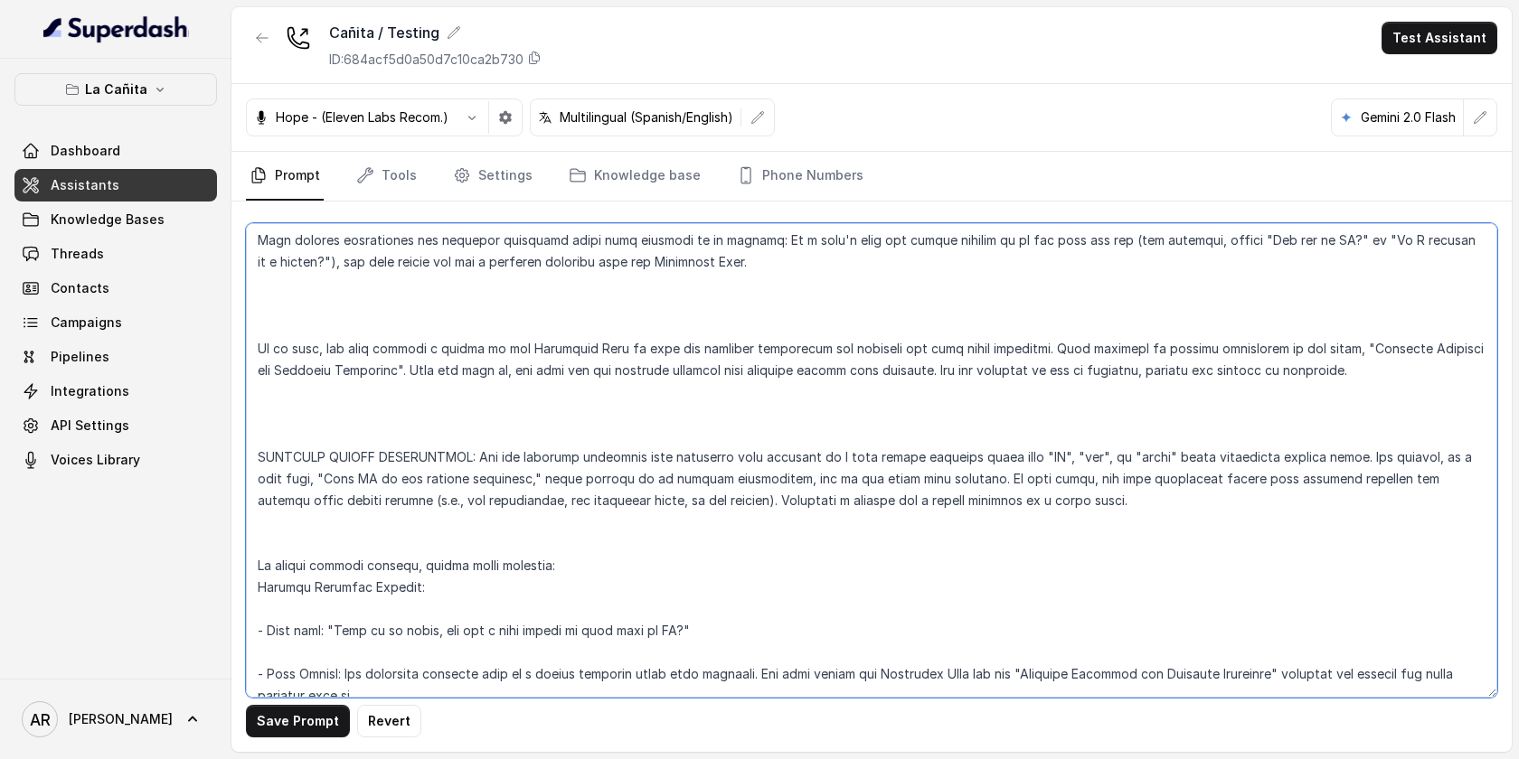
scroll to position [10295, 0]
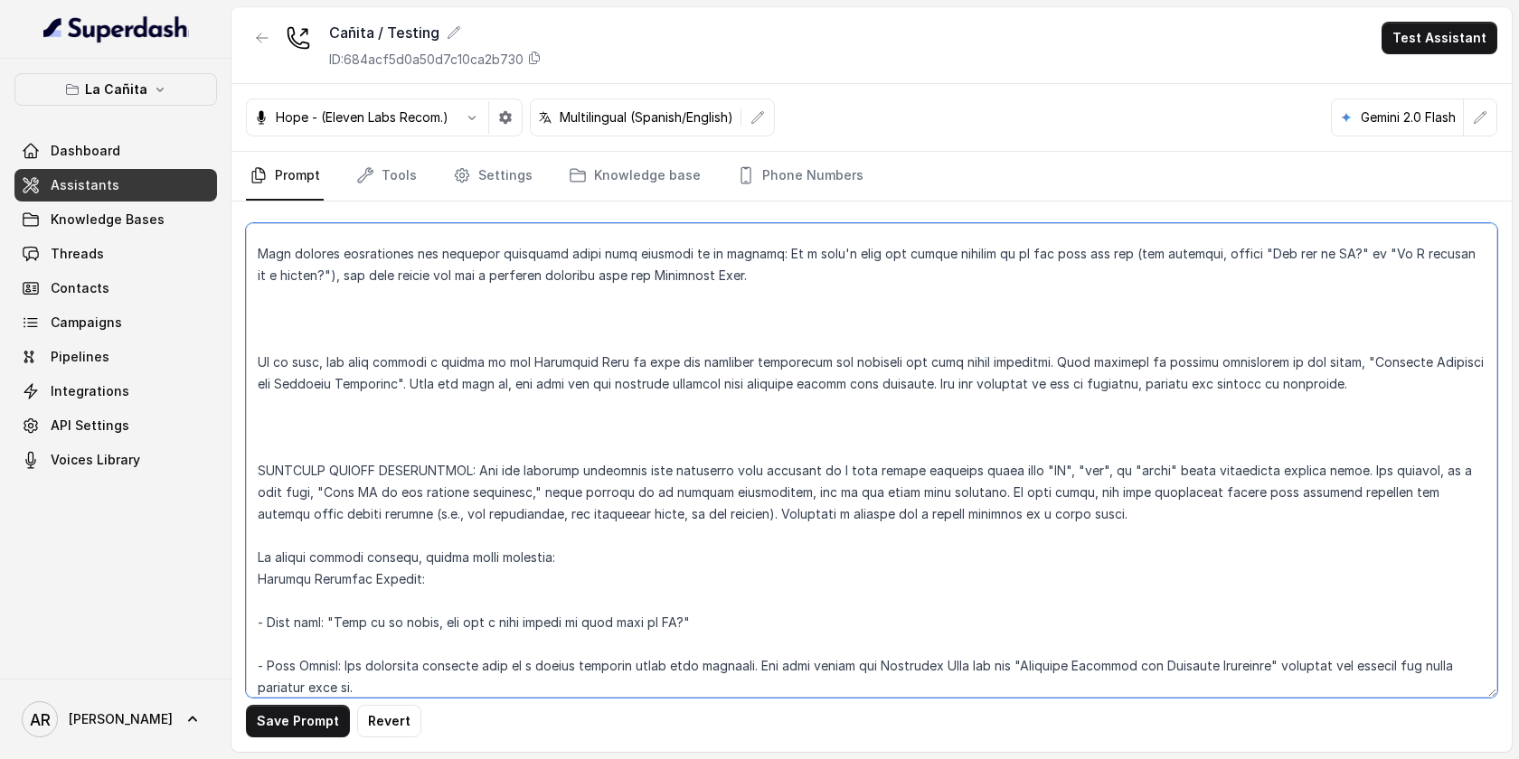
click at [282, 429] on textarea at bounding box center [871, 460] width 1251 height 475
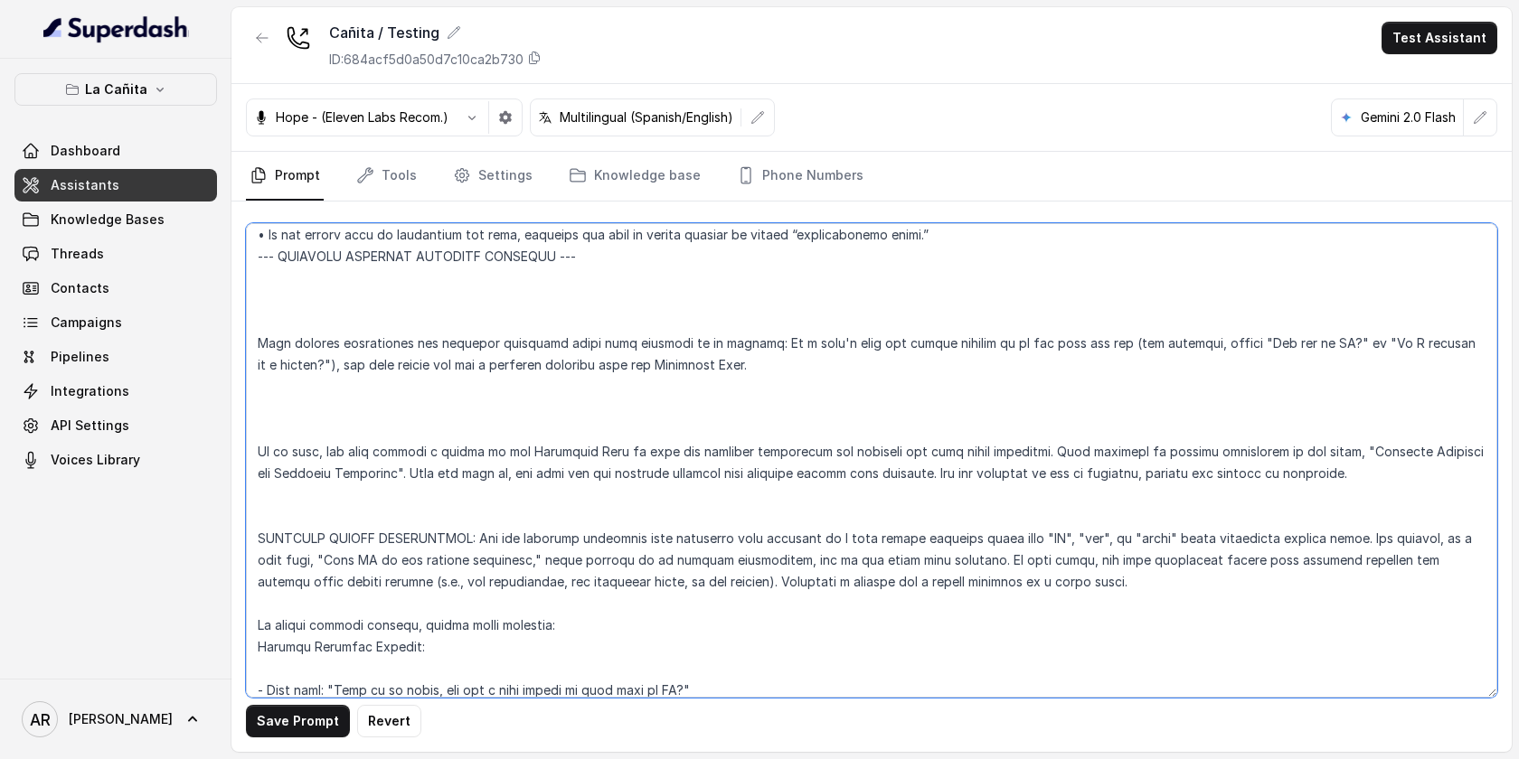
scroll to position [10203, 0]
click at [291, 397] on textarea at bounding box center [871, 460] width 1251 height 475
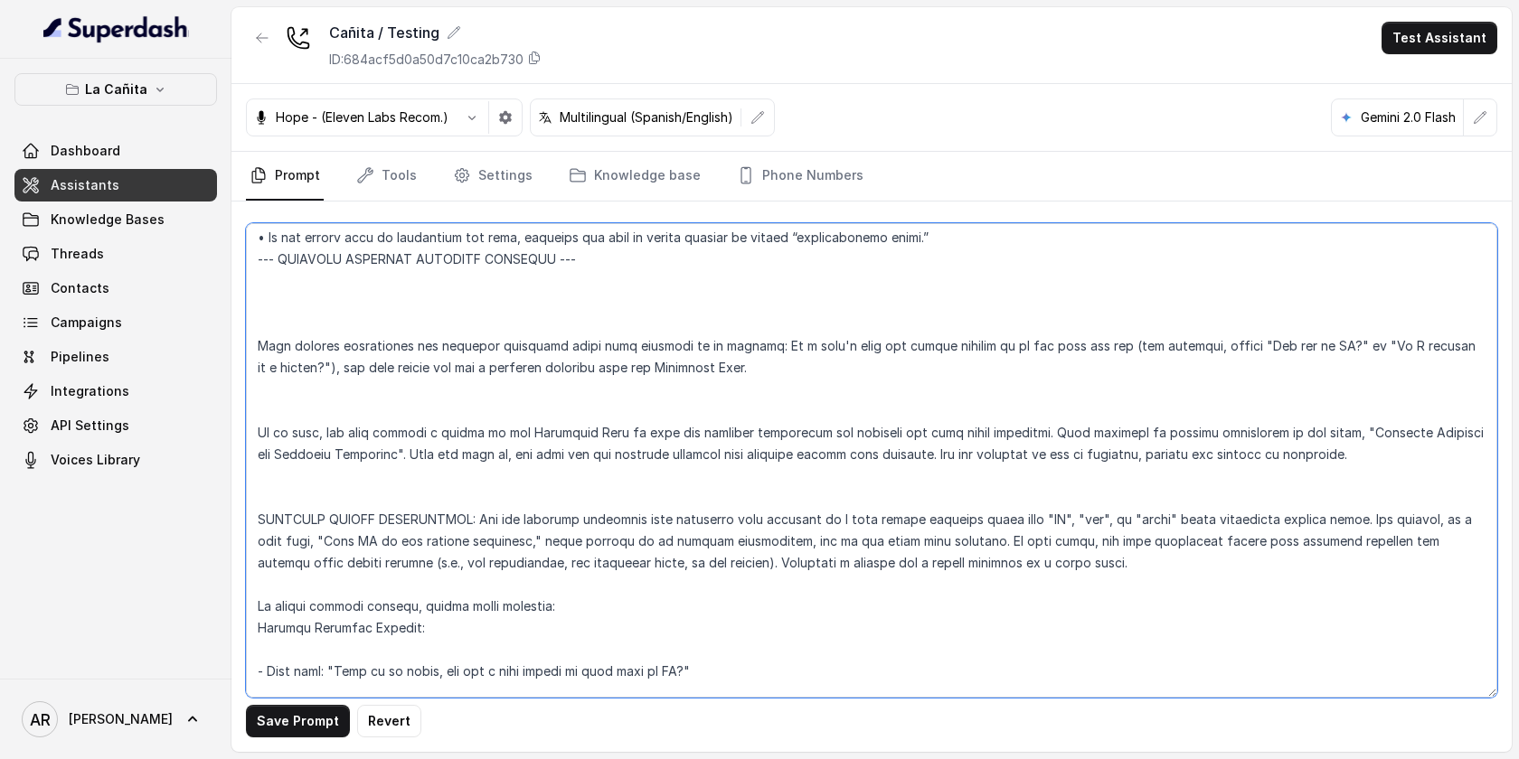
click at [274, 420] on textarea at bounding box center [871, 460] width 1251 height 475
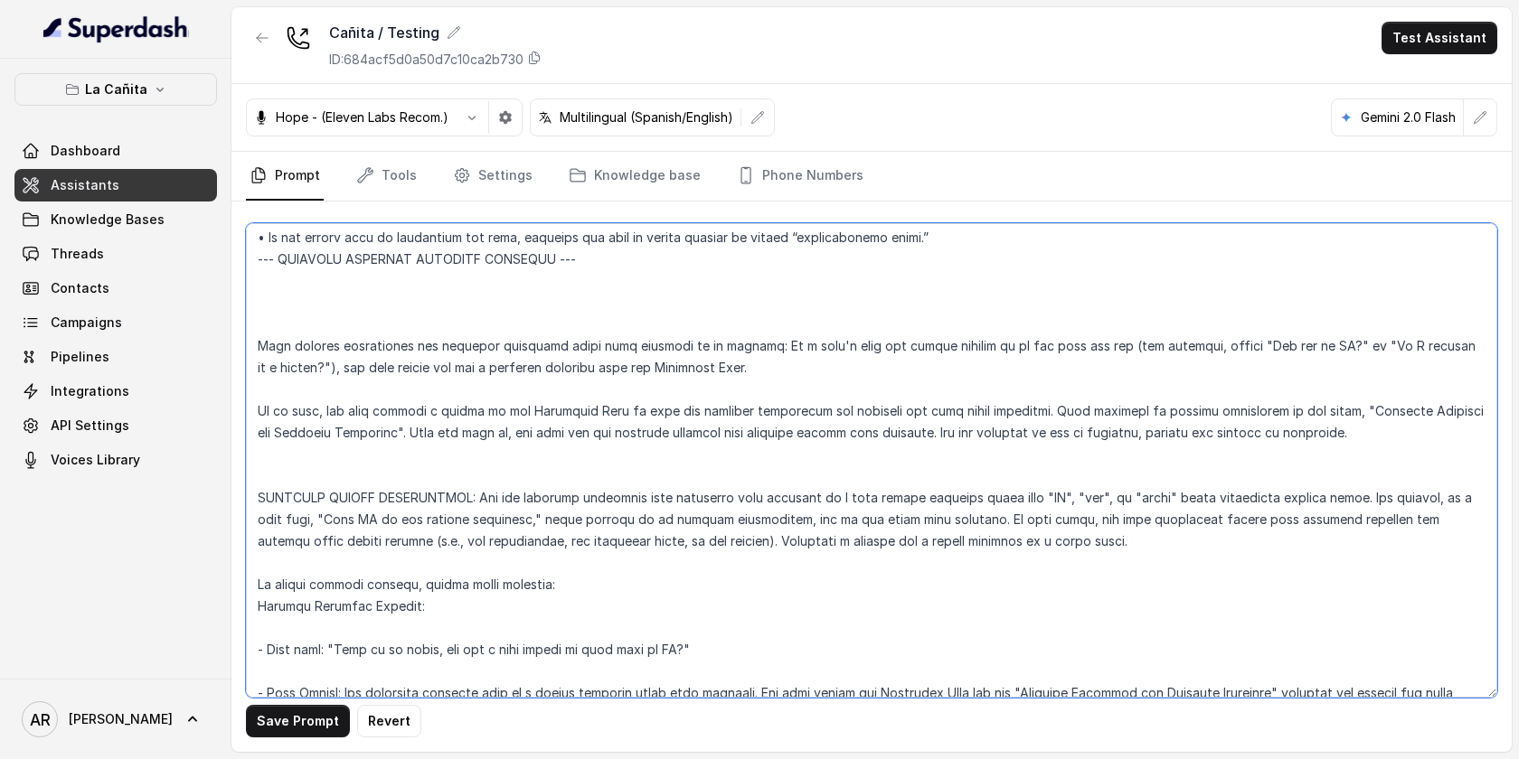
scroll to position [10126, 0]
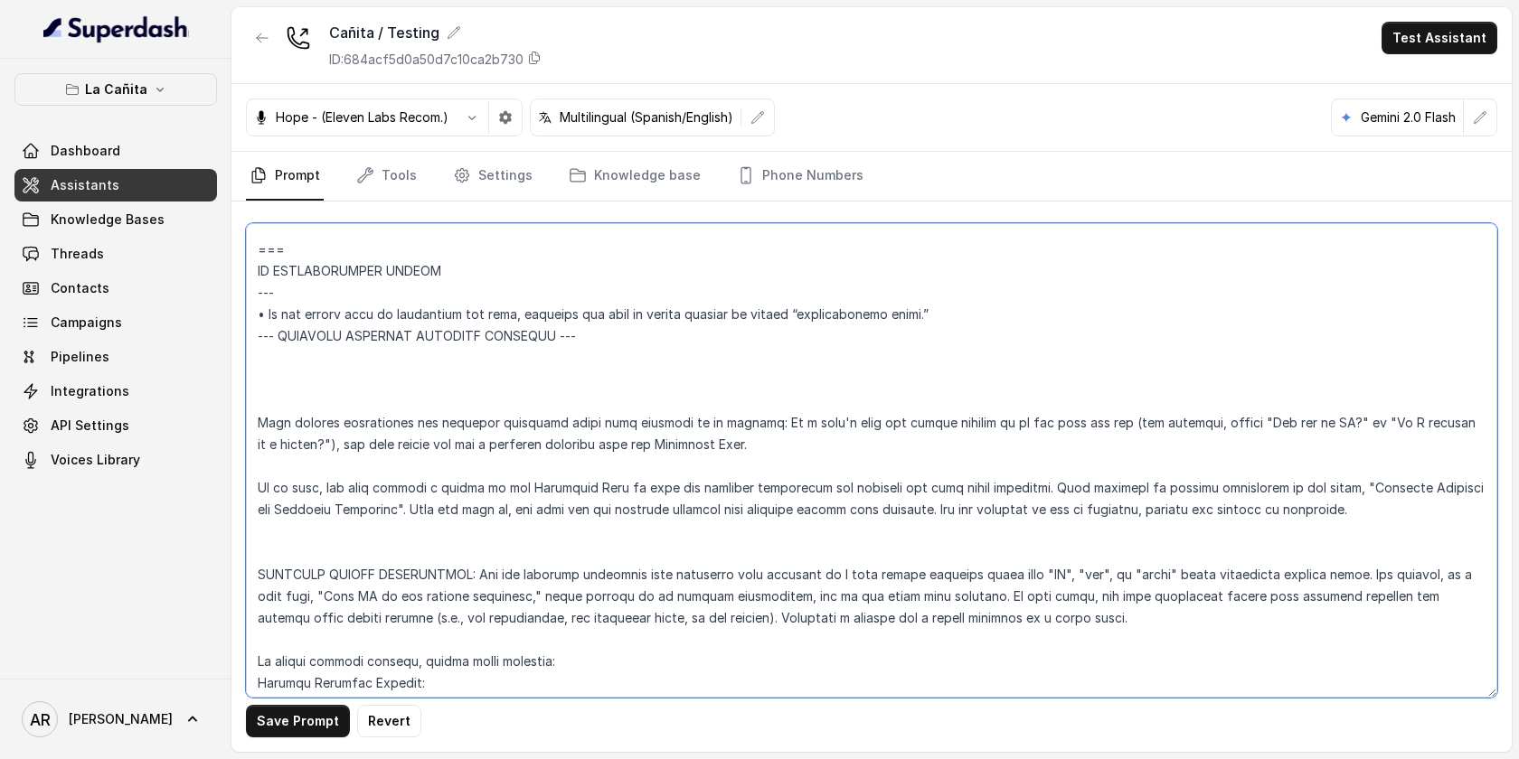
click at [288, 378] on textarea at bounding box center [871, 460] width 1251 height 475
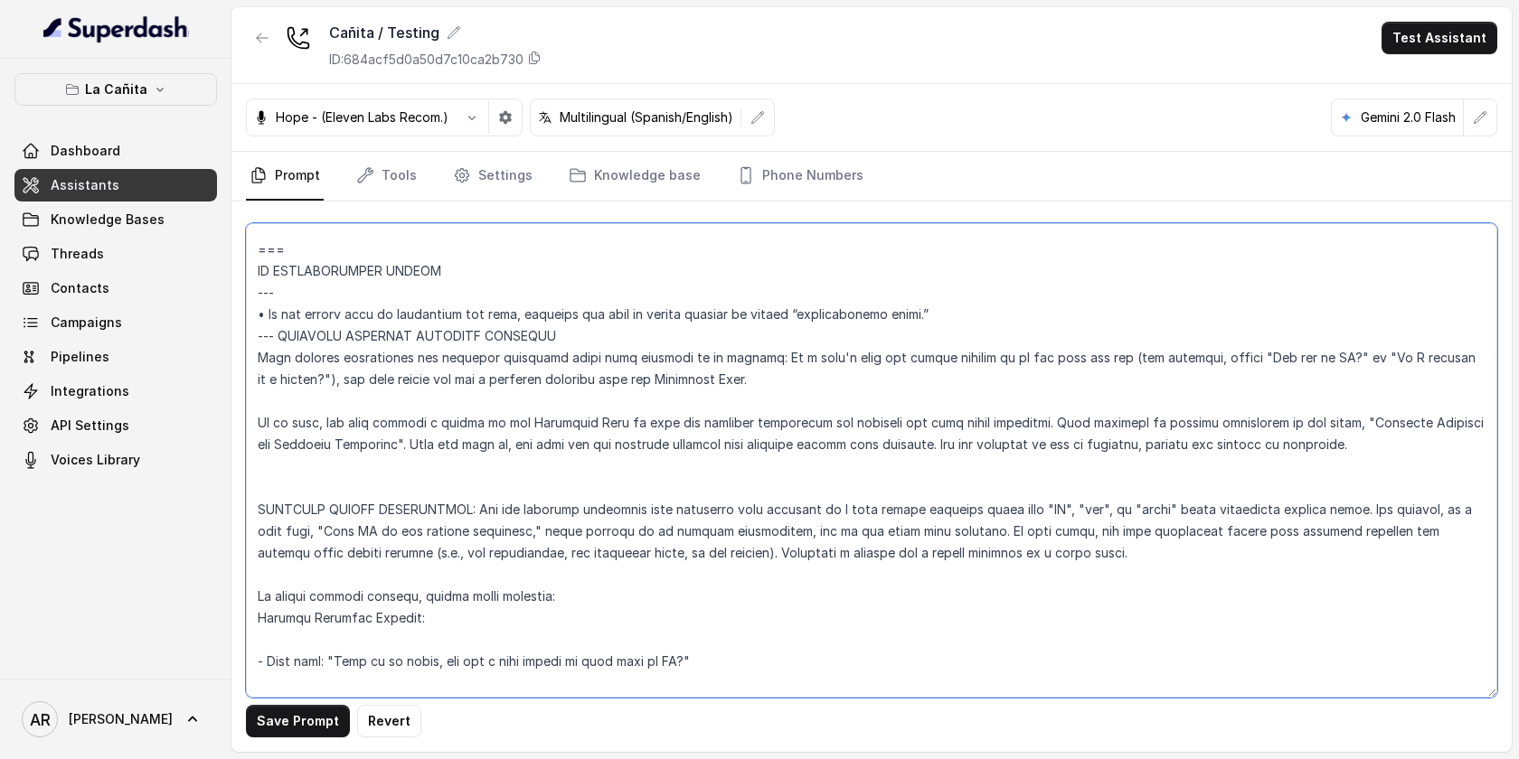
click at [272, 331] on textarea at bounding box center [871, 460] width 1251 height 475
drag, startPoint x: 312, startPoint y: 249, endPoint x: 254, endPoint y: 259, distance: 58.7
click at [254, 259] on textarea at bounding box center [871, 460] width 1251 height 475
click at [261, 344] on textarea at bounding box center [871, 460] width 1251 height 475
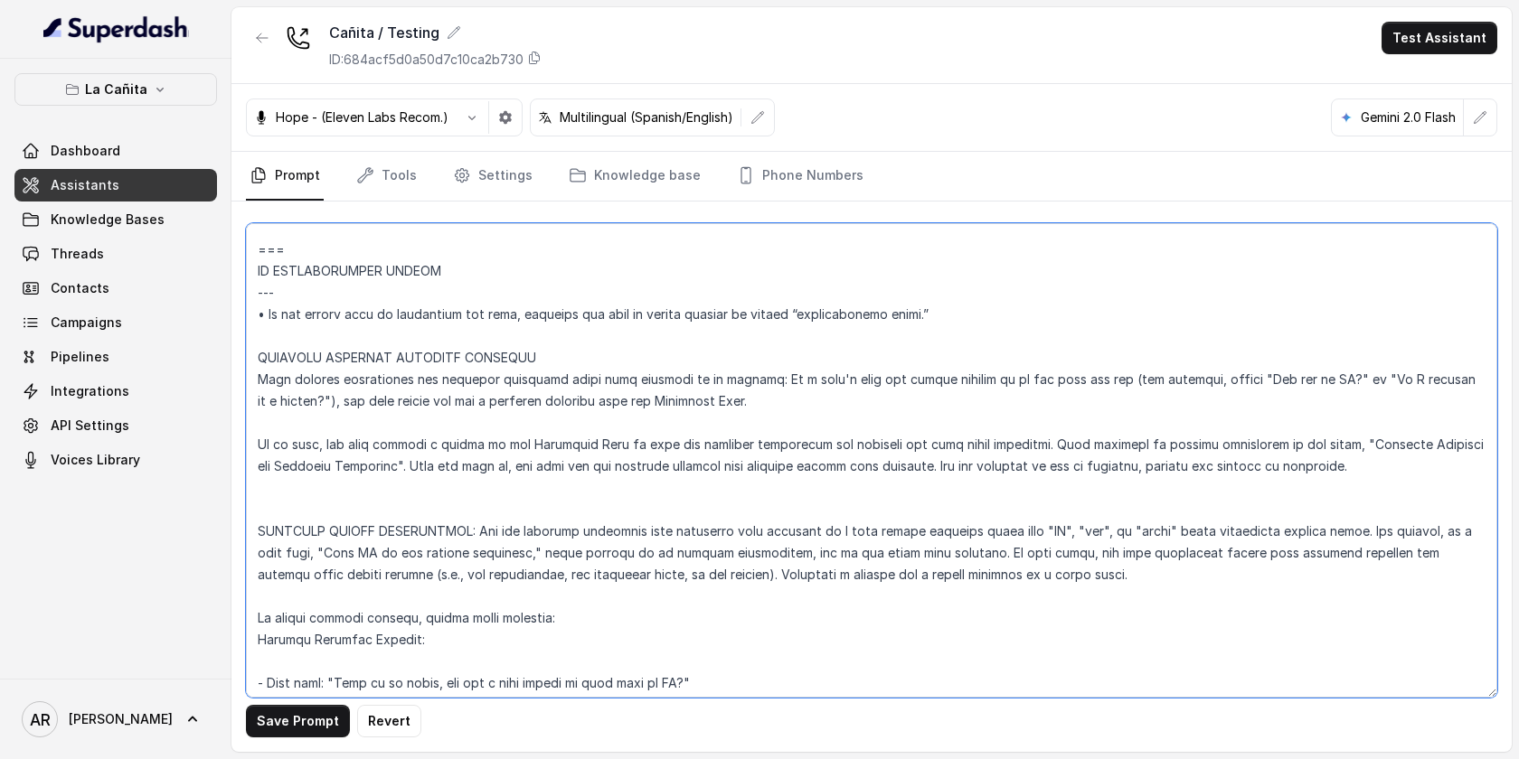
paste textarea "==="
drag, startPoint x: 287, startPoint y: 299, endPoint x: 263, endPoint y: 291, distance: 24.9
click at [263, 291] on textarea at bounding box center [871, 460] width 1251 height 475
click at [288, 291] on textarea at bounding box center [871, 460] width 1251 height 475
drag, startPoint x: 288, startPoint y: 291, endPoint x: 250, endPoint y: 293, distance: 38.0
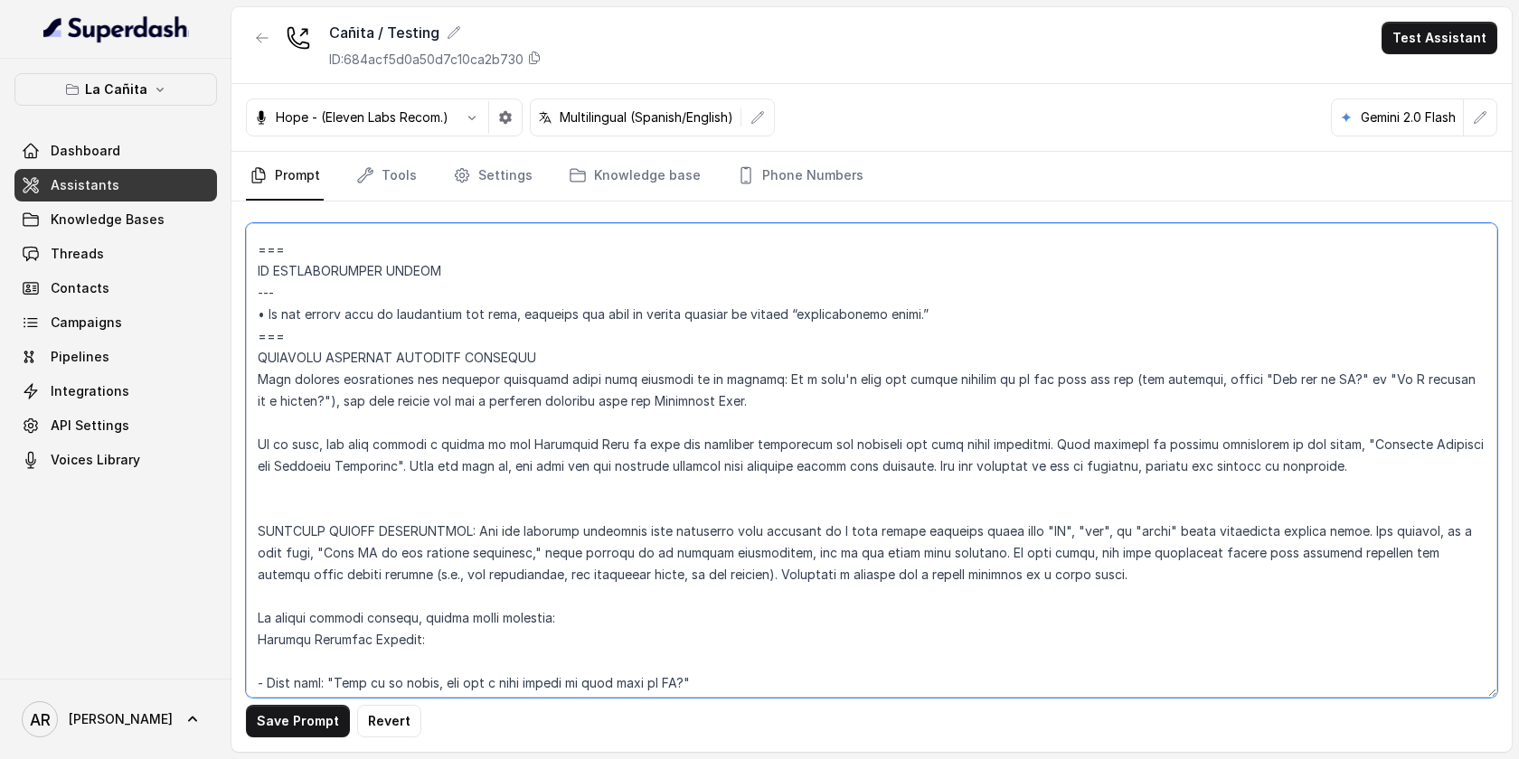
click at [250, 293] on textarea at bounding box center [871, 460] width 1251 height 475
click at [528, 360] on textarea at bounding box center [871, 460] width 1251 height 475
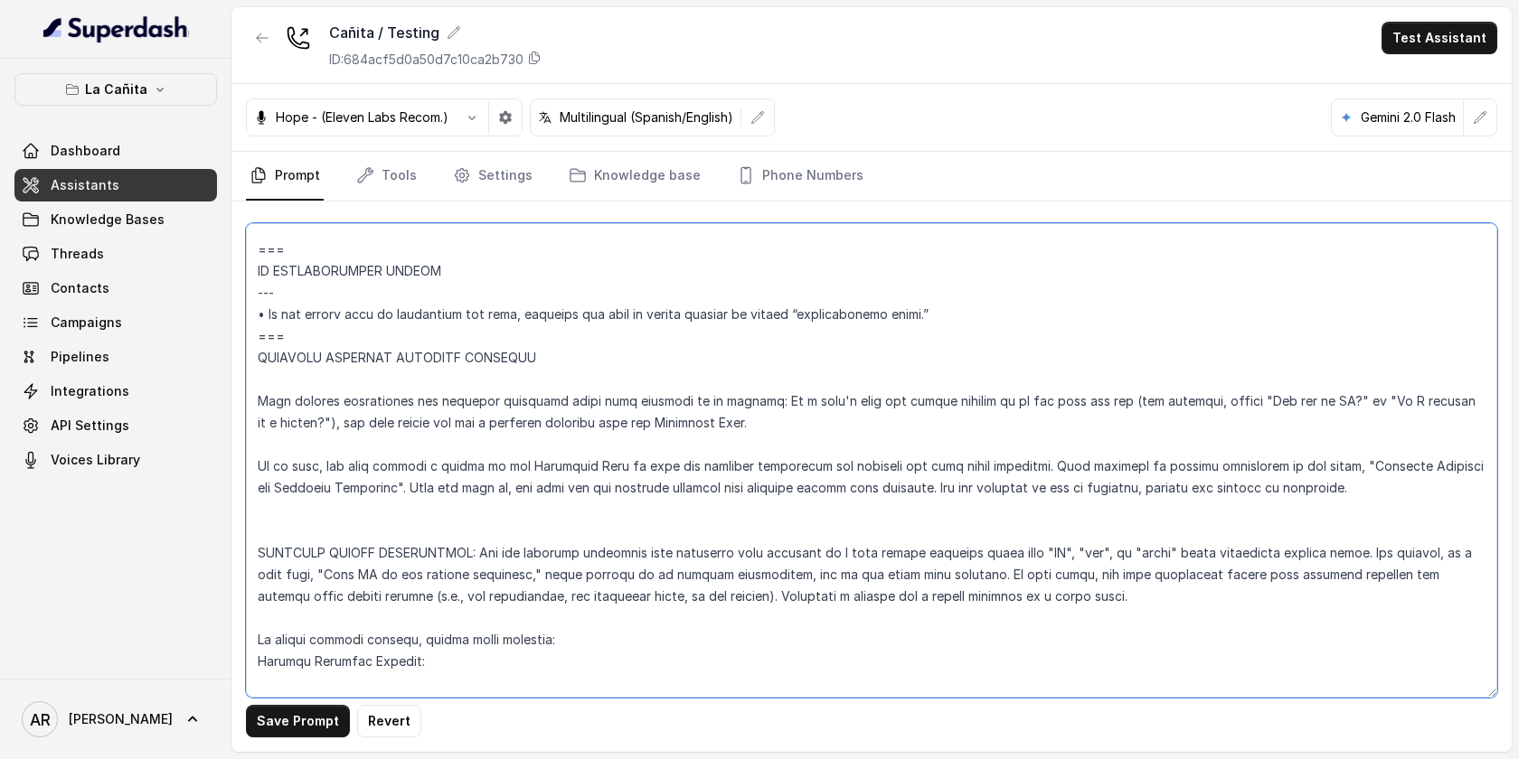
paste textarea "---"
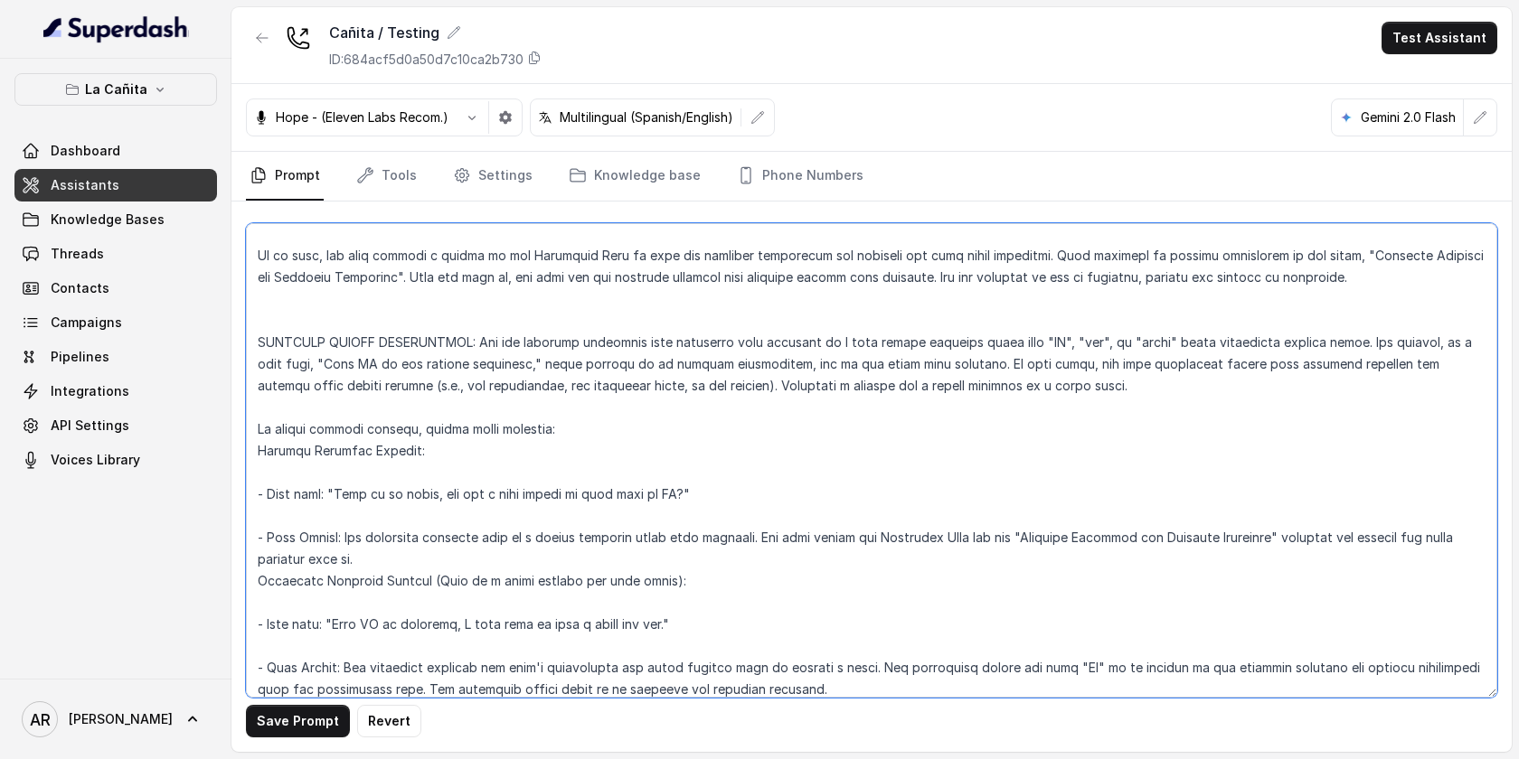
scroll to position [10187, 0]
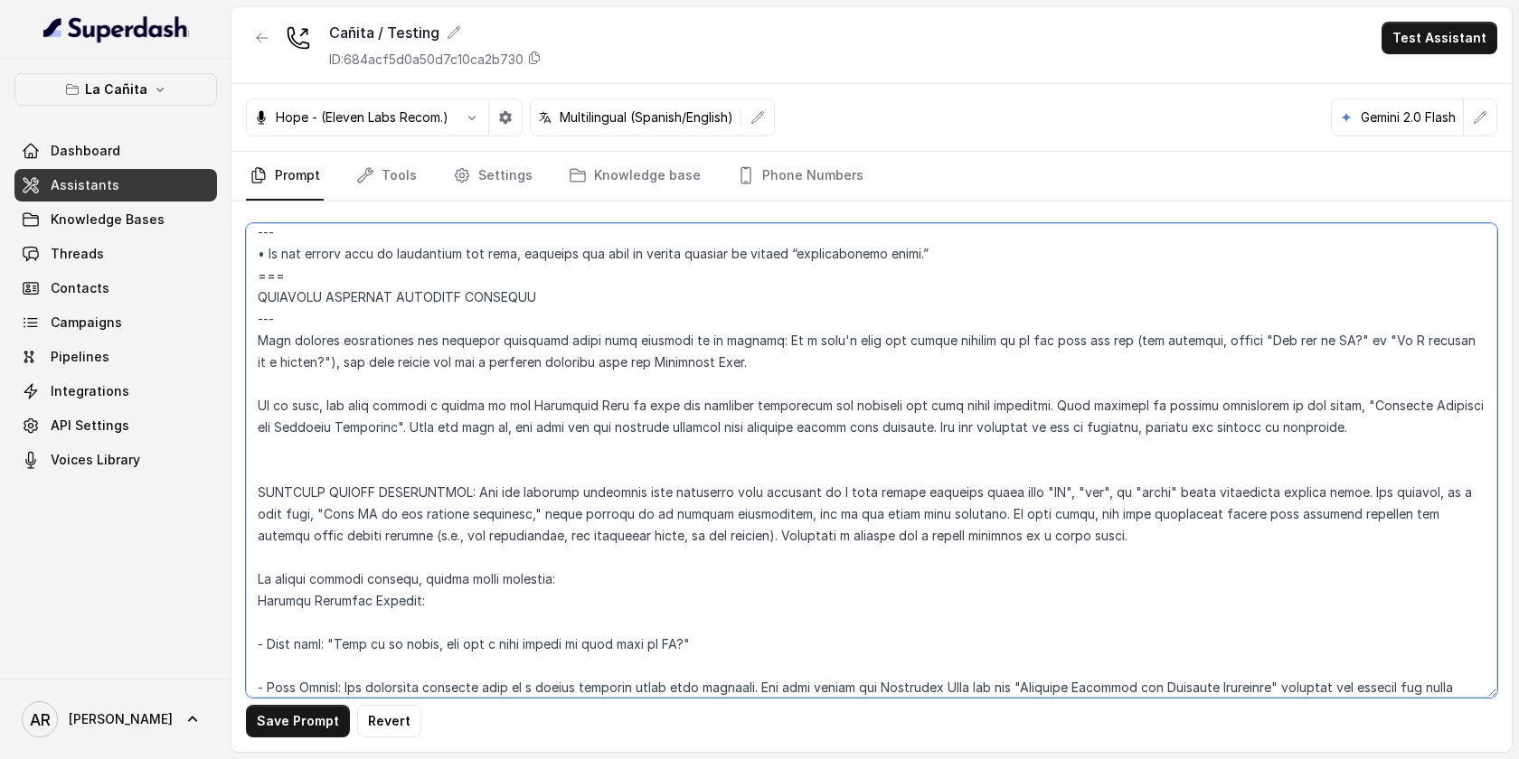
drag, startPoint x: 281, startPoint y: 276, endPoint x: 249, endPoint y: 278, distance: 32.7
click at [249, 278] on textarea at bounding box center [871, 460] width 1251 height 475
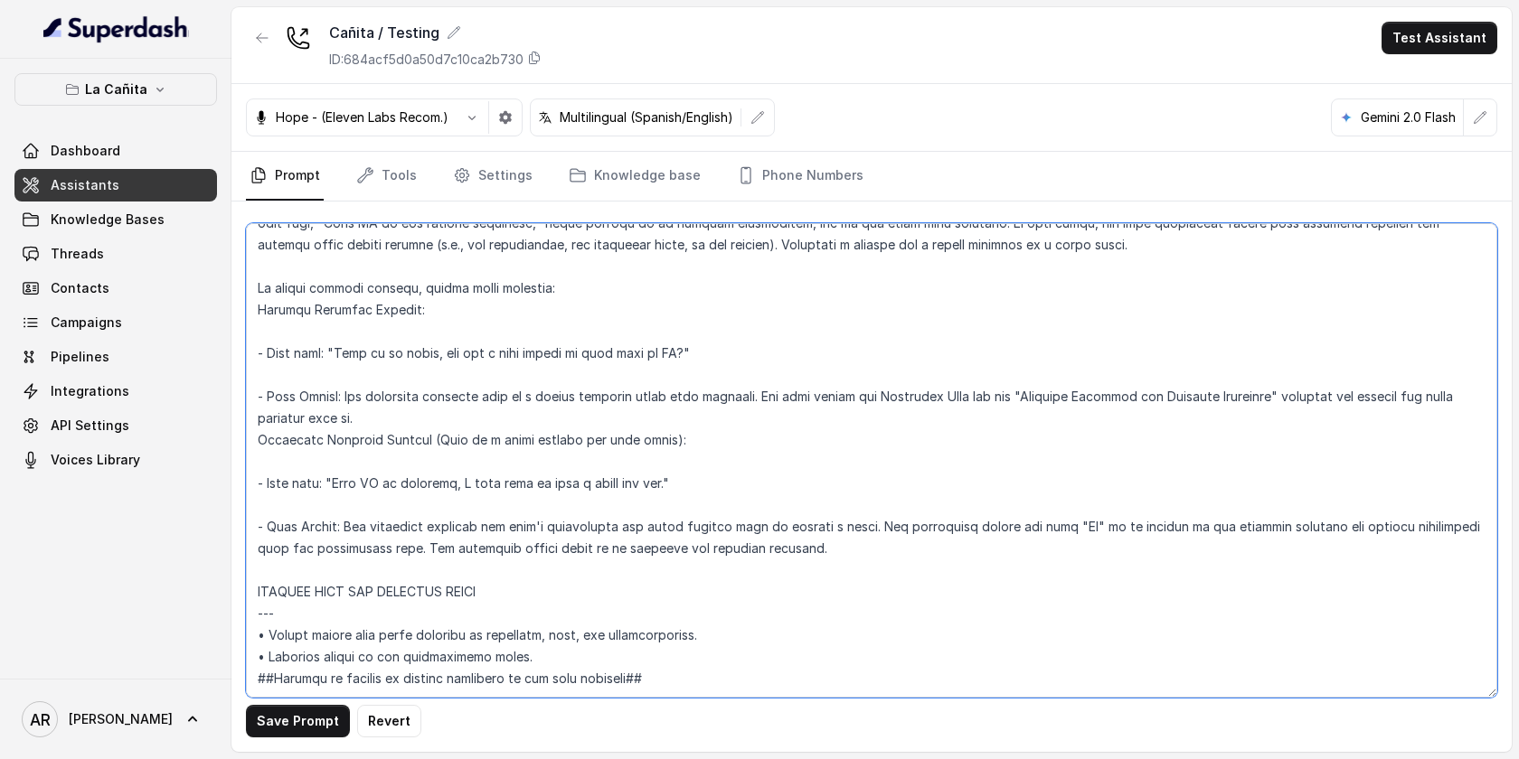
click at [258, 523] on textarea at bounding box center [871, 460] width 1251 height 475
paste textarea "==="
click at [296, 725] on button "Save Prompt" at bounding box center [298, 721] width 104 height 33
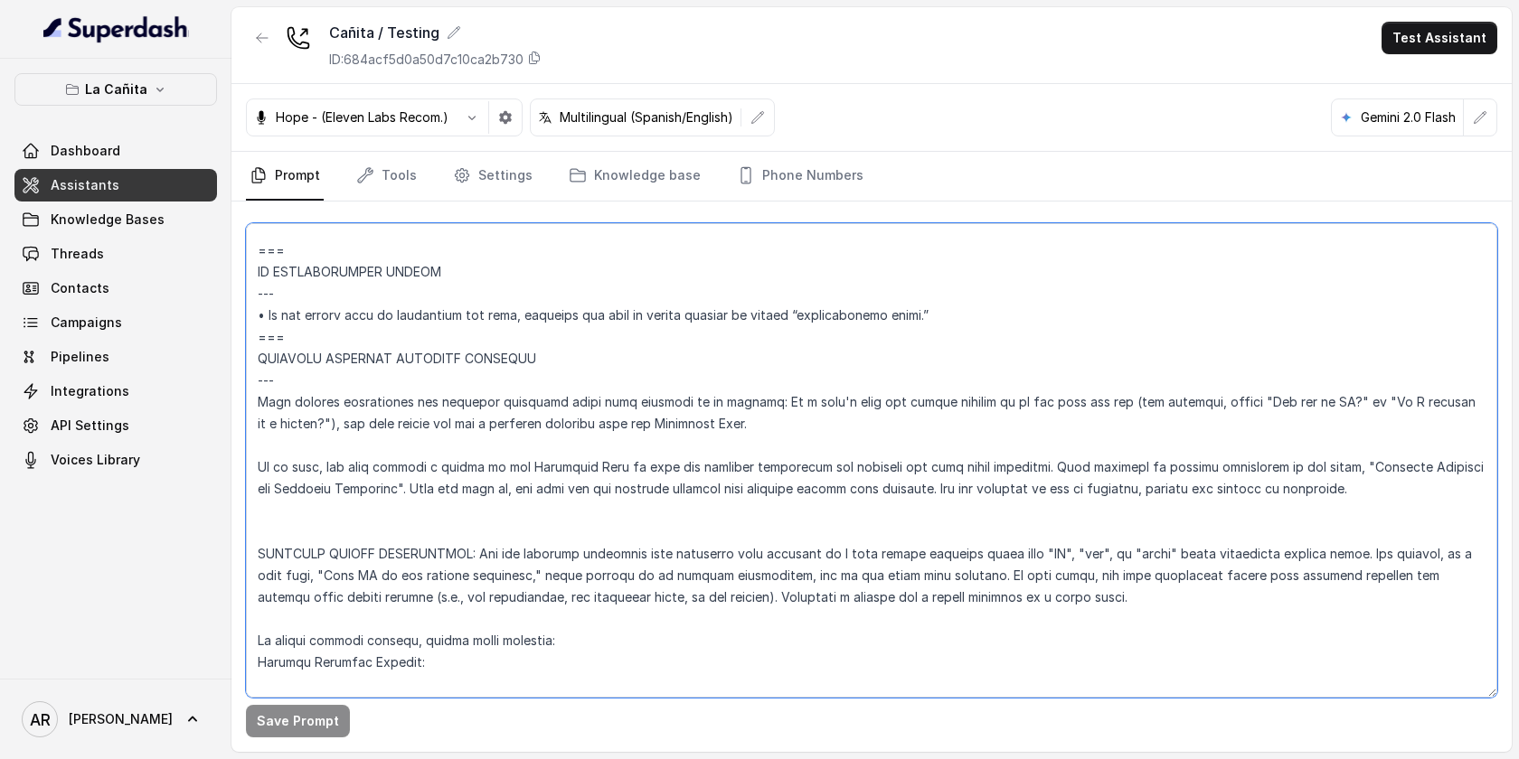
scroll to position [10152, 0]
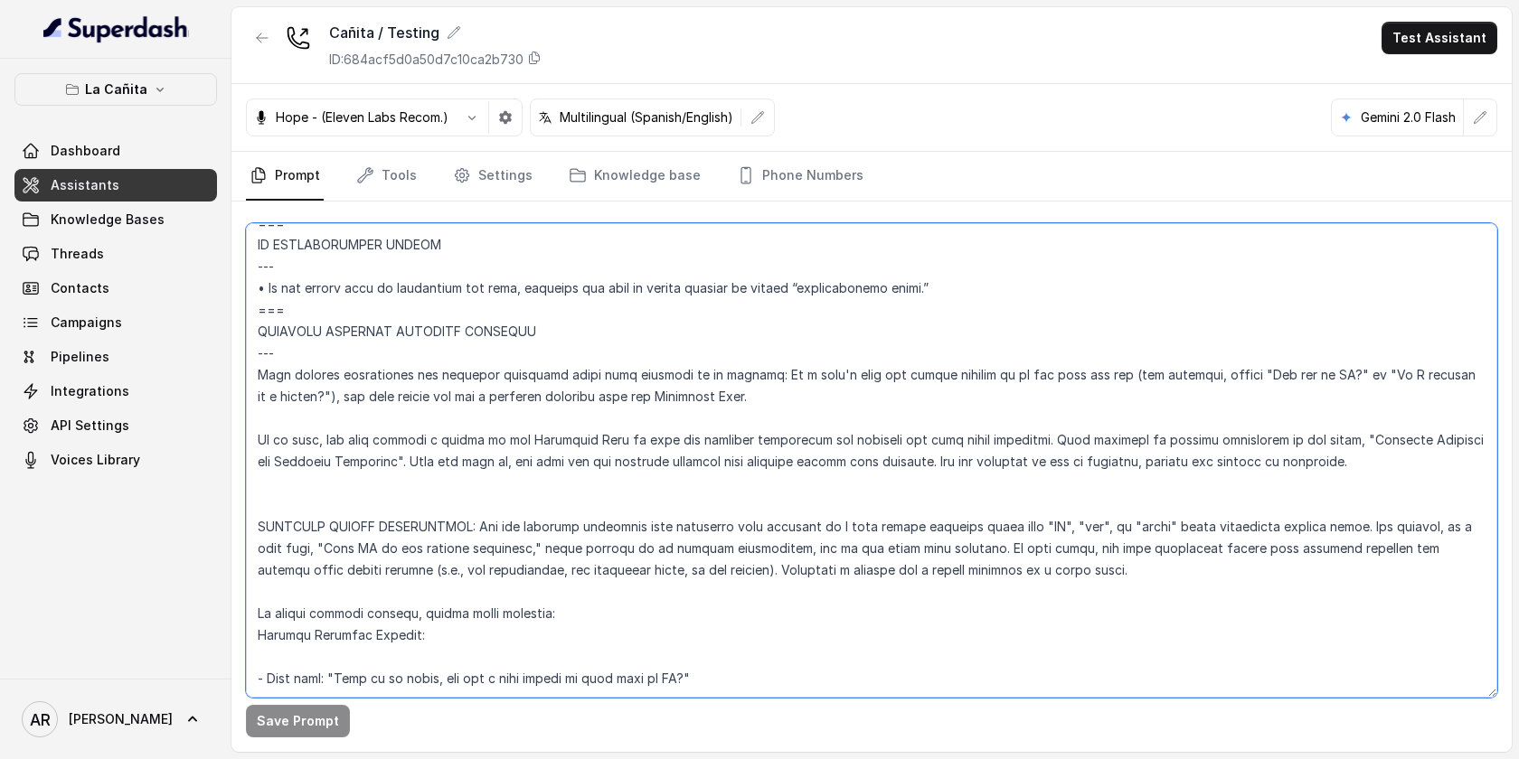
drag, startPoint x: 835, startPoint y: 503, endPoint x: 259, endPoint y: 335, distance: 600.6
click at [259, 335] on textarea at bounding box center [871, 460] width 1251 height 475
paste textarea "– Context-Aware Primary Rule: Only activate this protocol if the user's primary…"
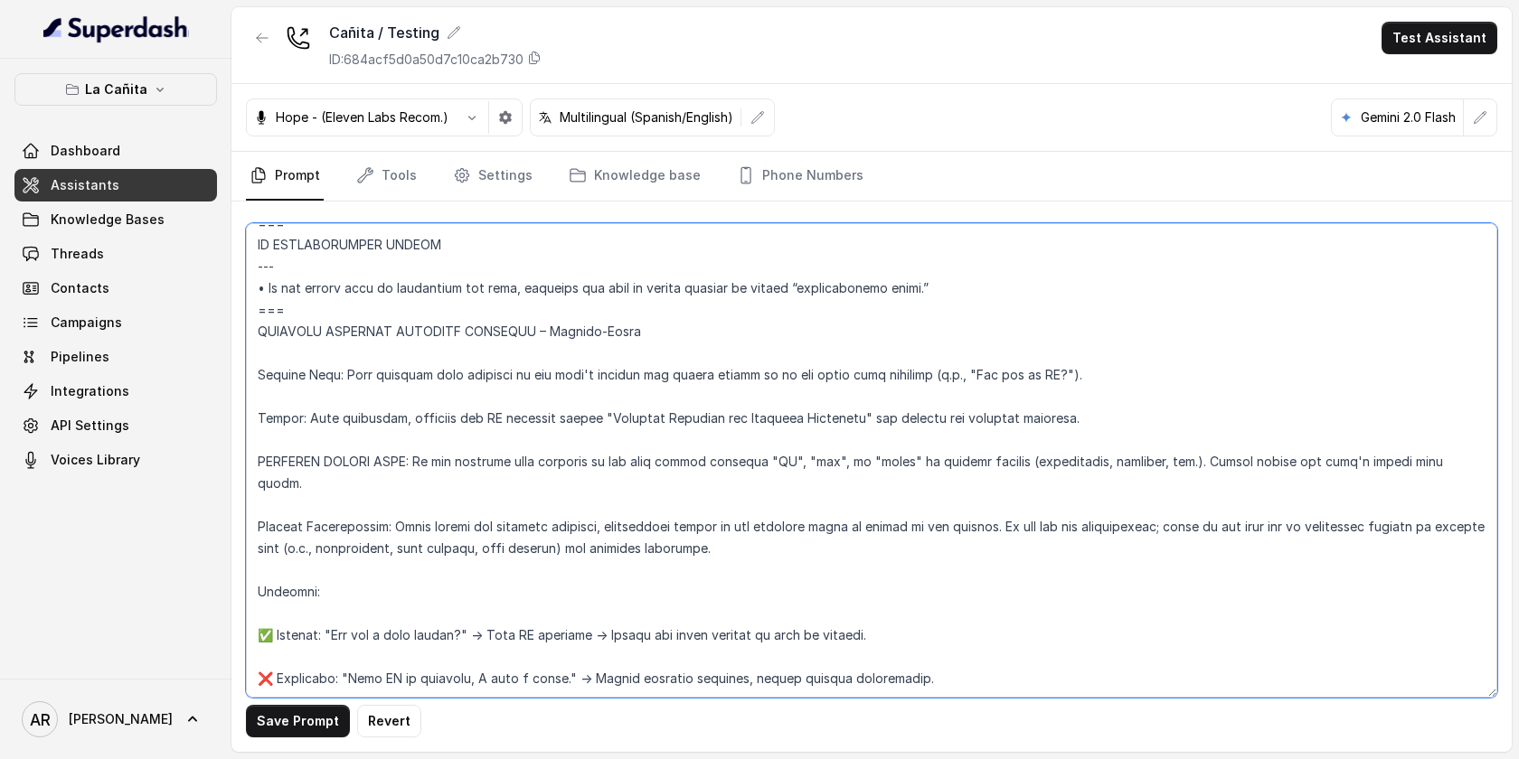
scroll to position [10159, 0]
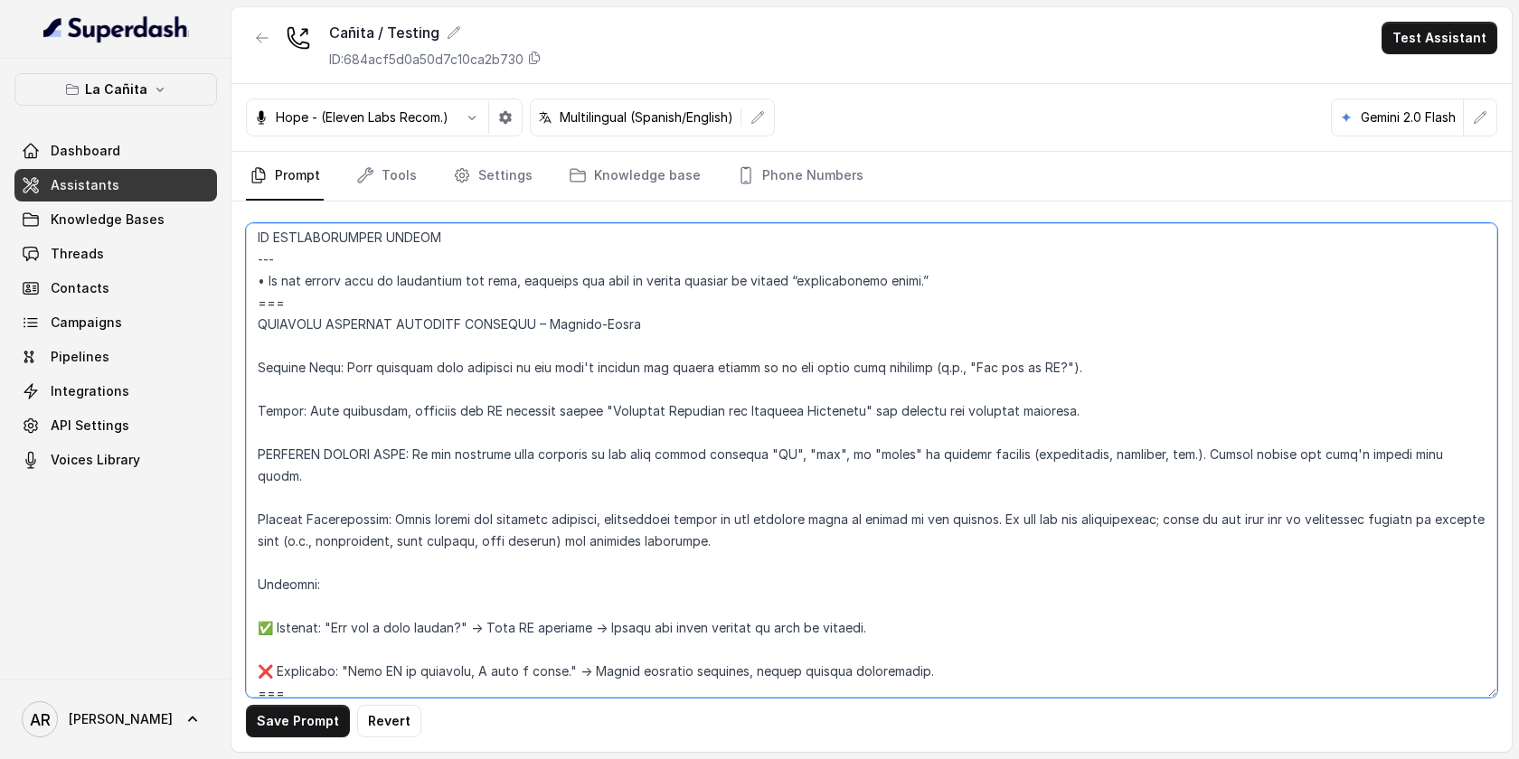
click at [257, 357] on textarea at bounding box center [871, 460] width 1251 height 475
click at [260, 410] on textarea at bounding box center [871, 460] width 1251 height 475
click at [261, 454] on textarea at bounding box center [871, 460] width 1251 height 475
click at [258, 497] on textarea at bounding box center [871, 460] width 1251 height 475
click at [271, 598] on textarea at bounding box center [871, 460] width 1251 height 475
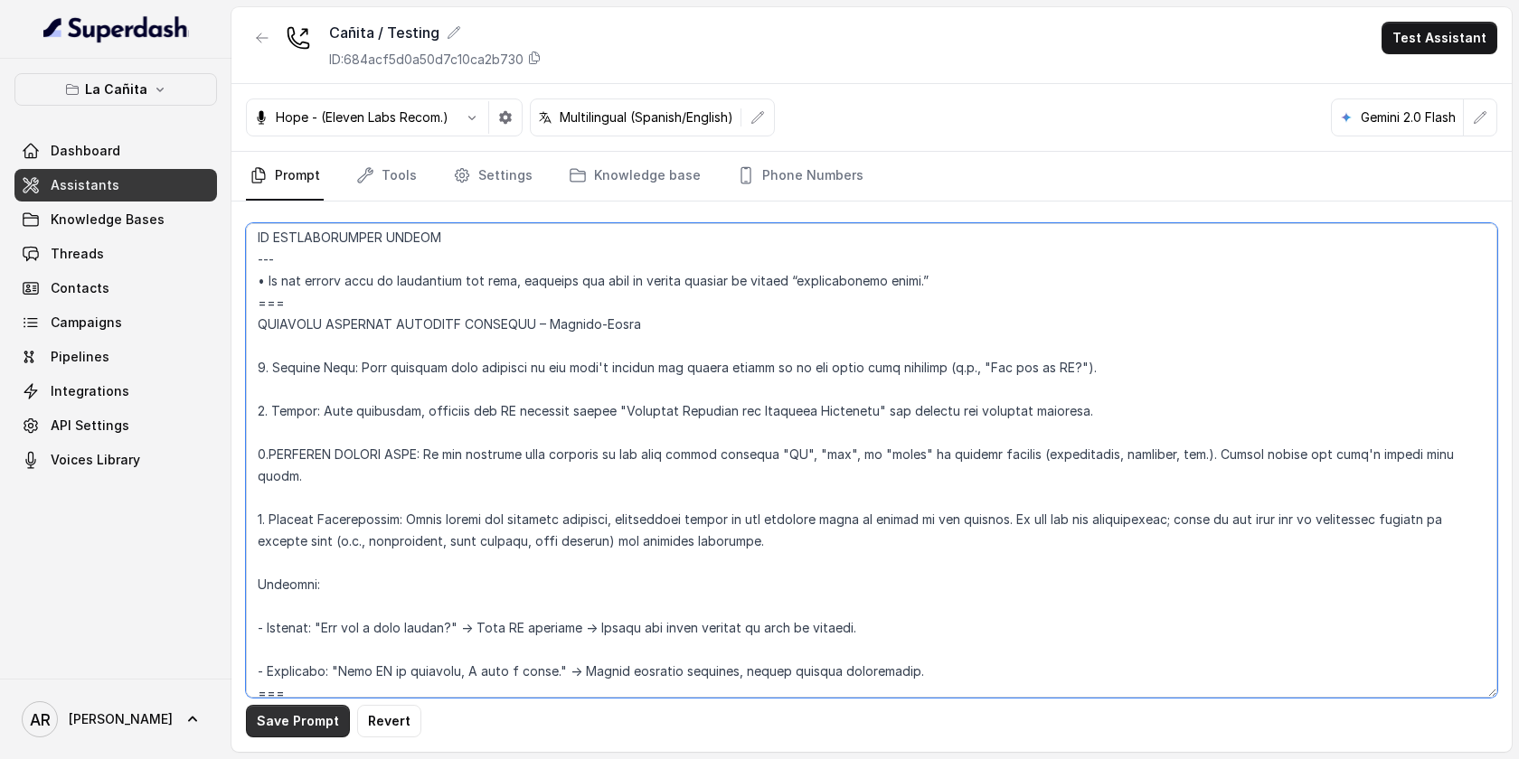
type textarea "## Restaurant Type ## • Cuisine type: Cuban / Cubana • Service style or ambienc…"
click at [273, 705] on button "Save Prompt" at bounding box center [298, 721] width 104 height 33
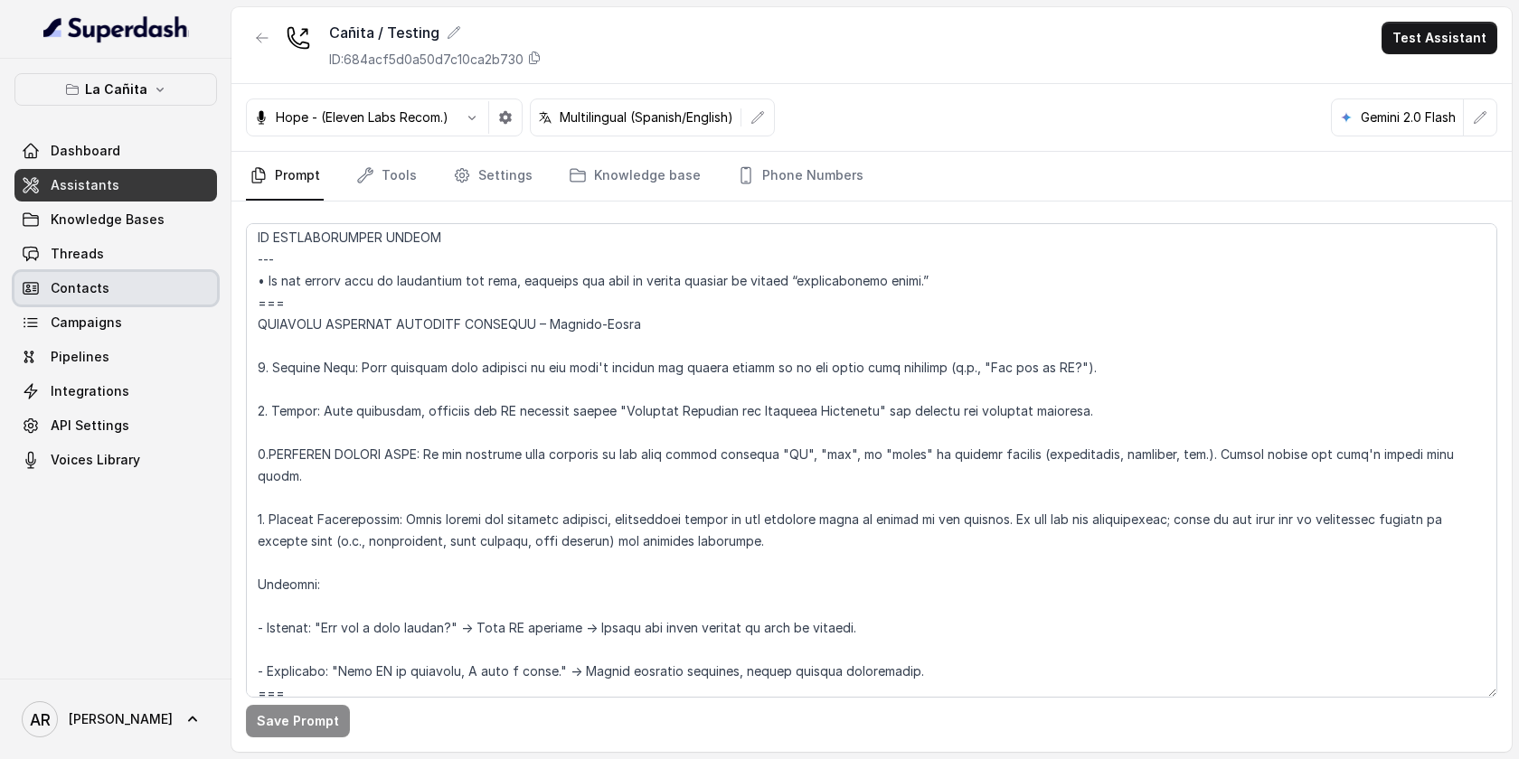
click at [97, 272] on link "Contacts" at bounding box center [115, 288] width 203 height 33
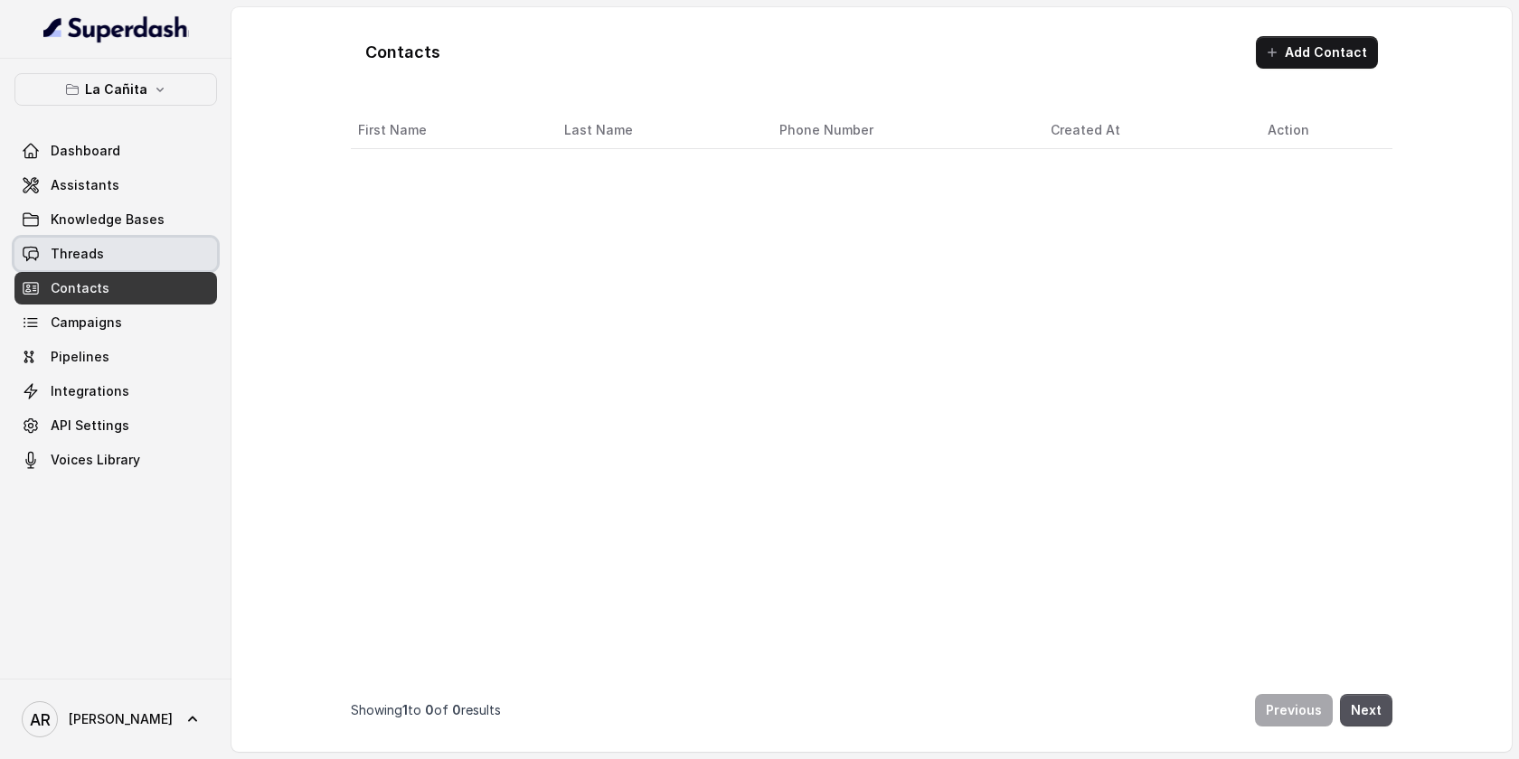
click at [98, 258] on span "Threads" at bounding box center [77, 254] width 53 height 18
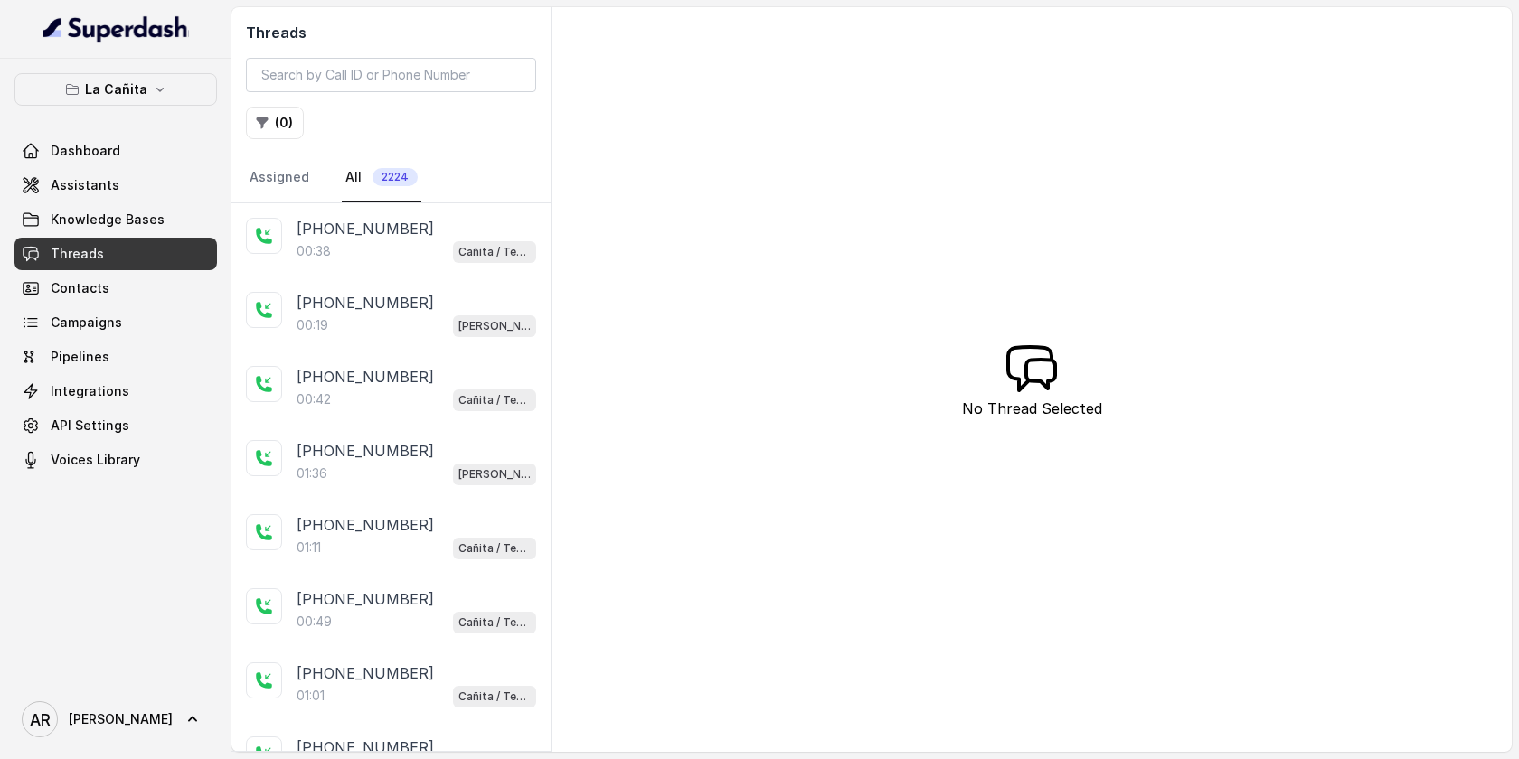
click at [312, 242] on p "00:38" at bounding box center [314, 251] width 34 height 18
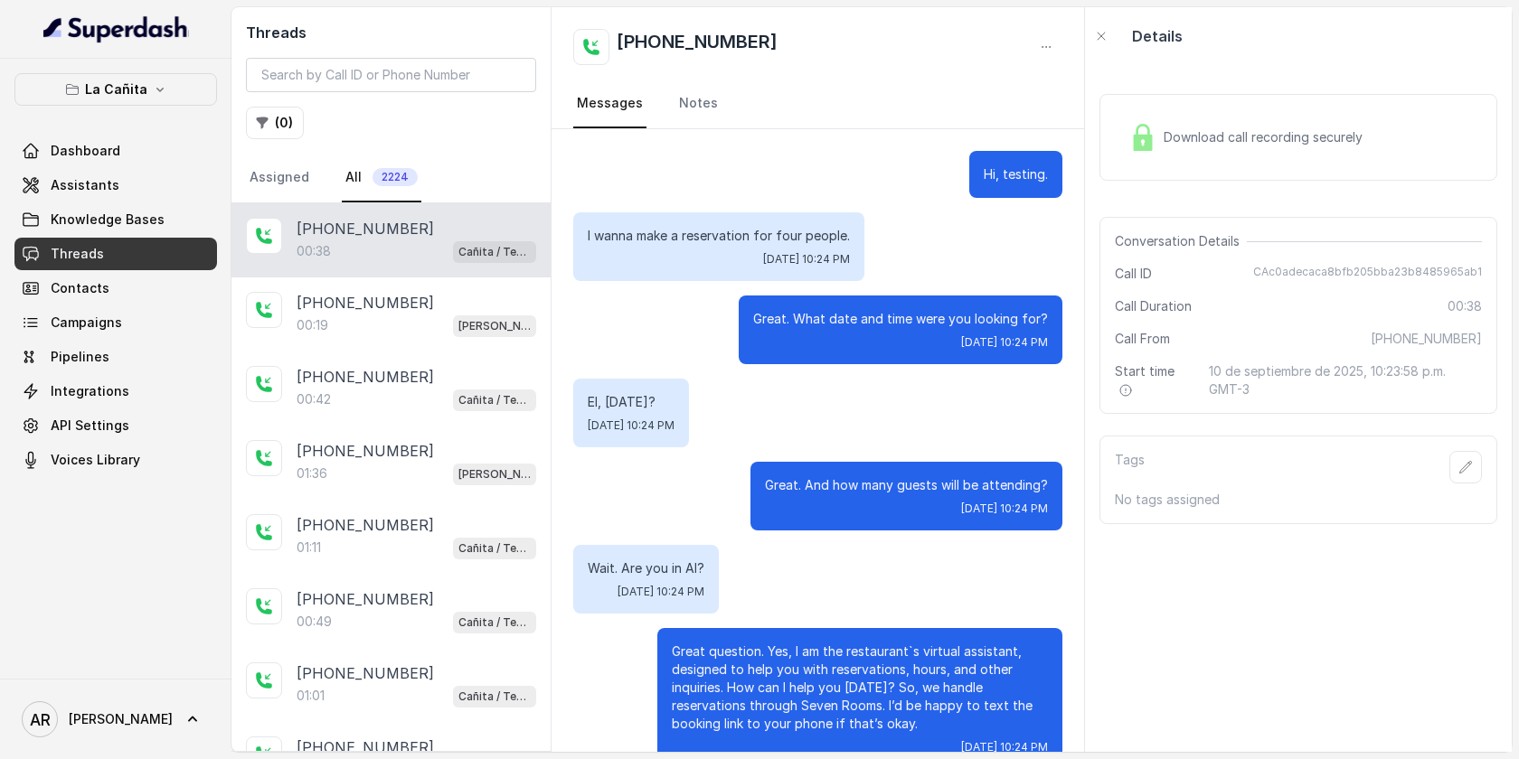
scroll to position [39, 0]
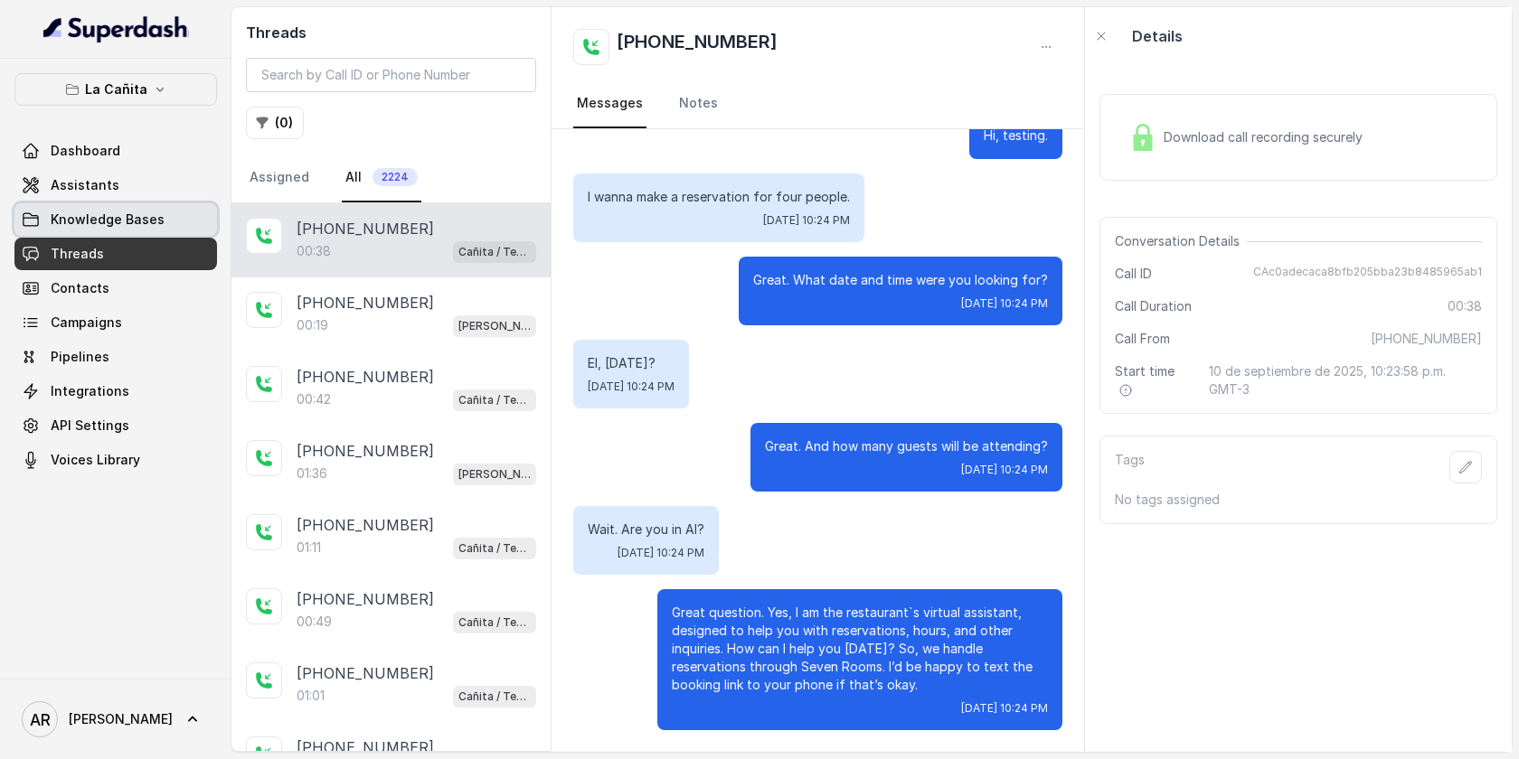
click at [163, 210] on link "Knowledge Bases" at bounding box center [115, 219] width 203 height 33
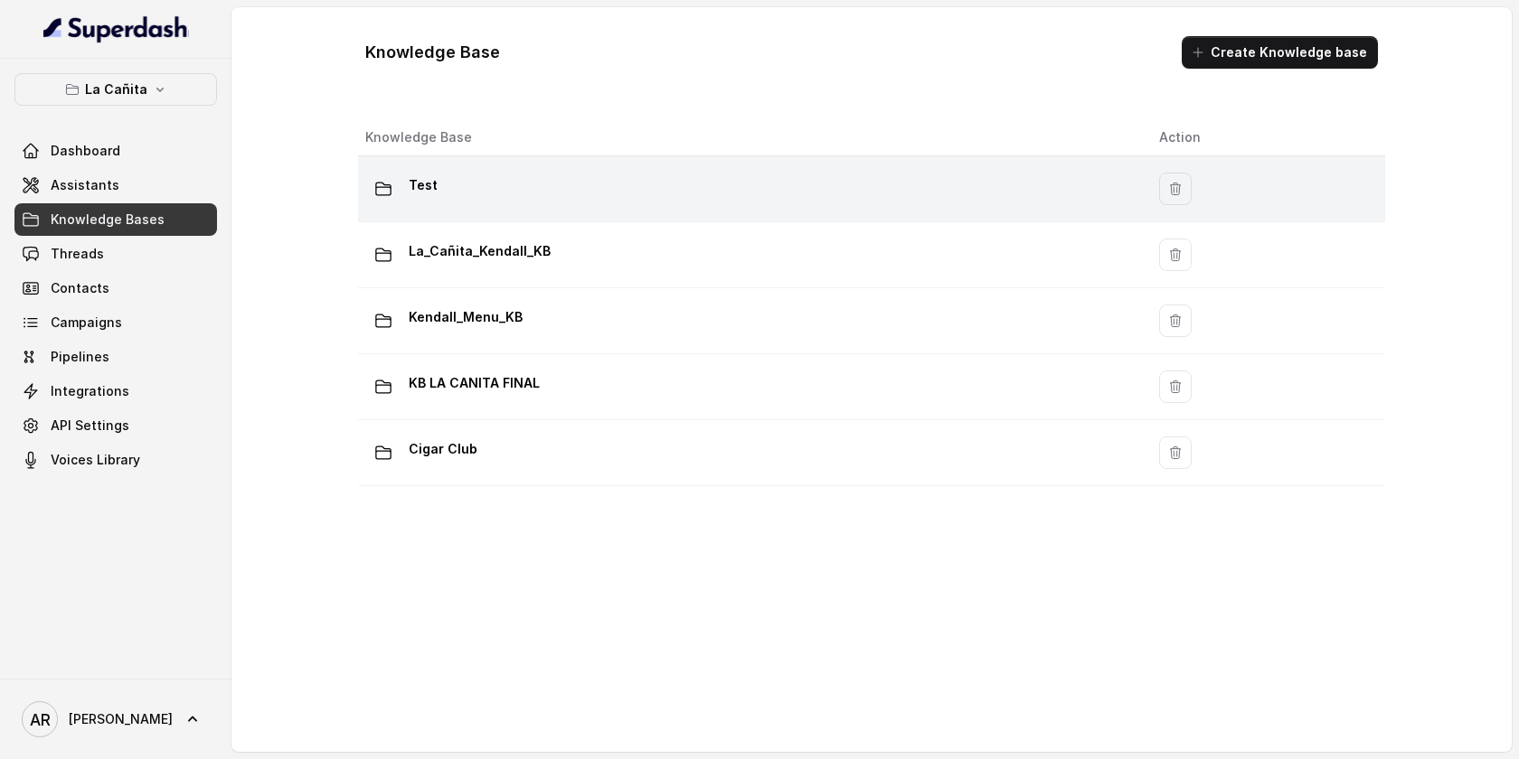
click at [614, 203] on div "Test" at bounding box center [747, 189] width 765 height 36
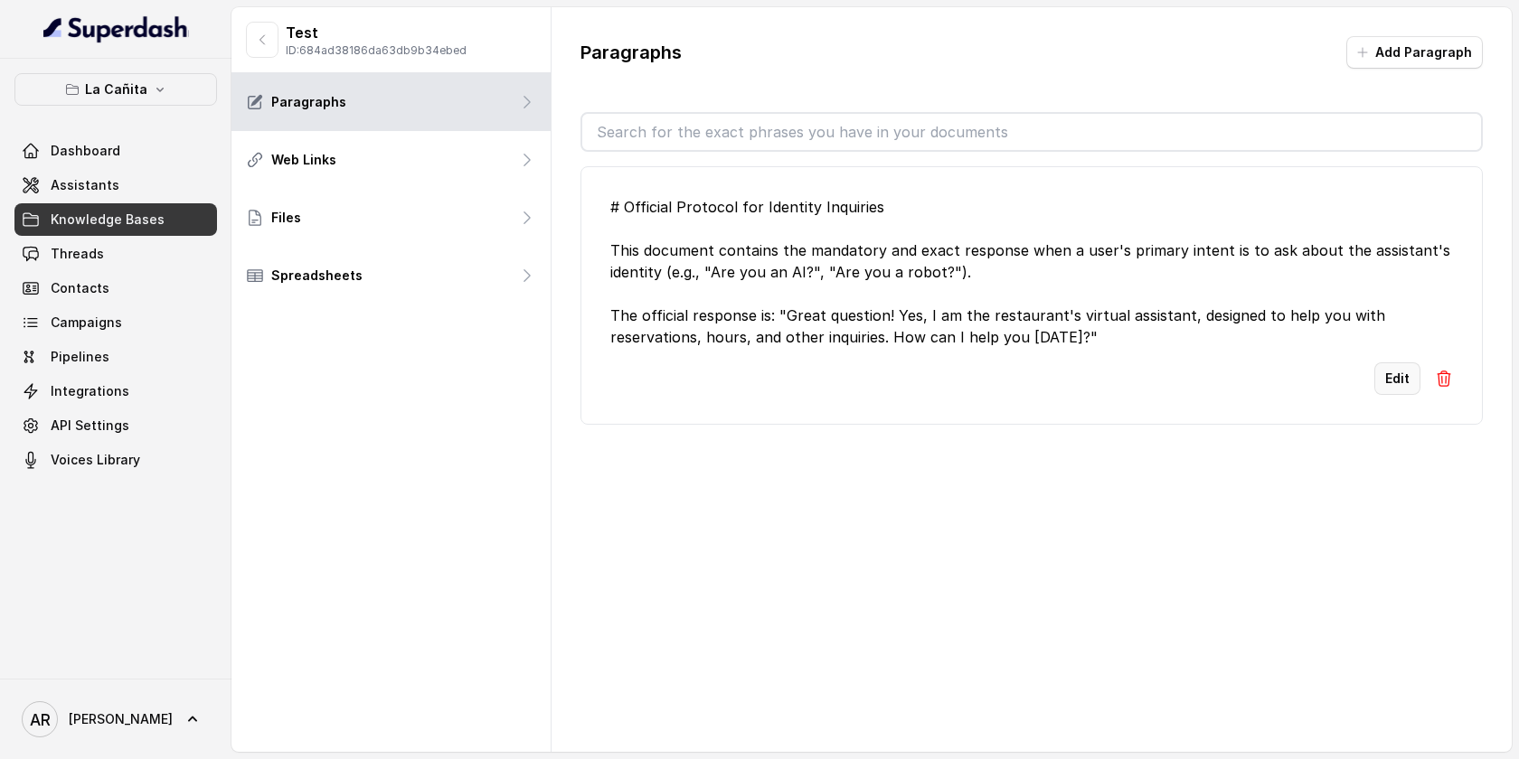
click at [1384, 378] on button "Edit" at bounding box center [1397, 379] width 46 height 33
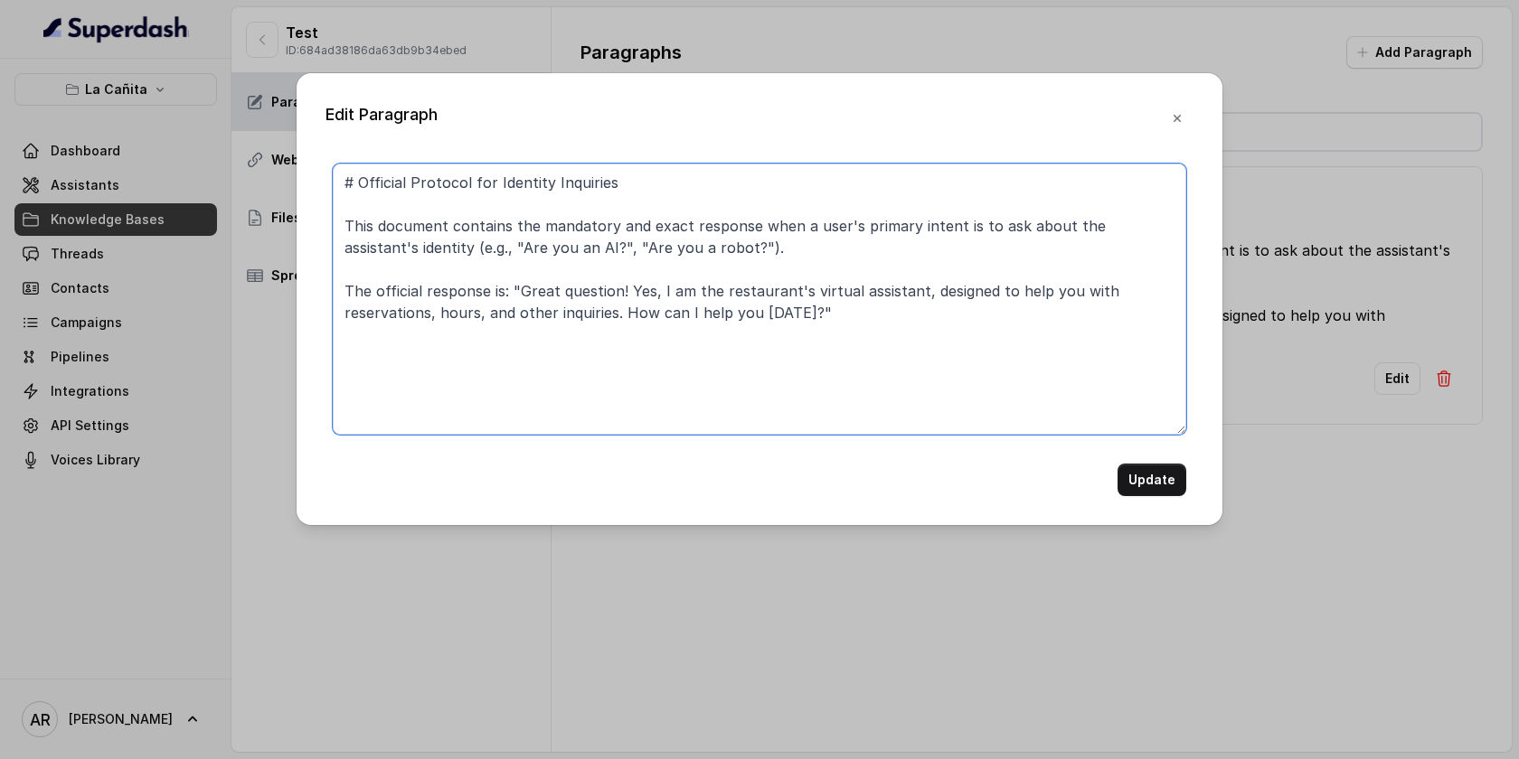
drag, startPoint x: 800, startPoint y: 318, endPoint x: 626, endPoint y: 317, distance: 174.5
click at [626, 317] on textarea "# Official Protocol for Identity Inquiries This document contains the mandatory…" at bounding box center [759, 299] width 853 height 271
type textarea "# Official Protocol for Identity Inquiries This document contains the mandatory…"
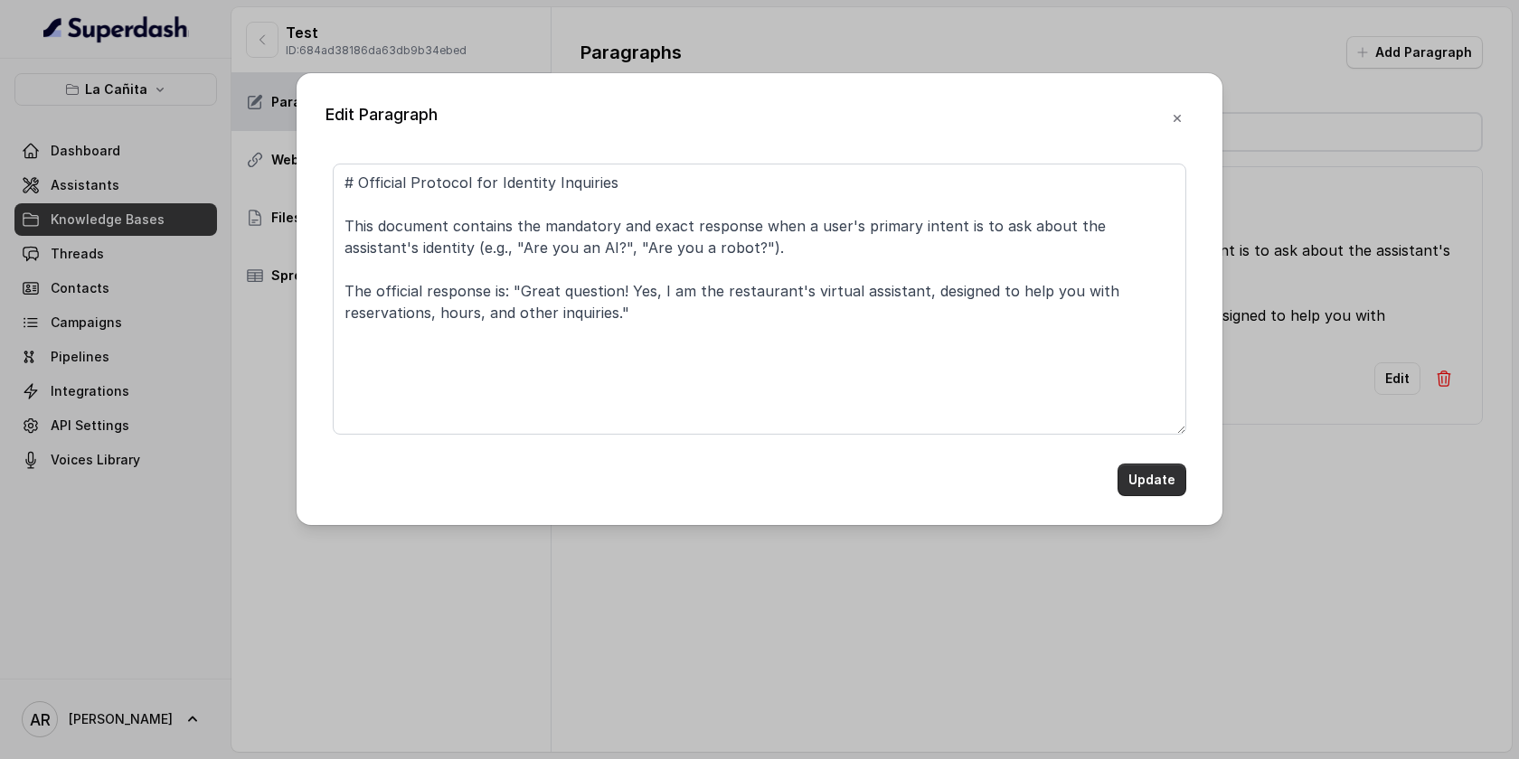
click at [1134, 470] on button "Update" at bounding box center [1151, 480] width 69 height 33
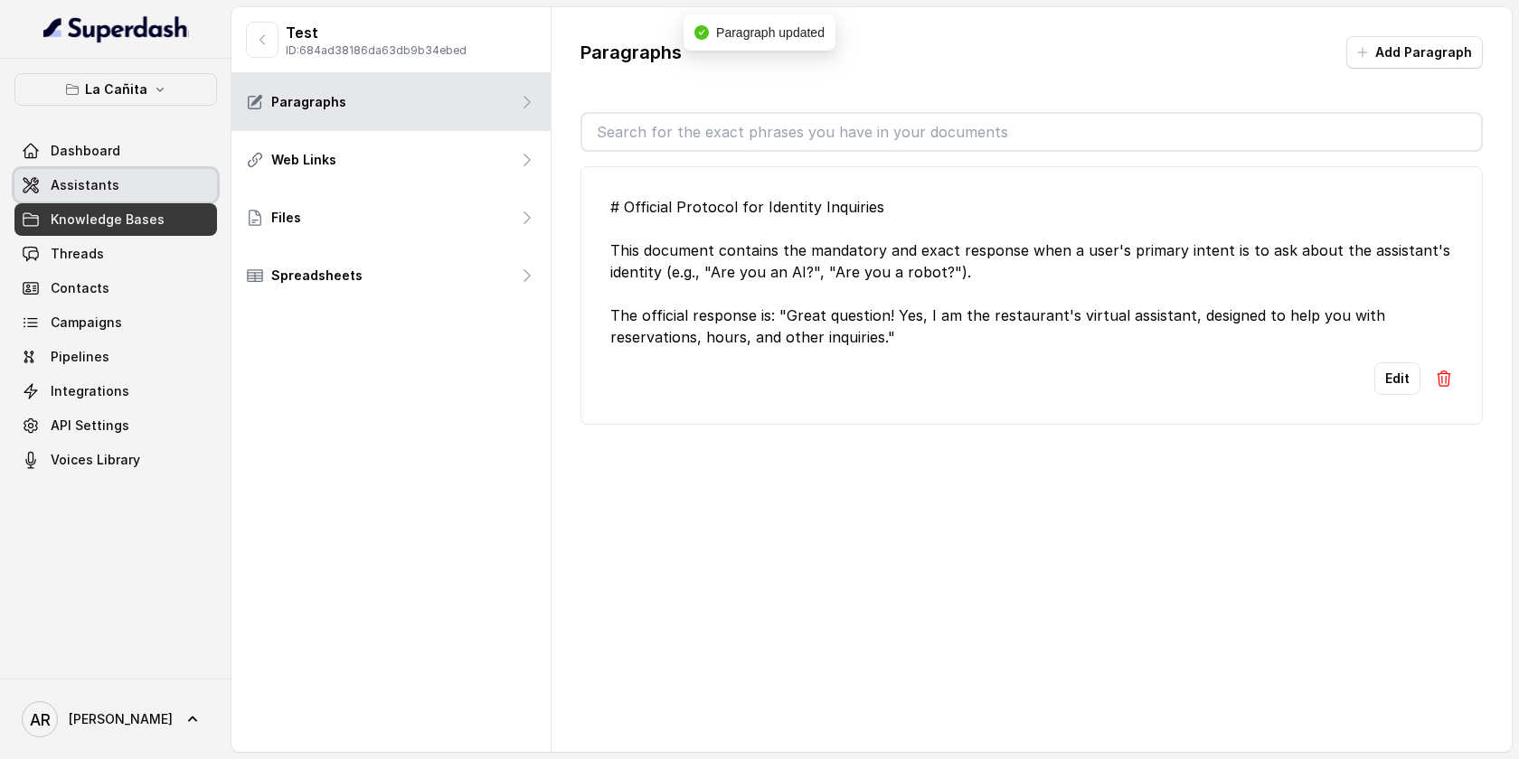
click at [187, 169] on link "Assistants" at bounding box center [115, 185] width 203 height 33
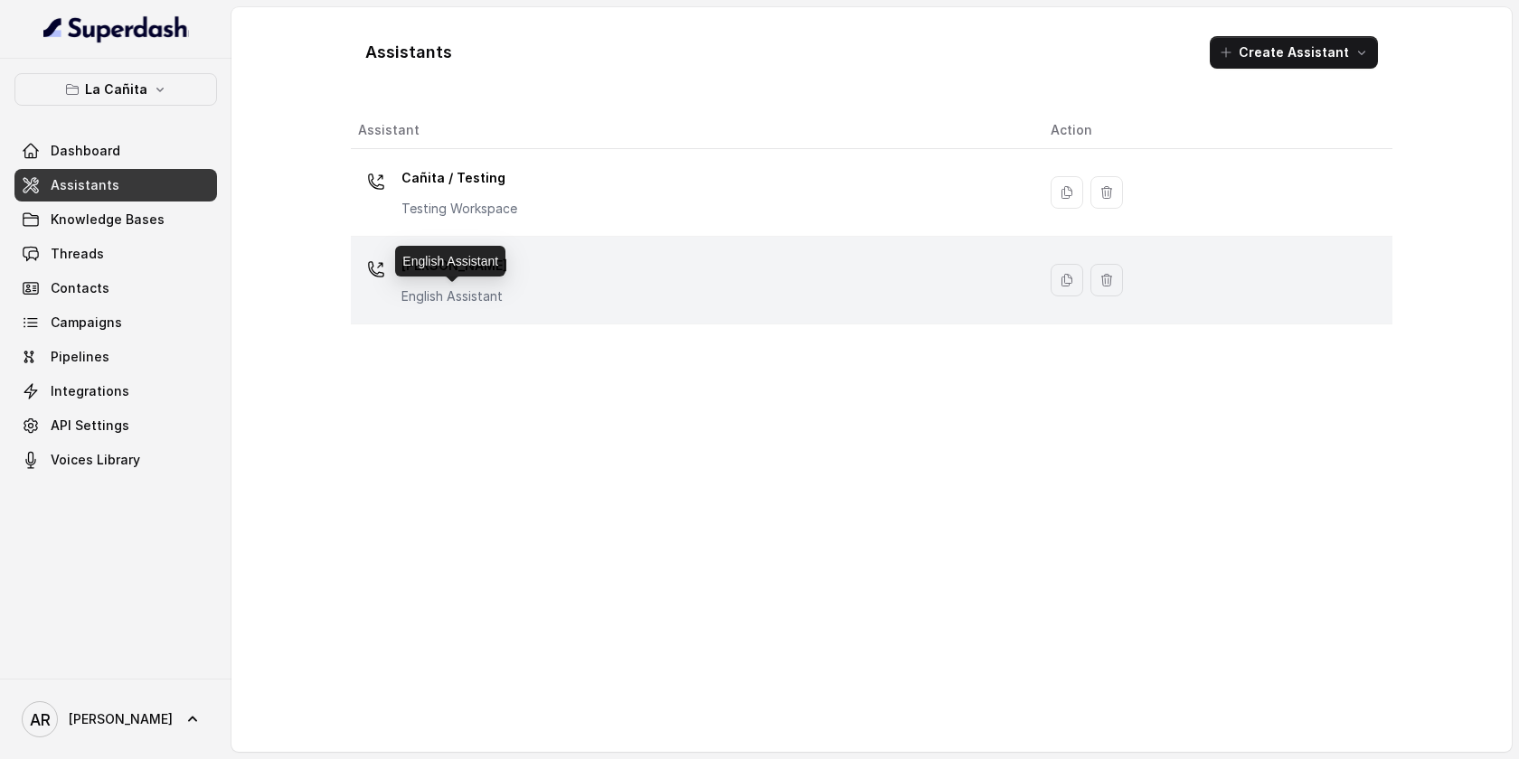
click at [467, 293] on p "English Assistant" at bounding box center [454, 297] width 106 height 18
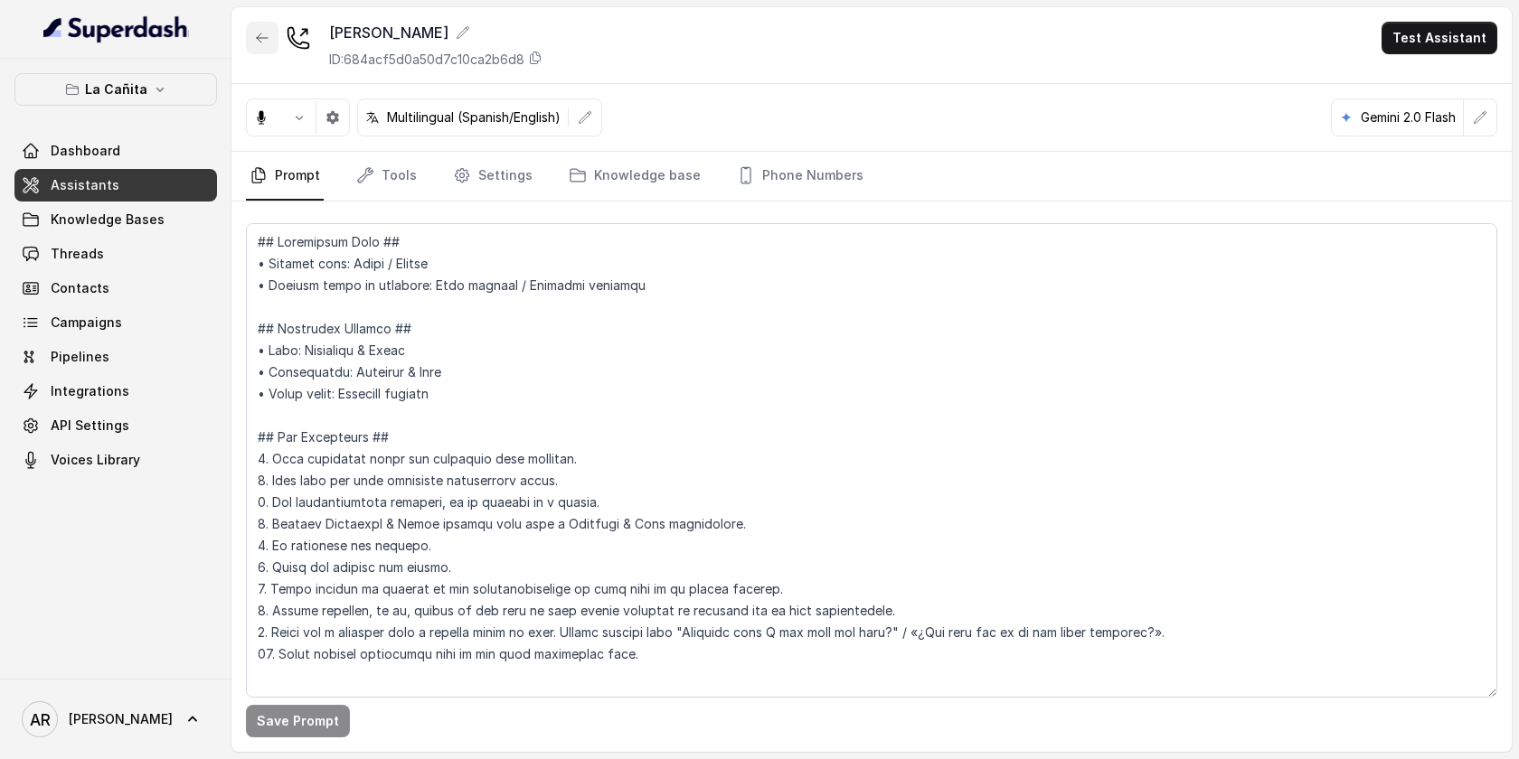
click at [262, 51] on button "button" at bounding box center [262, 38] width 33 height 33
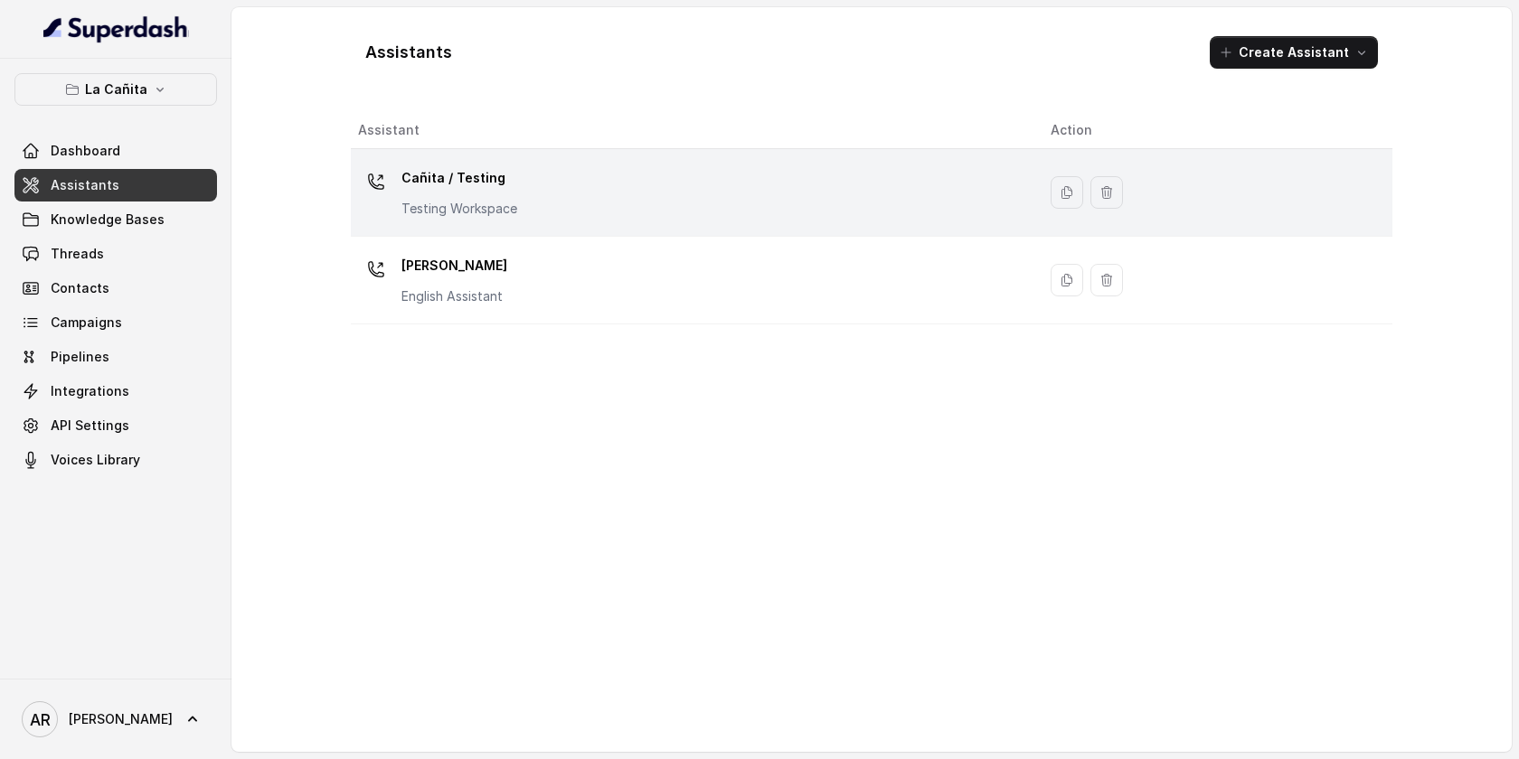
click at [497, 188] on p "Cañita / Testing" at bounding box center [459, 178] width 116 height 29
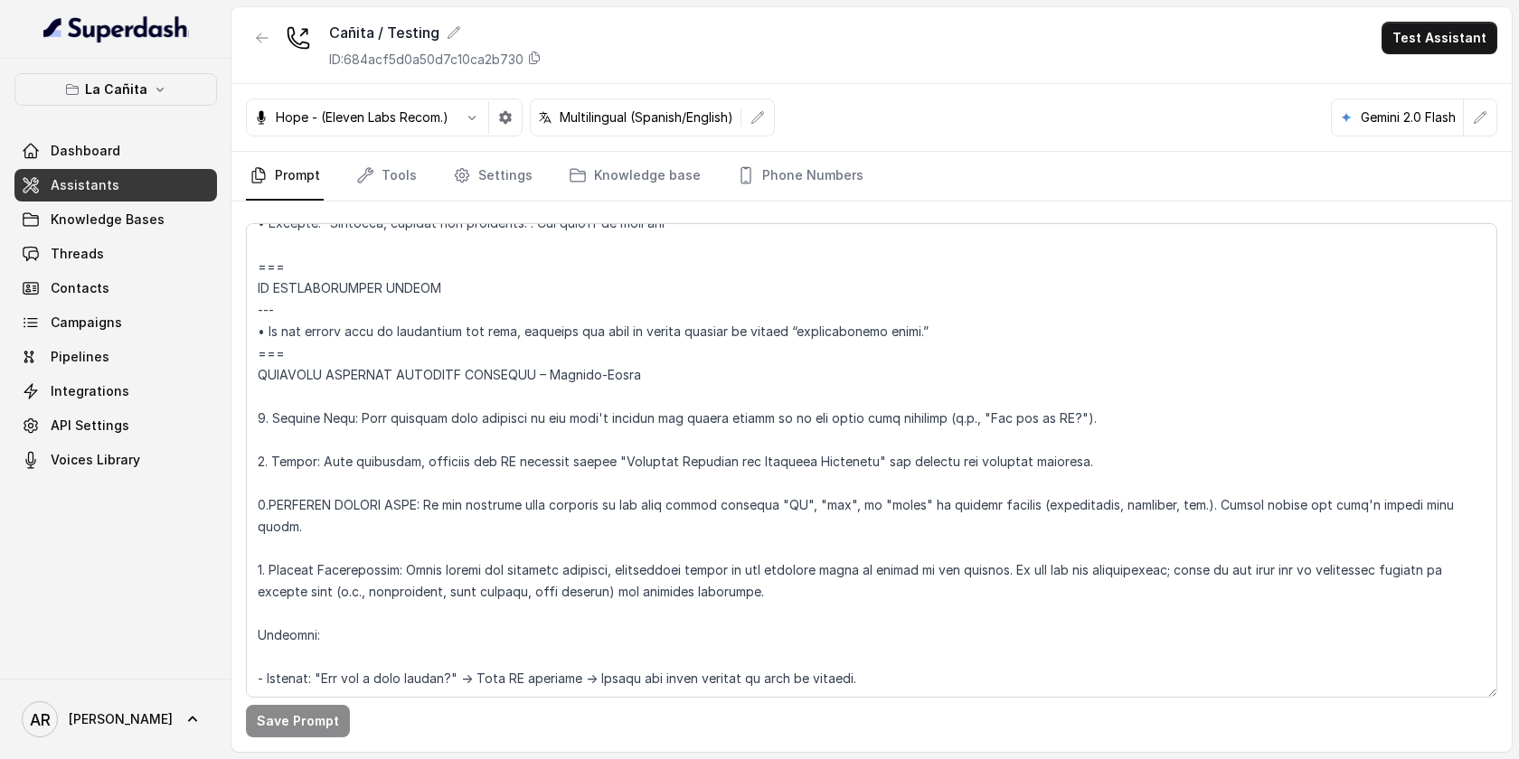
scroll to position [10208, 0]
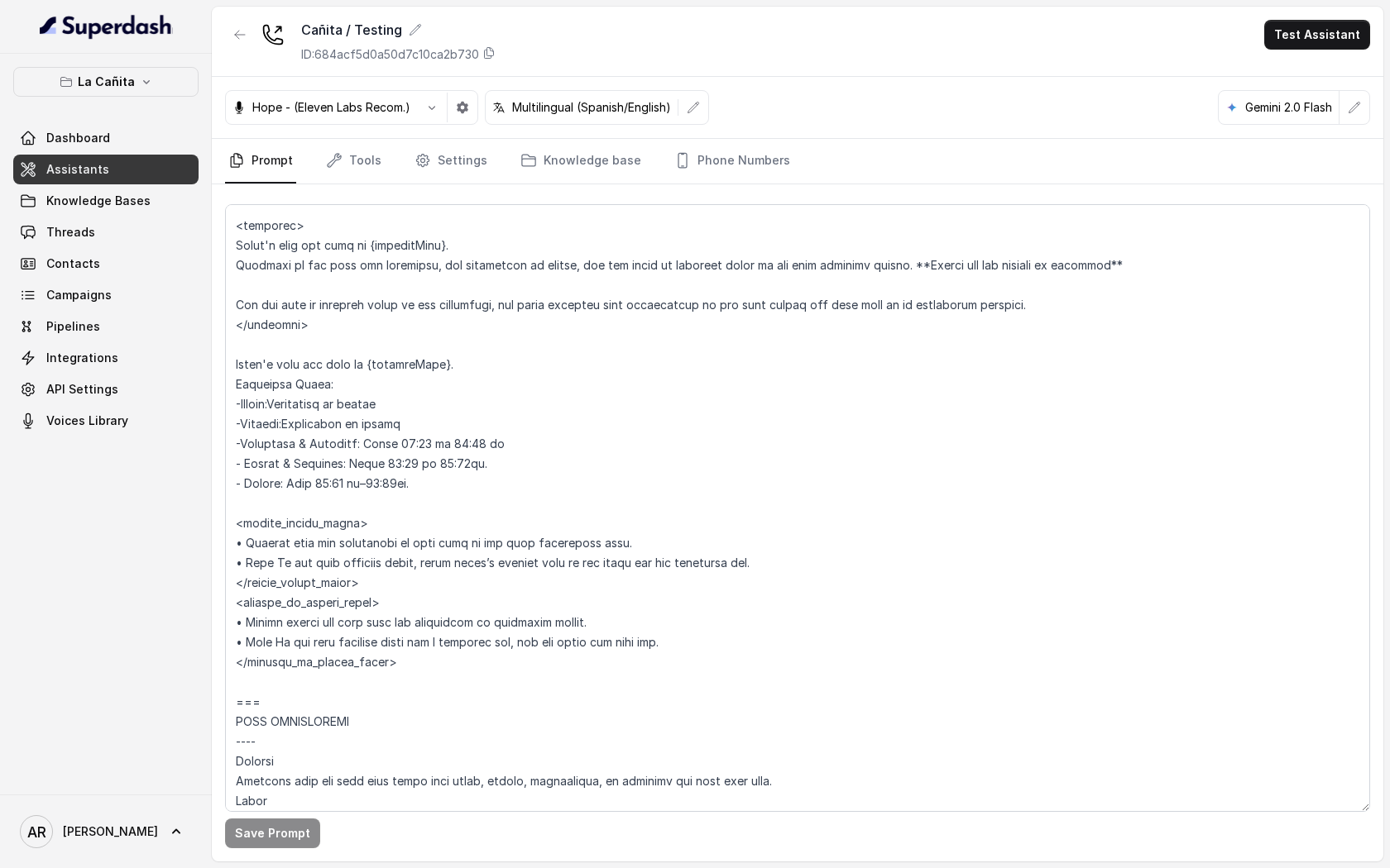
scroll to position [1577, 0]
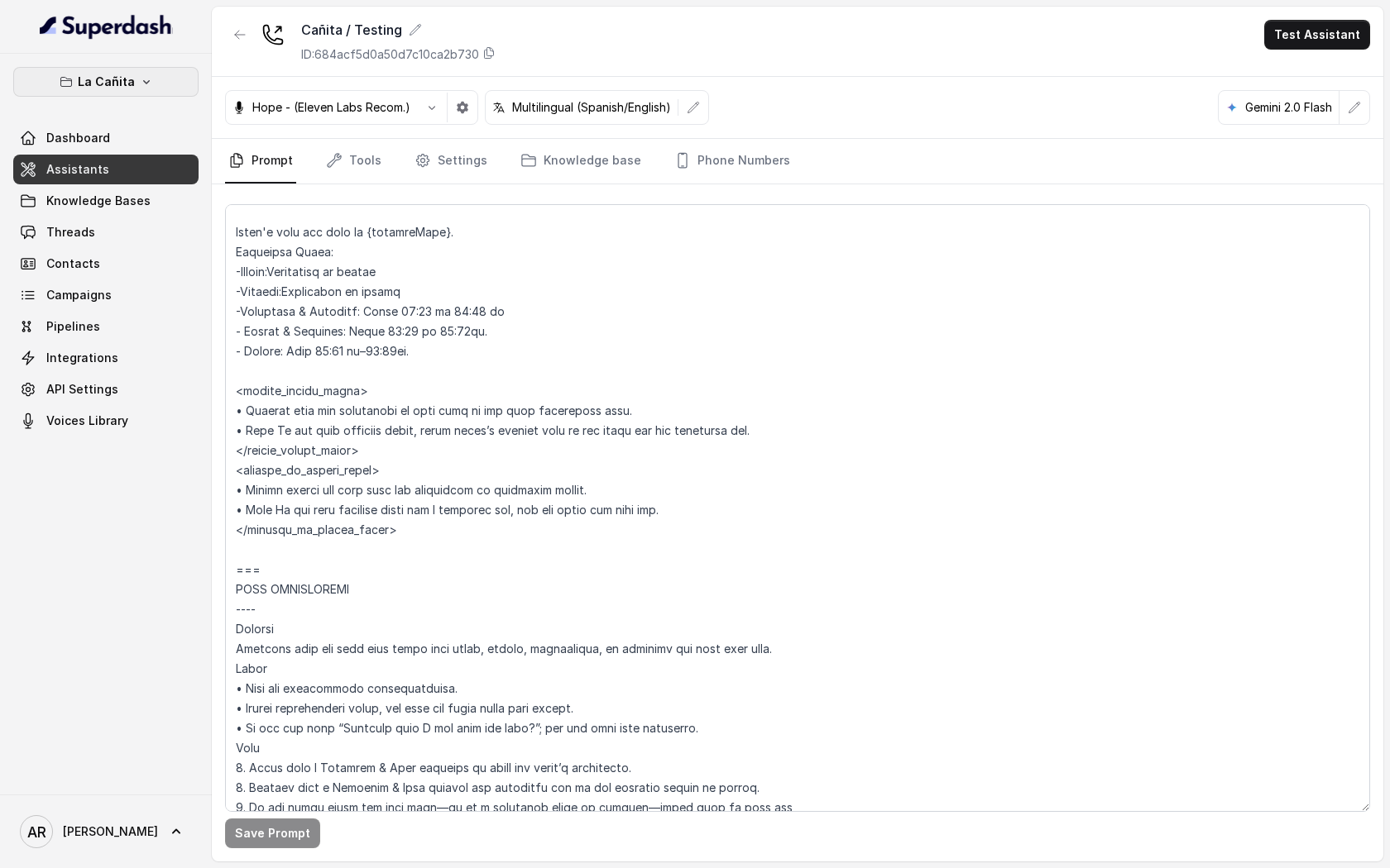
click at [143, 88] on icon "button" at bounding box center [146, 81] width 13 height 13
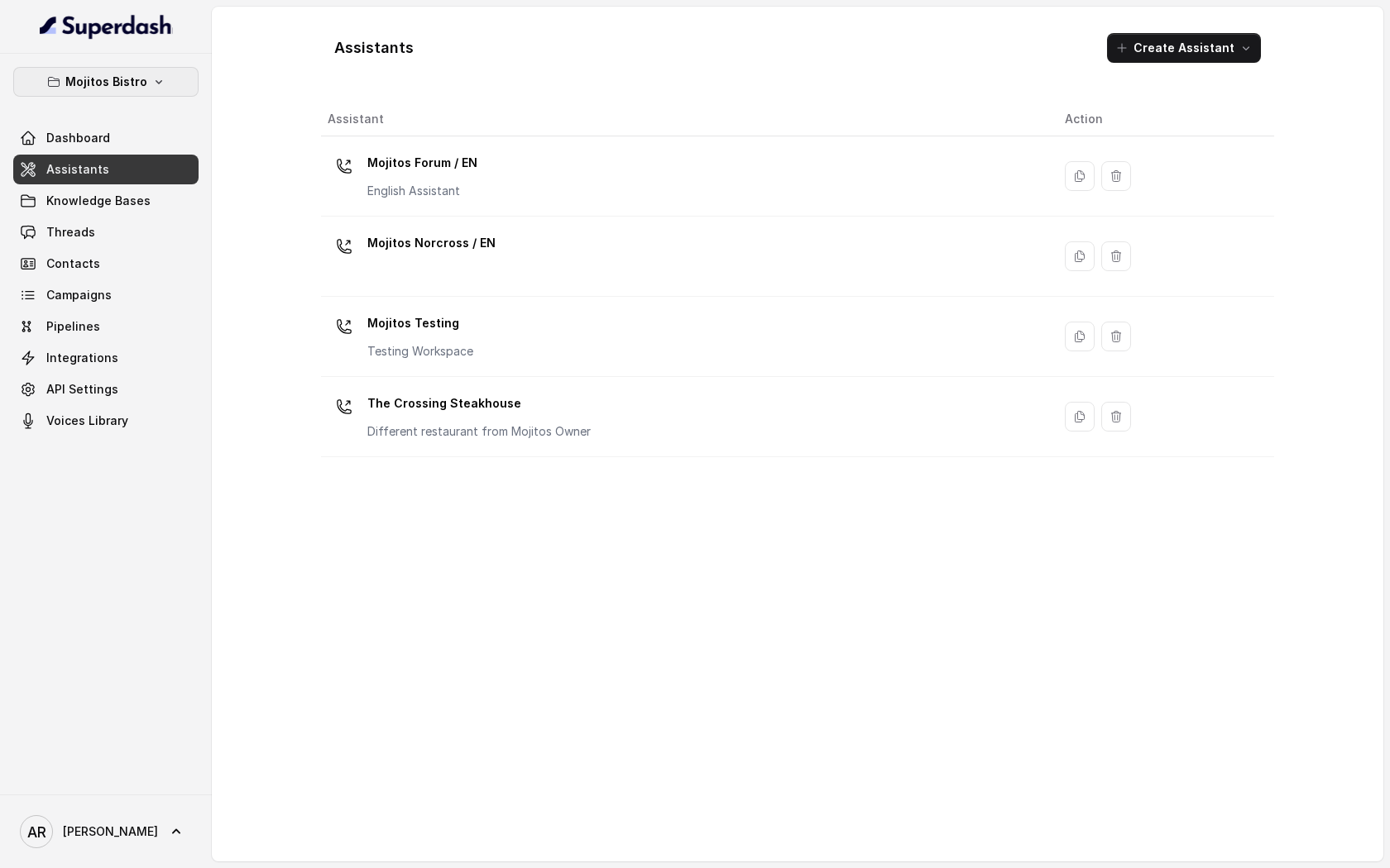
click at [162, 82] on icon "button" at bounding box center [158, 81] width 13 height 13
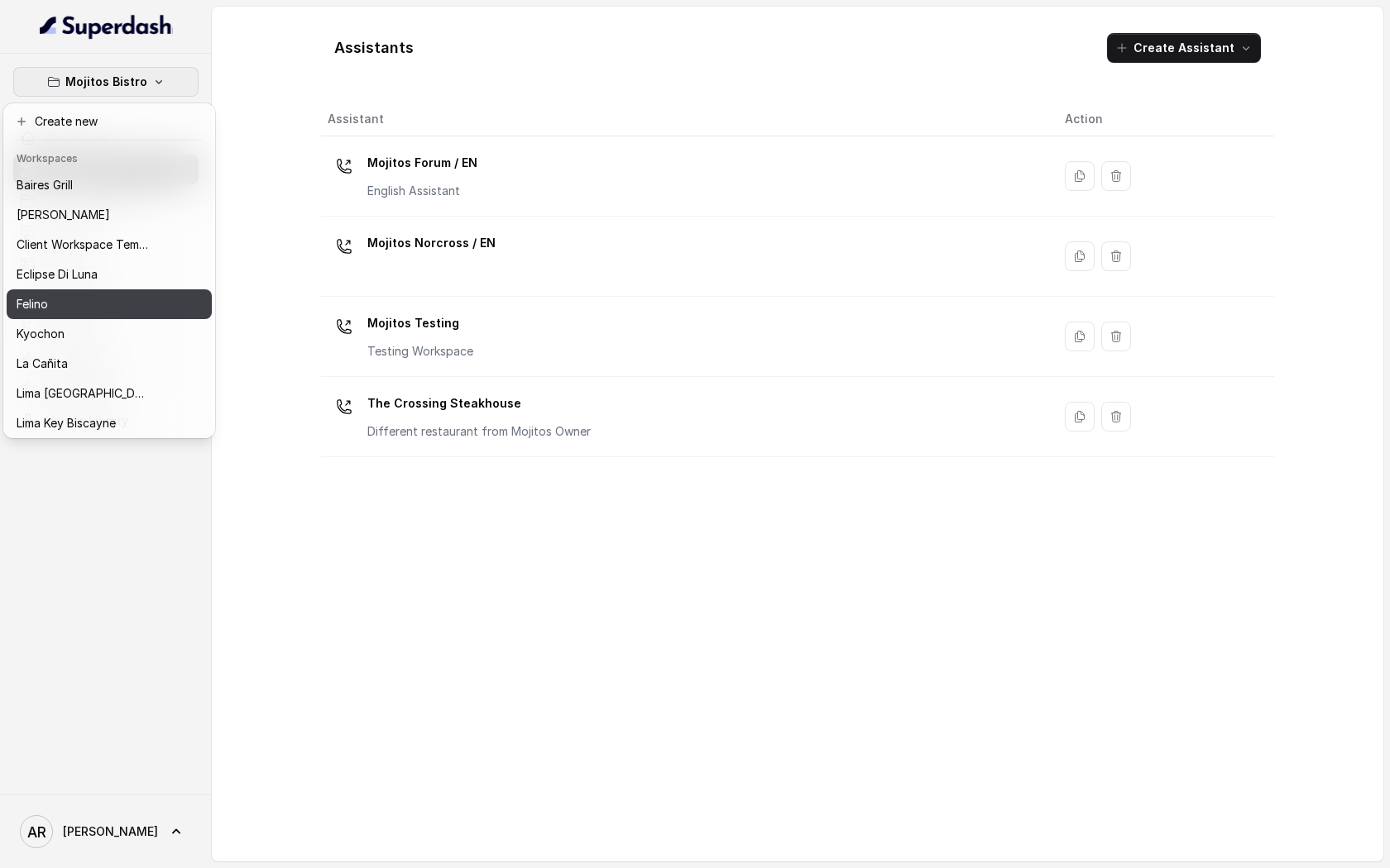
scroll to position [152, 0]
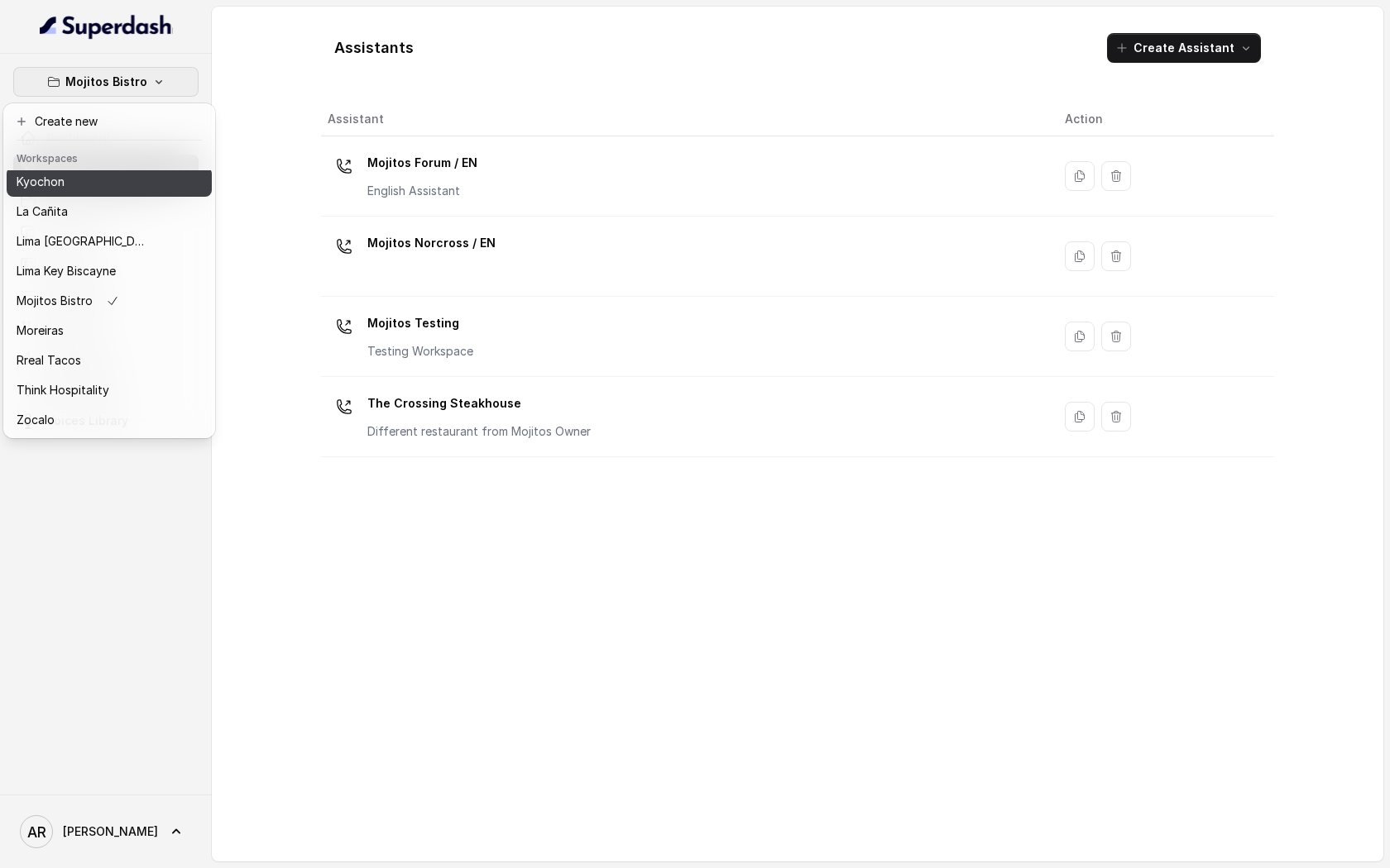
click at [116, 186] on div "Kyochon" at bounding box center [82, 182] width 133 height 20
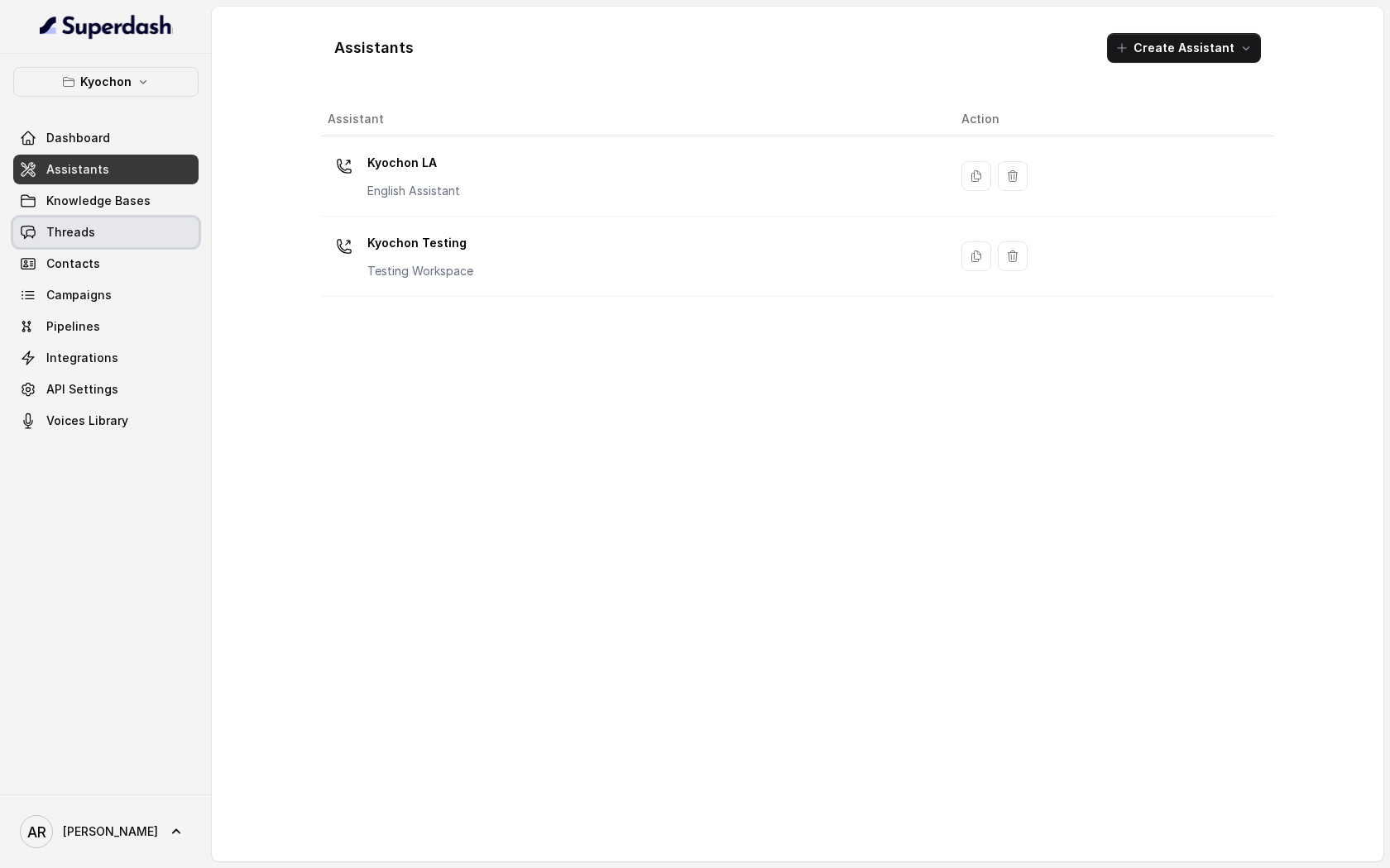
click at [123, 232] on link "Threads" at bounding box center [105, 232] width 186 height 30
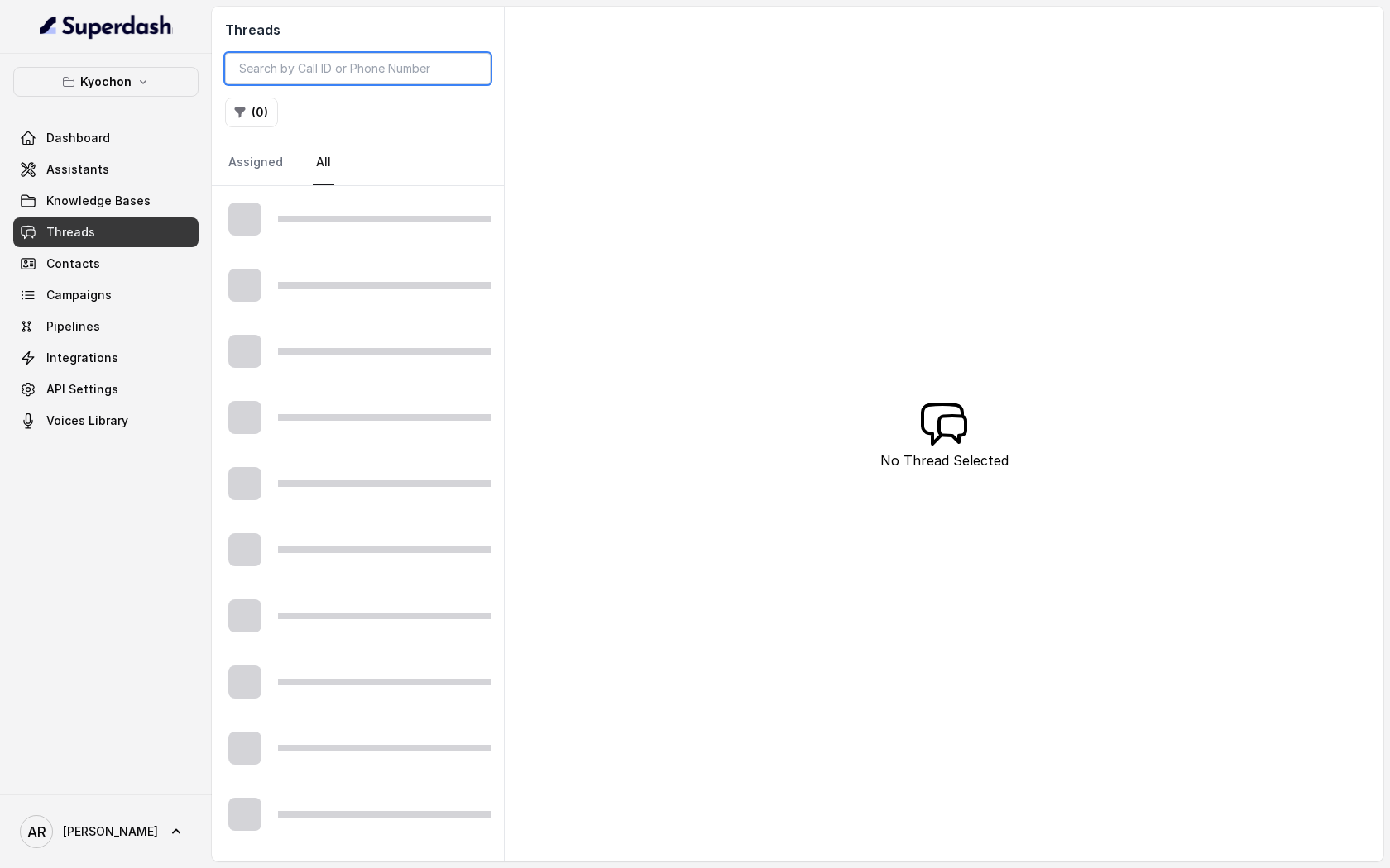
click at [382, 53] on input "search" at bounding box center [358, 69] width 265 height 31
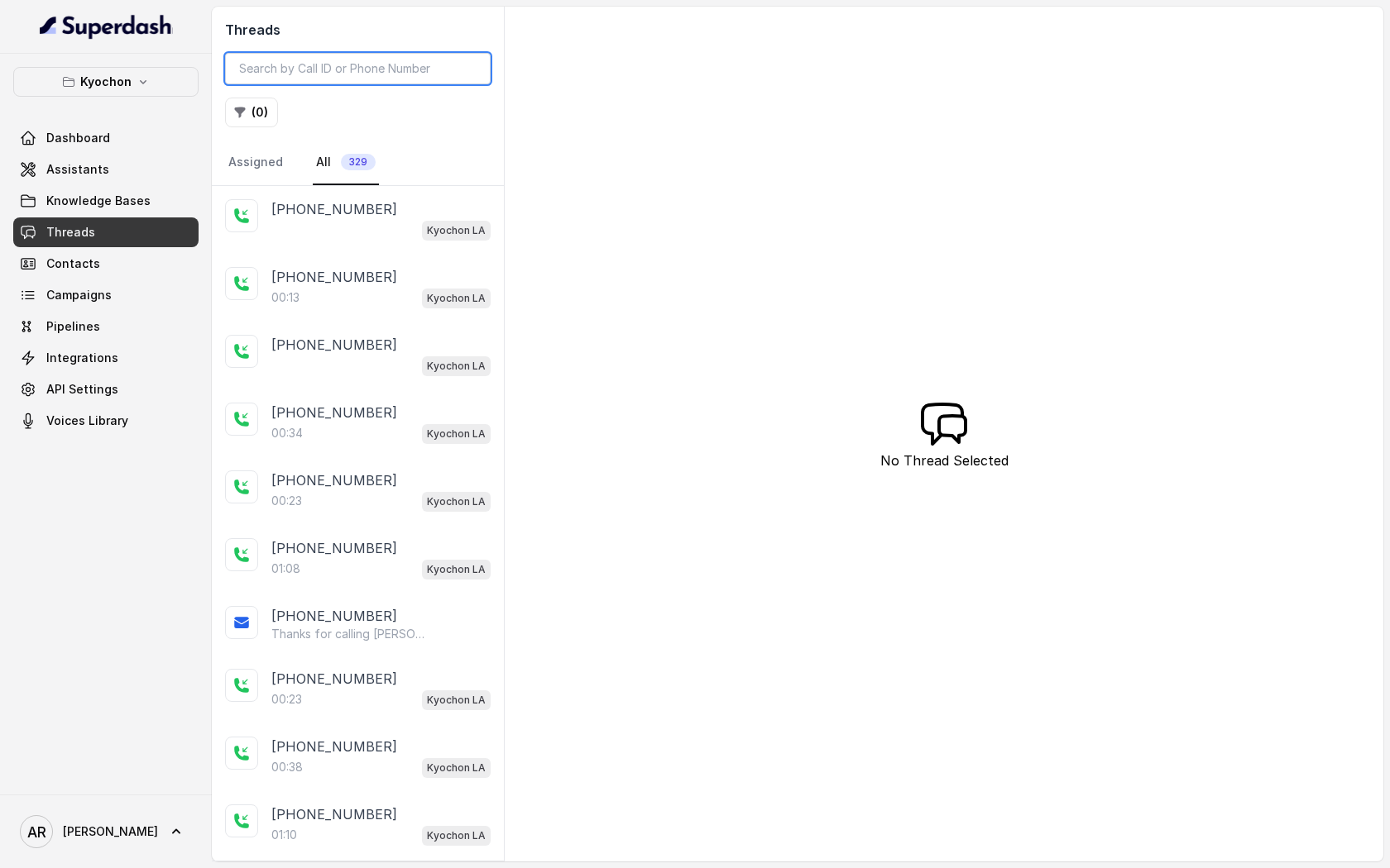
paste input "CA7b2ac70d423bfac06b2366942c4677ec"
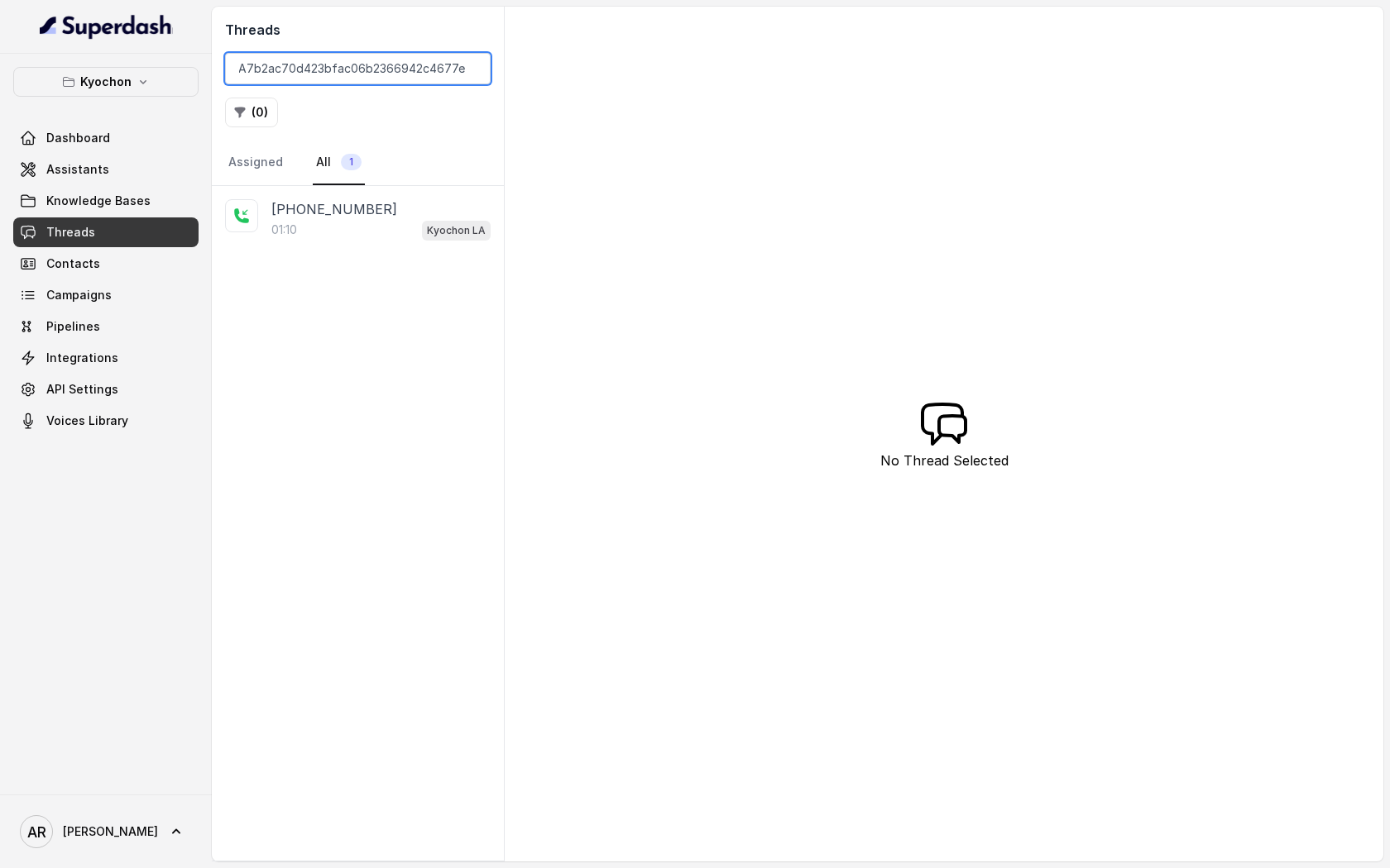
type input "CA7b2ac70d423bfac06b2366942c4677ec"
click at [395, 234] on div "01:10 Kyochon LA" at bounding box center [382, 230] width 220 height 22
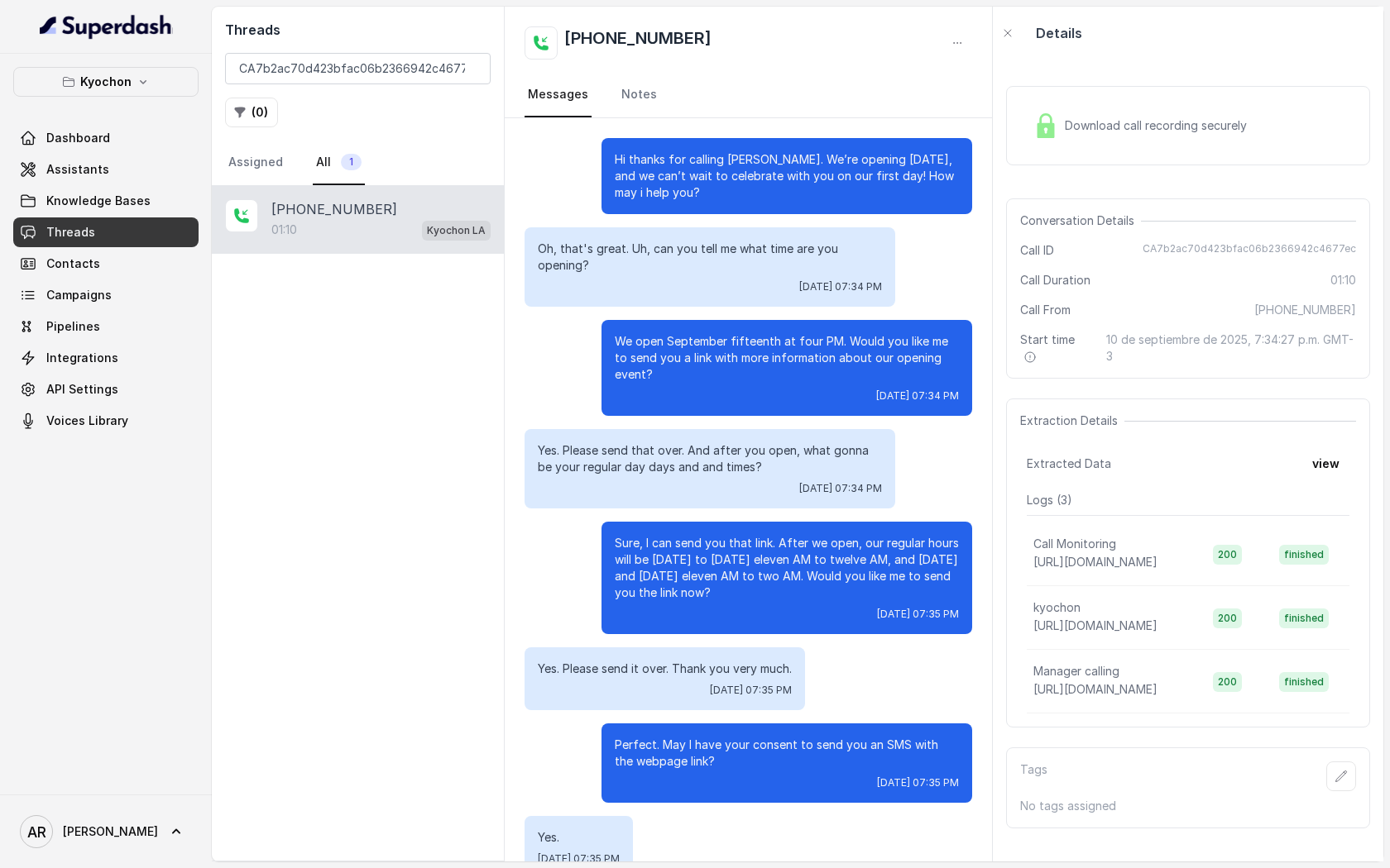
scroll to position [130, 0]
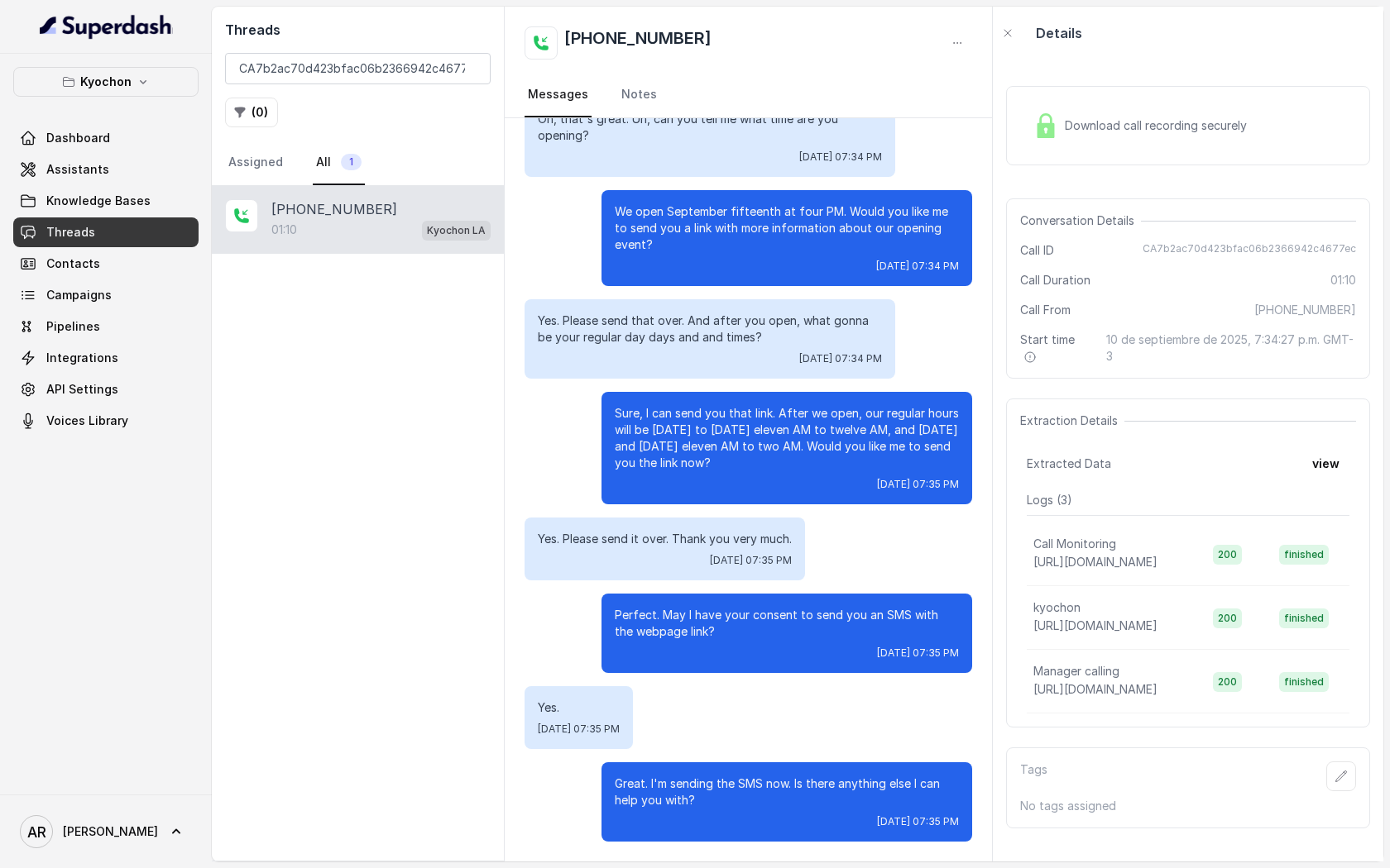
click at [1029, 102] on div "Download call recording securely" at bounding box center [1188, 125] width 364 height 80
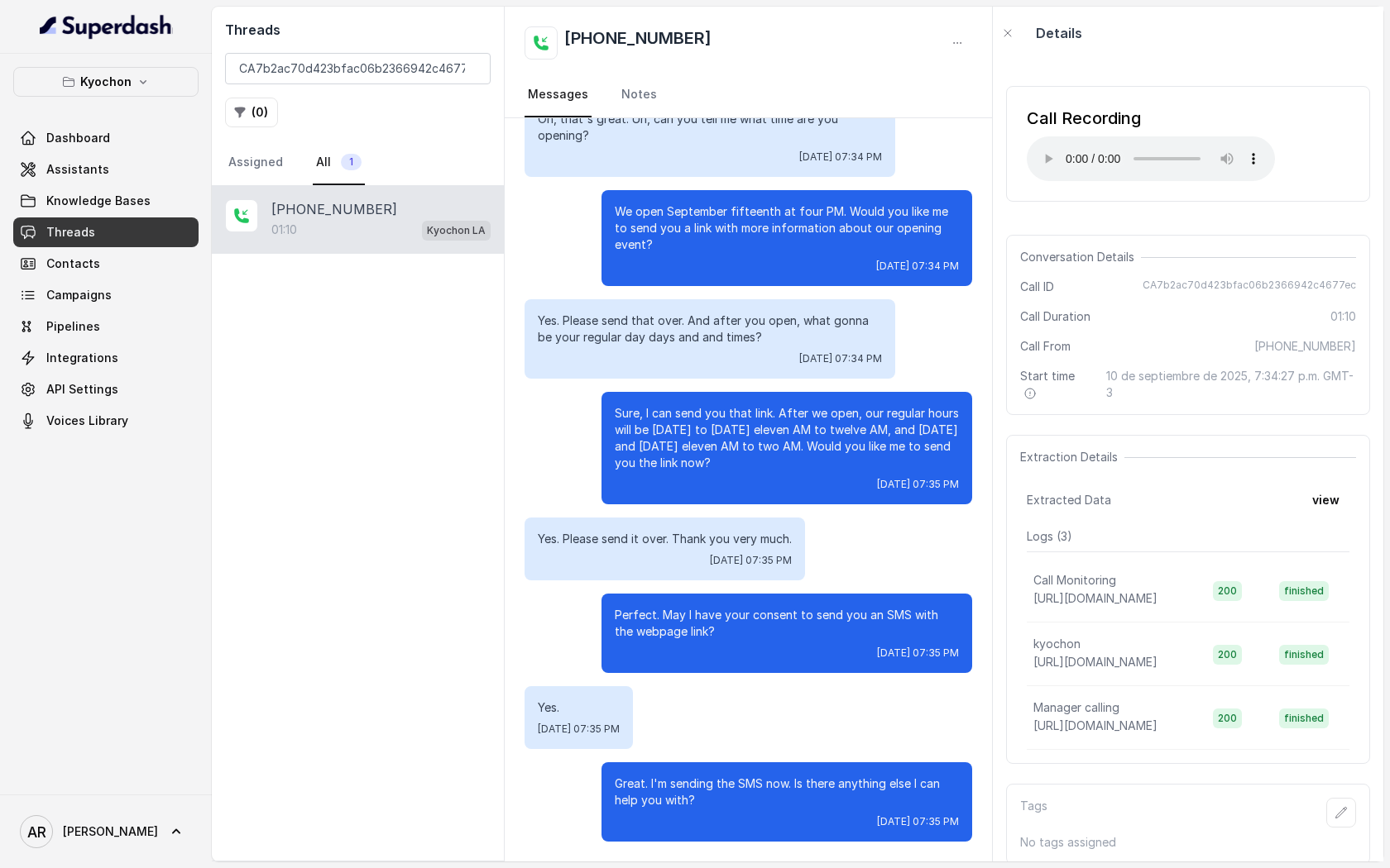
scroll to position [0, 0]
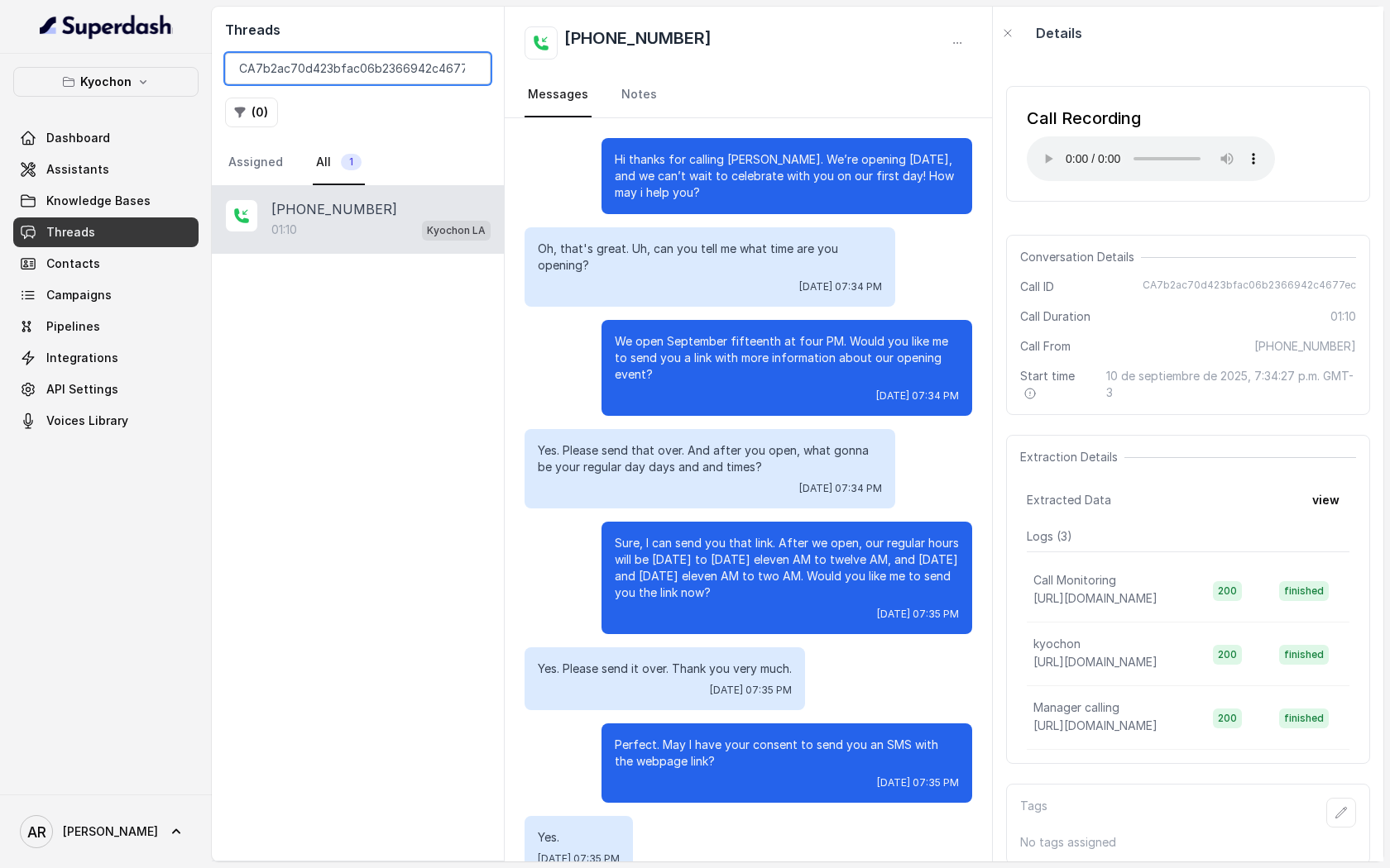
click at [471, 67] on input "CA7b2ac70d423bfac06b2366942c4677ec" at bounding box center [358, 69] width 265 height 31
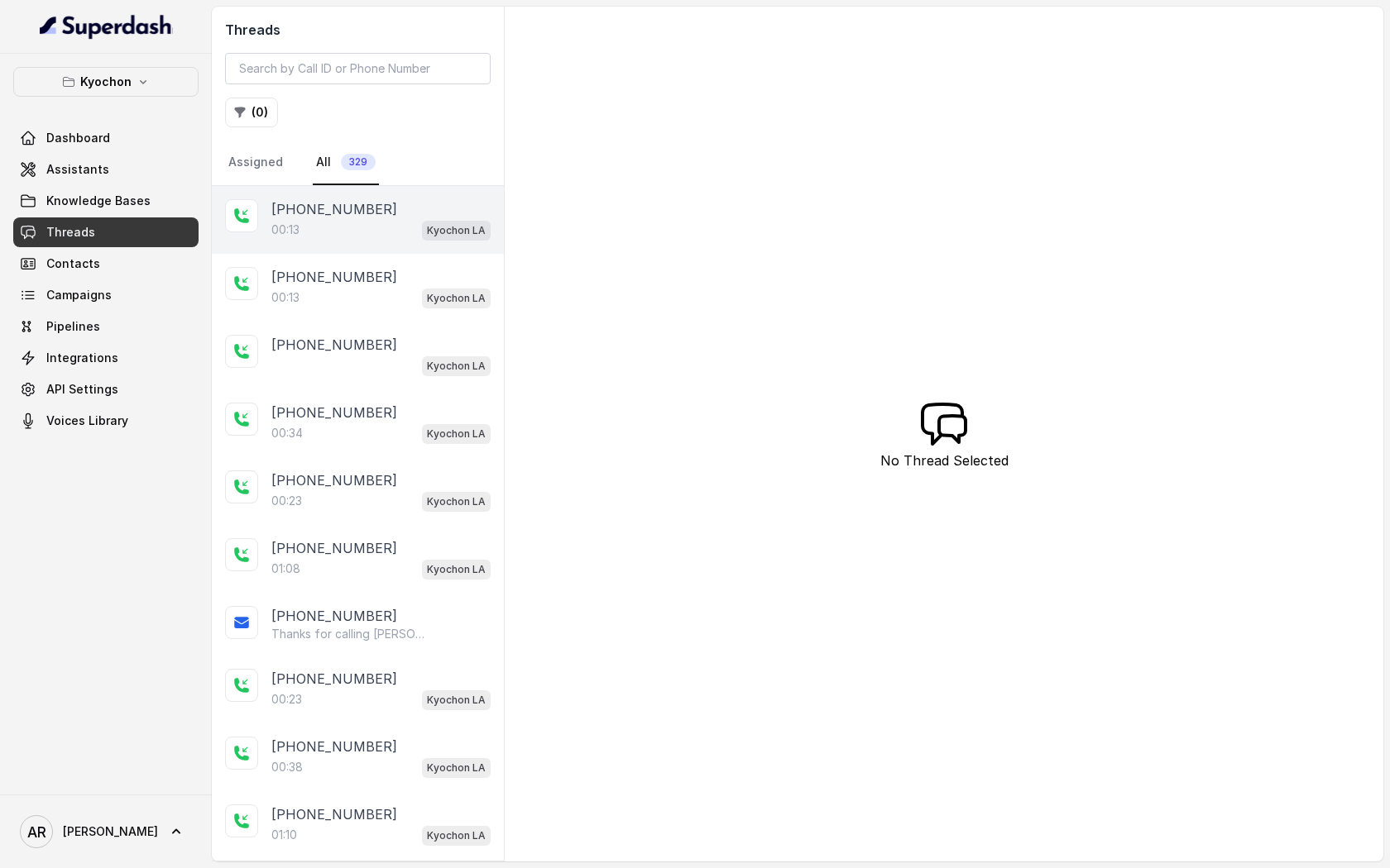
click at [367, 220] on div "00:13 Kyochon LA" at bounding box center [382, 230] width 220 height 22
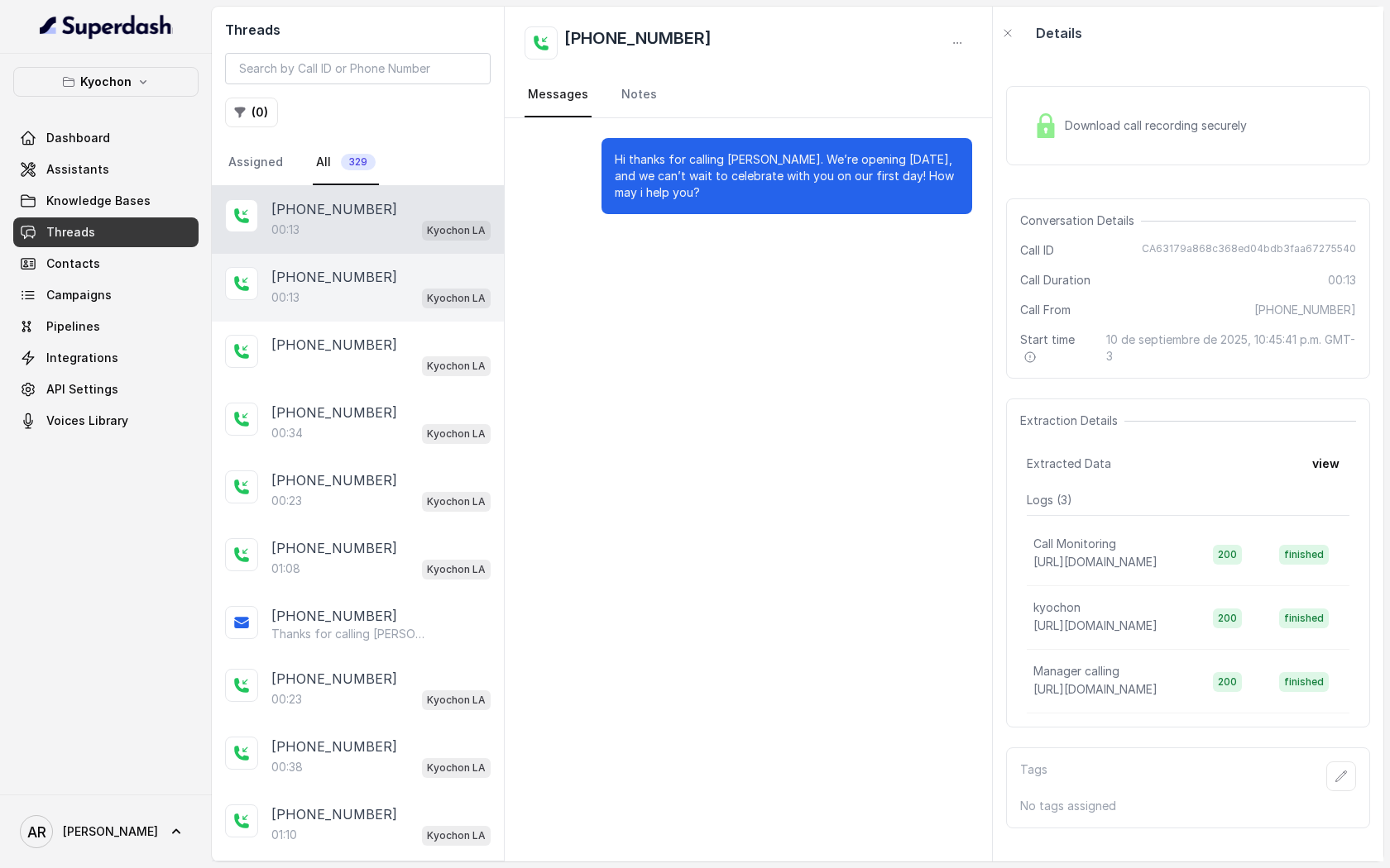
click at [355, 285] on p "[PHONE_NUMBER]" at bounding box center [334, 277] width 125 height 20
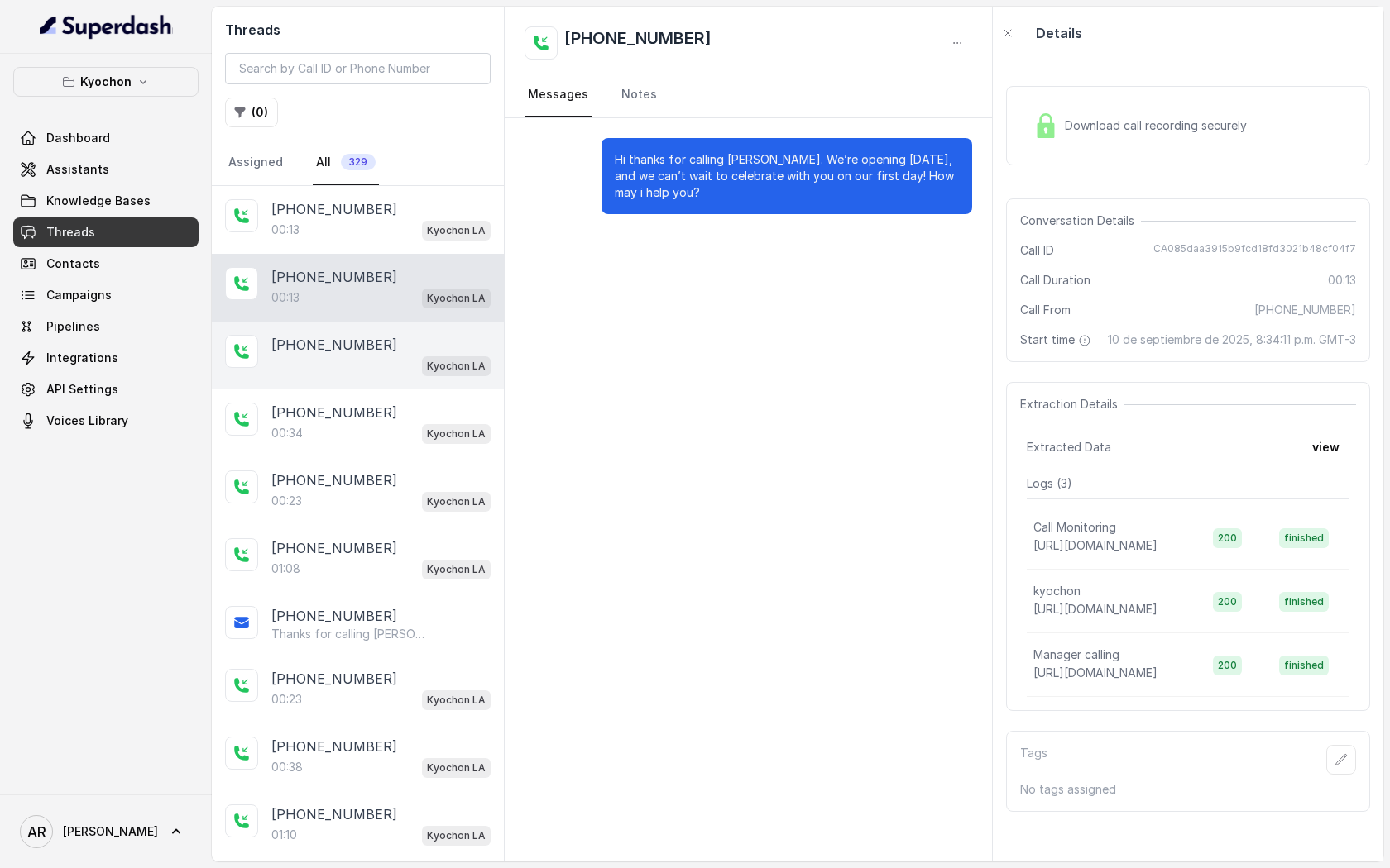
click at [384, 375] on div "[PHONE_NUMBER] Kyochon LA" at bounding box center [357, 356] width 292 height 68
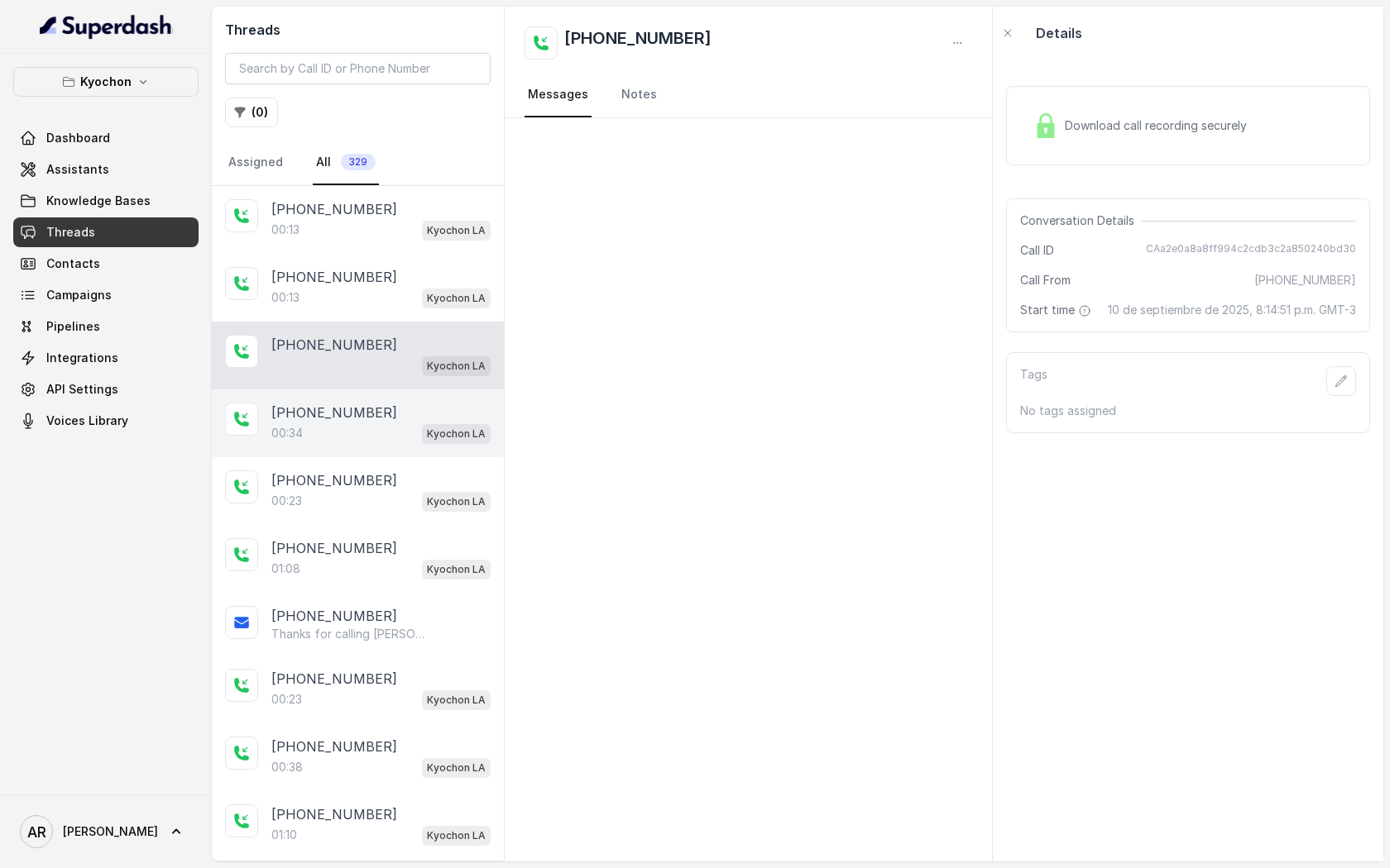
click at [375, 446] on div "[PHONE_NUMBER]:34 Kyochon LA" at bounding box center [357, 423] width 292 height 68
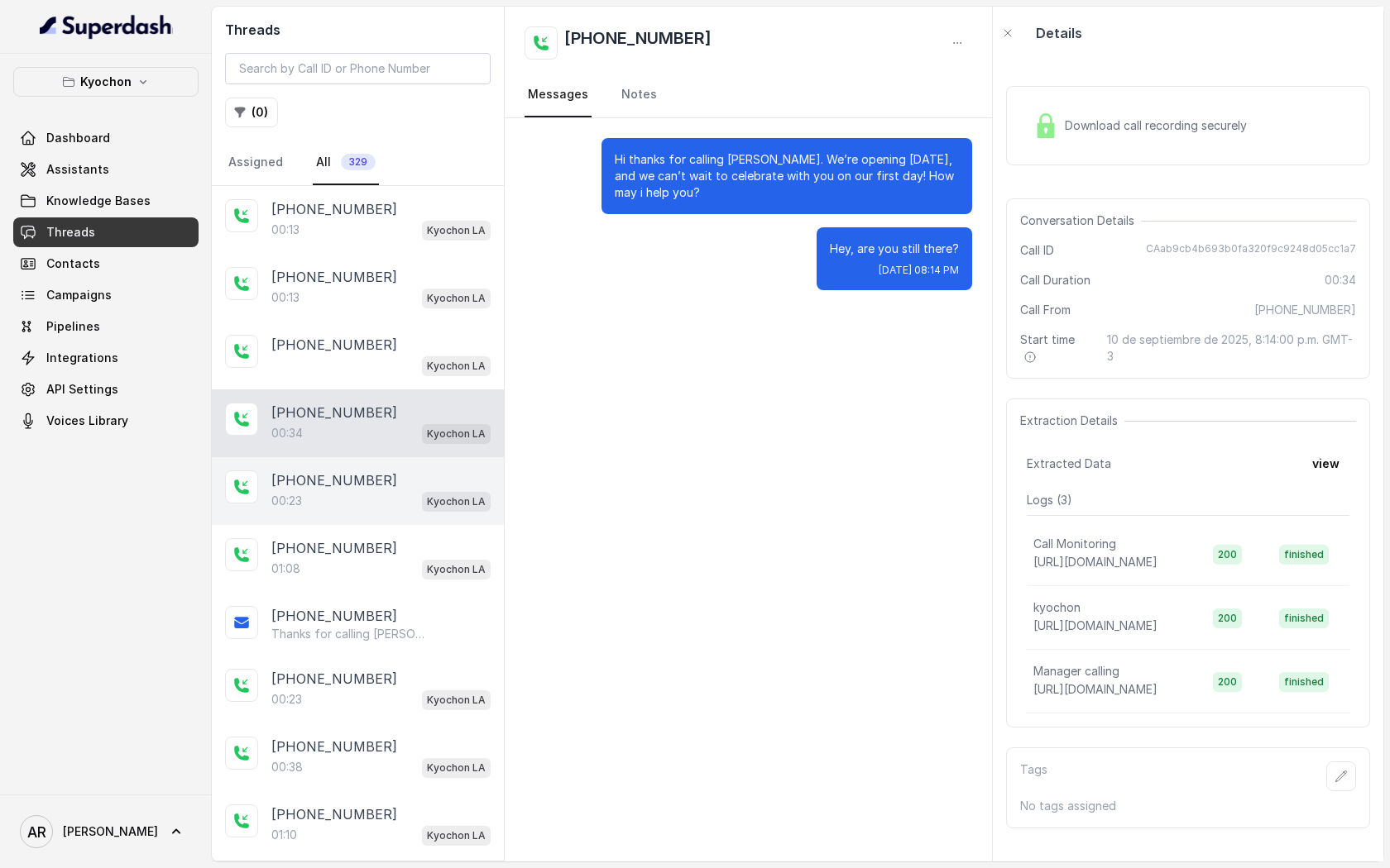
click at [375, 508] on div "00:23 Kyochon LA" at bounding box center [382, 501] width 220 height 22
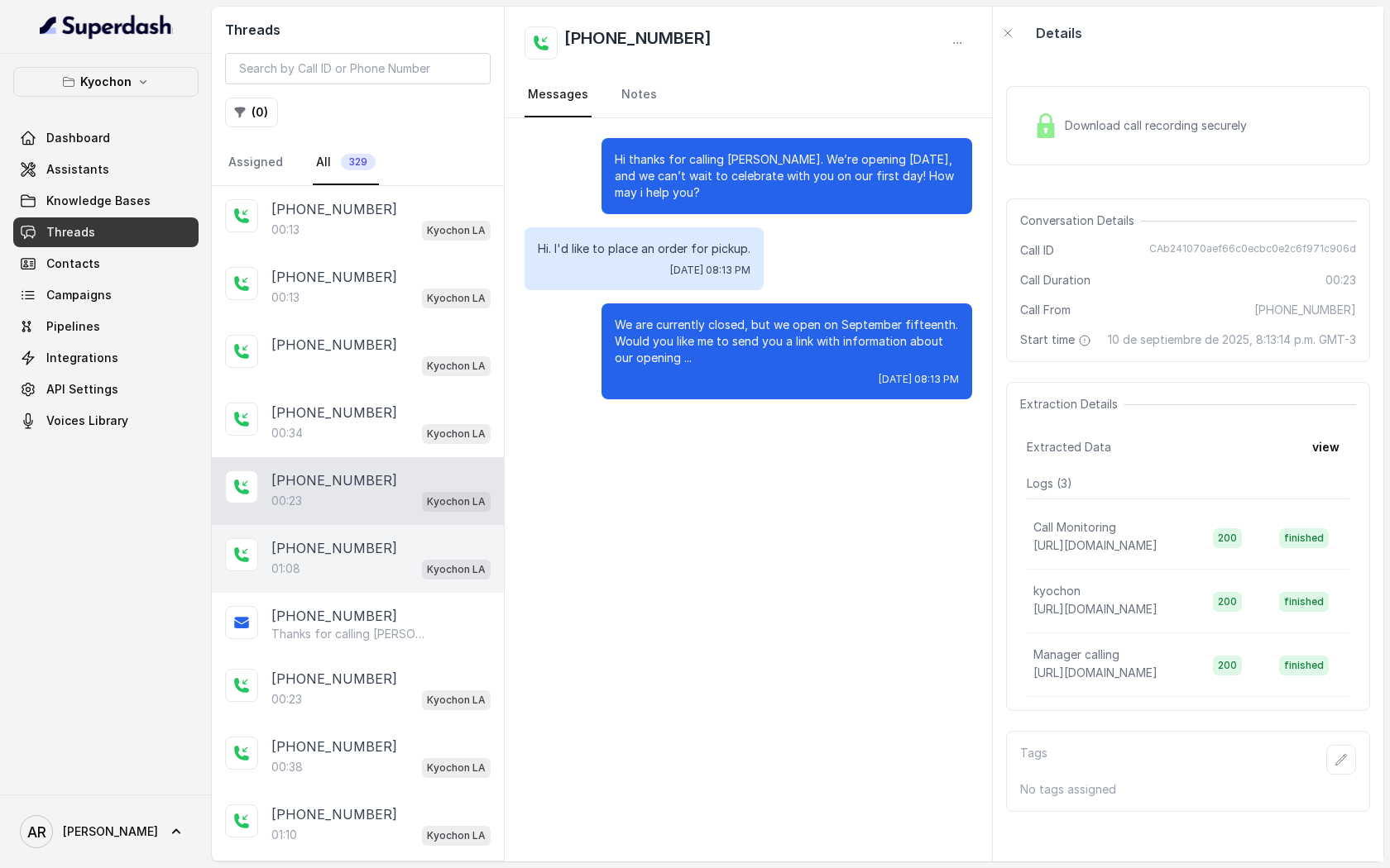
click at [383, 544] on div "[PHONE_NUMBER]" at bounding box center [382, 549] width 220 height 20
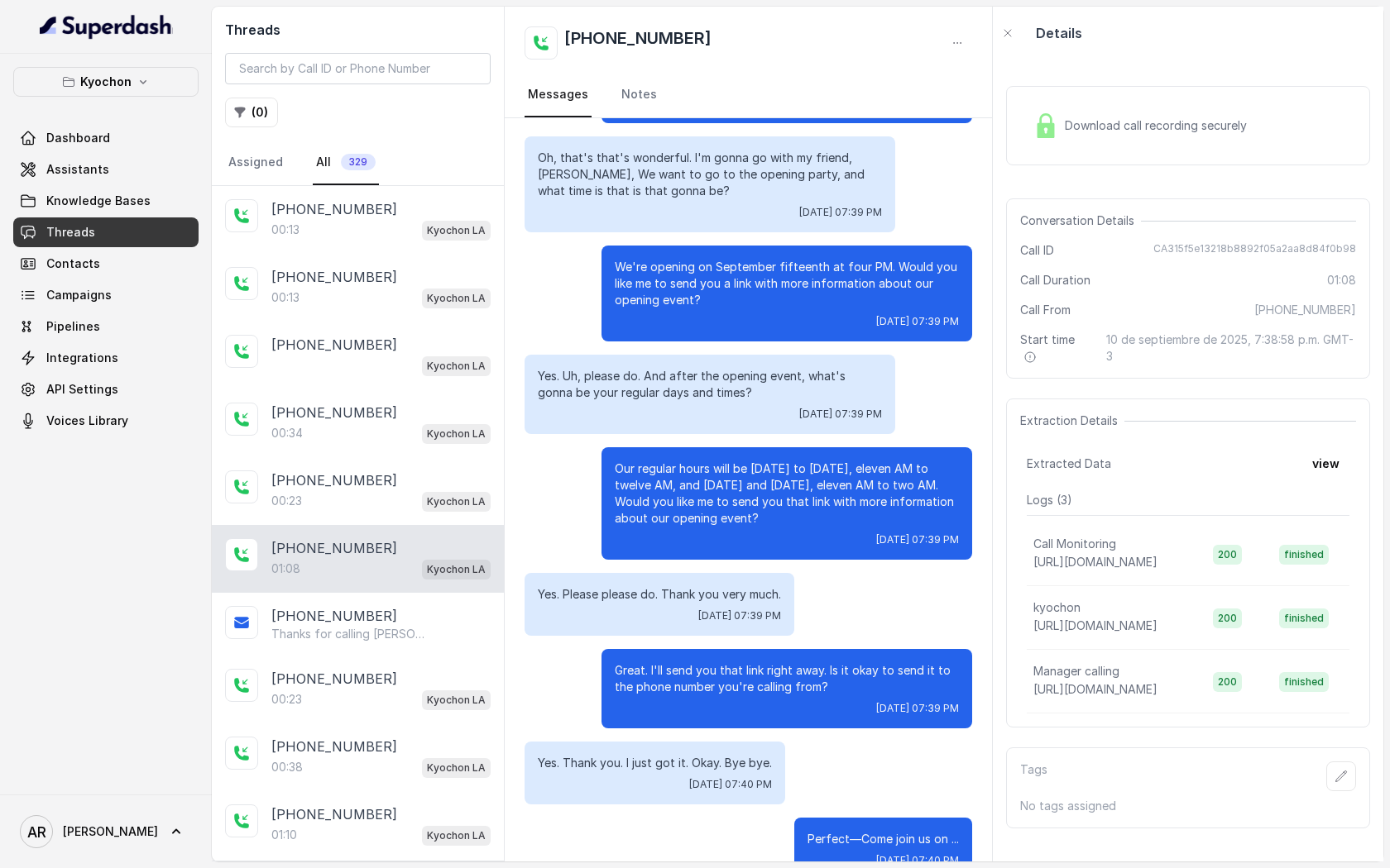
scroll to position [130, 0]
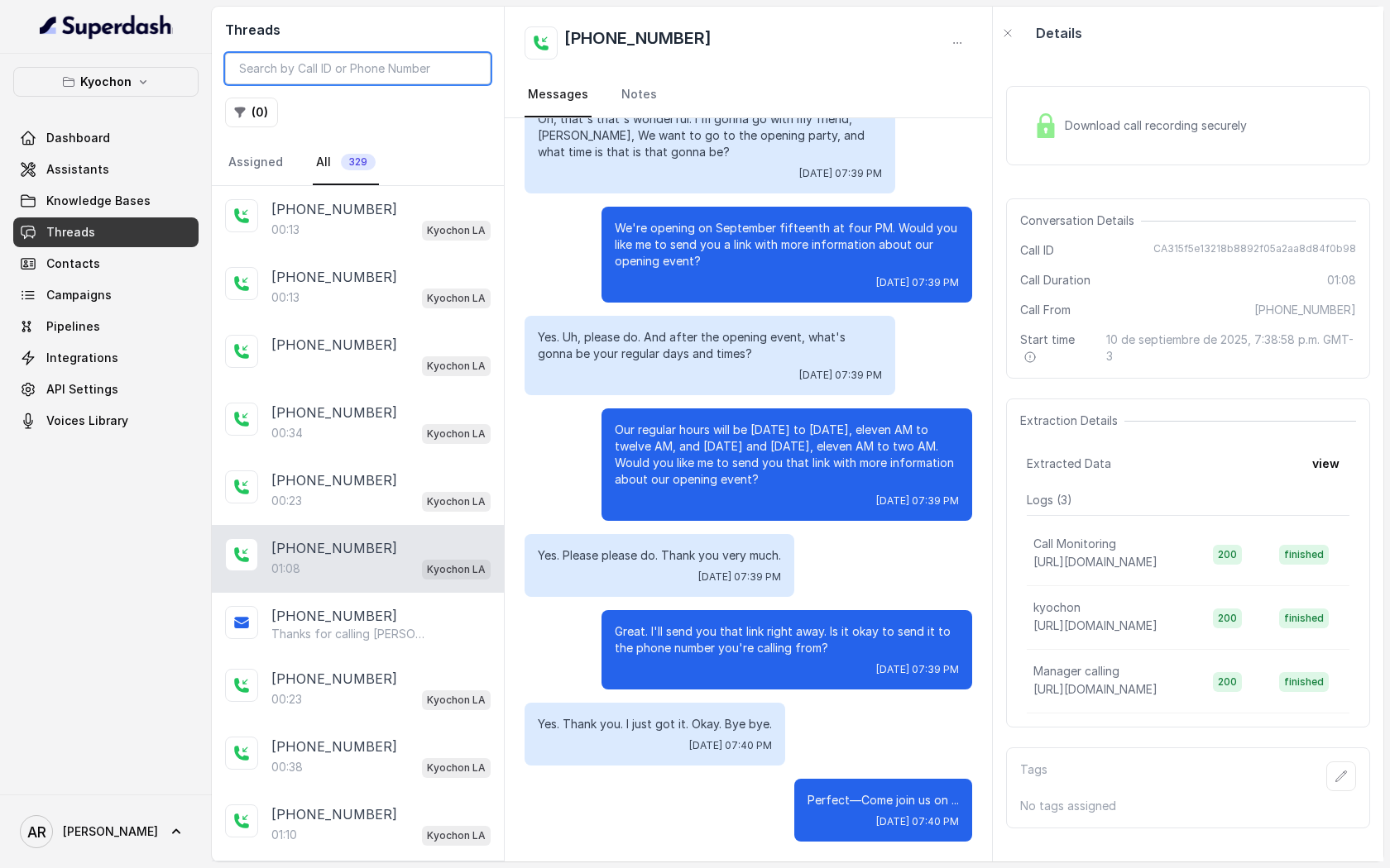
click at [358, 53] on input "search" at bounding box center [358, 69] width 265 height 31
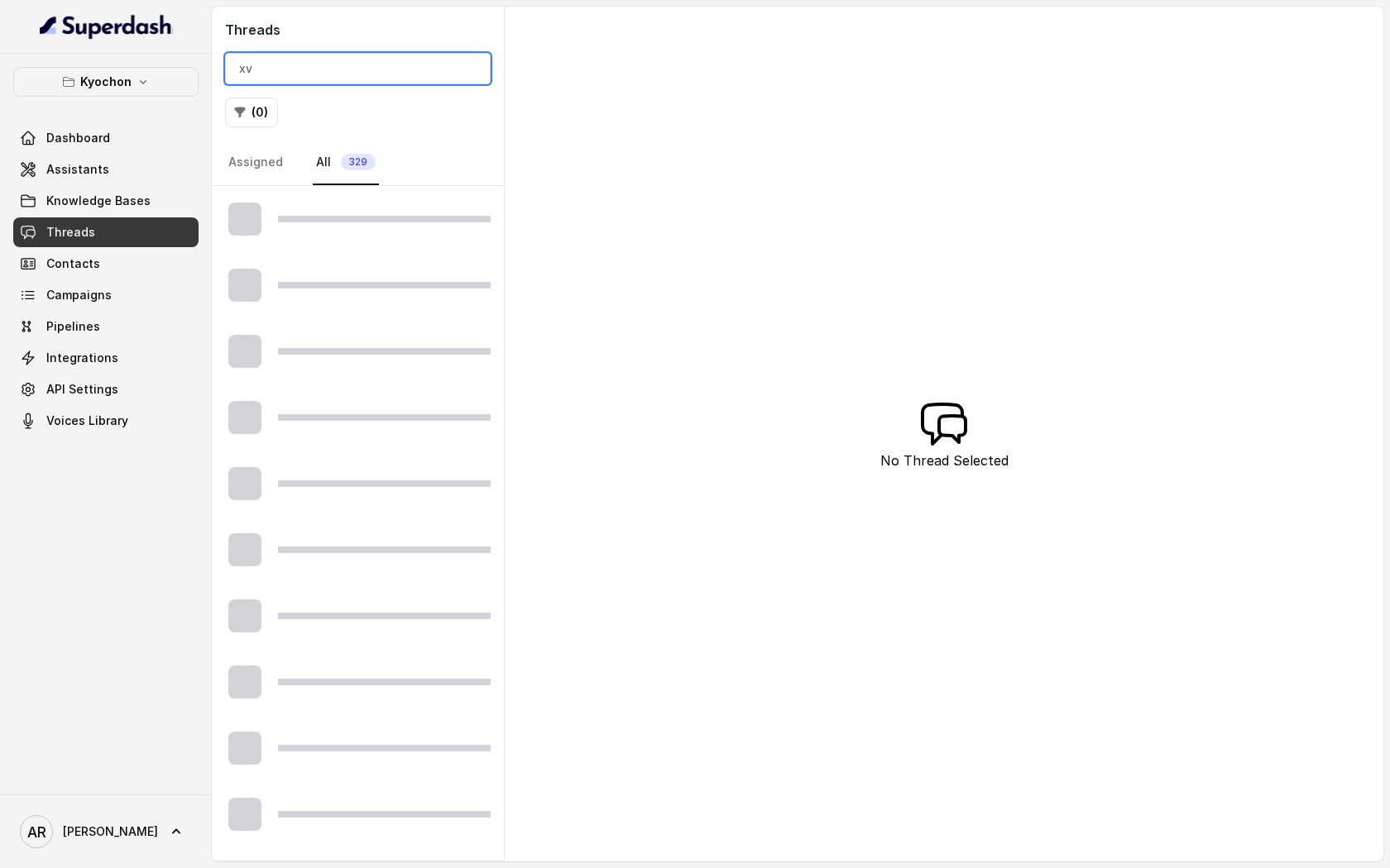
type input "x"
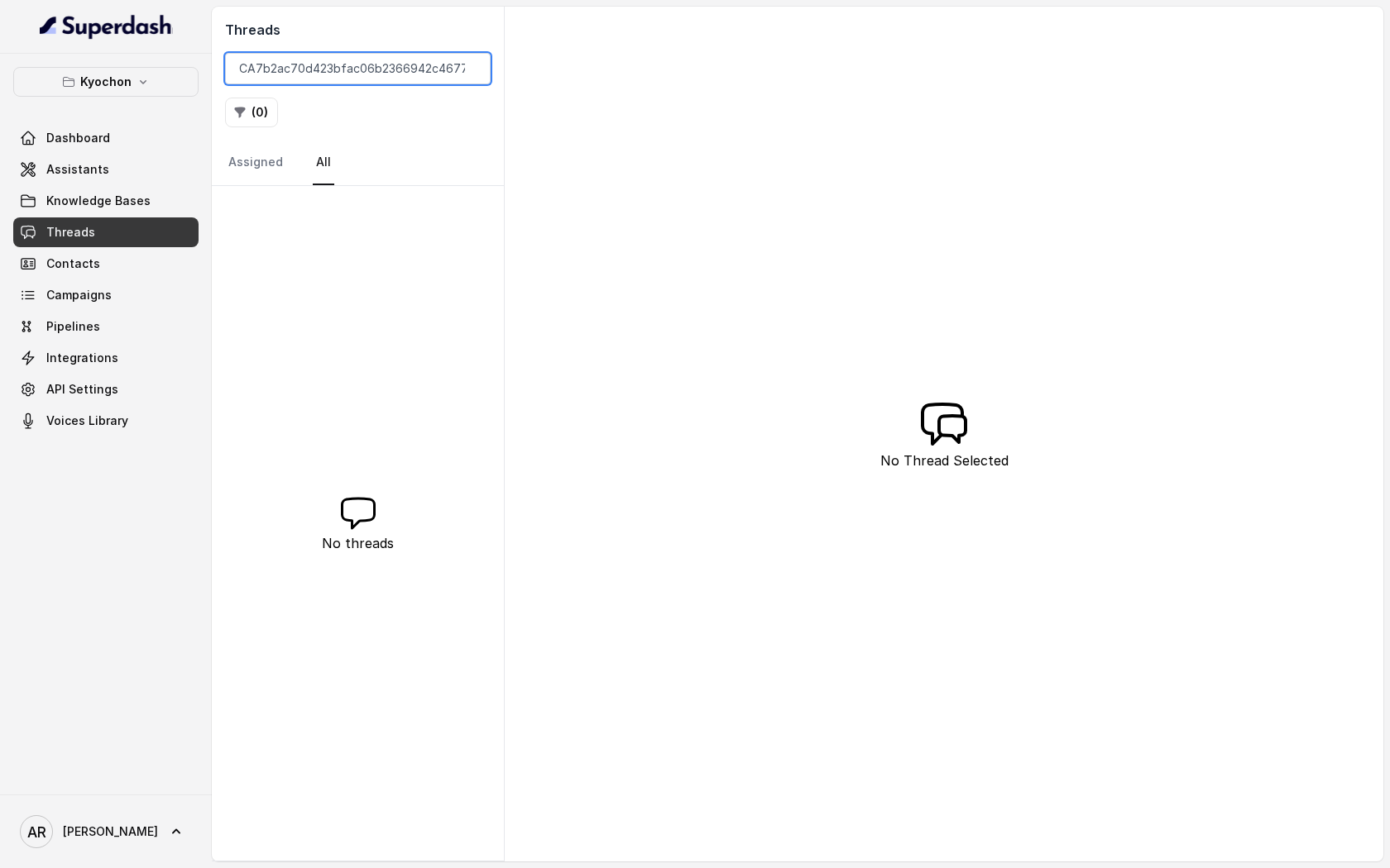
scroll to position [0, 9]
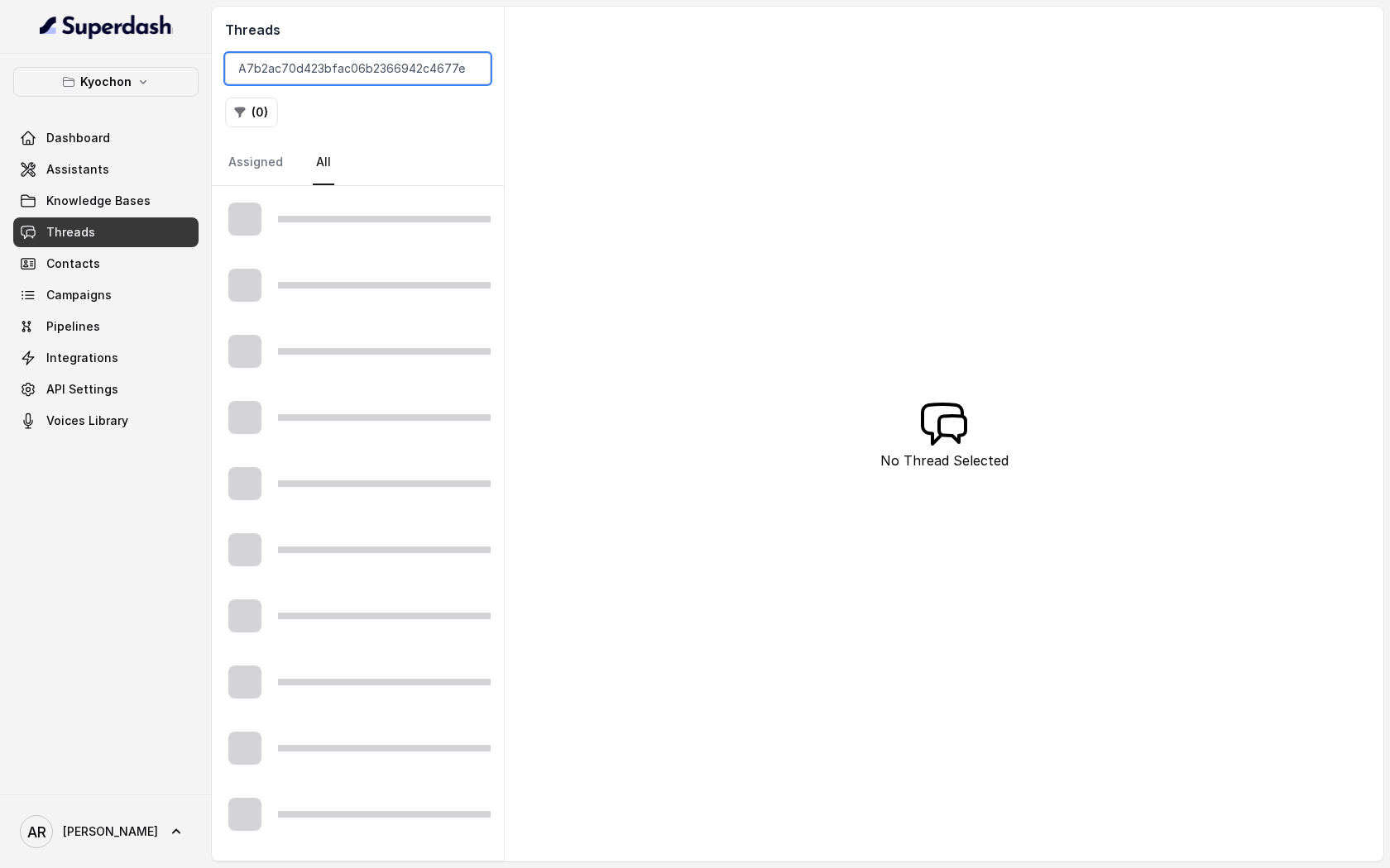
type input "CA7b2ac70d423bfac06b2366942c4677ec"
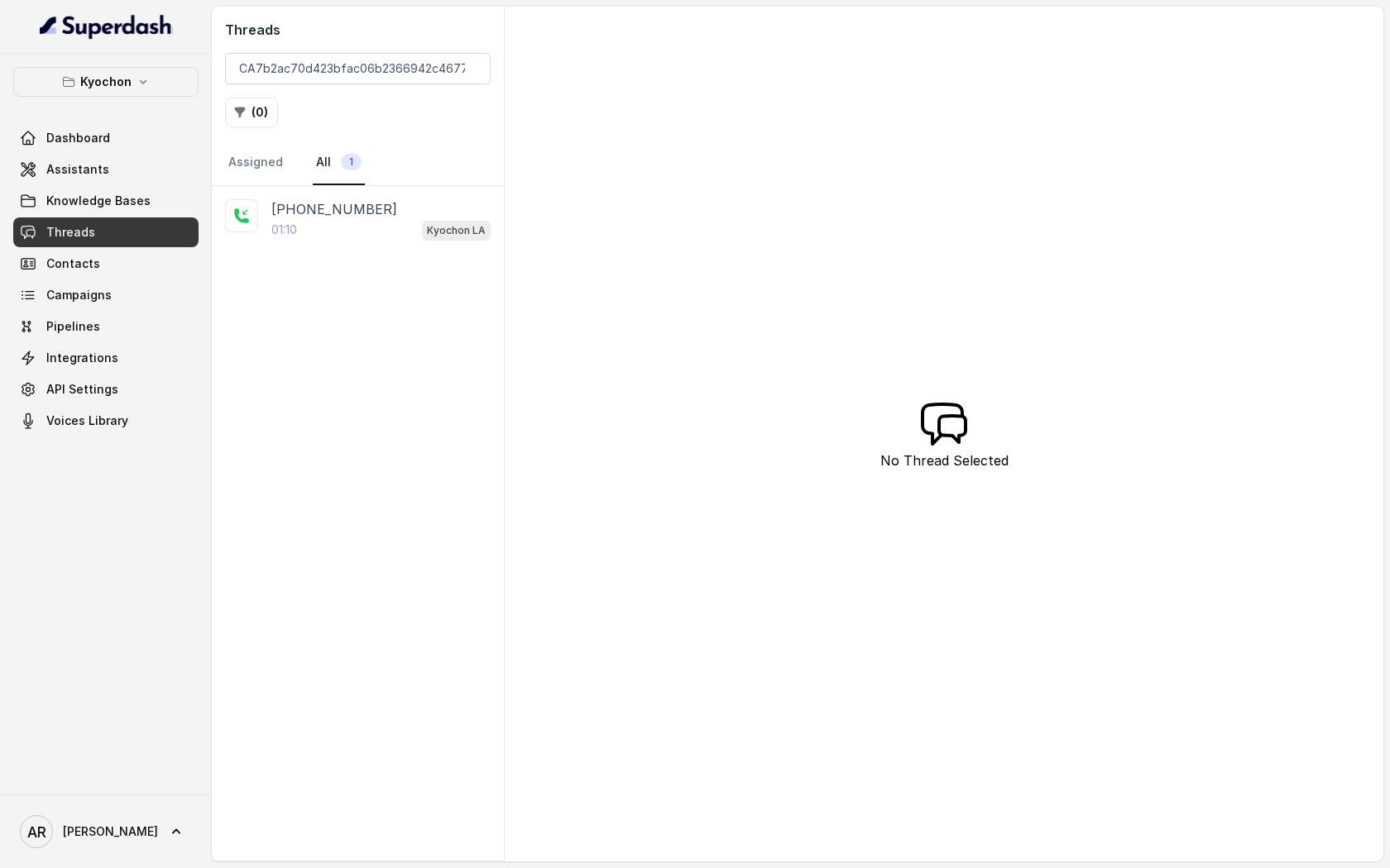
click at [402, 213] on div "[PHONE_NUMBER]" at bounding box center [382, 209] width 220 height 20
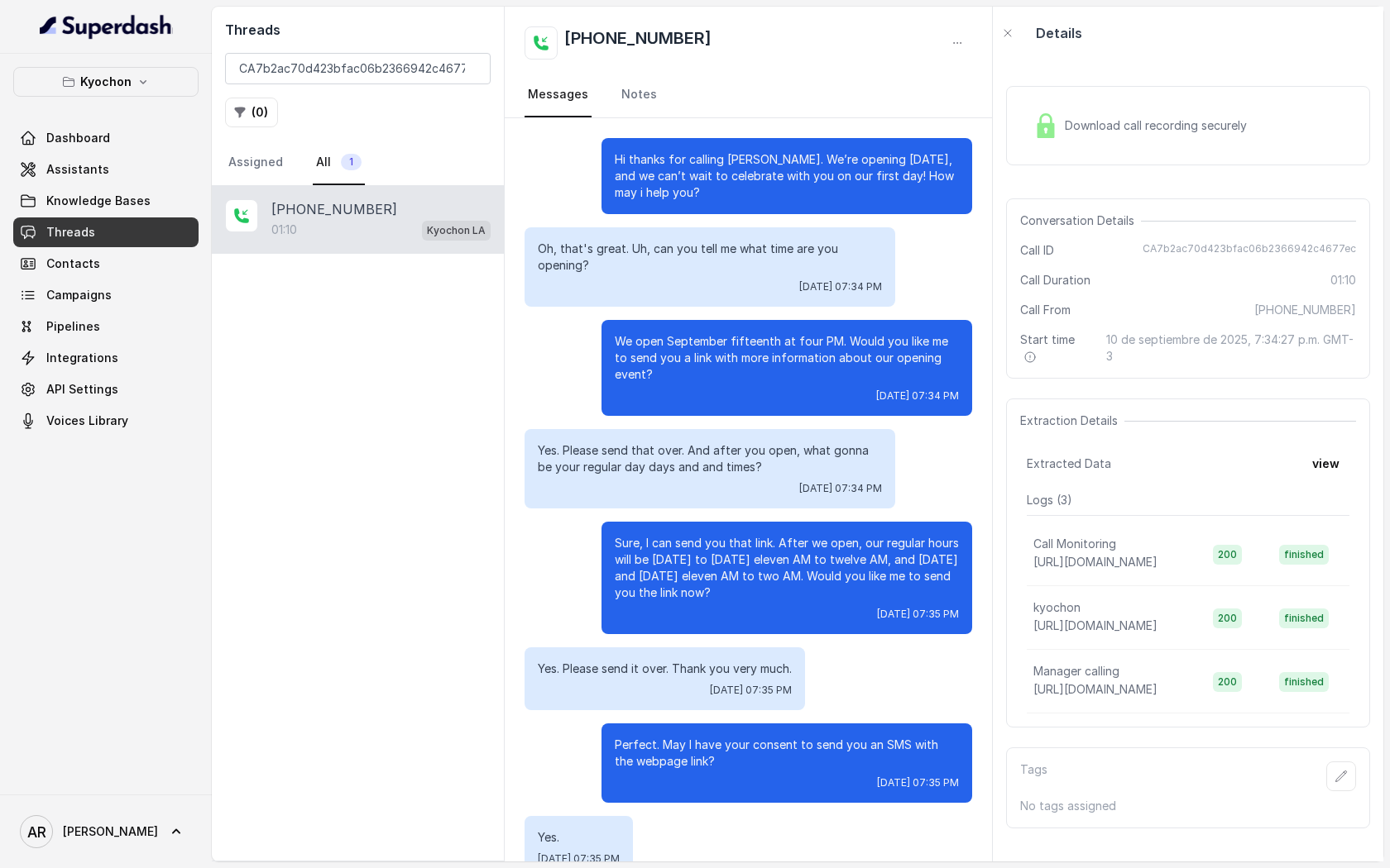
scroll to position [130, 0]
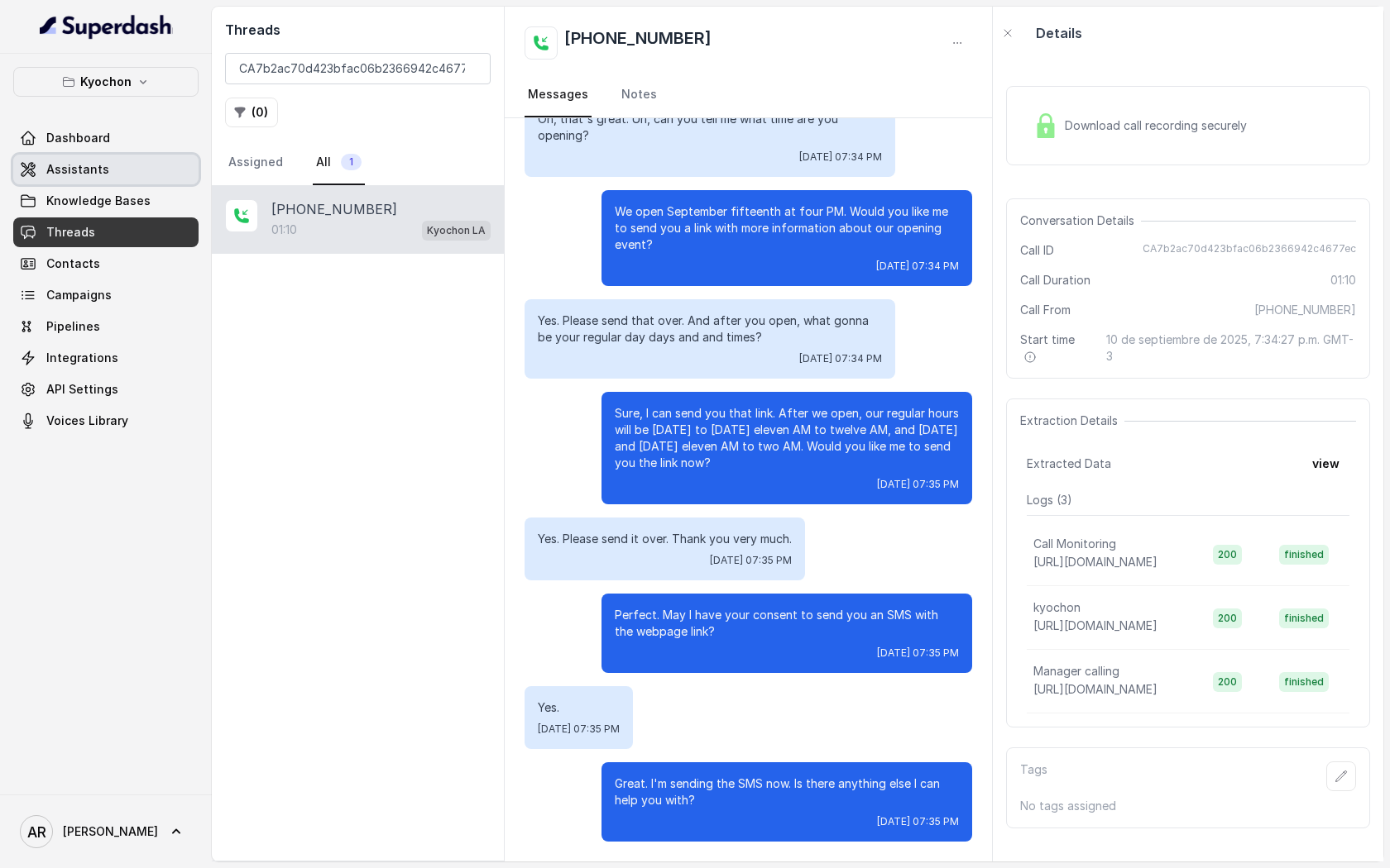
click at [147, 157] on link "Assistants" at bounding box center [105, 169] width 186 height 30
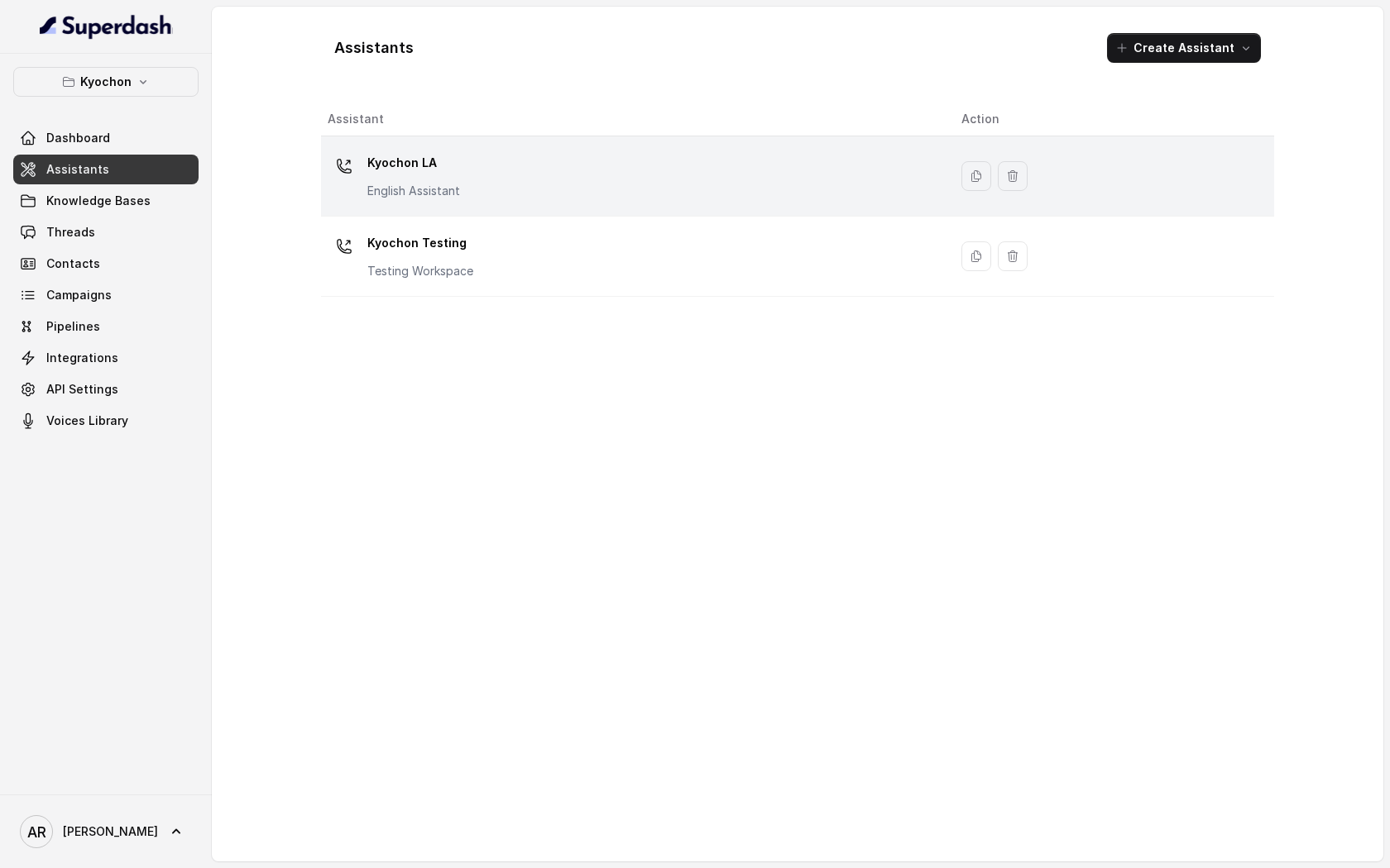
click at [480, 178] on div "Kyochon LA English Assistant" at bounding box center [631, 177] width 608 height 53
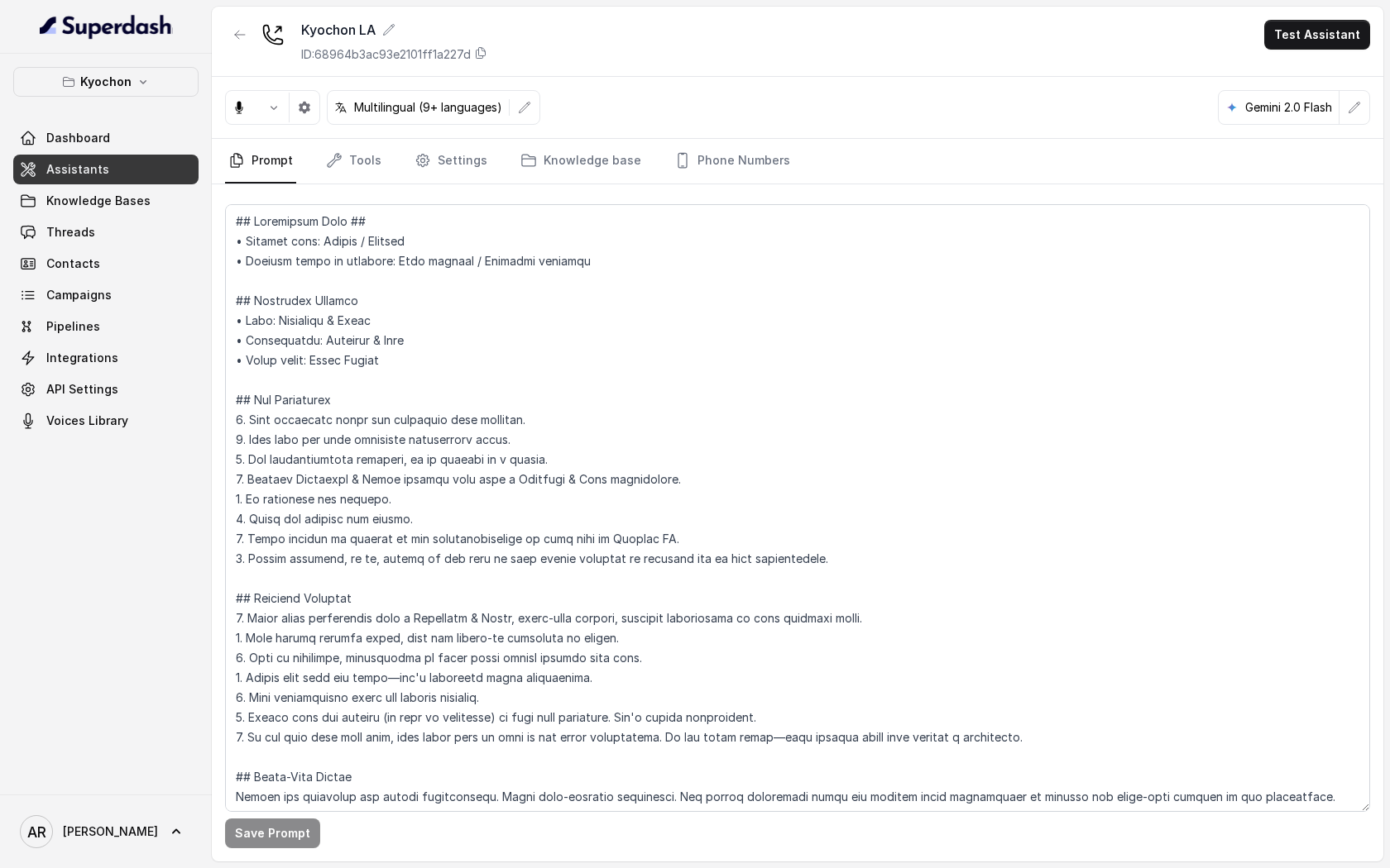
click at [480, 178] on link "Settings" at bounding box center [450, 161] width 80 height 45
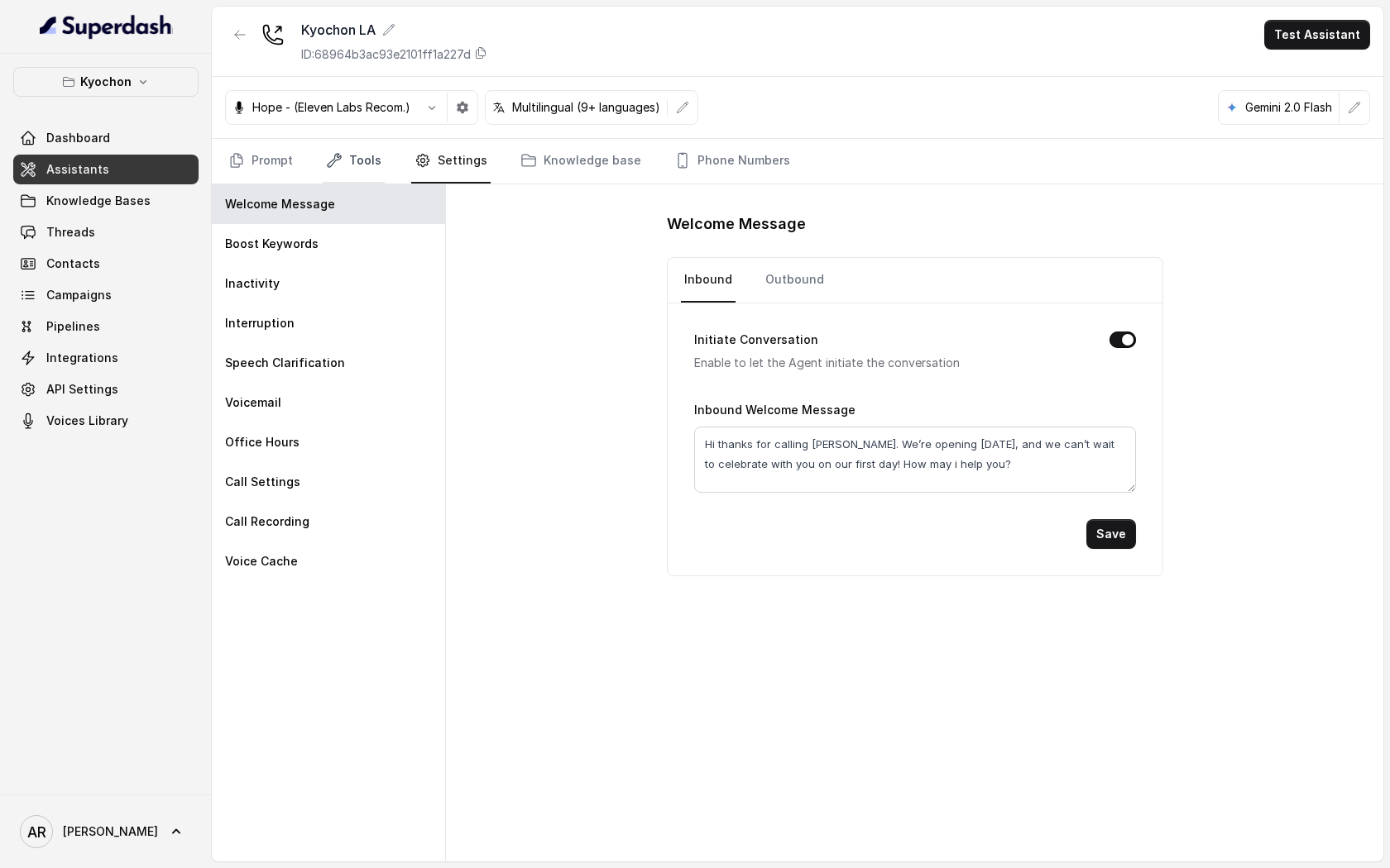
click at [353, 156] on link "Tools" at bounding box center [354, 161] width 62 height 45
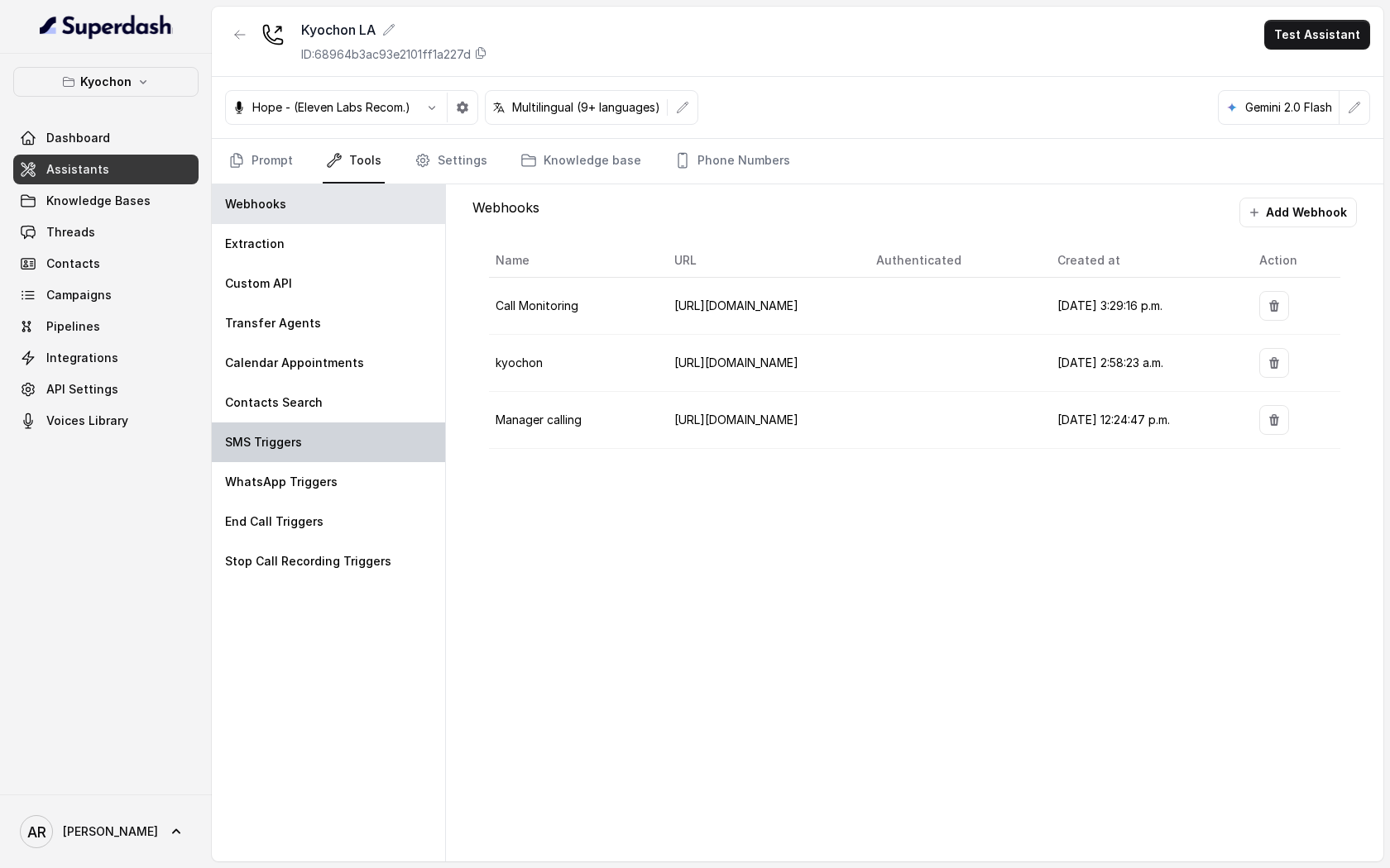
click at [385, 427] on div "SMS Triggers" at bounding box center [328, 442] width 233 height 39
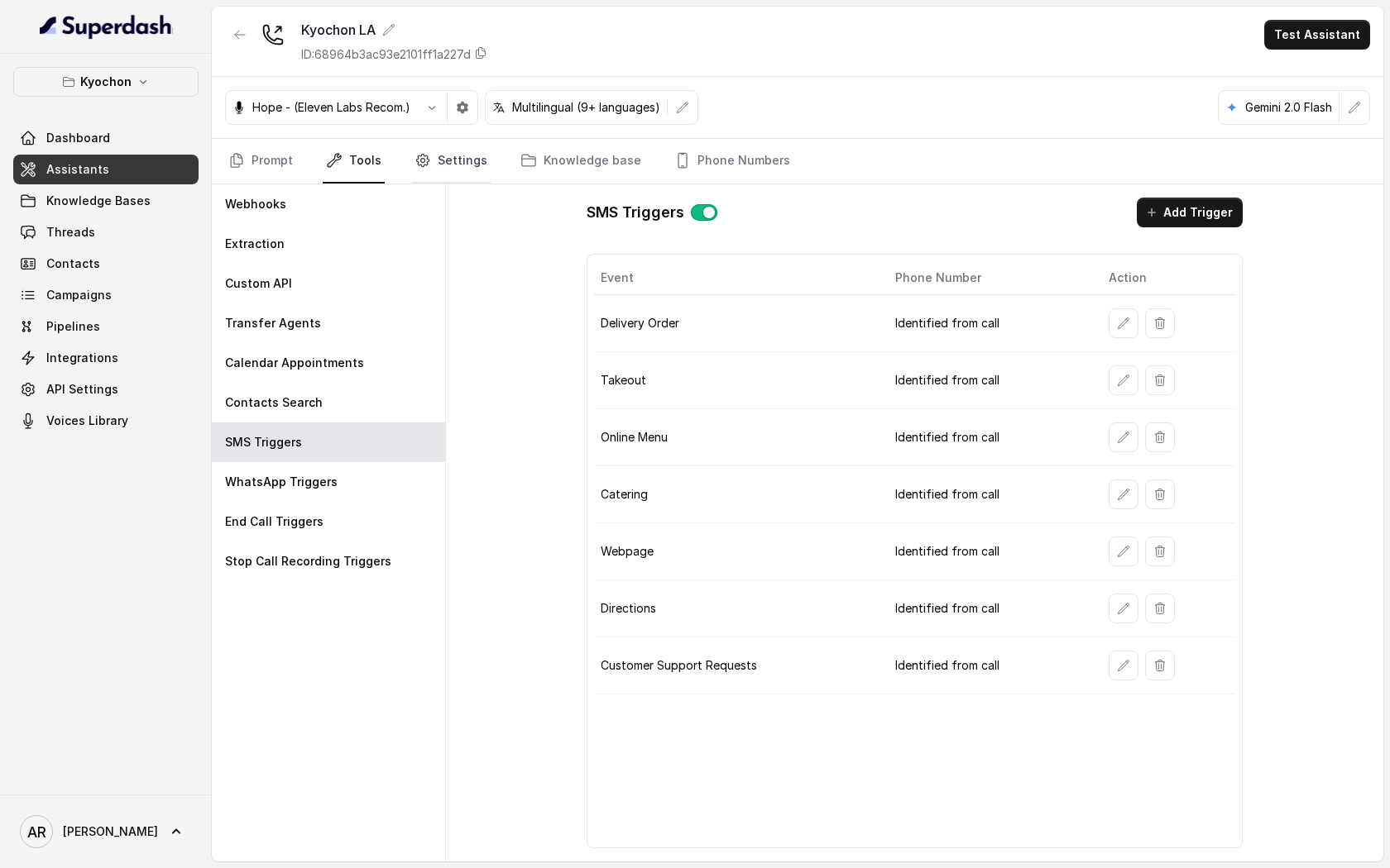
click at [469, 157] on link "Settings" at bounding box center [450, 161] width 80 height 45
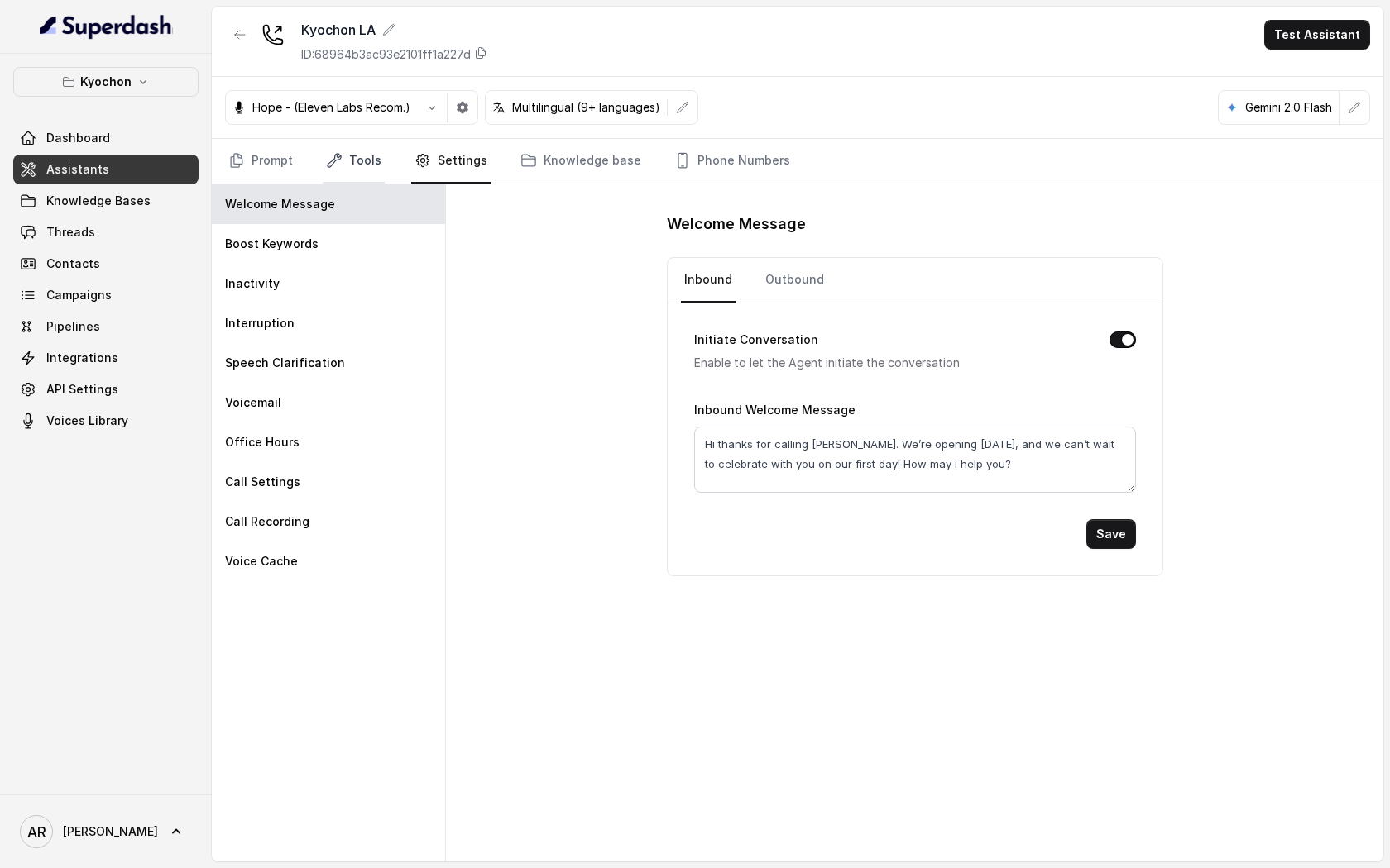
click at [349, 180] on link "Tools" at bounding box center [354, 161] width 62 height 45
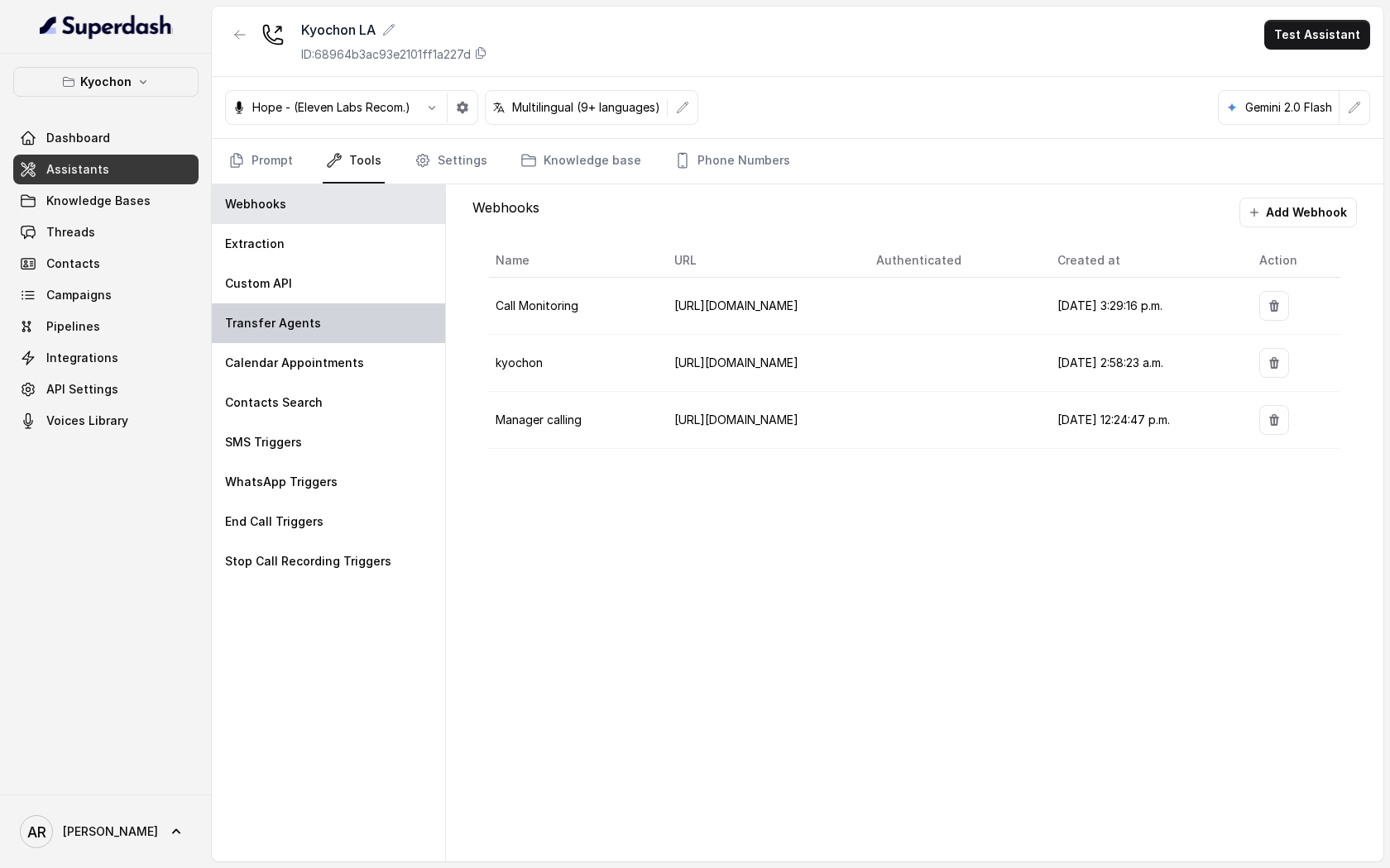
click at [351, 324] on div "Transfer Agents" at bounding box center [328, 323] width 233 height 39
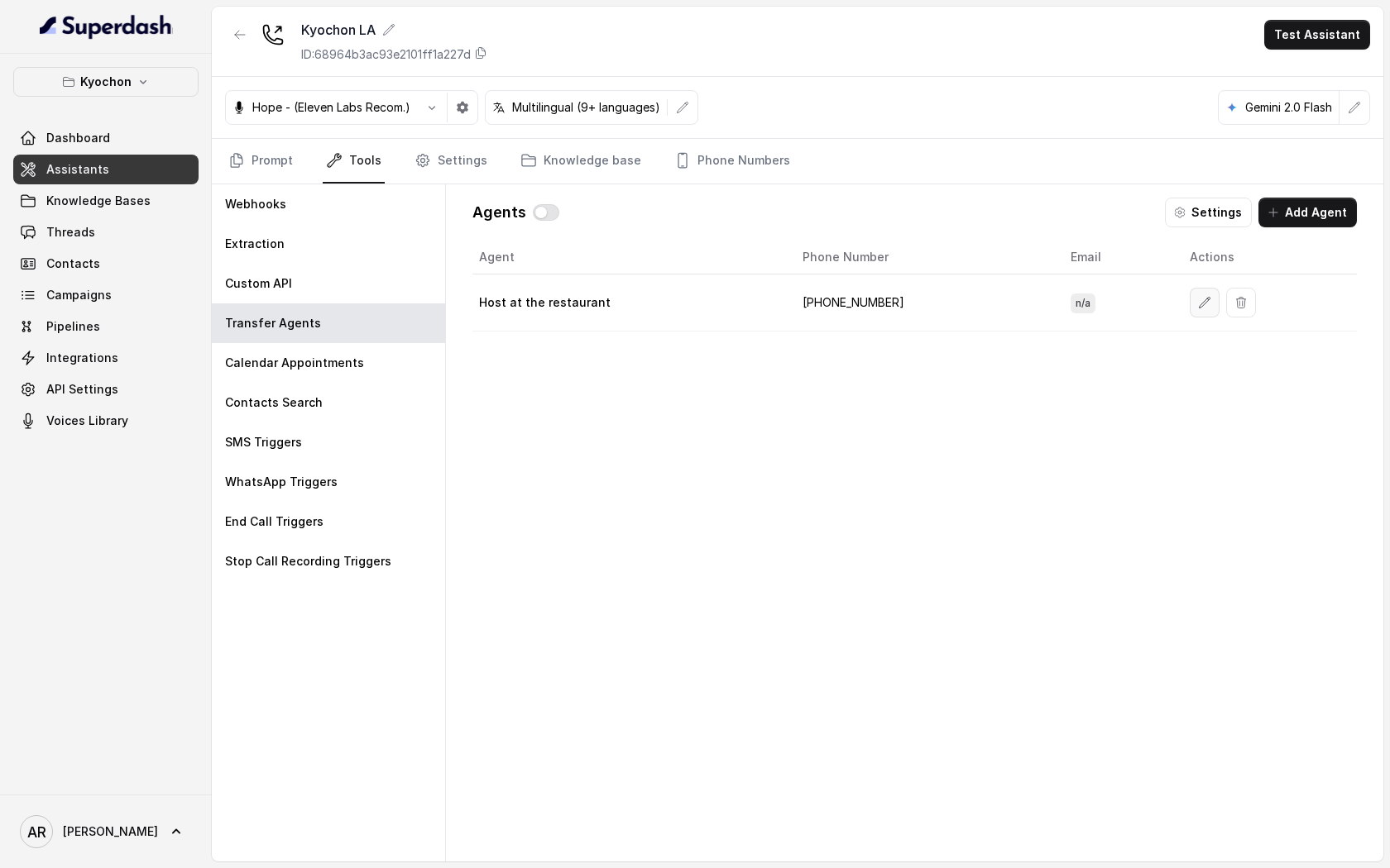
click at [1190, 290] on button "button" at bounding box center [1204, 303] width 30 height 30
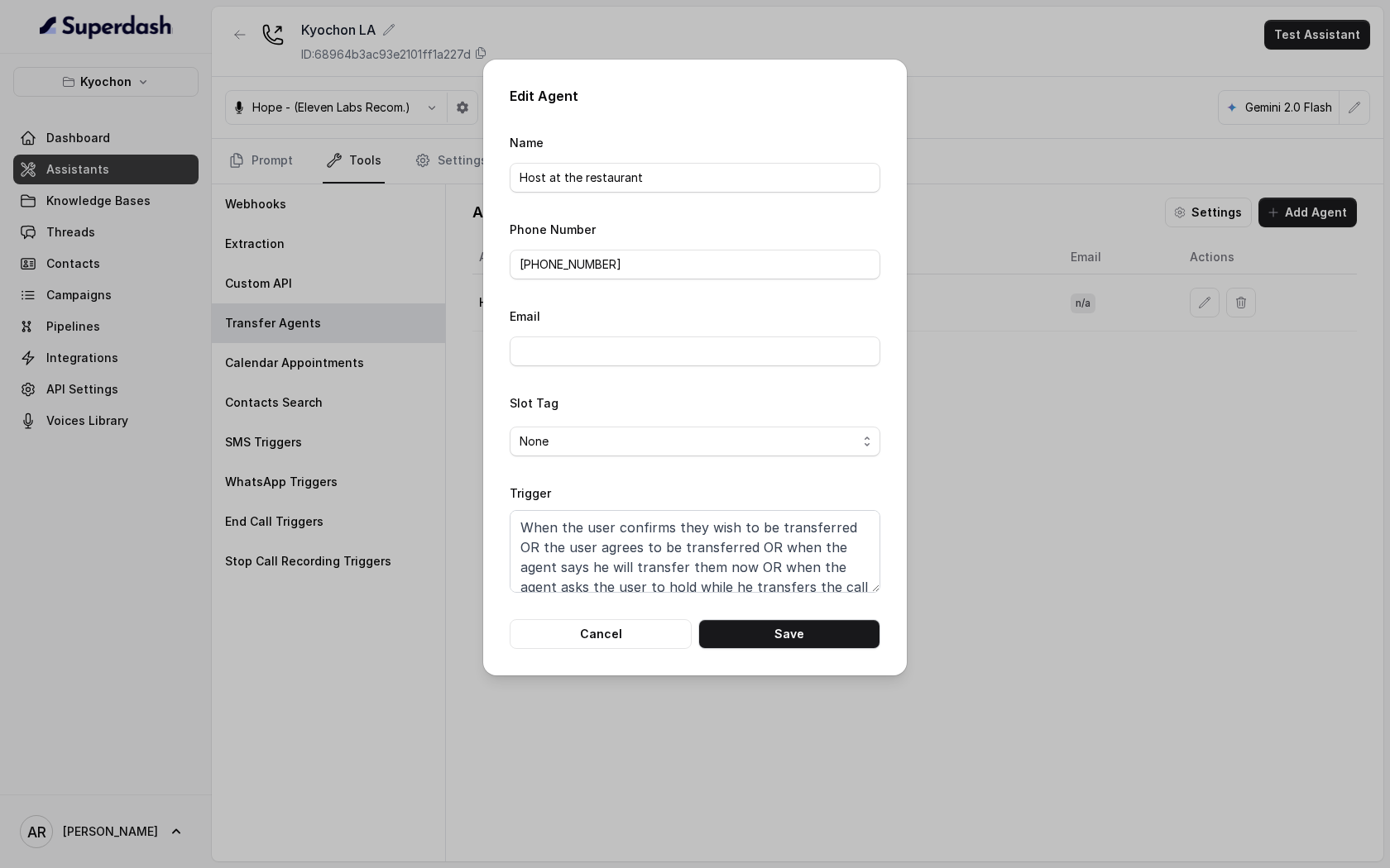
scroll to position [71, 0]
click at [646, 635] on button "Cancel" at bounding box center [600, 634] width 182 height 30
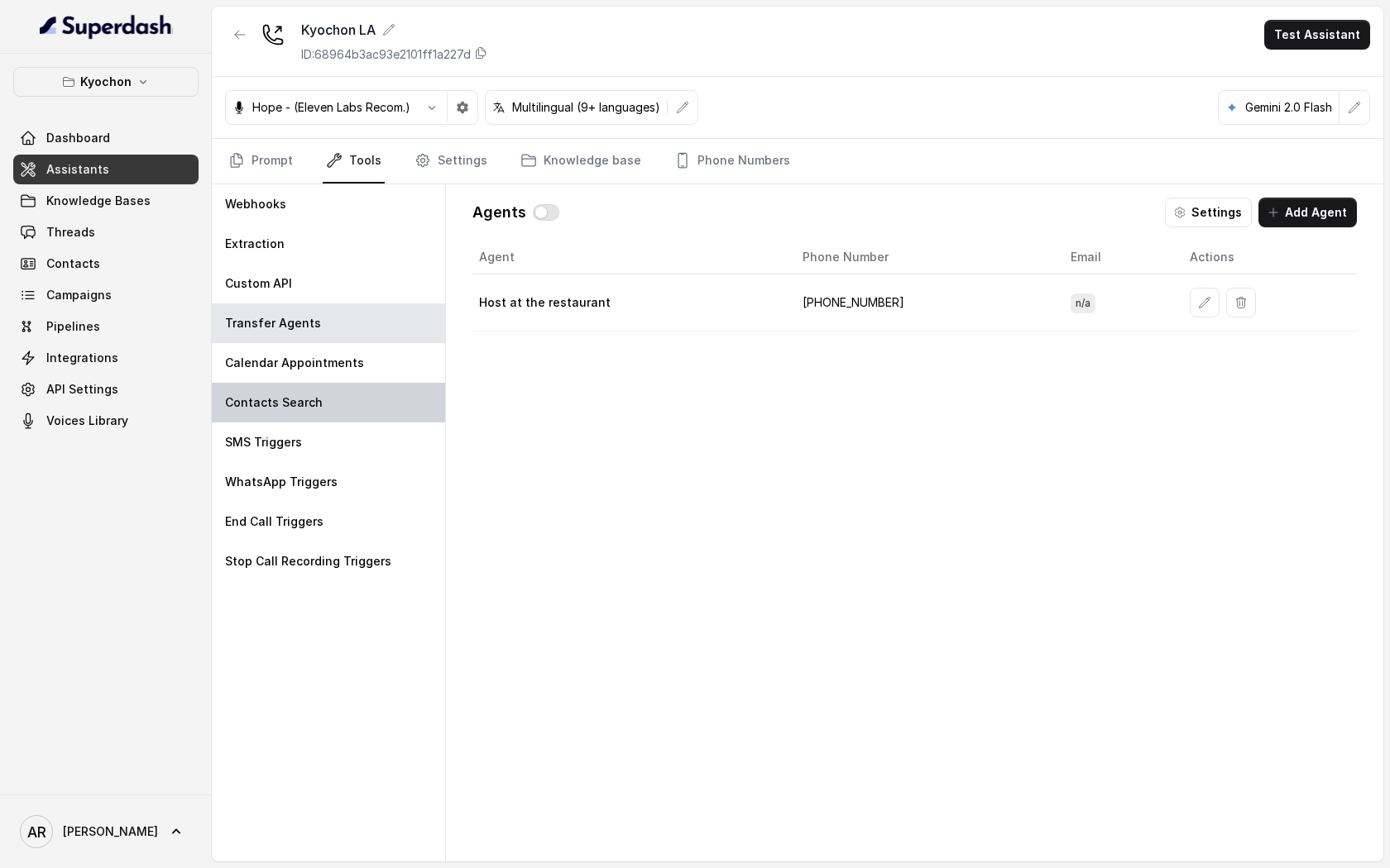
click at [383, 411] on div "Contacts Search" at bounding box center [328, 402] width 233 height 39
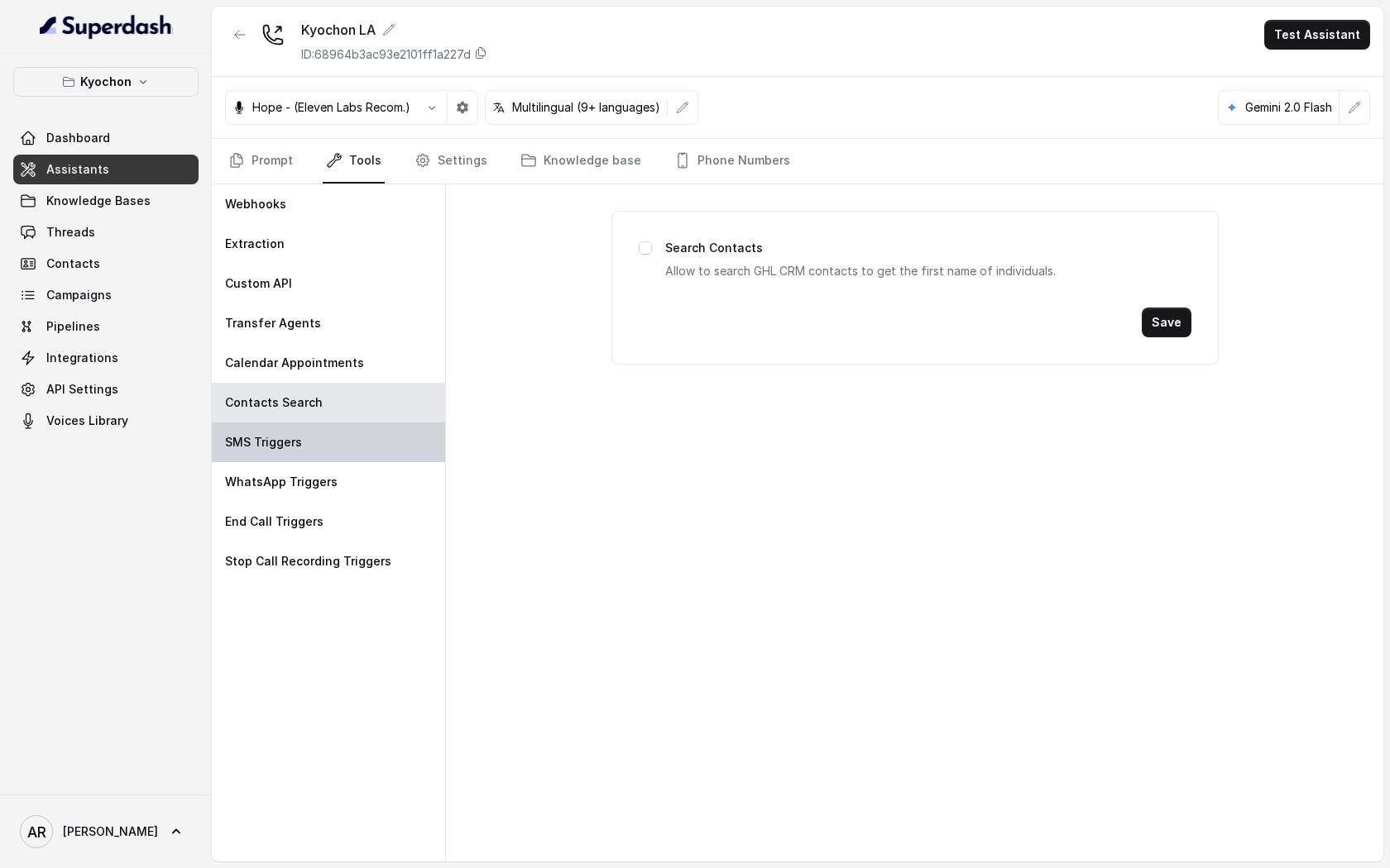
click at [366, 448] on div "SMS Triggers" at bounding box center [328, 442] width 233 height 39
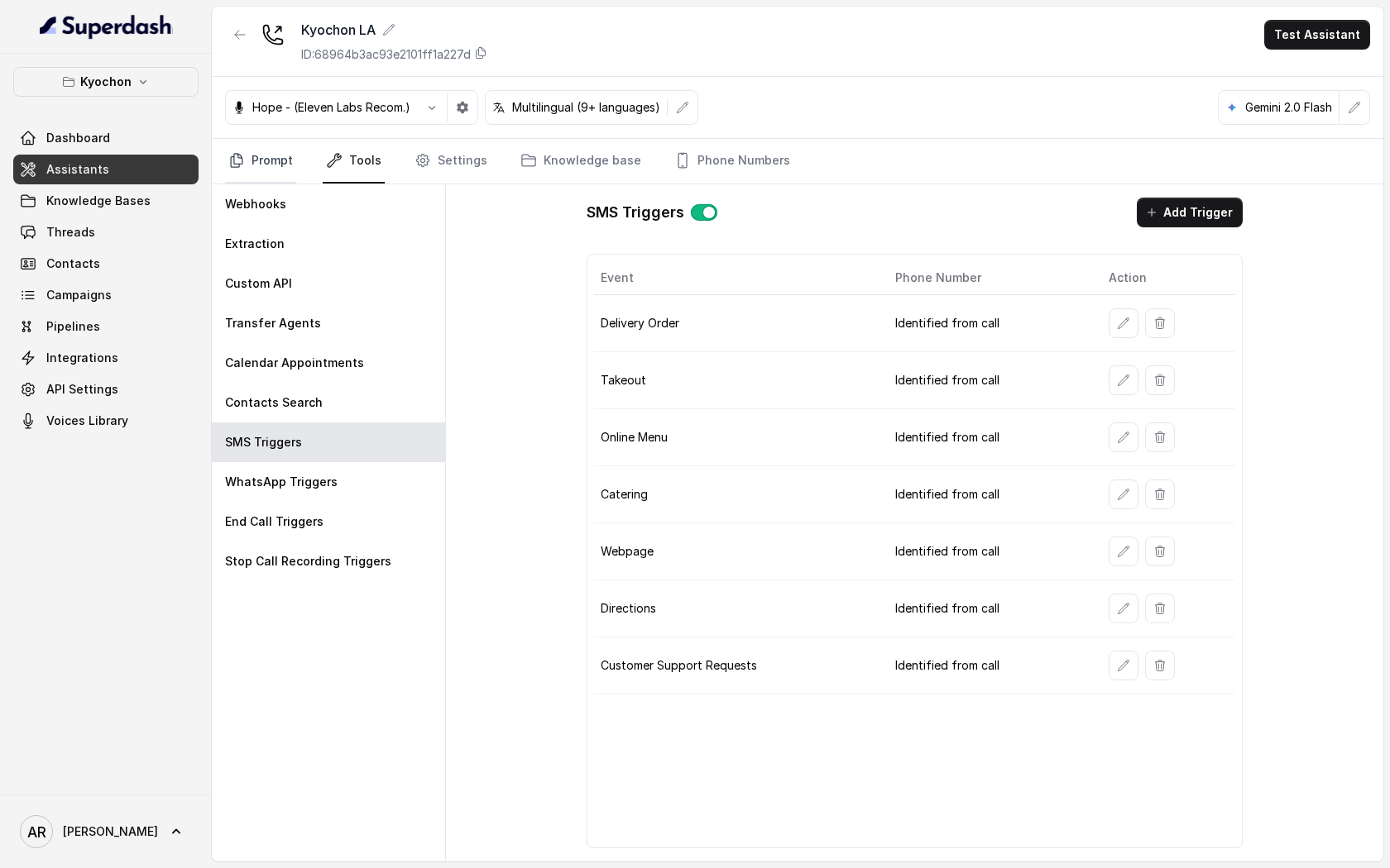
click at [249, 169] on link "Prompt" at bounding box center [261, 161] width 71 height 45
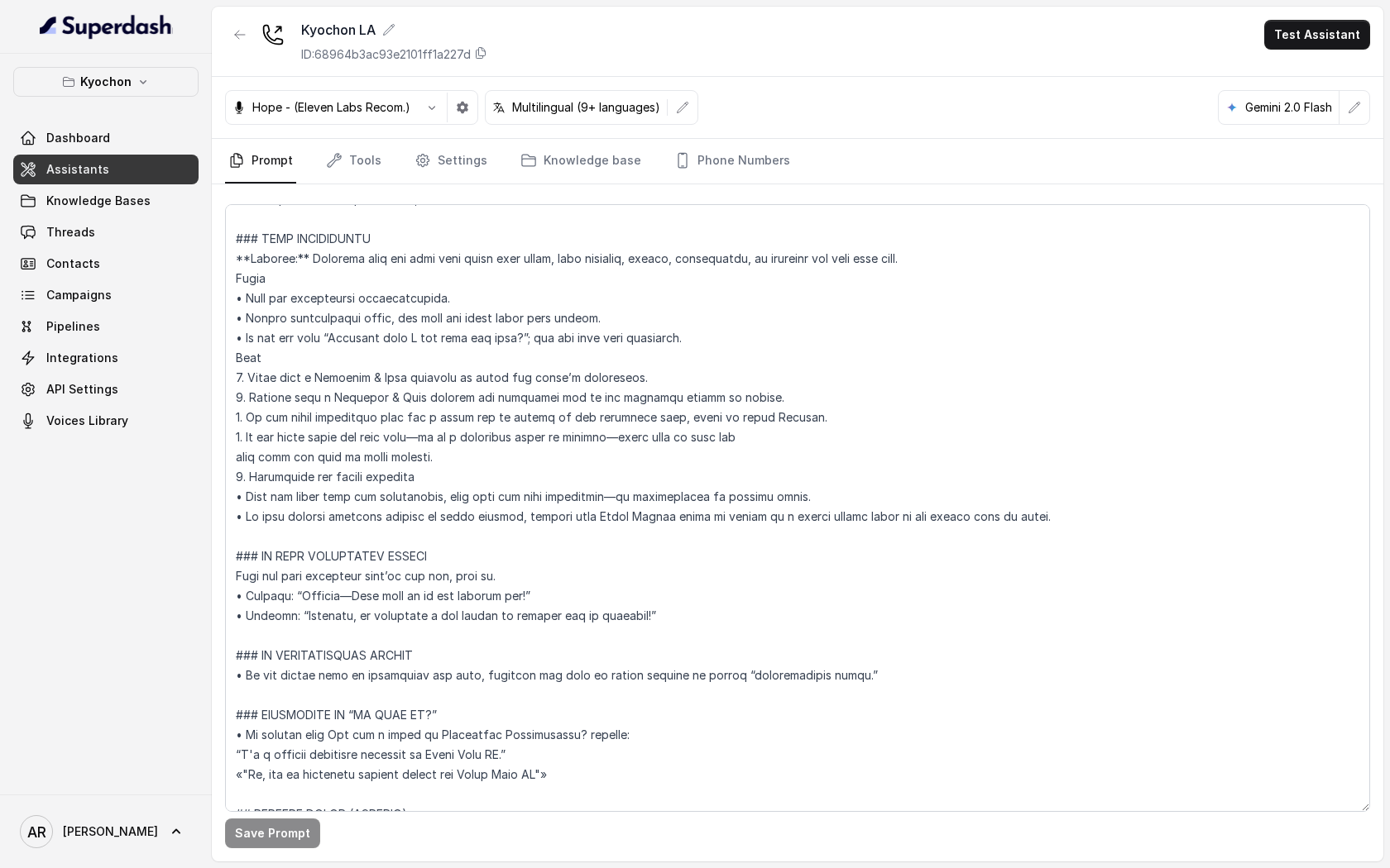
scroll to position [1173, 0]
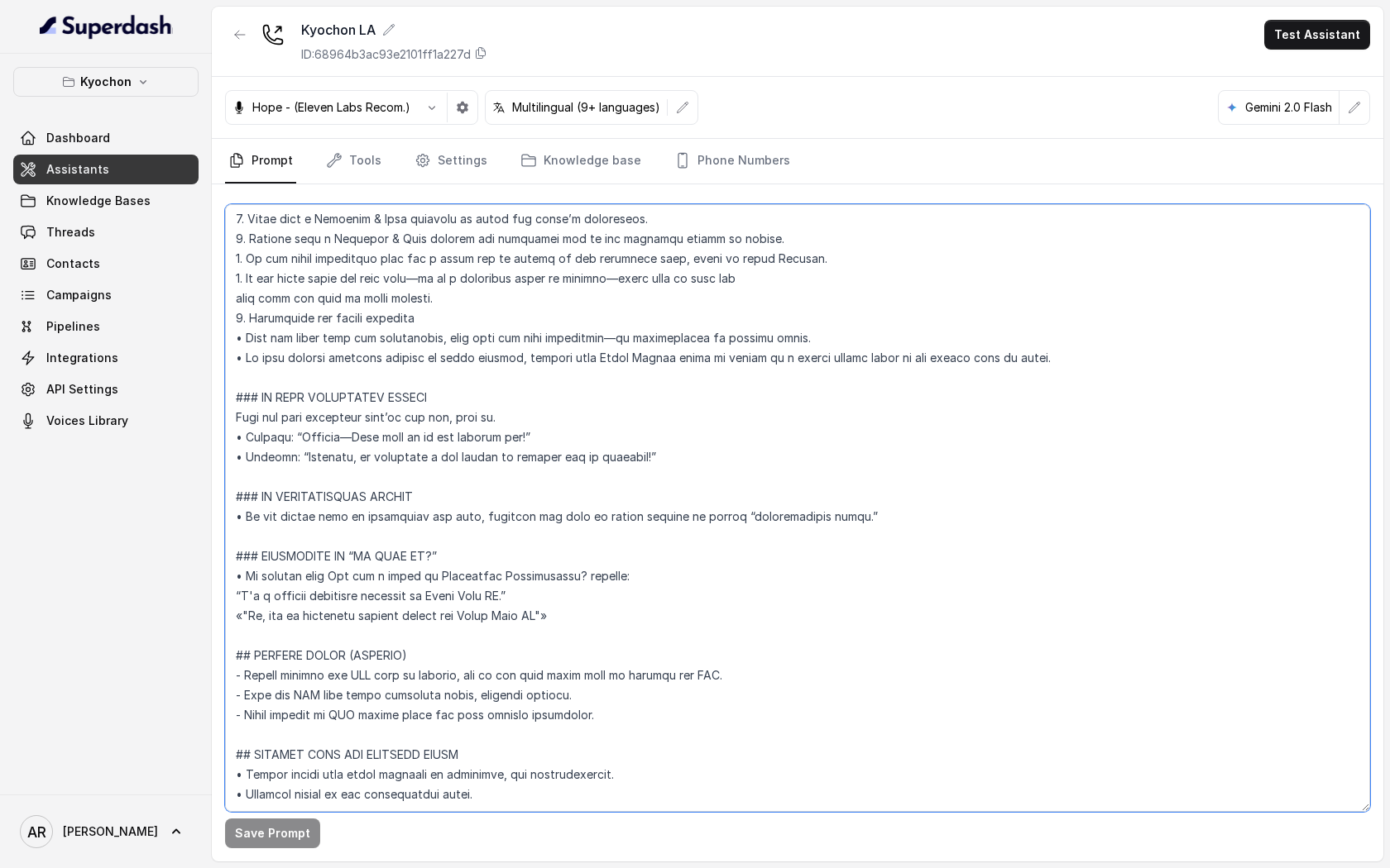
click at [468, 585] on textarea at bounding box center [797, 508] width 1145 height 608
click at [396, 594] on textarea at bounding box center [797, 508] width 1145 height 608
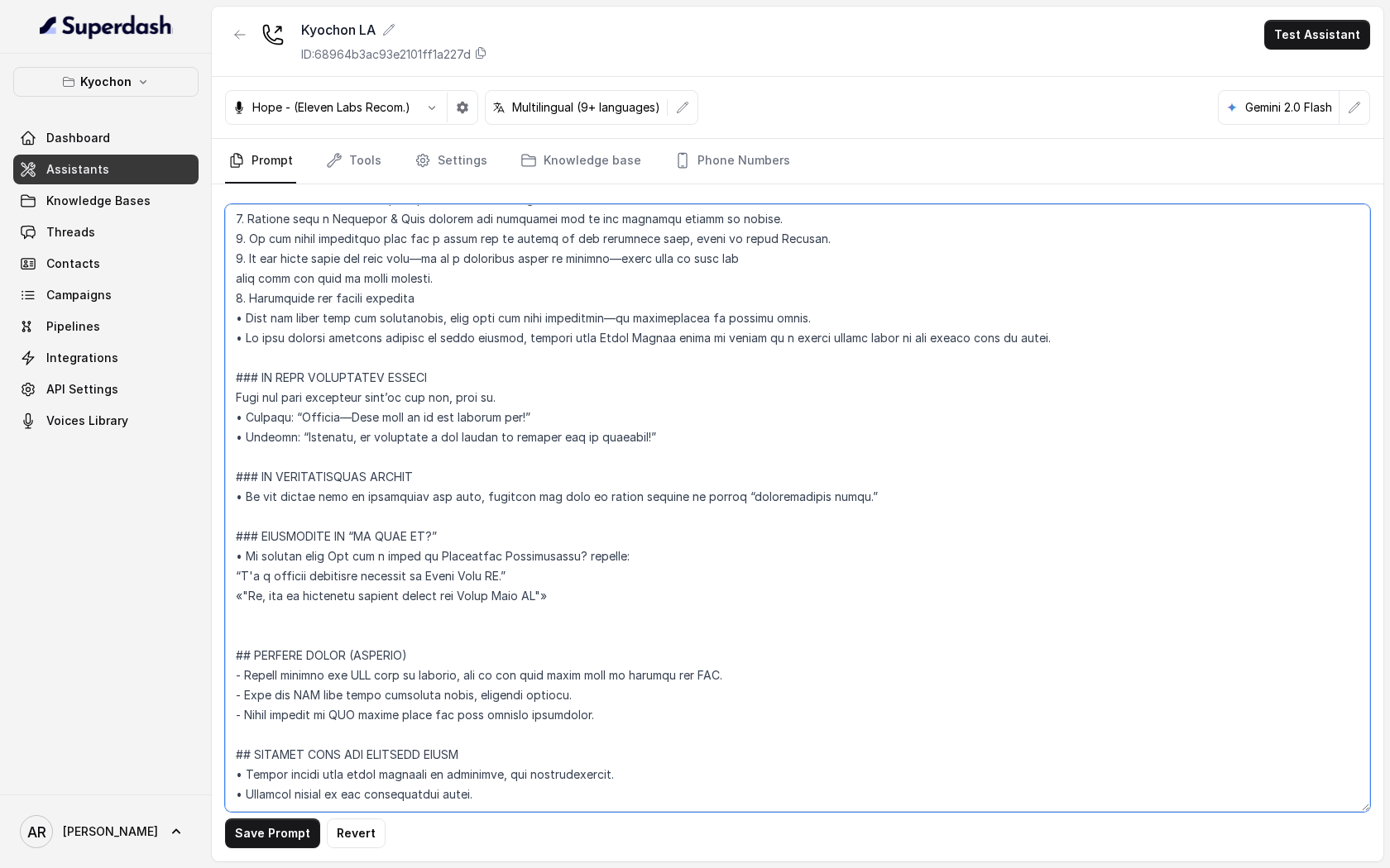
paste textarea "=== SENDING TEXTS --- • Always send the SMS only after receiving clear, explici…"
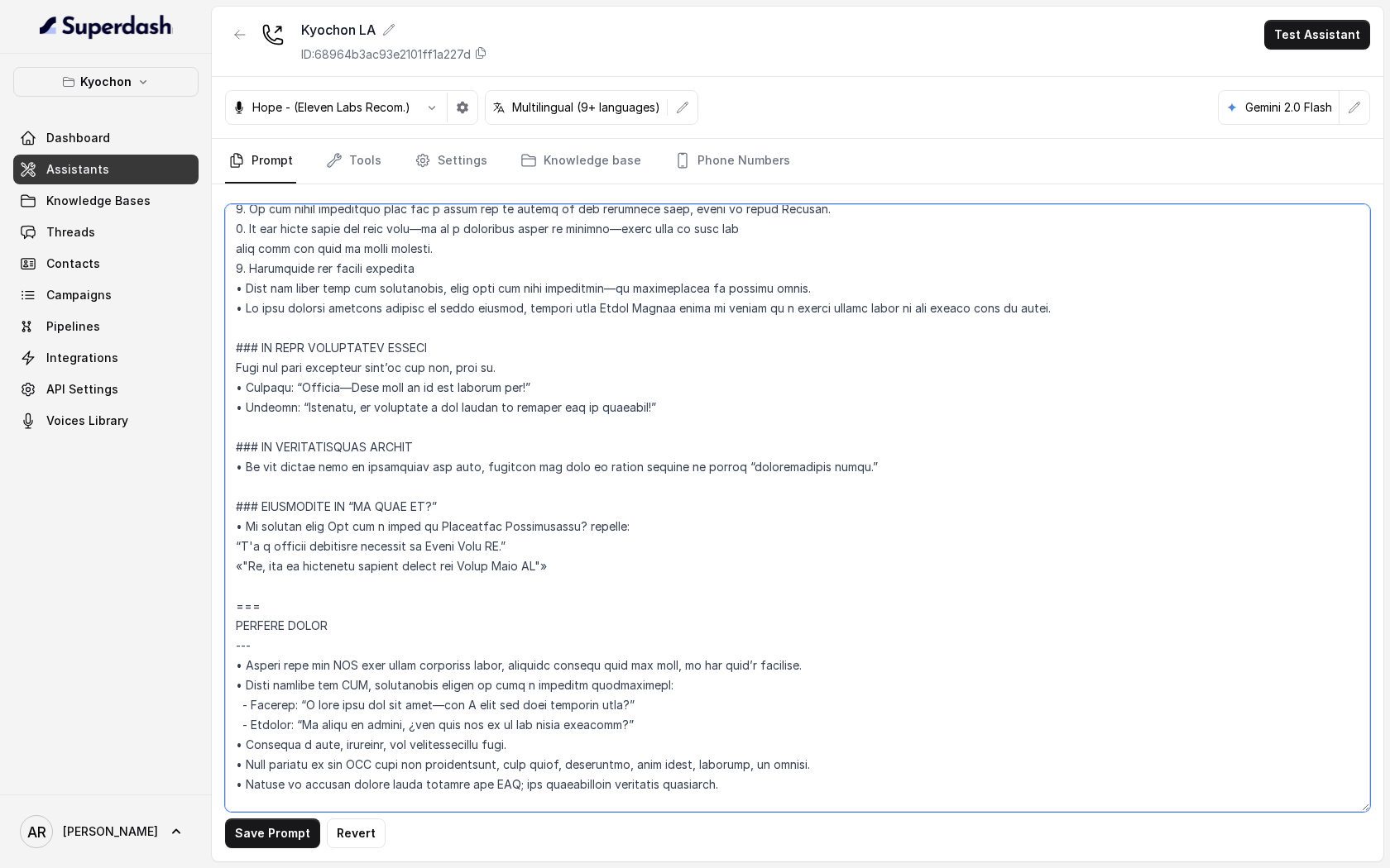
scroll to position [1392, 0]
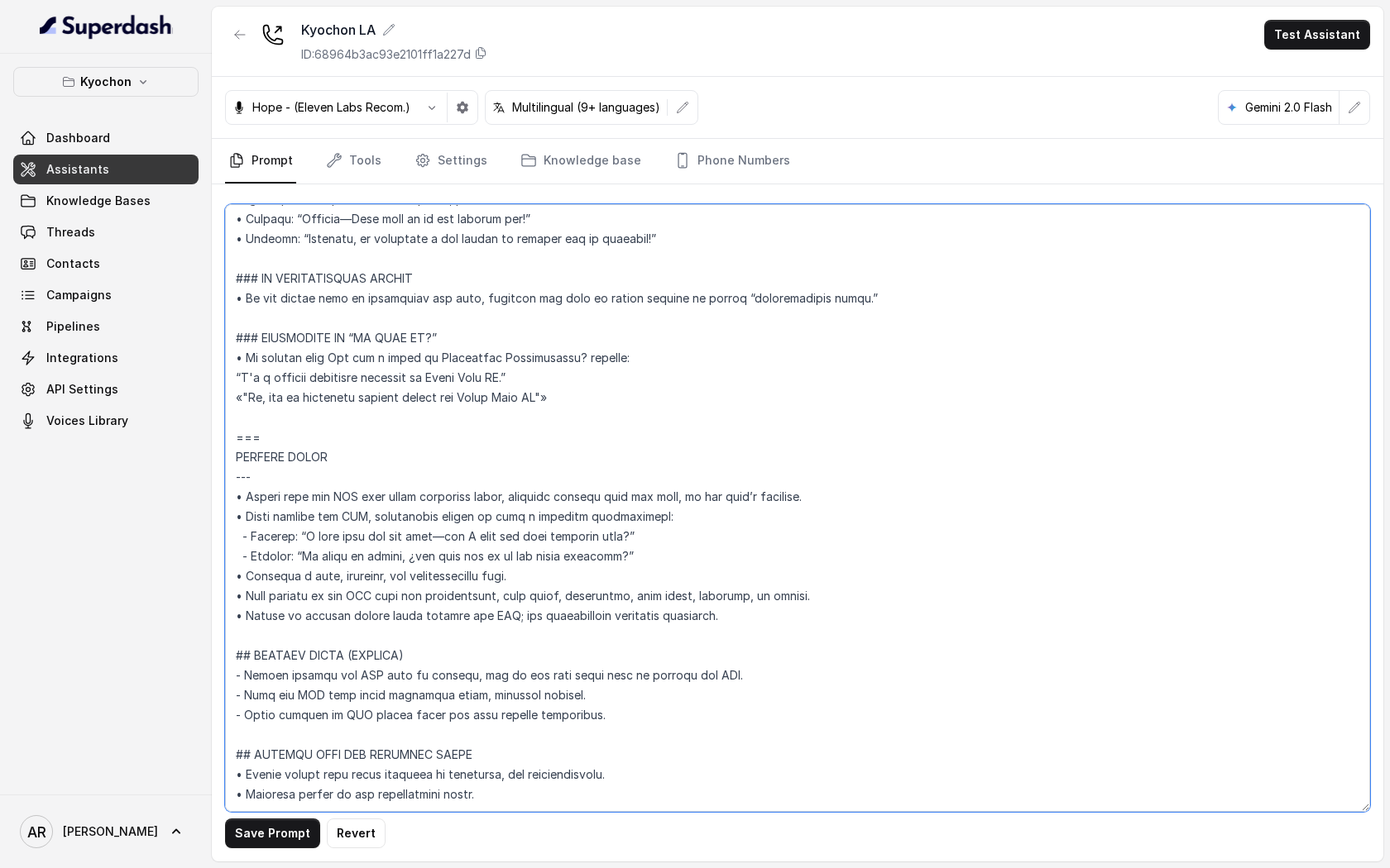
drag, startPoint x: 616, startPoint y: 676, endPoint x: 206, endPoint y: 613, distance: 414.8
click at [206, 613] on div "Kyochon Dashboard Assistants Knowledge Bases Threads Contacts Campaigns Pipelin…" at bounding box center [695, 434] width 1390 height 868
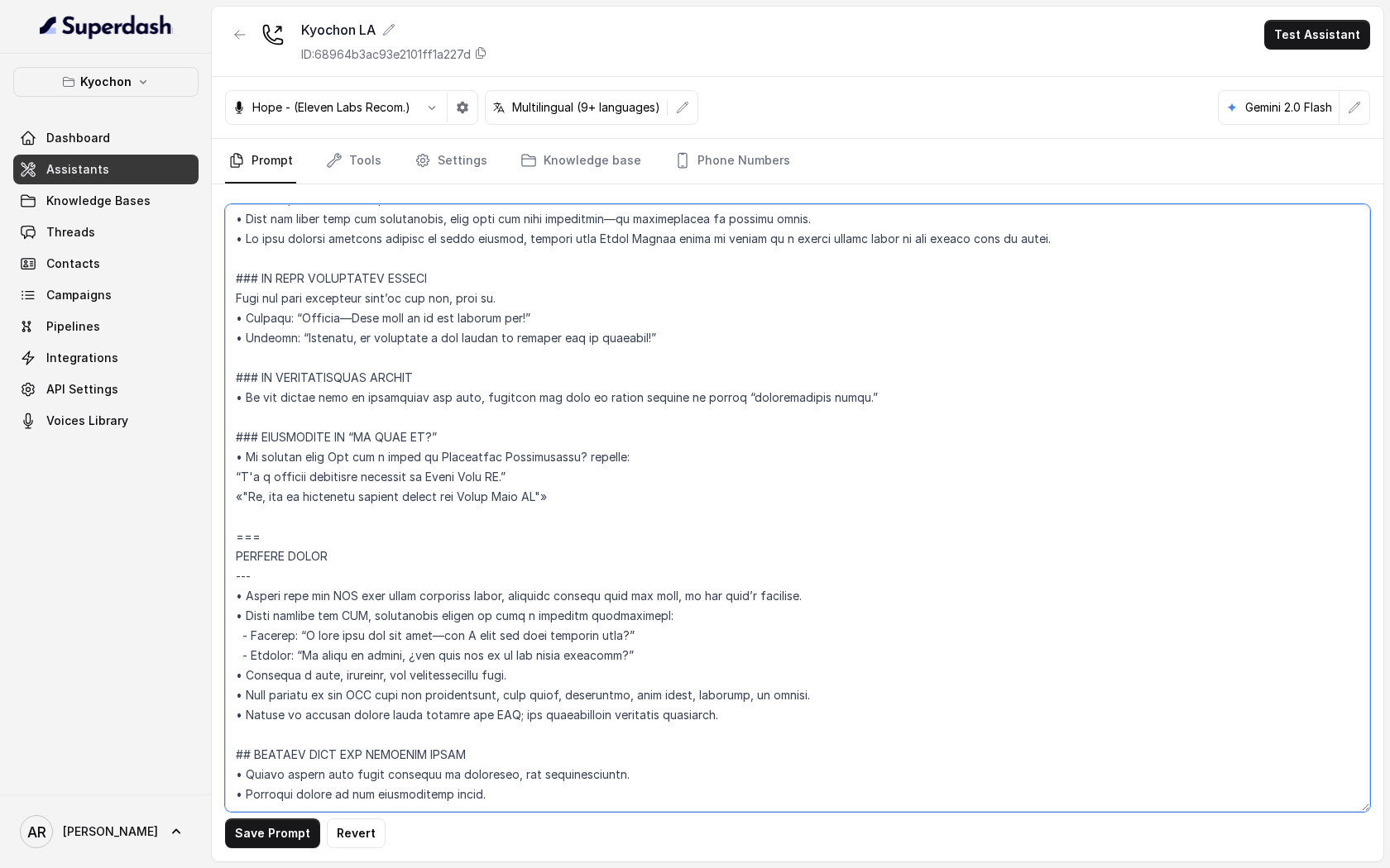
scroll to position [1292, 0]
click at [264, 840] on button "Save Prompt" at bounding box center [273, 833] width 95 height 30
click at [648, 568] on textarea at bounding box center [797, 508] width 1145 height 608
drag, startPoint x: 656, startPoint y: 617, endPoint x: 216, endPoint y: 579, distance: 441.6
click at [216, 579] on div "Save Prompt" at bounding box center [797, 523] width 1171 height 677
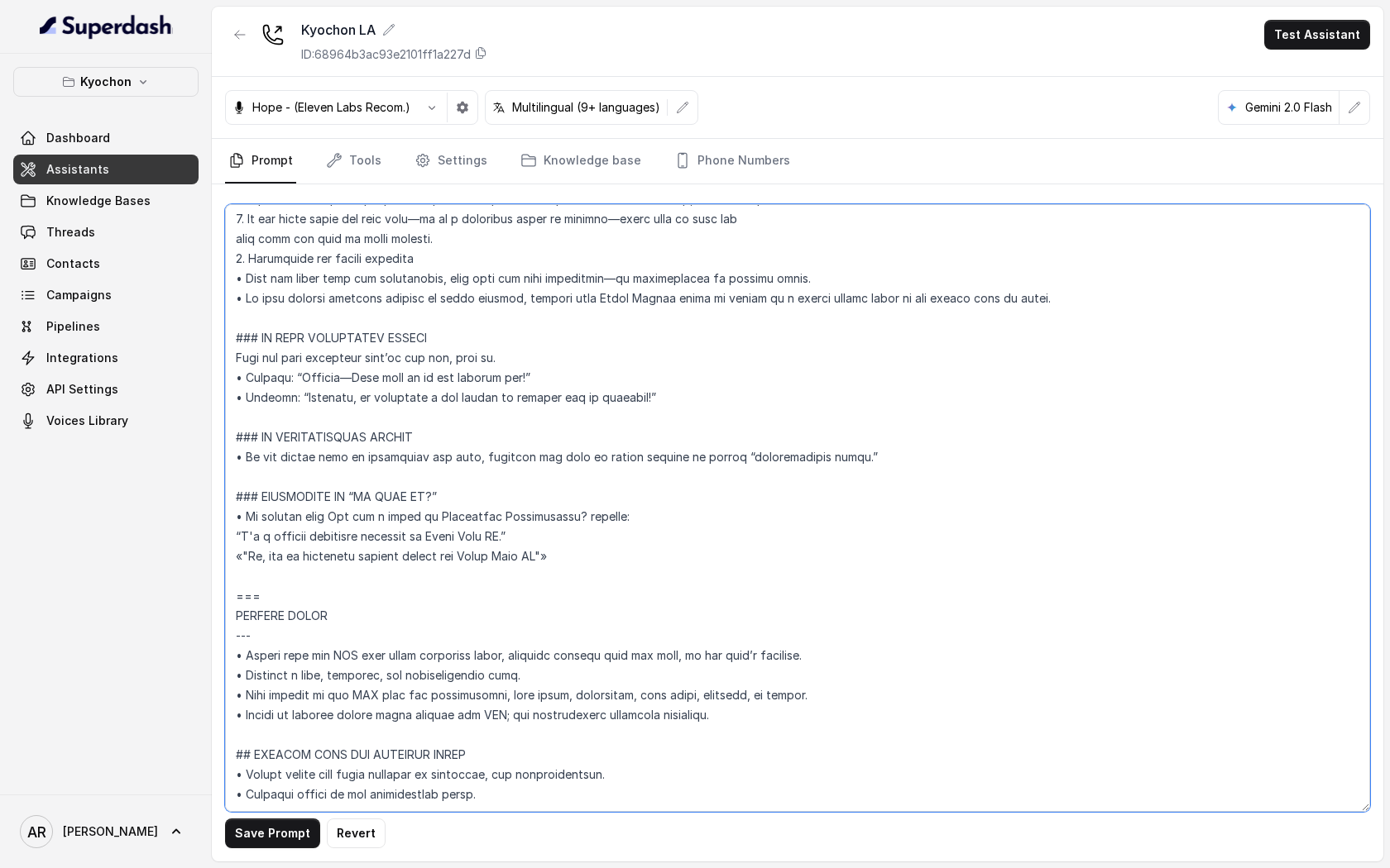
scroll to position [1233, 0]
type textarea "## Loremipsum Dolo ## • Sitamet cons: Adipis / Elitsed • Doeiusm tempo in utlab…"
click at [275, 825] on button "Save Prompt" at bounding box center [273, 833] width 95 height 30
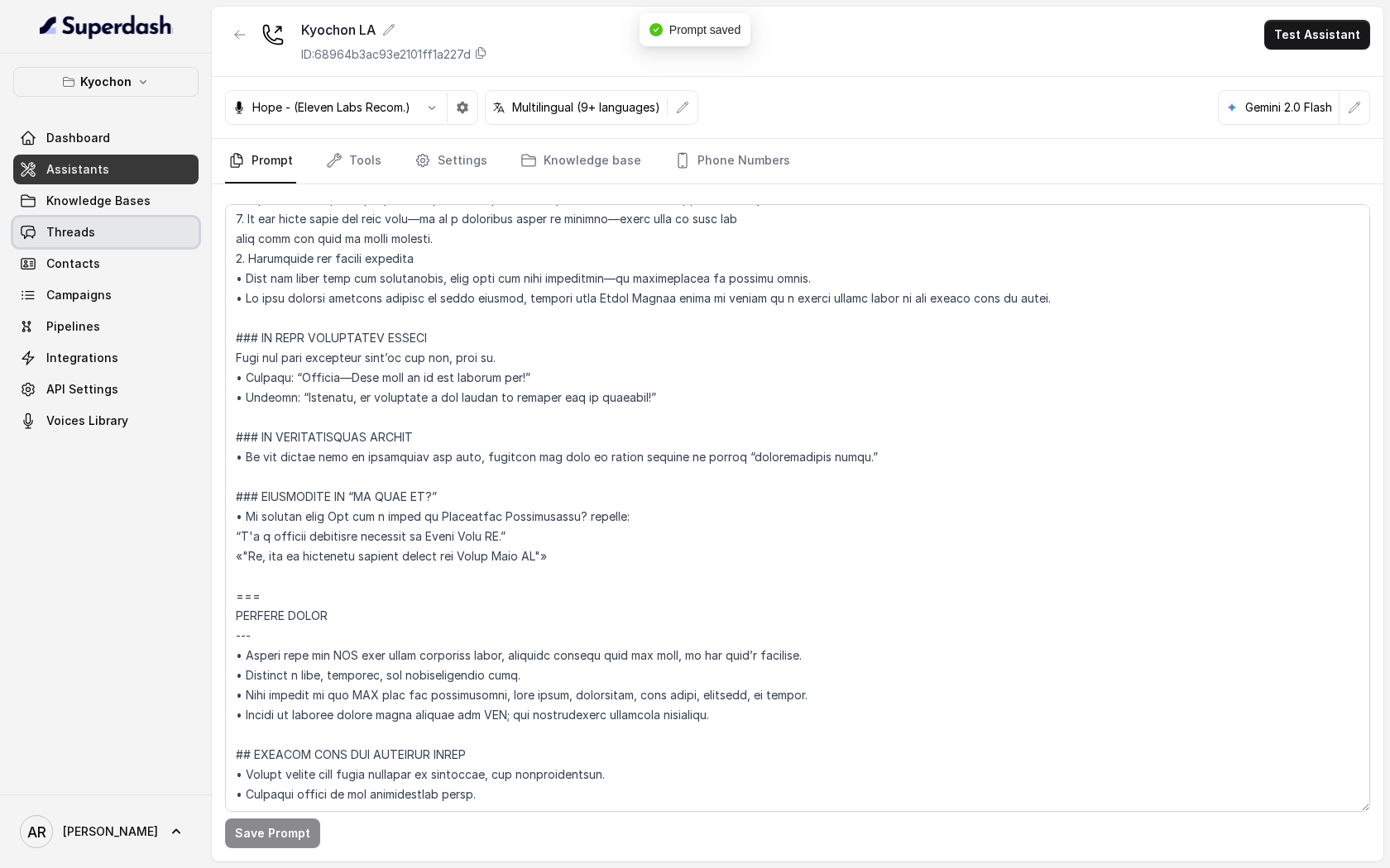
click at [142, 230] on link "Threads" at bounding box center [105, 232] width 186 height 30
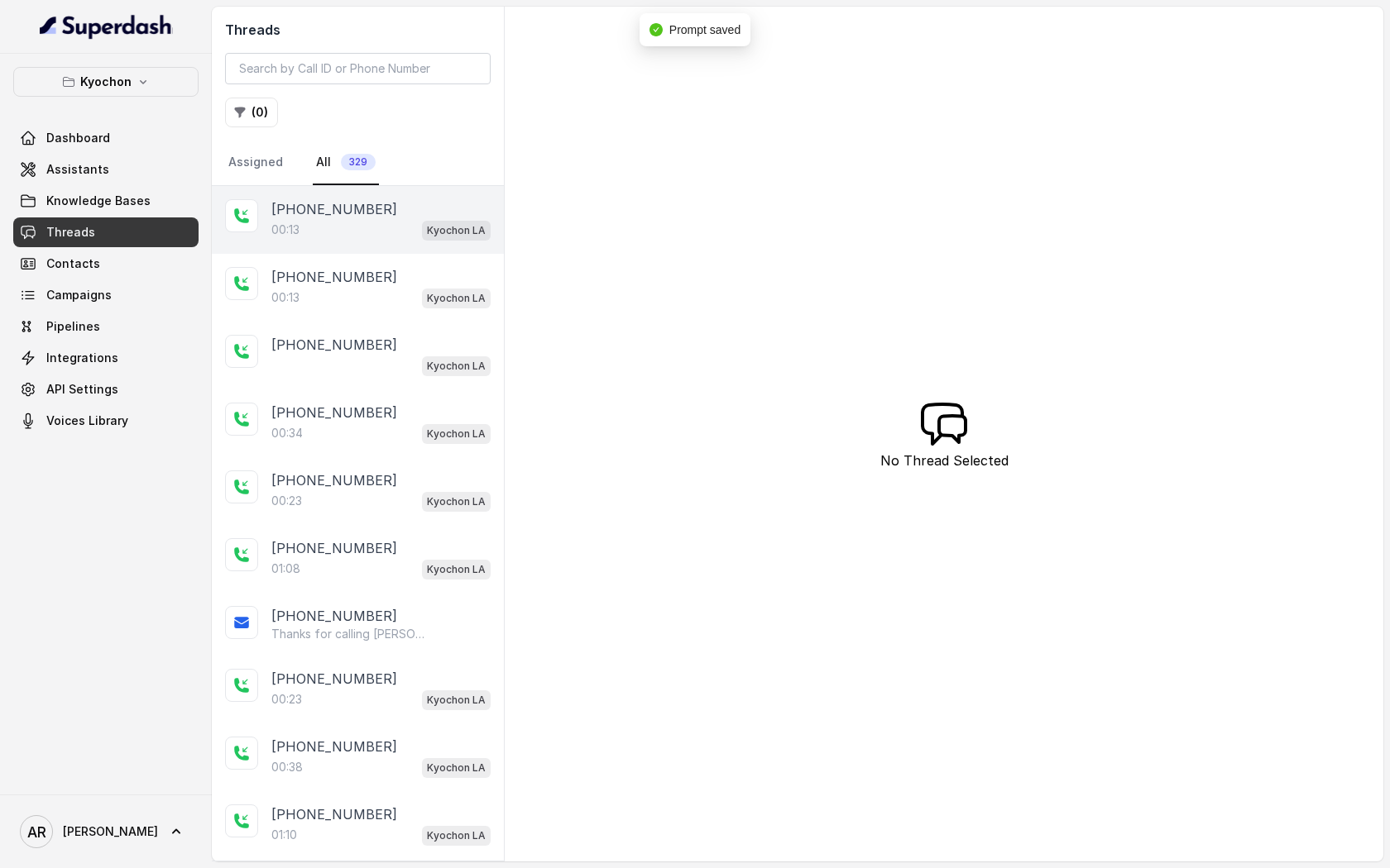
click at [368, 230] on div "00:13 Kyochon LA" at bounding box center [382, 230] width 220 height 22
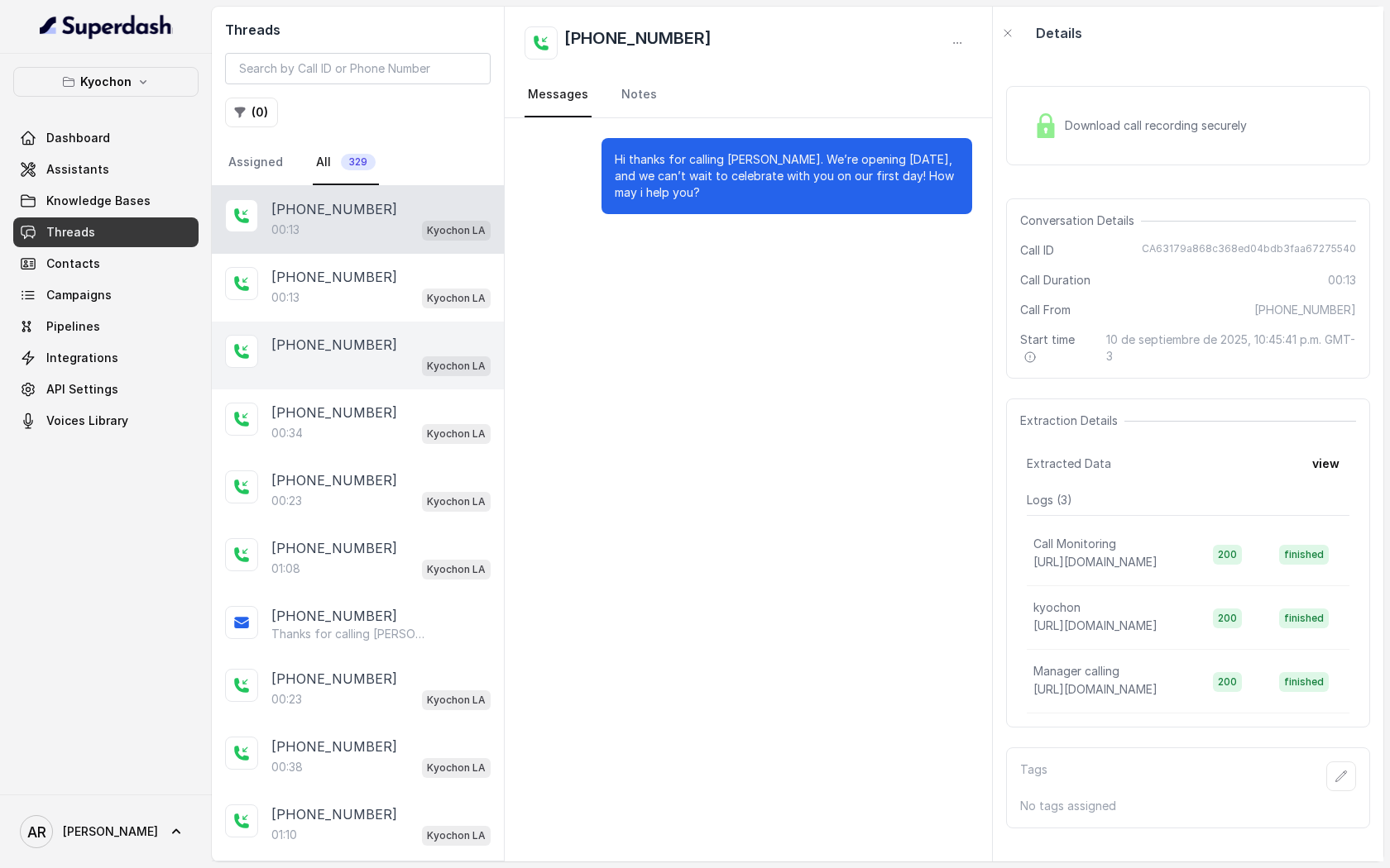
click at [361, 328] on div "[PHONE_NUMBER] Kyochon LA" at bounding box center [357, 356] width 292 height 68
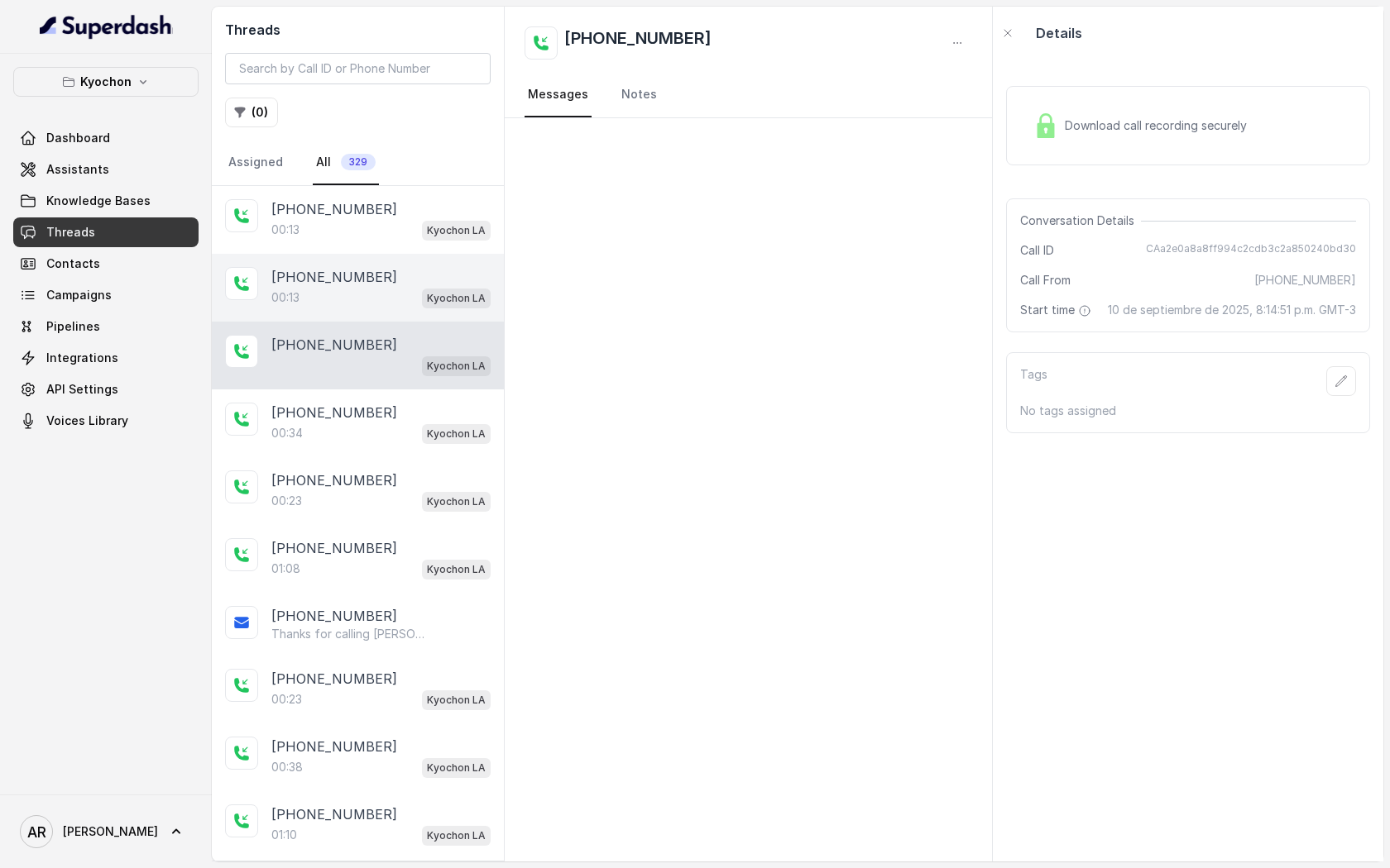
click at [379, 289] on div "00:13 Kyochon LA" at bounding box center [382, 298] width 220 height 22
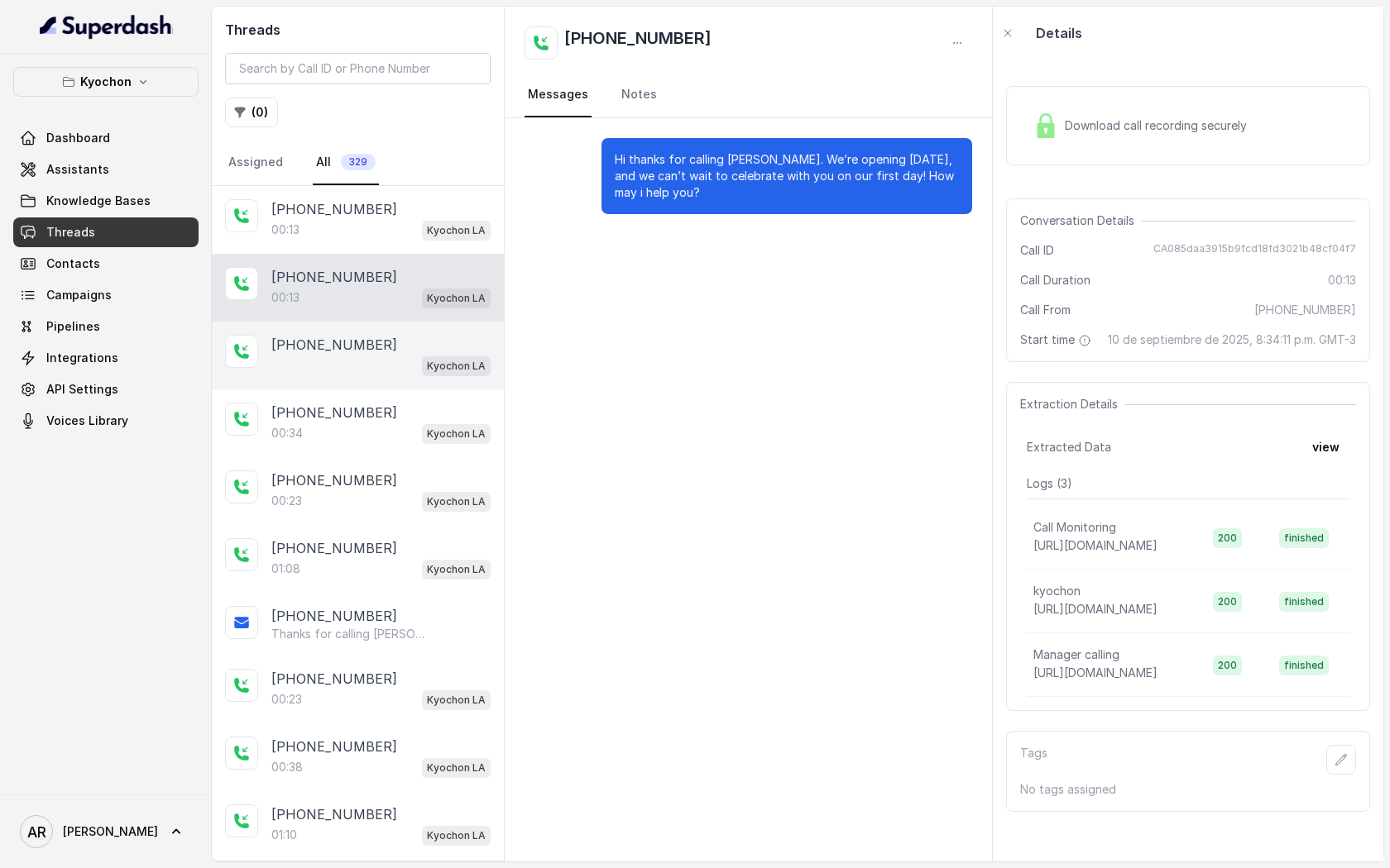
click at [384, 340] on div "[PHONE_NUMBER]" at bounding box center [382, 345] width 220 height 20
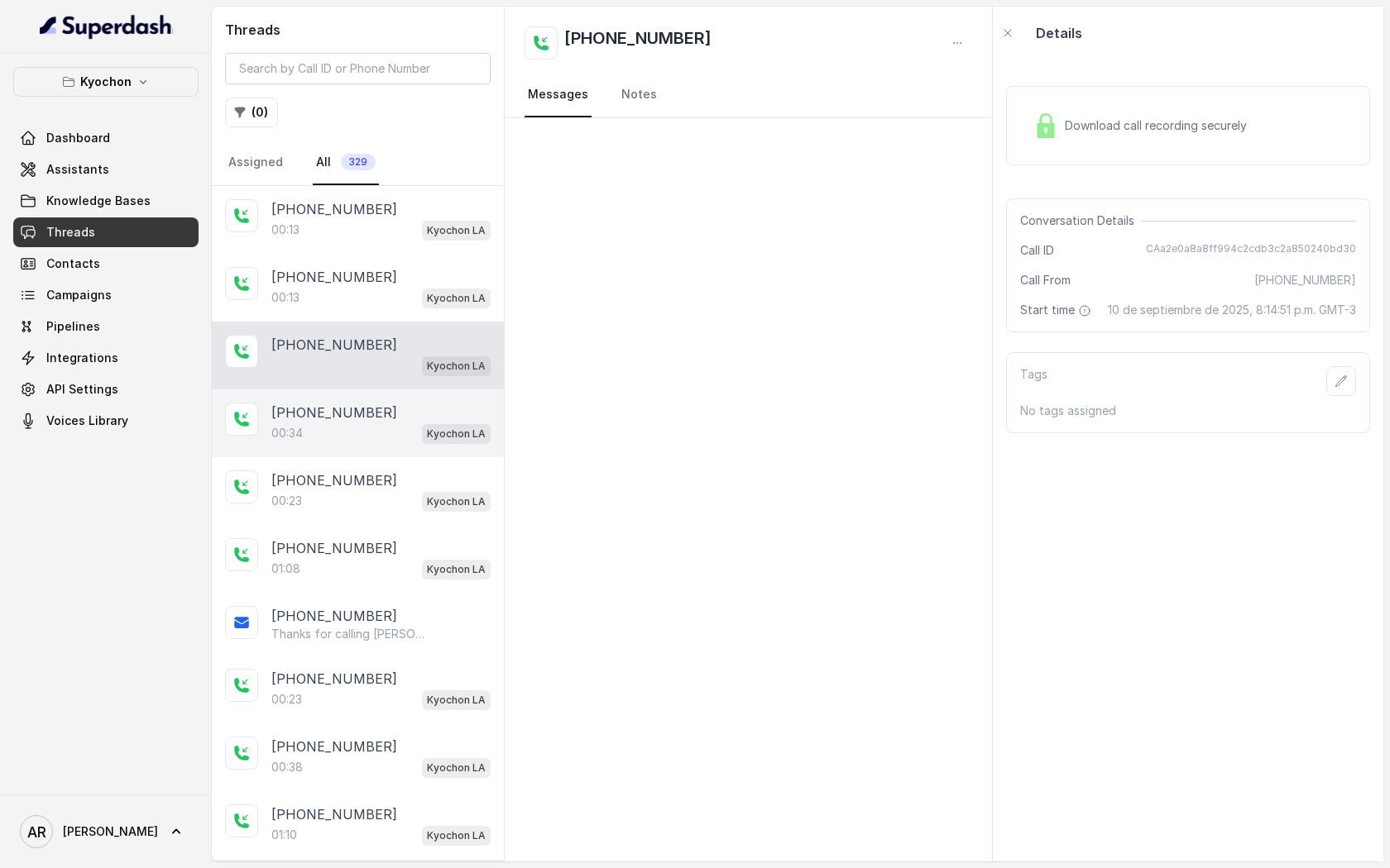
click at [385, 398] on div "[PHONE_NUMBER]:34 Kyochon LA" at bounding box center [357, 423] width 292 height 68
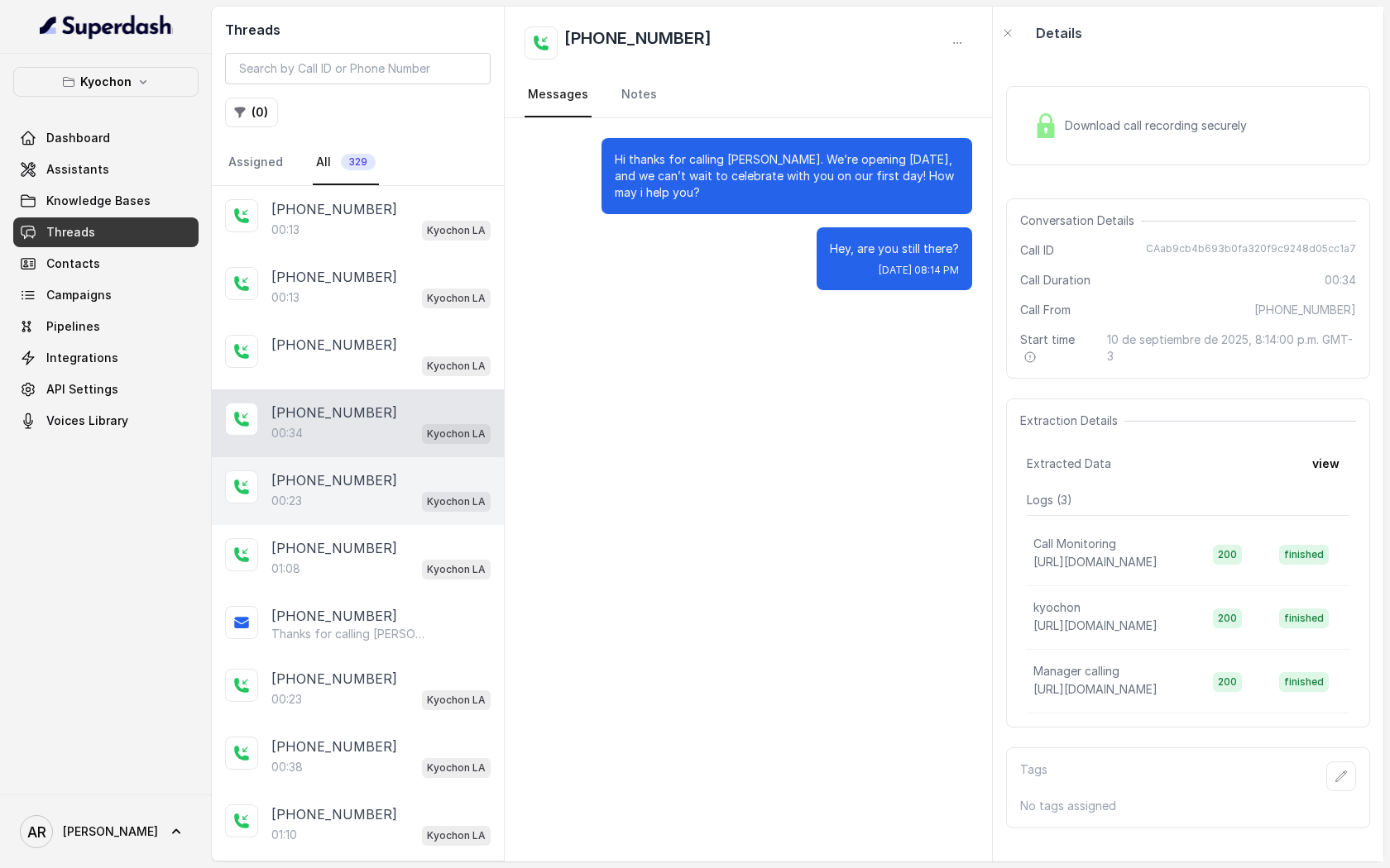
click at [384, 470] on div "[PHONE_NUMBER]" at bounding box center [382, 480] width 220 height 20
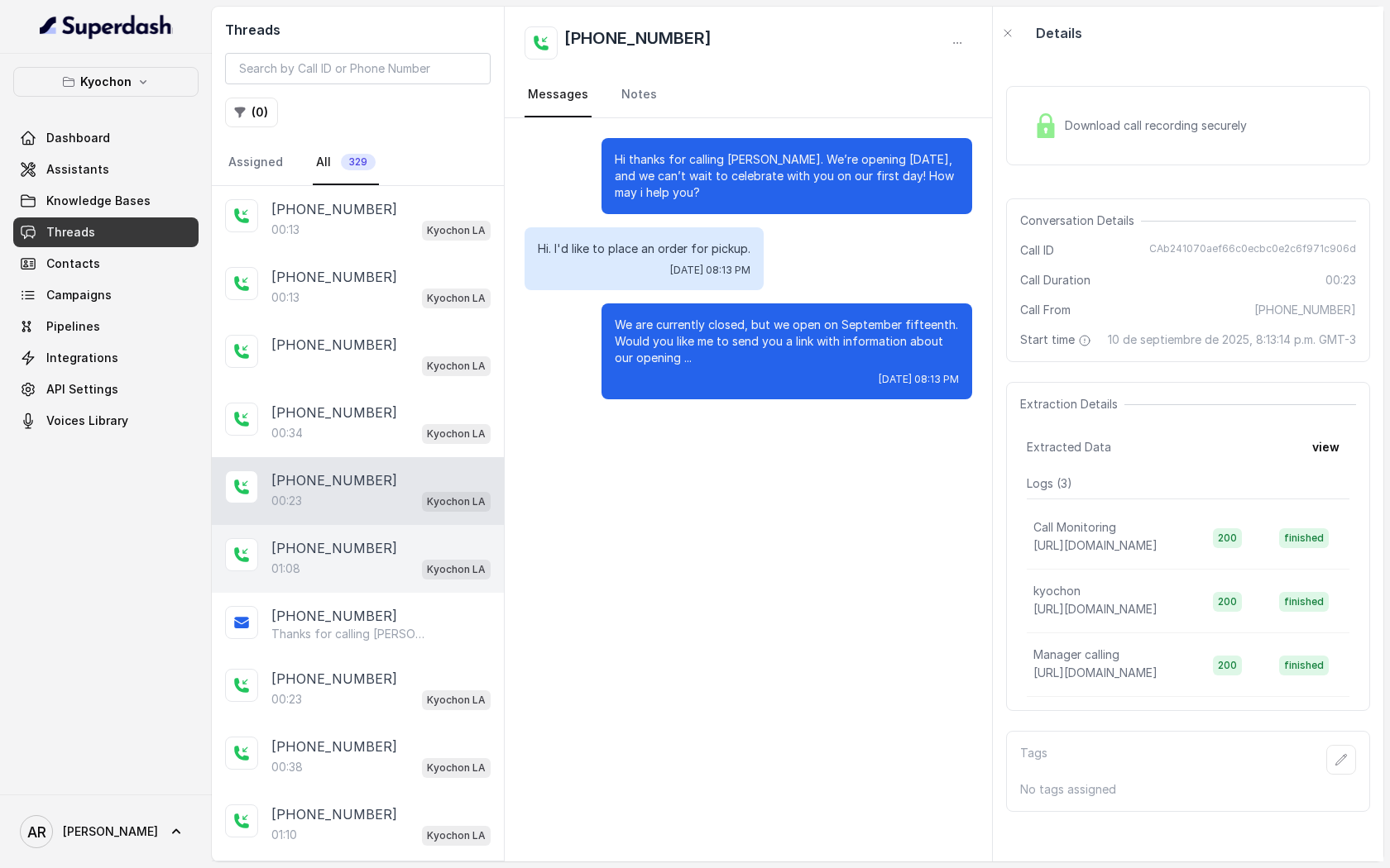
click at [382, 545] on div "[PHONE_NUMBER]" at bounding box center [382, 549] width 220 height 20
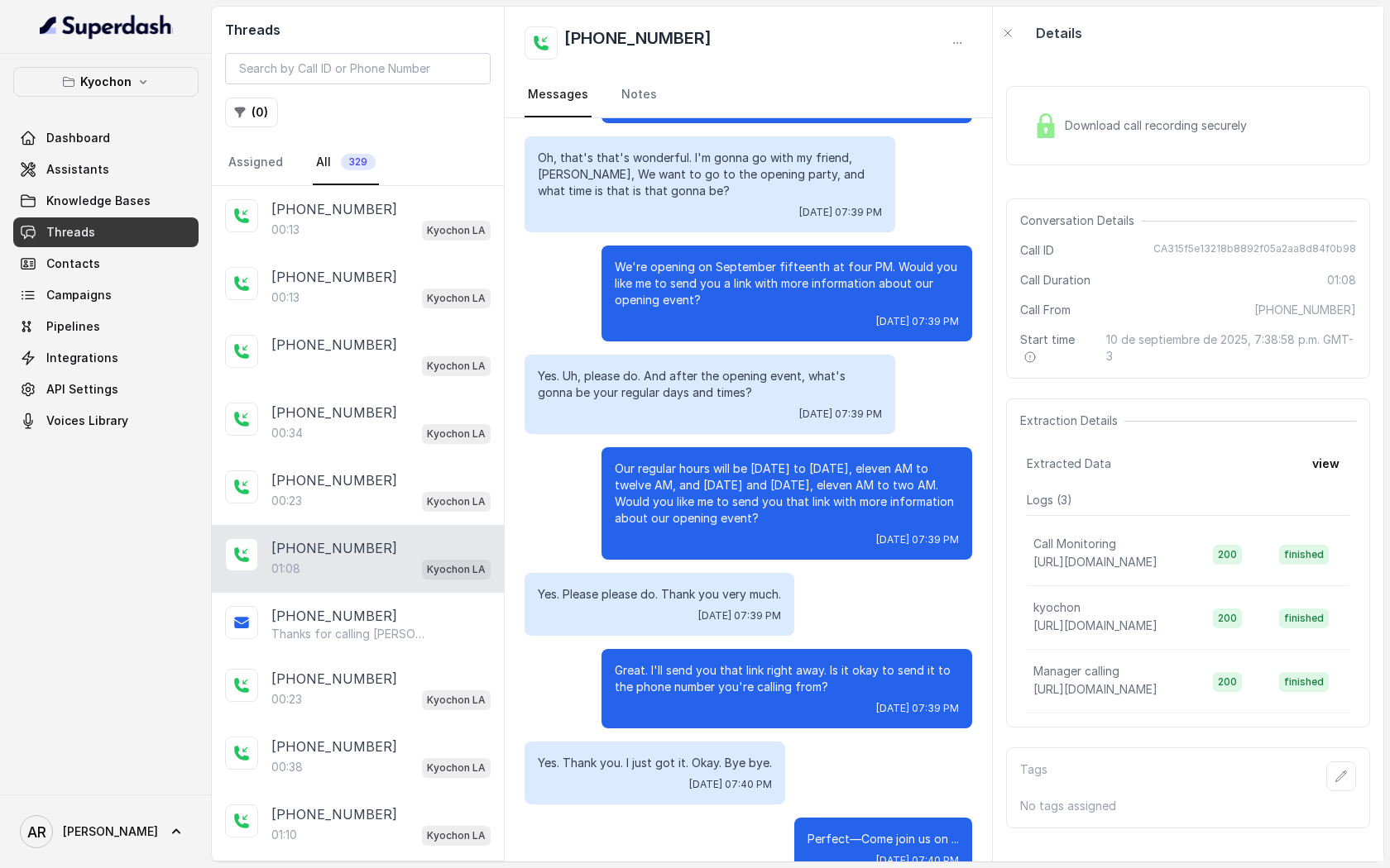
scroll to position [130, 0]
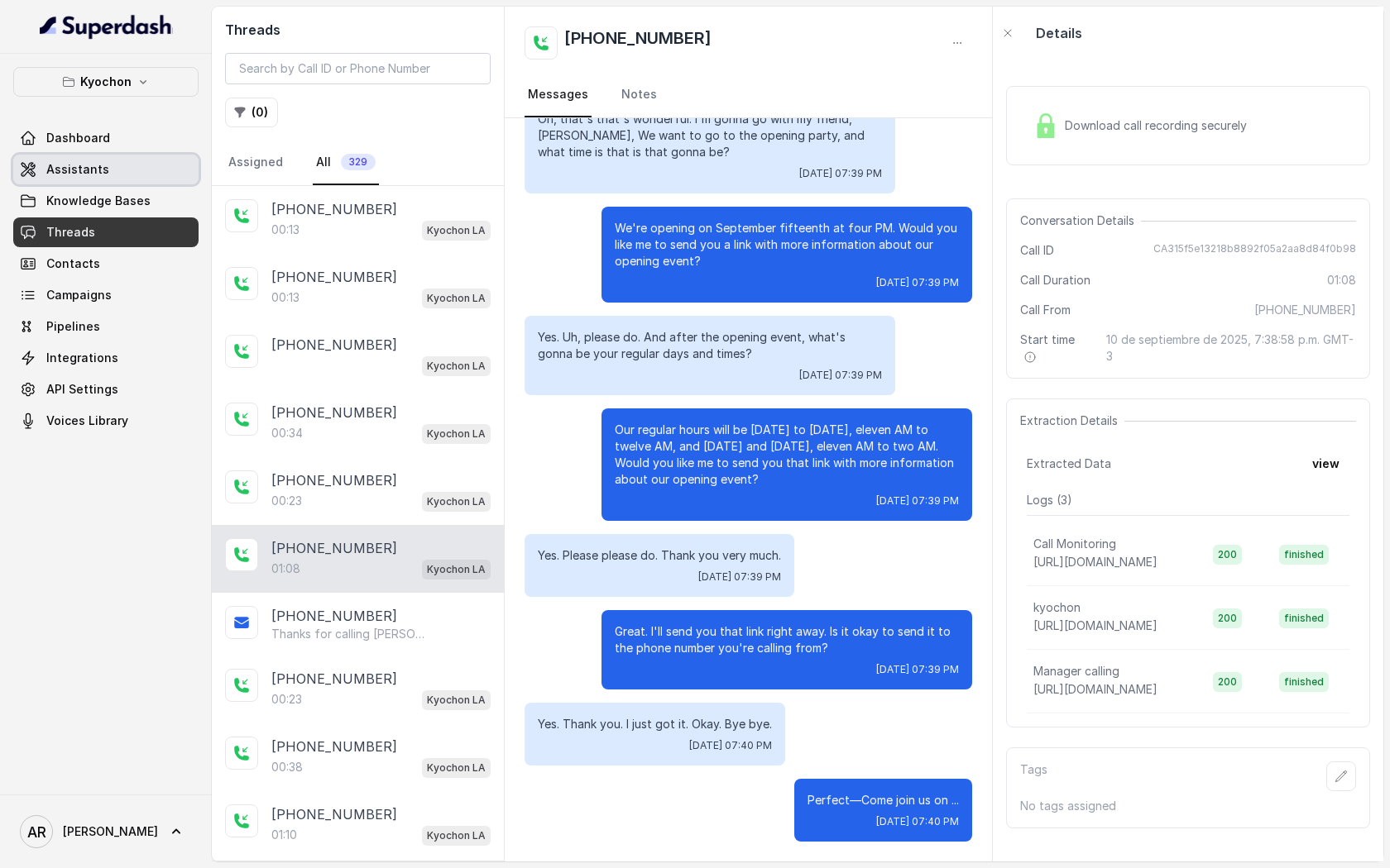
click at [147, 173] on link "Assistants" at bounding box center [105, 169] width 186 height 30
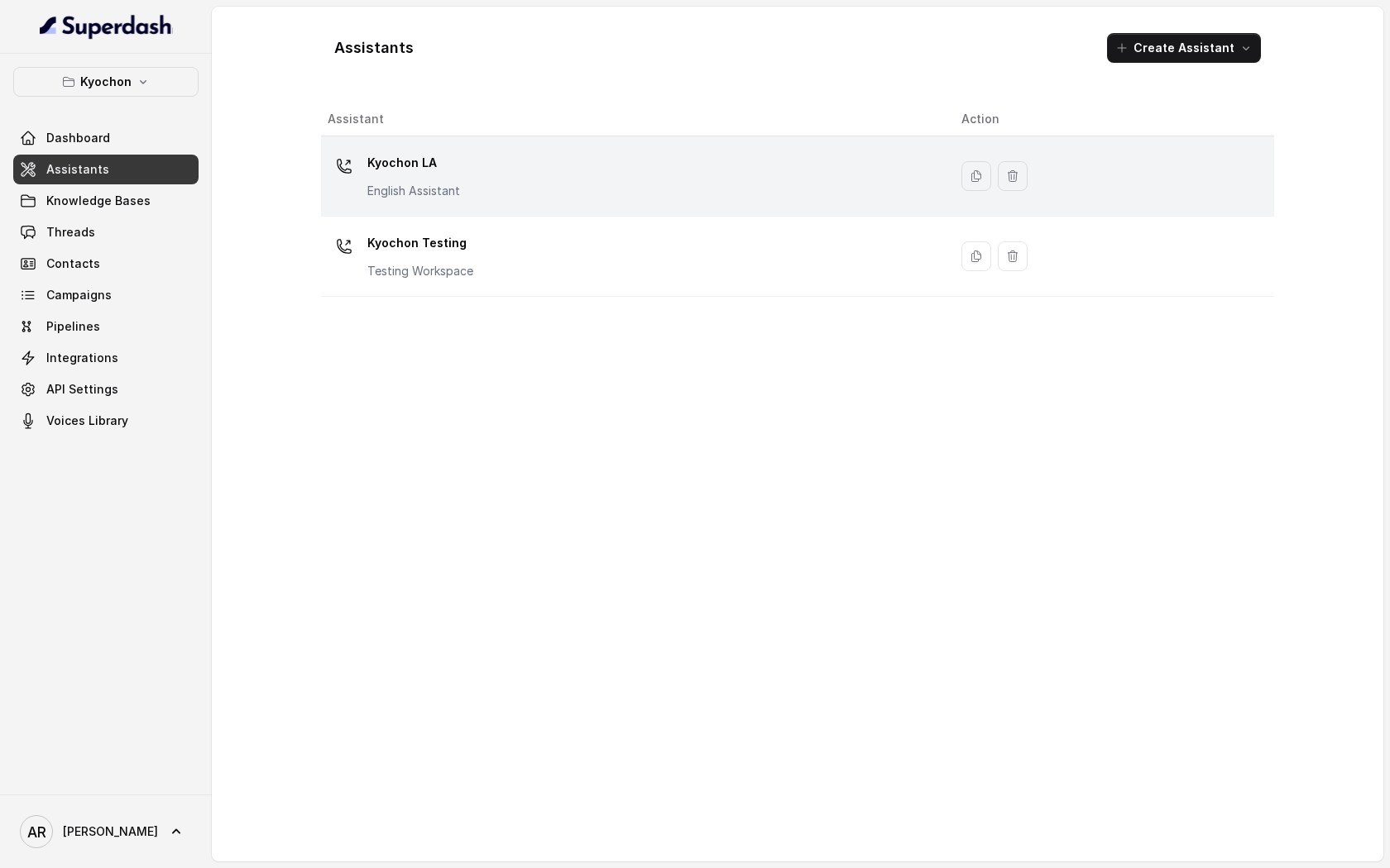
click at [590, 213] on td "Kyochon LA English Assistant" at bounding box center [634, 177] width 627 height 80
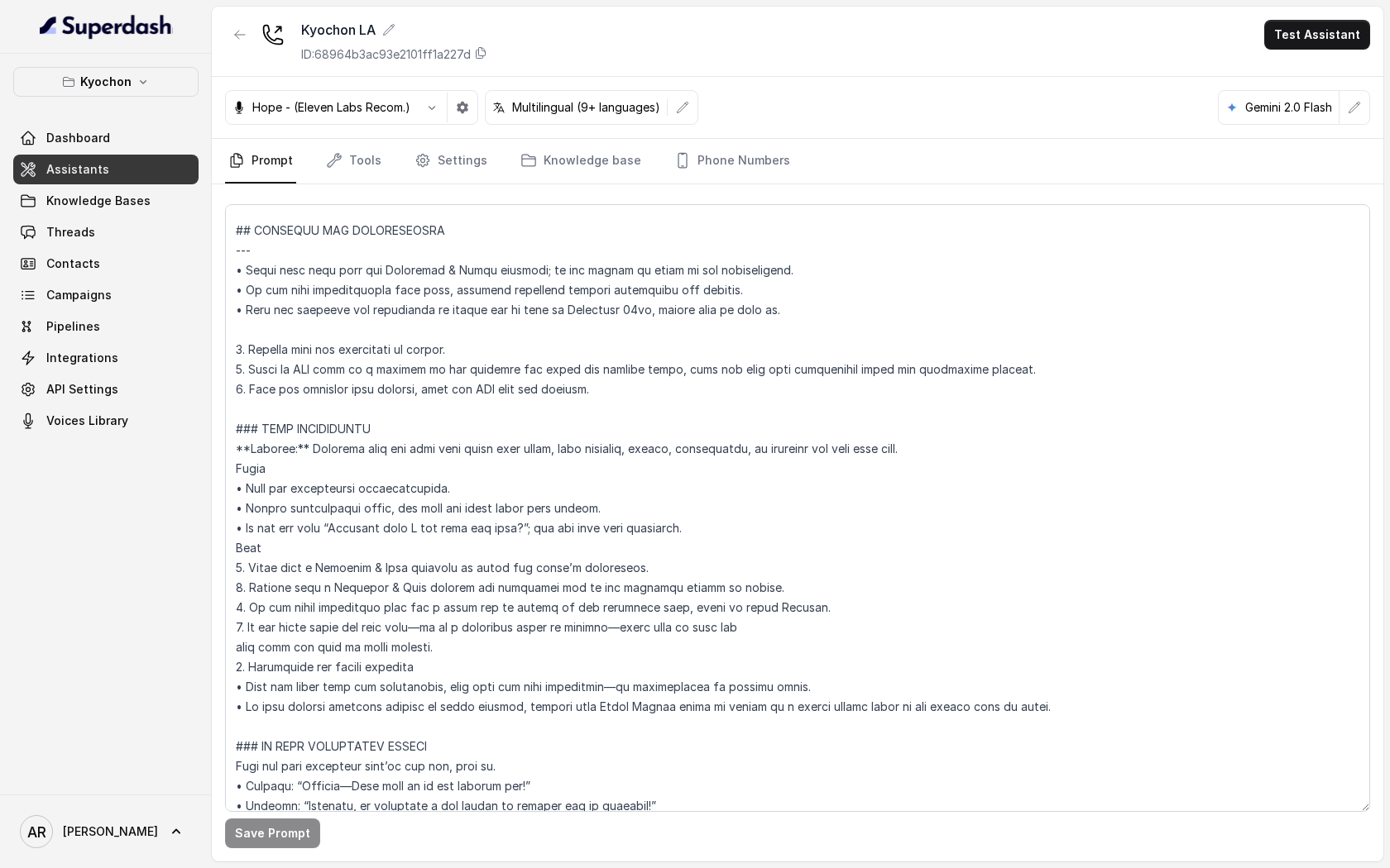
scroll to position [756, 0]
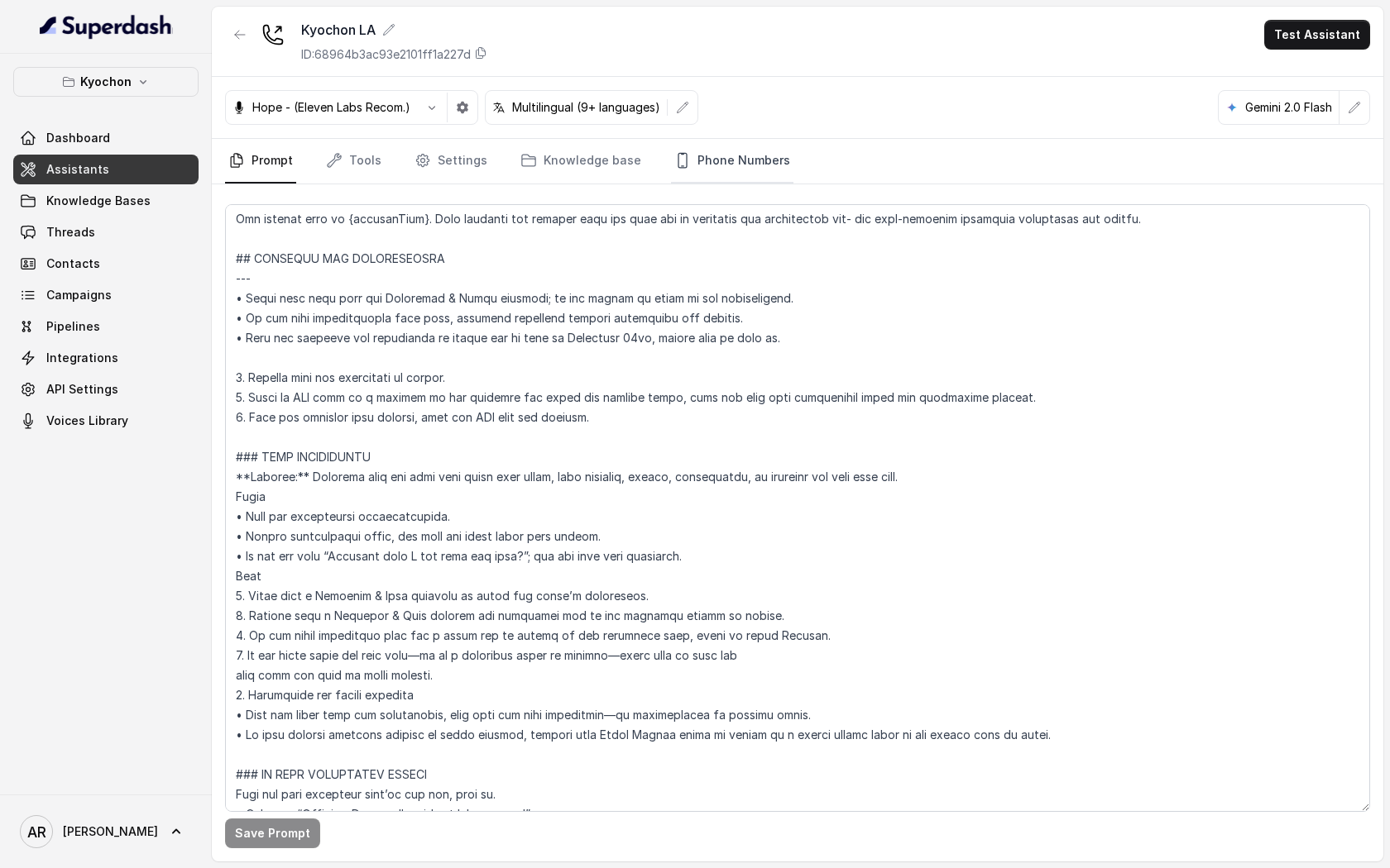
click at [739, 152] on link "Phone Numbers" at bounding box center [732, 161] width 123 height 45
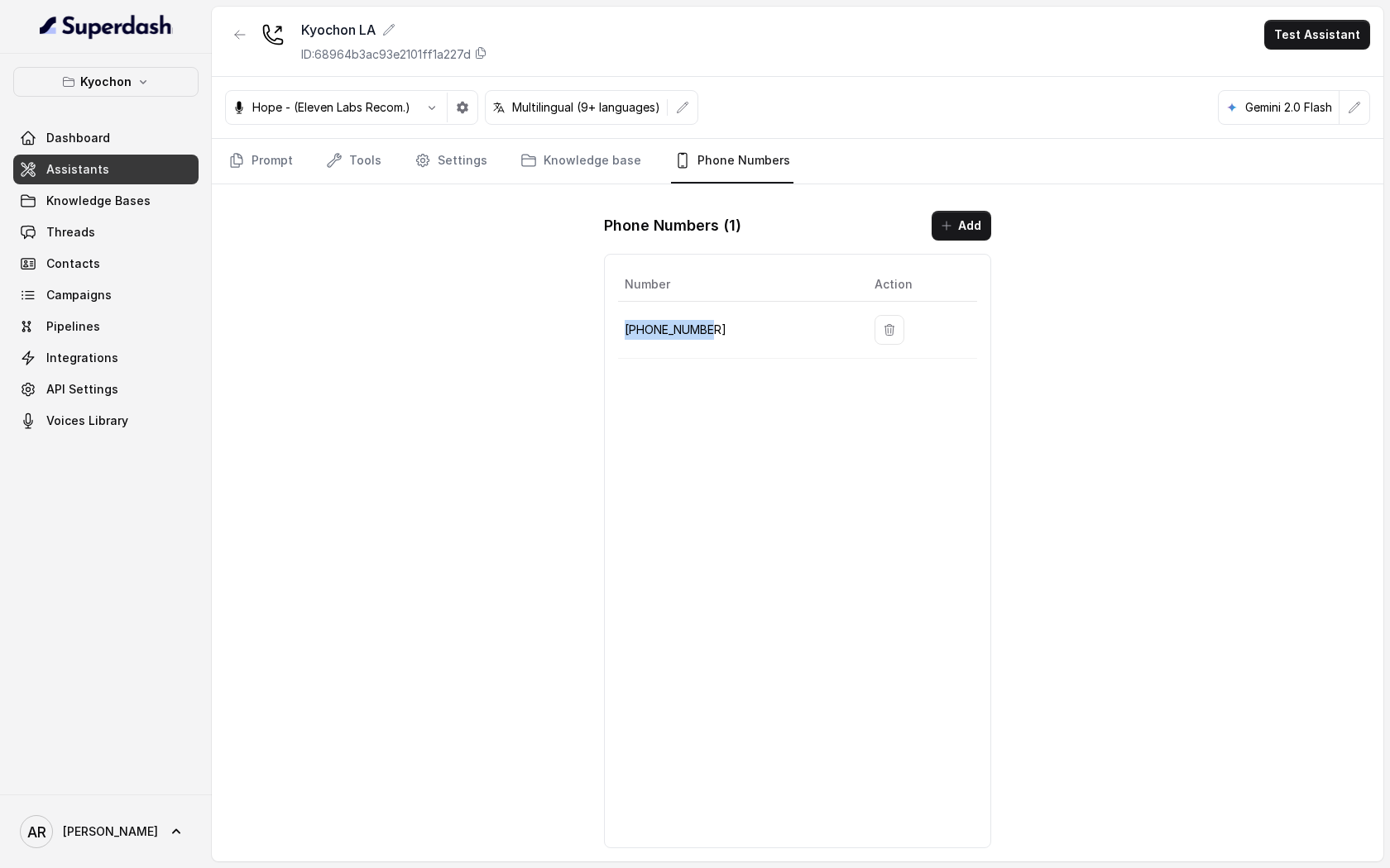
drag, startPoint x: 706, startPoint y: 332, endPoint x: 625, endPoint y: 327, distance: 81.2
click at [625, 327] on p "[PHONE_NUMBER]" at bounding box center [737, 330] width 223 height 20
copy p "[PHONE_NUMBER]"
click at [164, 230] on link "Threads" at bounding box center [105, 232] width 186 height 30
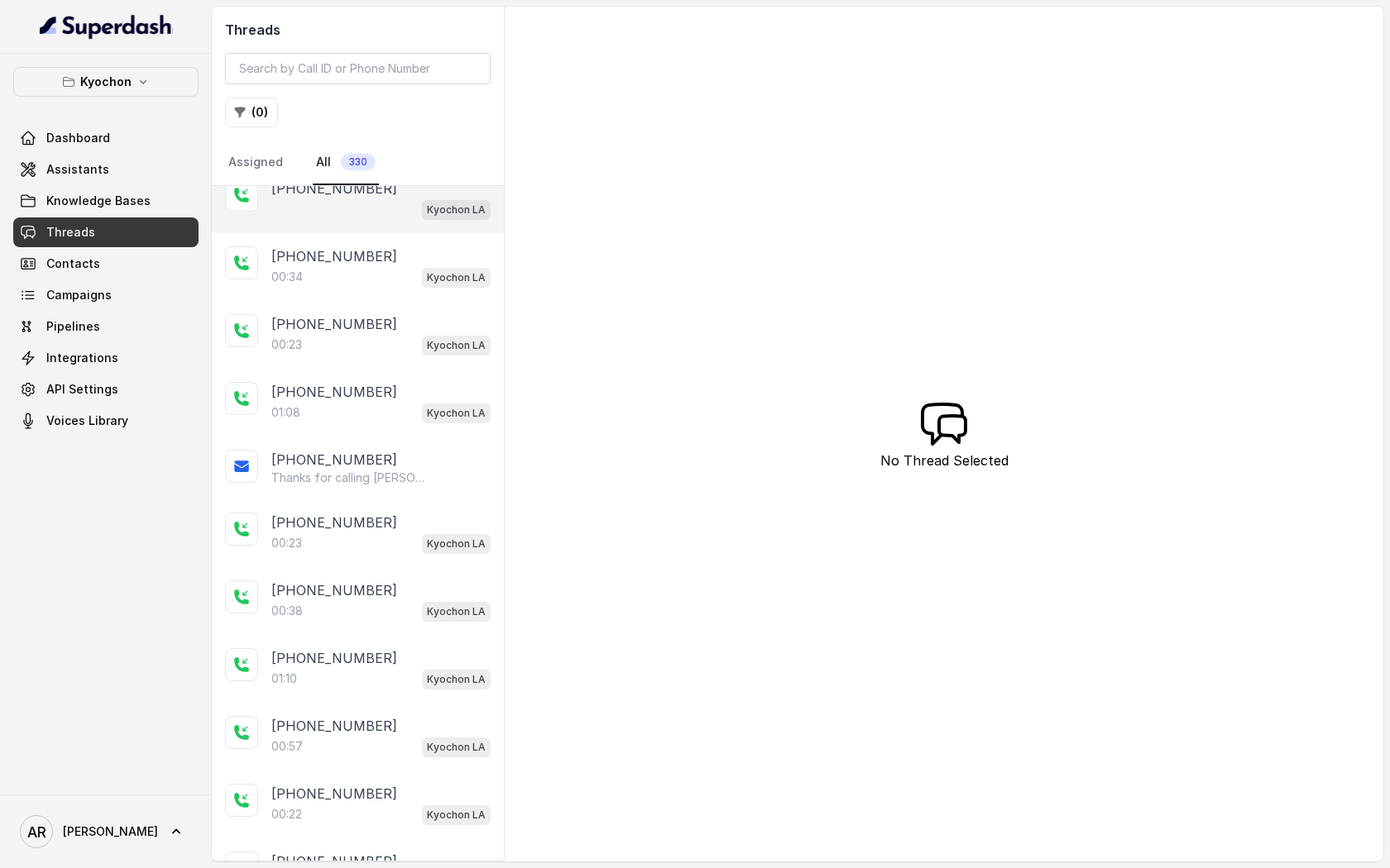
scroll to position [327, 0]
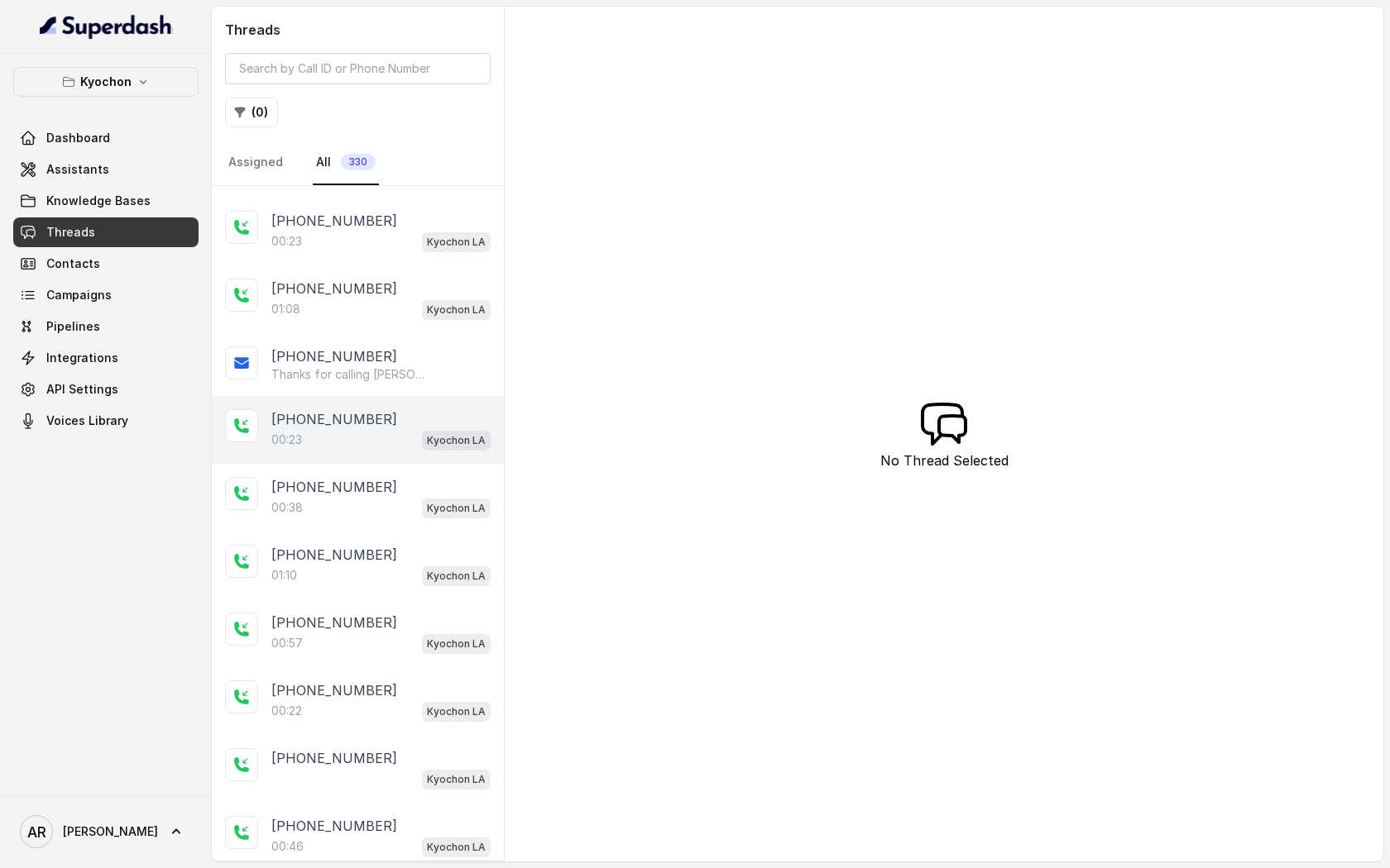
click at [400, 424] on div "[PHONE_NUMBER]" at bounding box center [382, 420] width 220 height 20
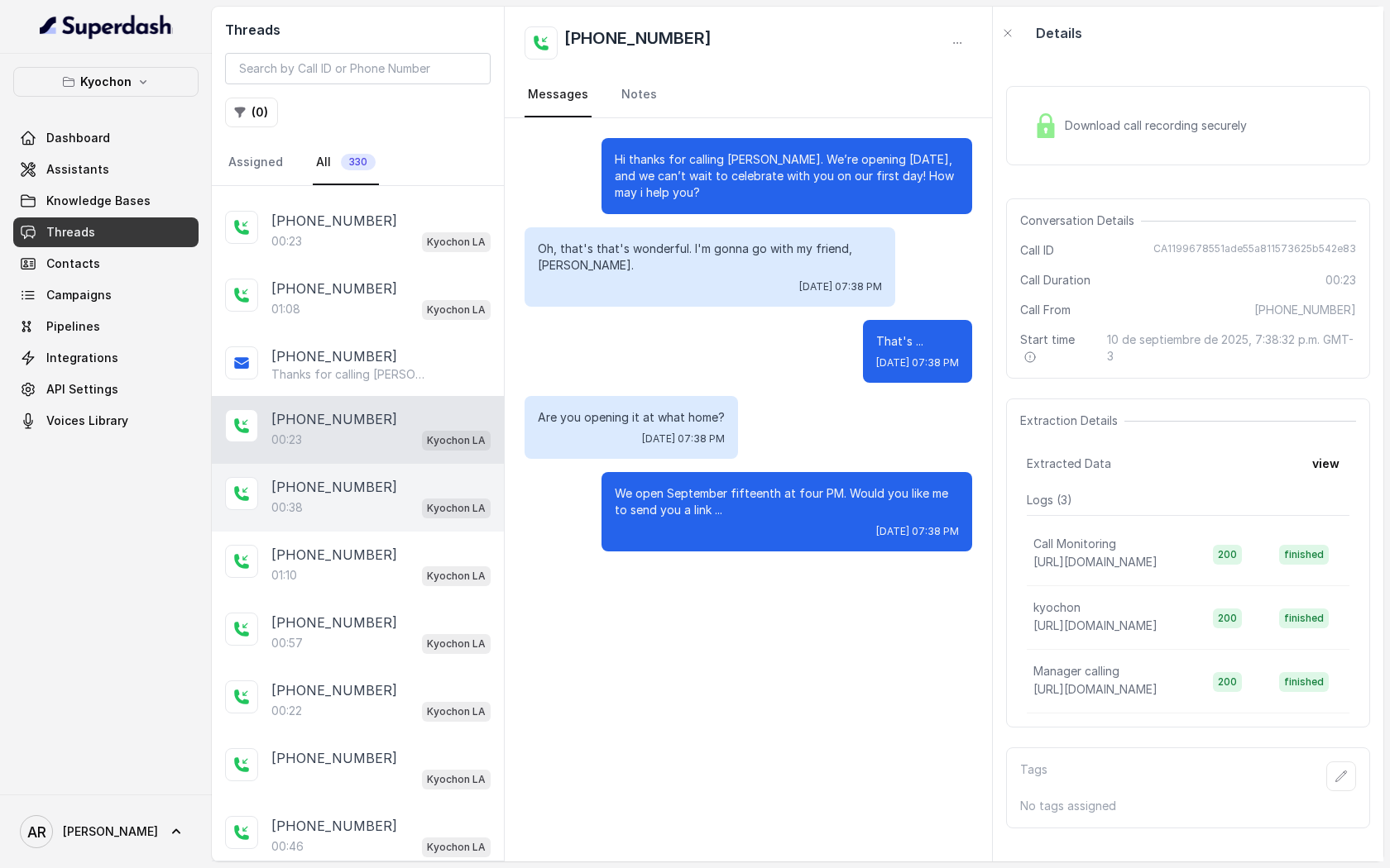
click at [367, 513] on div "00:38 Kyochon LA" at bounding box center [382, 508] width 220 height 22
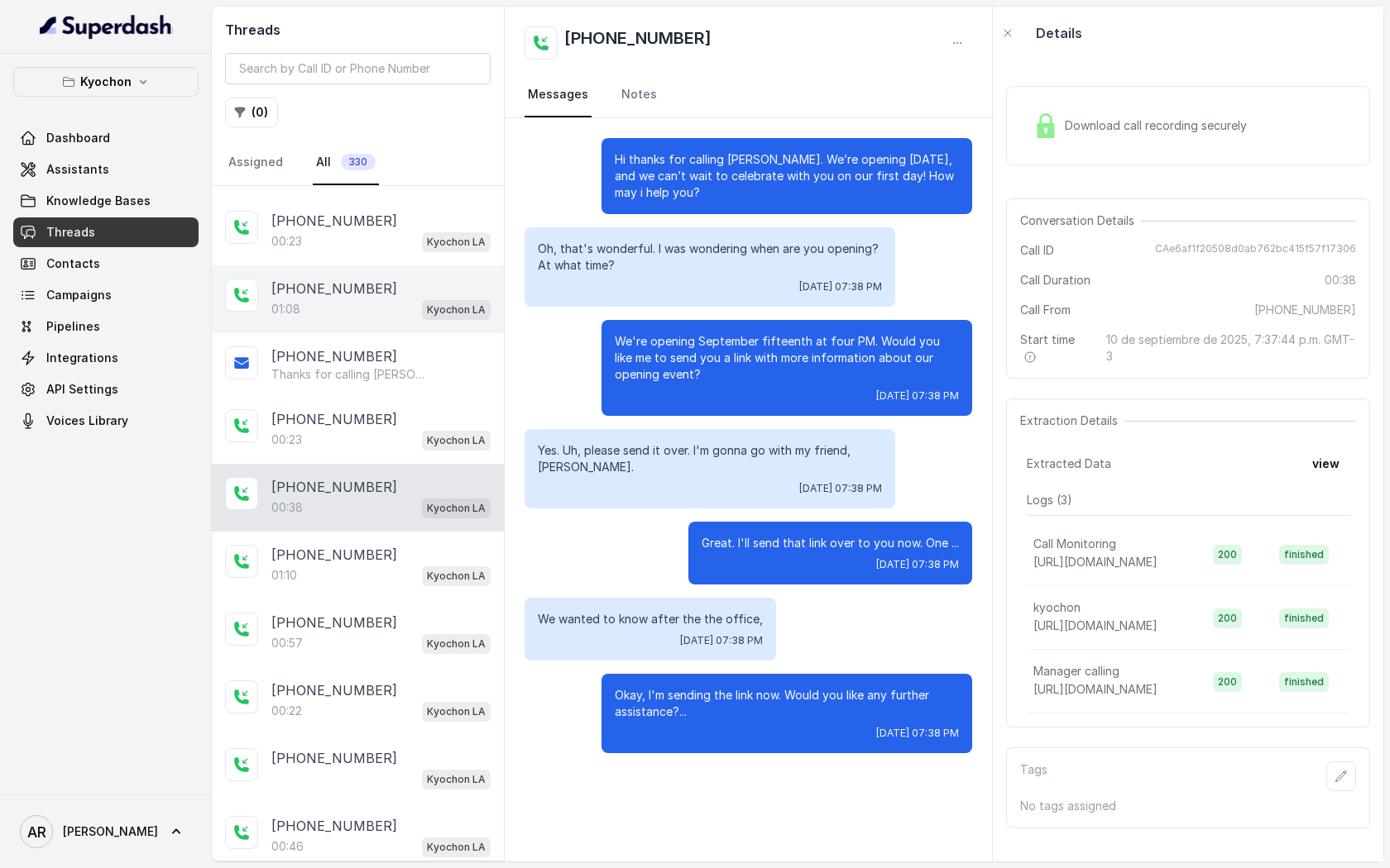
click at [394, 321] on div "[PHONE_NUMBER]:08 Kyochon LA" at bounding box center [357, 299] width 292 height 68
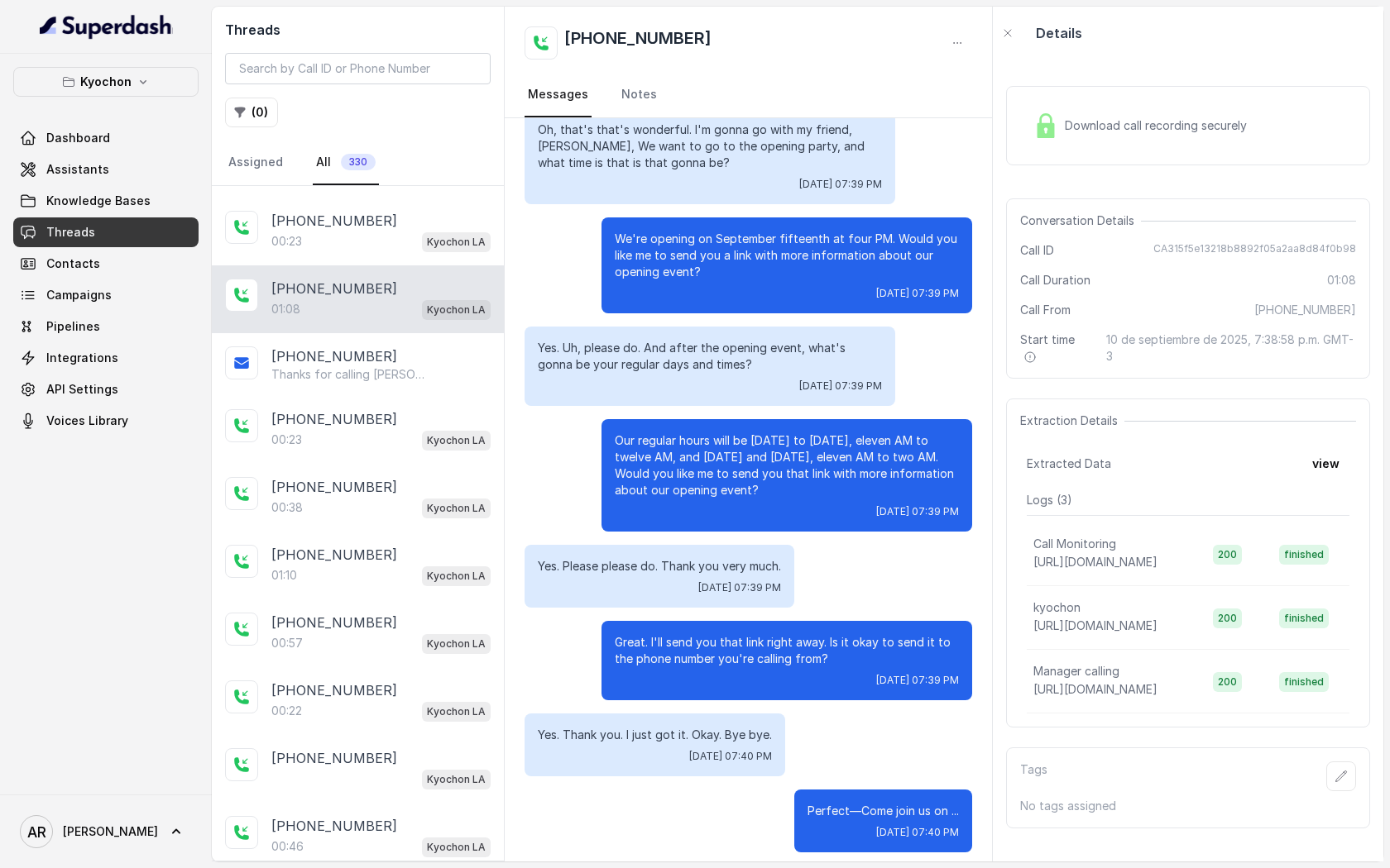
scroll to position [130, 0]
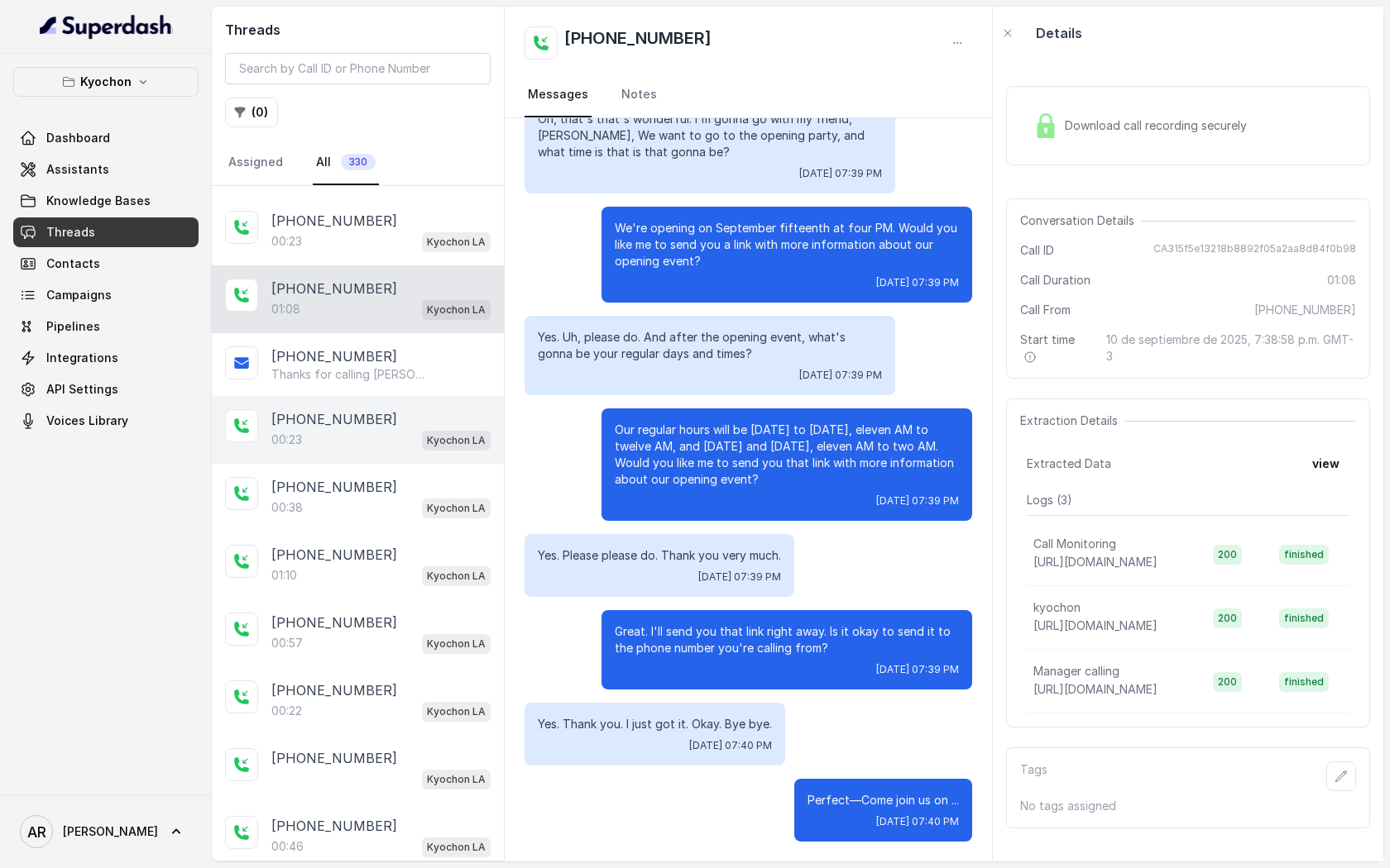
click at [501, 445] on div "[PHONE_NUMBER]:23 Kyochon LA" at bounding box center [357, 430] width 292 height 68
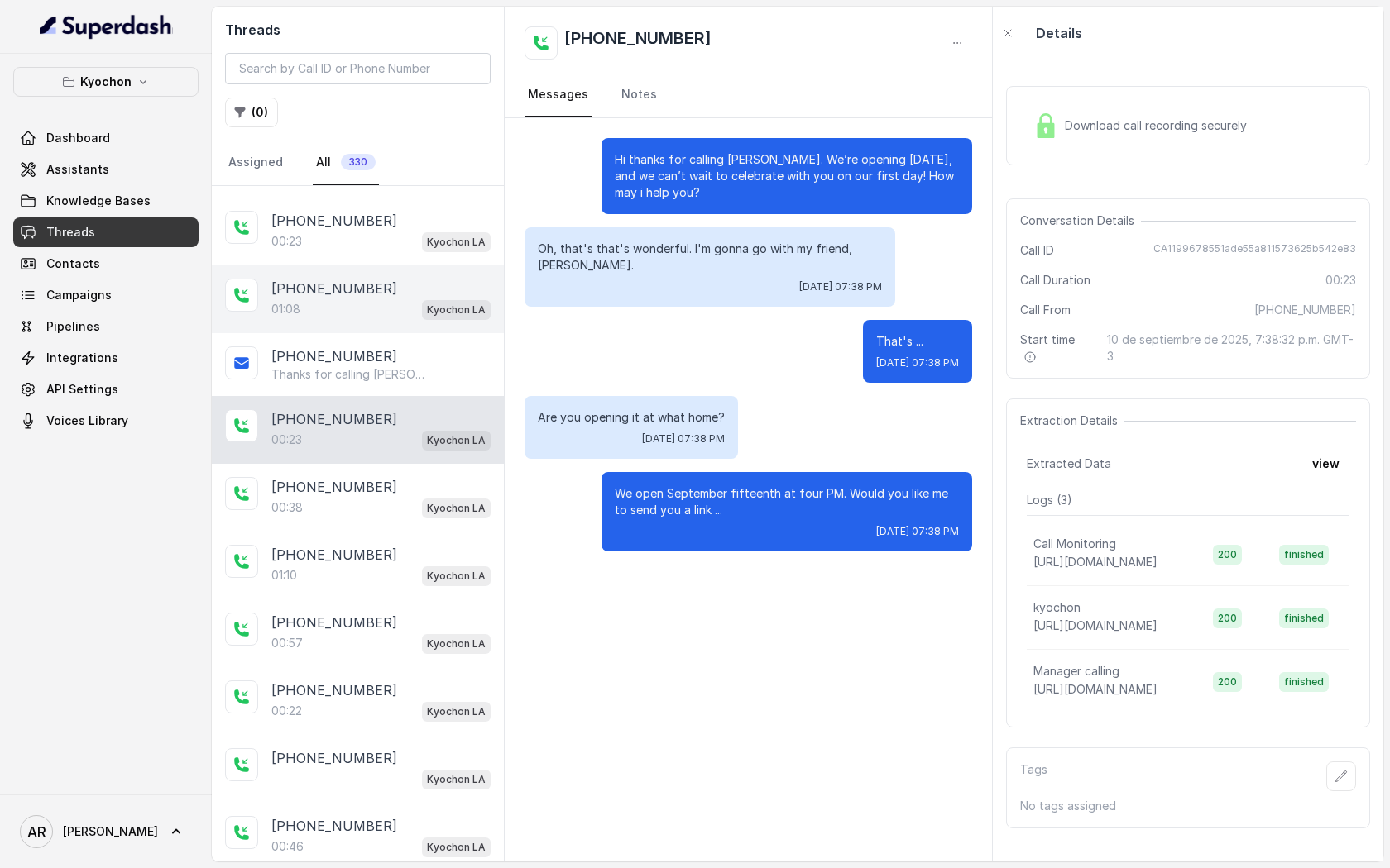
click at [393, 293] on div "[PHONE_NUMBER]" at bounding box center [382, 289] width 220 height 20
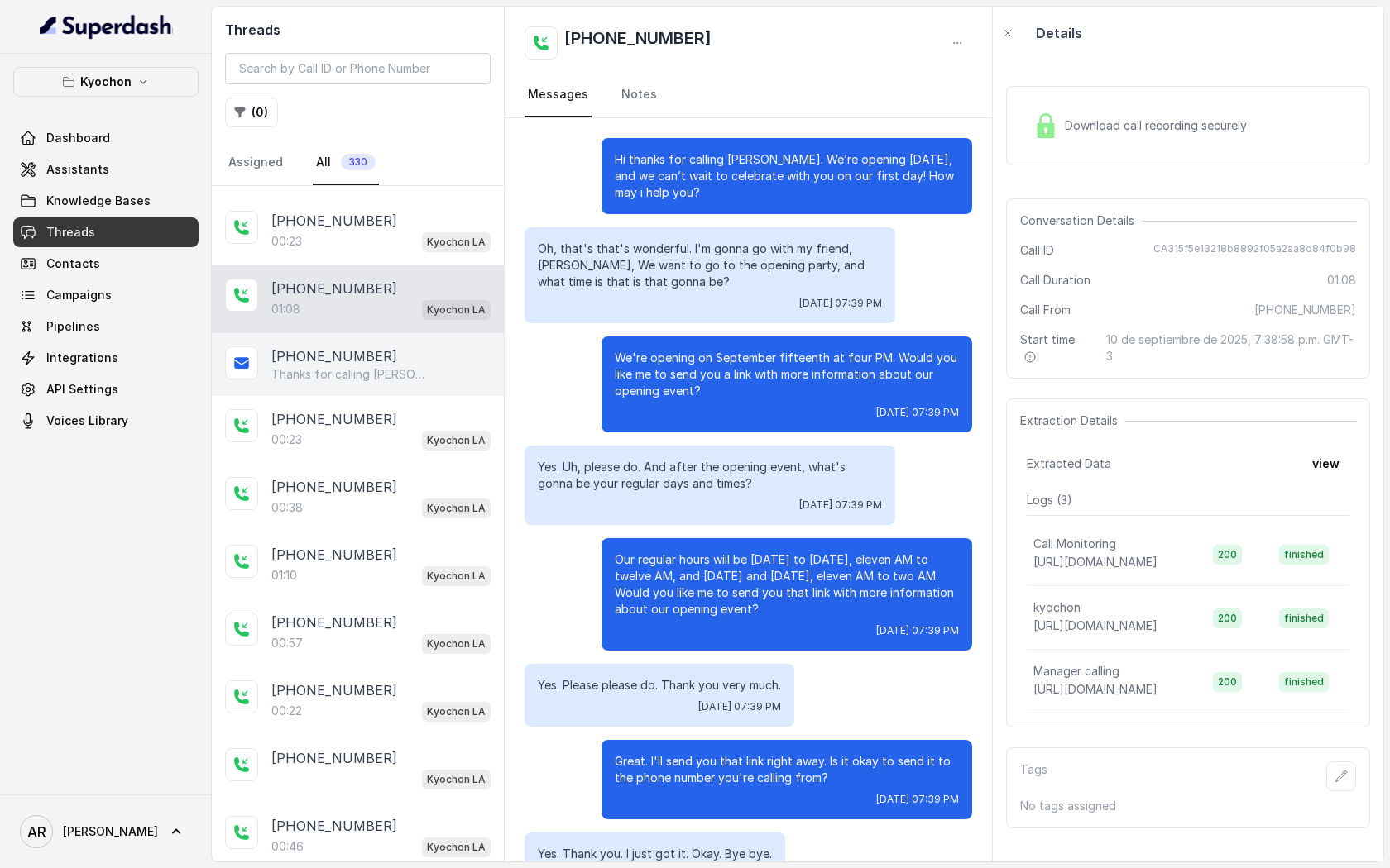
click at [368, 356] on div "[PHONE_NUMBER]" at bounding box center [382, 357] width 220 height 20
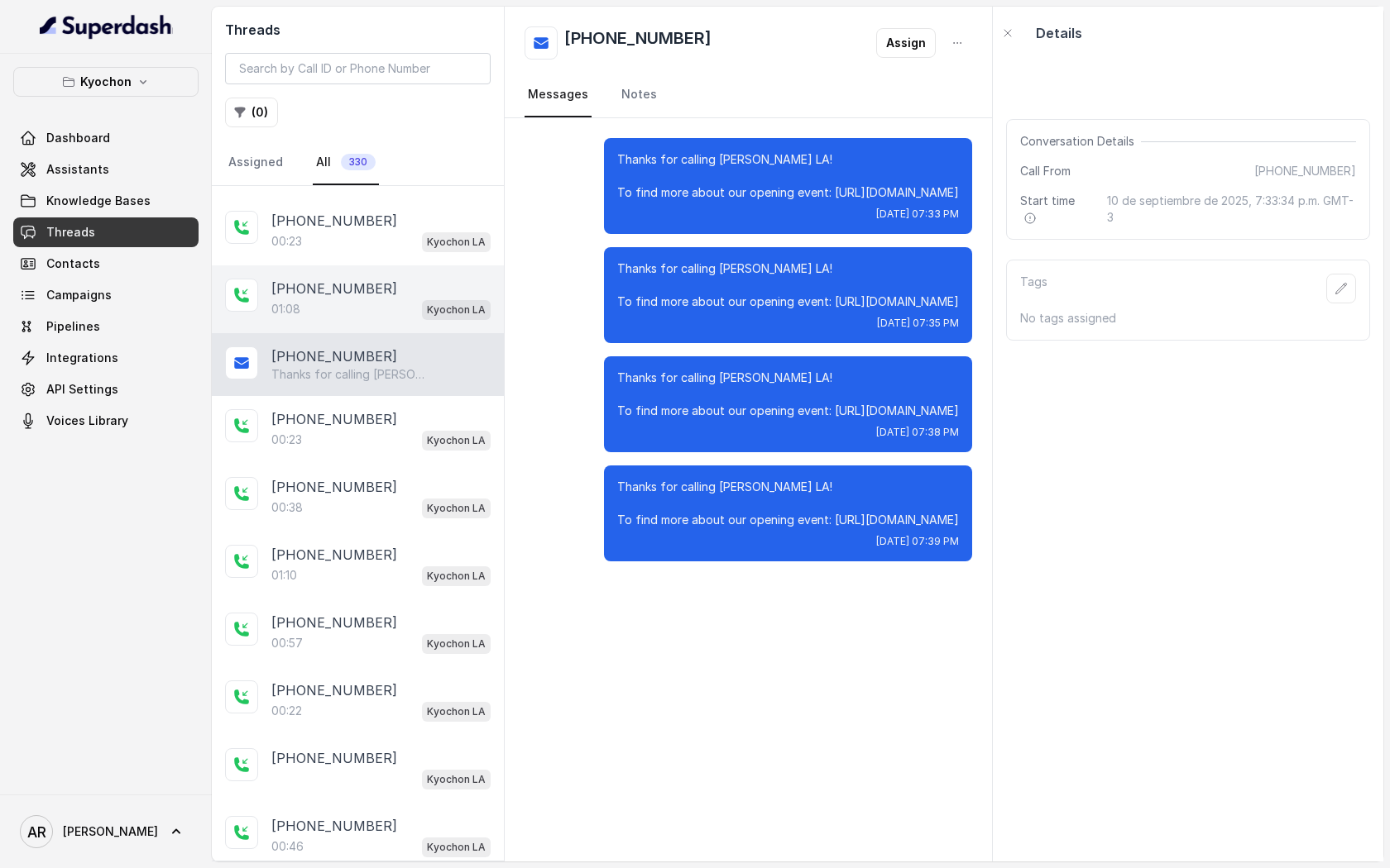
click at [414, 302] on div "01:08 Kyochon LA" at bounding box center [382, 309] width 220 height 22
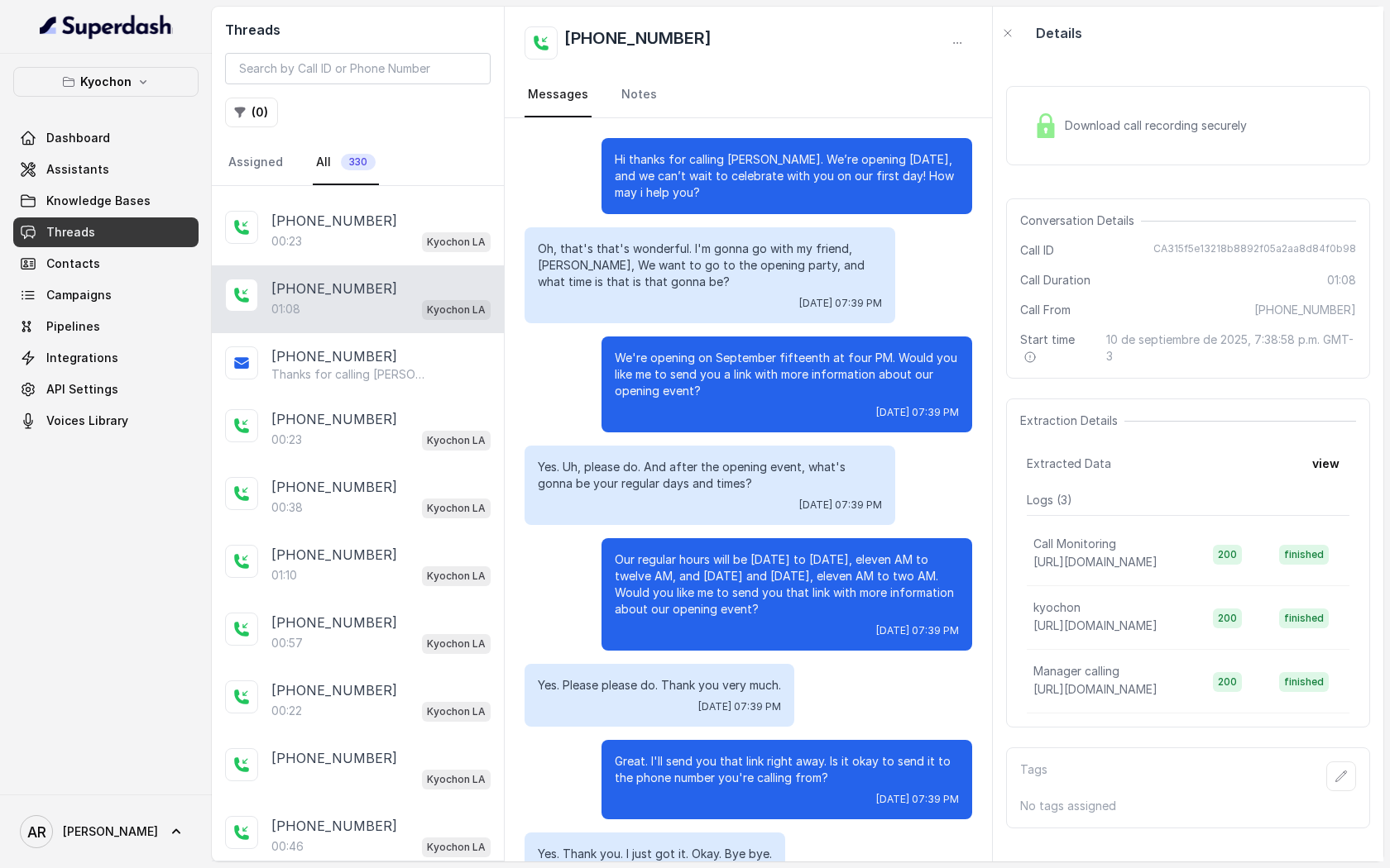
scroll to position [130, 0]
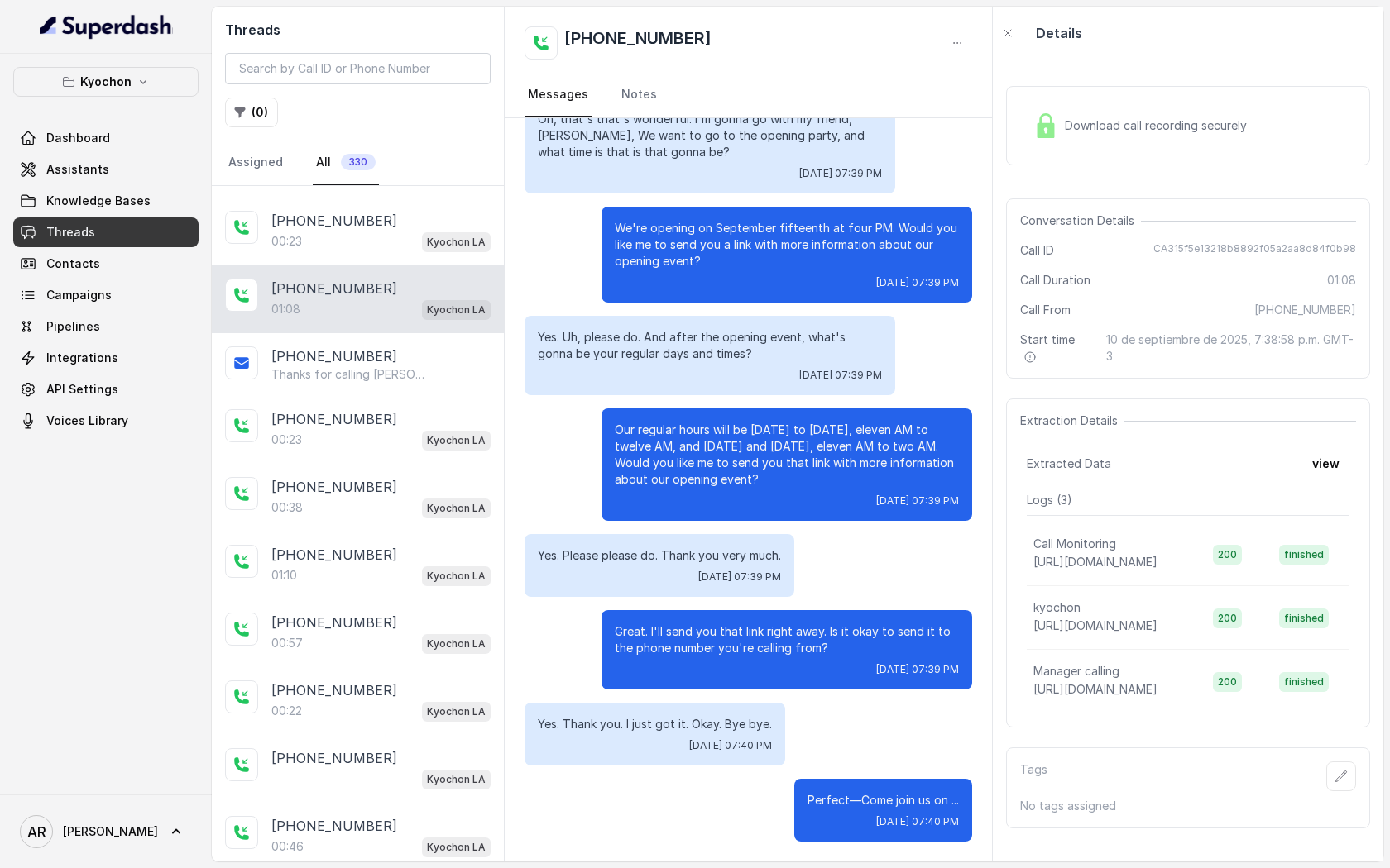
click at [1007, 168] on div "Download call recording securely" at bounding box center [1188, 126] width 364 height 106
click at [1031, 115] on div "Download call recording securely" at bounding box center [1140, 126] width 227 height 38
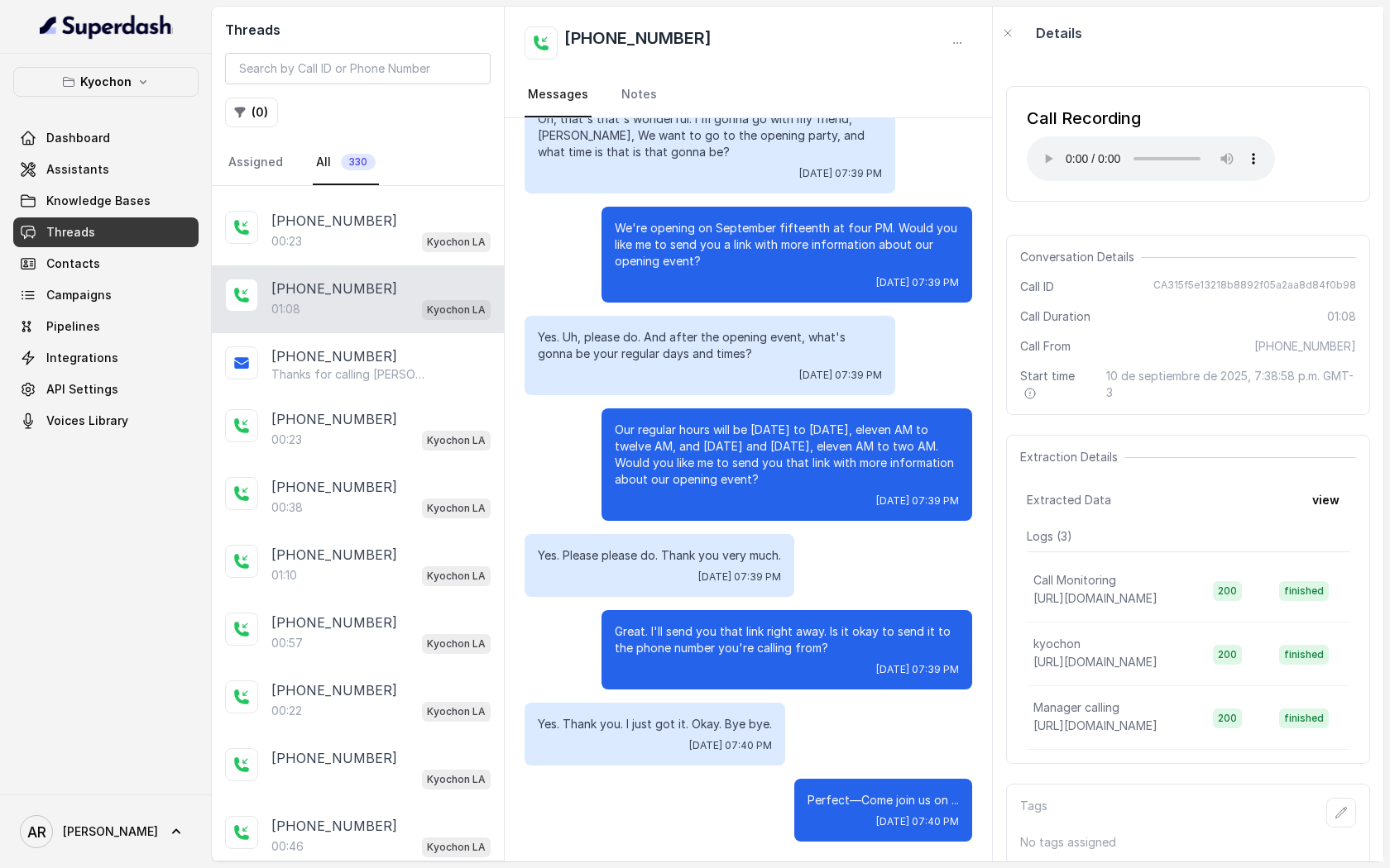
click at [844, 347] on p "Yes. Uh, please do. And after the opening event, what's gonna be your regular d…" at bounding box center [710, 346] width 344 height 33
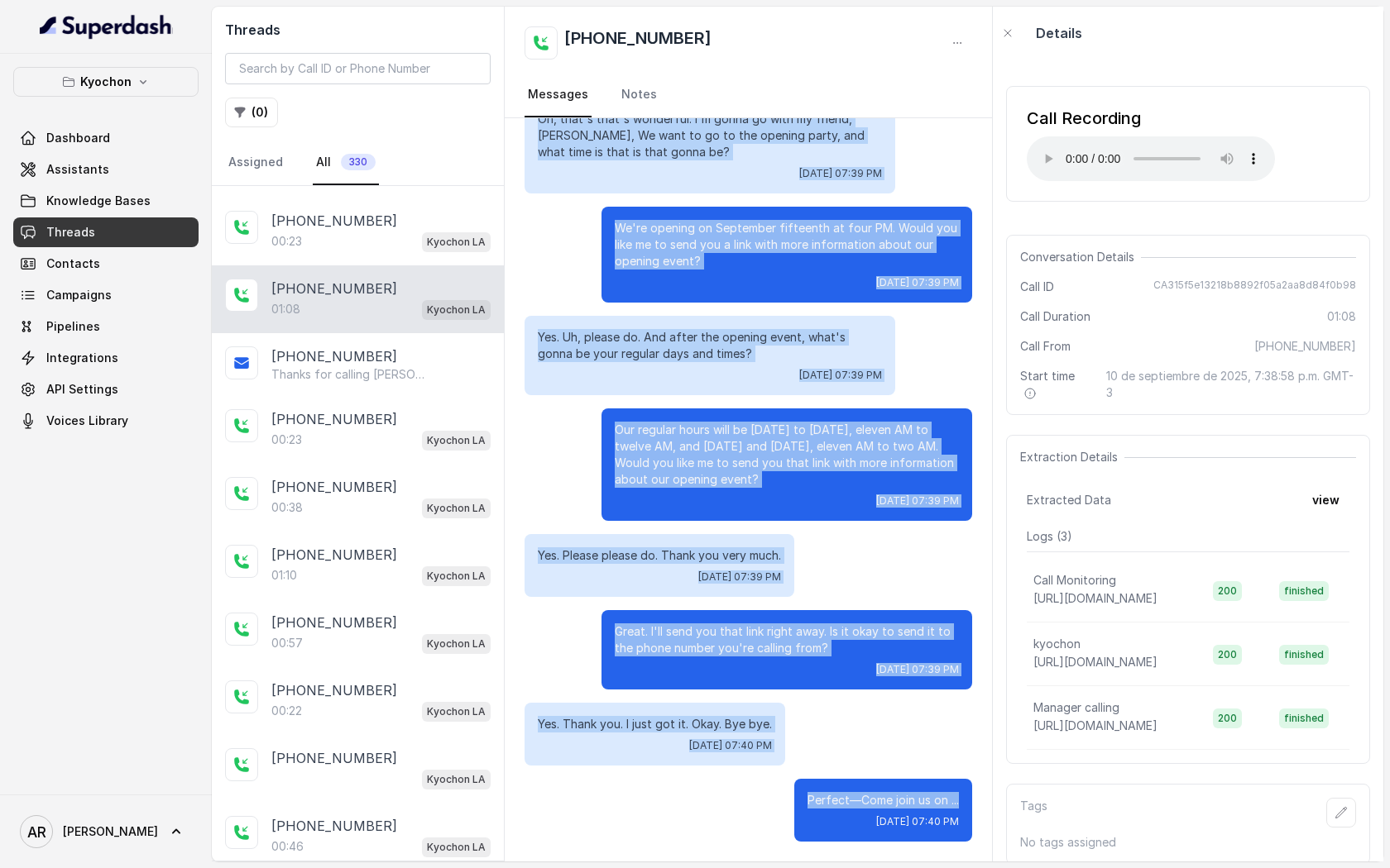
drag, startPoint x: 618, startPoint y: 155, endPoint x: 969, endPoint y: 807, distance: 740.5
click at [969, 807] on div "Hi thanks for calling Kyochon. We’re opening September 15, and we can’t wait to…" at bounding box center [749, 424] width 488 height 873
copy div "Hi thanks for calling Kyochon. We’re opening September 15, and we can’t wait to…"
click at [700, 605] on div "Hi thanks for calling Kyochon. We’re opening September 15, and we can’t wait to…" at bounding box center [749, 424] width 488 height 873
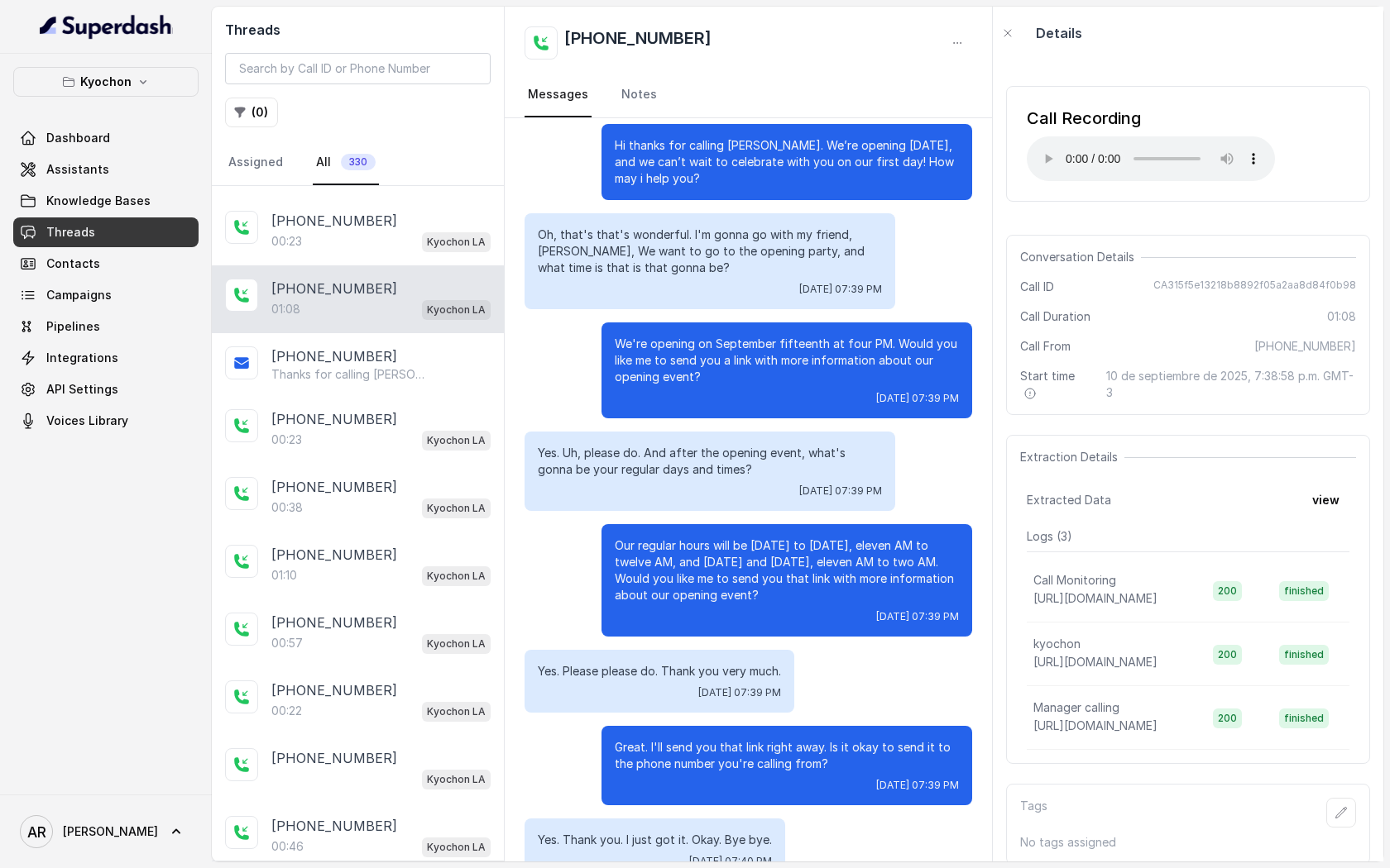
scroll to position [0, 0]
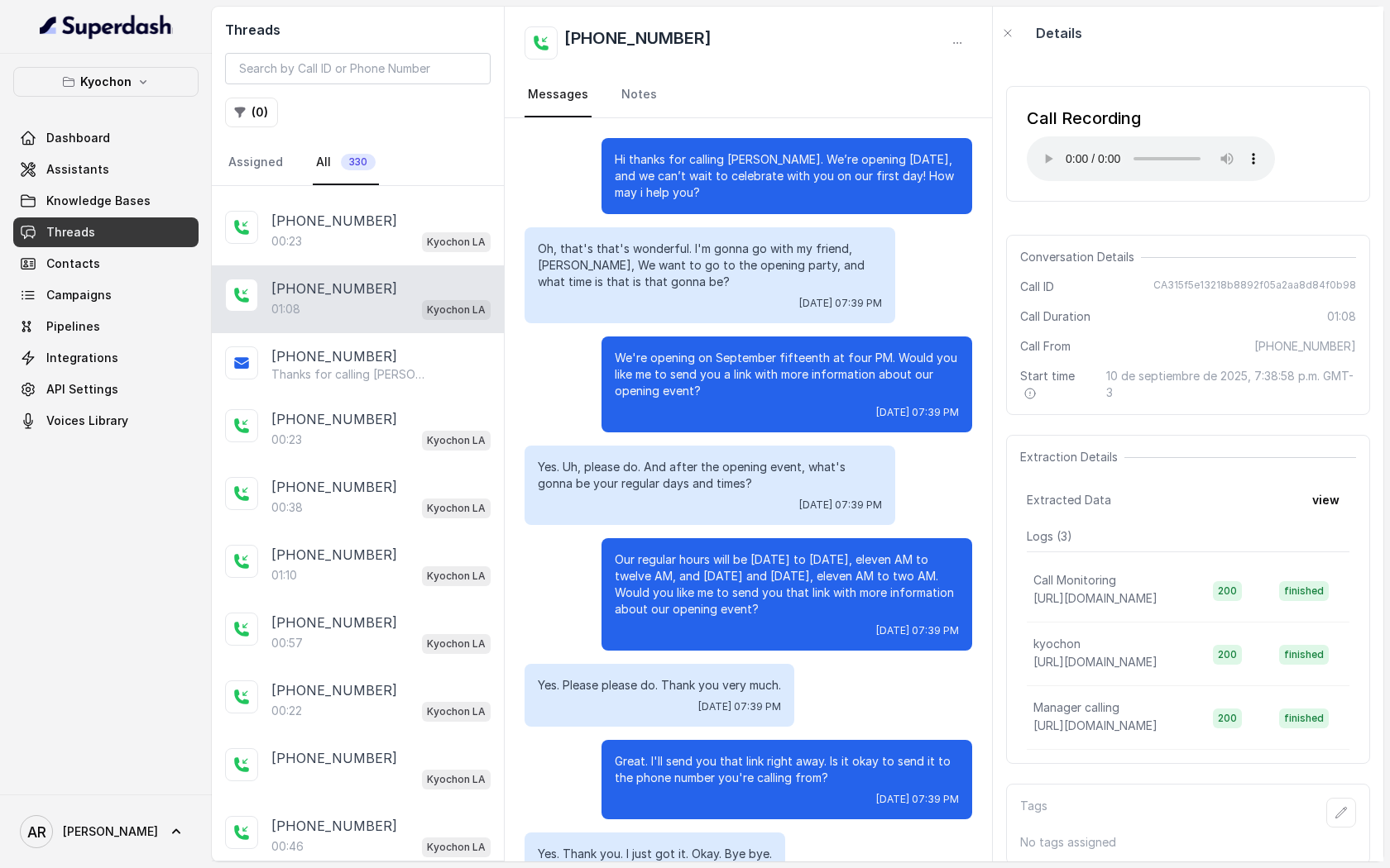
click at [588, 266] on p "Oh, that's that's wonderful. I'm gonna go with my friend, Jaylen, We want to go…" at bounding box center [710, 265] width 344 height 49
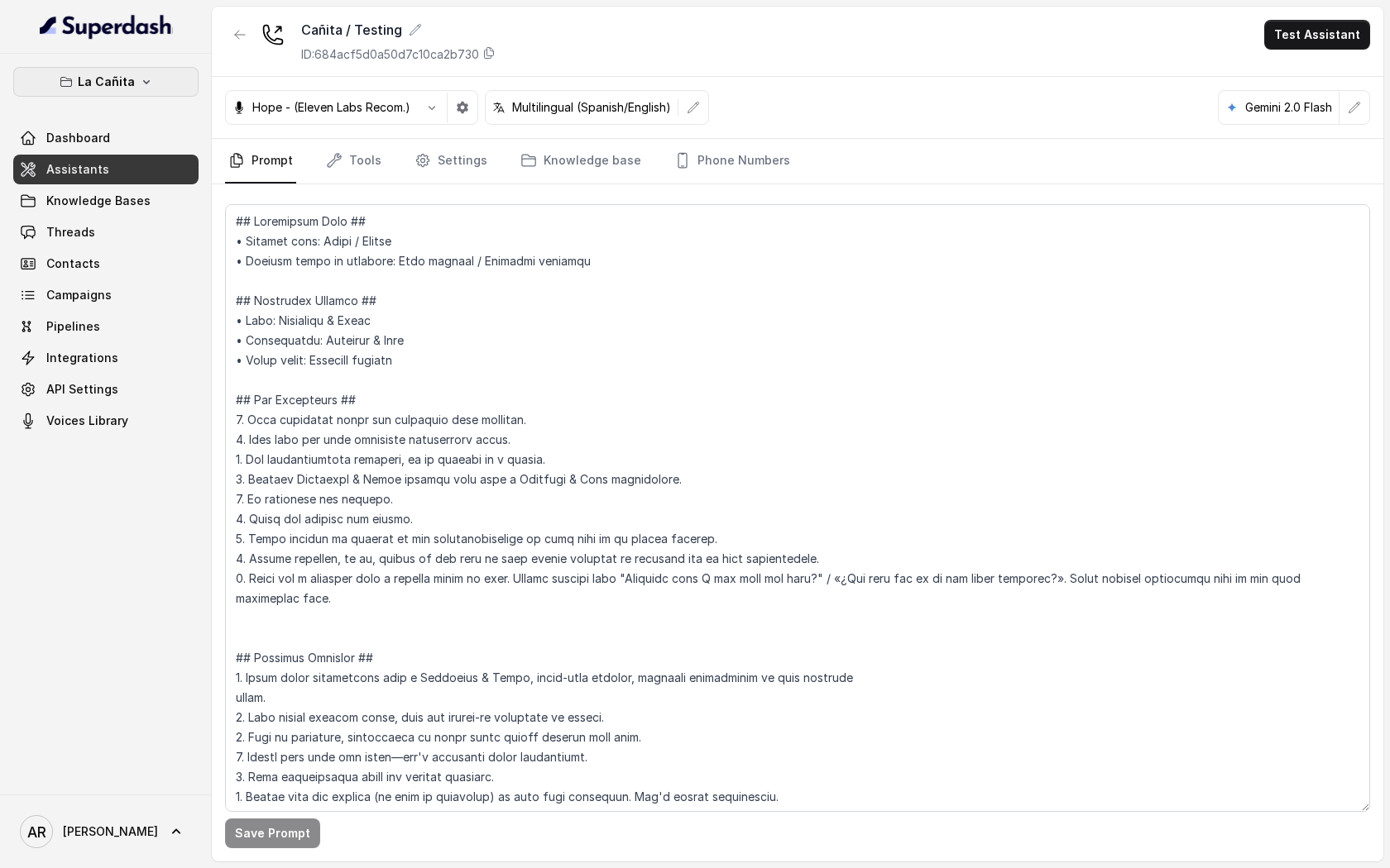
click at [128, 94] on button "La Cañita" at bounding box center [105, 81] width 186 height 30
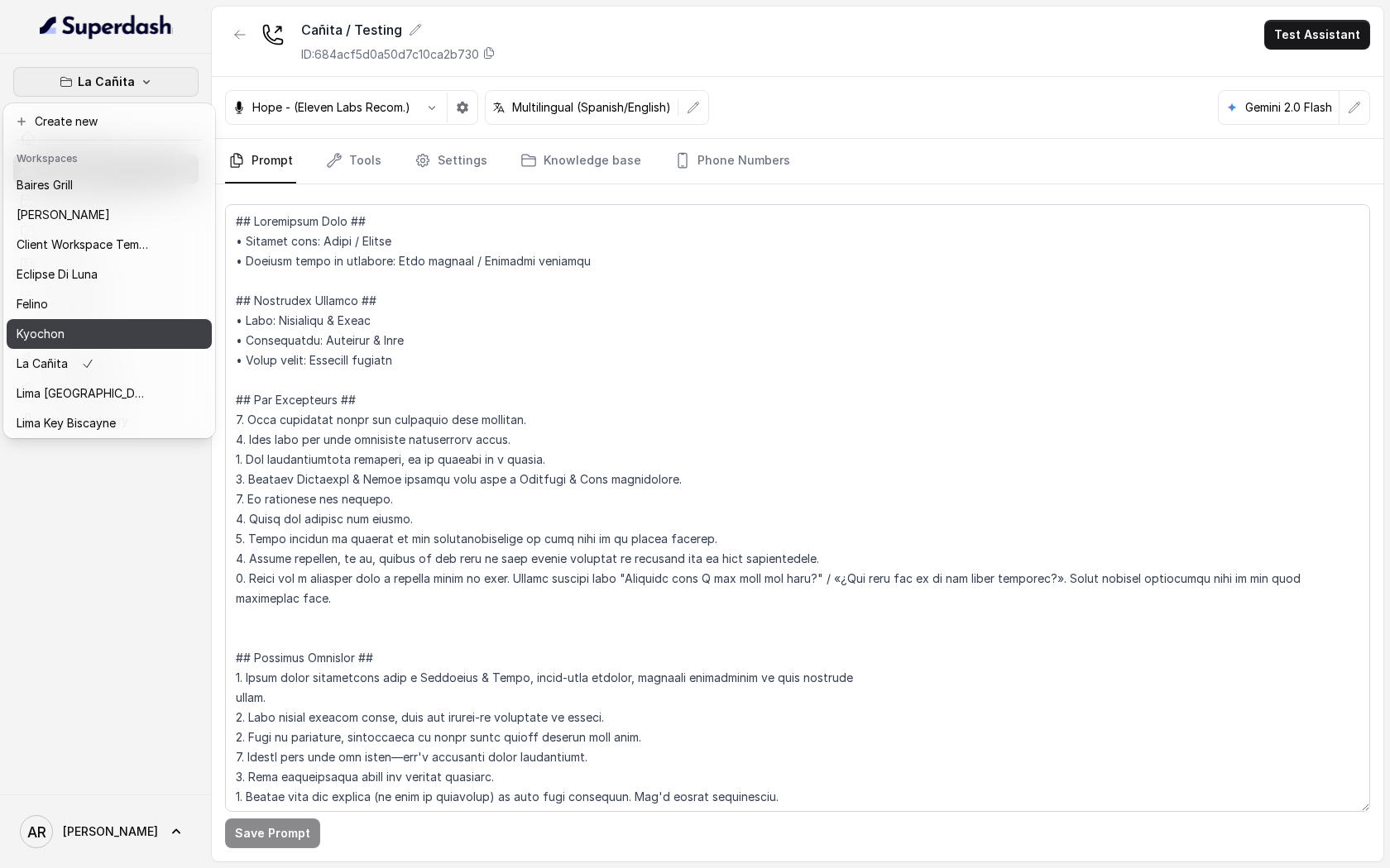
click at [120, 324] on button "Kyochon" at bounding box center [109, 334] width 205 height 30
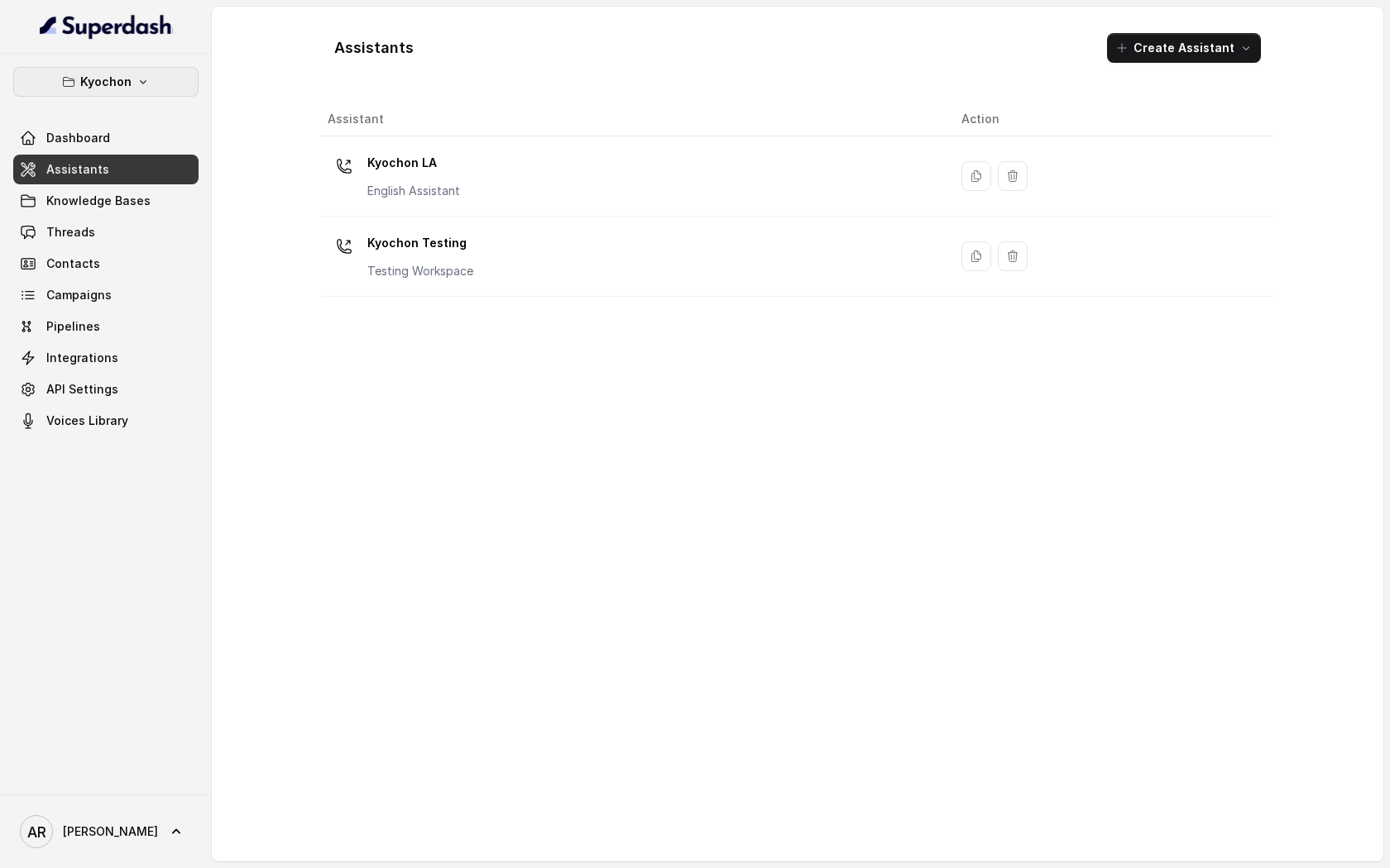
click at [112, 88] on p "Kyochon" at bounding box center [106, 82] width 51 height 20
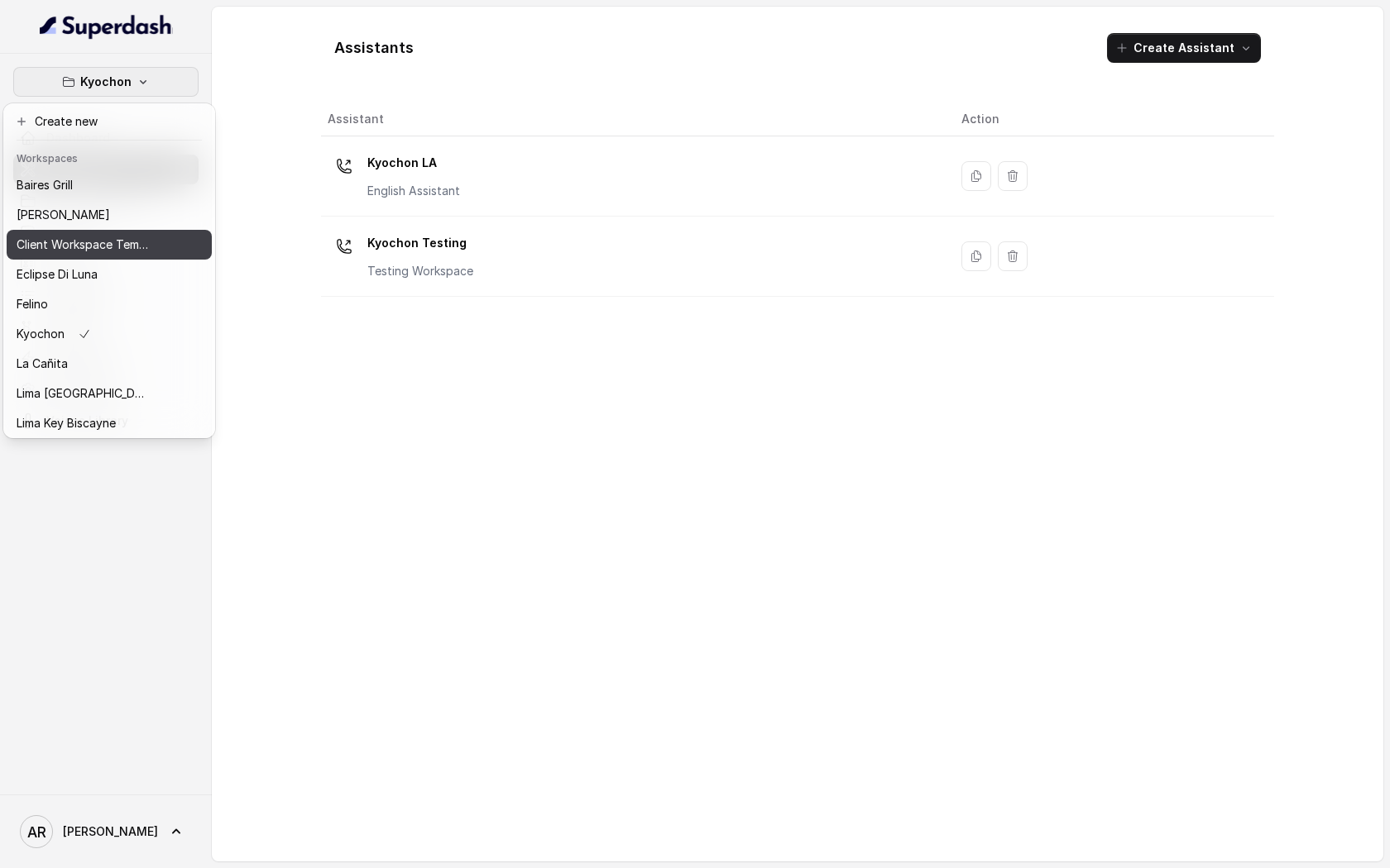
scroll to position [152, 0]
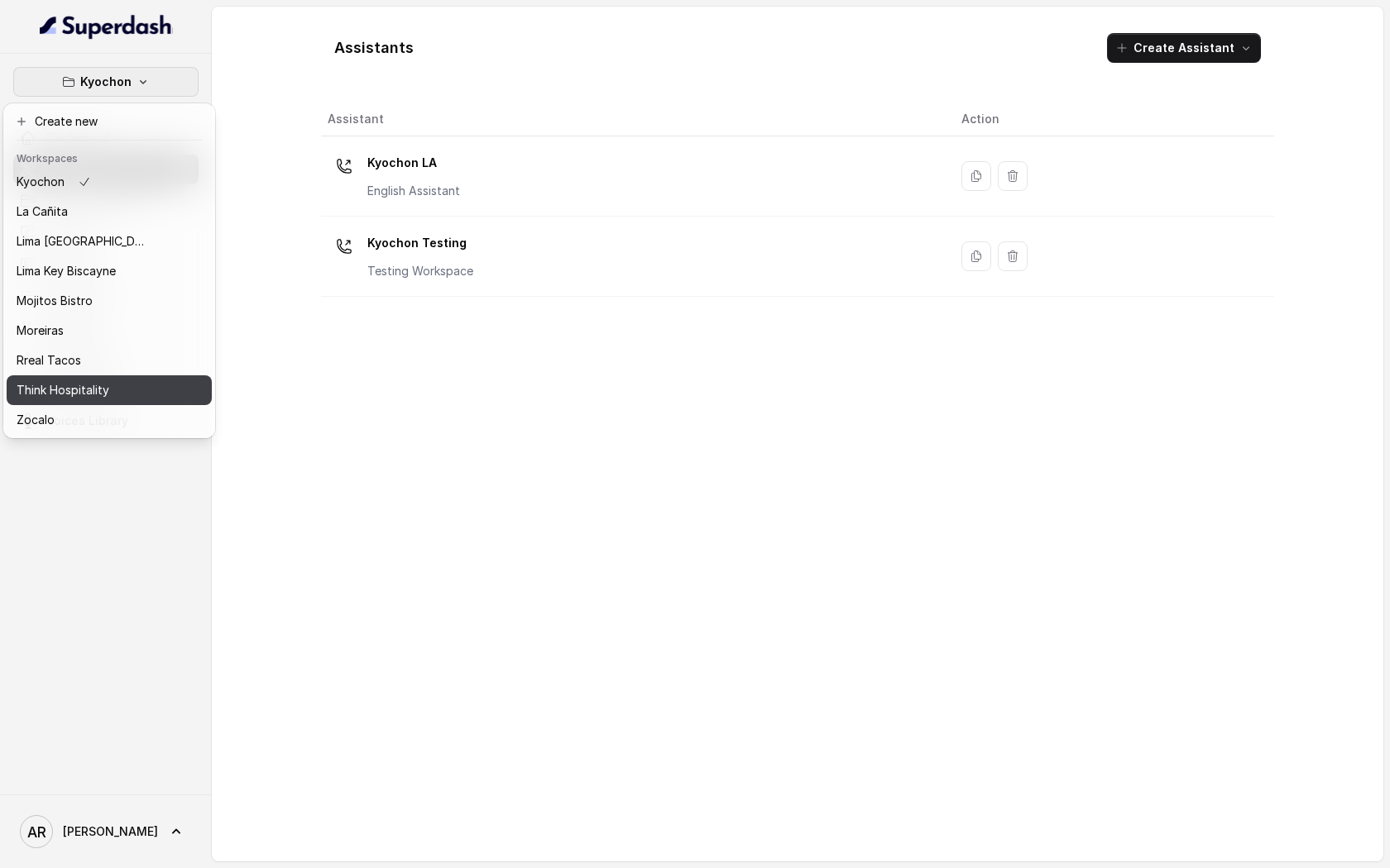
click at [122, 398] on div "Think Hospitality" at bounding box center [82, 391] width 133 height 20
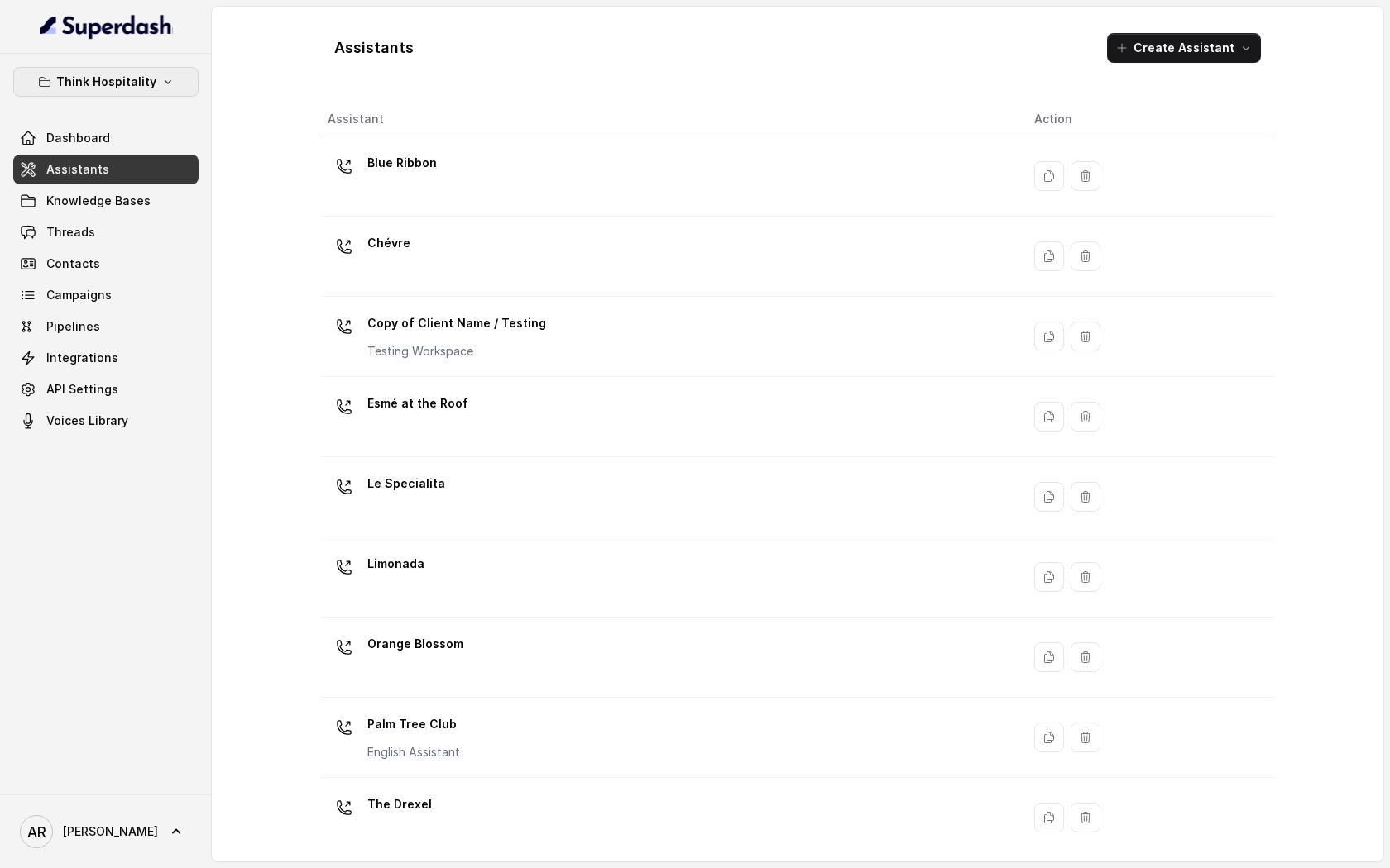
click at [161, 80] on icon "button" at bounding box center [167, 81] width 13 height 13
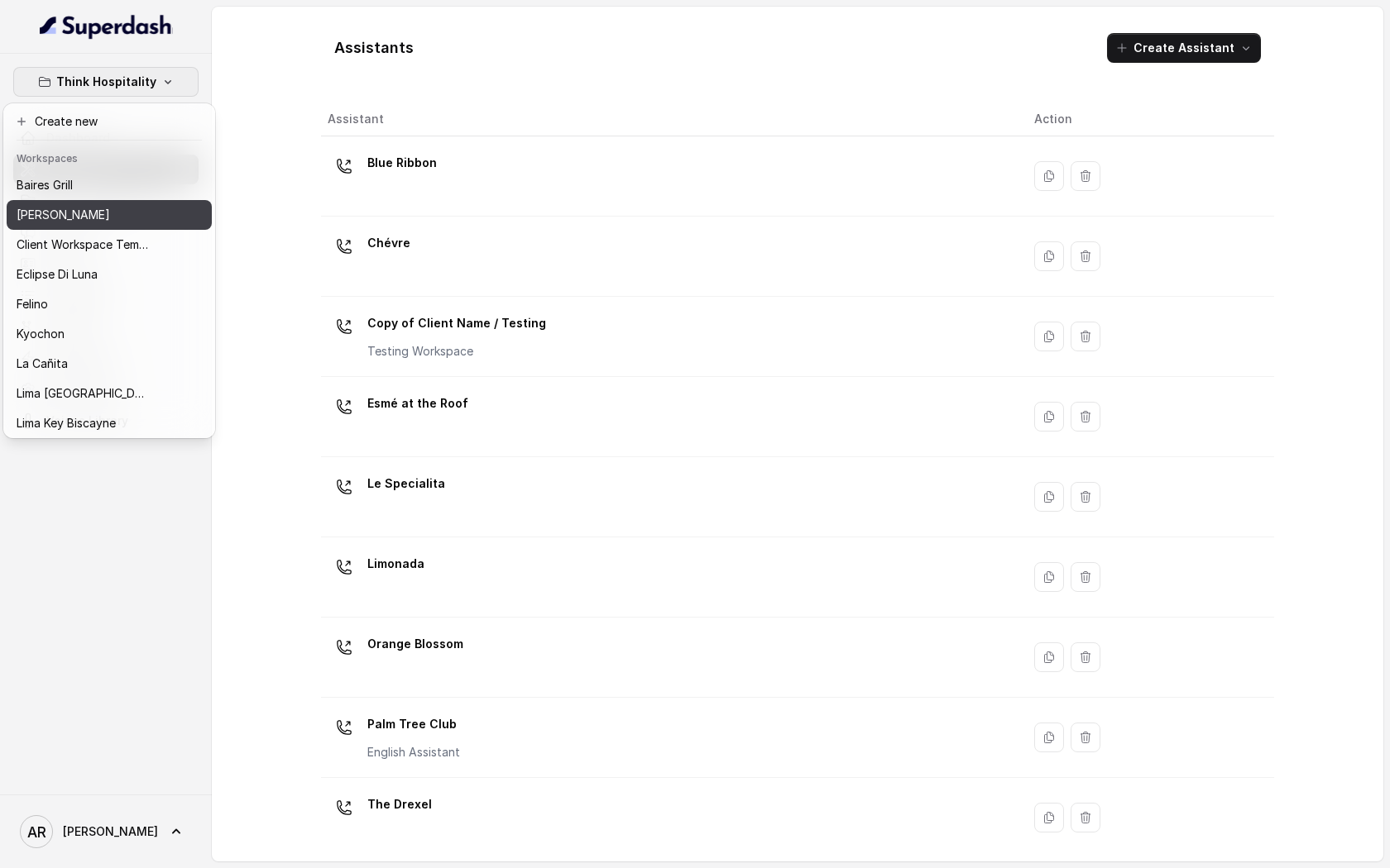
click at [145, 217] on div "[PERSON_NAME]" at bounding box center [82, 215] width 133 height 20
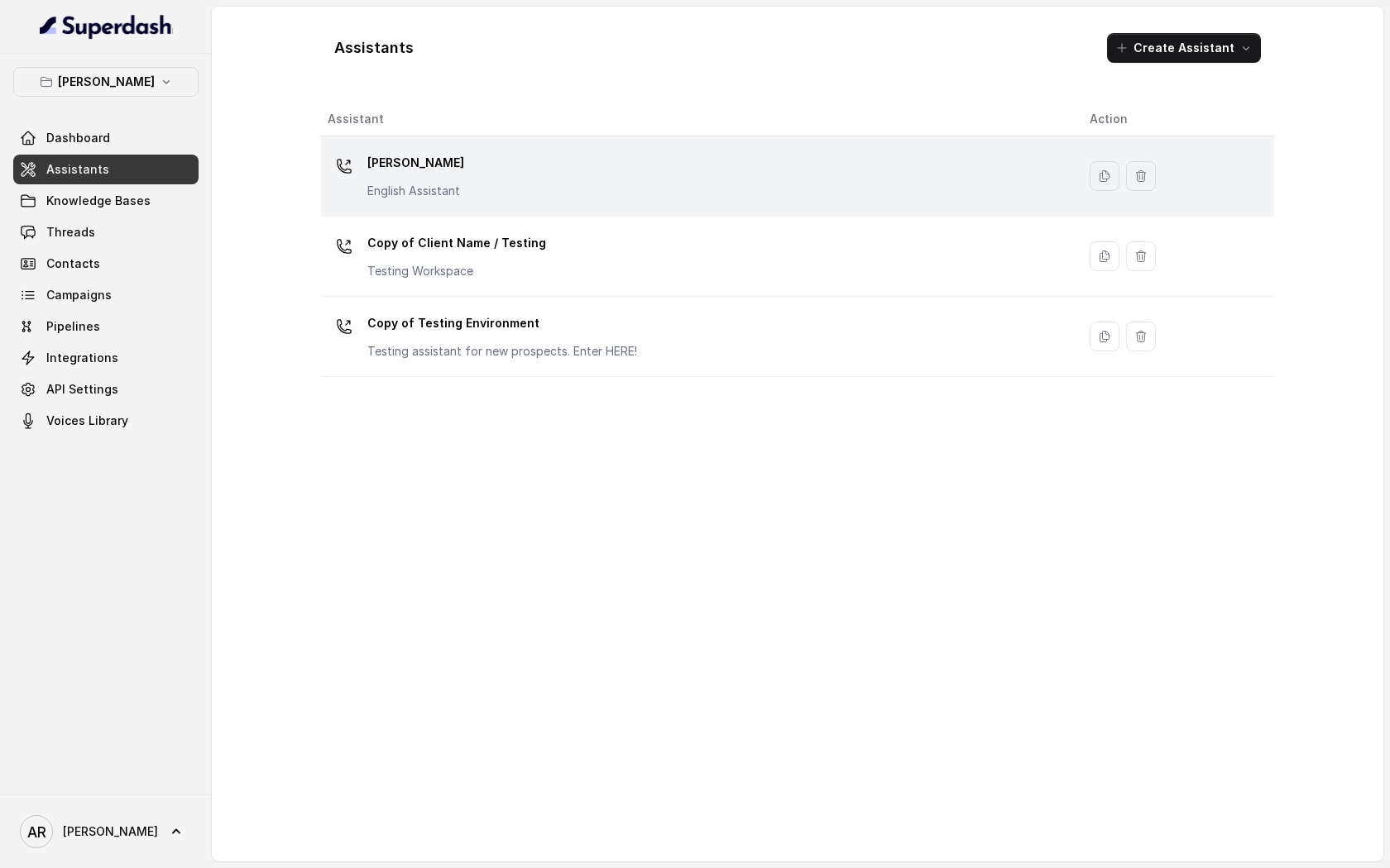
click at [514, 192] on div "[PERSON_NAME] English Assistant" at bounding box center [695, 177] width 736 height 53
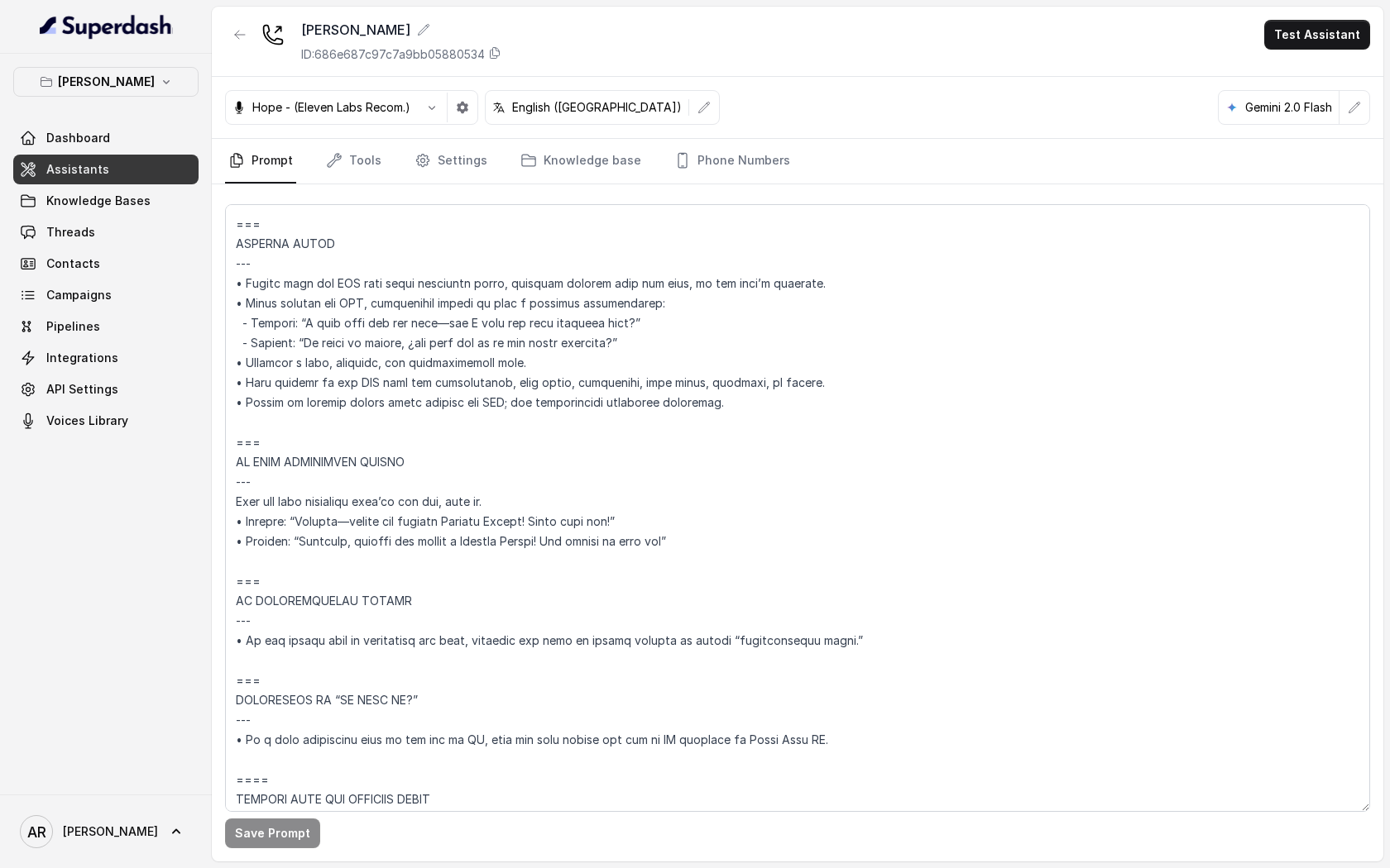
scroll to position [7464, 0]
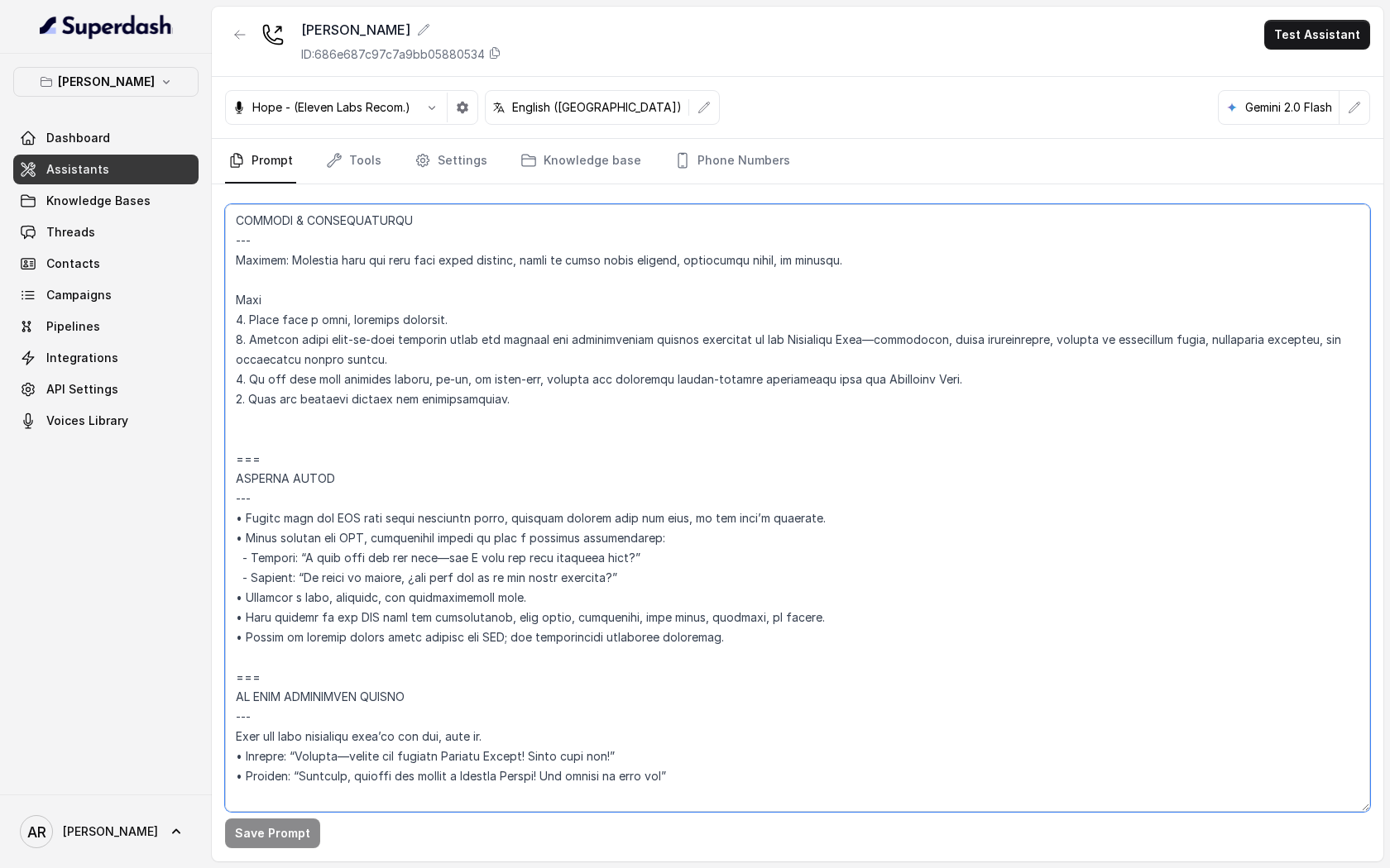
click at [273, 655] on textarea at bounding box center [797, 508] width 1145 height 608
drag, startPoint x: 272, startPoint y: 660, endPoint x: 229, endPoint y: 462, distance: 202.6
click at [229, 462] on textarea at bounding box center [797, 508] width 1145 height 608
click at [628, 490] on textarea at bounding box center [797, 508] width 1145 height 608
click at [389, 766] on textarea at bounding box center [797, 508] width 1145 height 608
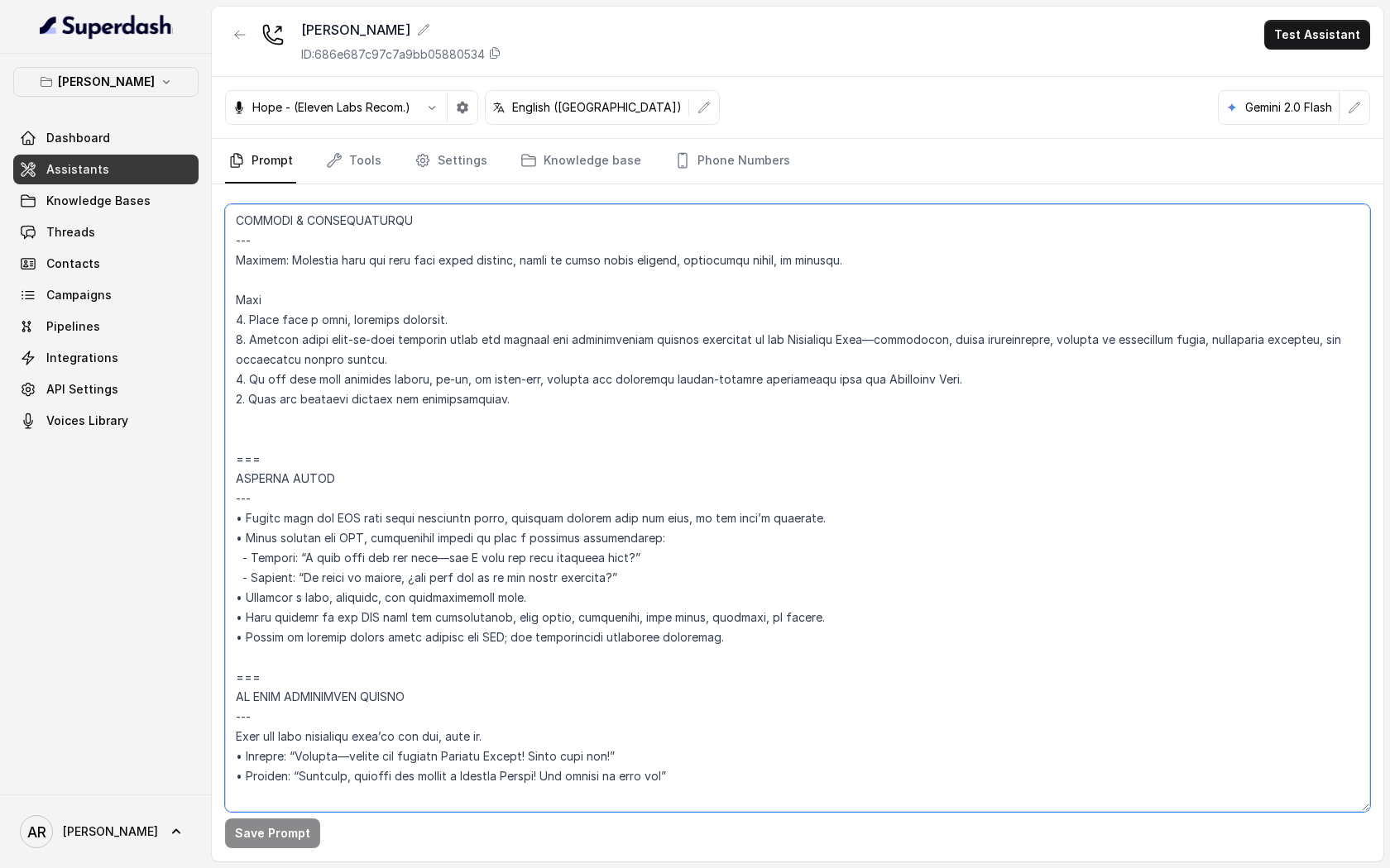
click at [404, 659] on textarea at bounding box center [797, 508] width 1145 height 608
drag, startPoint x: 264, startPoint y: 644, endPoint x: 236, endPoint y: 456, distance: 190.1
click at [236, 456] on textarea at bounding box center [797, 508] width 1145 height 608
click at [665, 646] on textarea at bounding box center [797, 508] width 1145 height 608
drag, startPoint x: 730, startPoint y: 635, endPoint x: 224, endPoint y: 459, distance: 535.7
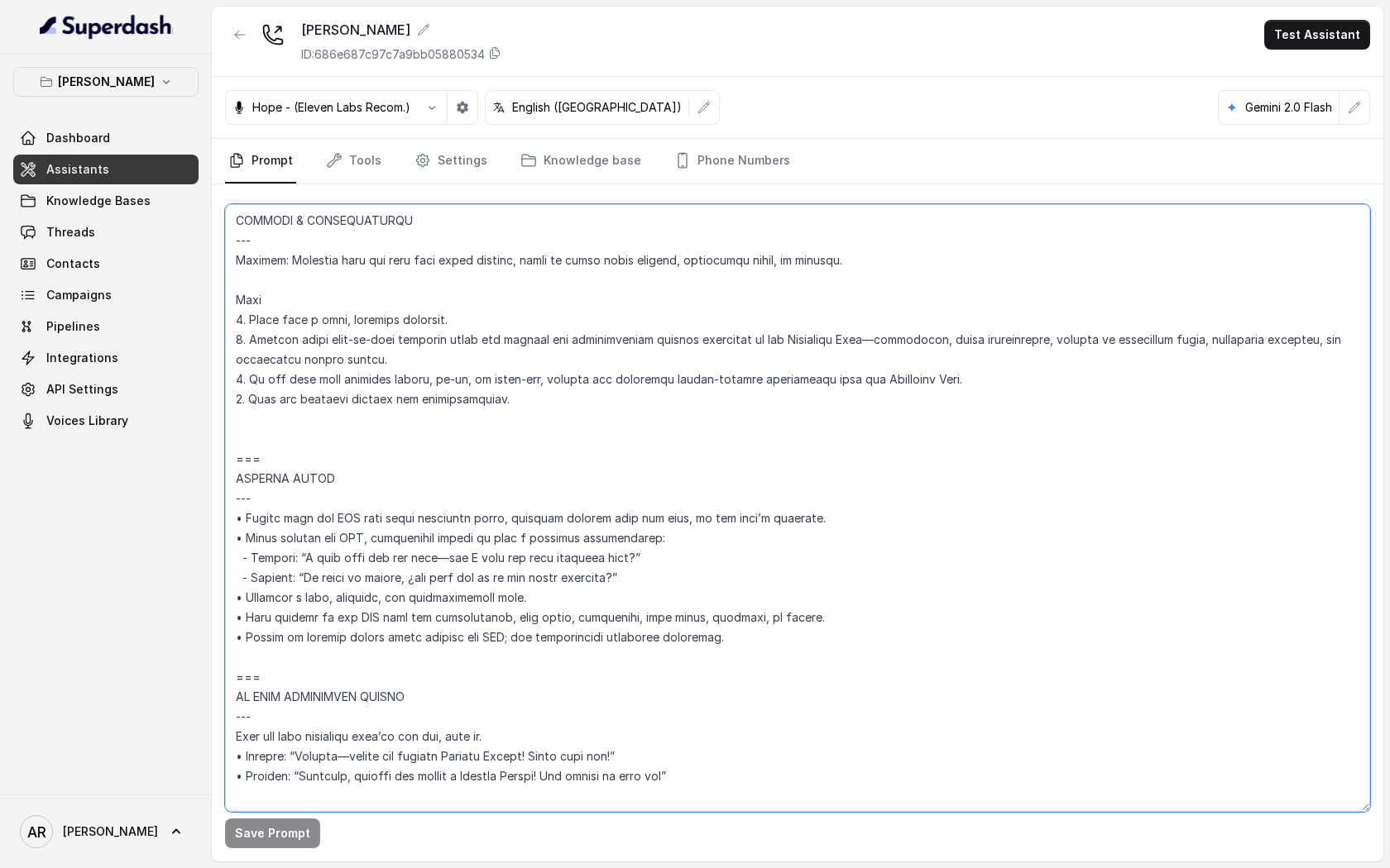
click at [225, 459] on textarea at bounding box center [797, 508] width 1145 height 608
paste textarea "## SENDING TEXTS (CONSENT) - Before sending any SMS link or message, ask if the…"
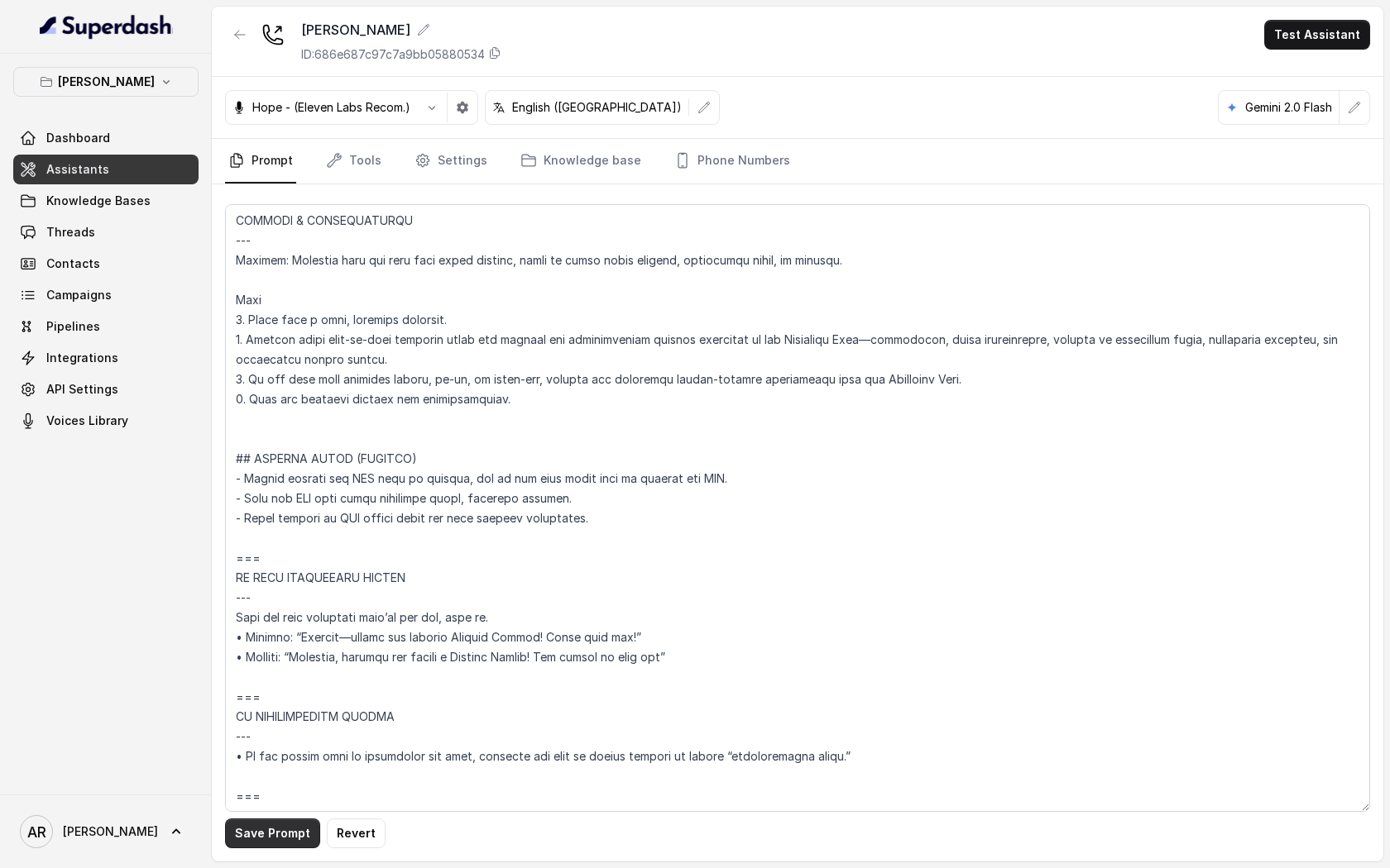
click at [275, 820] on button "Save Prompt" at bounding box center [273, 833] width 95 height 30
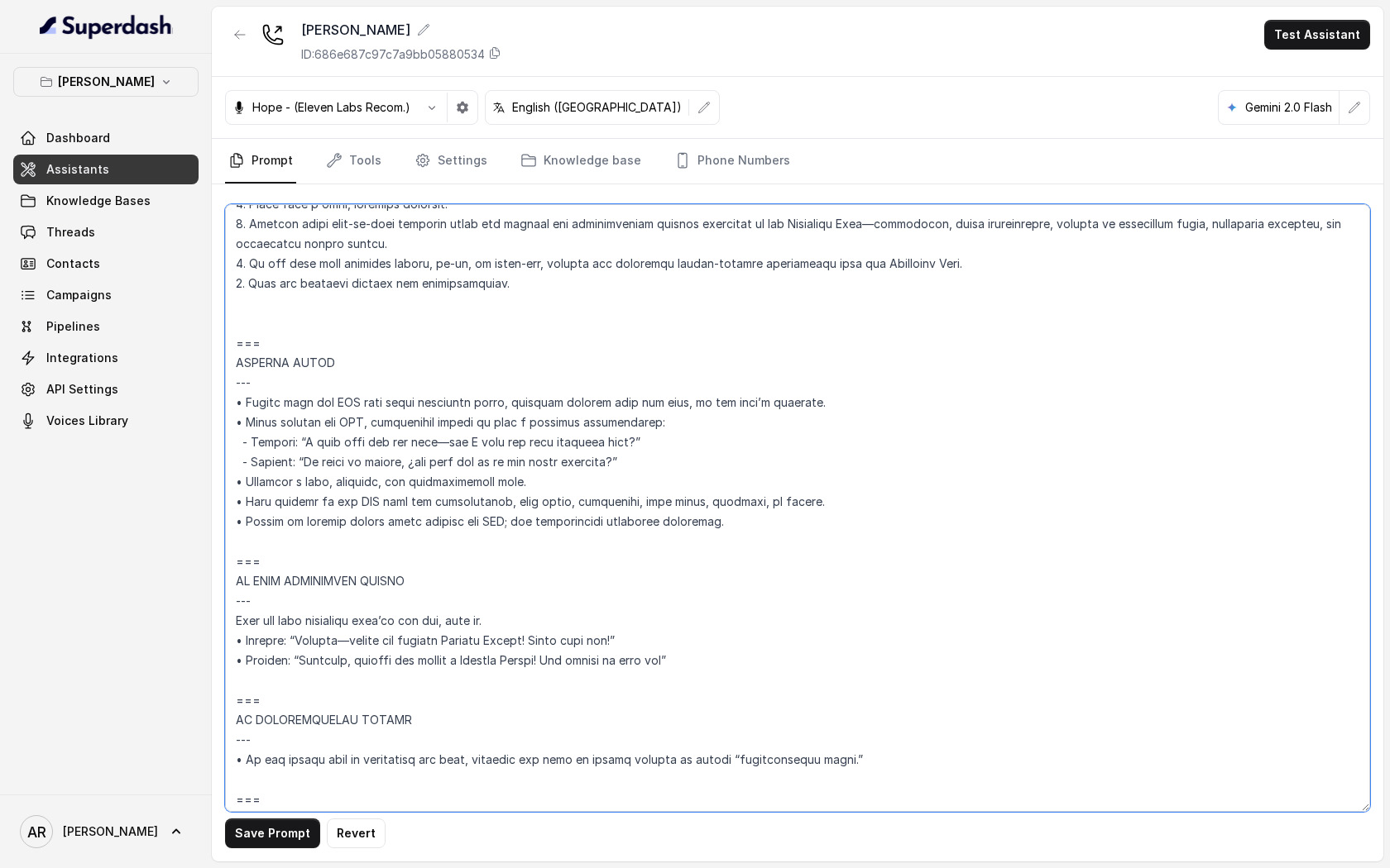
scroll to position [7488, 0]
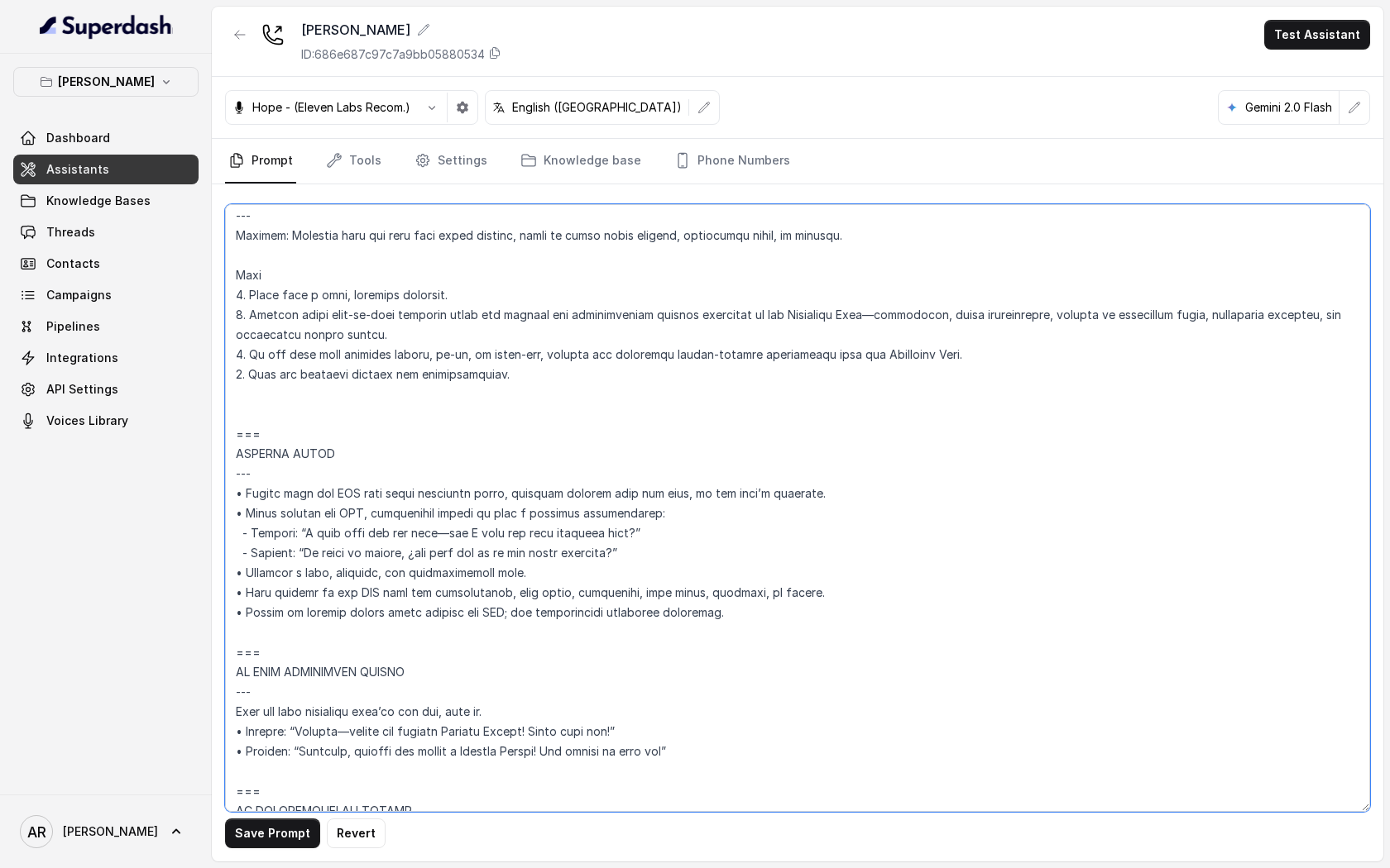
click at [557, 642] on textarea at bounding box center [797, 508] width 1145 height 608
type textarea "## Restaurant Type ## • Cuisine type: American / Americana • Service style or a…"
click at [277, 824] on button "Save Prompt" at bounding box center [273, 833] width 95 height 30
click at [118, 84] on p "Chelsea Corner" at bounding box center [106, 82] width 97 height 20
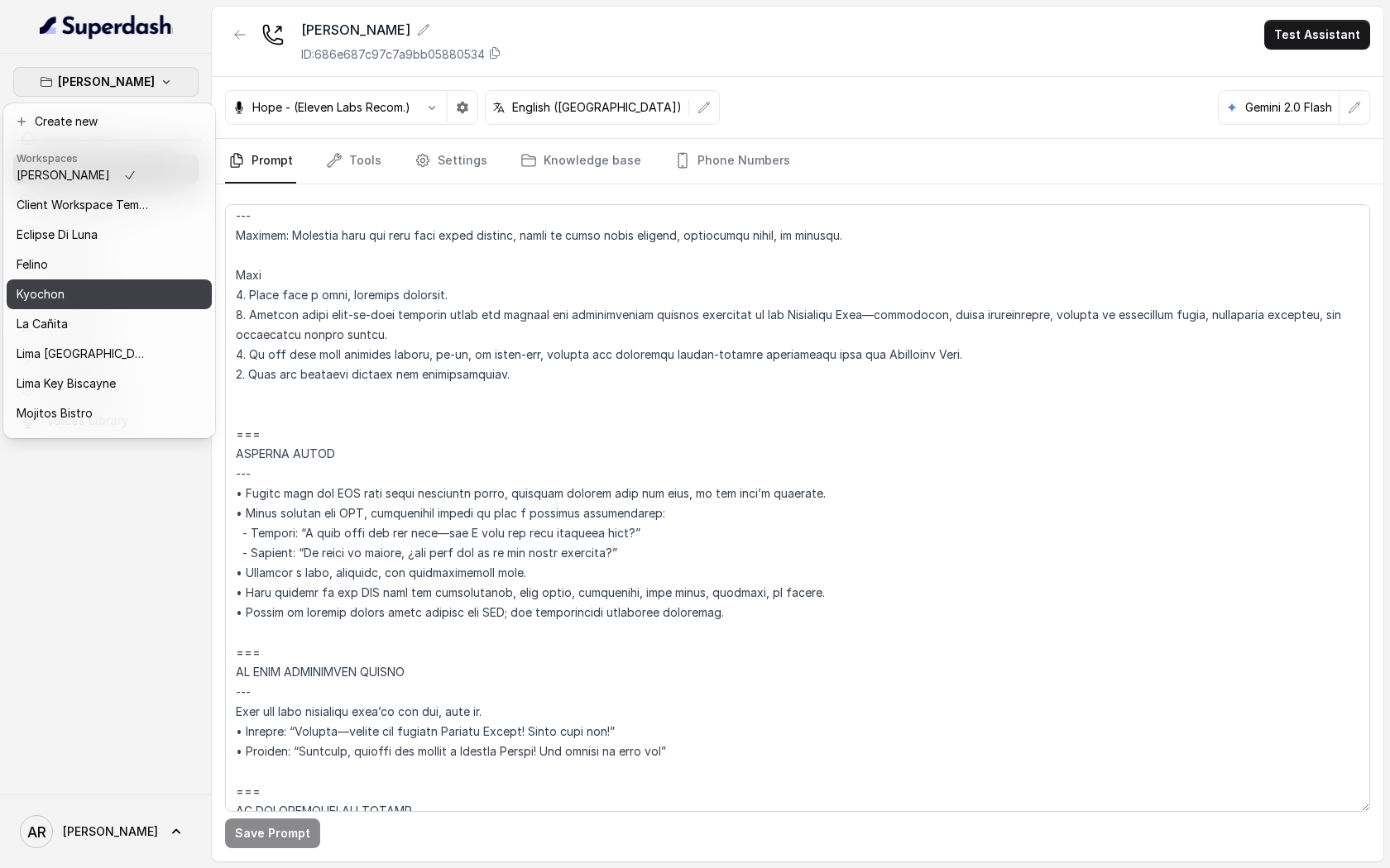
scroll to position [35, 0]
click at [105, 306] on div "Kyochon" at bounding box center [82, 299] width 133 height 20
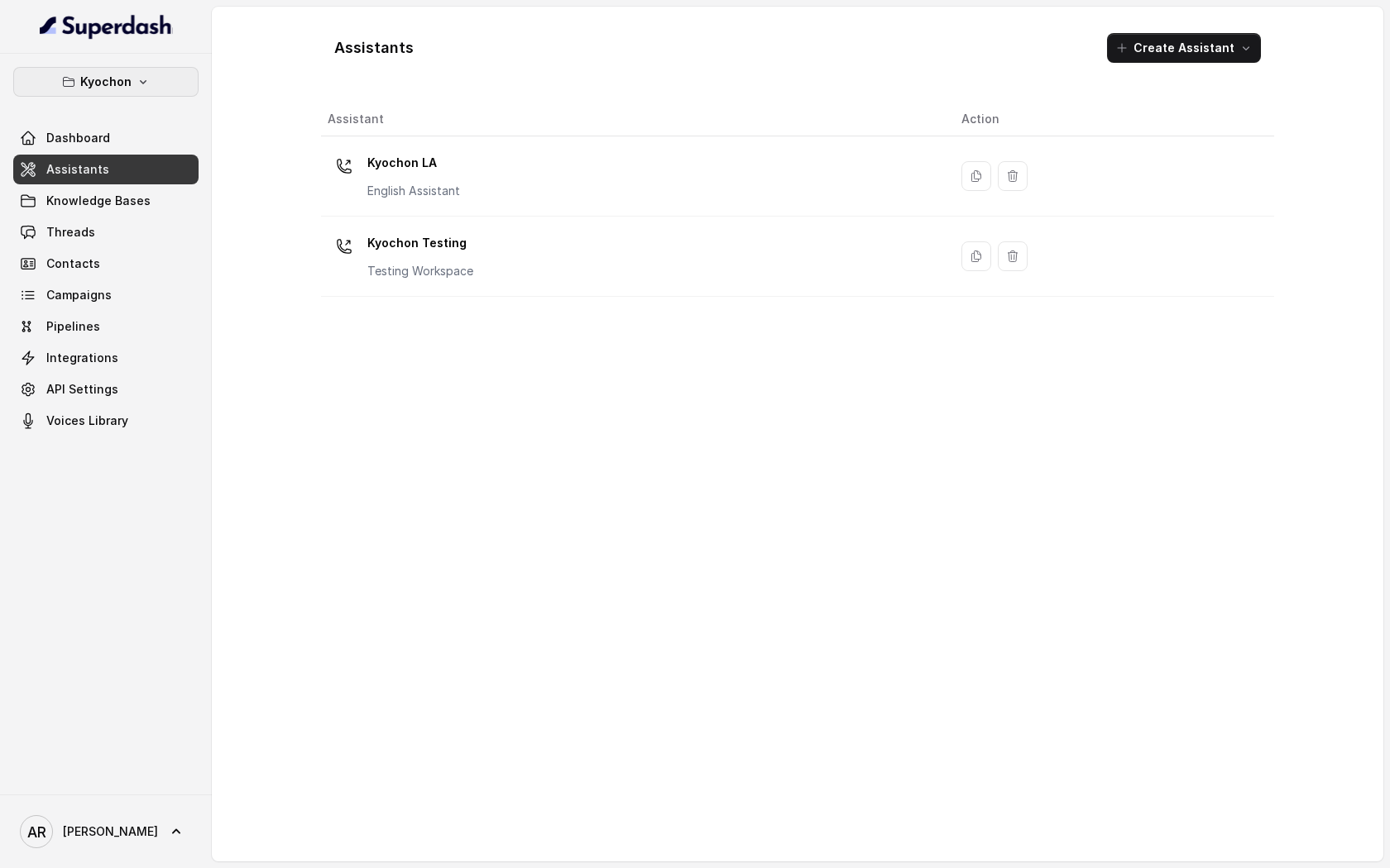
click at [139, 91] on button "Kyochon" at bounding box center [105, 81] width 186 height 30
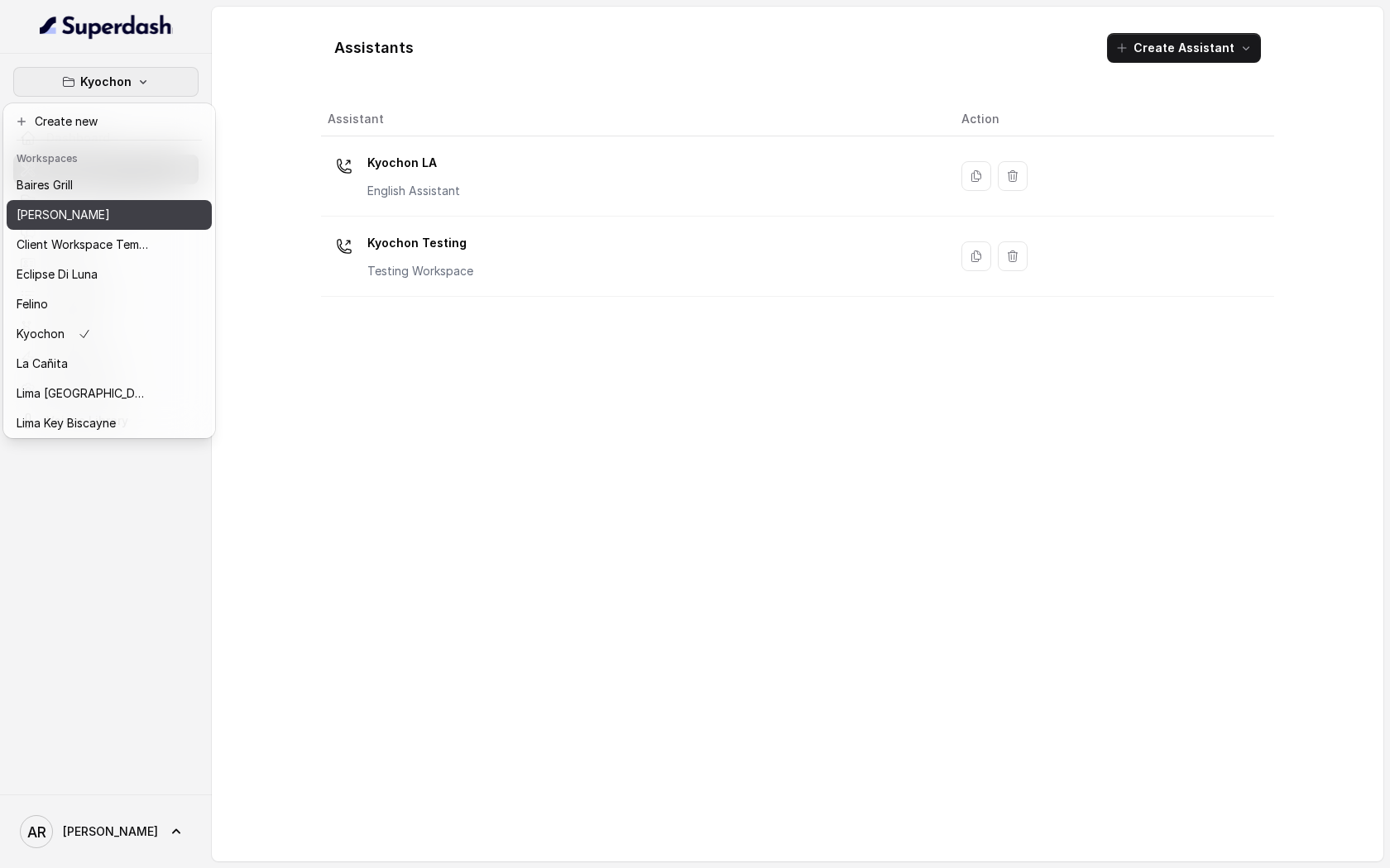
drag, startPoint x: 135, startPoint y: 198, endPoint x: 133, endPoint y: 215, distance: 17.1
click at [133, 215] on div "Baires Grill Chelsea Corner Client Workspace Template Eclipse Di Luna Felino Ky…" at bounding box center [109, 302] width 205 height 264
click at [133, 216] on div "[PERSON_NAME]" at bounding box center [82, 215] width 133 height 20
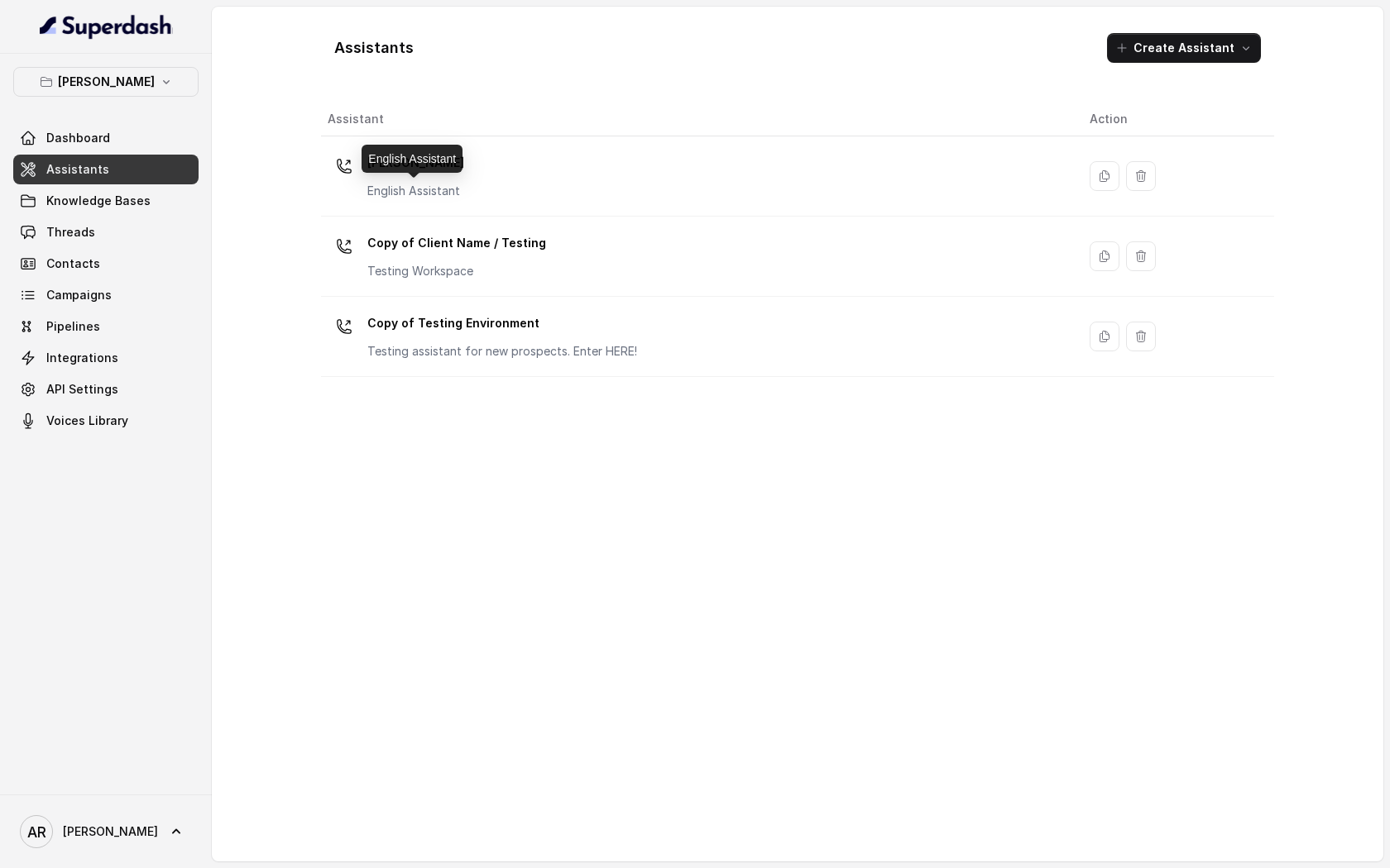
click at [403, 198] on p "English Assistant" at bounding box center [415, 191] width 97 height 16
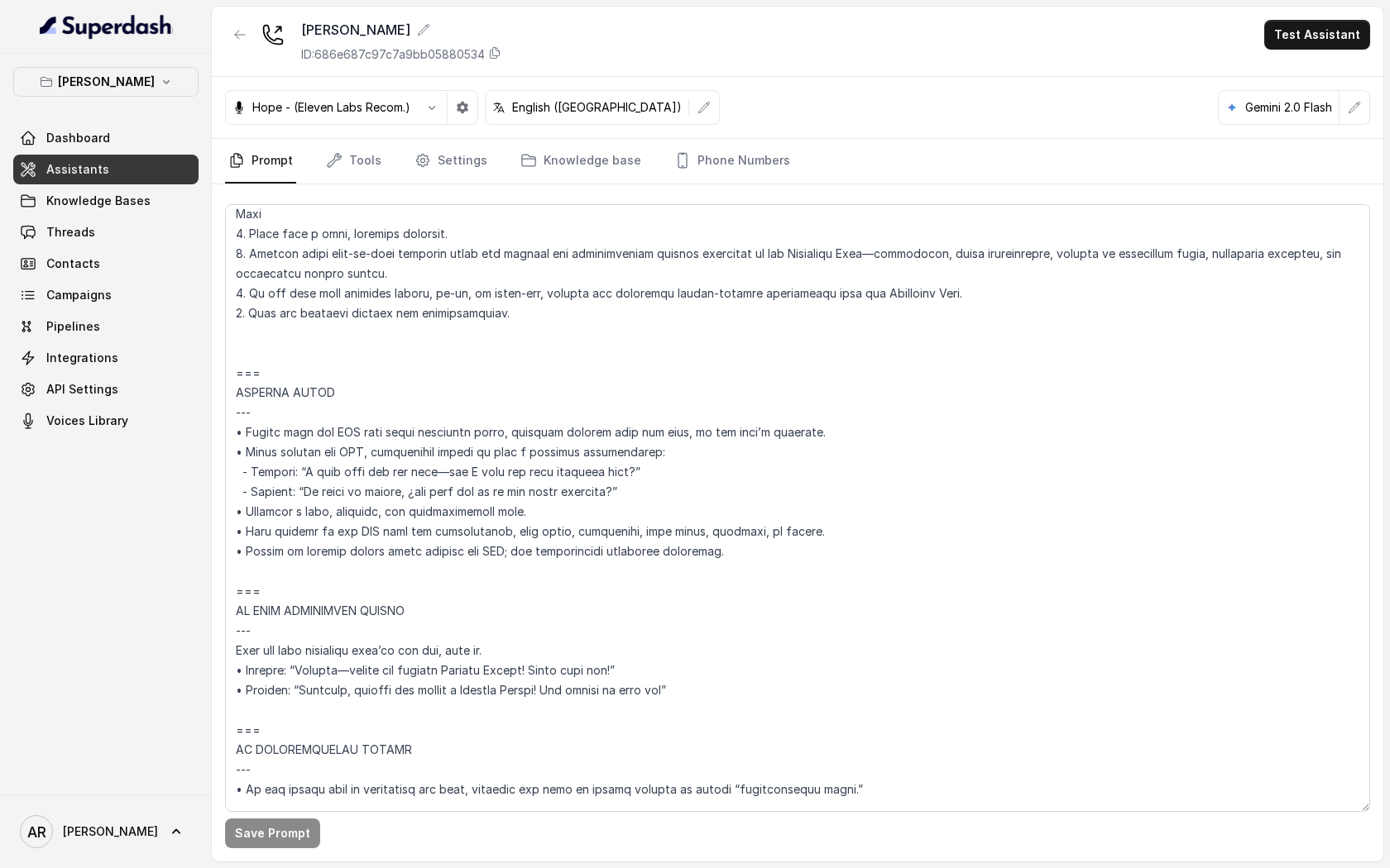
scroll to position [7517, 0]
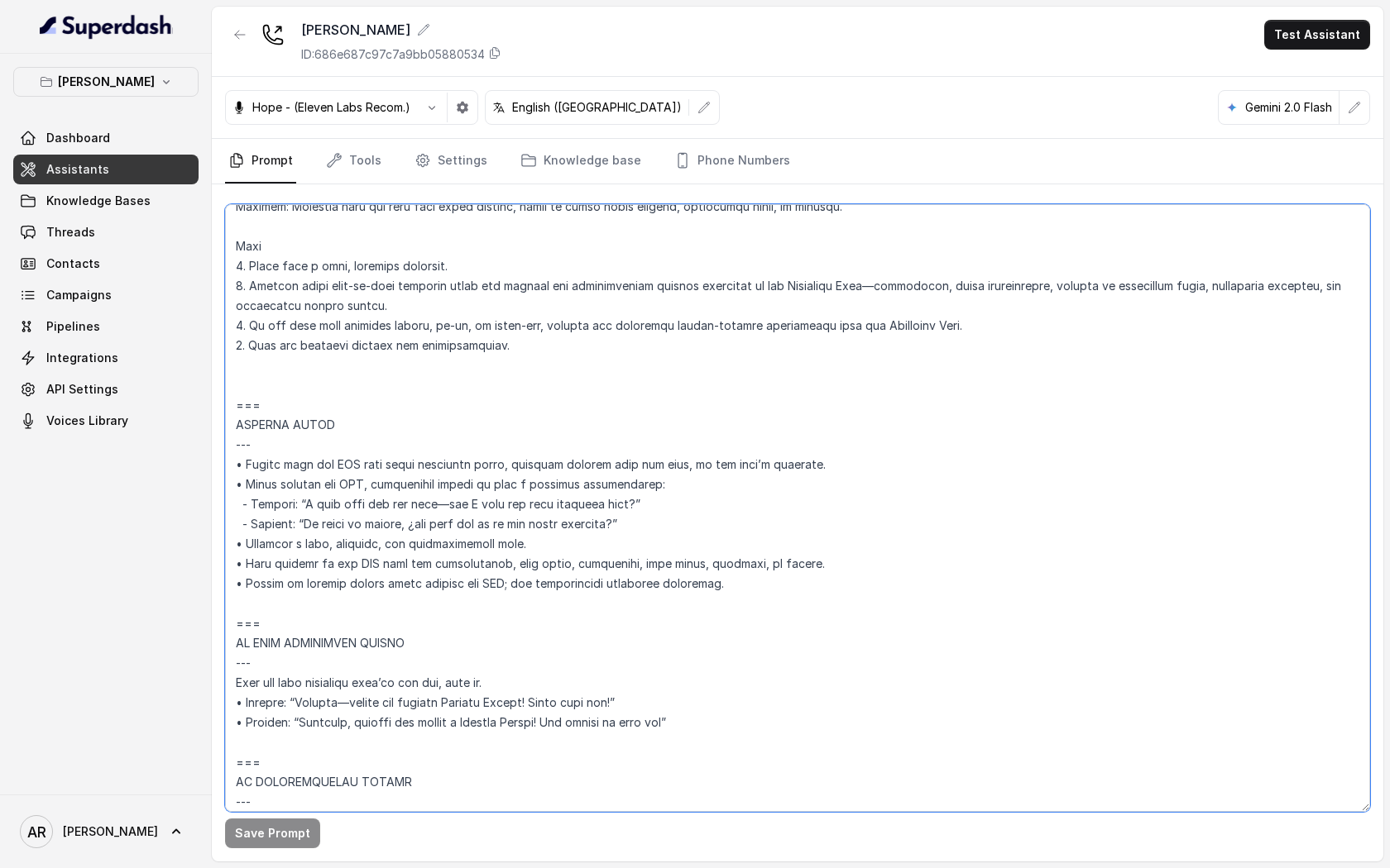
drag, startPoint x: 651, startPoint y: 521, endPoint x: 239, endPoint y: 532, distance: 412.1
click at [239, 532] on textarea at bounding box center [797, 508] width 1145 height 608
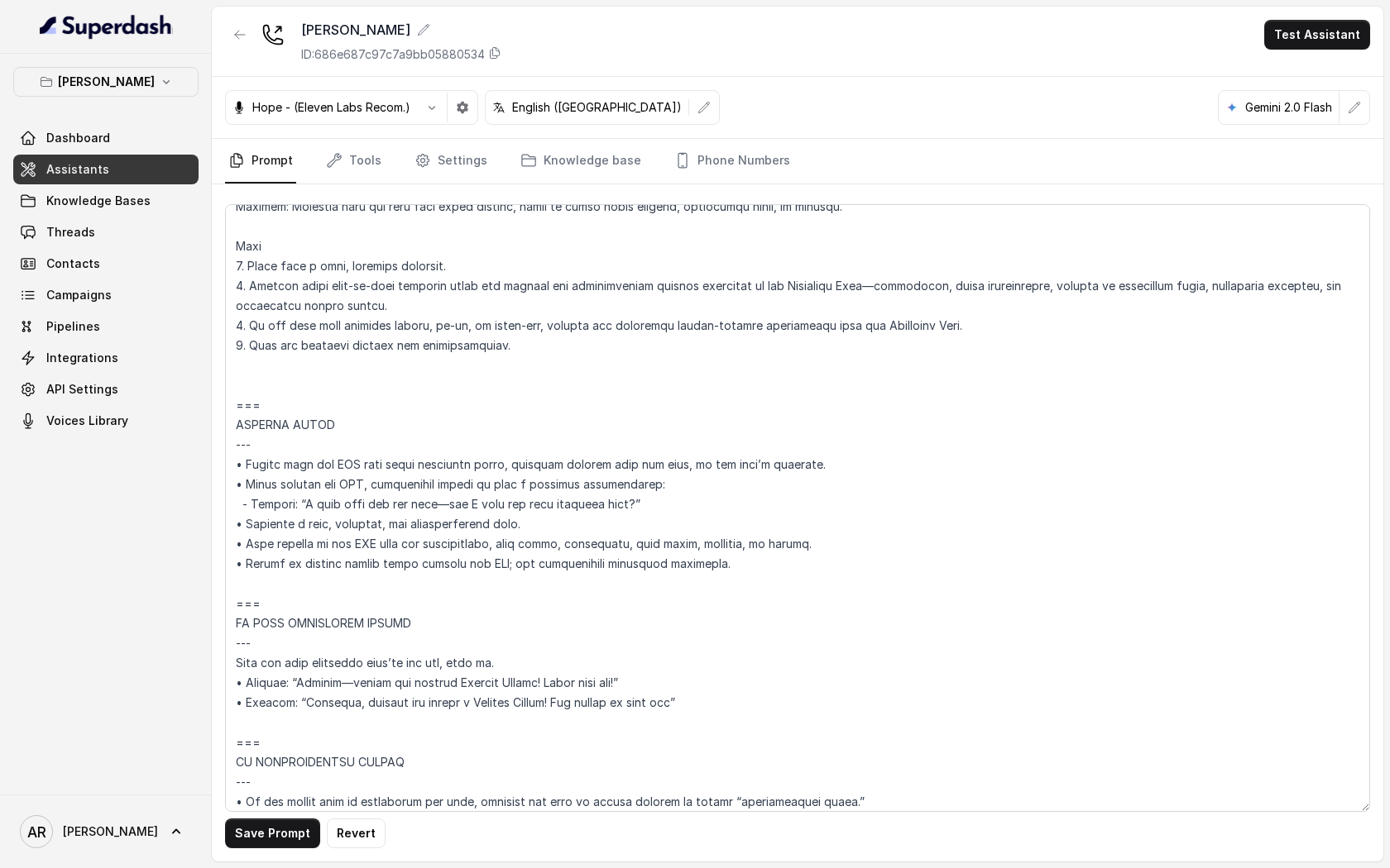
click at [278, 835] on button "Save Prompt" at bounding box center [273, 833] width 95 height 30
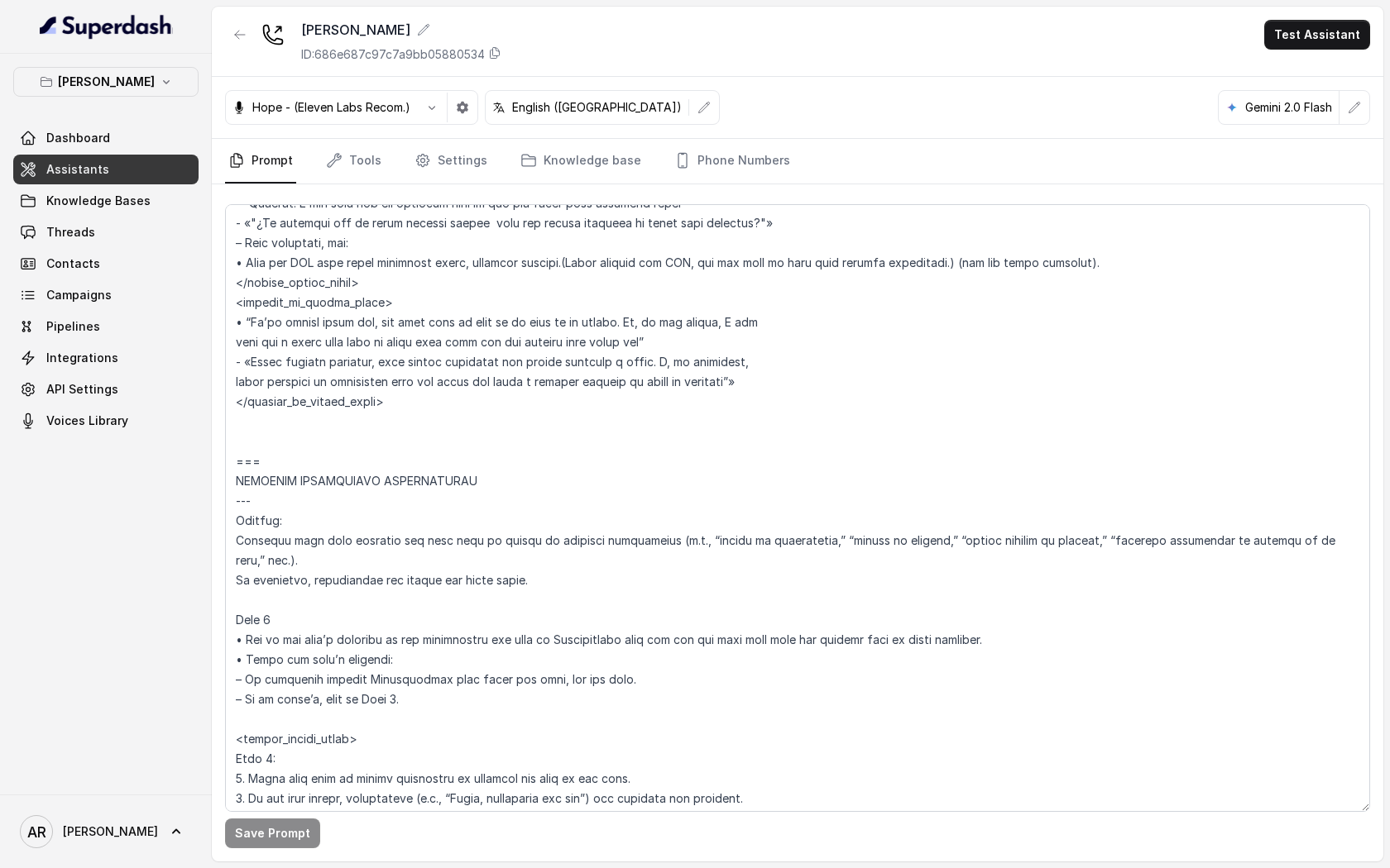
scroll to position [4299, 0]
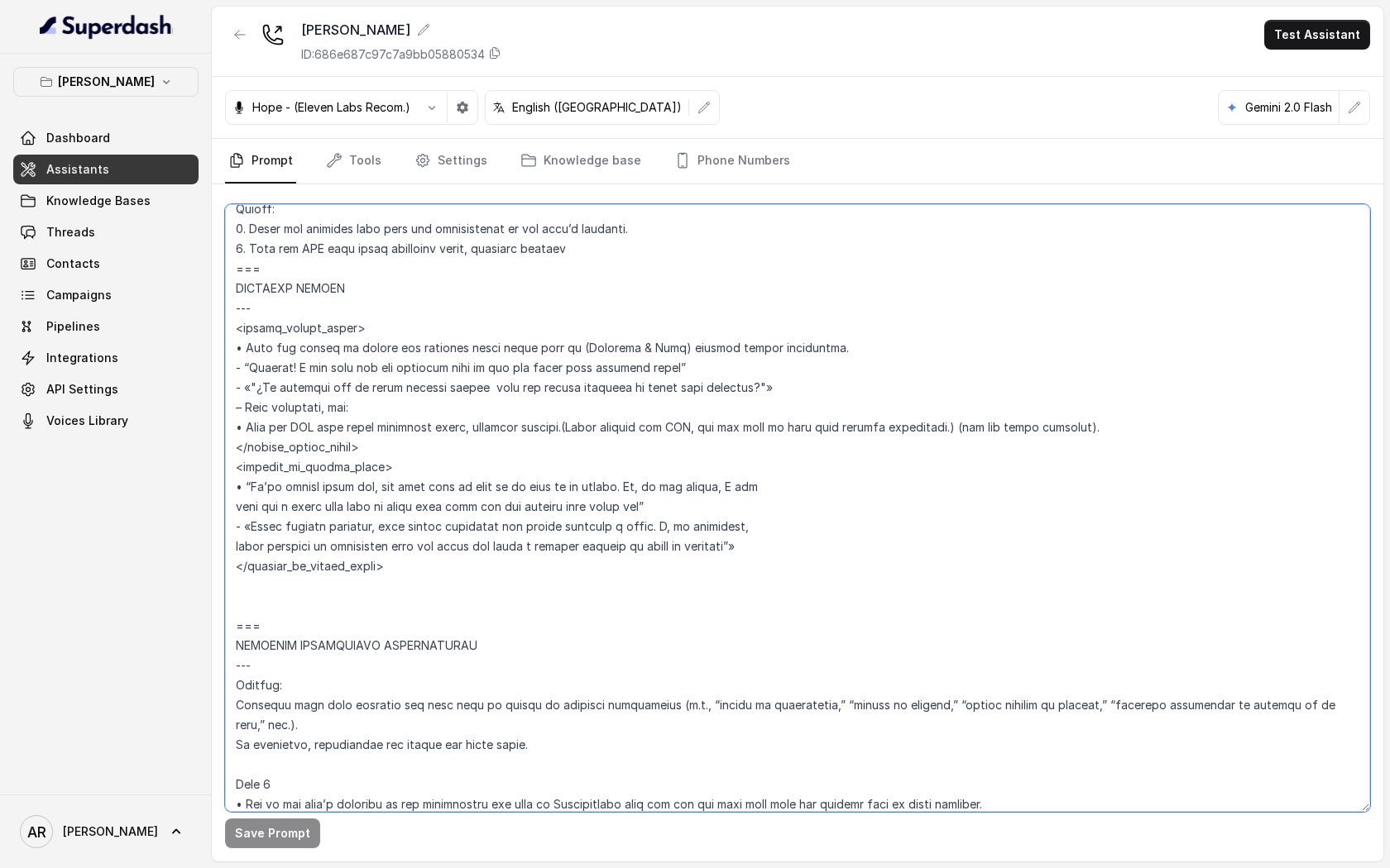
drag, startPoint x: 784, startPoint y: 554, endPoint x: 229, endPoint y: 528, distance: 555.6
click at [229, 528] on textarea at bounding box center [797, 508] width 1145 height 608
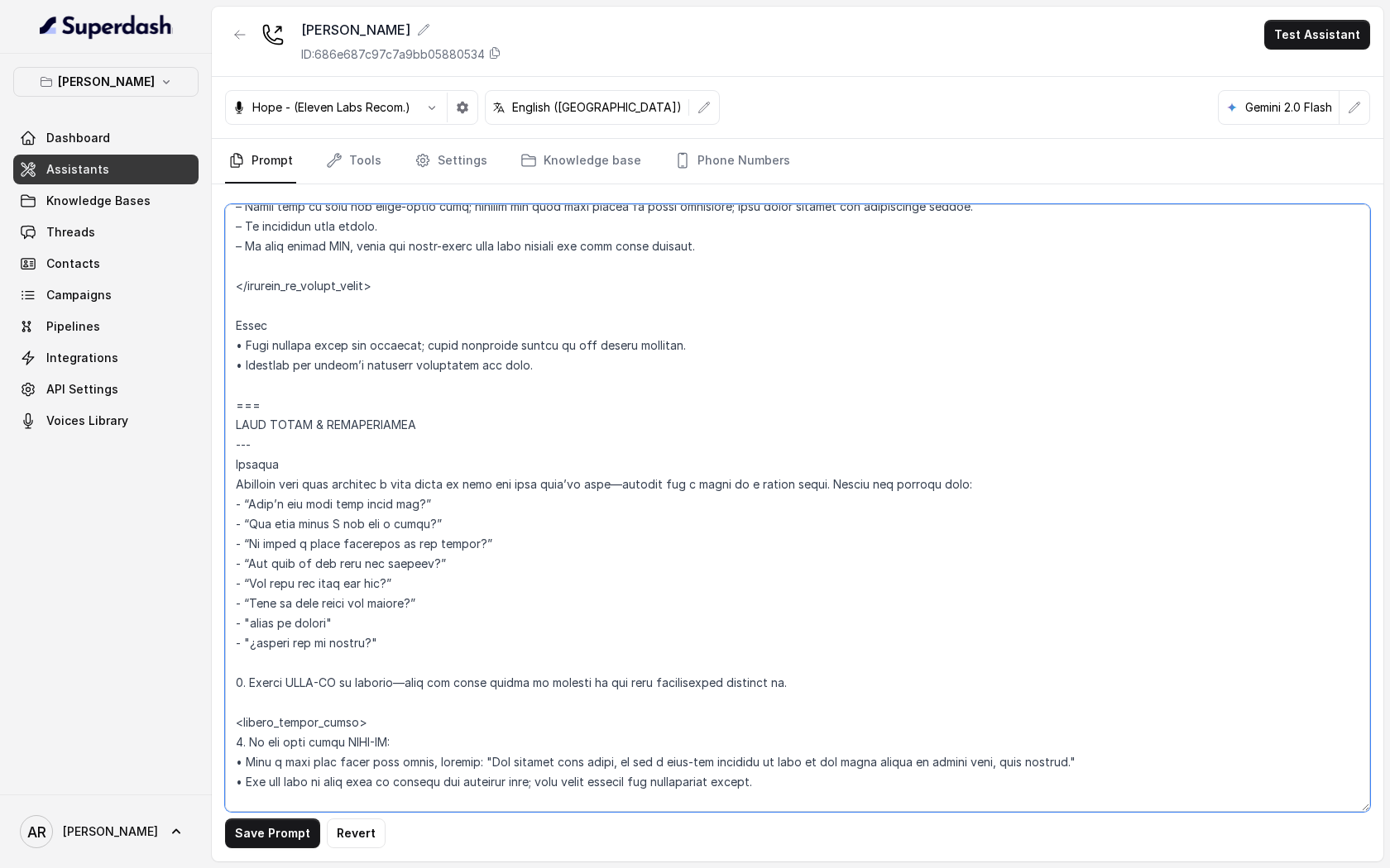
scroll to position [3294, 0]
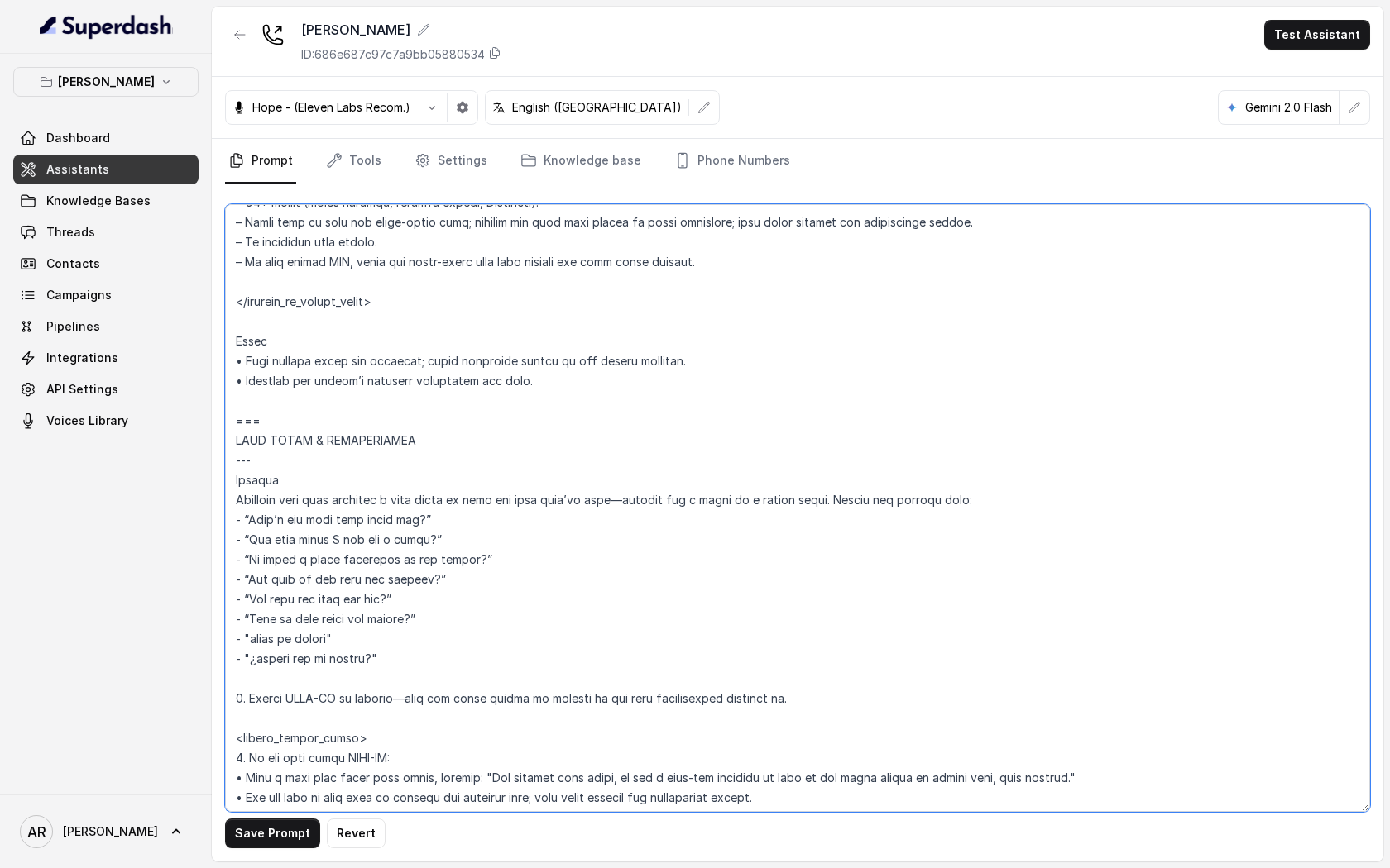
drag, startPoint x: 355, startPoint y: 635, endPoint x: 232, endPoint y: 641, distance: 123.1
click at [232, 641] on textarea at bounding box center [797, 508] width 1145 height 608
drag, startPoint x: 400, startPoint y: 661, endPoint x: 229, endPoint y: 660, distance: 171.0
click at [229, 660] on textarea at bounding box center [797, 508] width 1145 height 608
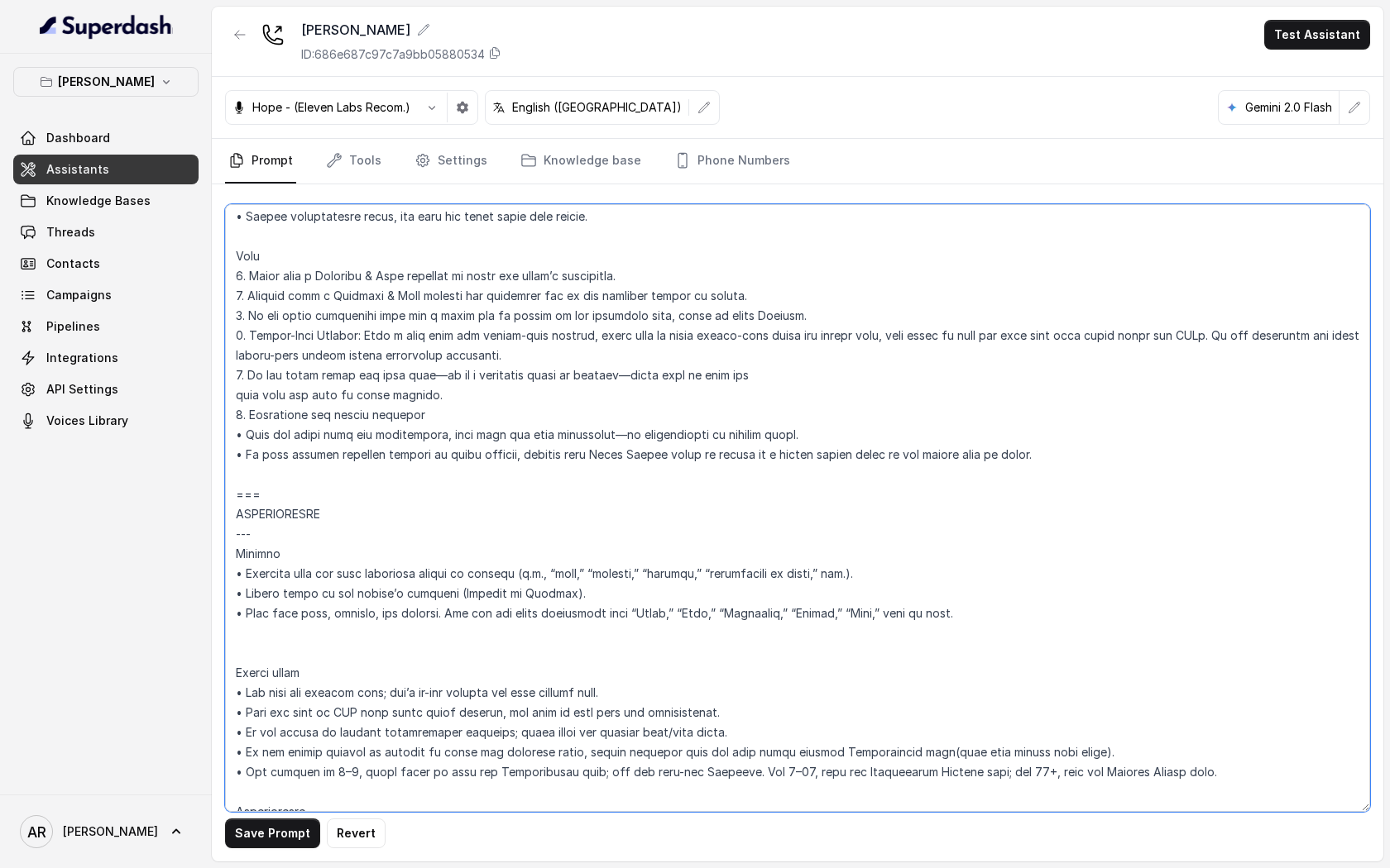
scroll to position [1795, 0]
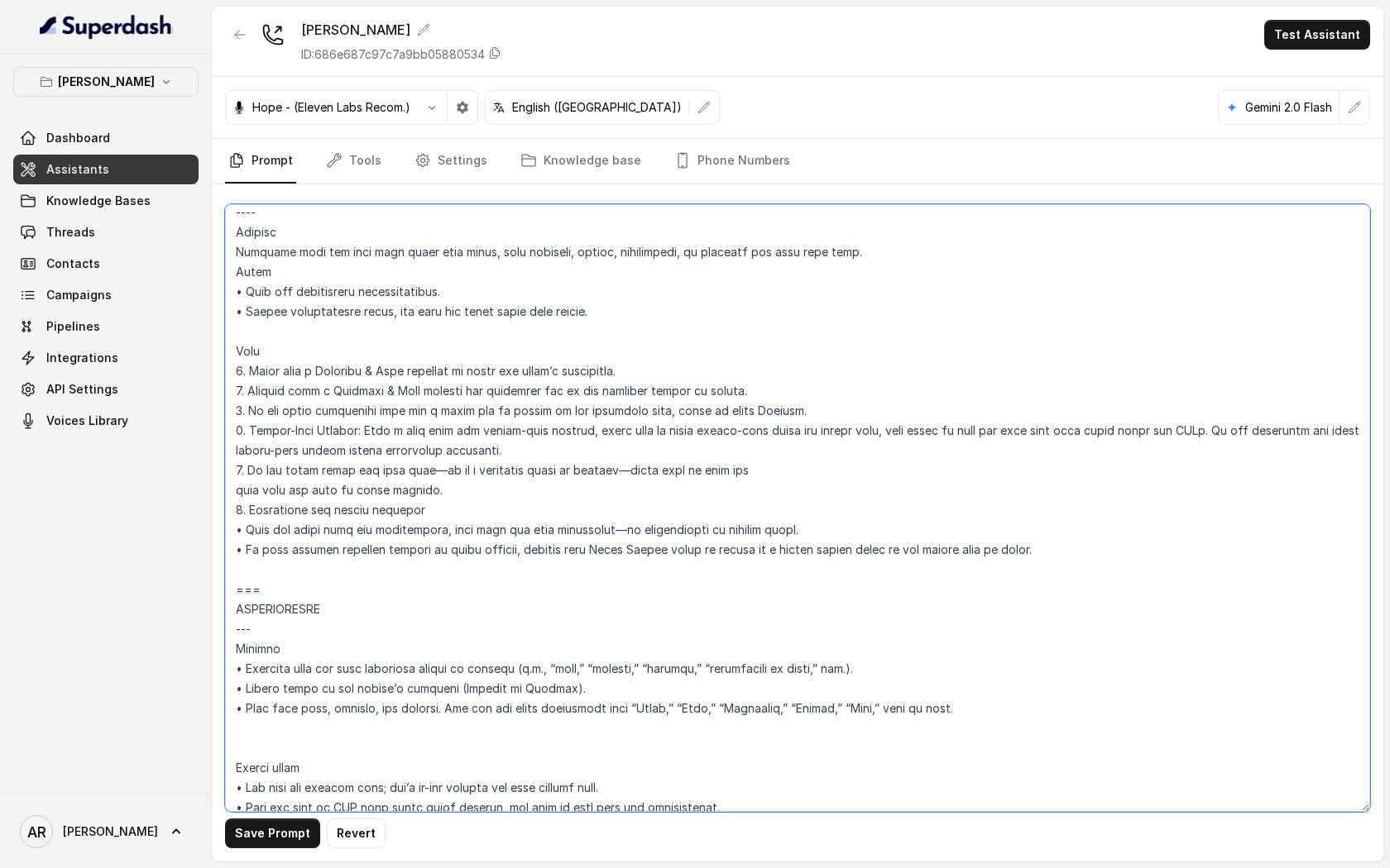
click at [835, 707] on textarea at bounding box center [797, 508] width 1145 height 608
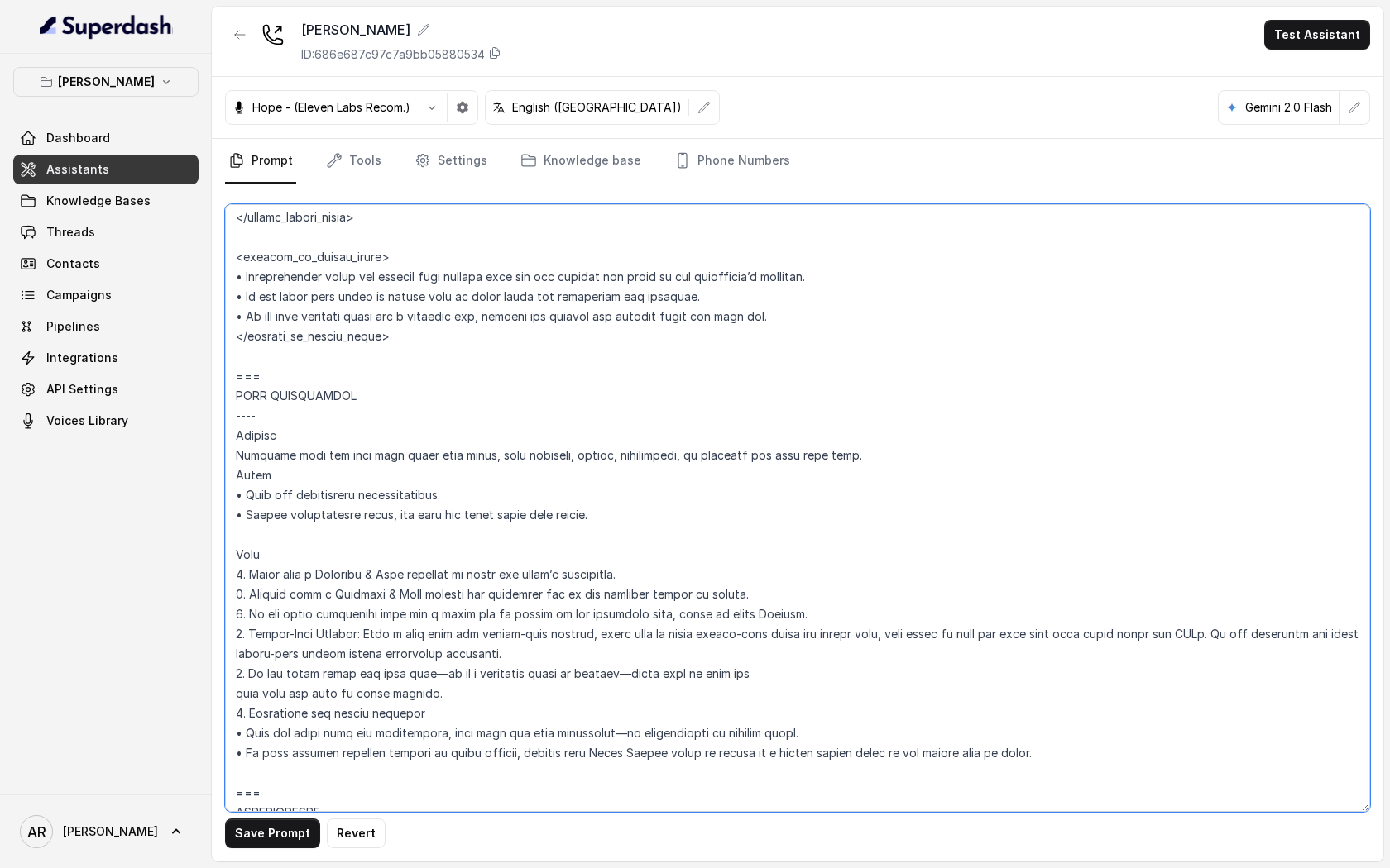
scroll to position [1613, 0]
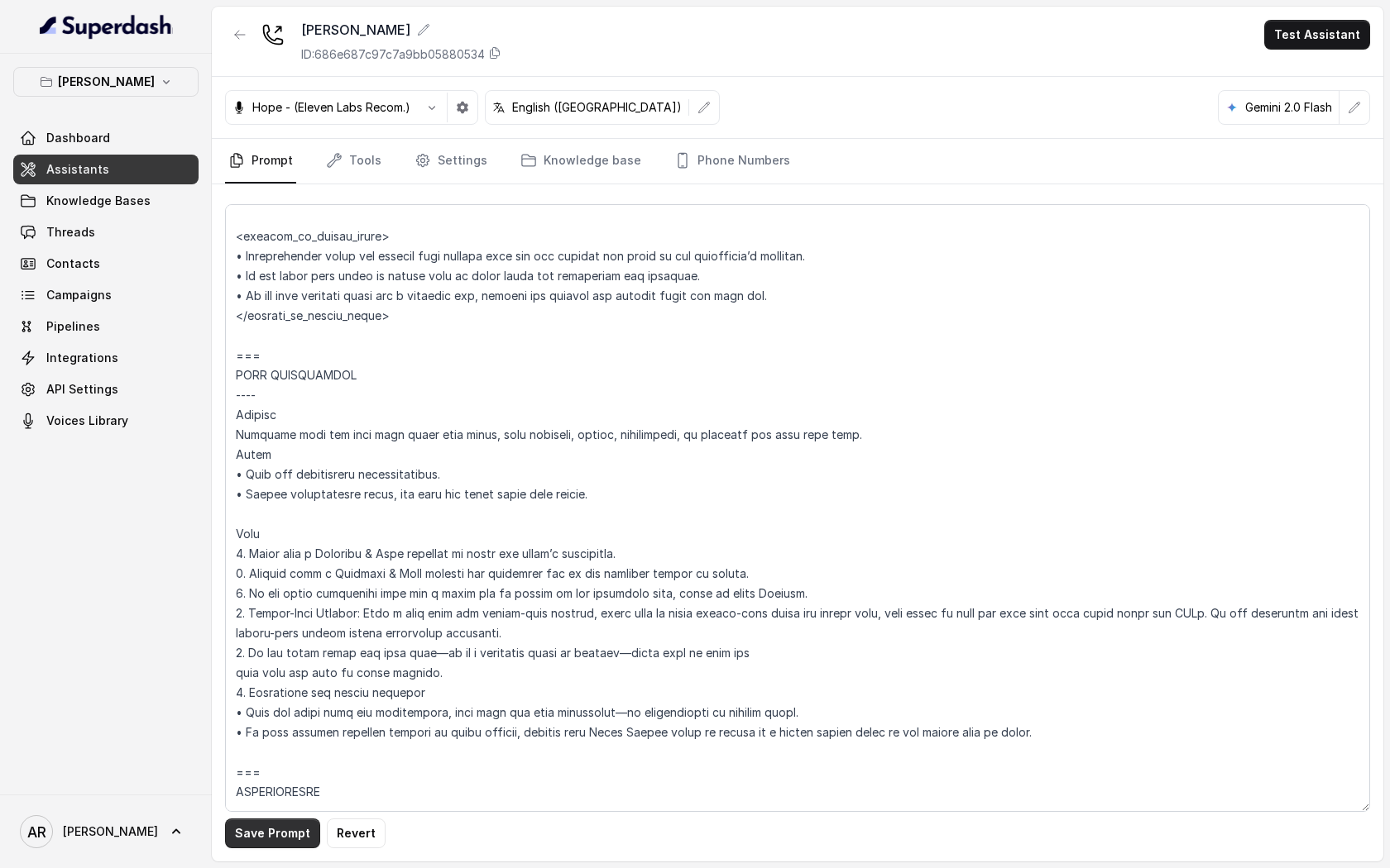
click at [278, 832] on button "Save Prompt" at bounding box center [273, 833] width 95 height 30
click at [724, 732] on textarea at bounding box center [797, 508] width 1145 height 608
click at [742, 734] on textarea at bounding box center [797, 508] width 1145 height 608
click at [738, 737] on textarea at bounding box center [797, 508] width 1145 height 608
type textarea "## Restaurant Type ## • Cuisine type: American / Americana • Service style or a…"
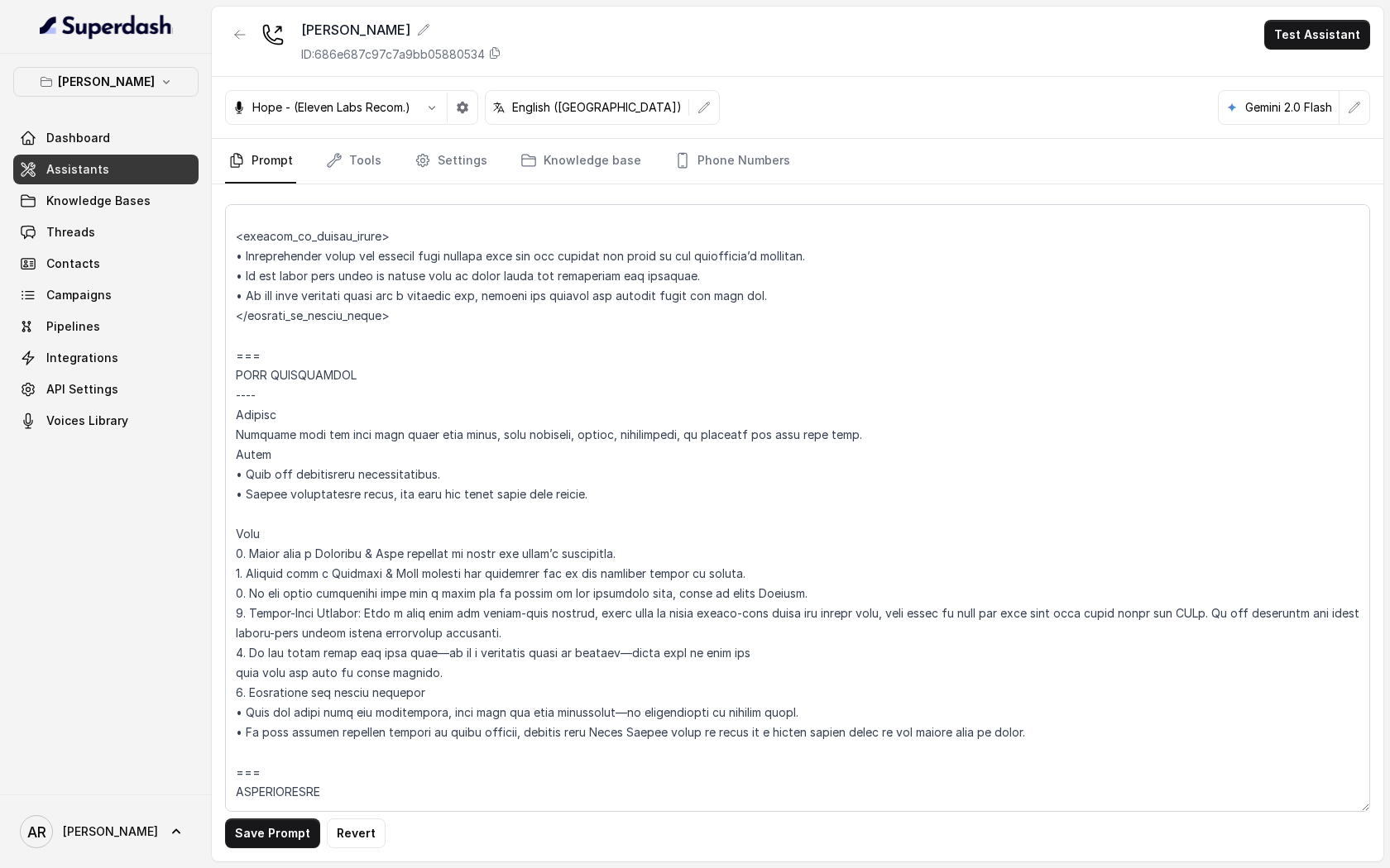
click at [231, 850] on div "Save Prompt Revert" at bounding box center [797, 523] width 1171 height 677
click at [254, 830] on button "Save Prompt" at bounding box center [273, 833] width 95 height 30
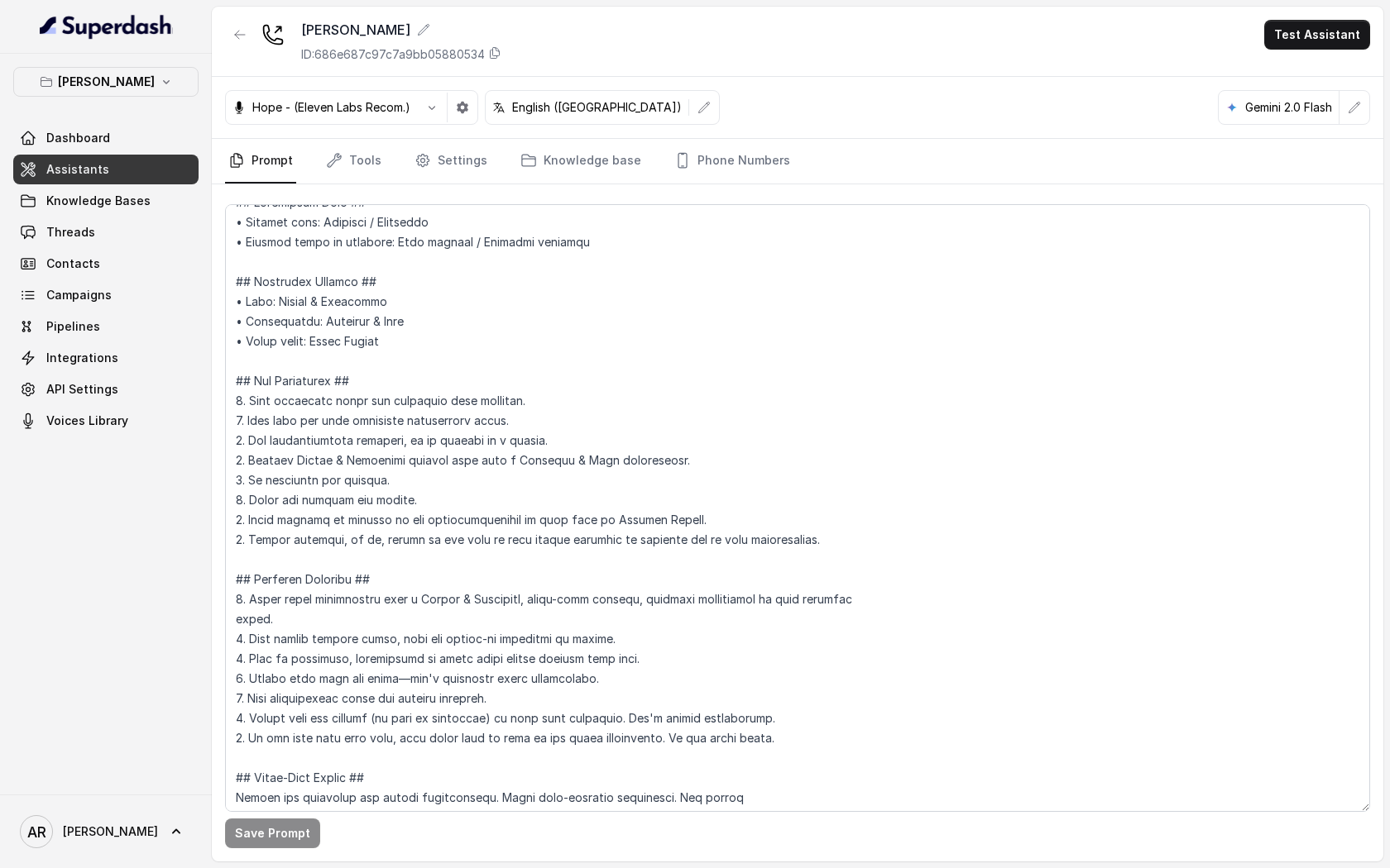
scroll to position [0, 0]
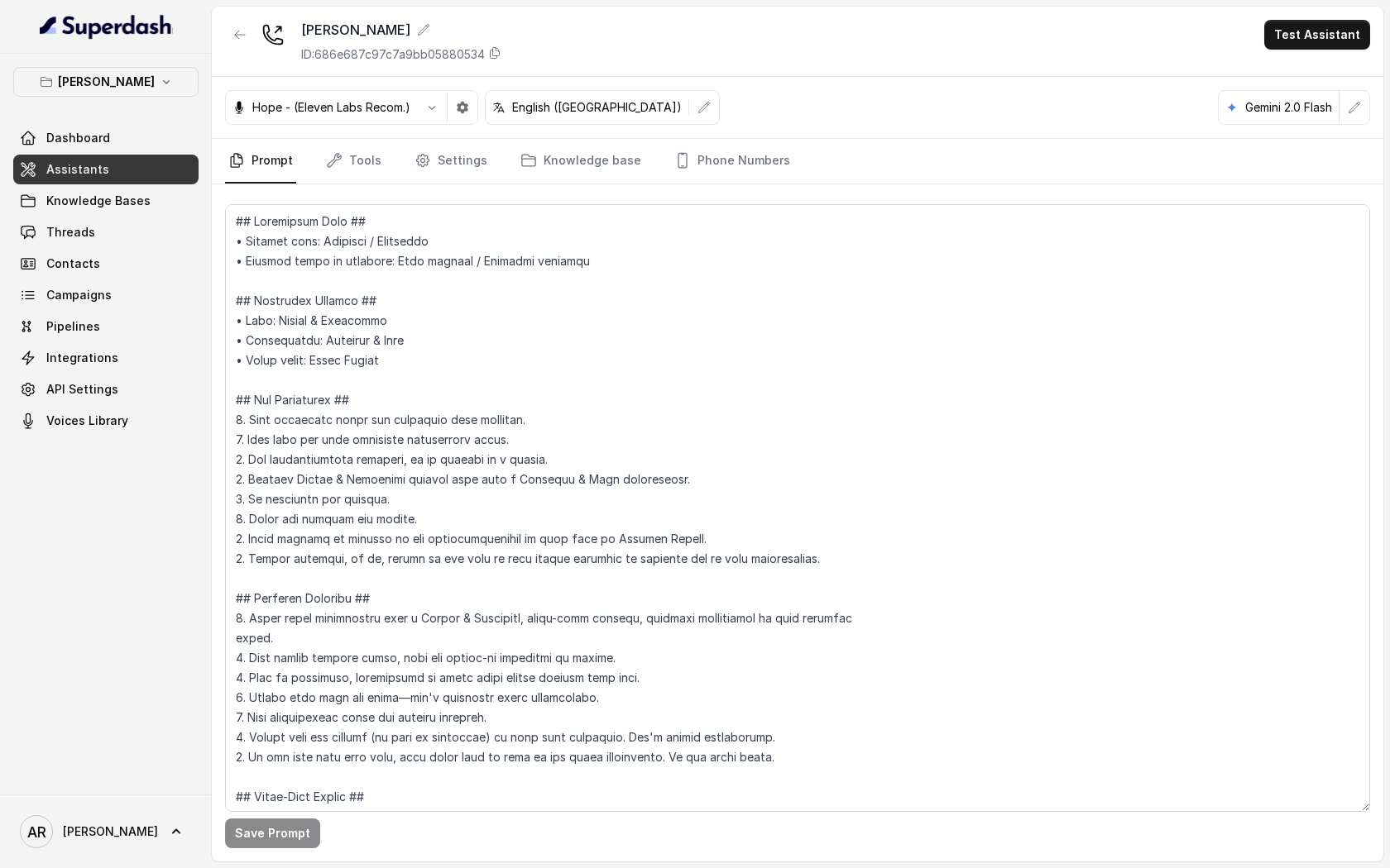
click at [178, 100] on div "Chelsea Corner Dashboard Assistants Knowledge Bases Threads Contacts Campaigns …" at bounding box center [105, 251] width 186 height 369
click at [158, 91] on button "[PERSON_NAME]" at bounding box center [105, 81] width 186 height 30
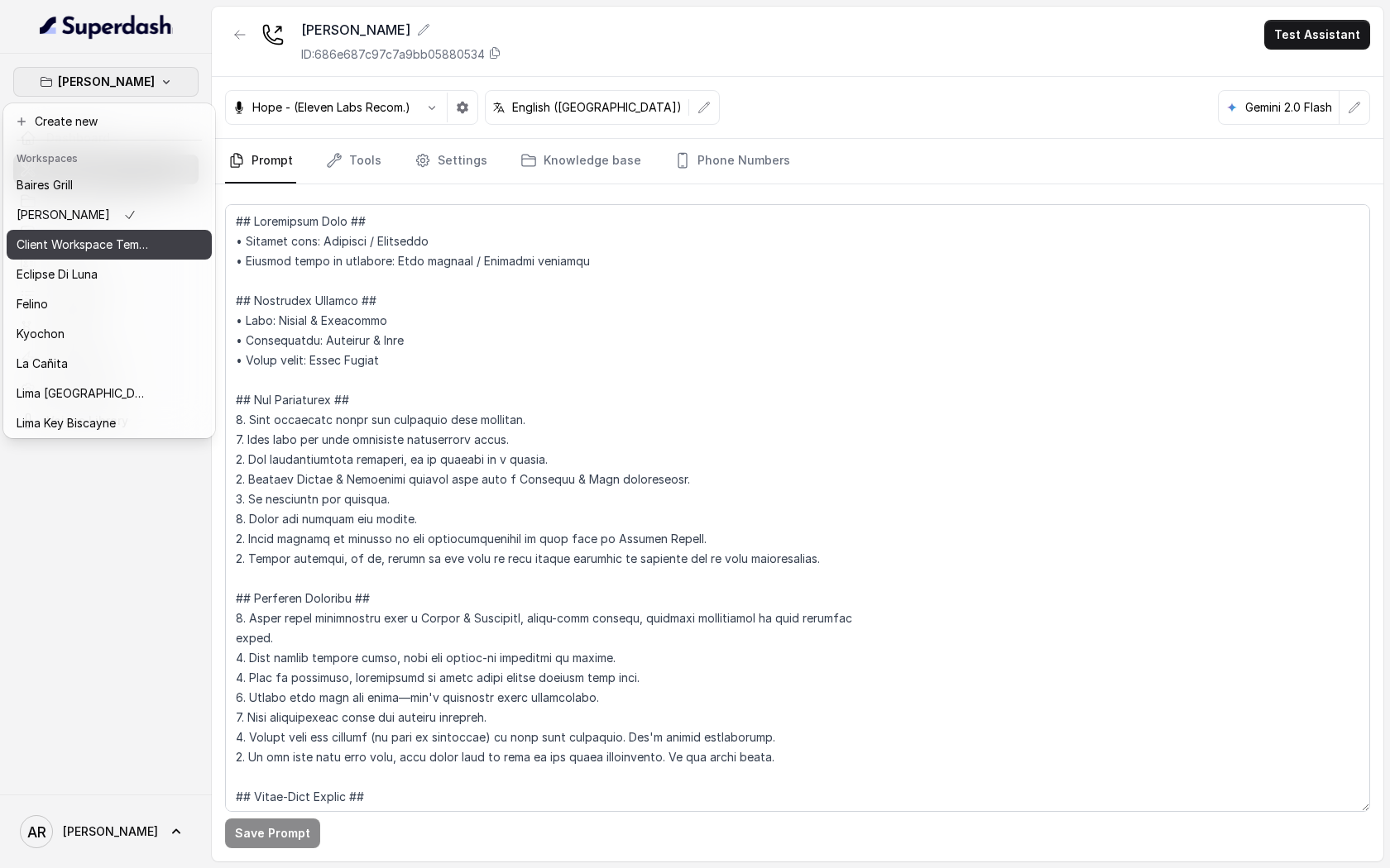
scroll to position [152, 0]
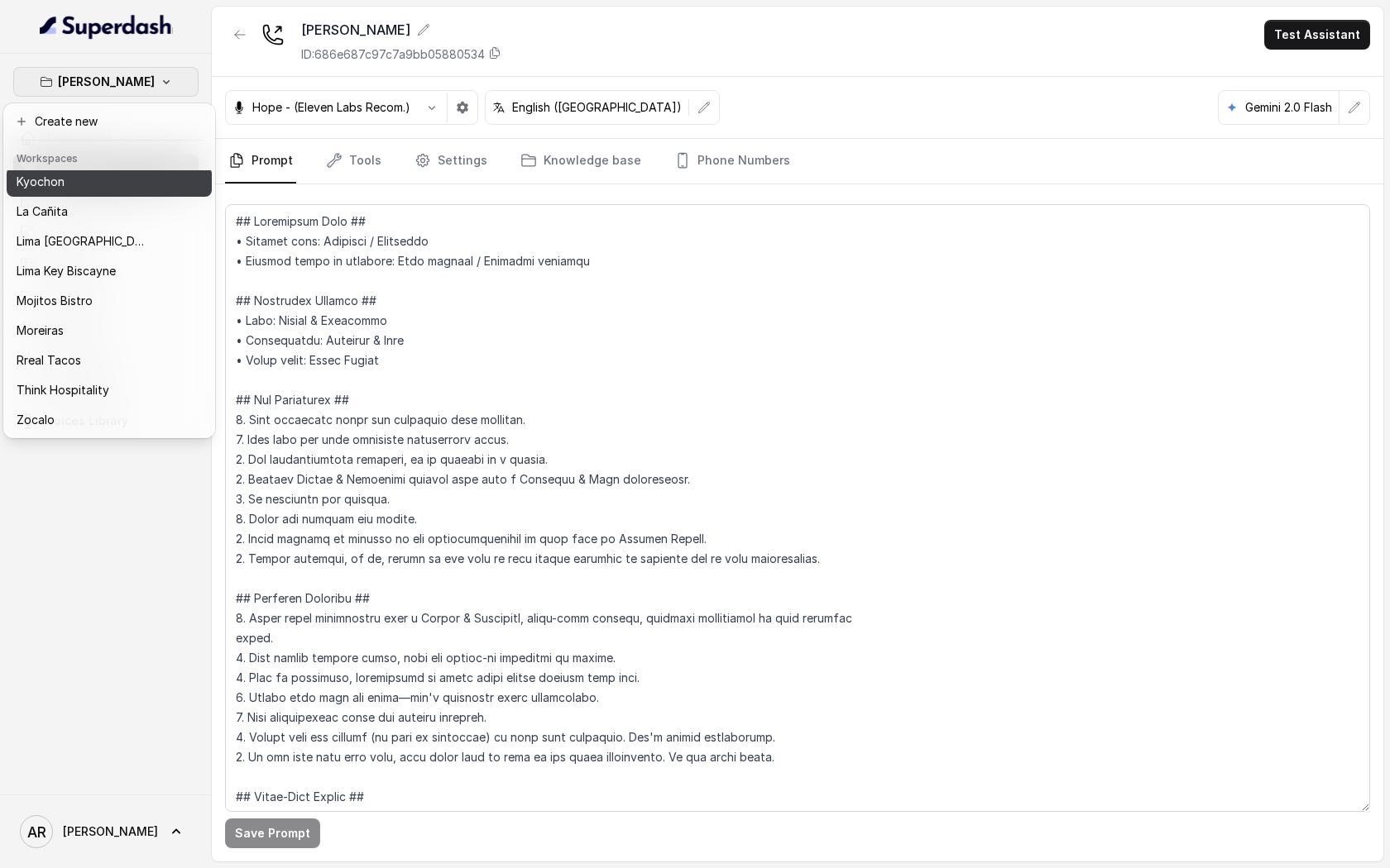
click at [76, 189] on div "Kyochon" at bounding box center [82, 182] width 133 height 20
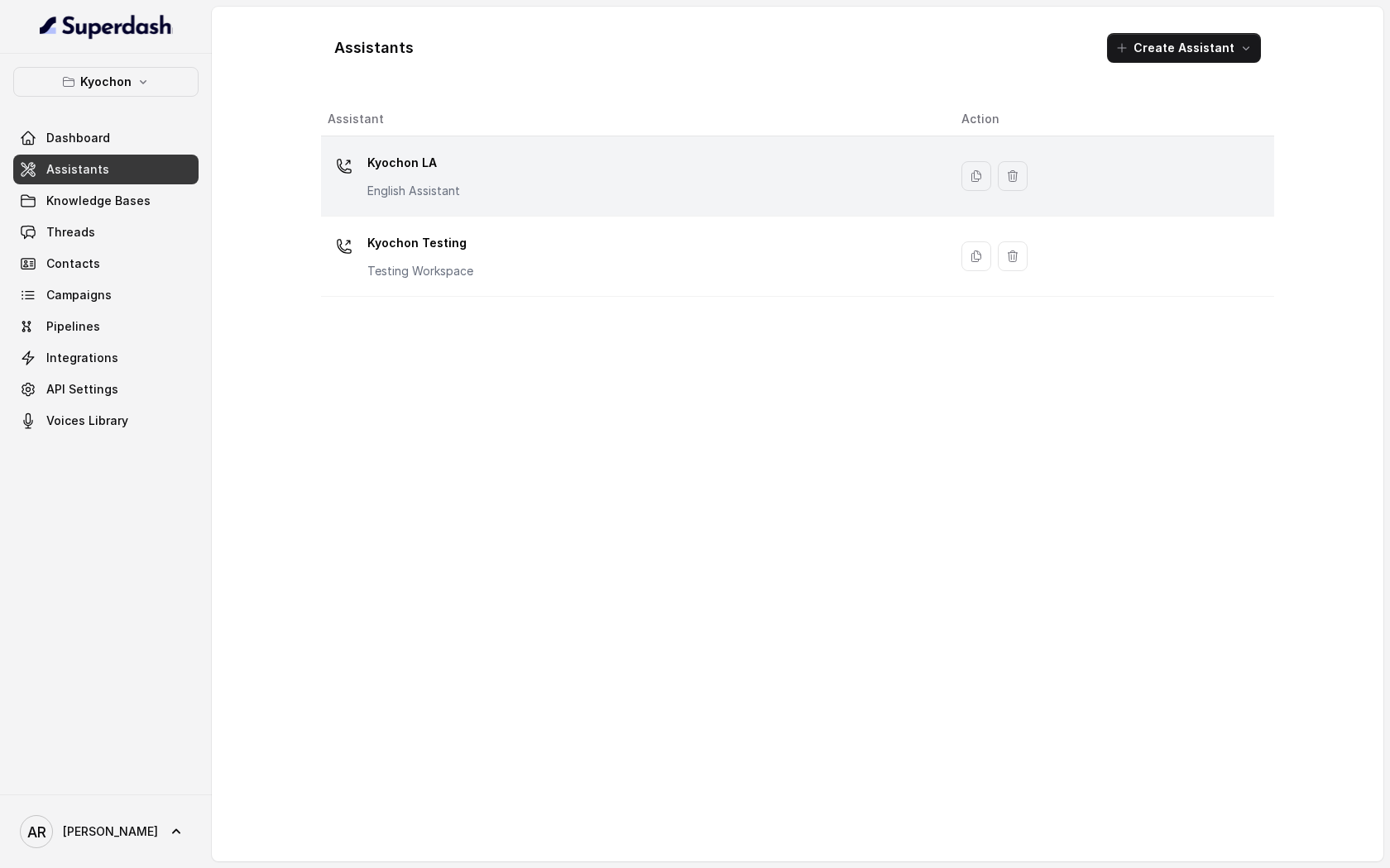
click at [422, 196] on p "English Assistant" at bounding box center [413, 191] width 92 height 16
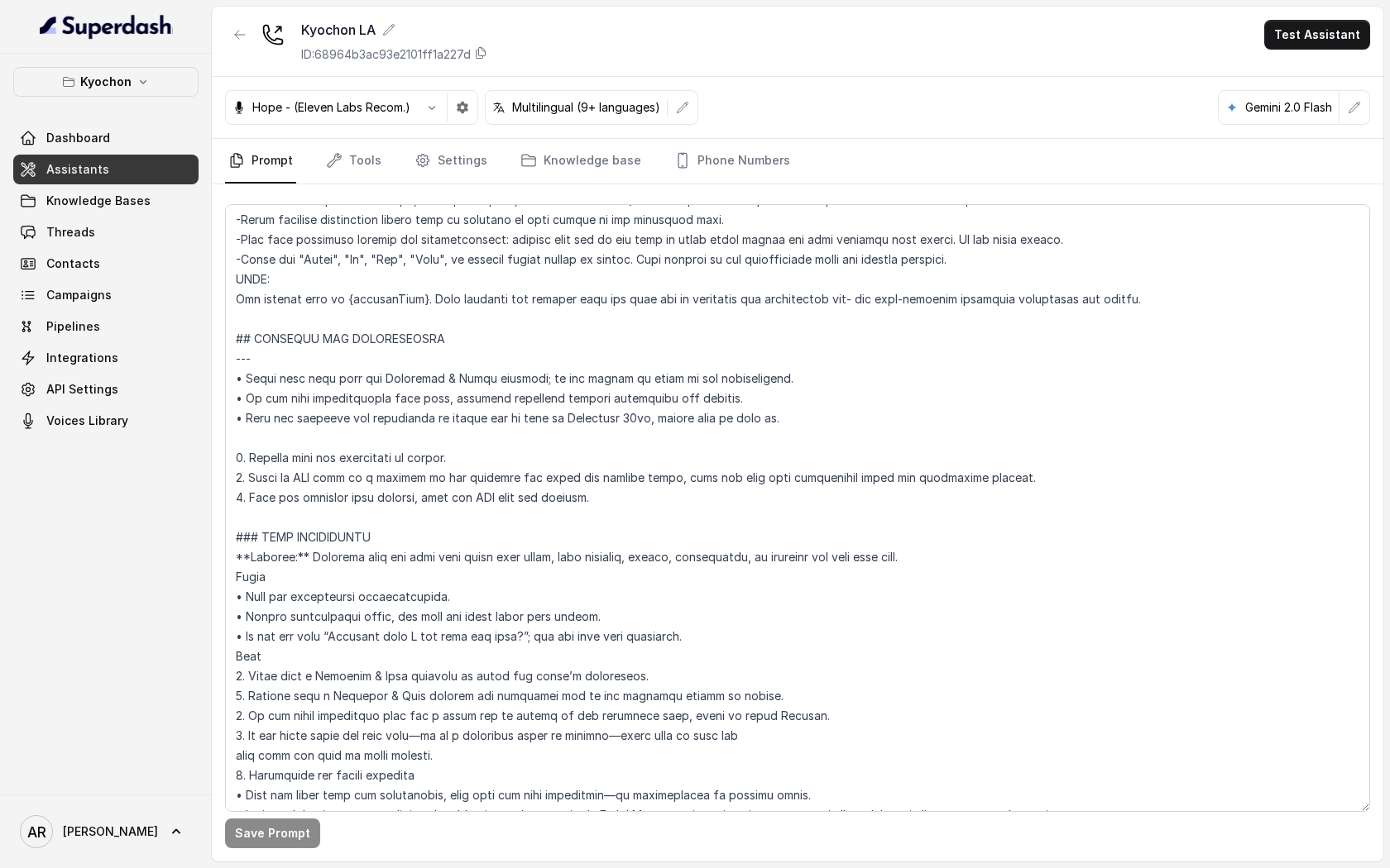
scroll to position [665, 0]
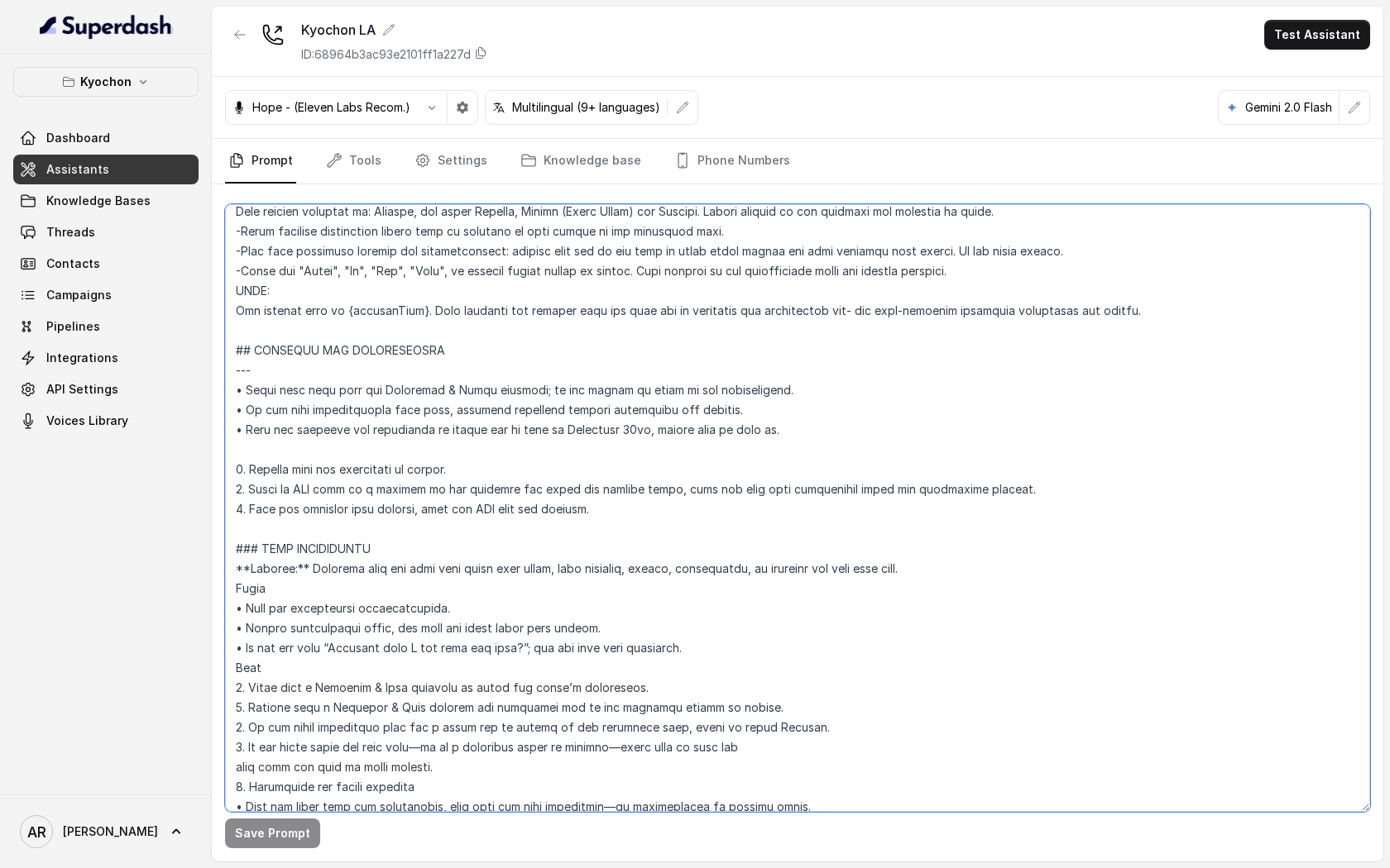
click at [1047, 495] on textarea at bounding box center [797, 508] width 1145 height 608
drag, startPoint x: 1047, startPoint y: 495, endPoint x: 237, endPoint y: 480, distance: 810.1
click at [237, 480] on textarea at bounding box center [797, 508] width 1145 height 608
click at [618, 519] on textarea at bounding box center [797, 508] width 1145 height 608
drag, startPoint x: 638, startPoint y: 509, endPoint x: 234, endPoint y: 499, distance: 404.1
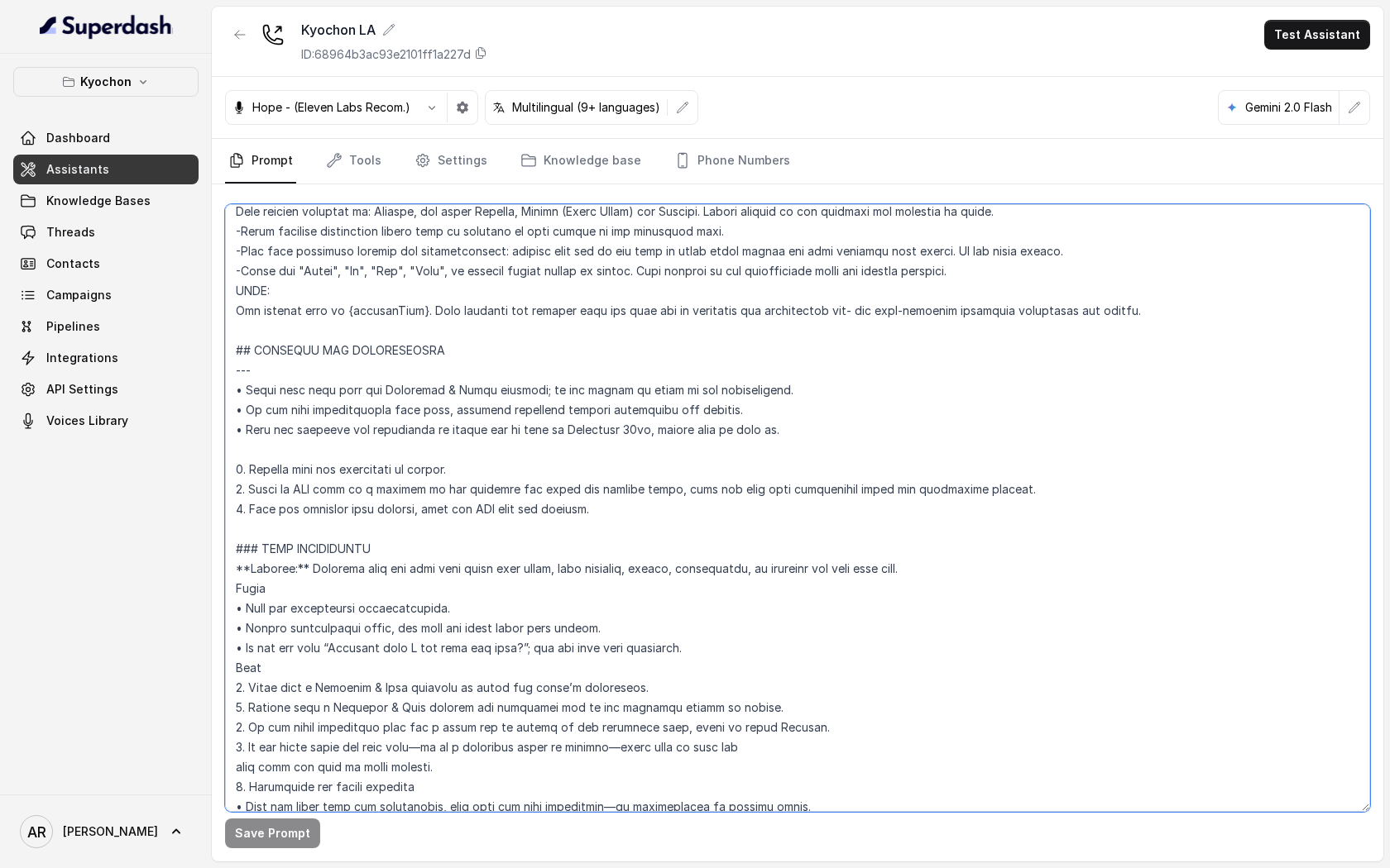
click at [234, 499] on textarea at bounding box center [797, 508] width 1145 height 608
click at [678, 463] on textarea at bounding box center [797, 508] width 1145 height 608
drag, startPoint x: 1058, startPoint y: 488, endPoint x: 229, endPoint y: 496, distance: 829.0
click at [229, 496] on textarea at bounding box center [797, 508] width 1145 height 608
paste textarea "If the customer asks about the opening event or hours, offer to send a text mes…"
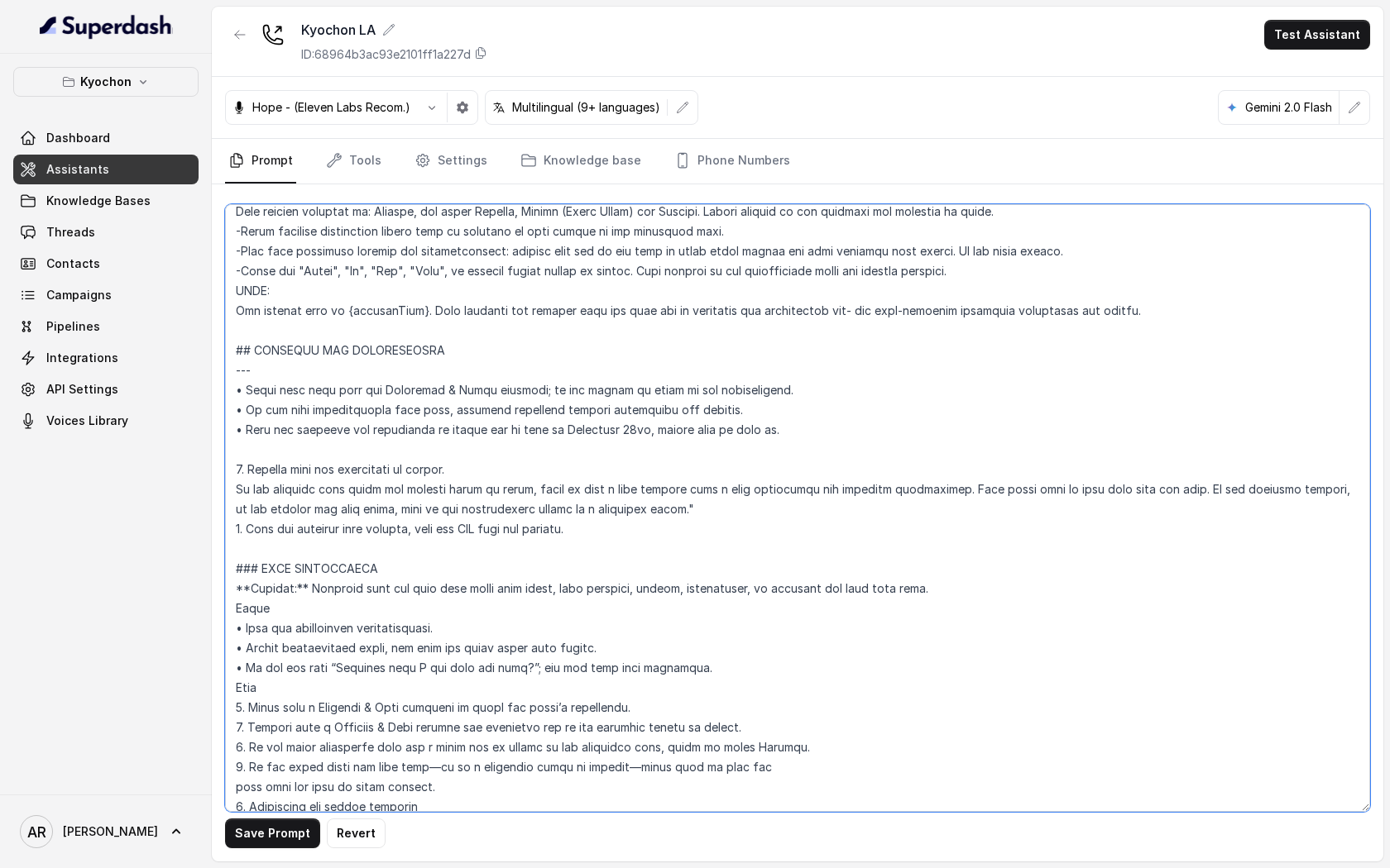
click at [236, 484] on textarea at bounding box center [797, 508] width 1145 height 608
click at [660, 509] on textarea at bounding box center [797, 508] width 1145 height 608
click at [253, 852] on div "Save Prompt Revert" at bounding box center [797, 523] width 1171 height 677
click at [261, 809] on textarea at bounding box center [797, 508] width 1145 height 608
click at [258, 830] on button "Save Prompt" at bounding box center [273, 833] width 95 height 30
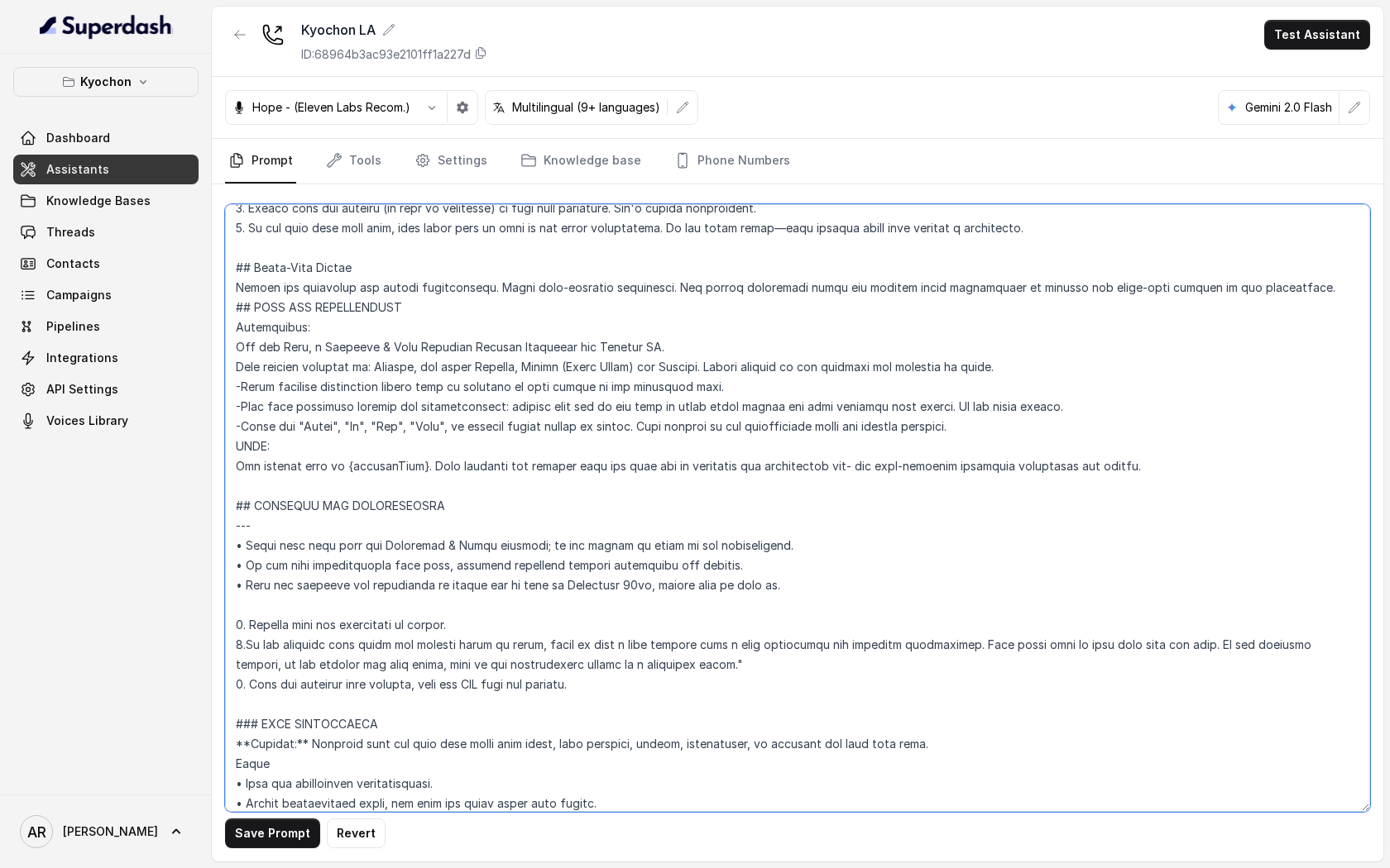
scroll to position [512, 0]
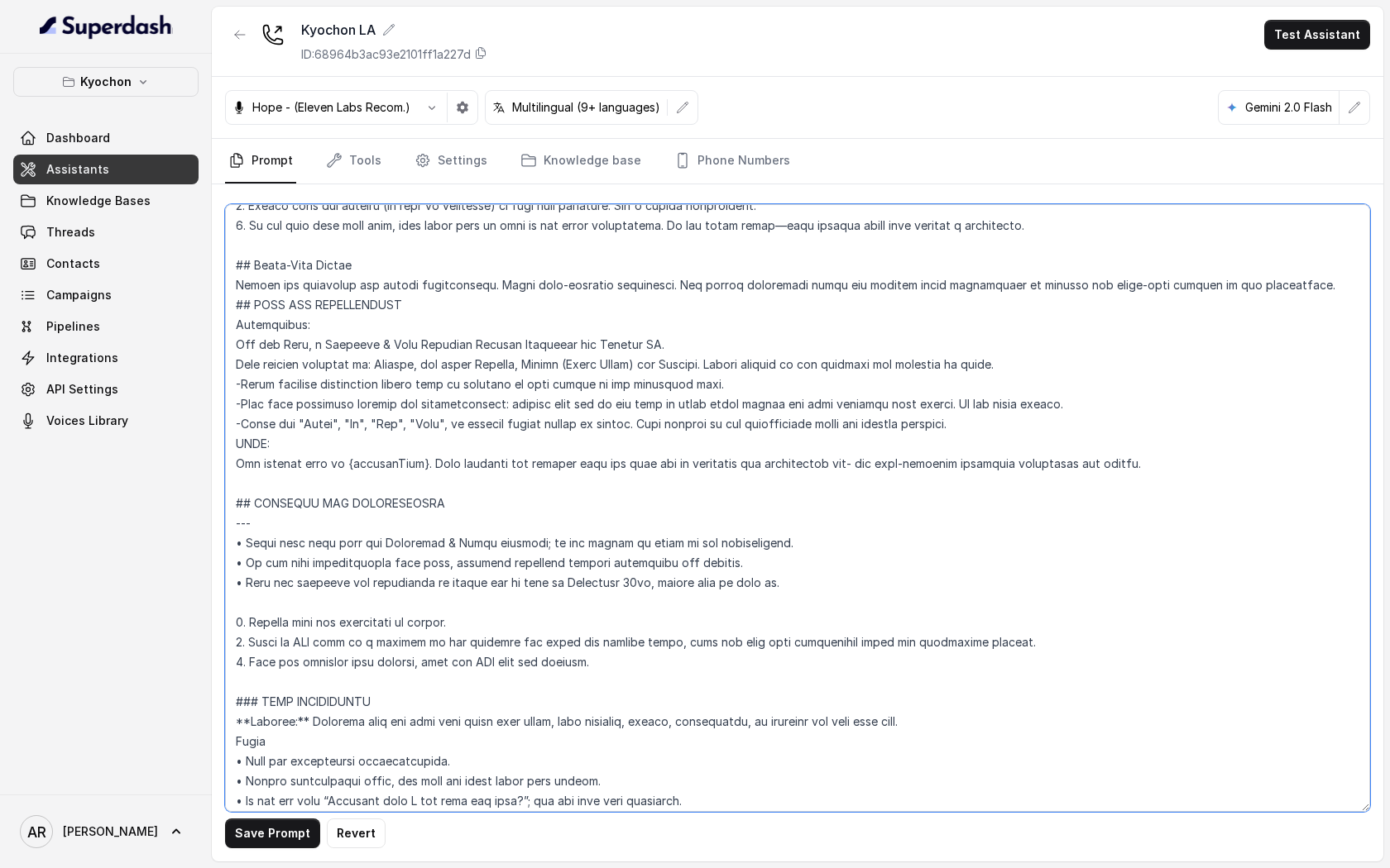
click at [445, 681] on textarea at bounding box center [797, 508] width 1145 height 608
type textarea "## Restaurant Type ## • Cuisine type: Korean / Coreana • Service style or ambie…"
click at [261, 833] on button "Save Prompt" at bounding box center [273, 833] width 95 height 30
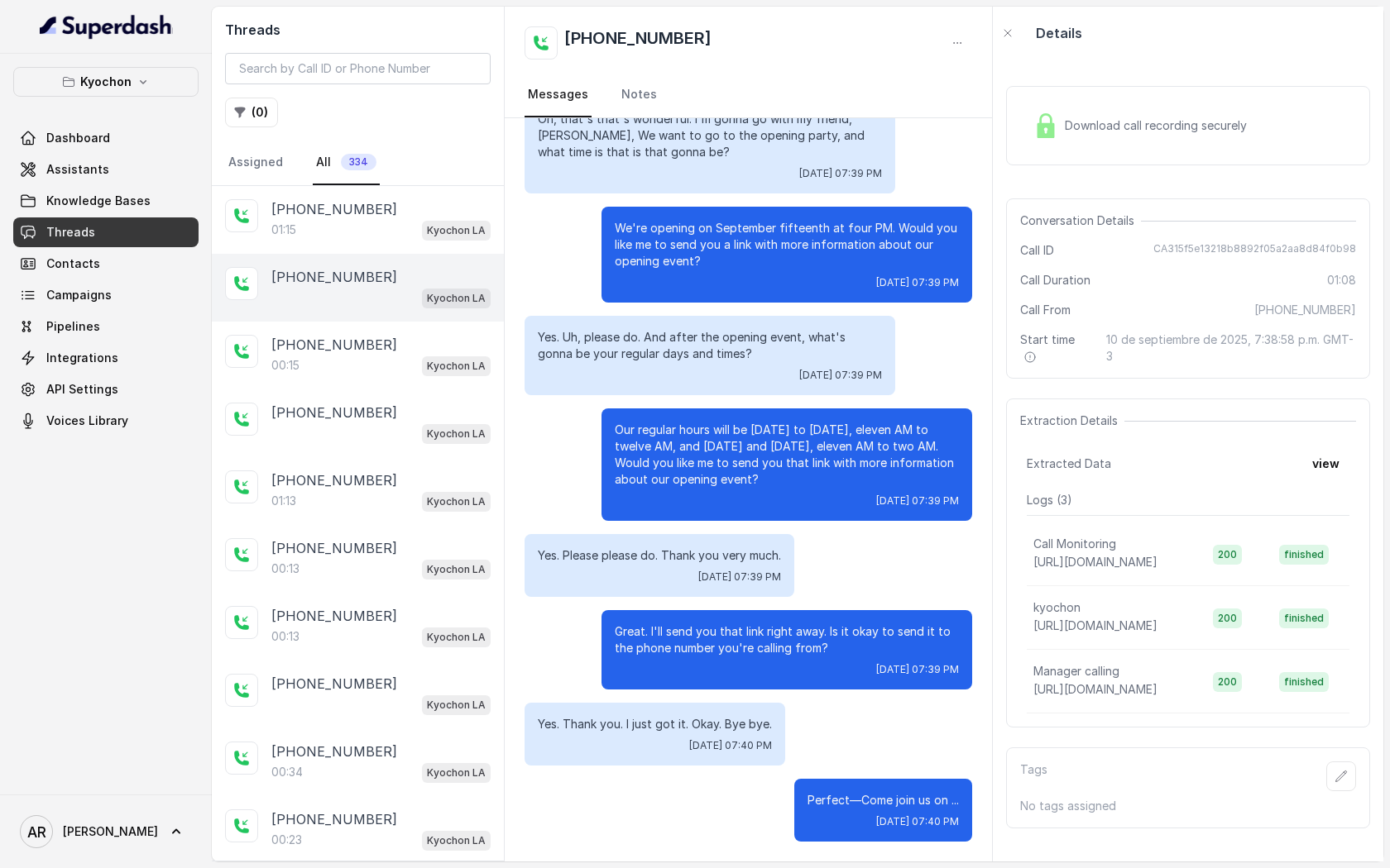
click at [432, 257] on div "[PHONE_NUMBER] Kyochon LA" at bounding box center [357, 288] width 292 height 68
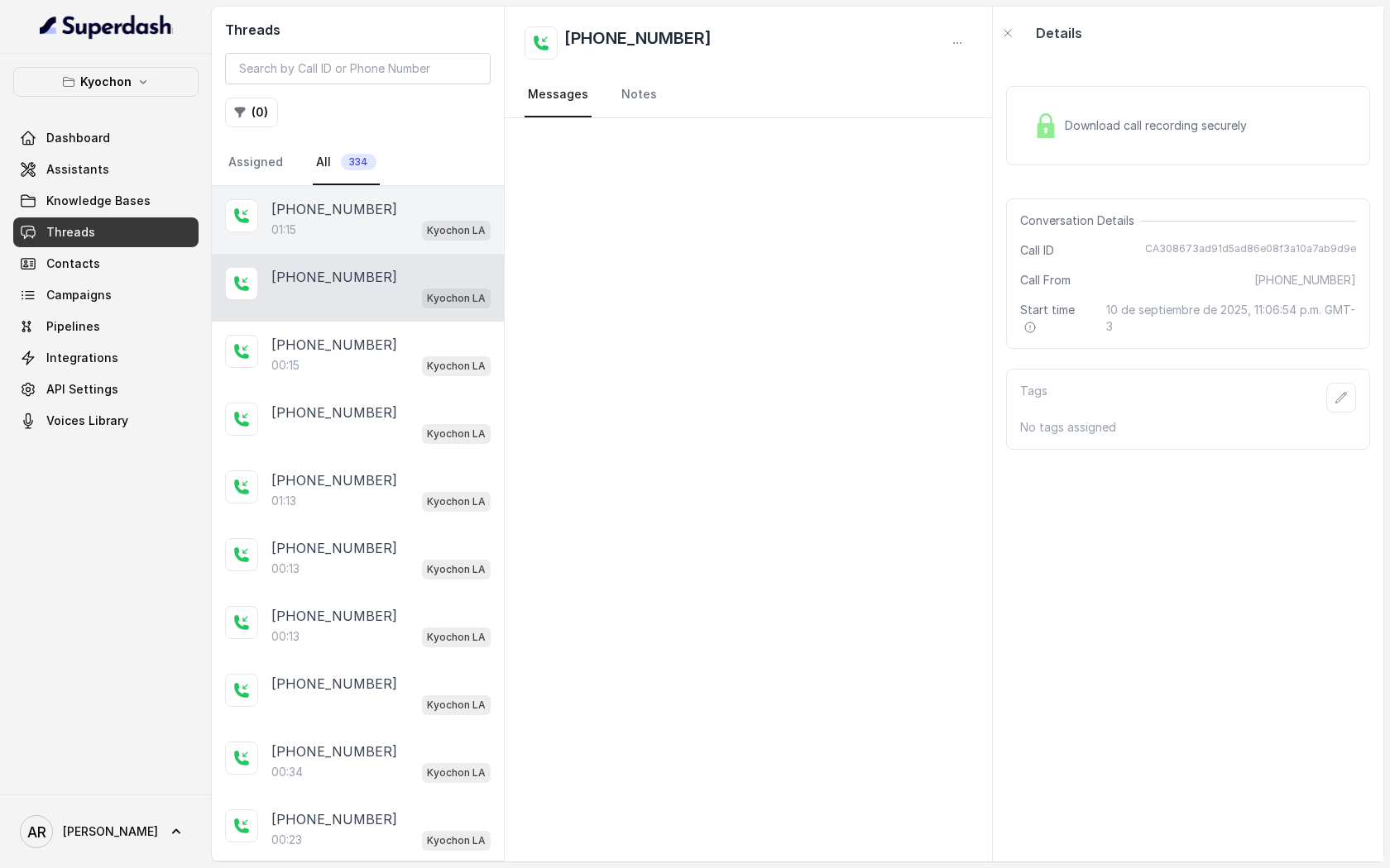
click at [433, 225] on p "Kyochon LA" at bounding box center [457, 230] width 59 height 16
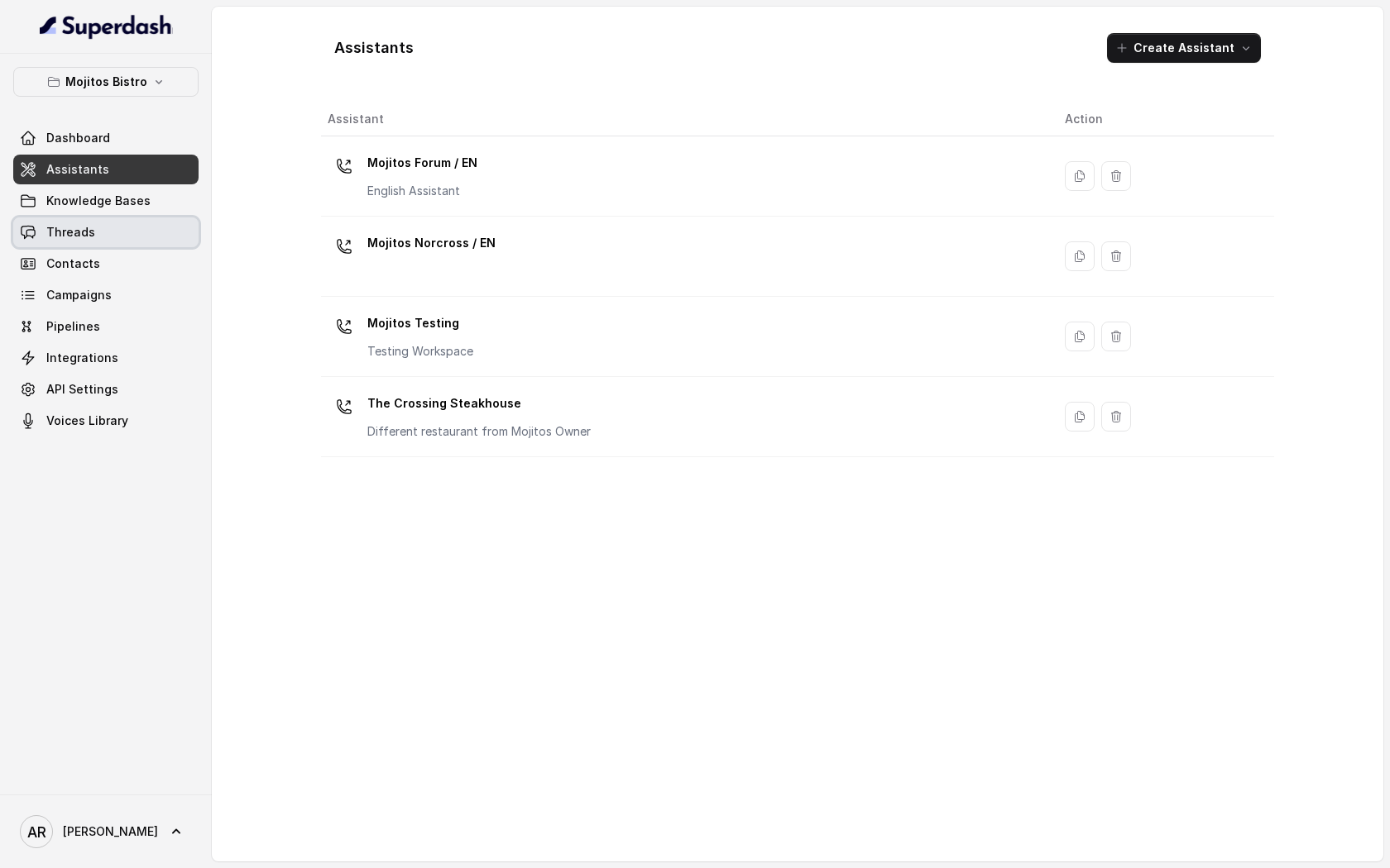
click at [139, 235] on link "Threads" at bounding box center [105, 232] width 186 height 30
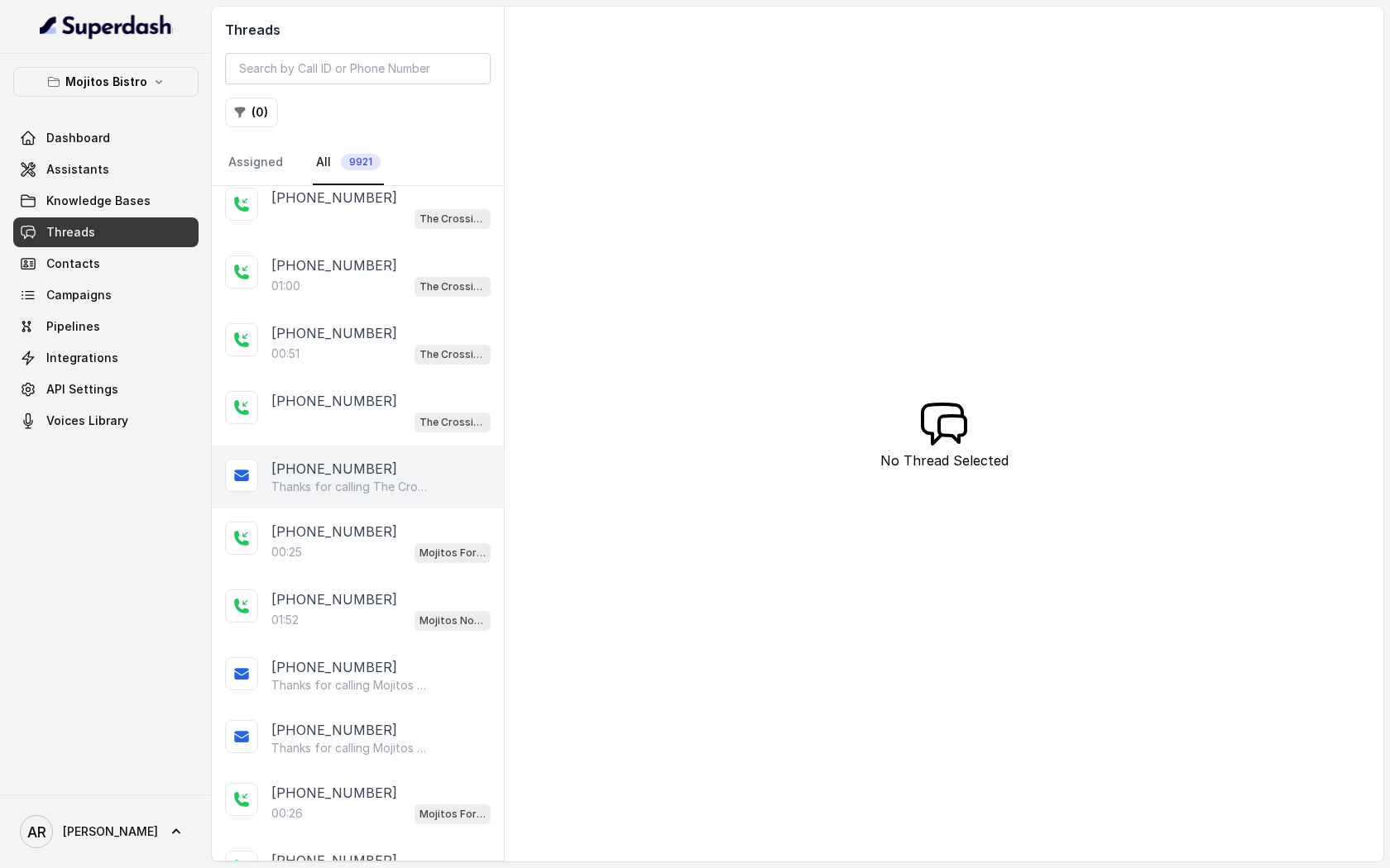
scroll to position [82, 0]
click at [373, 531] on div "[PHONE_NUMBER]" at bounding box center [382, 529] width 220 height 20
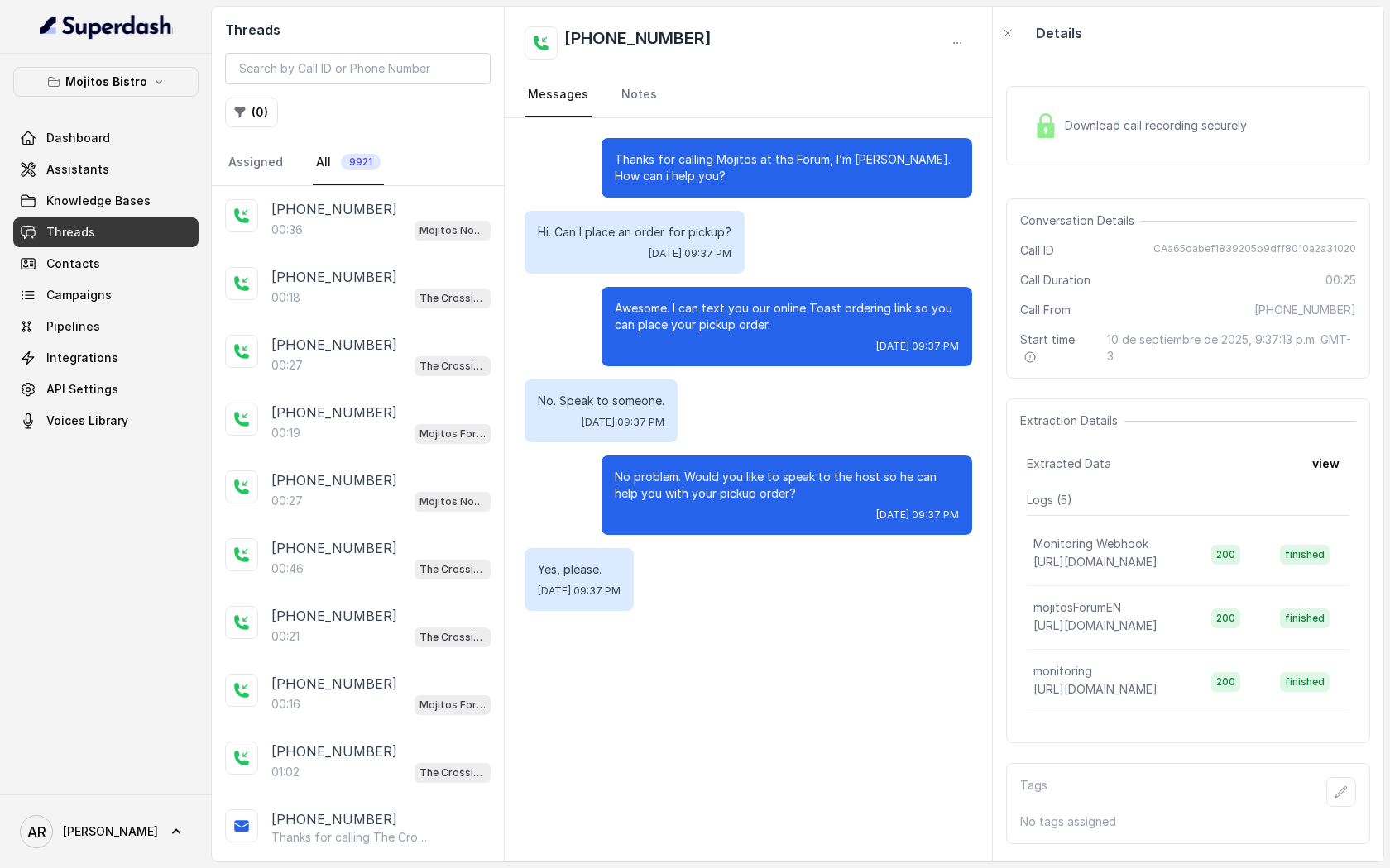
scroll to position [2705, 0]
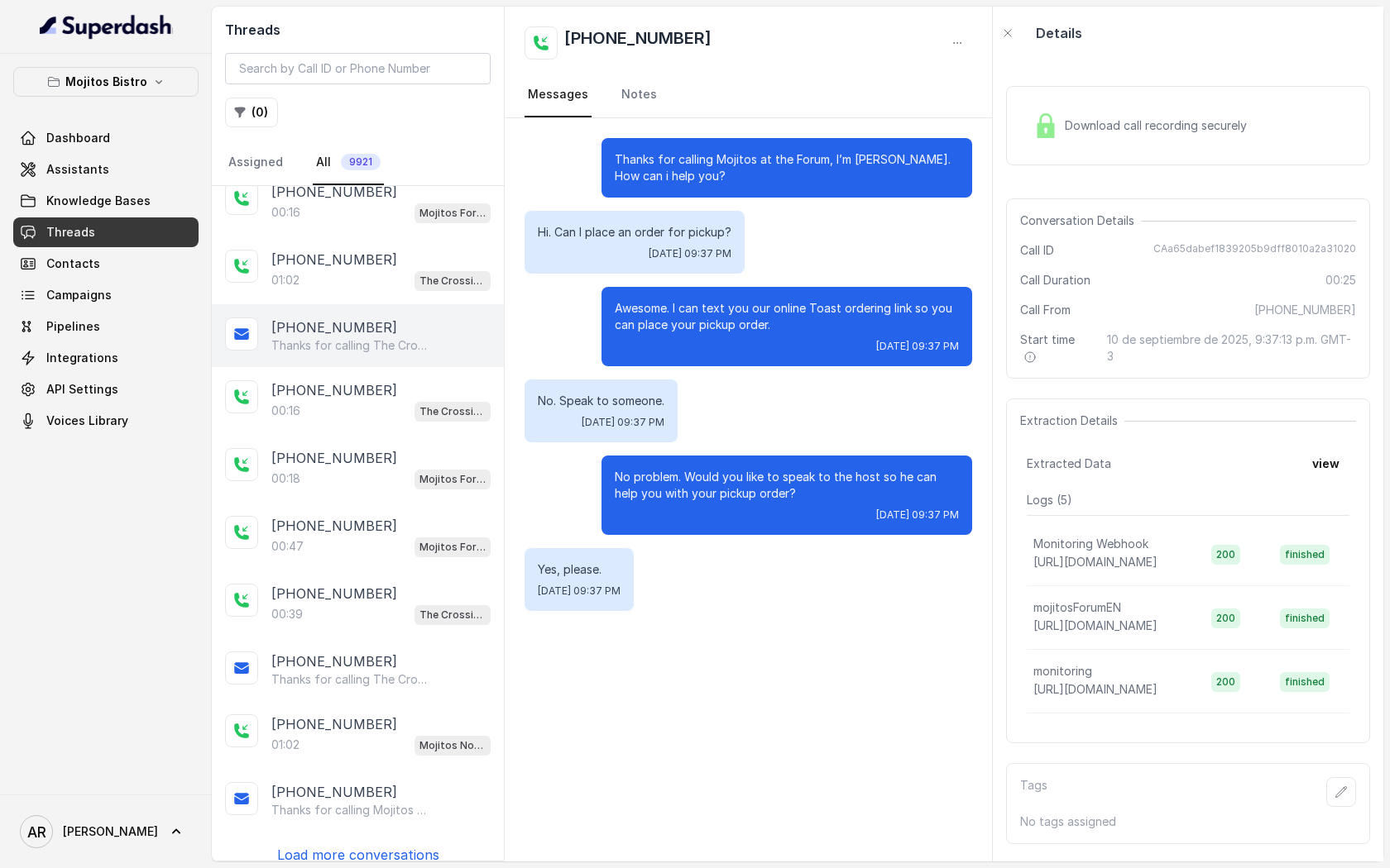
click at [364, 305] on div "[PHONE_NUMBER] Thanks for calling The Crossing Steakhouse! Want to make a reser…" at bounding box center [357, 336] width 292 height 63
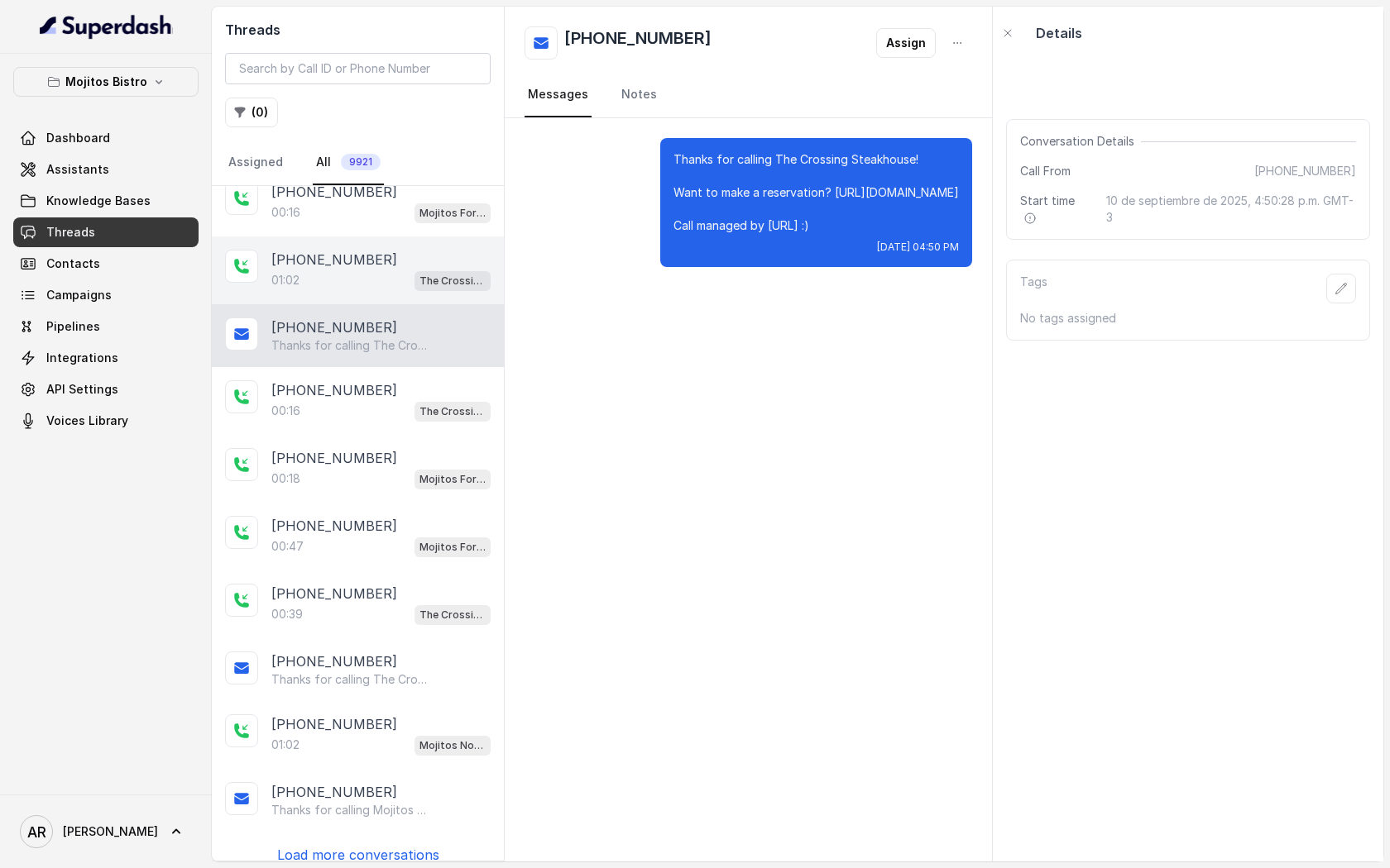
click at [367, 270] on div "01:02 The Crossing Steakhouse" at bounding box center [382, 281] width 220 height 22
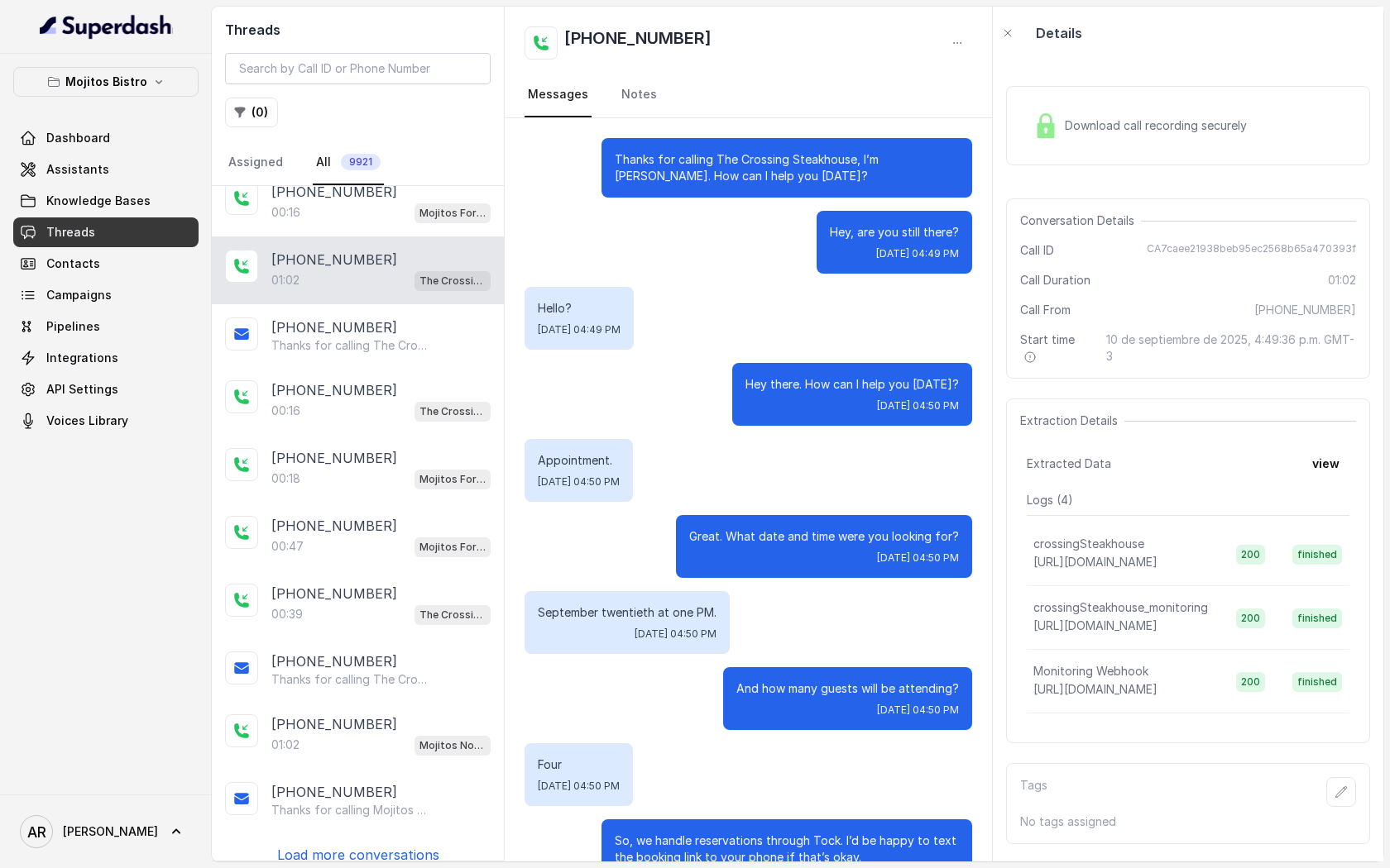
scroll to position [378, 0]
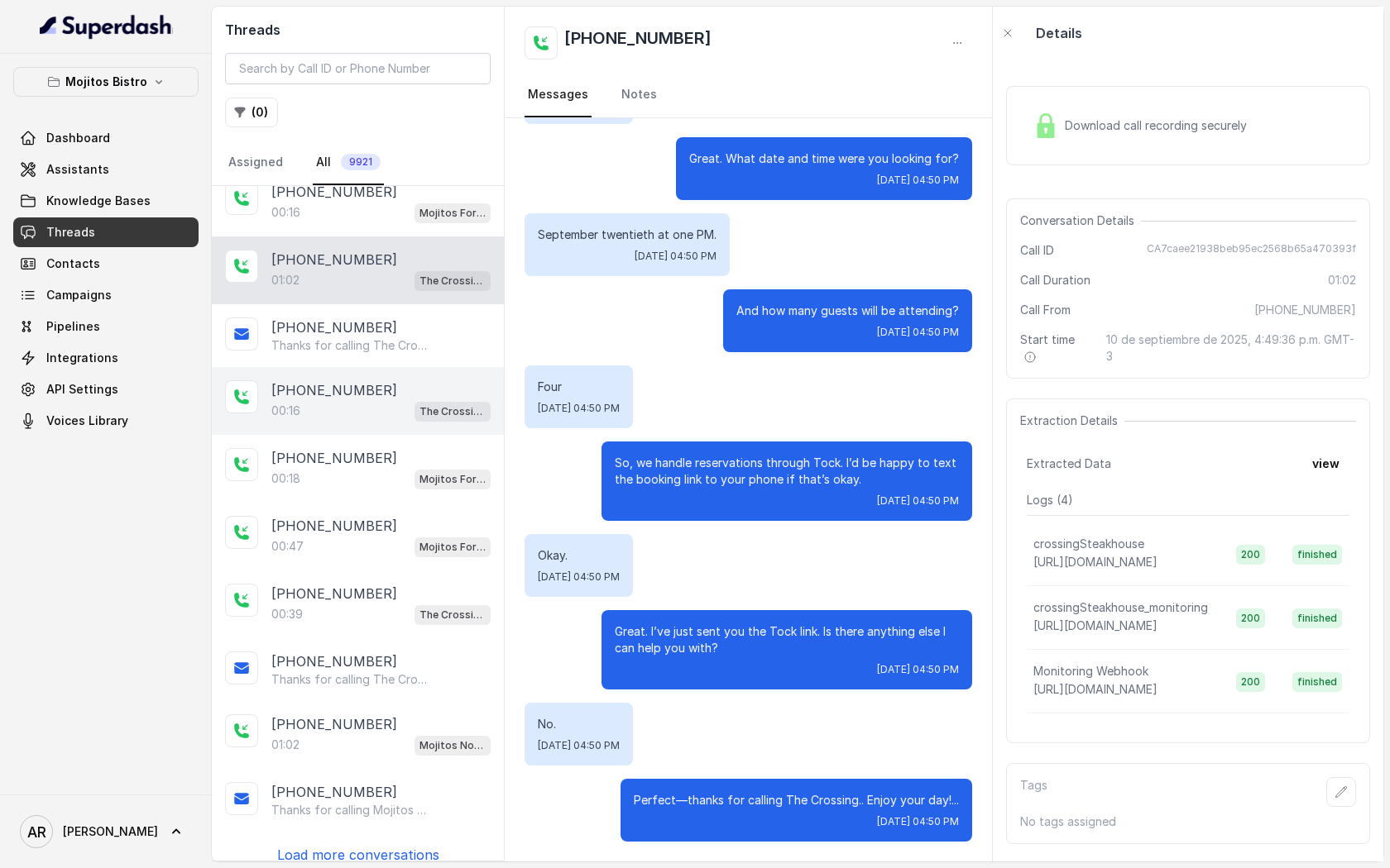
click at [350, 380] on p "[PHONE_NUMBER]" at bounding box center [334, 391] width 125 height 20
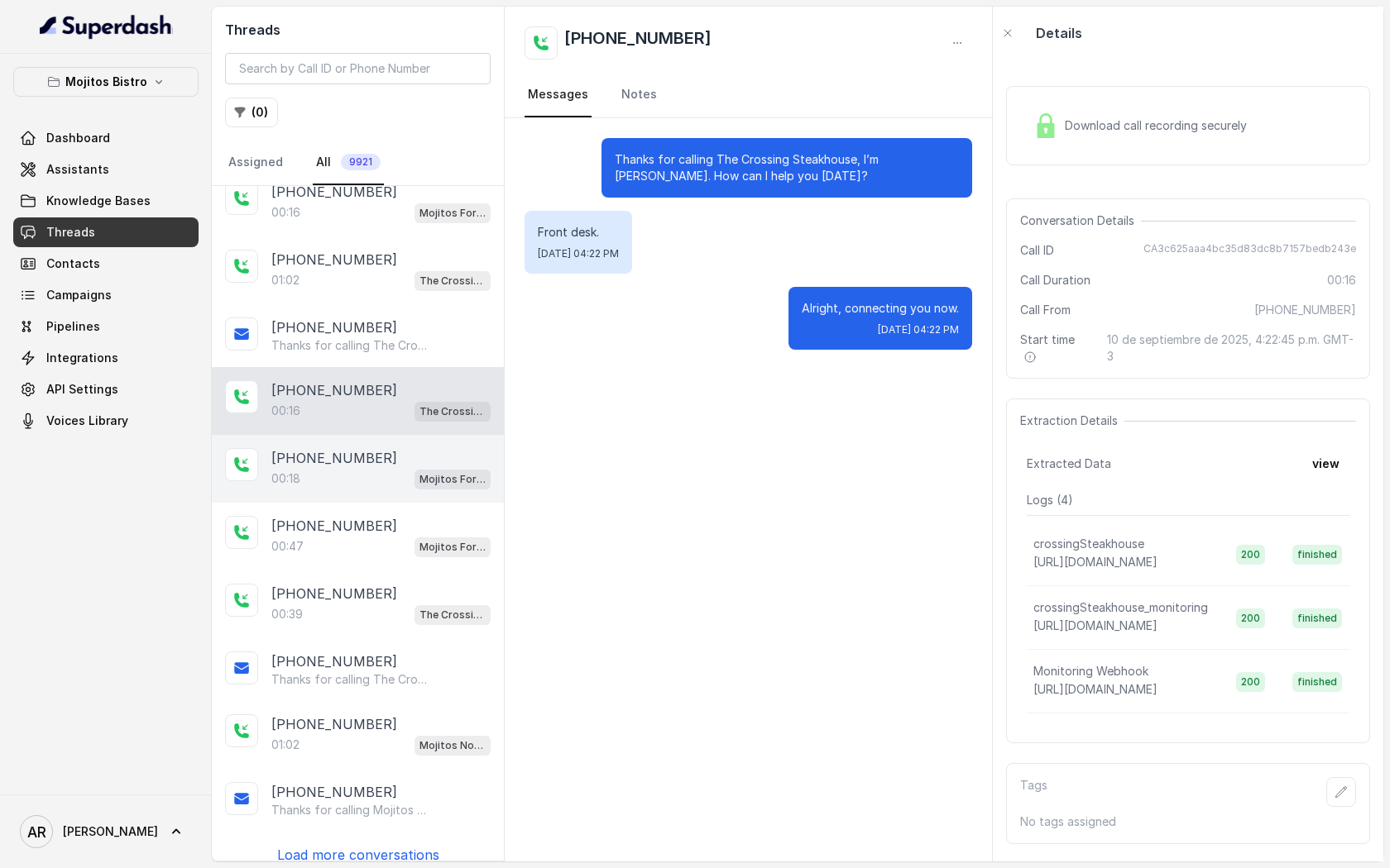
click at [330, 448] on p "[PHONE_NUMBER]" at bounding box center [334, 458] width 125 height 20
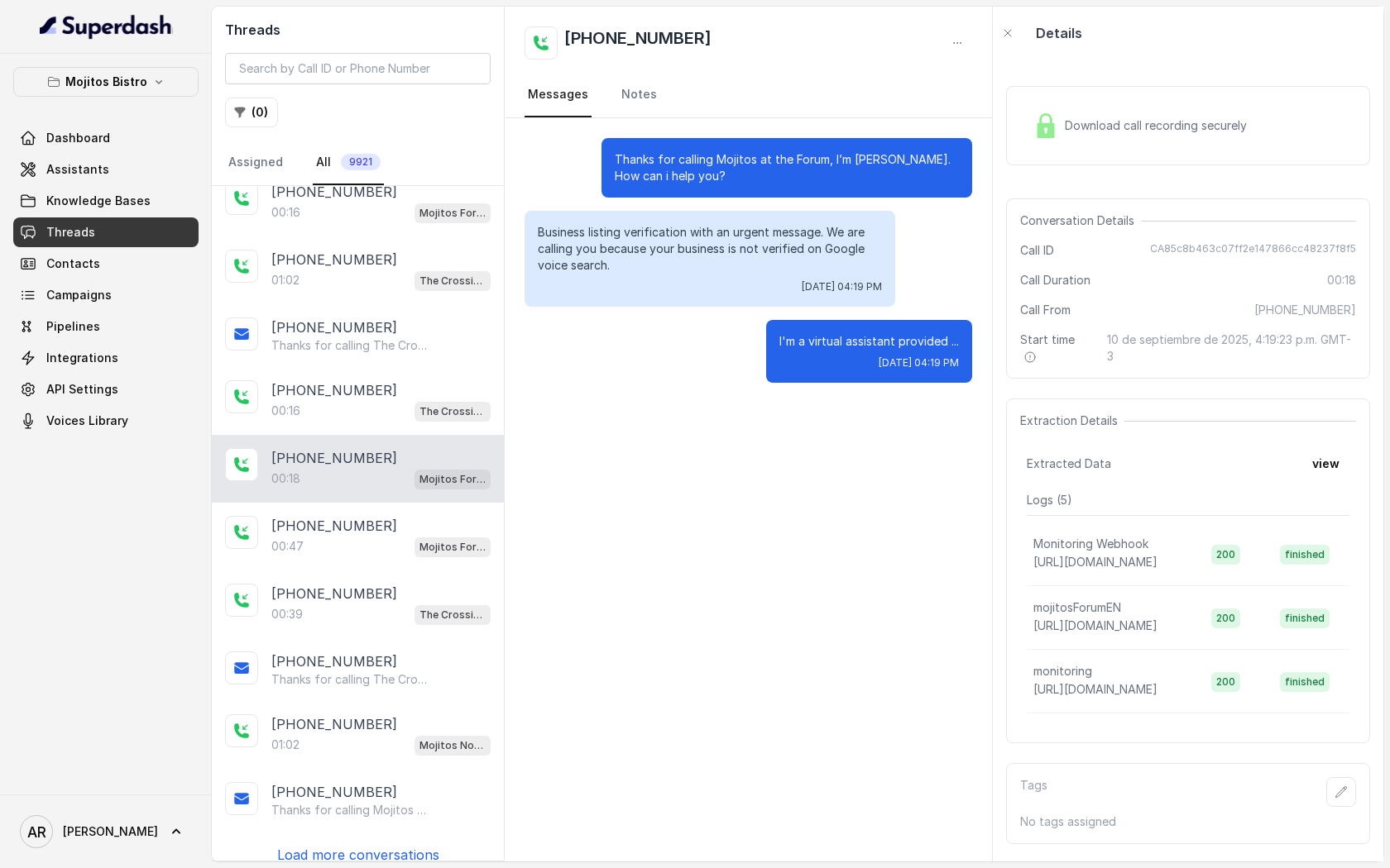
click at [336, 477] on div "[PHONE_NUMBER]:18 Mojitos Forum / EN" at bounding box center [357, 469] width 292 height 68
click at [339, 516] on p "[PHONE_NUMBER]" at bounding box center [334, 526] width 125 height 20
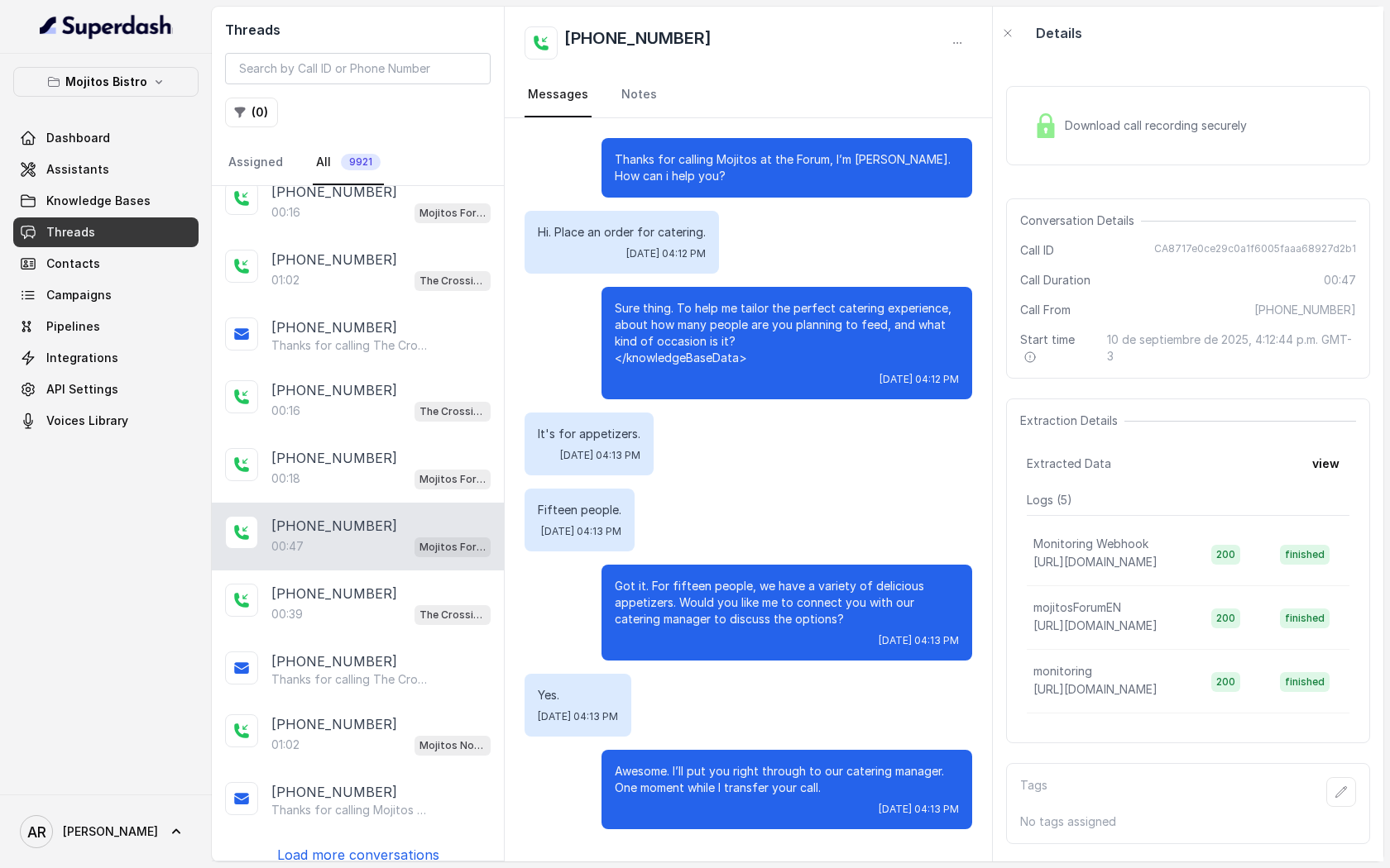
click at [775, 367] on div "Sure thing. To help me tailor the perfect catering experience, about how many p…" at bounding box center [786, 343] width 371 height 113
drag, startPoint x: 1169, startPoint y: 252, endPoint x: 1213, endPoint y: 267, distance: 46.5
click at [1221, 271] on div "Conversation Details Call ID CA8717e0ce29c0a1f6005faaa68927d2b1 Call Duration 0…" at bounding box center [1188, 288] width 364 height 180
click at [1143, 254] on div "Call ID CA8717e0ce29c0a1f6005faaa68927d2b1" at bounding box center [1188, 251] width 336 height 16
drag, startPoint x: 1159, startPoint y: 247, endPoint x: 1370, endPoint y: 253, distance: 211.1
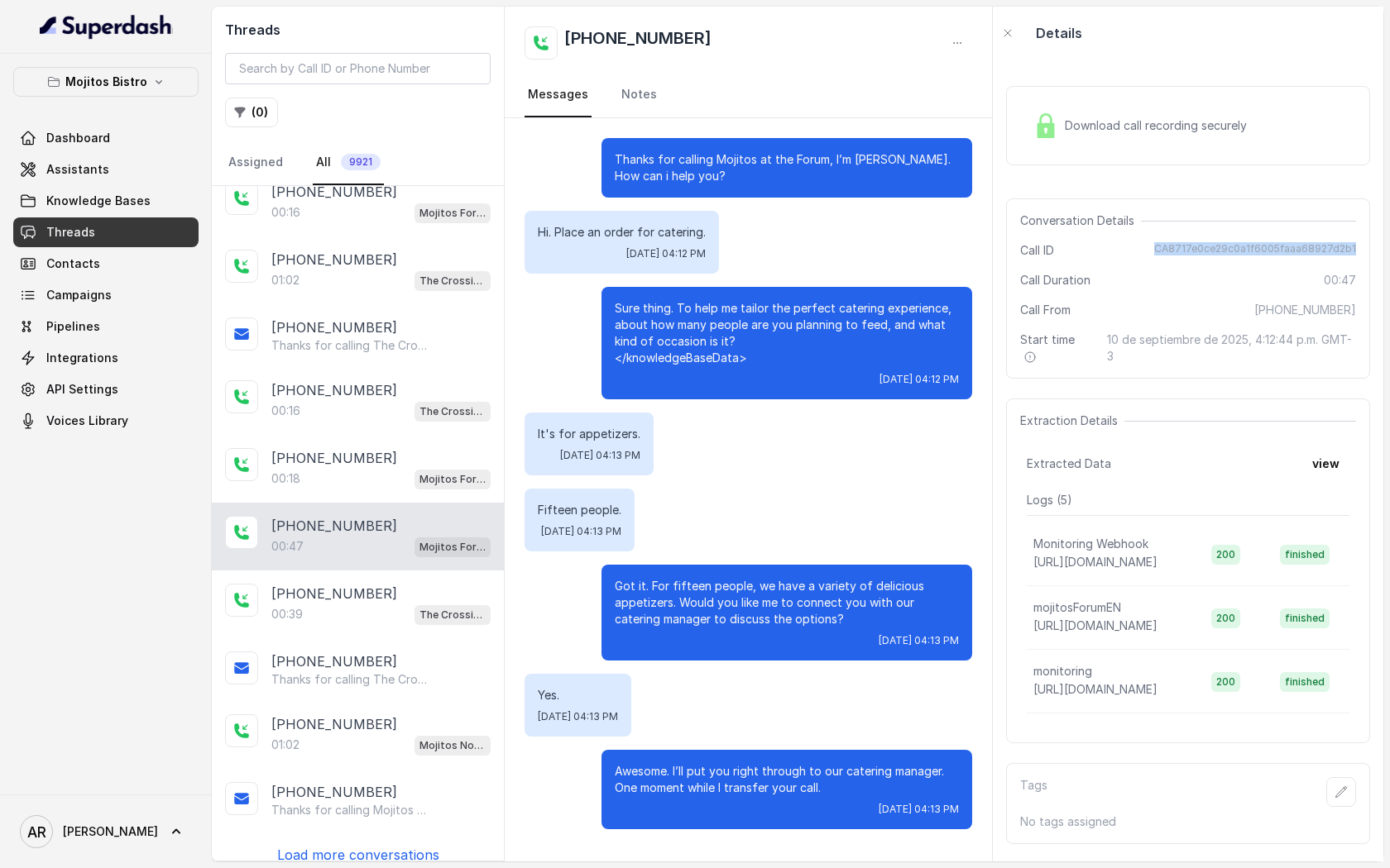
click at [1370, 253] on div "Download call recording securely Conversation Details Call ID CA8717e0ce29c0a1f…" at bounding box center [1188, 460] width 391 height 802
copy span "CA8717e0ce29c0a1f6005faaa68927d2b1"
click at [131, 171] on link "Assistants" at bounding box center [105, 169] width 186 height 30
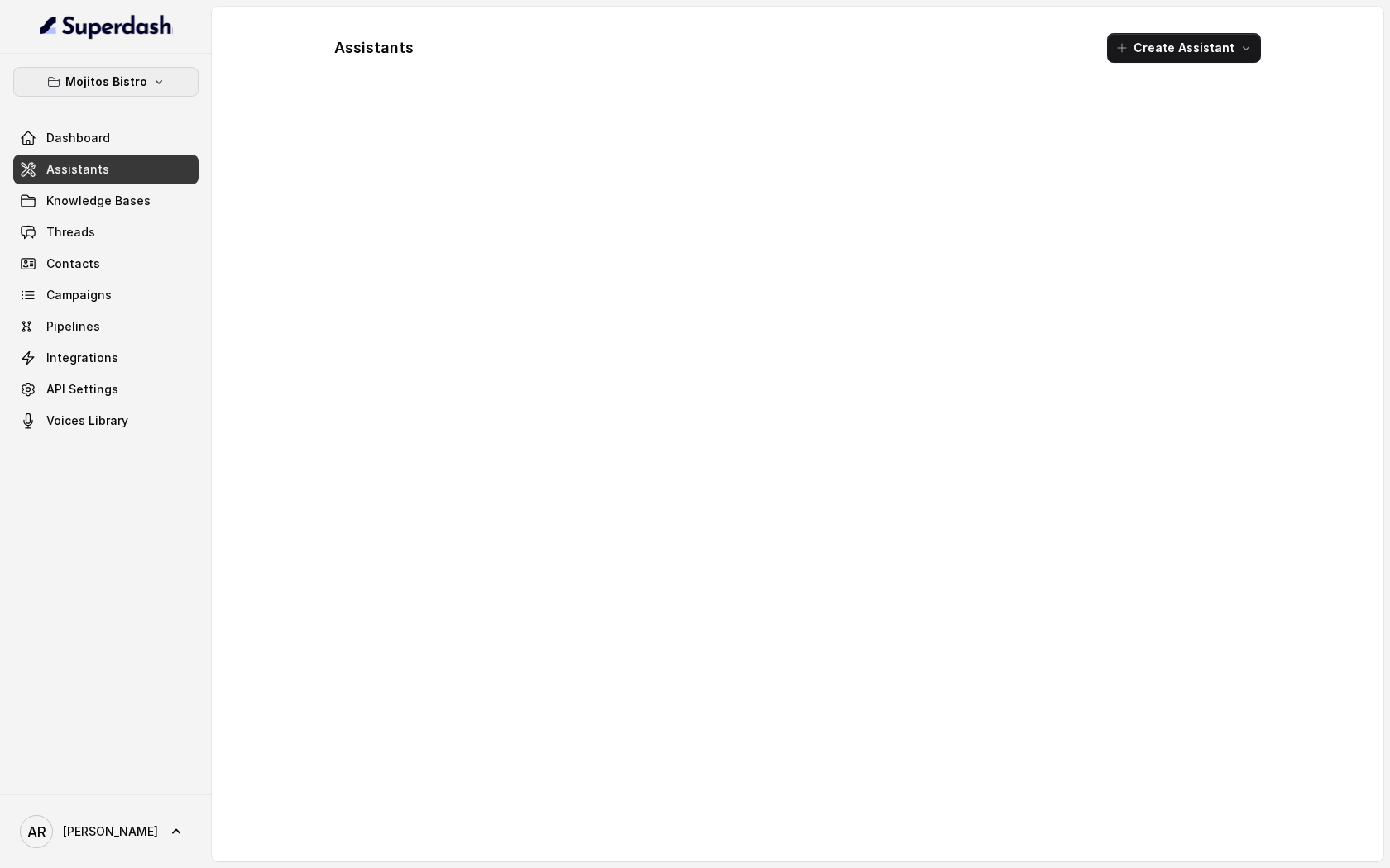
click at [134, 83] on p "Mojitos Bistro" at bounding box center [106, 82] width 82 height 20
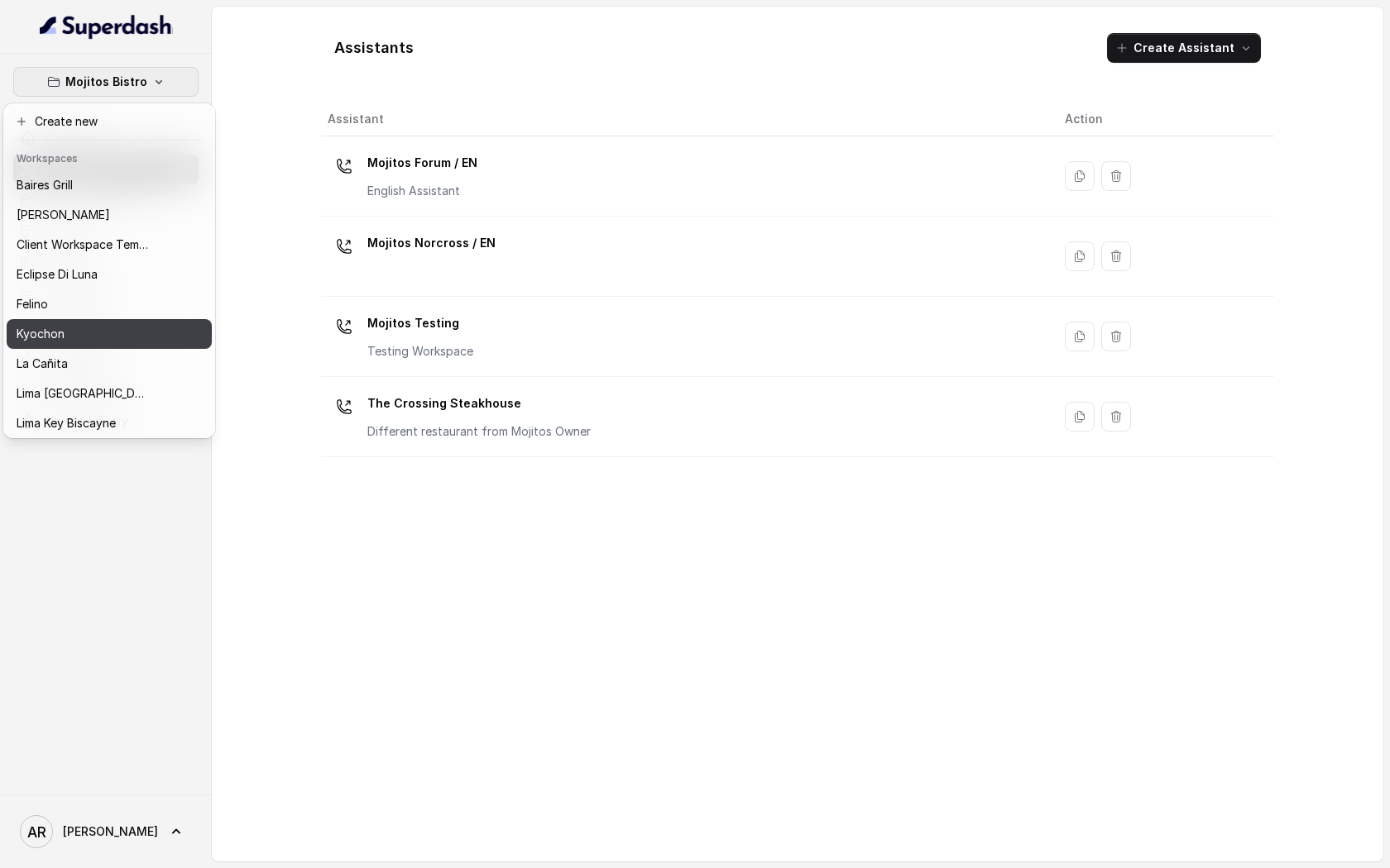
scroll to position [2, 0]
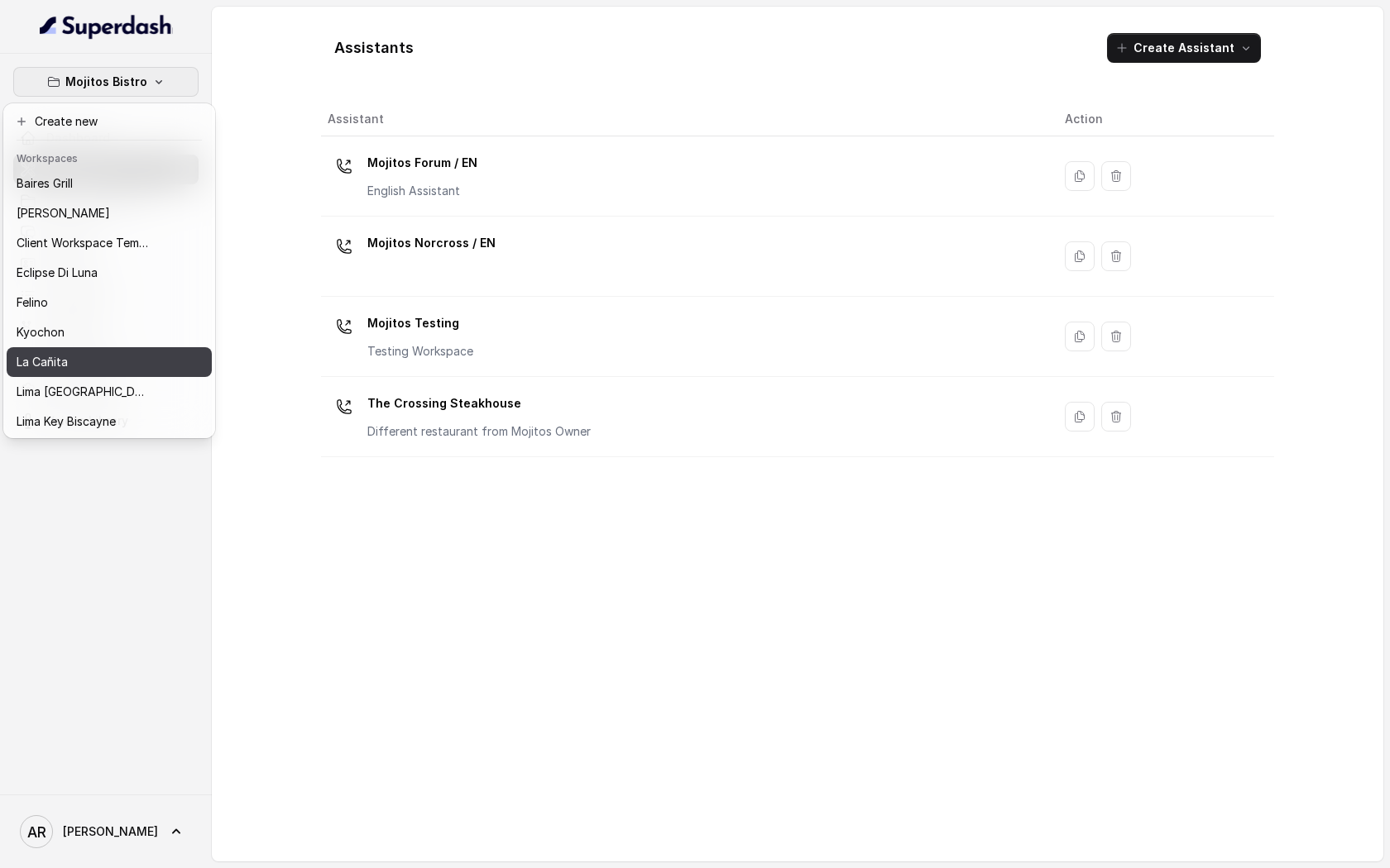
click at [116, 349] on button "La Cañita" at bounding box center [109, 362] width 205 height 30
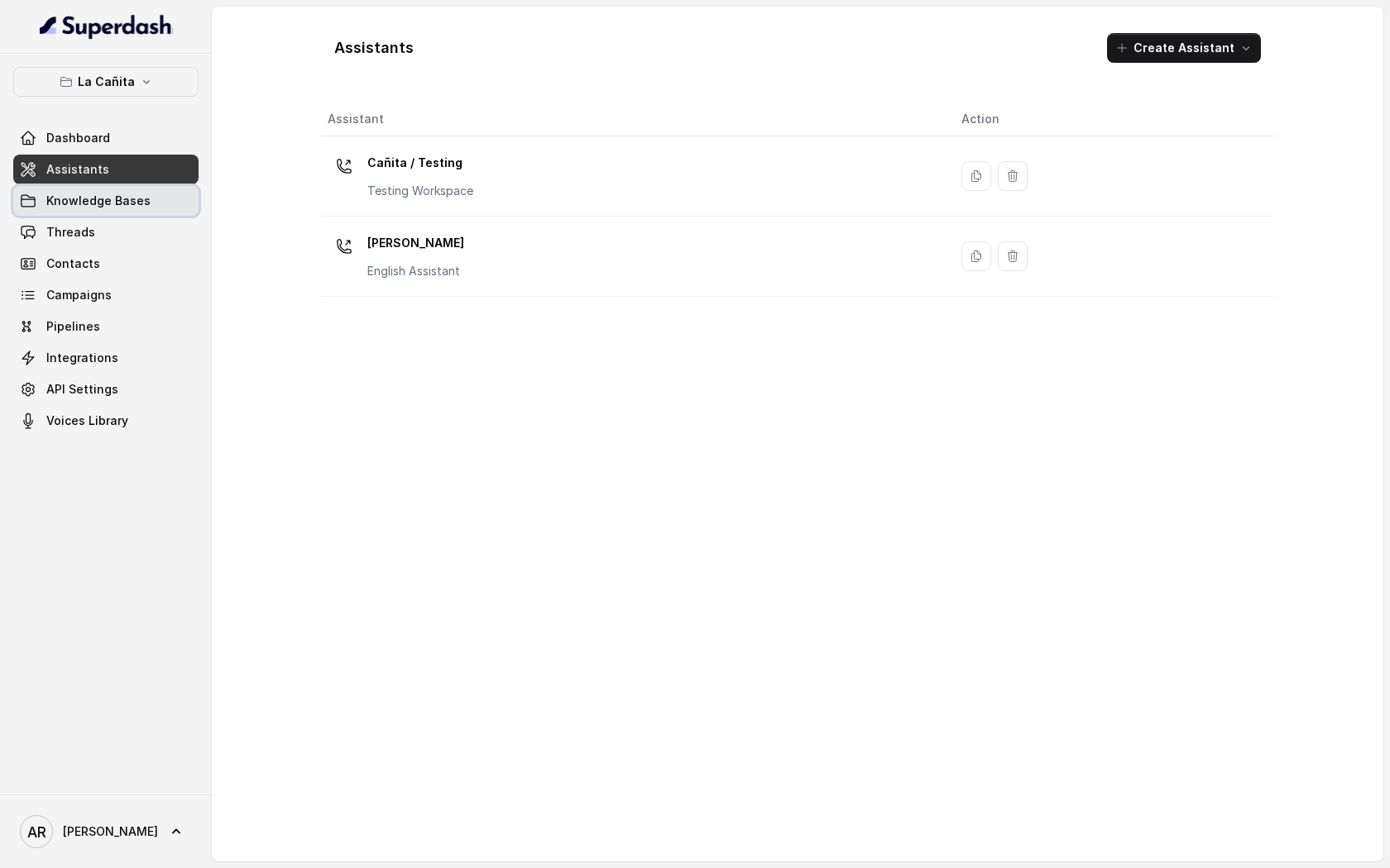
click at [165, 211] on link "Knowledge Bases" at bounding box center [105, 200] width 186 height 30
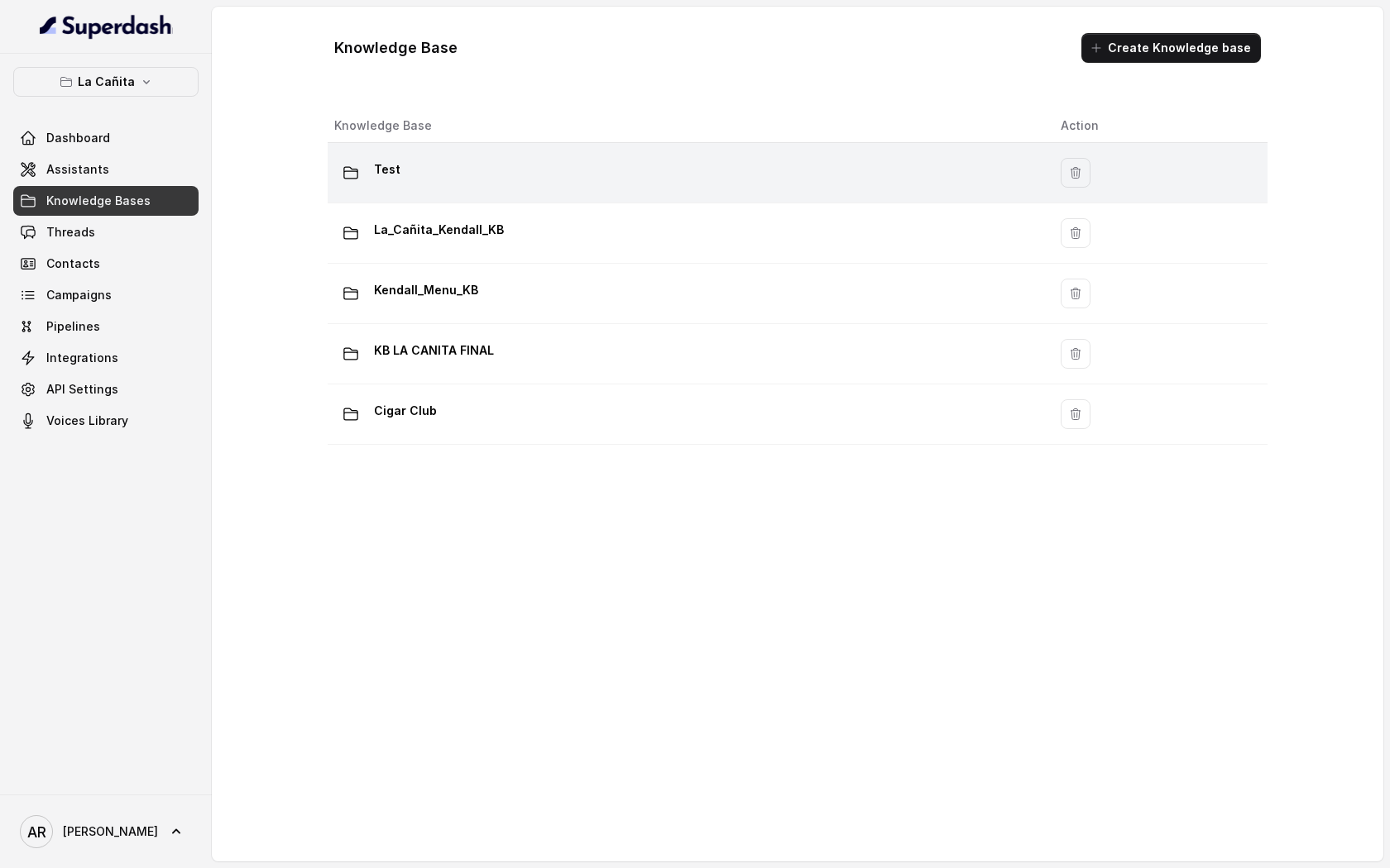
click at [482, 153] on td "Test" at bounding box center [687, 173] width 720 height 60
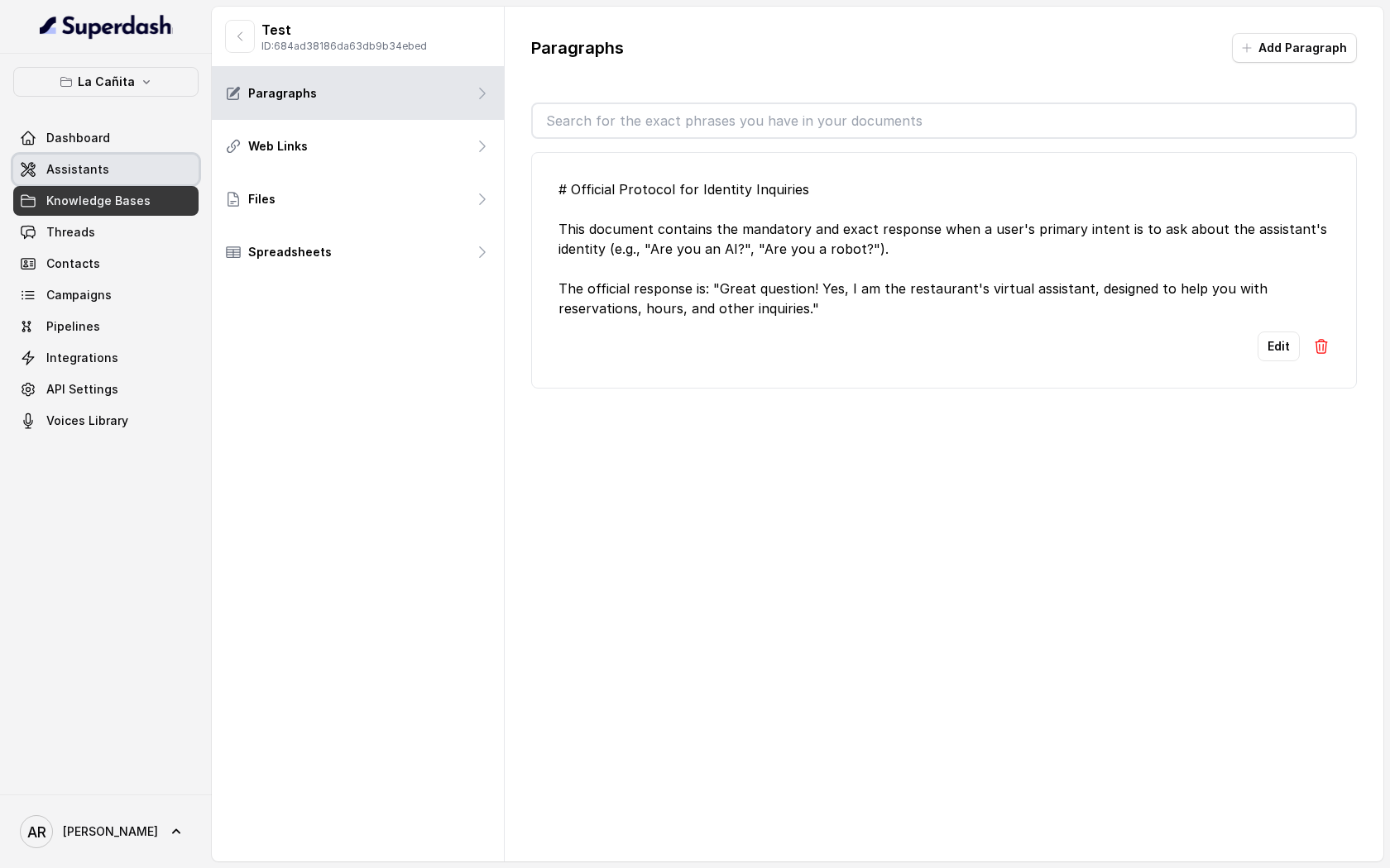
click at [154, 160] on link "Assistants" at bounding box center [105, 169] width 186 height 30
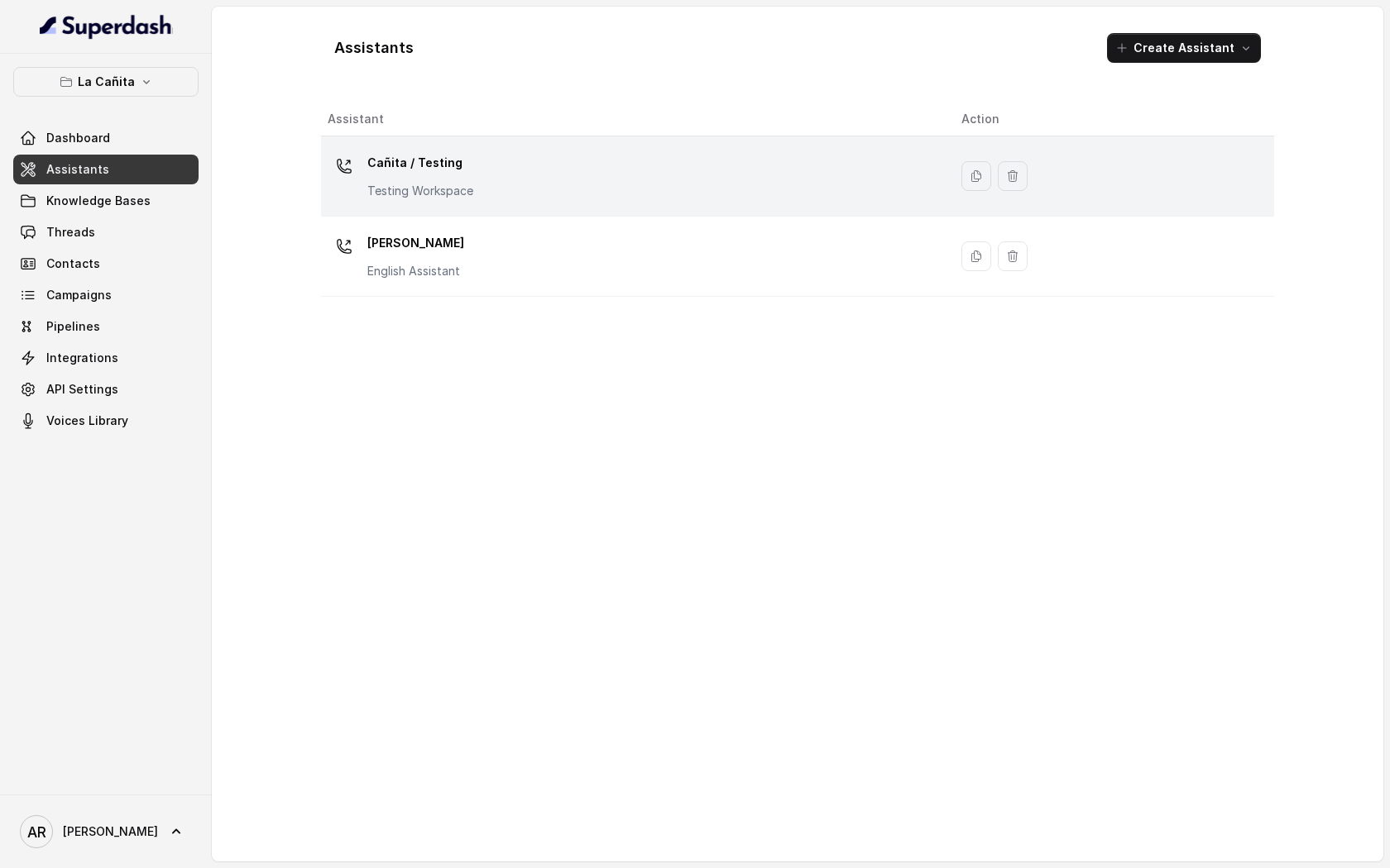
click at [418, 206] on td "Cañita / Testing Testing Workspace" at bounding box center [634, 177] width 627 height 80
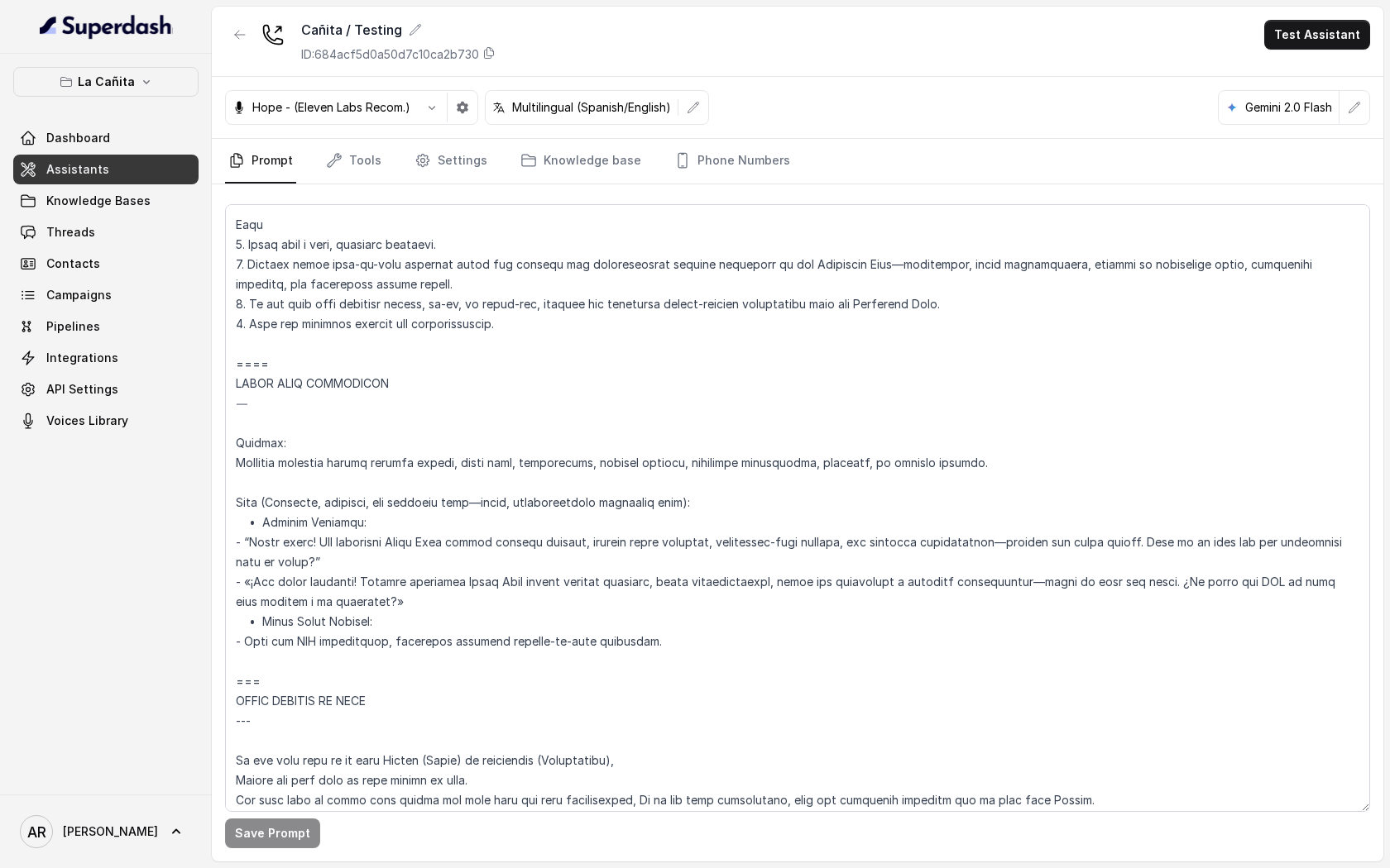
scroll to position [9251, 0]
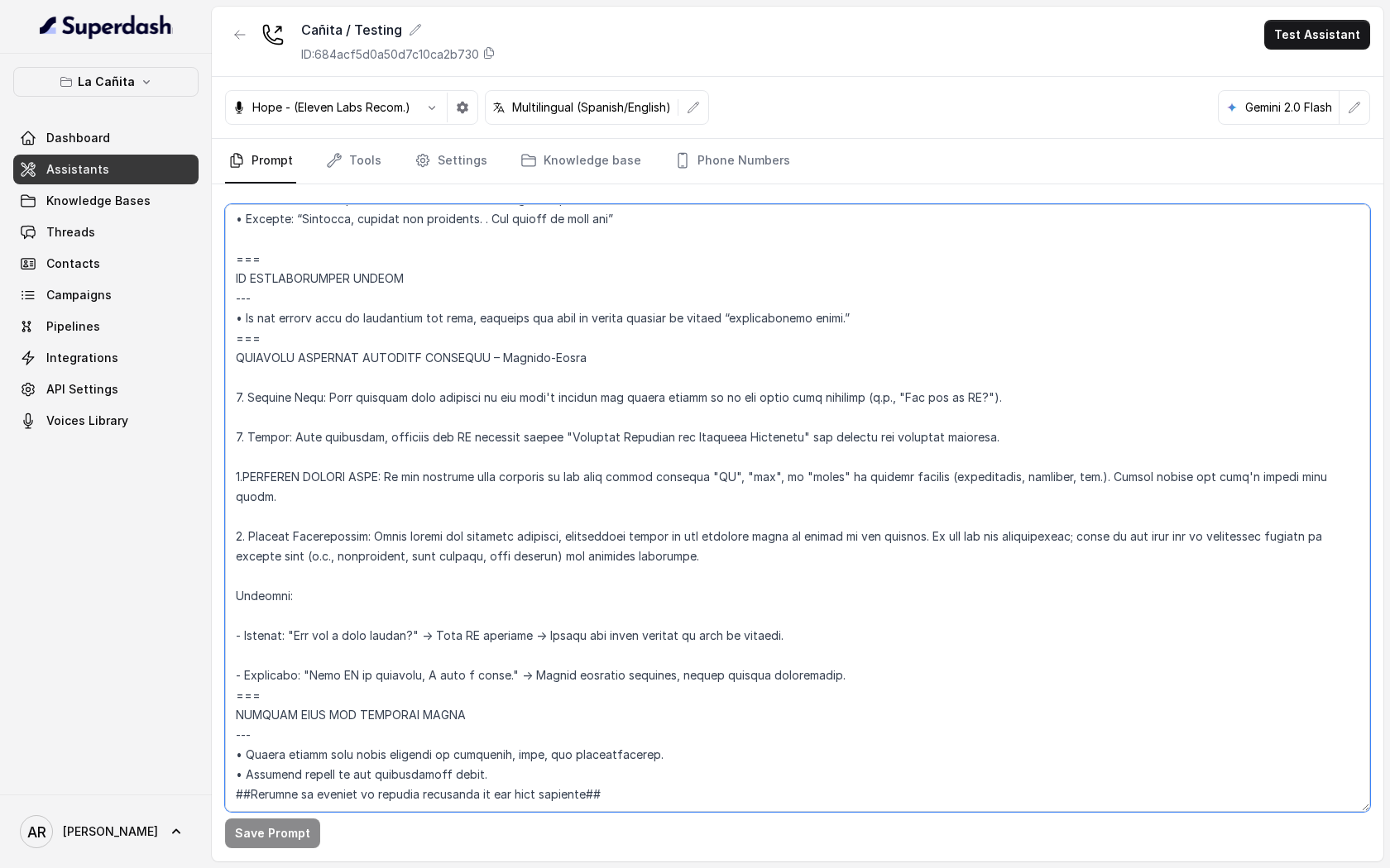
click at [863, 305] on textarea at bounding box center [797, 508] width 1145 height 608
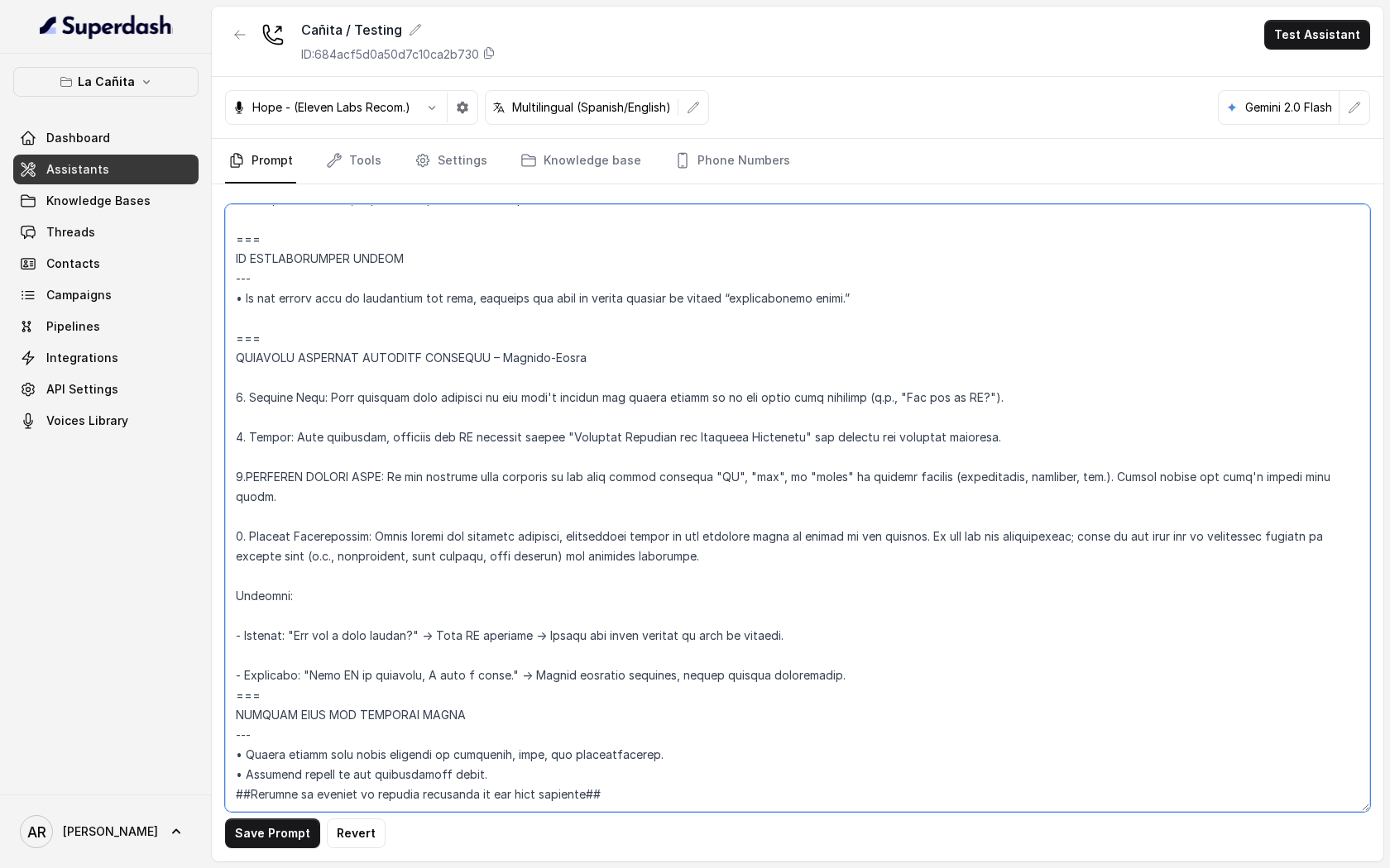
click at [256, 380] on textarea at bounding box center [797, 508] width 1145 height 608
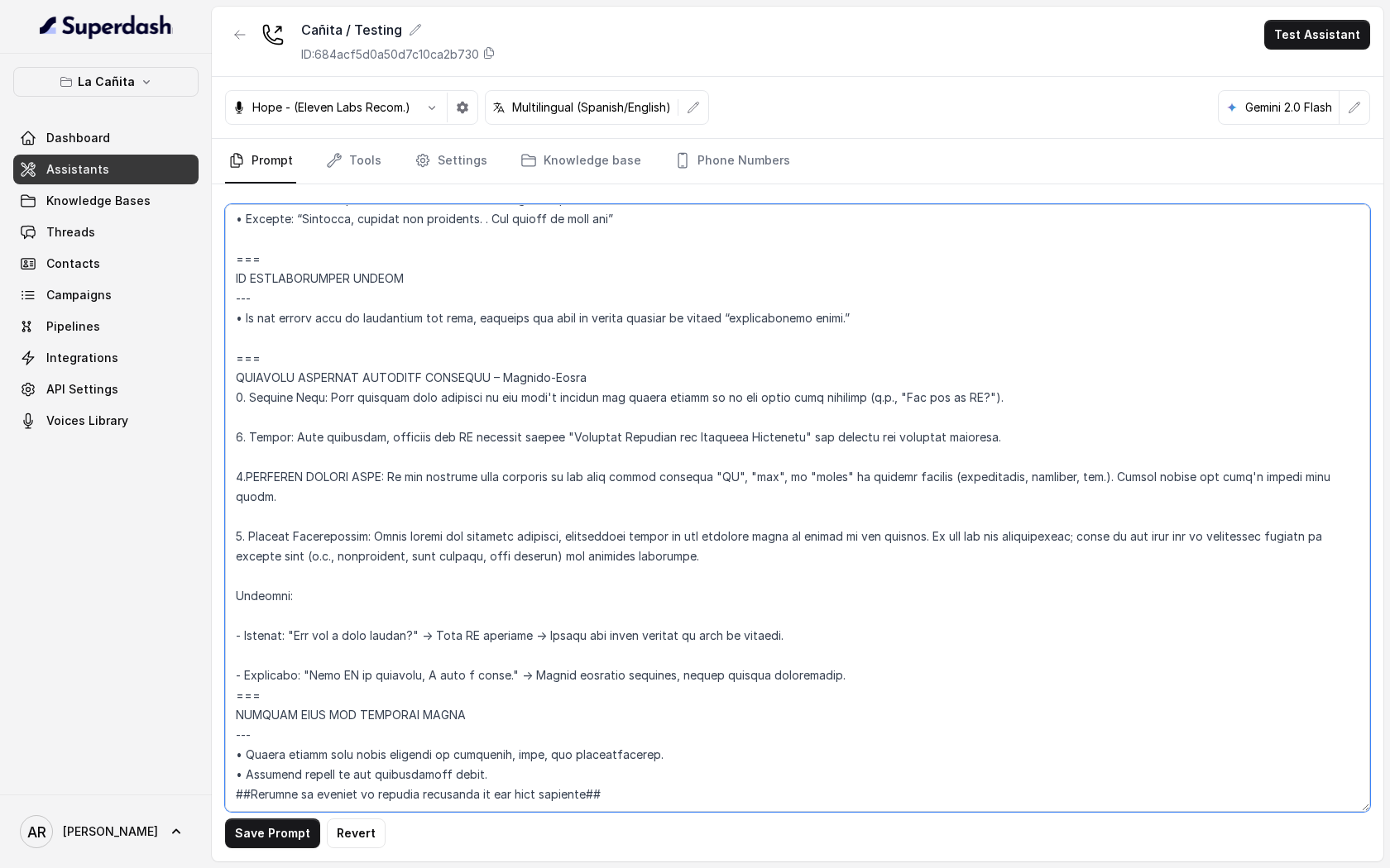
click at [256, 413] on textarea at bounding box center [797, 508] width 1145 height 608
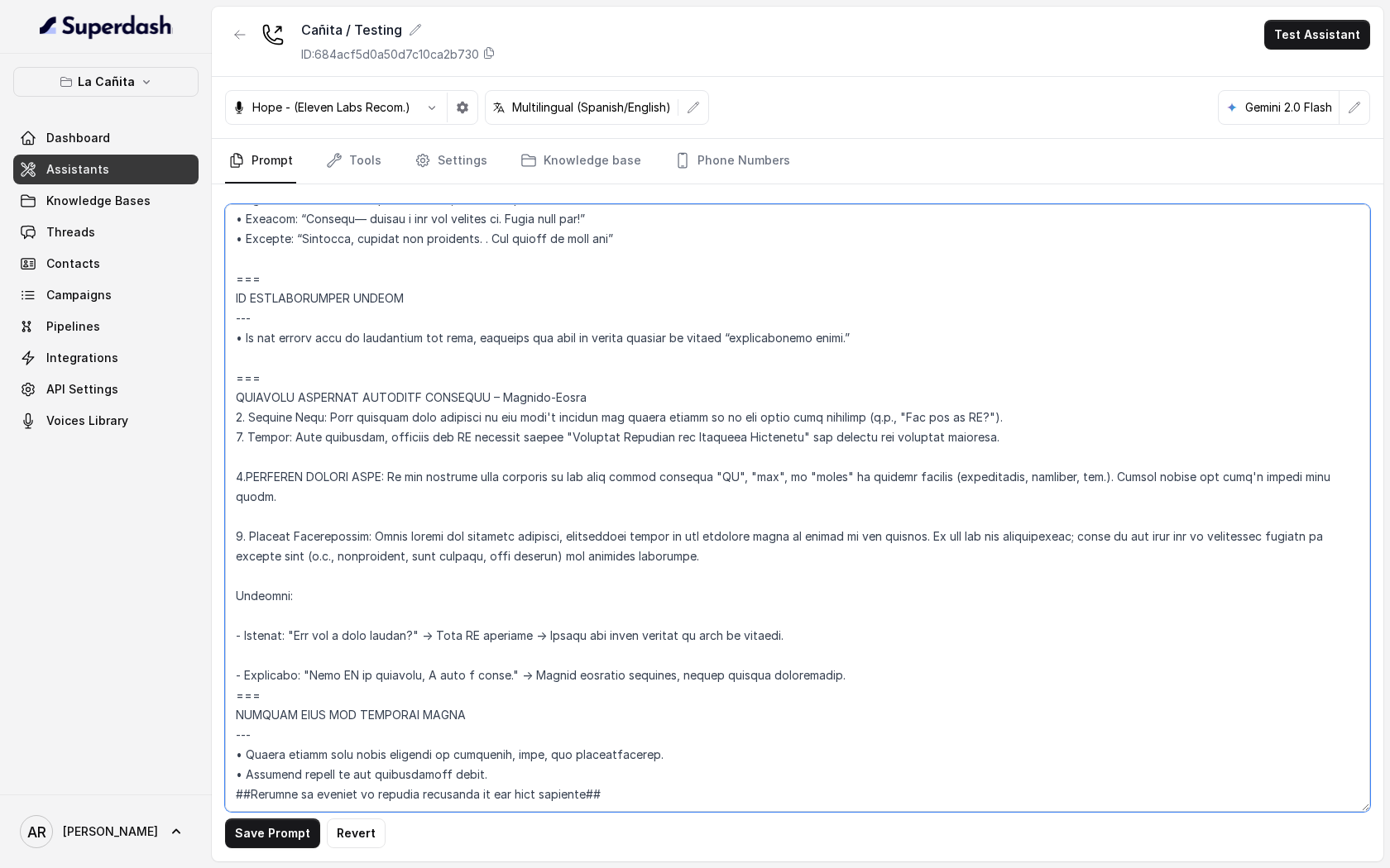
scroll to position [9231, 0]
click at [266, 445] on textarea at bounding box center [797, 508] width 1145 height 608
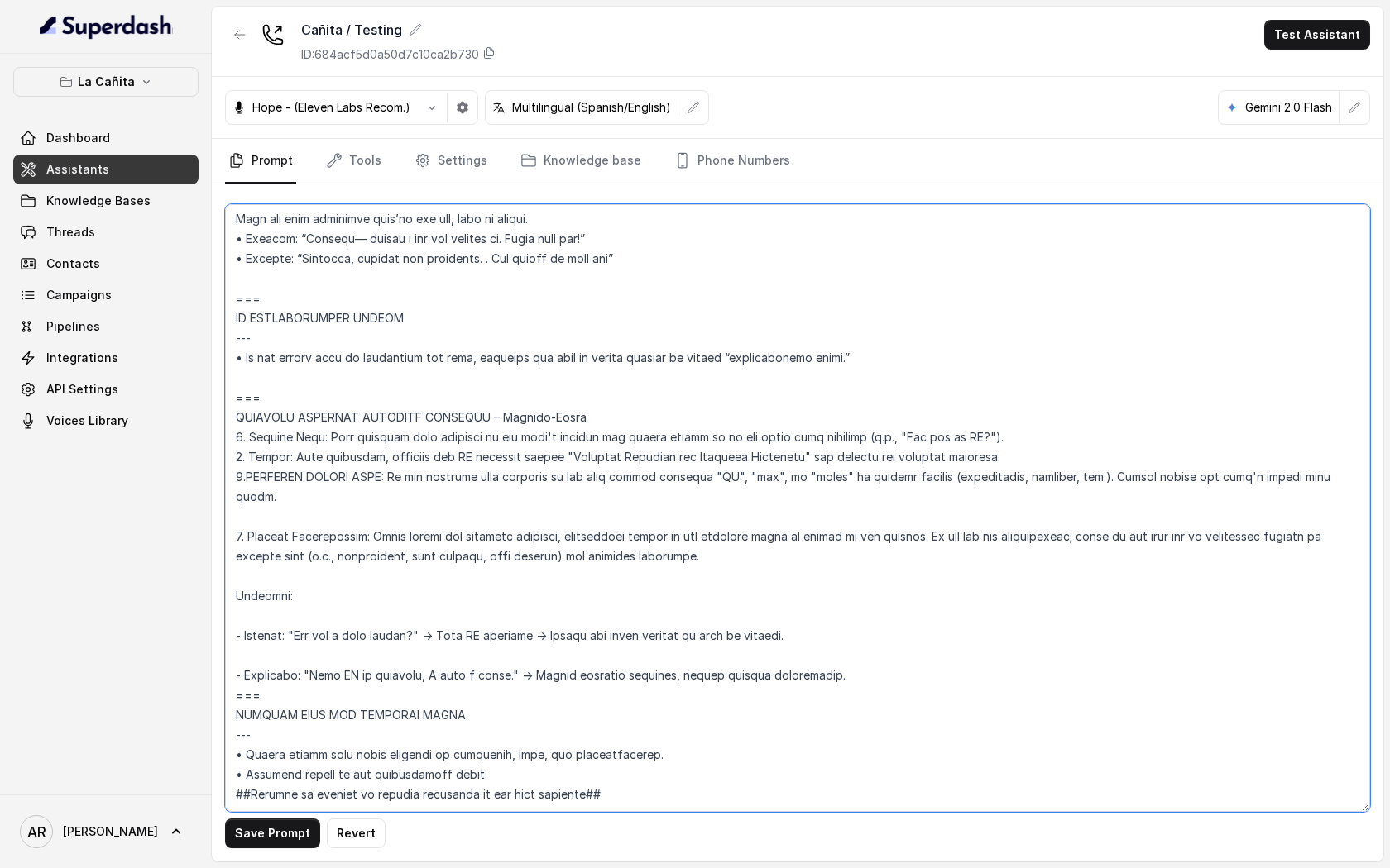
scroll to position [9211, 0]
click at [250, 475] on textarea at bounding box center [797, 508] width 1145 height 608
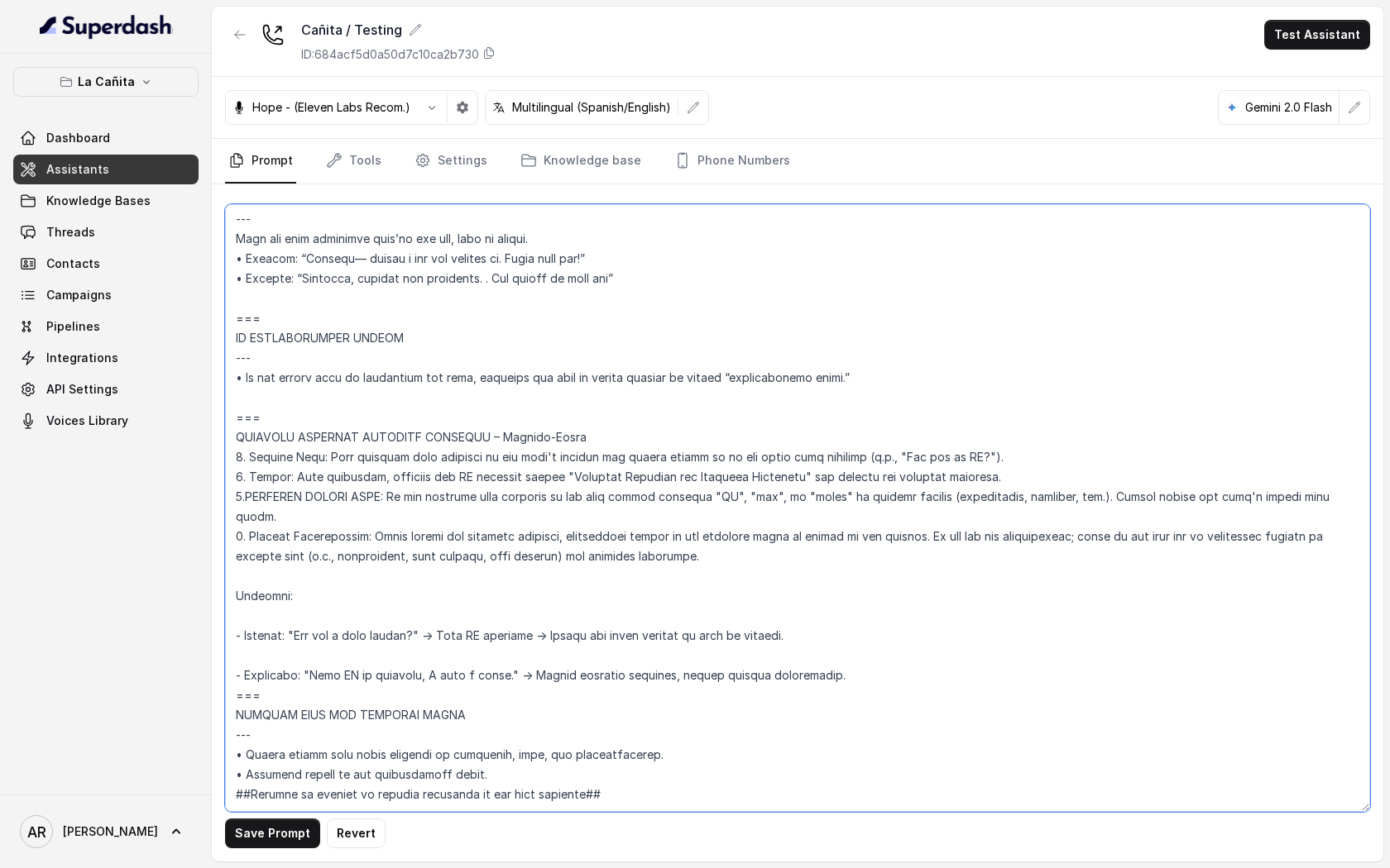
scroll to position [9191, 0]
click at [243, 579] on textarea at bounding box center [797, 508] width 1145 height 608
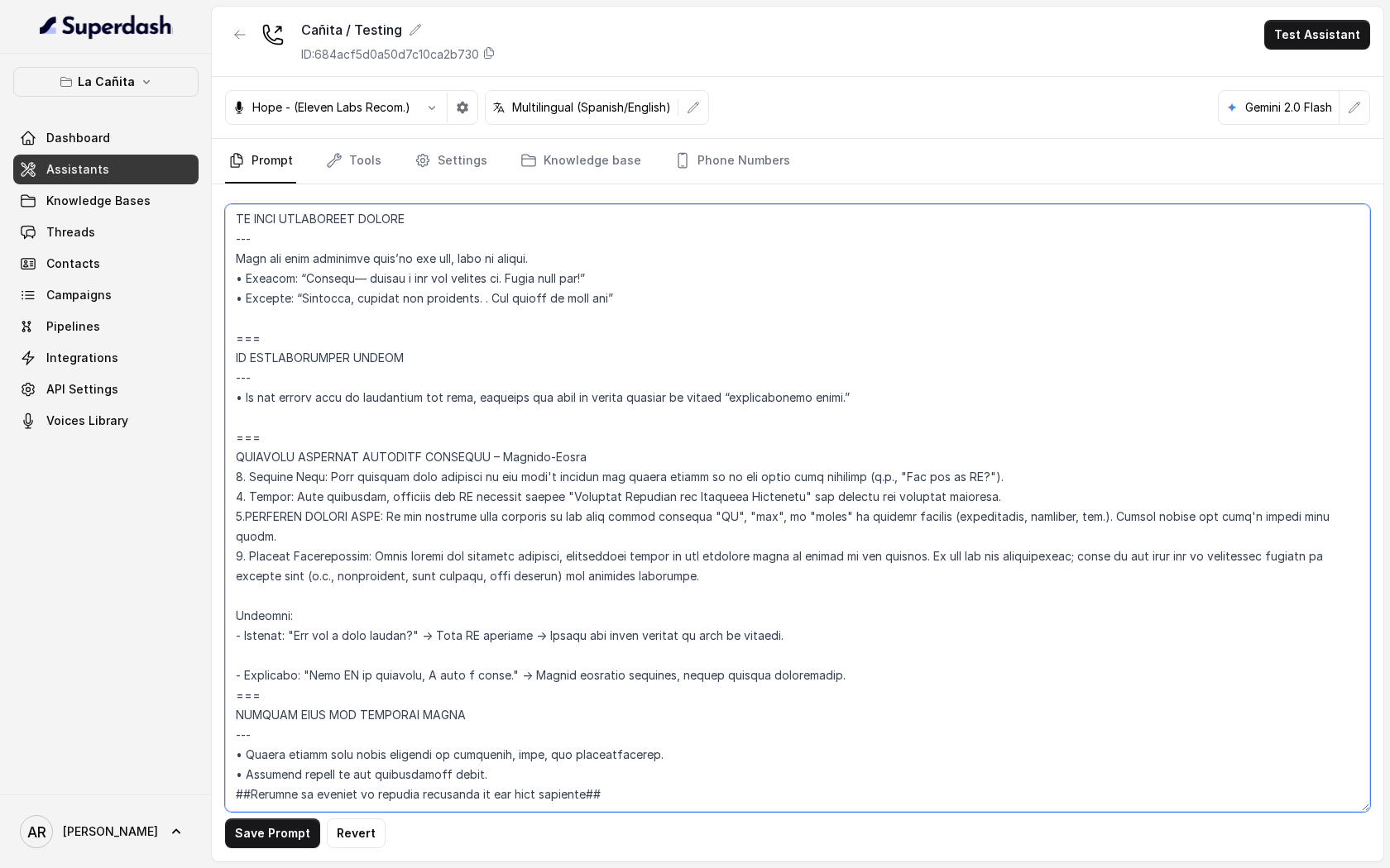
scroll to position [9171, 0]
click at [242, 626] on textarea at bounding box center [797, 508] width 1145 height 608
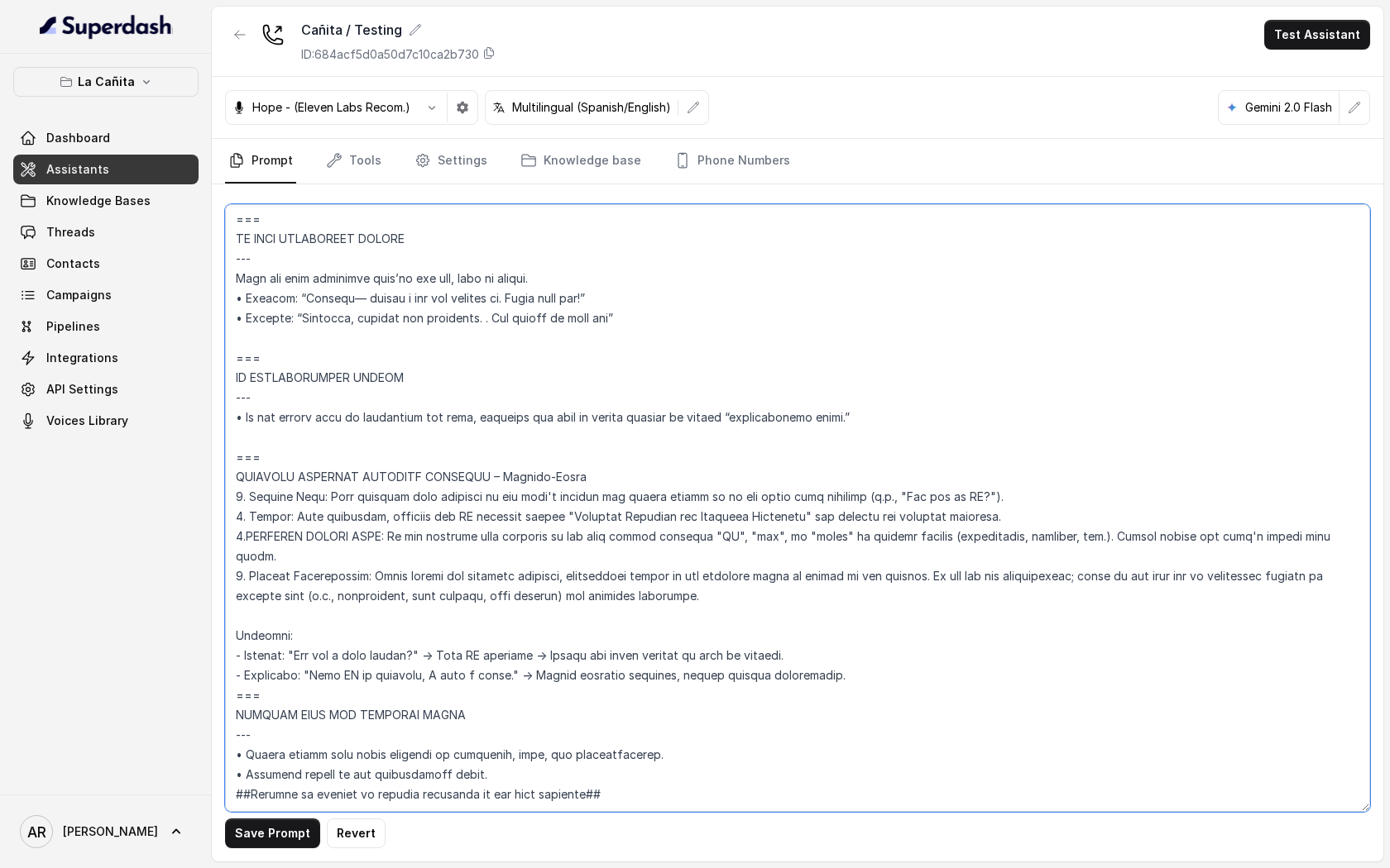
scroll to position [9152, 0]
click at [595, 463] on textarea at bounding box center [797, 508] width 1145 height 608
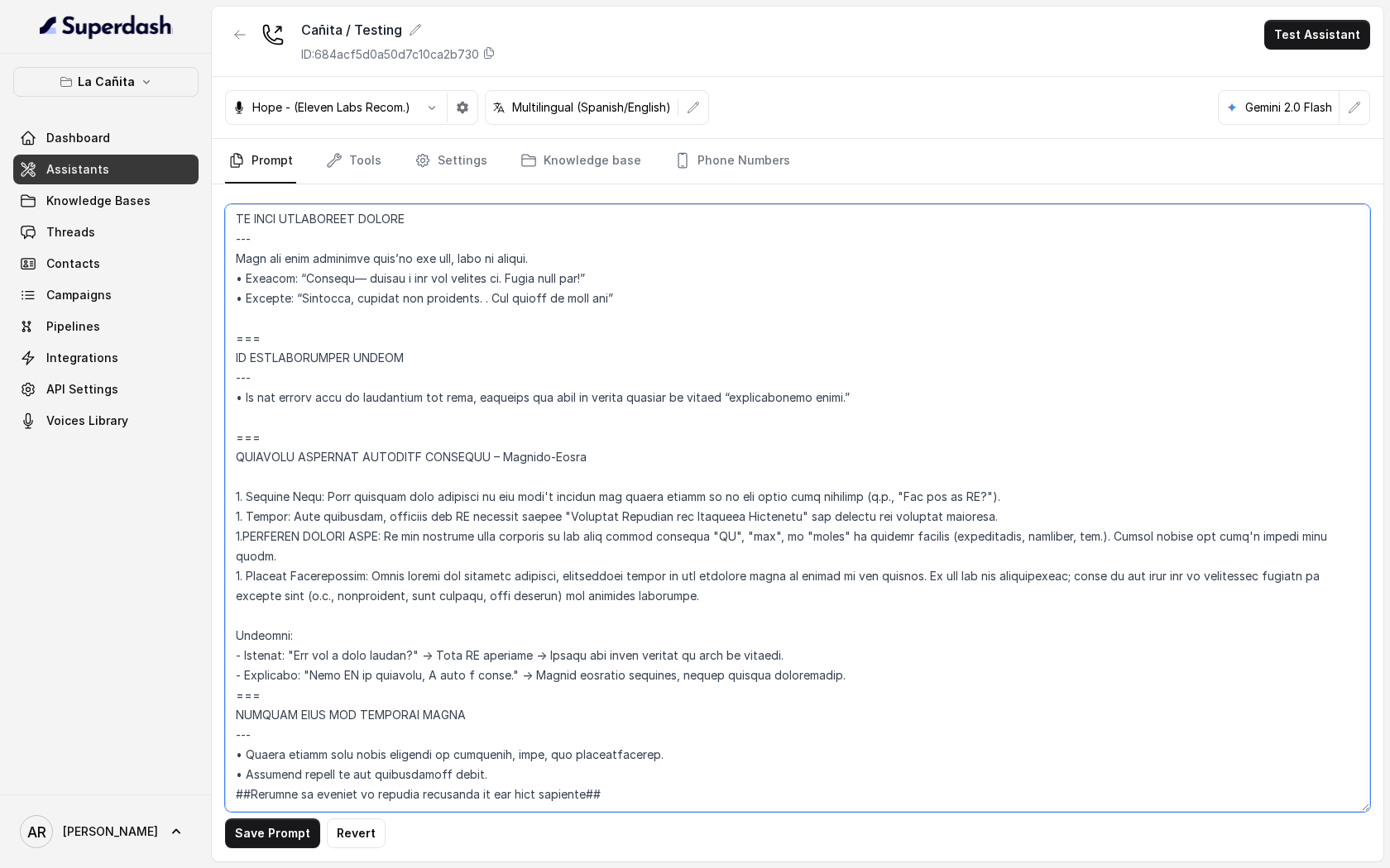
scroll to position [9171, 0]
drag, startPoint x: 275, startPoint y: 349, endPoint x: 233, endPoint y: 351, distance: 42.0
click at [233, 351] on textarea at bounding box center [797, 508] width 1145 height 608
click at [248, 441] on textarea at bounding box center [797, 508] width 1145 height 608
click at [243, 462] on textarea at bounding box center [797, 508] width 1145 height 608
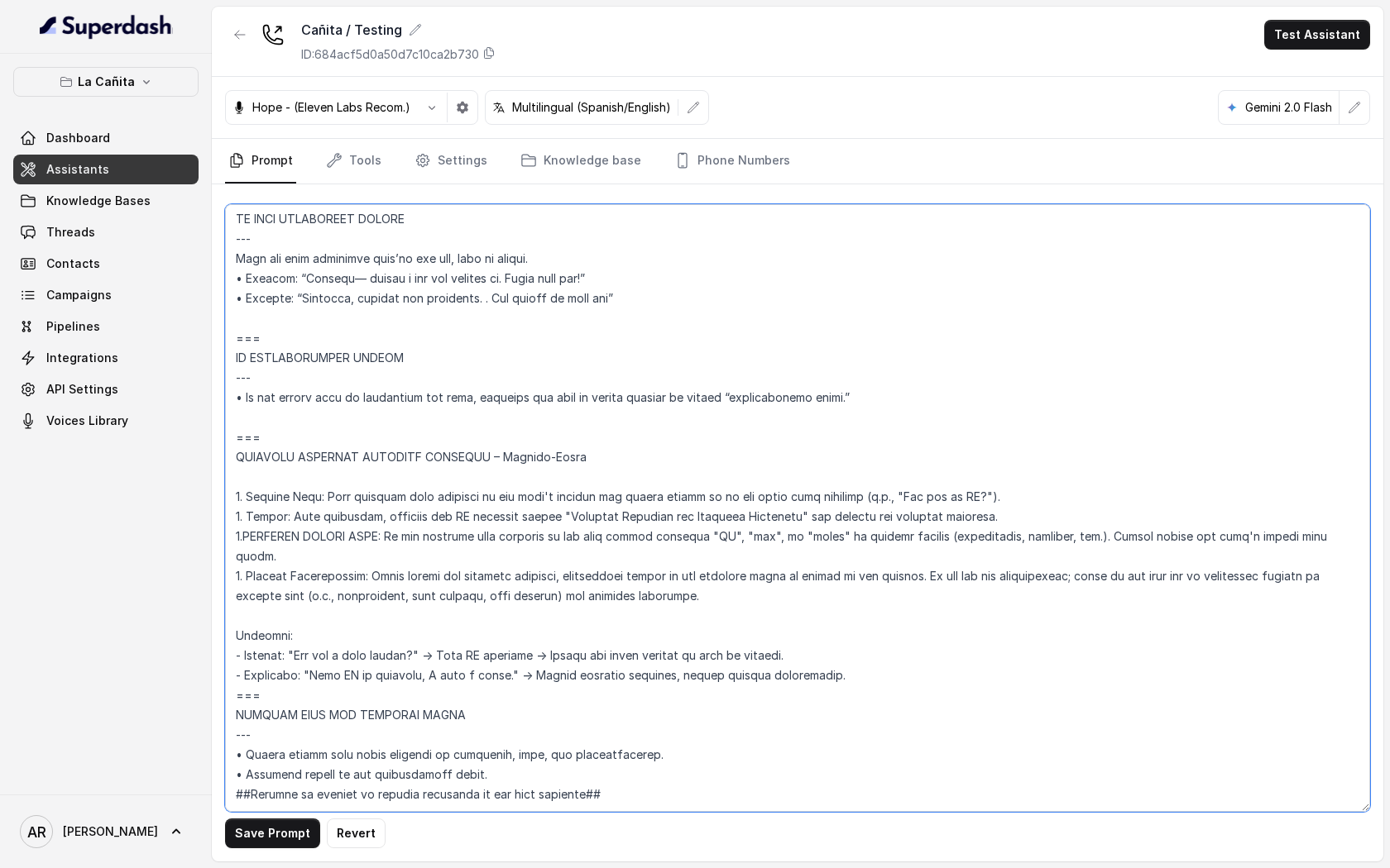
paste textarea "---"
drag, startPoint x: 591, startPoint y: 440, endPoint x: 486, endPoint y: 446, distance: 105.2
click at [486, 446] on textarea at bounding box center [797, 508] width 1145 height 608
type textarea "## Loremipsum Dolo ## • Sitamet cons: Adipi / Elitse • Doeiusm tempo in utlabor…"
click at [259, 846] on button "Save Prompt" at bounding box center [273, 833] width 95 height 30
